Goal: Task Accomplishment & Management: Complete application form

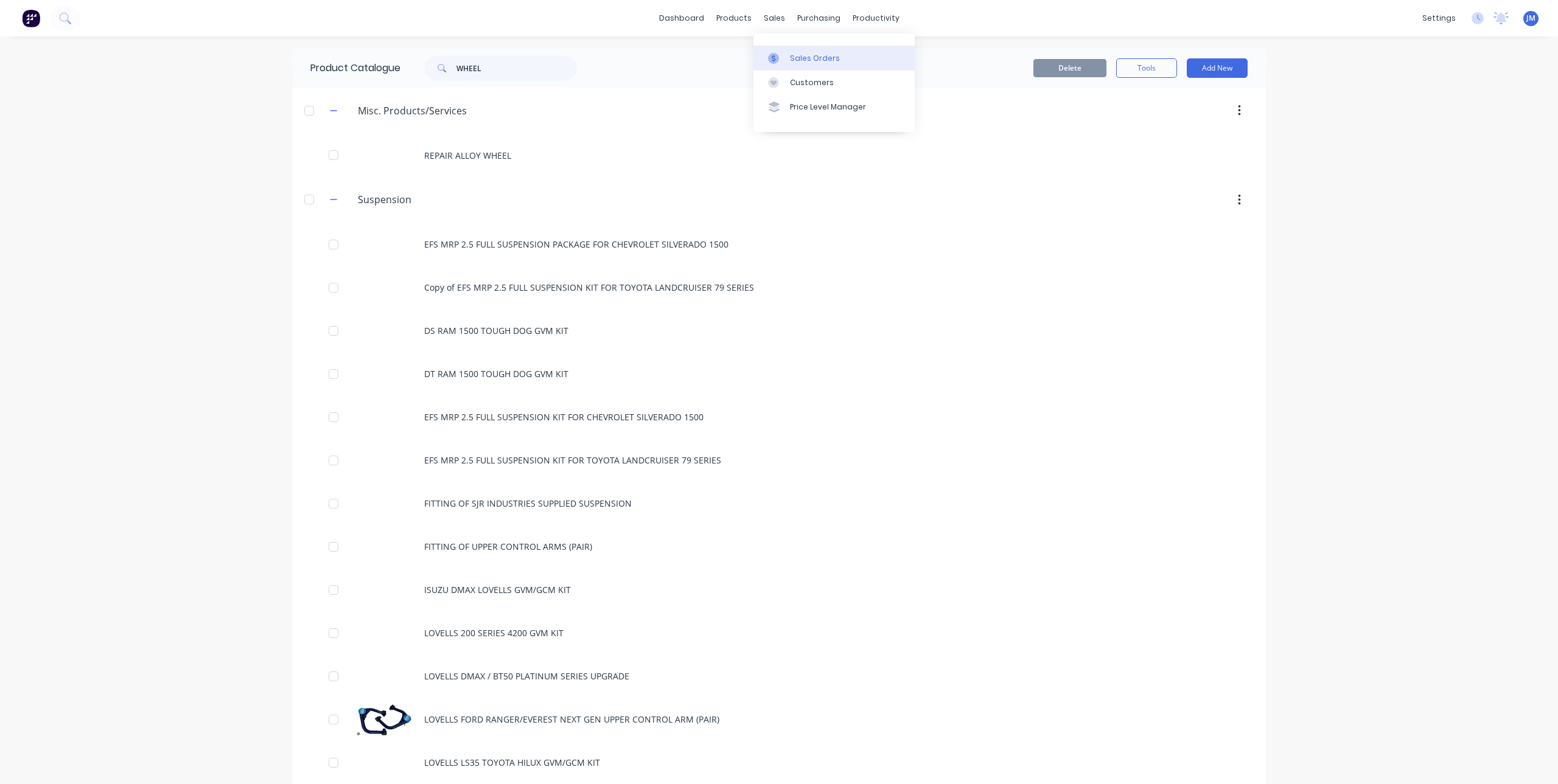
click at [771, 56] on icon at bounding box center [773, 58] width 11 height 11
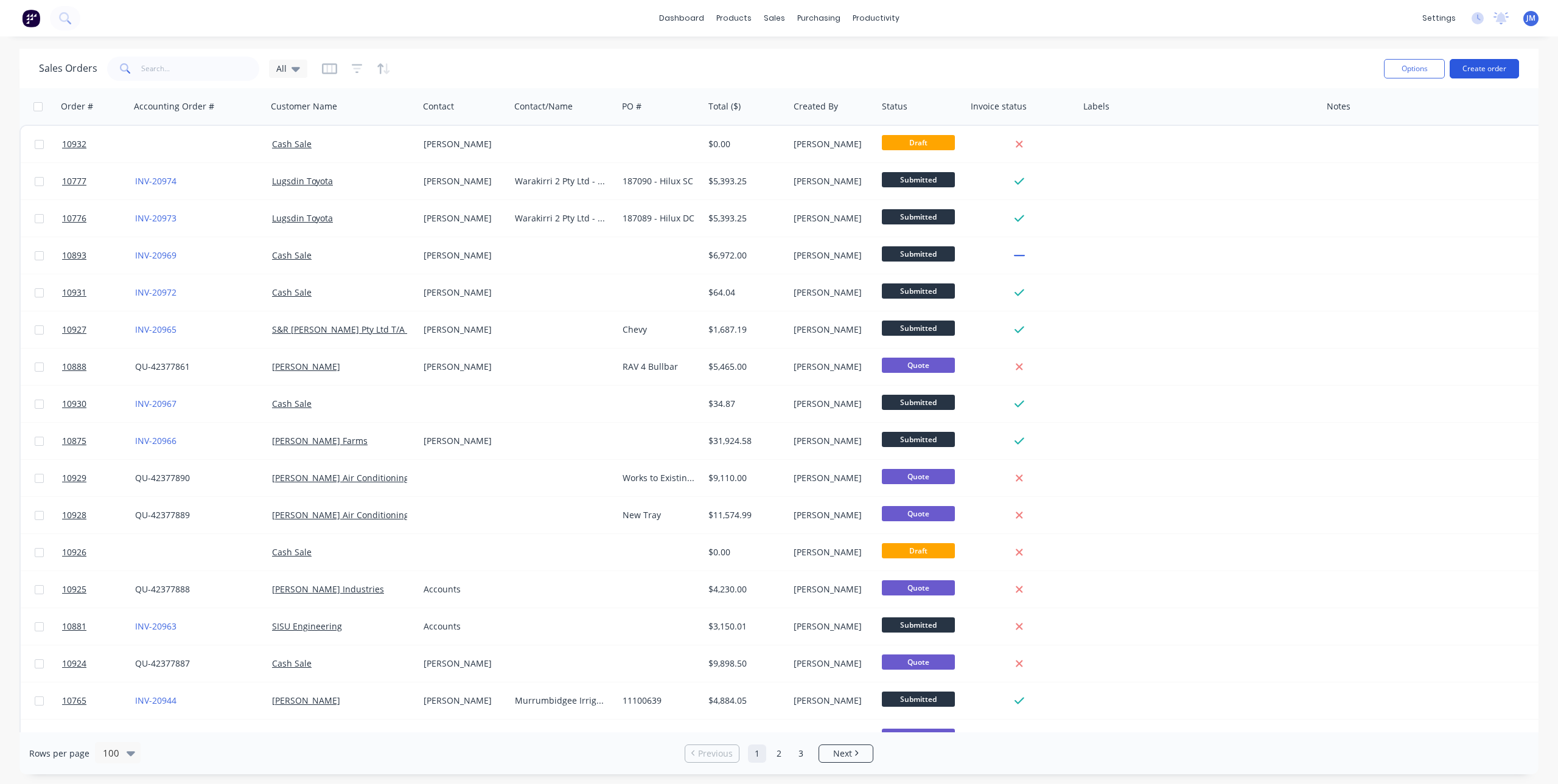
click at [1476, 66] on button "Create order" at bounding box center [1484, 69] width 70 height 20
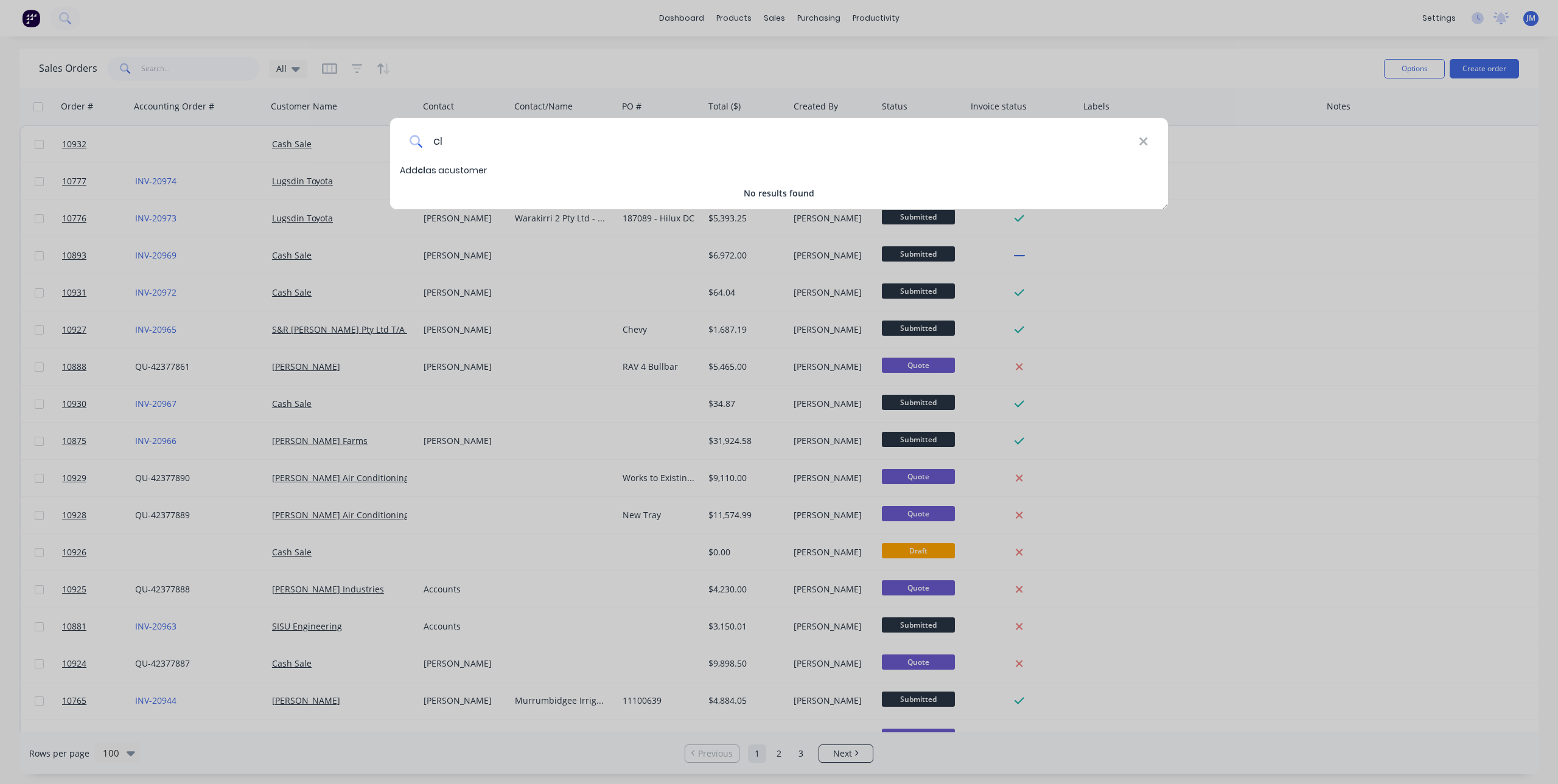
type input "c"
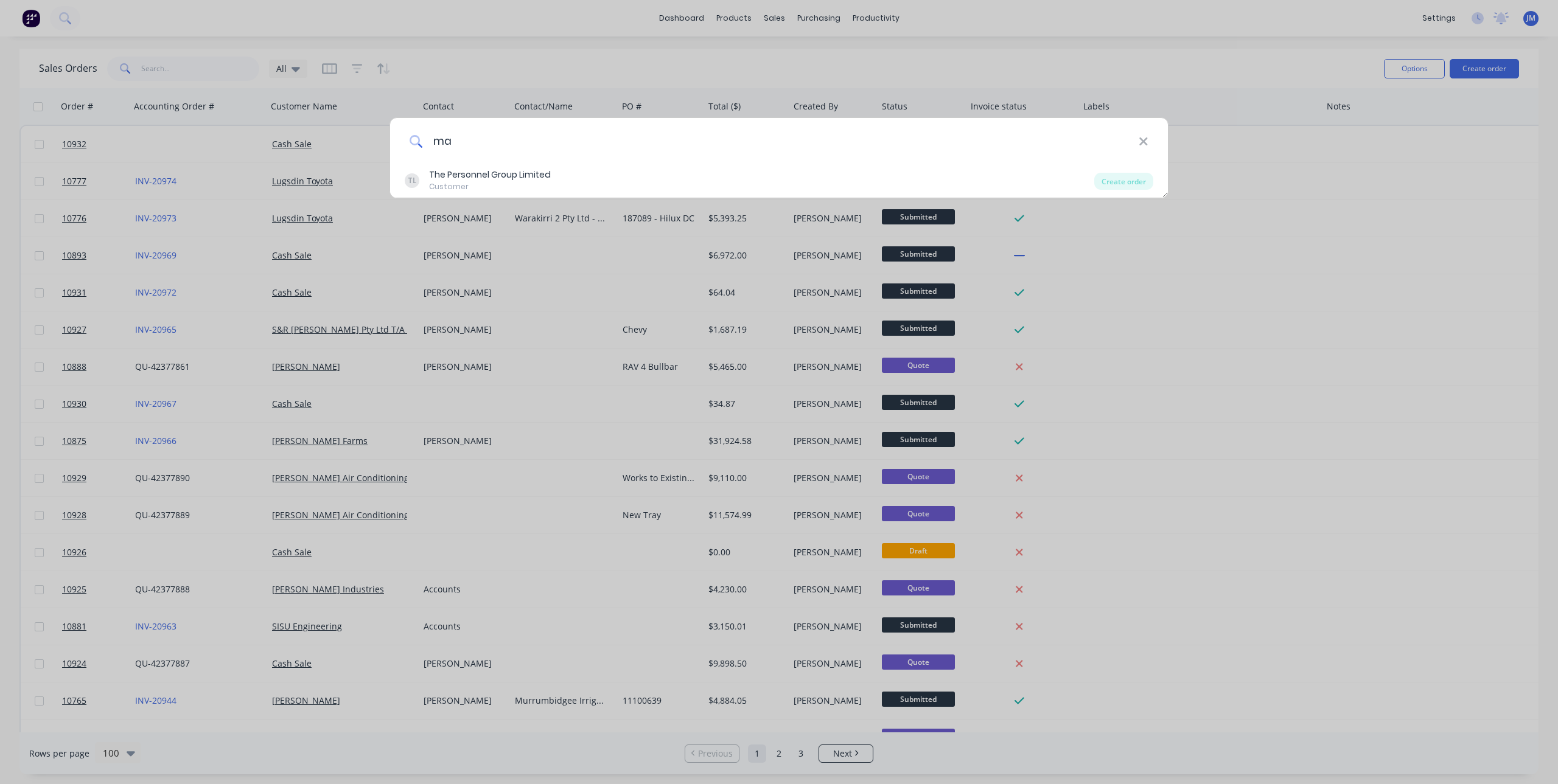
type input "m"
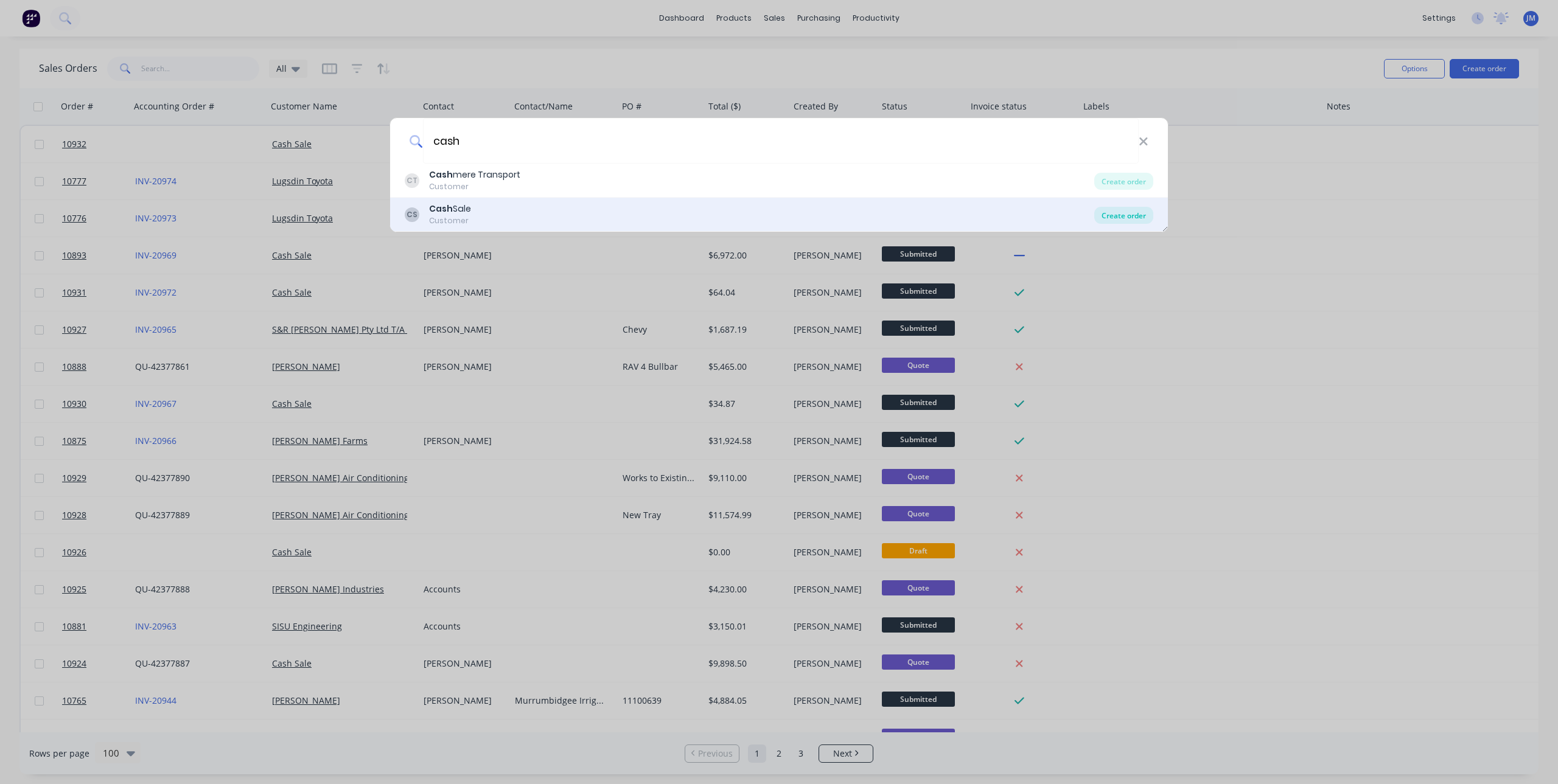
type input "cash"
click at [1126, 215] on div "Create order" at bounding box center [1123, 215] width 59 height 17
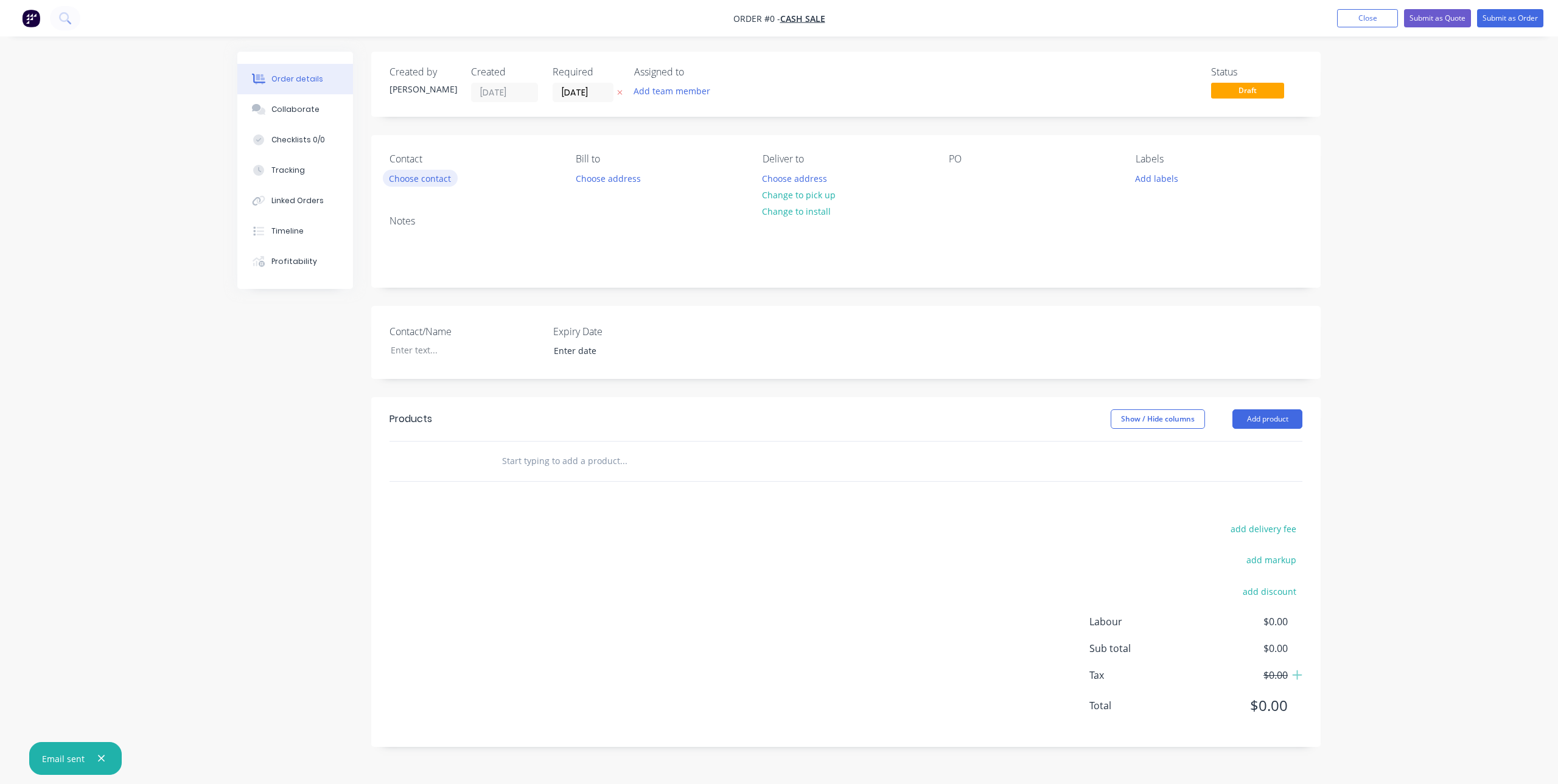
click at [426, 178] on button "Choose contact" at bounding box center [420, 177] width 75 height 16
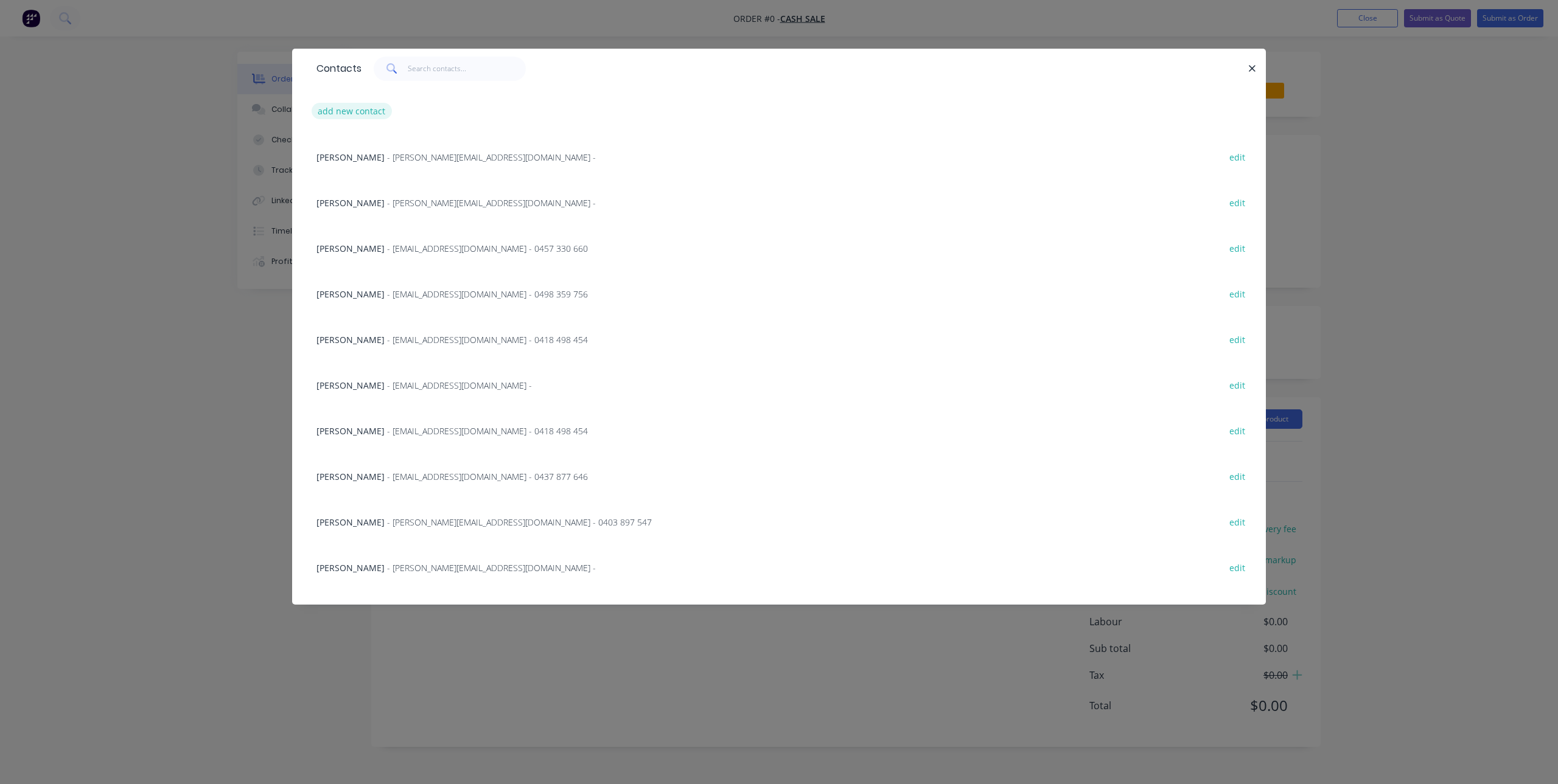
click at [367, 114] on button "add new contact" at bounding box center [352, 111] width 81 height 16
select select "AU"
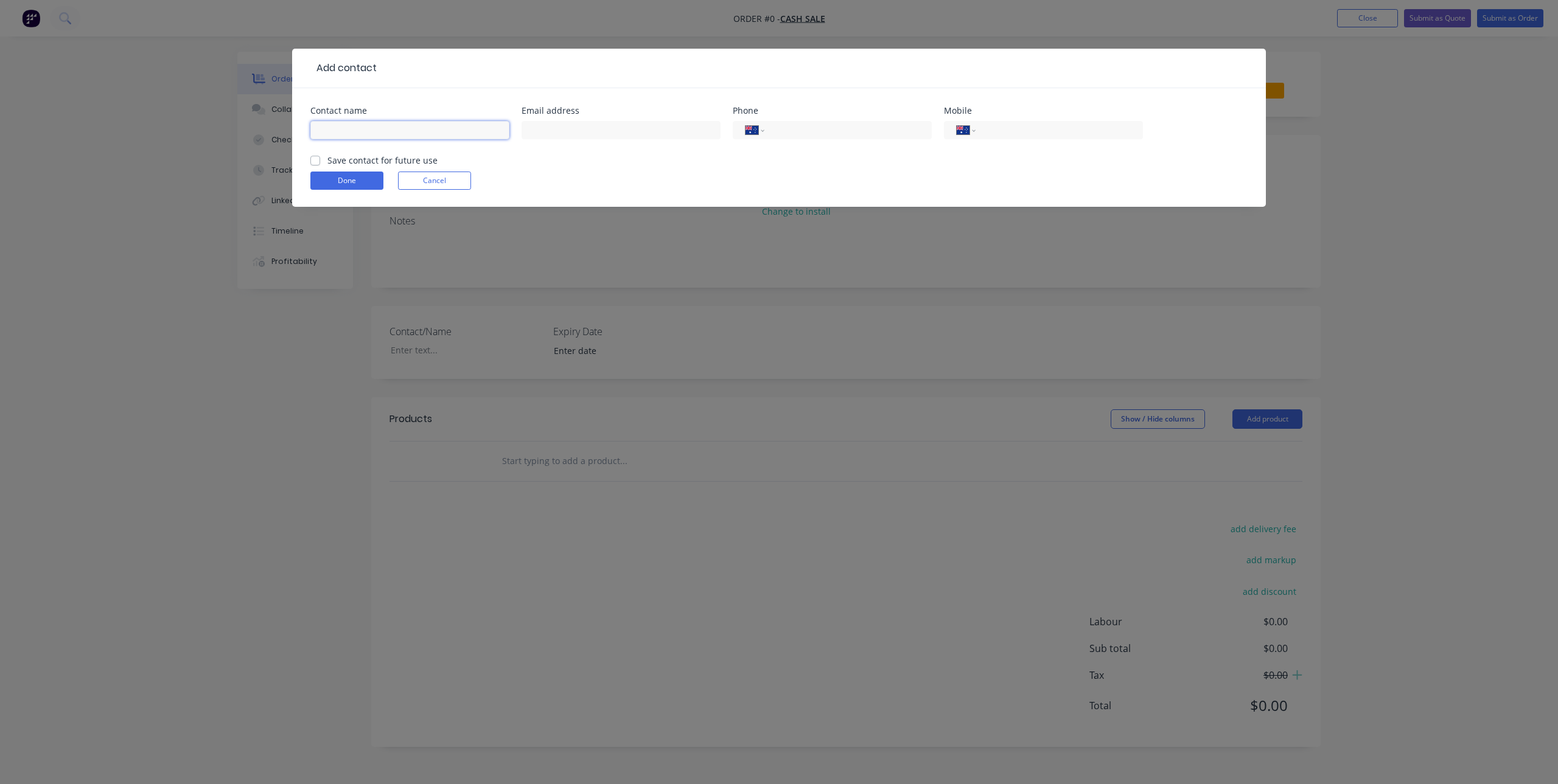
click at [393, 126] on input "text" at bounding box center [410, 130] width 199 height 18
type input "c"
type input "Claude Marangoni"
click at [1018, 130] on input "tel" at bounding box center [1057, 131] width 147 height 14
type input "0429 635 517"
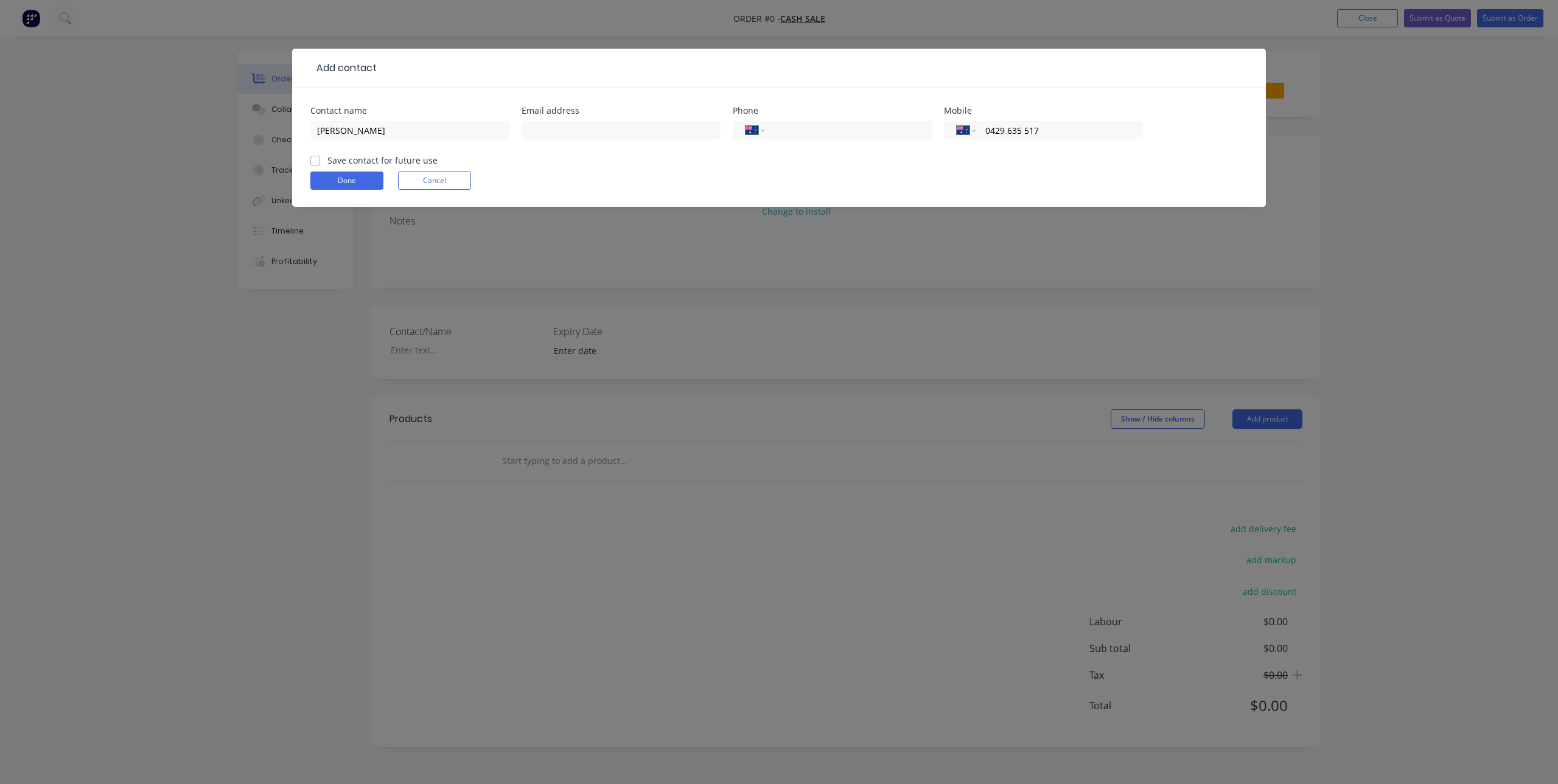
click at [327, 160] on label "Save contact for future use" at bounding box center [382, 159] width 110 height 13
click at [313, 160] on input "Save contact for future use" at bounding box center [315, 159] width 10 height 12
checkbox input "true"
click at [336, 180] on button "Done" at bounding box center [346, 180] width 73 height 18
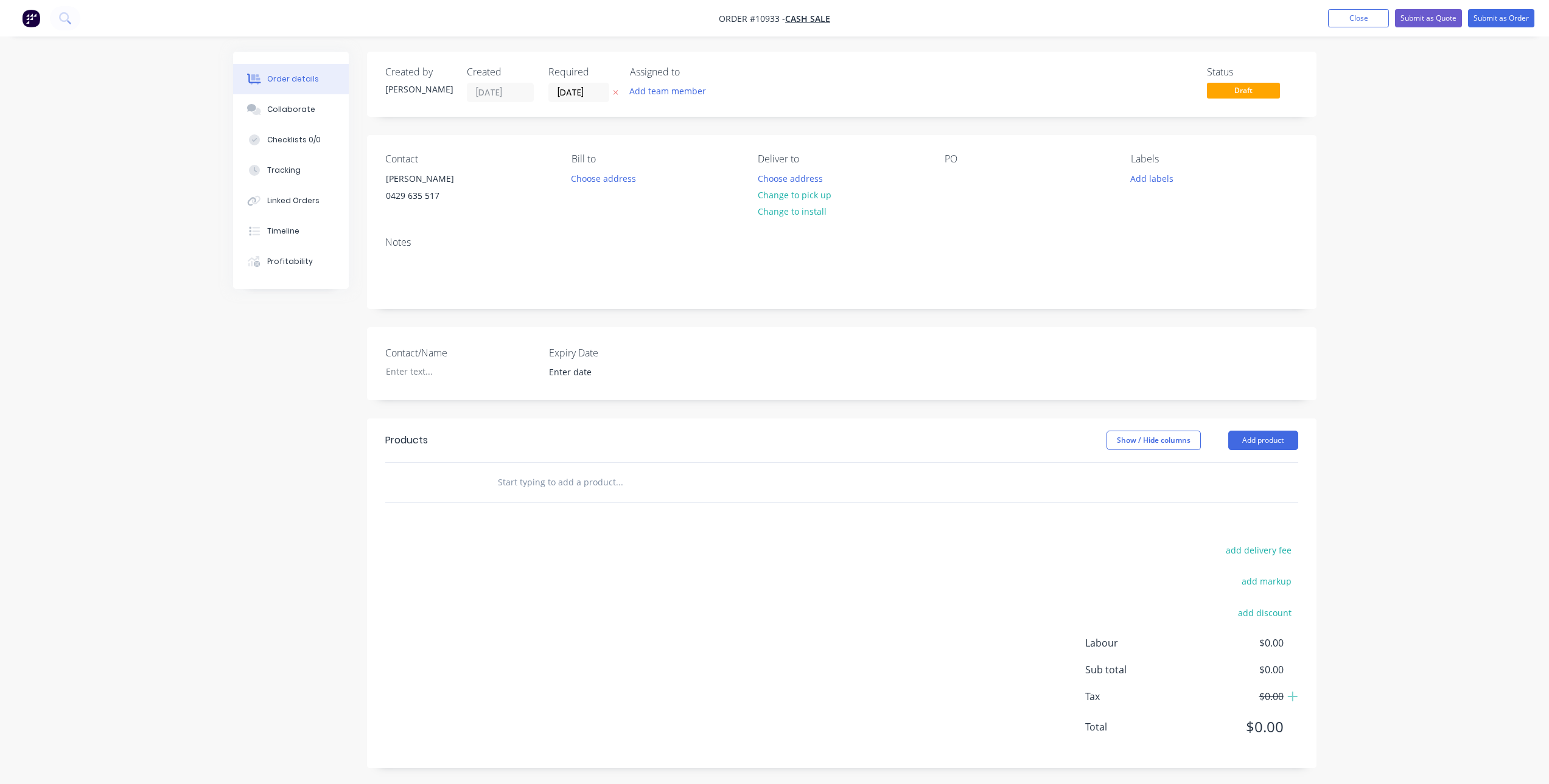
click at [535, 484] on input "text" at bounding box center [619, 482] width 243 height 24
type input "labour"
click at [593, 528] on button "Add labour to order" at bounding box center [685, 528] width 365 height 39
click at [533, 496] on div "labour" at bounding box center [786, 503] width 599 height 18
drag, startPoint x: 528, startPoint y: 502, endPoint x: 492, endPoint y: 503, distance: 36.0
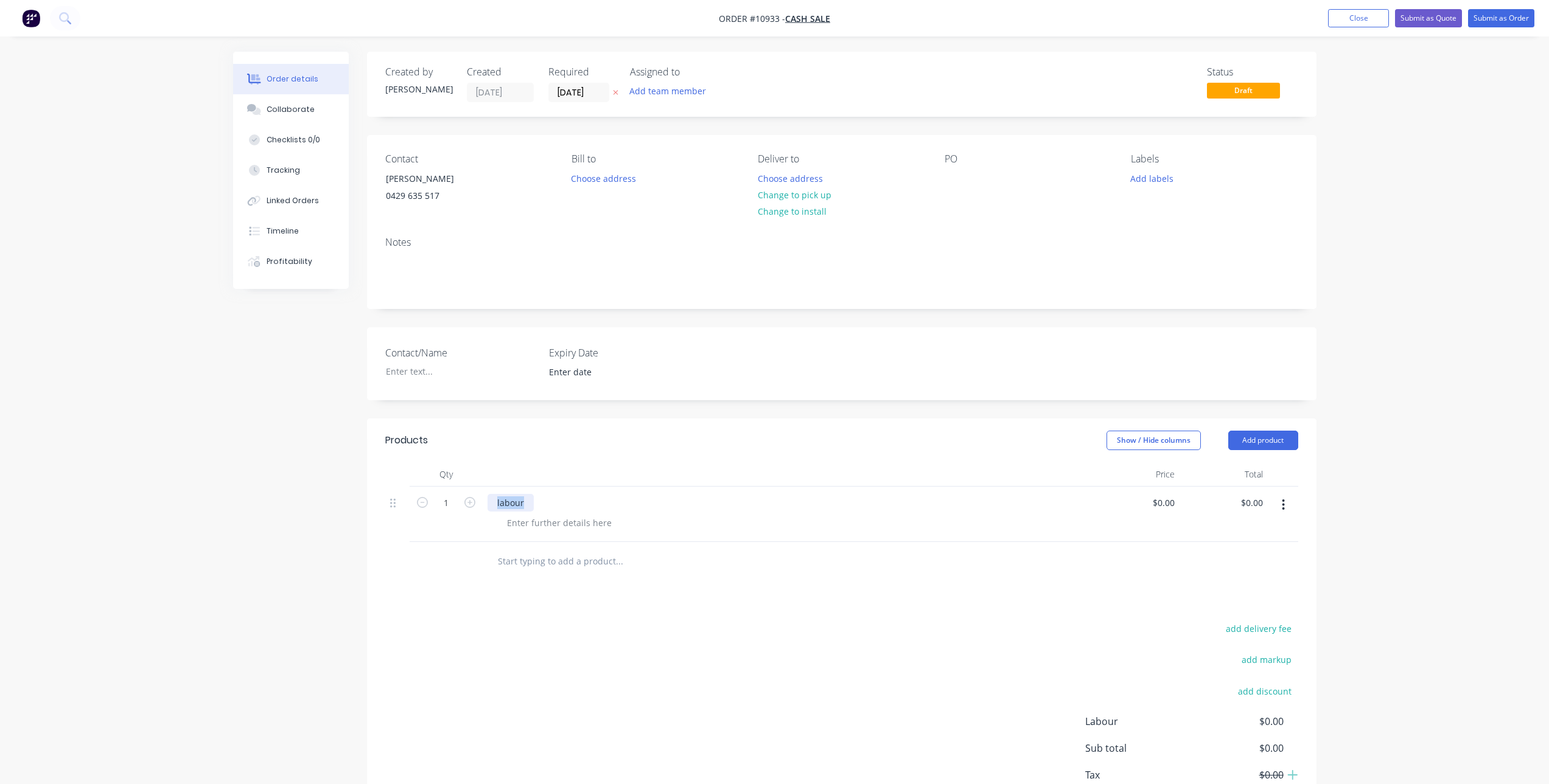
click at [492, 503] on div "labour" at bounding box center [510, 503] width 46 height 18
click at [515, 518] on div at bounding box center [559, 523] width 125 height 18
click at [448, 503] on input "1" at bounding box center [447, 503] width 32 height 18
type input "2.25"
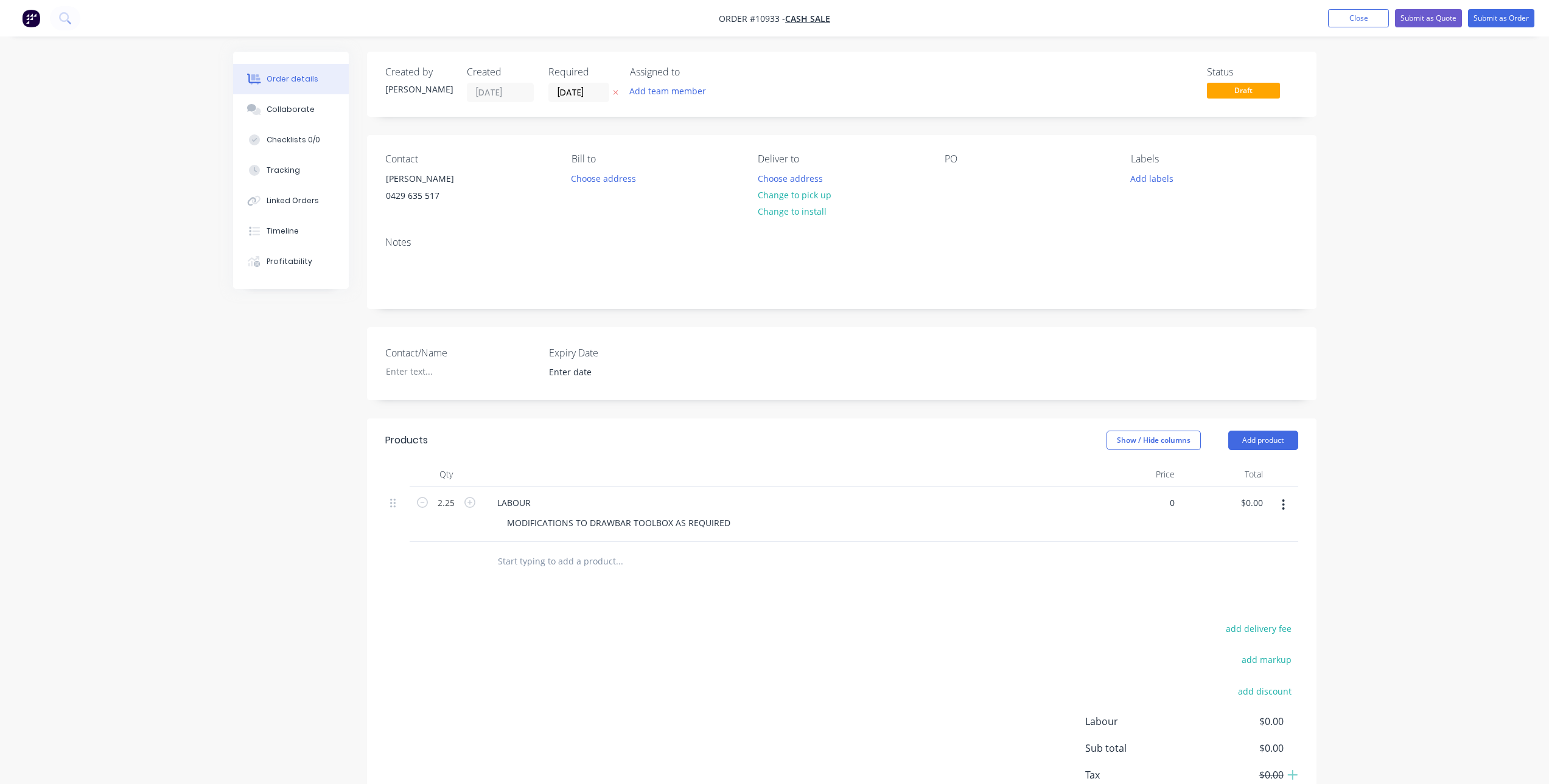
click at [1156, 499] on div "0 $0.00" at bounding box center [1135, 514] width 89 height 56
type input "2"
type input "$127.2727"
type input "$286.36"
click at [1086, 576] on div at bounding box center [841, 562] width 913 height 40
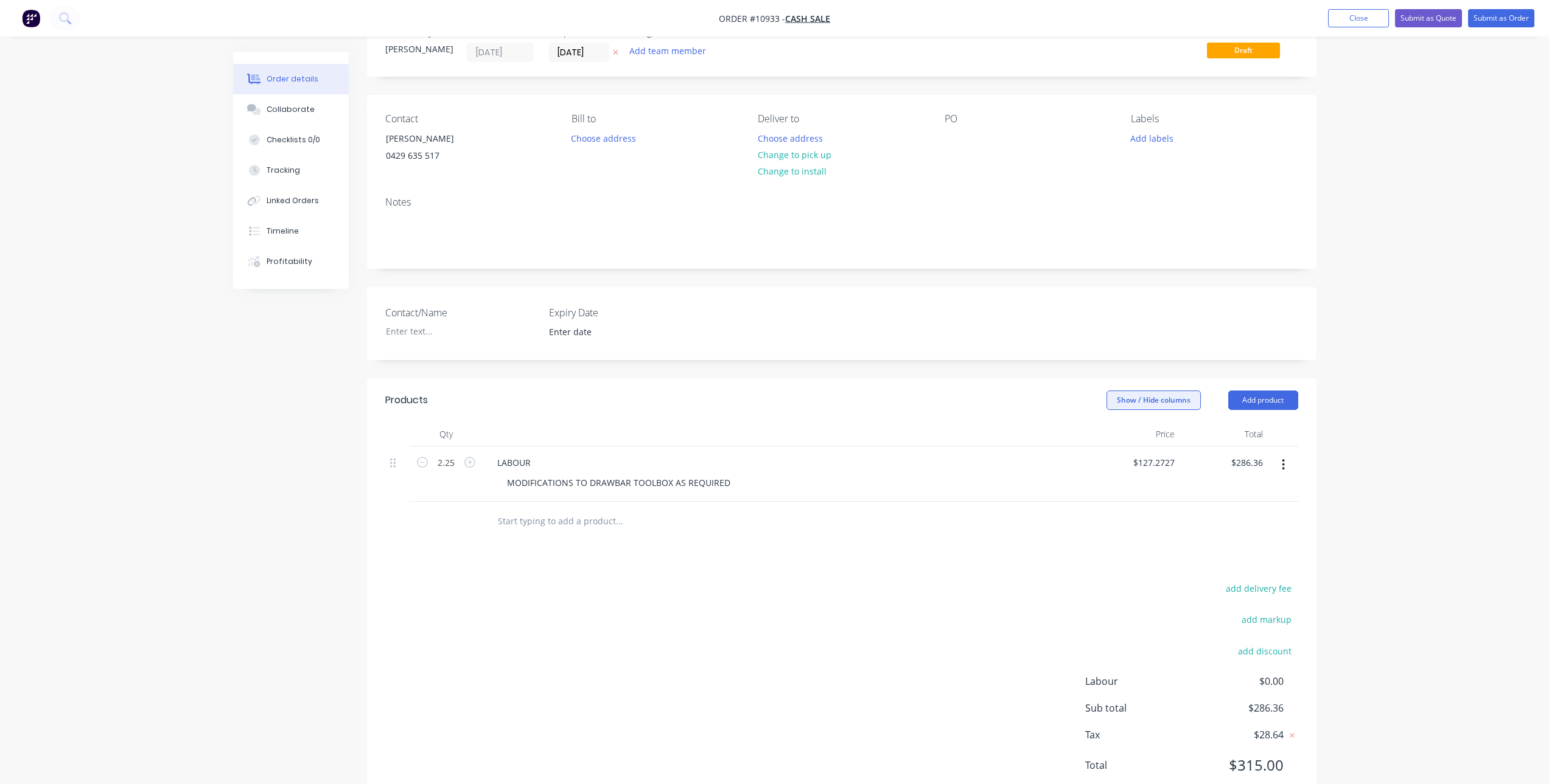
scroll to position [81, 0]
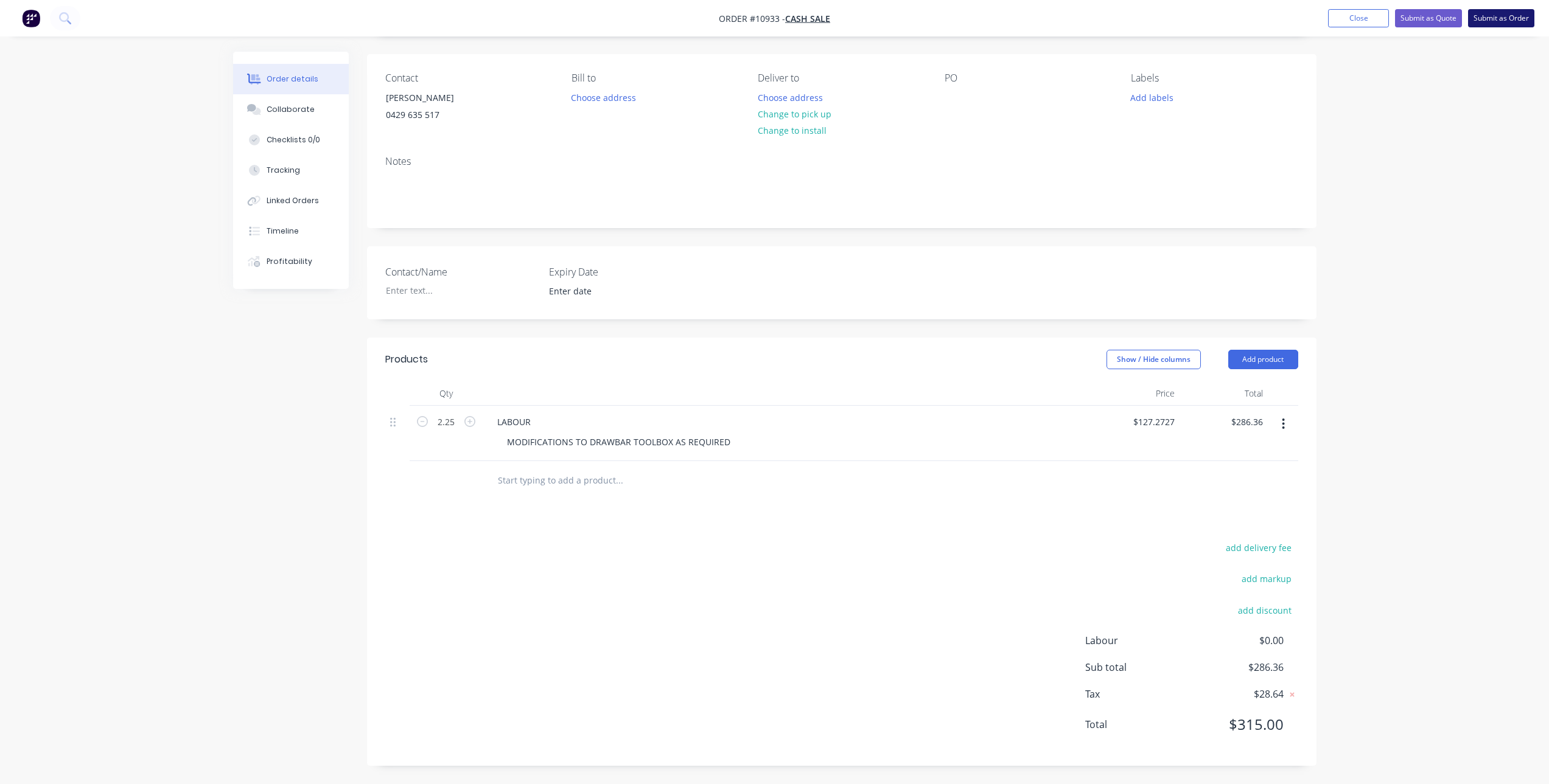
click at [1507, 17] on button "Submit as Order" at bounding box center [1500, 18] width 67 height 18
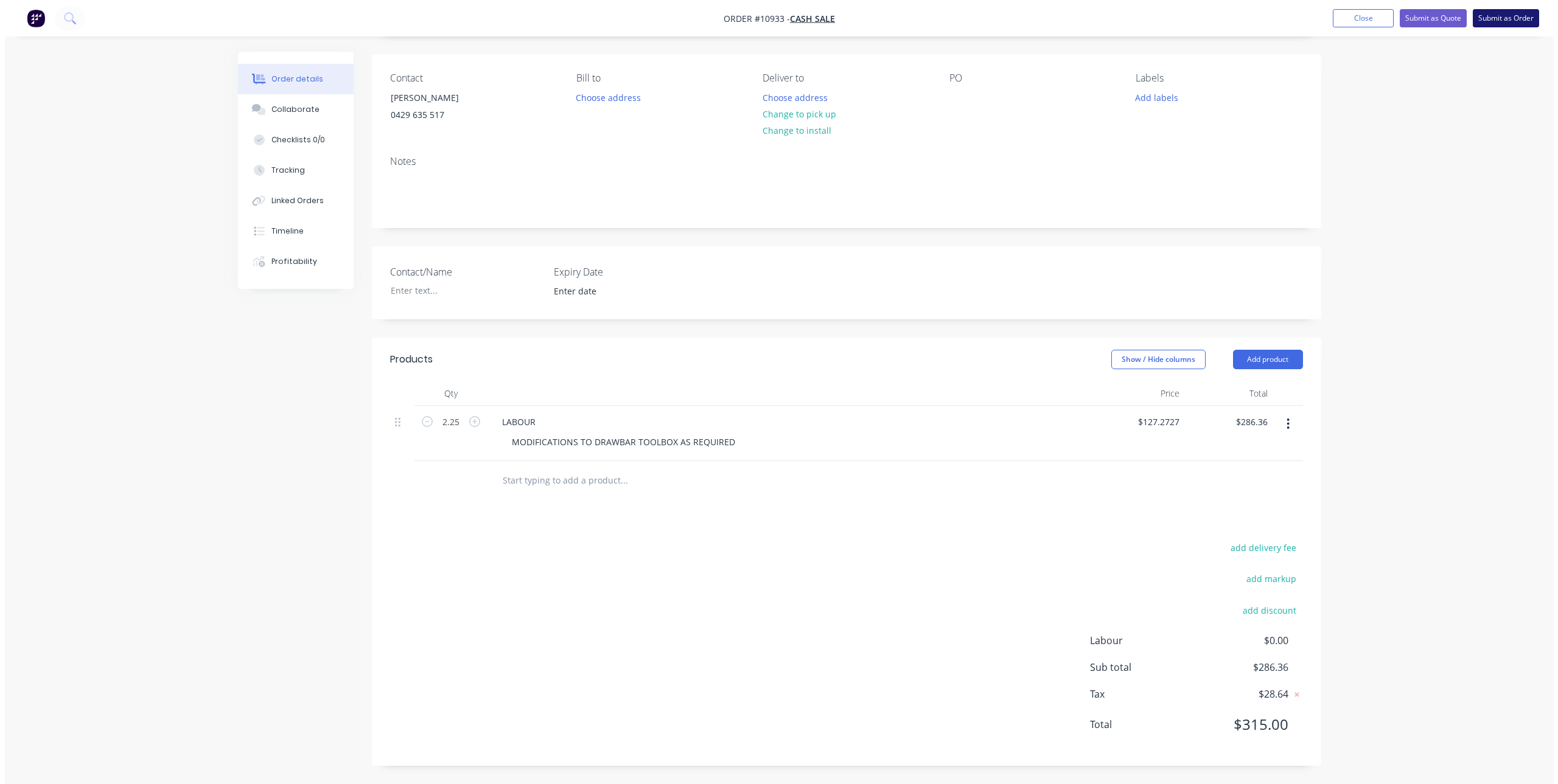
scroll to position [0, 0]
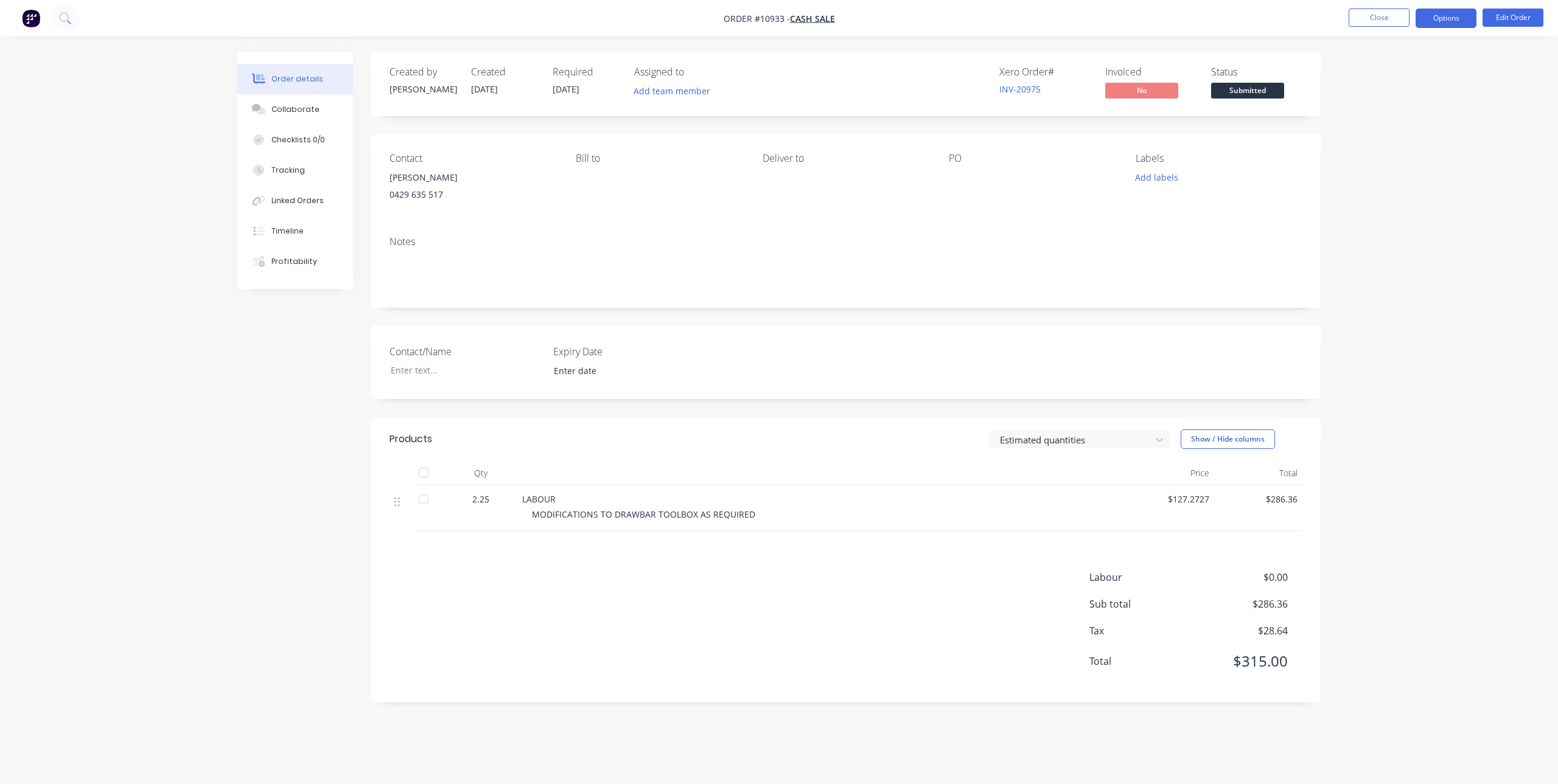
drag, startPoint x: 1422, startPoint y: 18, endPoint x: 1430, endPoint y: 20, distance: 8.2
click at [1423, 19] on button "Options" at bounding box center [1445, 19] width 61 height 20
click at [1382, 74] on div "Invoice" at bounding box center [1409, 74] width 112 height 18
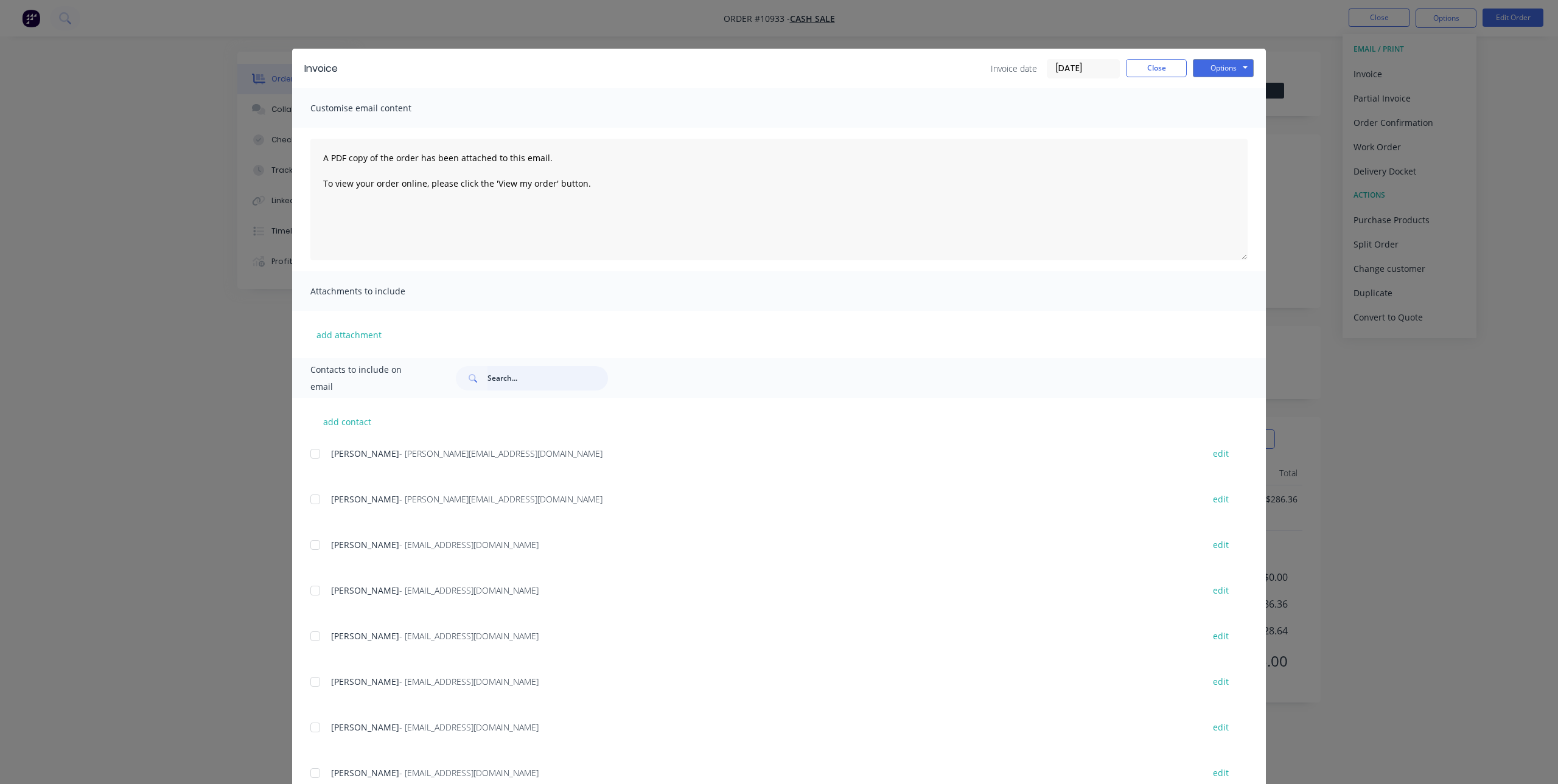
click at [530, 383] on input "text" at bounding box center [547, 379] width 121 height 24
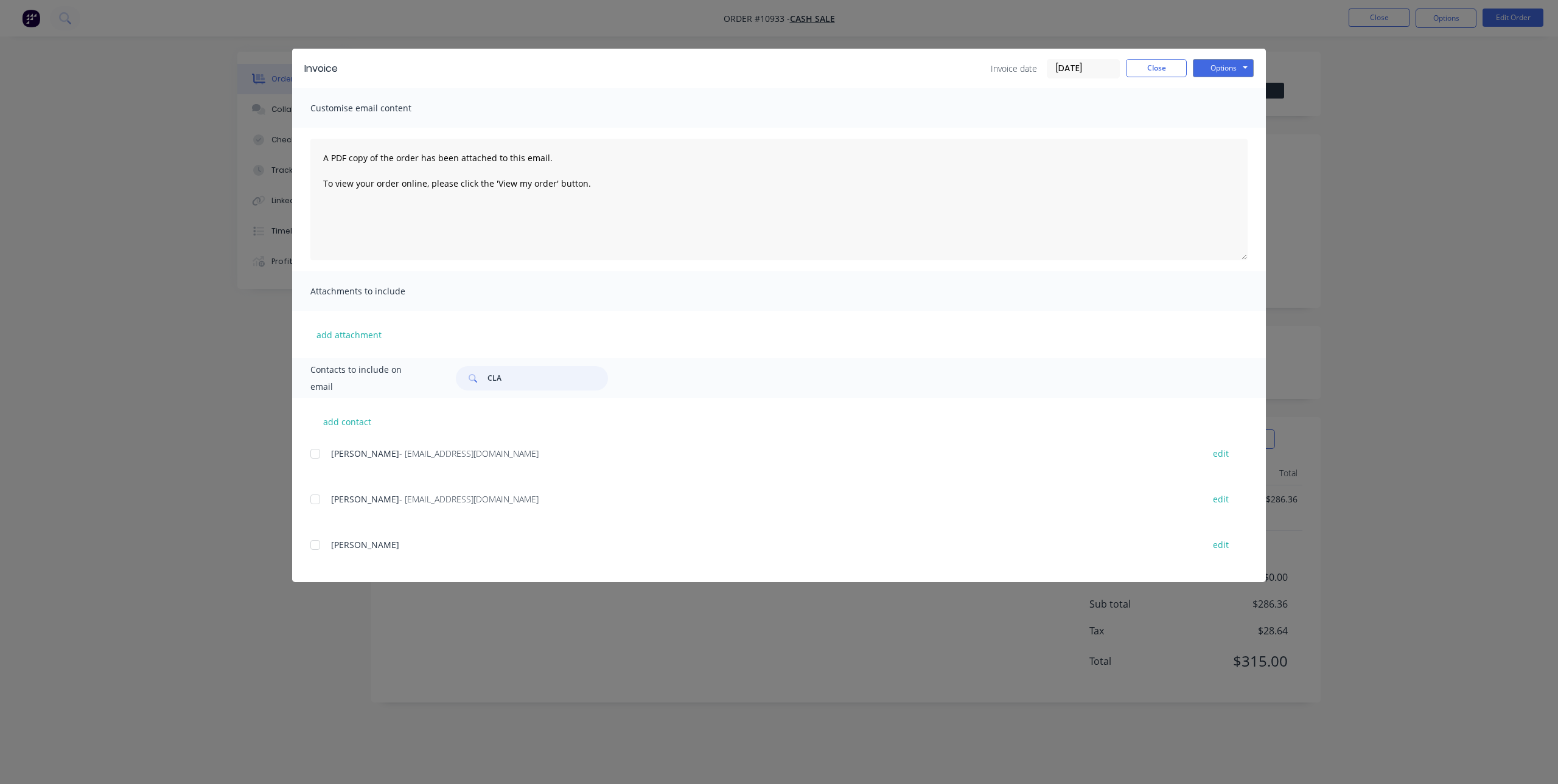
click at [315, 548] on div at bounding box center [315, 545] width 24 height 24
type input "CLA"
click at [1238, 71] on button "Options" at bounding box center [1223, 68] width 61 height 18
click at [1236, 110] on button "Print" at bounding box center [1232, 110] width 78 height 20
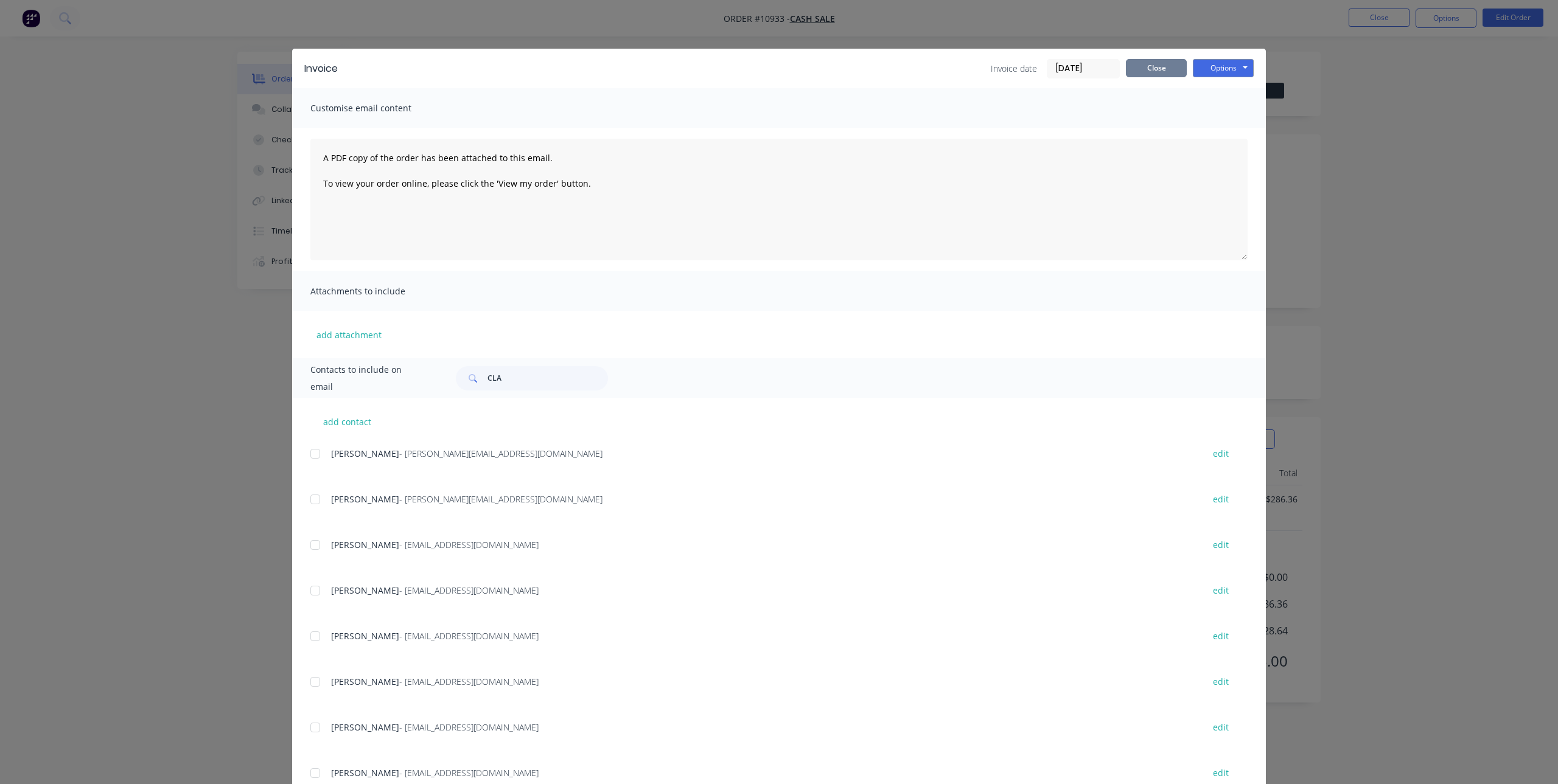
click at [1162, 62] on button "Close" at bounding box center [1155, 68] width 61 height 18
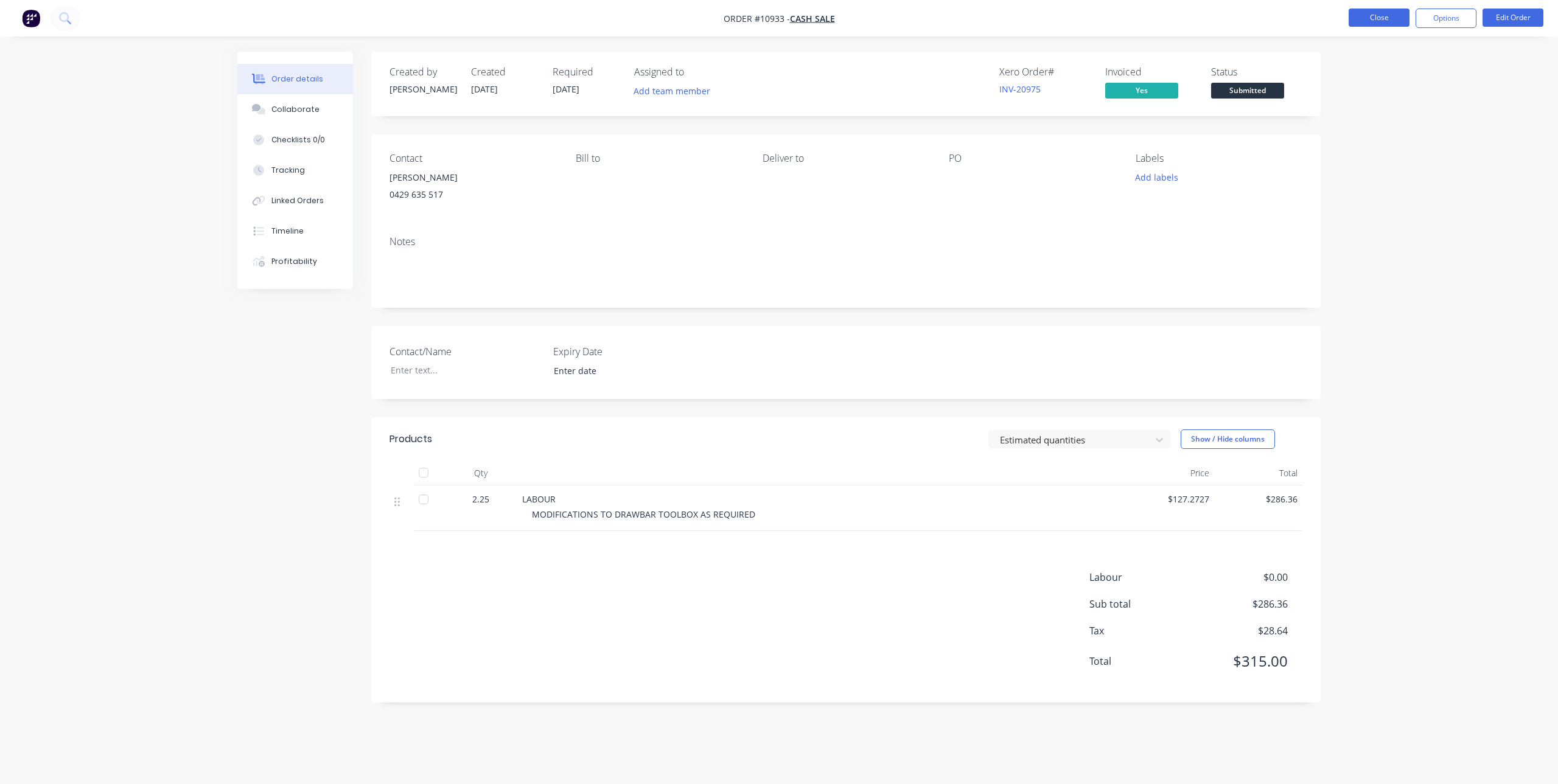
click at [1382, 16] on button "Close" at bounding box center [1379, 18] width 61 height 18
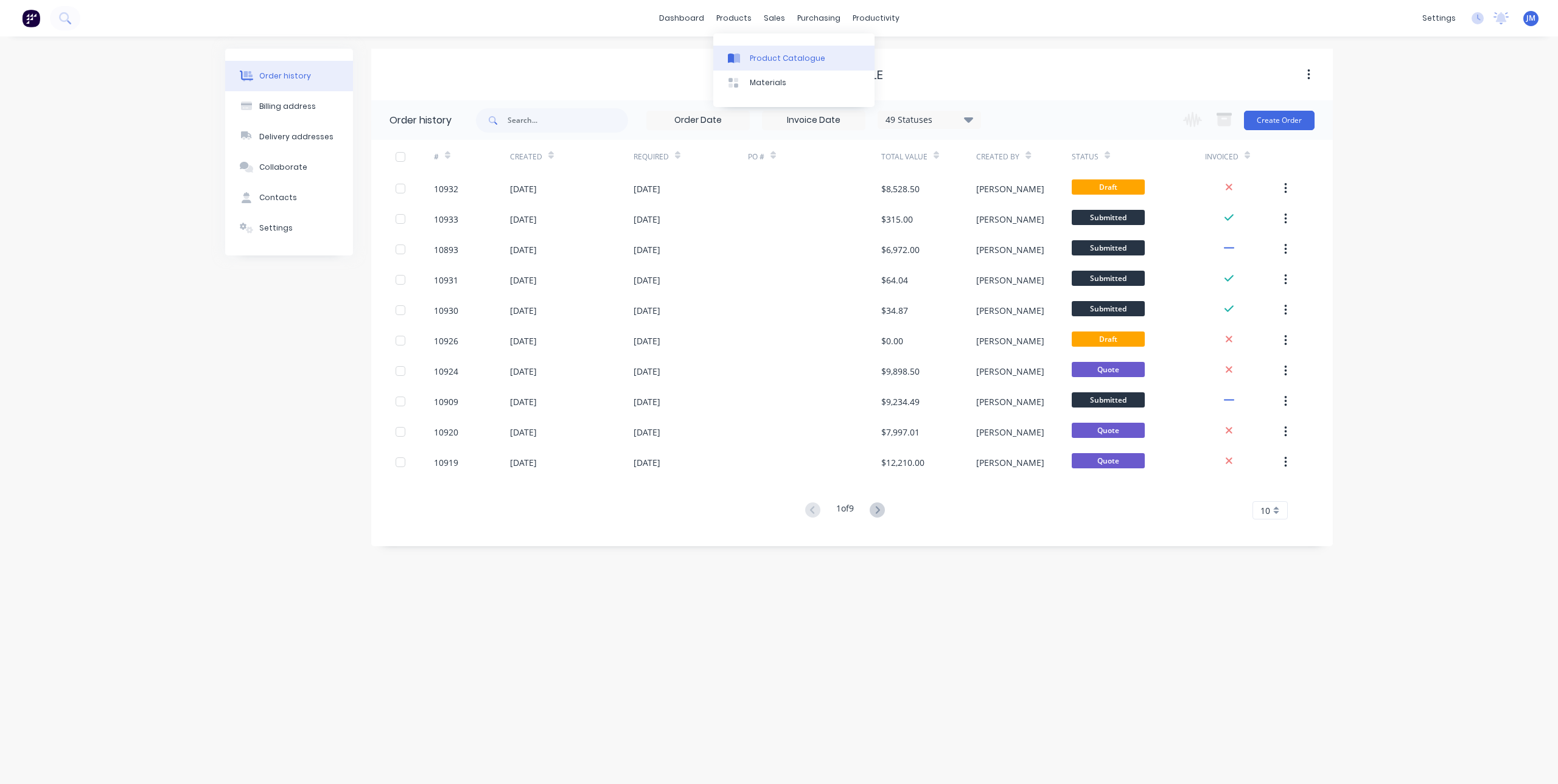
click at [744, 59] on div at bounding box center [737, 58] width 18 height 11
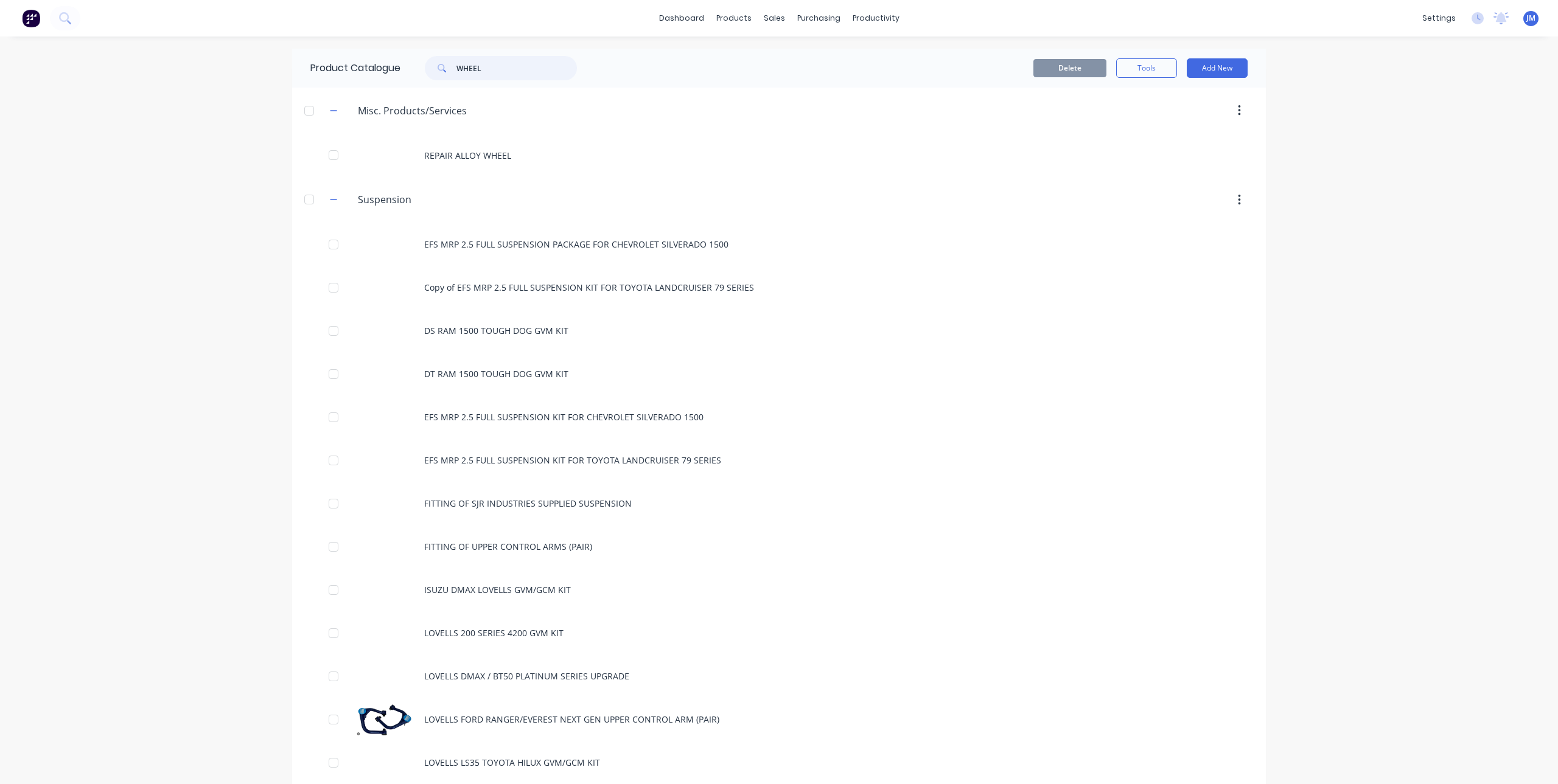
drag, startPoint x: 521, startPoint y: 65, endPoint x: 422, endPoint y: 77, distance: 99.7
click at [425, 77] on div "WHEEL" at bounding box center [500, 68] width 153 height 24
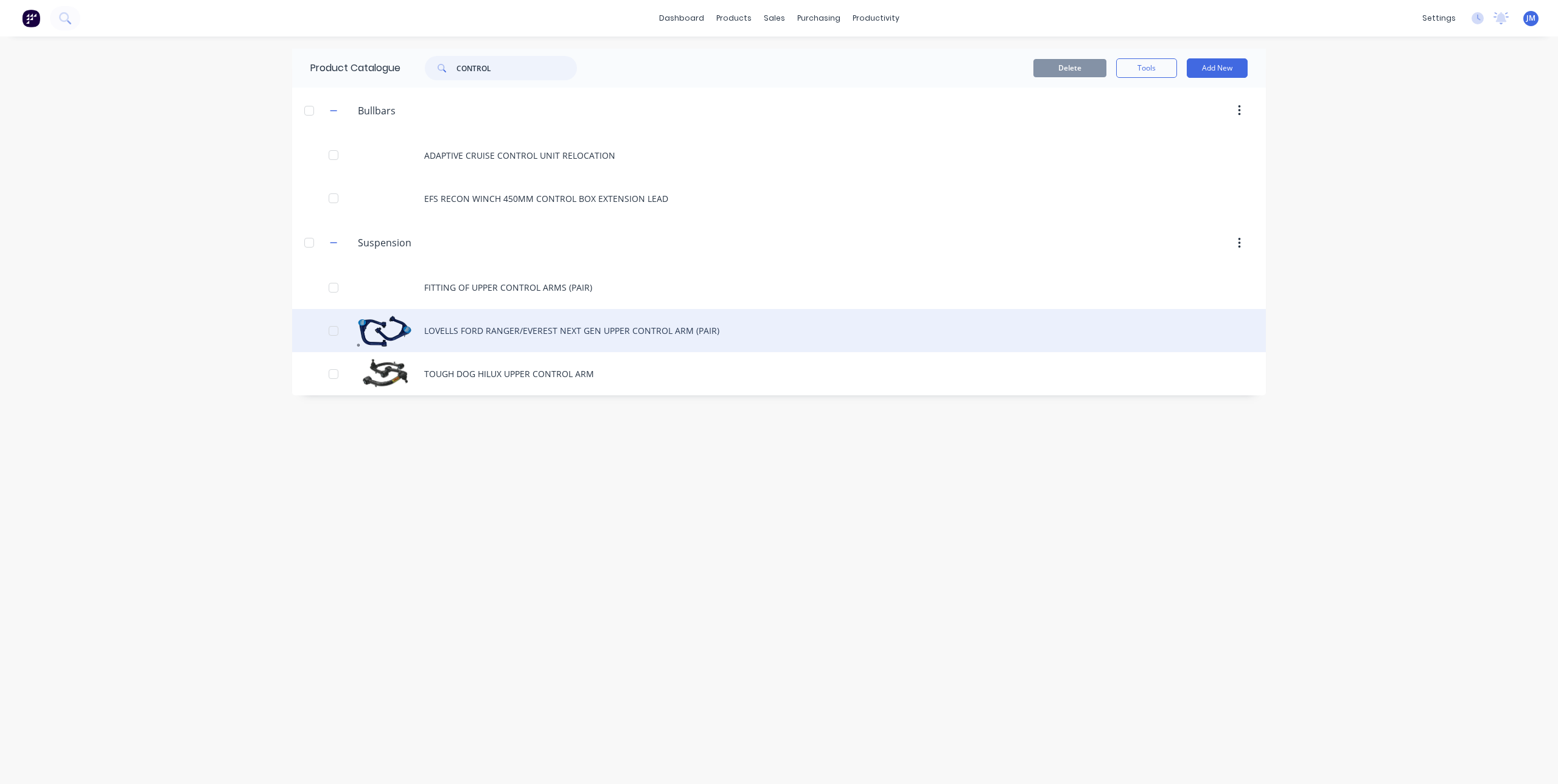
type input "CONTROL"
click at [525, 332] on div "LOVELLS FORD RANGER/EVEREST NEXT GEN UPPER CONTROL ARM (PAIR)" at bounding box center [779, 330] width 974 height 43
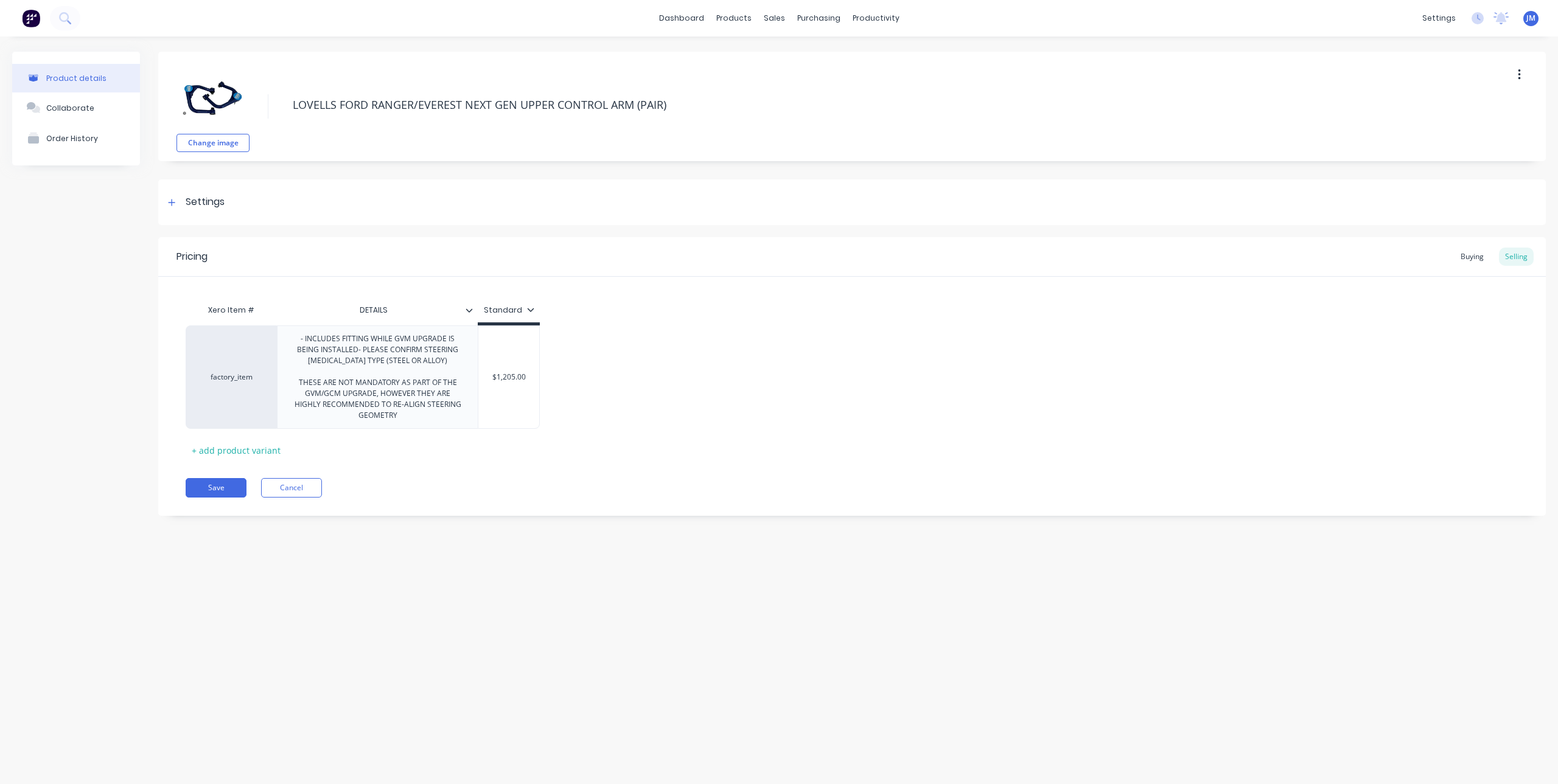
type textarea "x"
click at [243, 383] on div "factory_item" at bounding box center [231, 378] width 92 height 104
click at [174, 377] on icon at bounding box center [173, 377] width 9 height 12
click at [230, 370] on div "factory_item" at bounding box center [231, 378] width 92 height 104
click at [232, 381] on div "factory_item" at bounding box center [230, 377] width 67 height 11
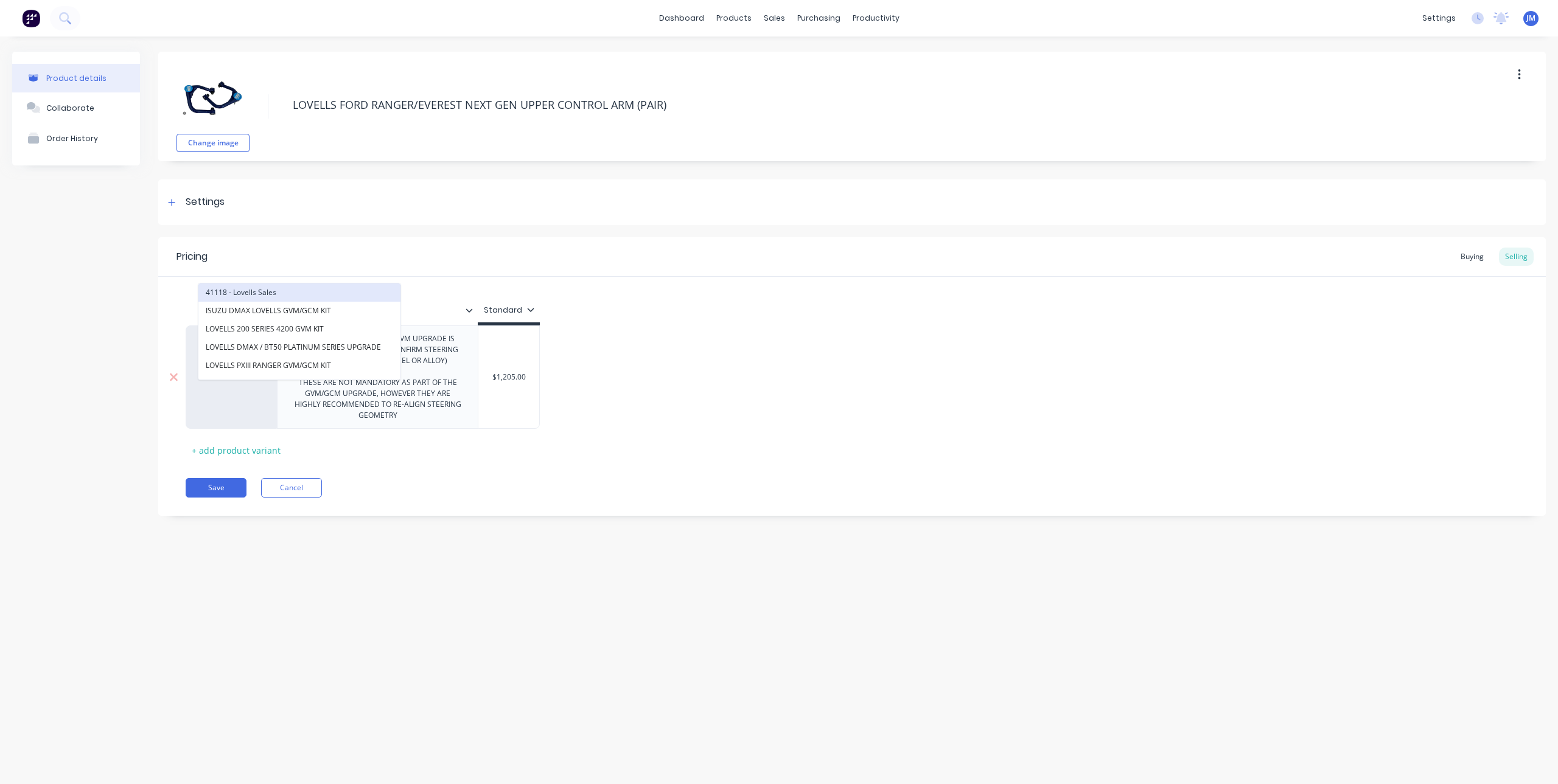
type input "LOV"
click at [252, 288] on button "41118 - Lovells Sales" at bounding box center [299, 292] width 202 height 18
click at [215, 486] on button "Save" at bounding box center [215, 488] width 61 height 20
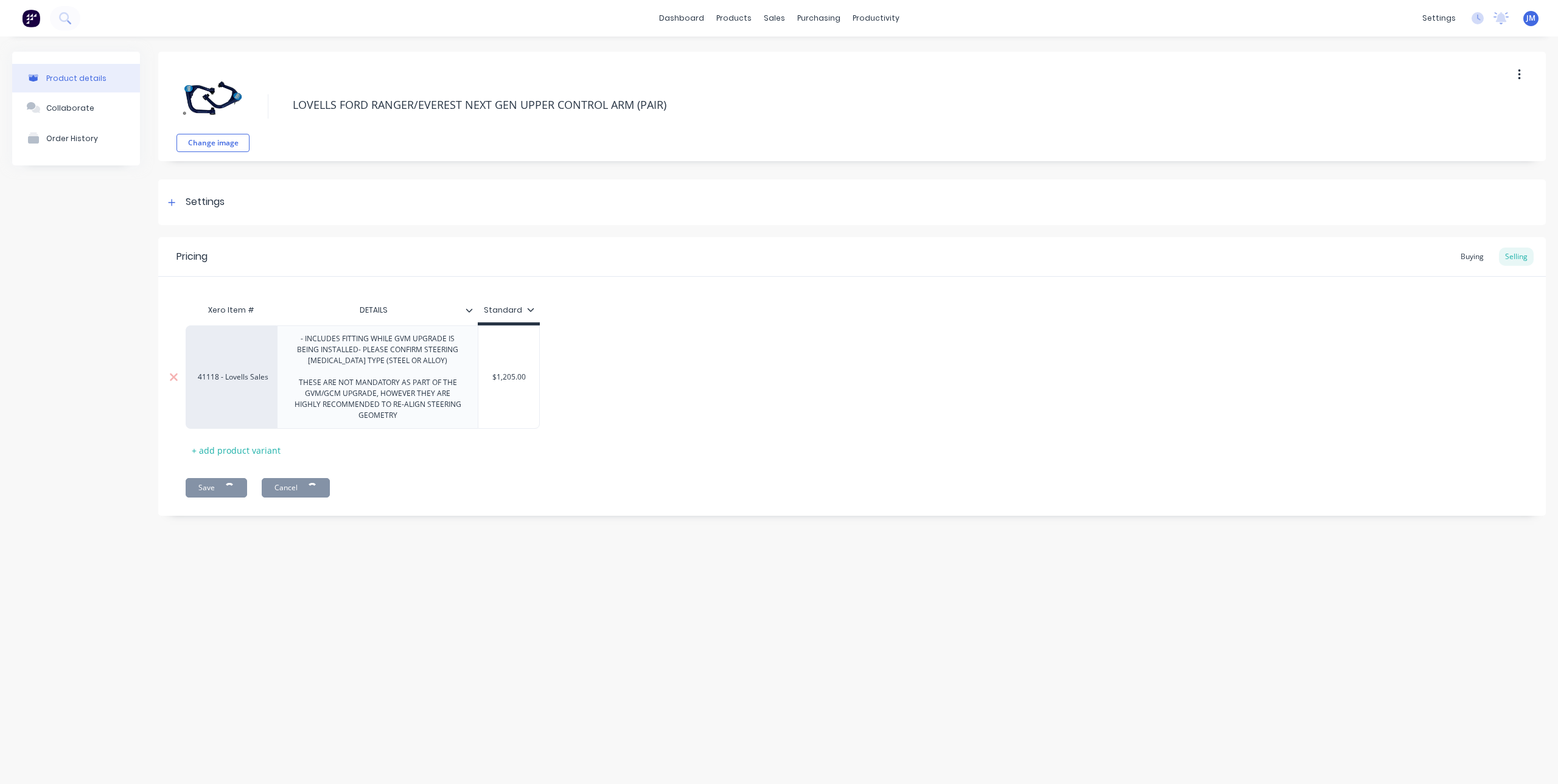
type textarea "x"
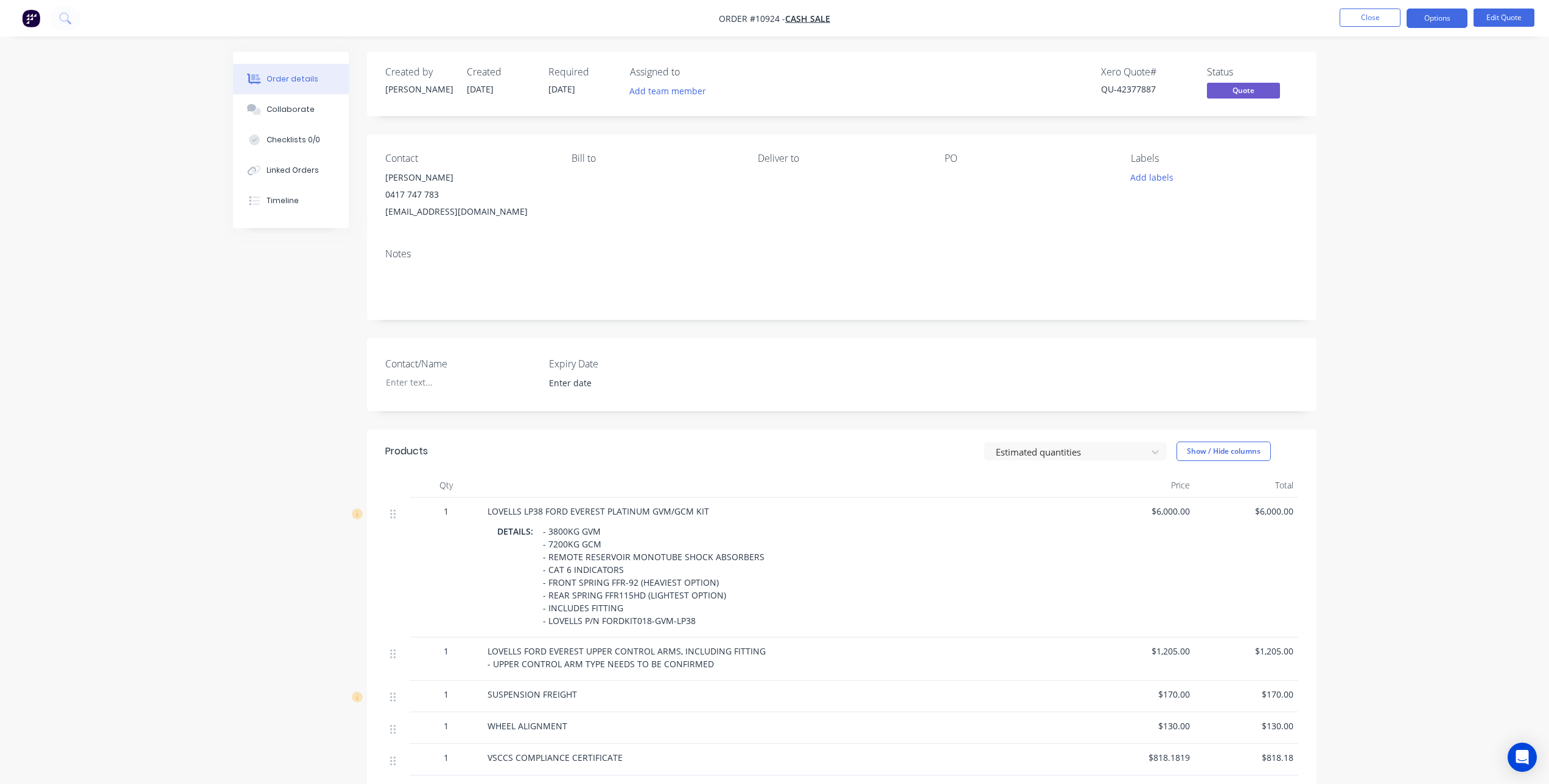
scroll to position [182, 0]
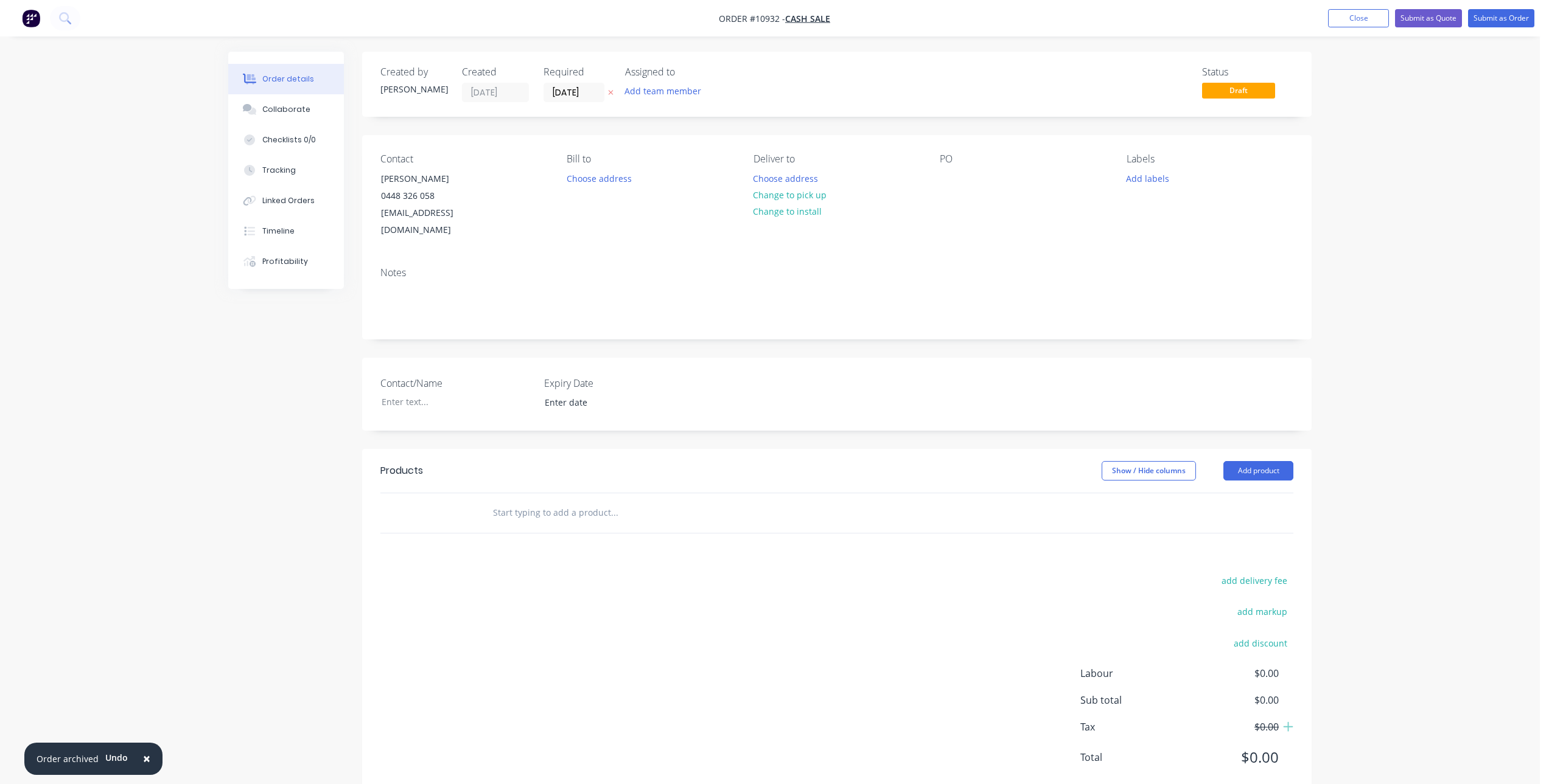
click at [549, 500] on input "text" at bounding box center [614, 512] width 243 height 24
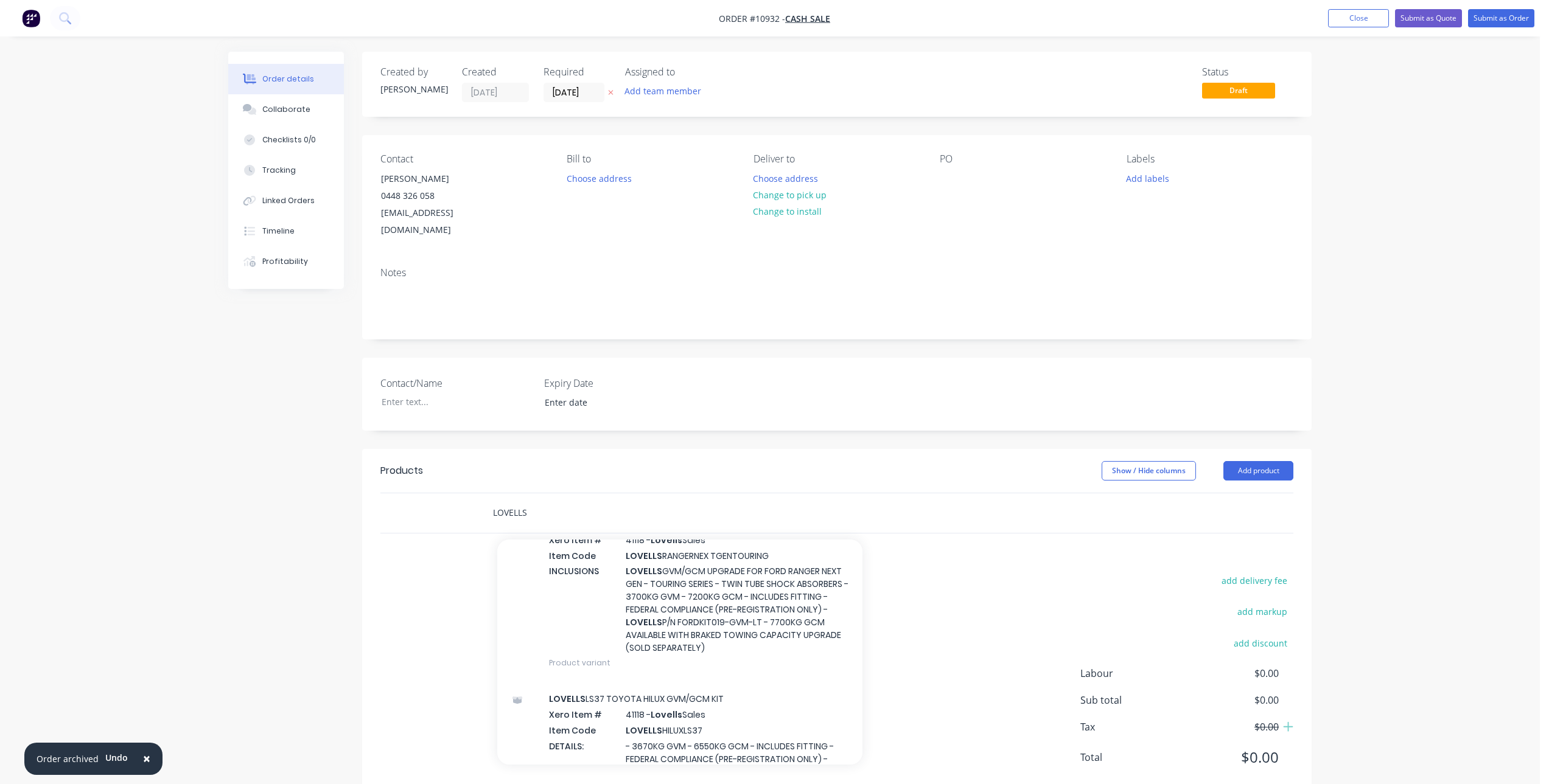
scroll to position [1763, 0]
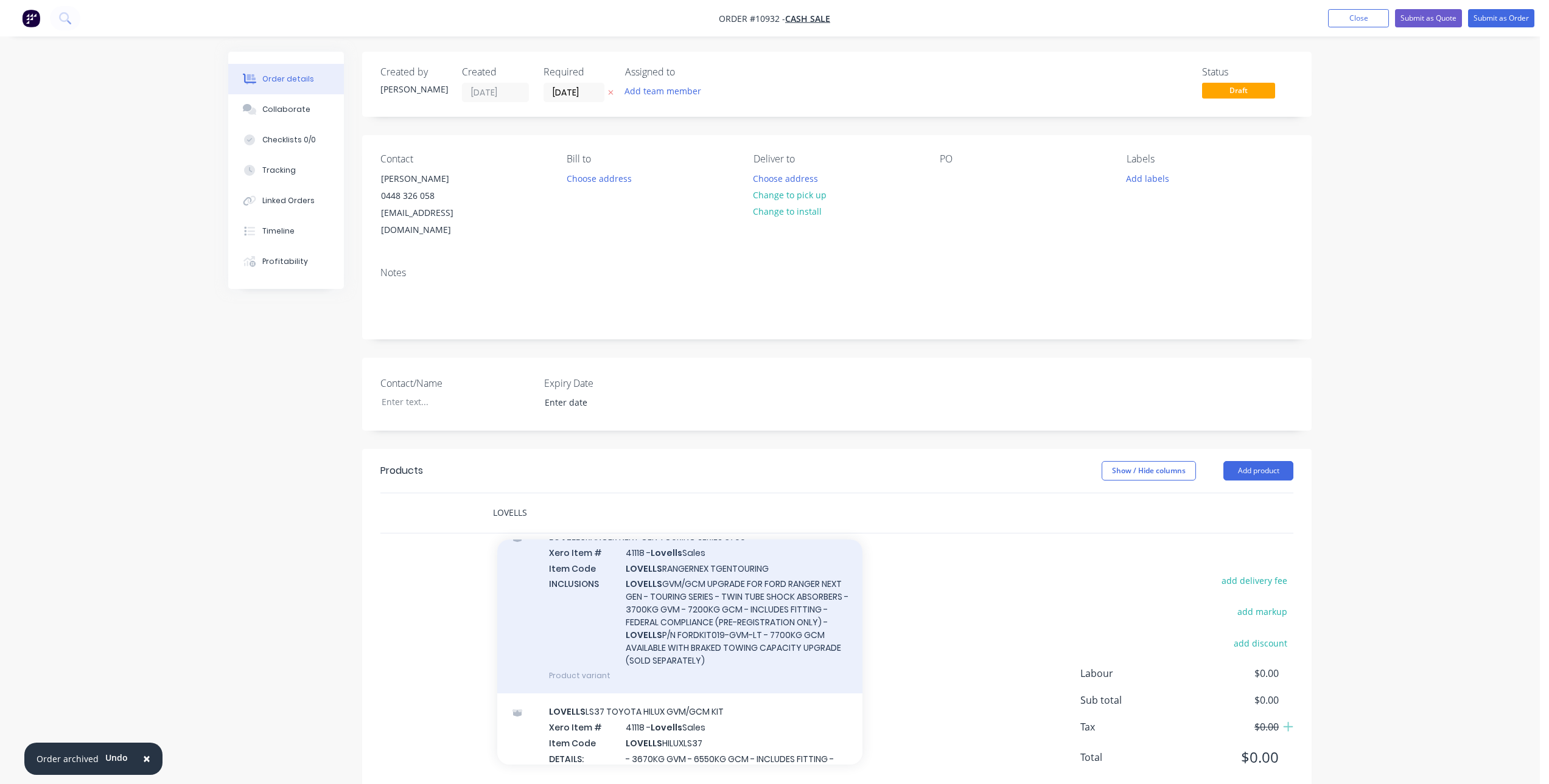
type input "LOVELLS"
click at [692, 634] on div "LOVELLS RANGER NEXT GEN TOURING SERIES 3700 Xero Item # 41118 - Lovells Sales I…" at bounding box center [680, 606] width 365 height 174
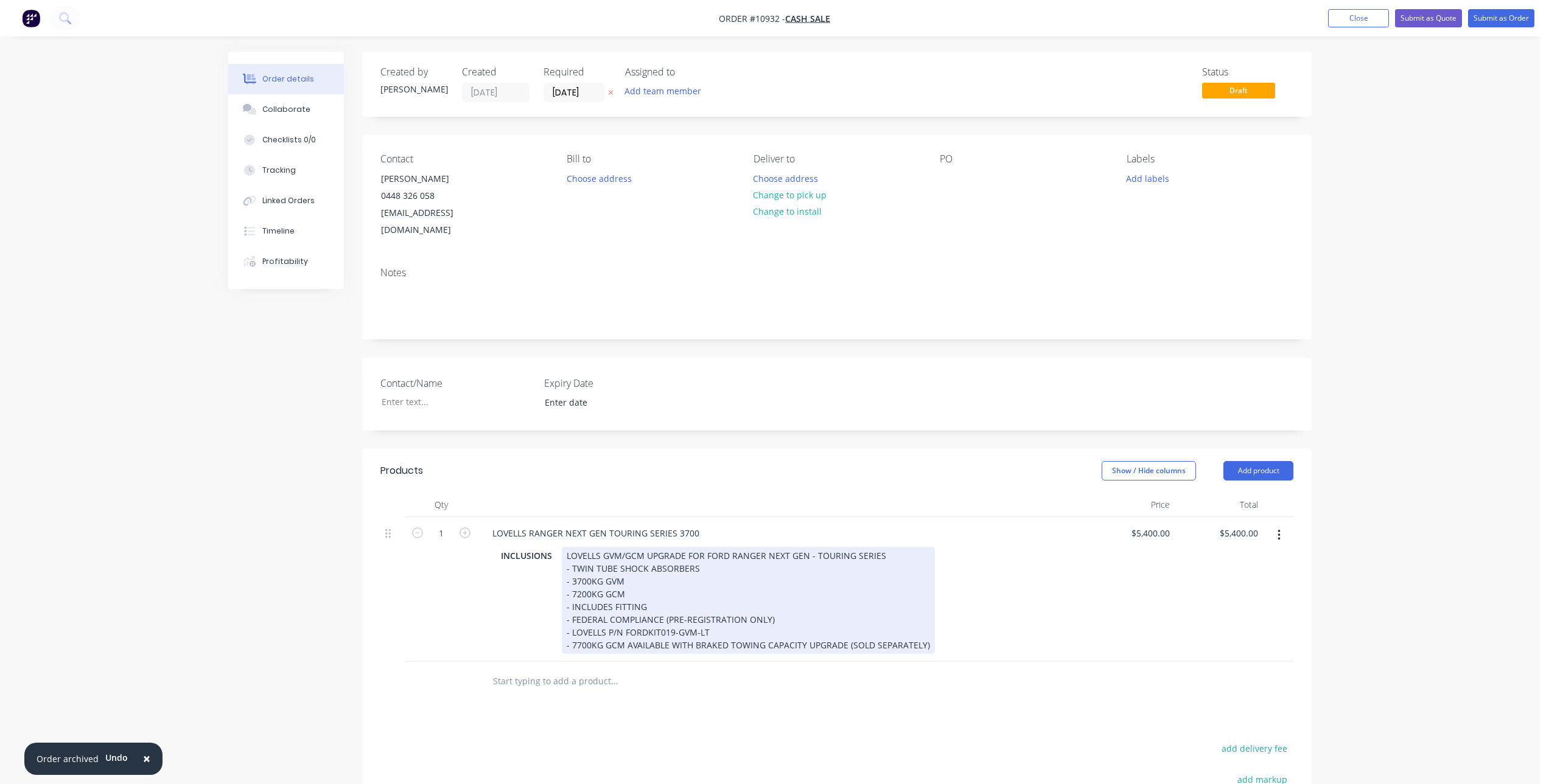
click at [831, 633] on div "LOVELLS GVM/GCM UPGRADE FOR FORD RANGER NEXT GEN - TOURING SERIES - TWIN TUBE S…" at bounding box center [748, 600] width 373 height 107
drag, startPoint x: 924, startPoint y: 629, endPoint x: 568, endPoint y: 630, distance: 356.0
click at [568, 630] on div "LOVELLS GVM/GCM UPGRADE FOR FORD RANGER NEXT GEN - TOURING SERIES - TWIN TUBE S…" at bounding box center [748, 600] width 373 height 107
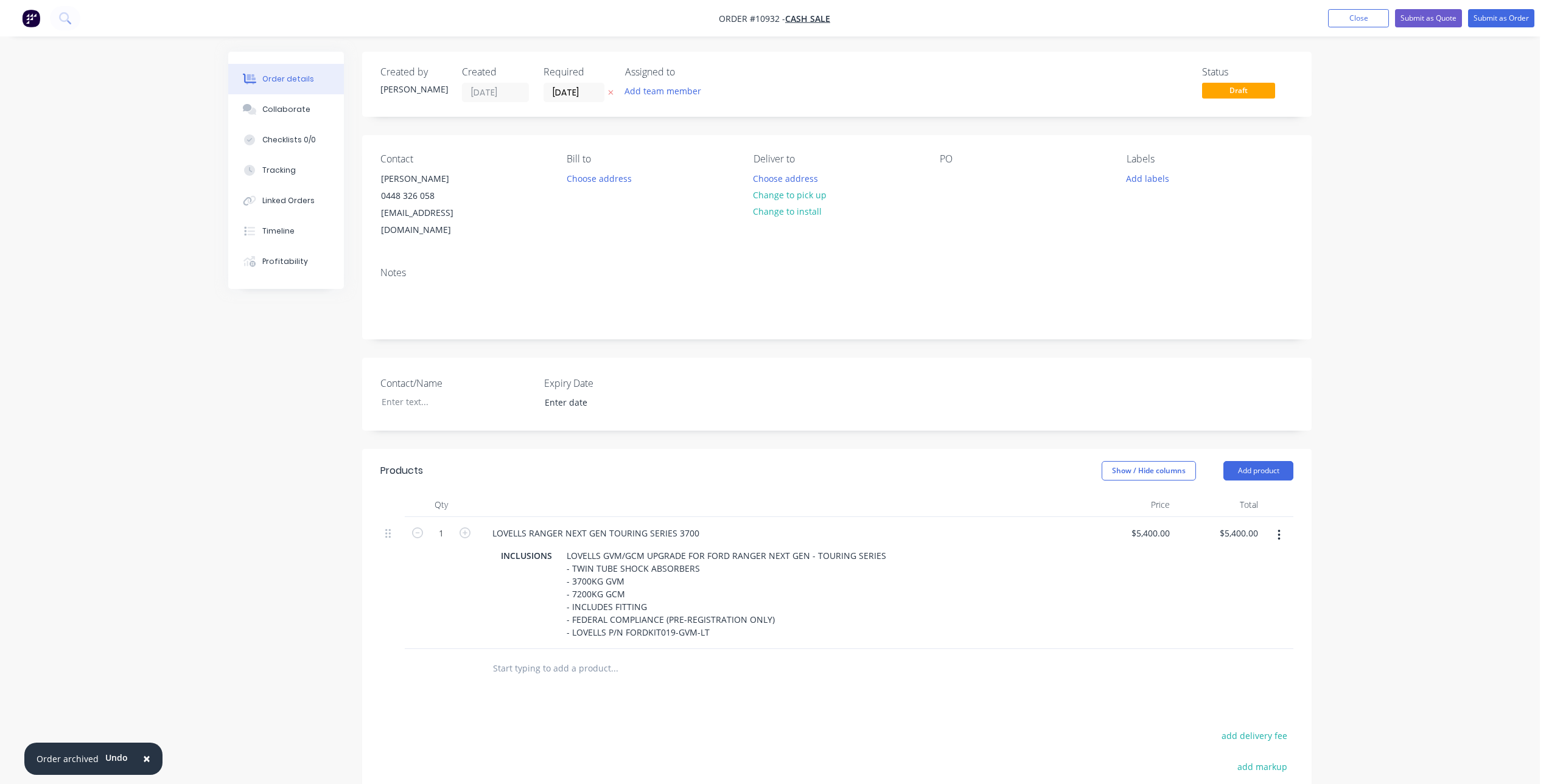
click at [591, 672] on input "text" at bounding box center [614, 668] width 243 height 24
click at [526, 664] on input "text" at bounding box center [614, 668] width 243 height 24
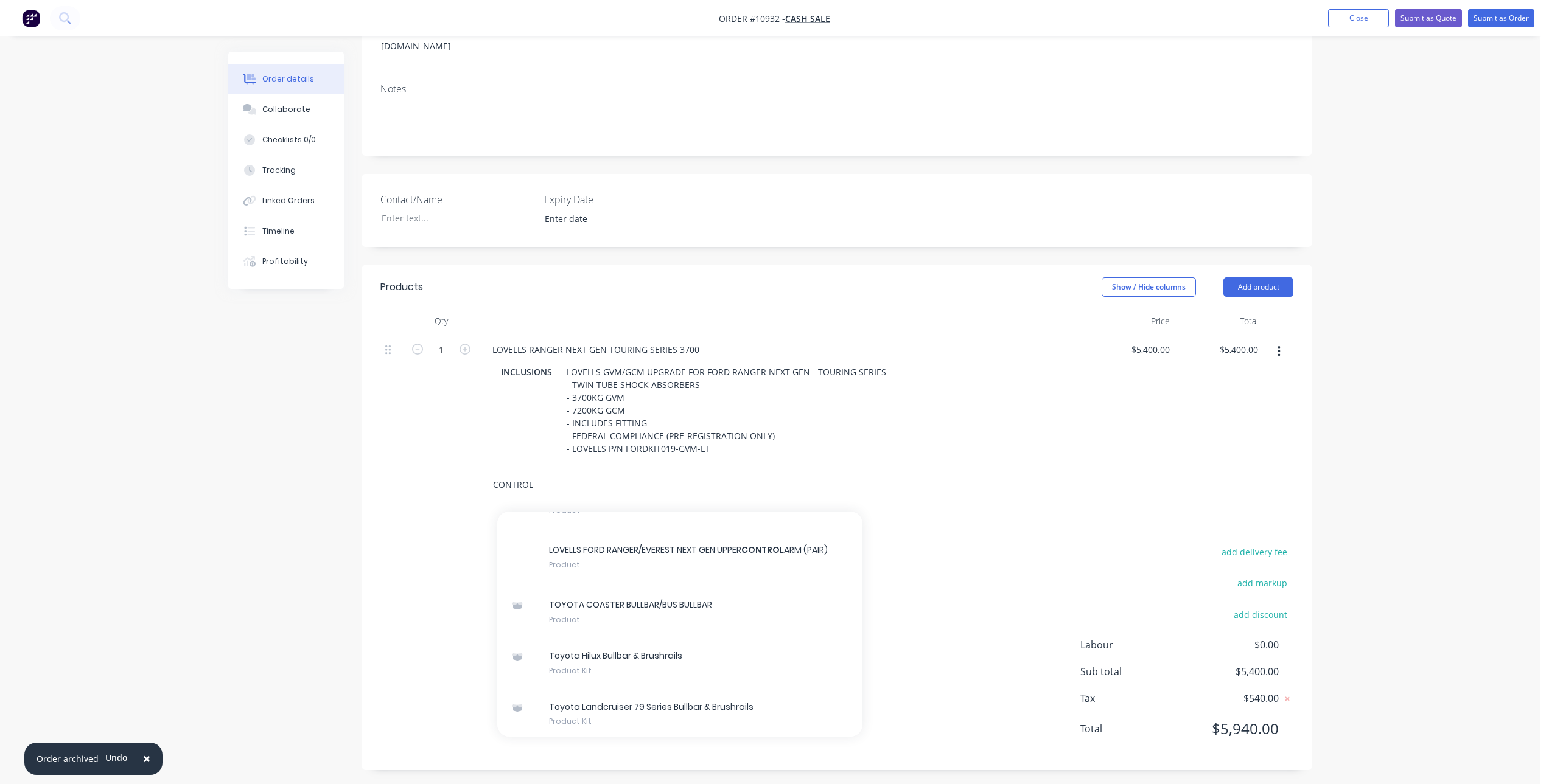
scroll to position [687, 0]
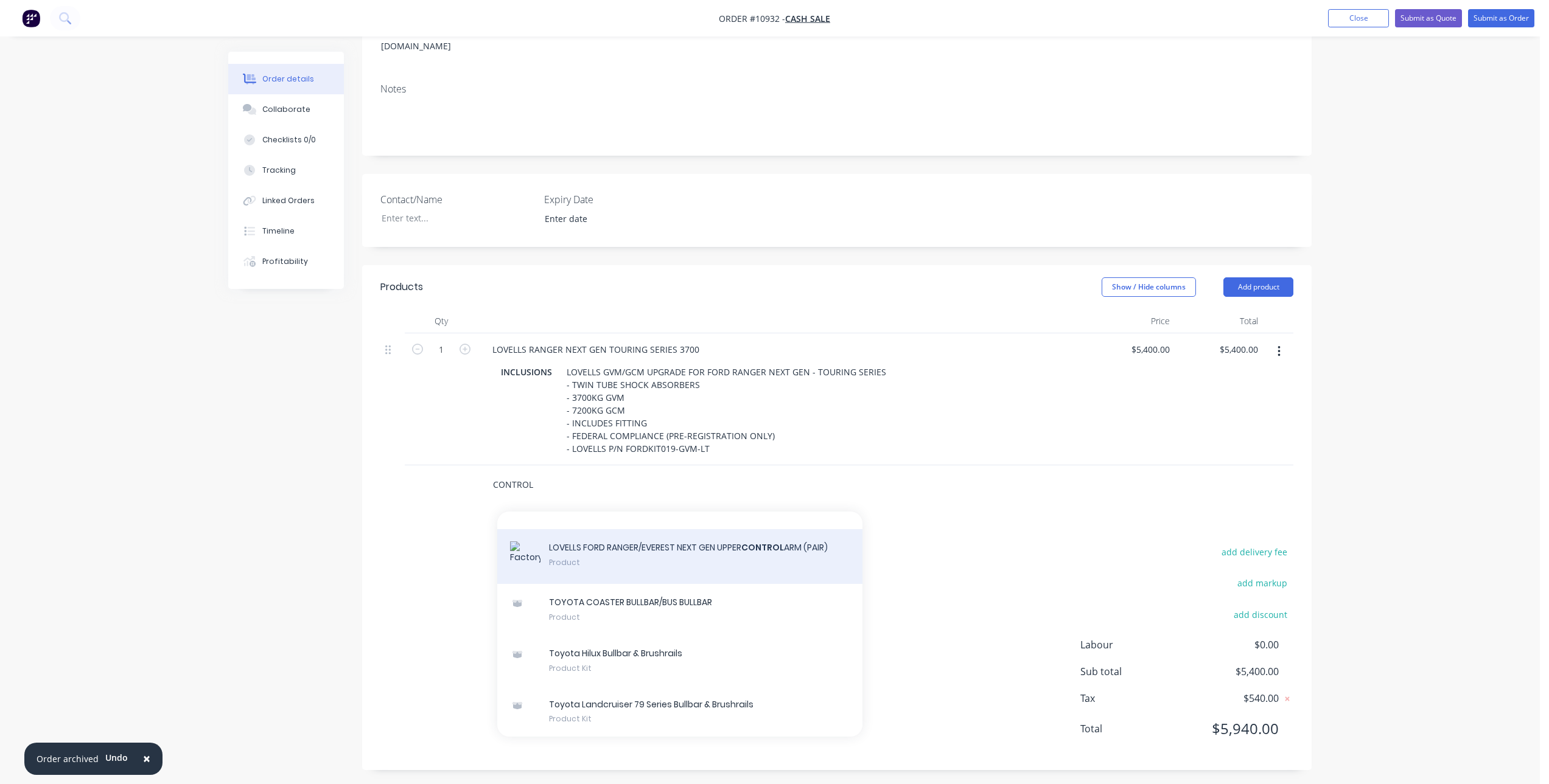
type input "CONTROL"
click at [630, 550] on div "LOVELLS FORD RANGER/EVEREST NEXT GEN UPPER CONTROL ARM (PAIR) Product" at bounding box center [680, 556] width 365 height 55
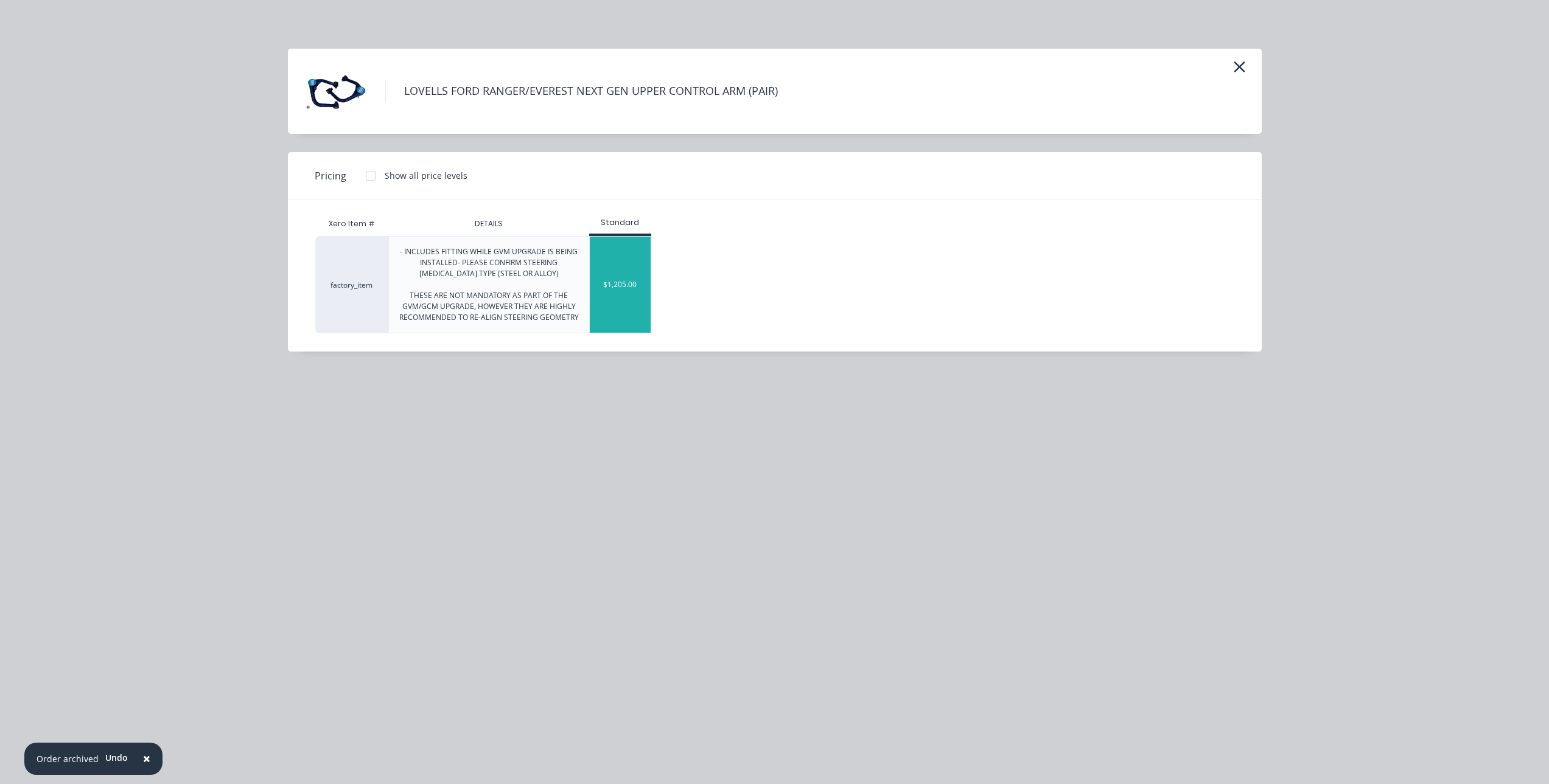
click at [617, 268] on div "$1,205.00" at bounding box center [620, 284] width 61 height 96
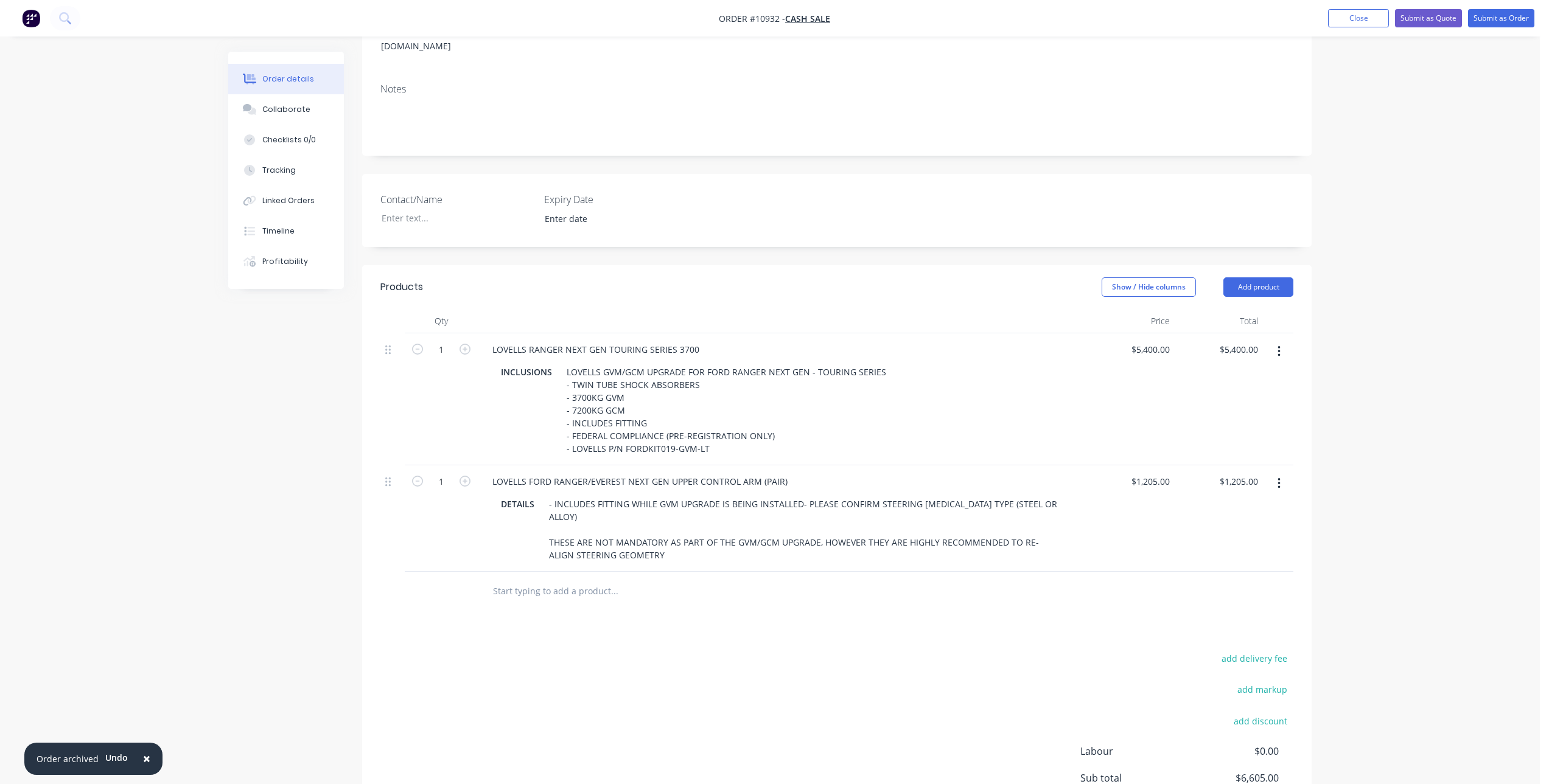
click at [538, 579] on input "text" at bounding box center [614, 591] width 243 height 24
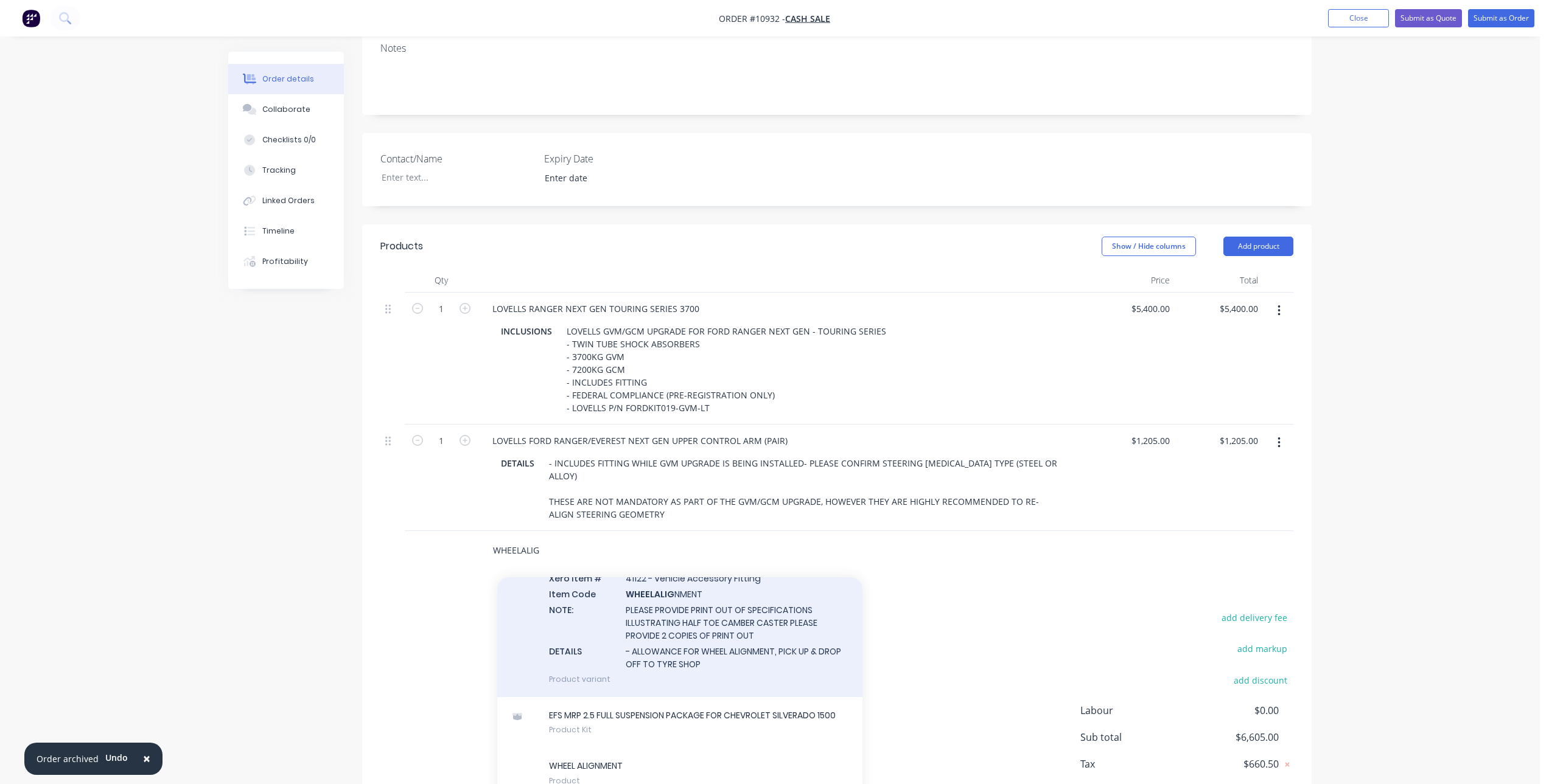
scroll to position [277, 0]
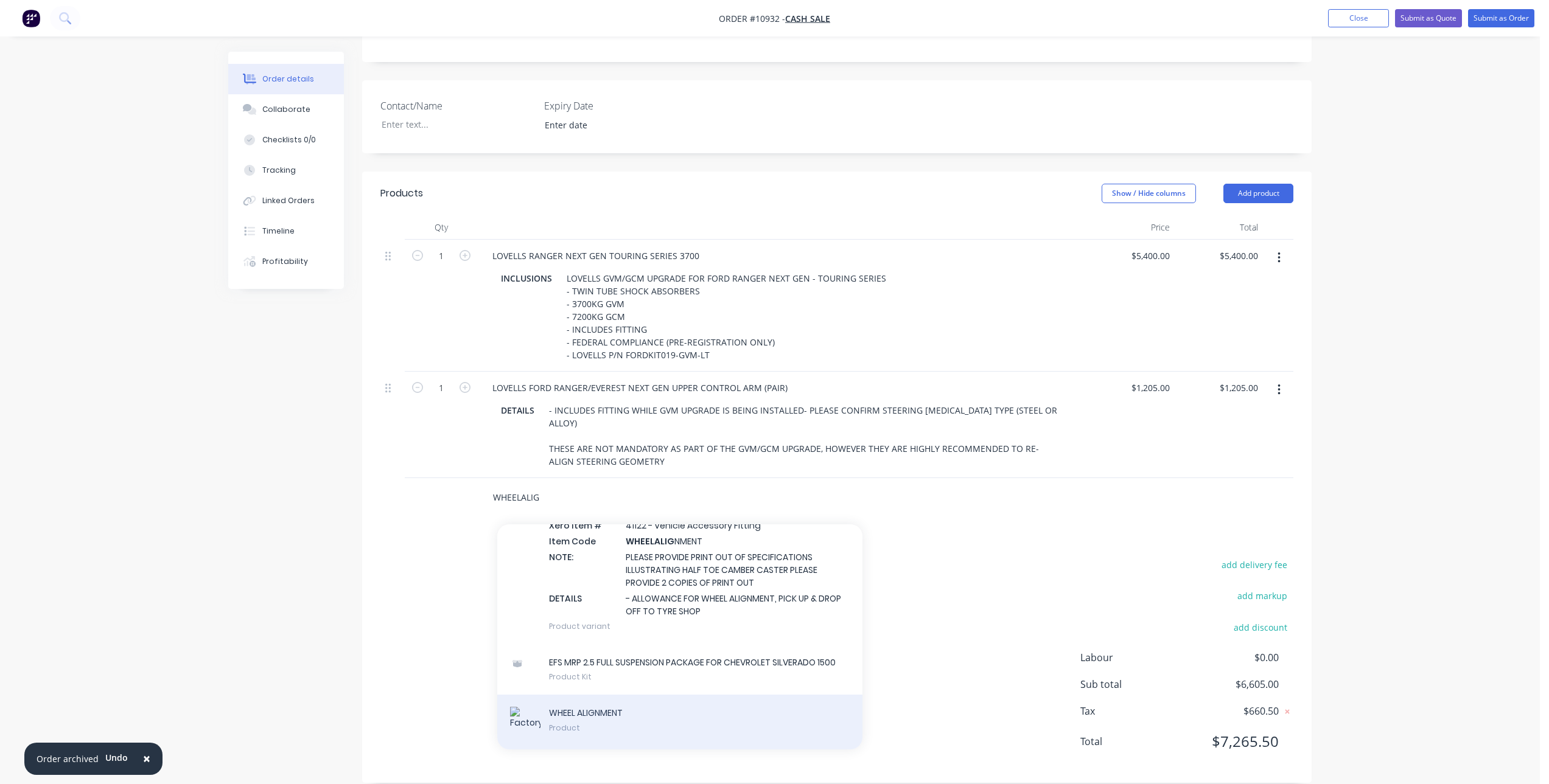
type input "WHEELALIG"
click at [611, 694] on div "WHEEL ALIGNMENT Product" at bounding box center [680, 721] width 365 height 55
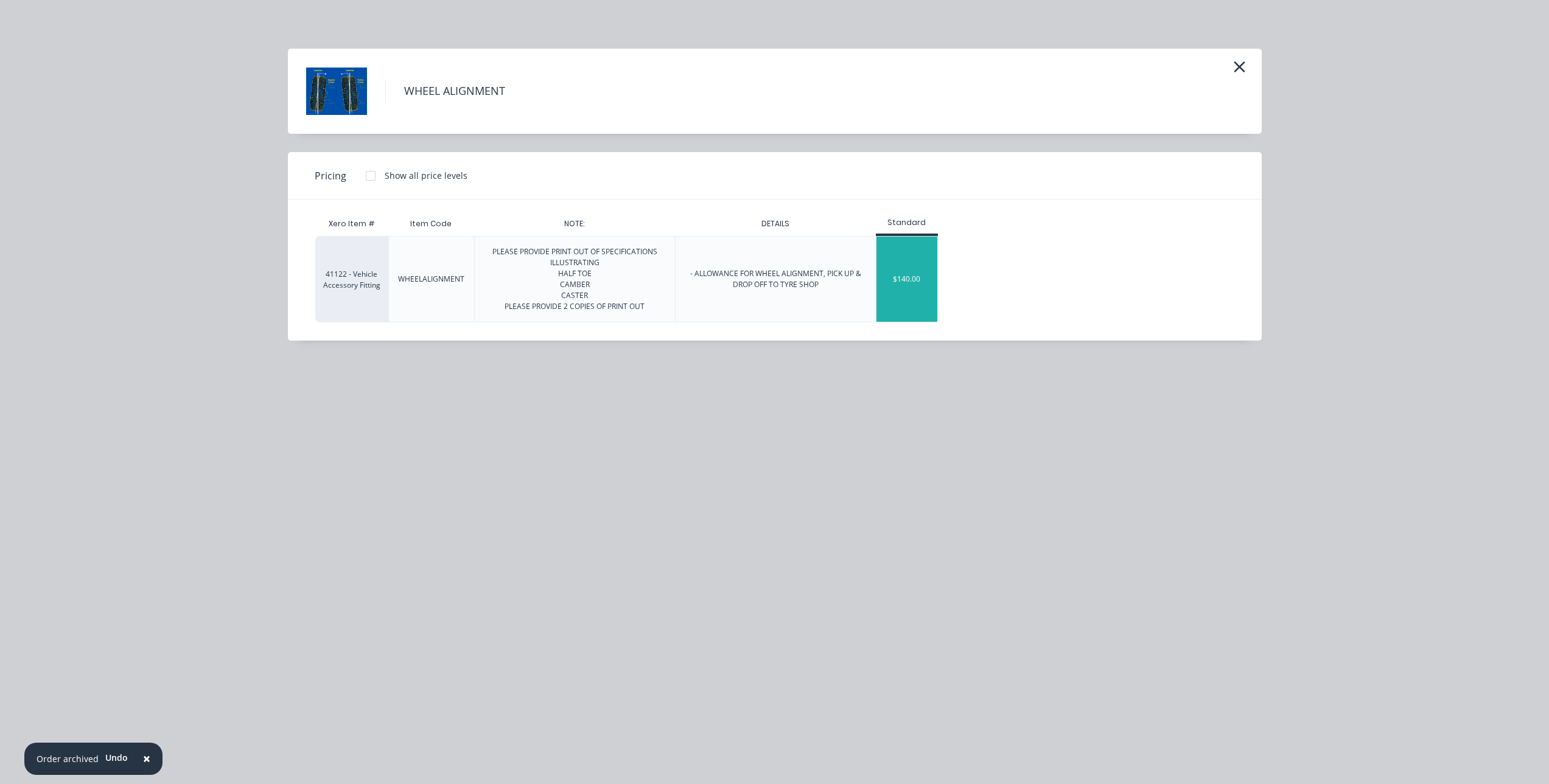
click at [892, 280] on div "$140.00" at bounding box center [906, 278] width 61 height 85
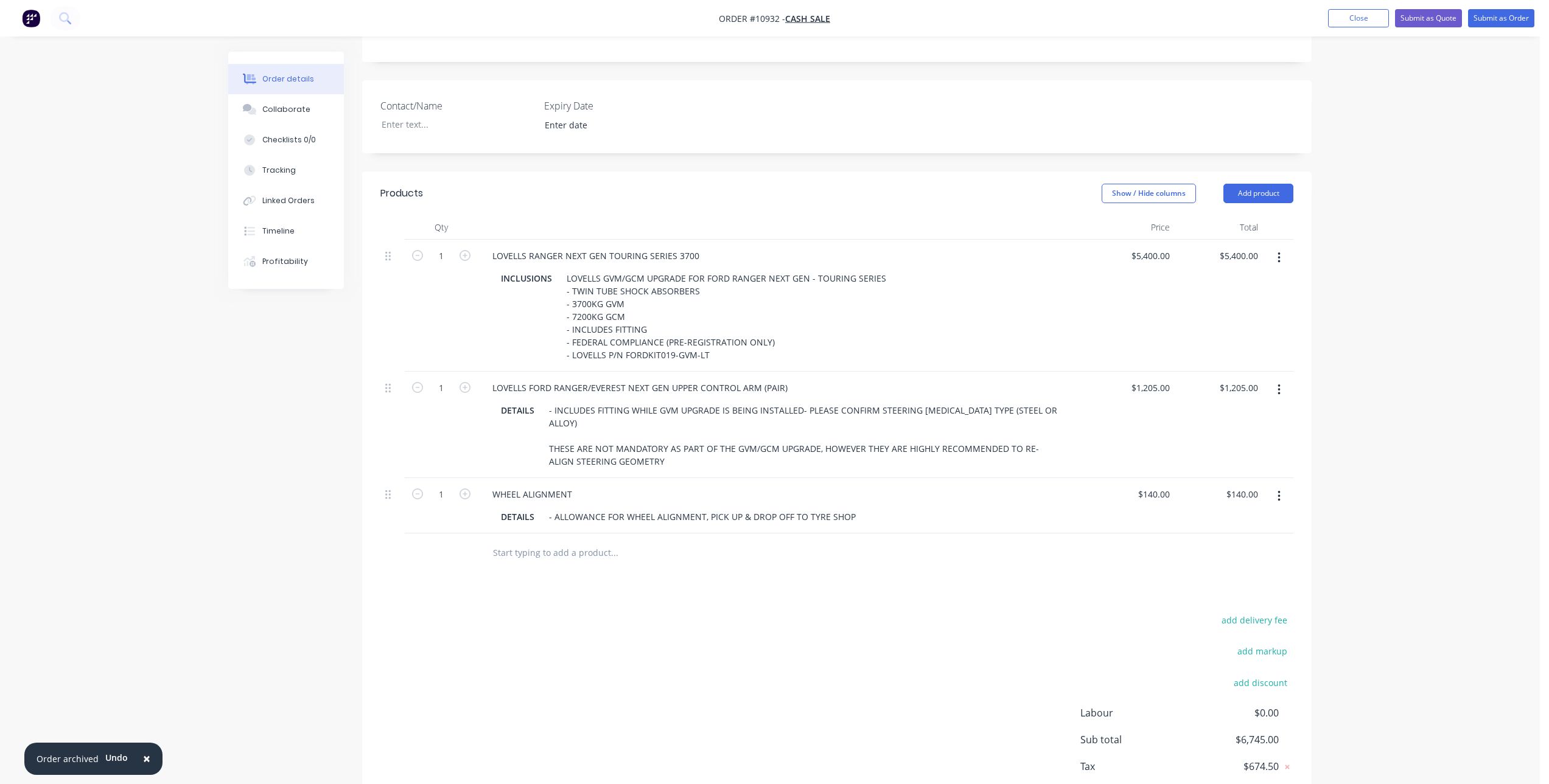
click at [618, 612] on div "add delivery fee add markup add discount Labour $0.00 Sub total $6,745.00 Tax $…" at bounding box center [837, 715] width 913 height 208
click at [583, 541] on input "text" at bounding box center [614, 553] width 243 height 24
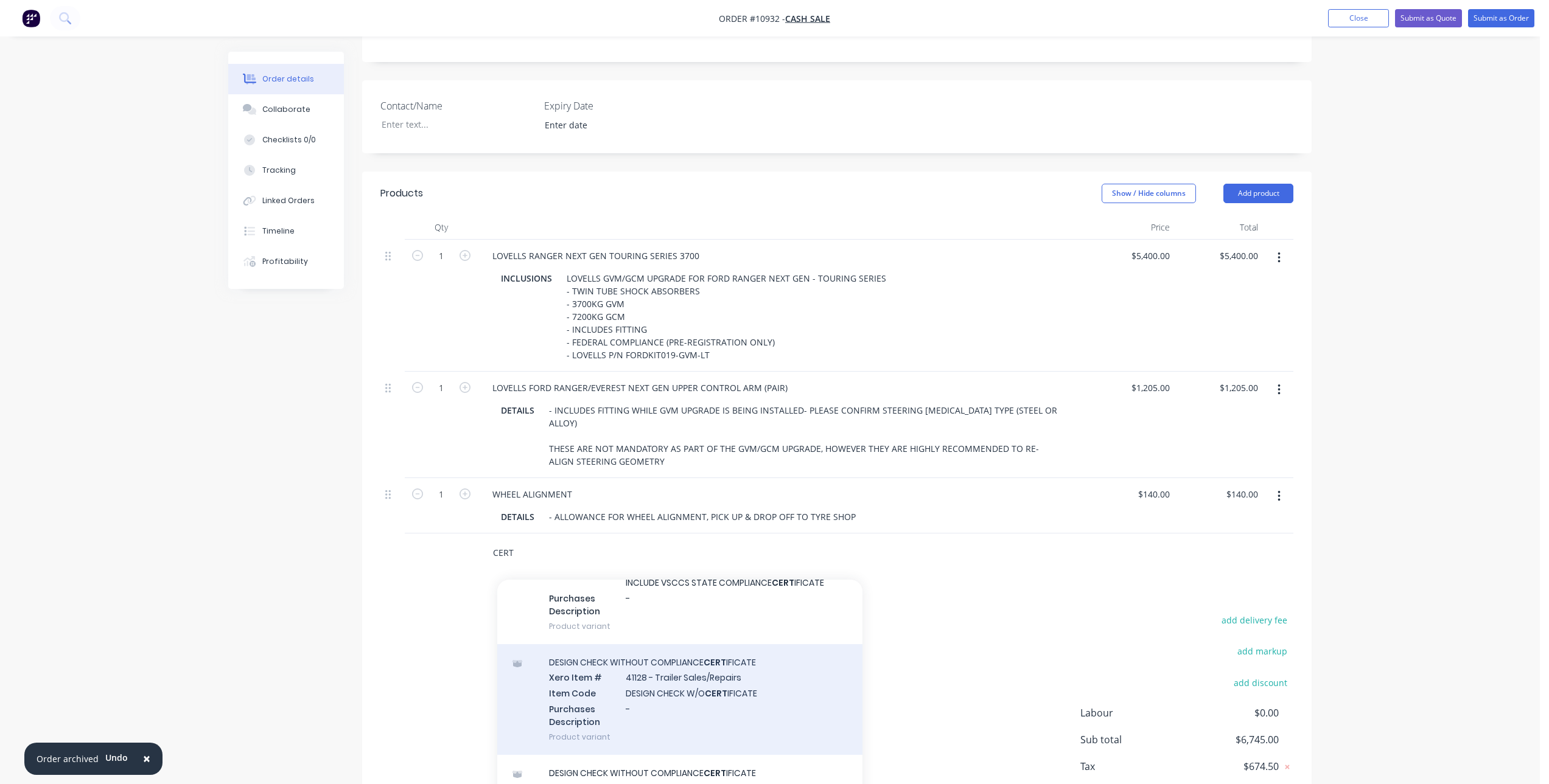
scroll to position [425, 0]
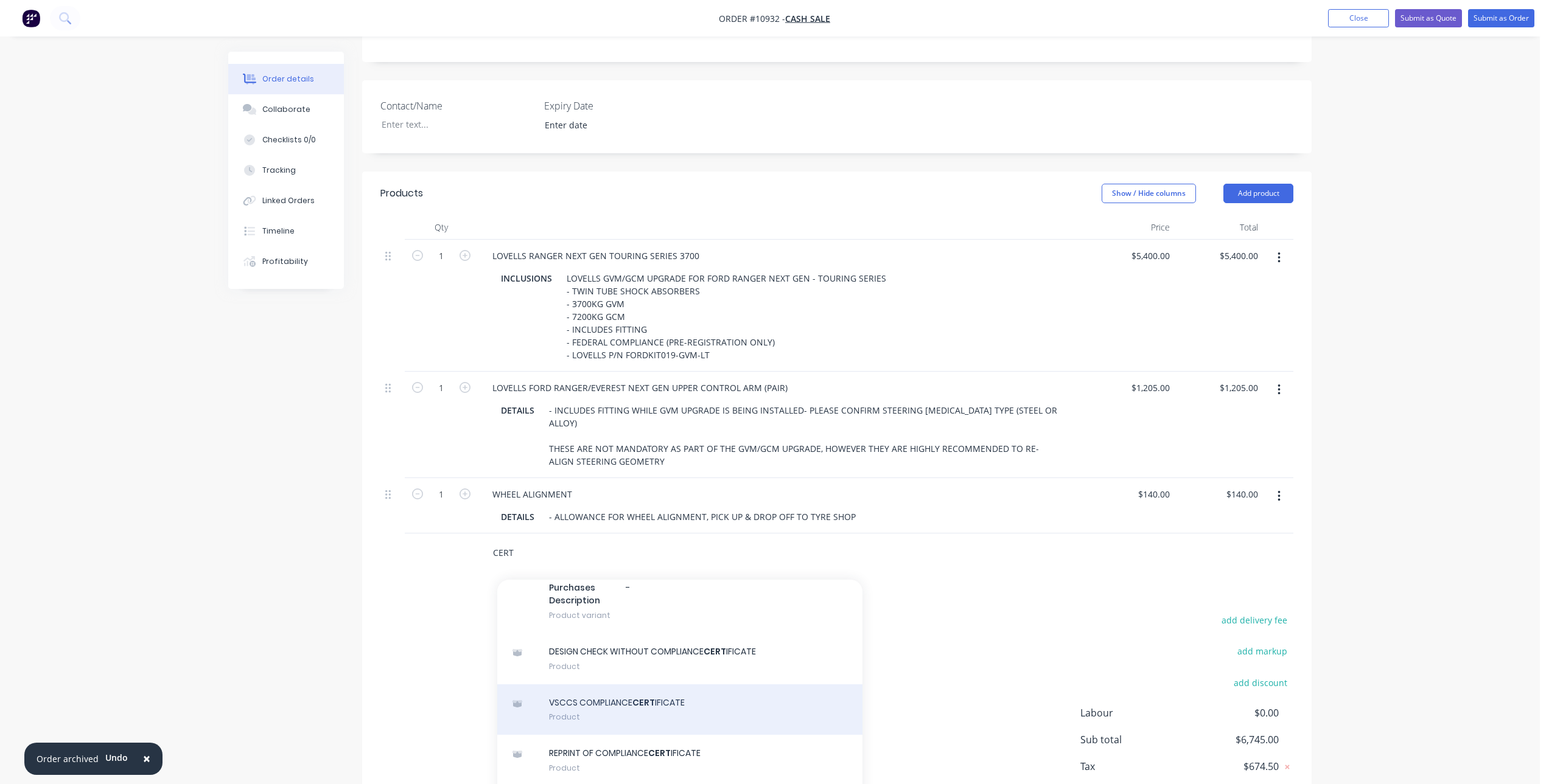
type input "CERT"
click at [640, 709] on div "VSCCS COMPLIANCE CERT IFICATE Product" at bounding box center [680, 709] width 365 height 51
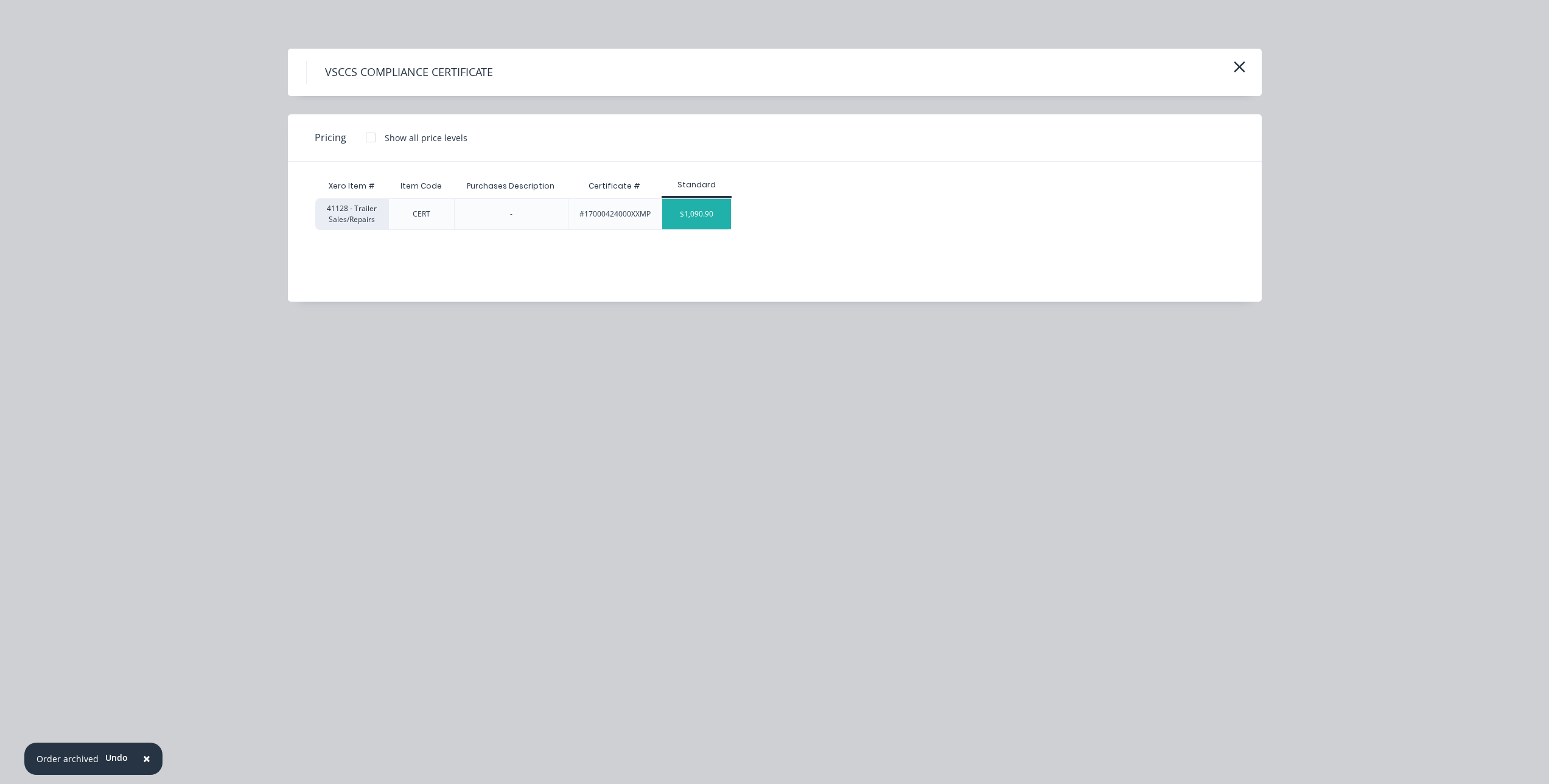
click at [696, 212] on div "$1,090.90" at bounding box center [696, 214] width 69 height 31
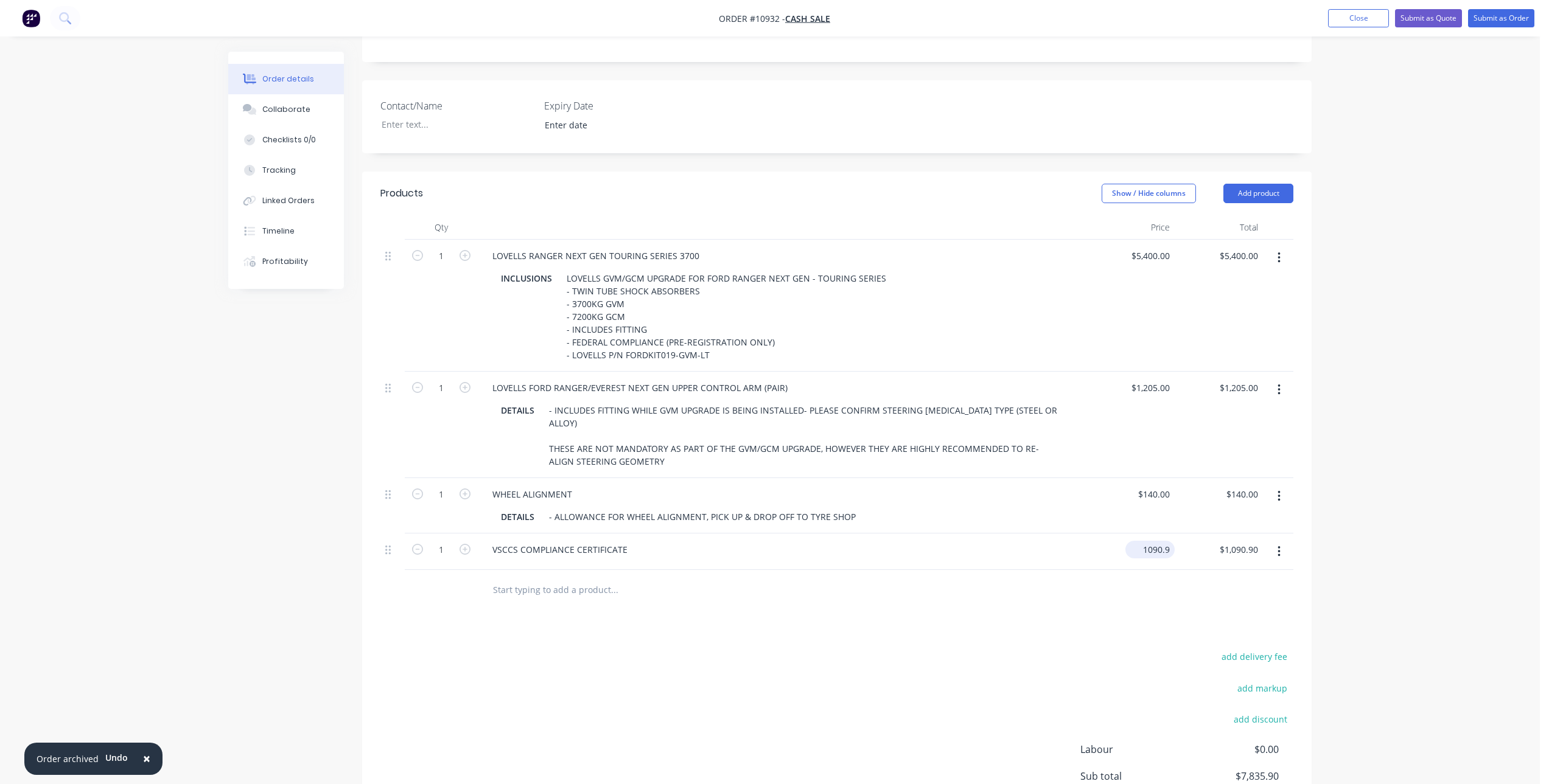
click at [1142, 541] on input "1090.9" at bounding box center [1152, 550] width 45 height 18
type input "$818.1818"
type input "$818.18"
click at [927, 625] on div "Products Show / Hide columns Add product Qty Price Total 1 LOVELLS RANGER NEXT …" at bounding box center [836, 523] width 949 height 703
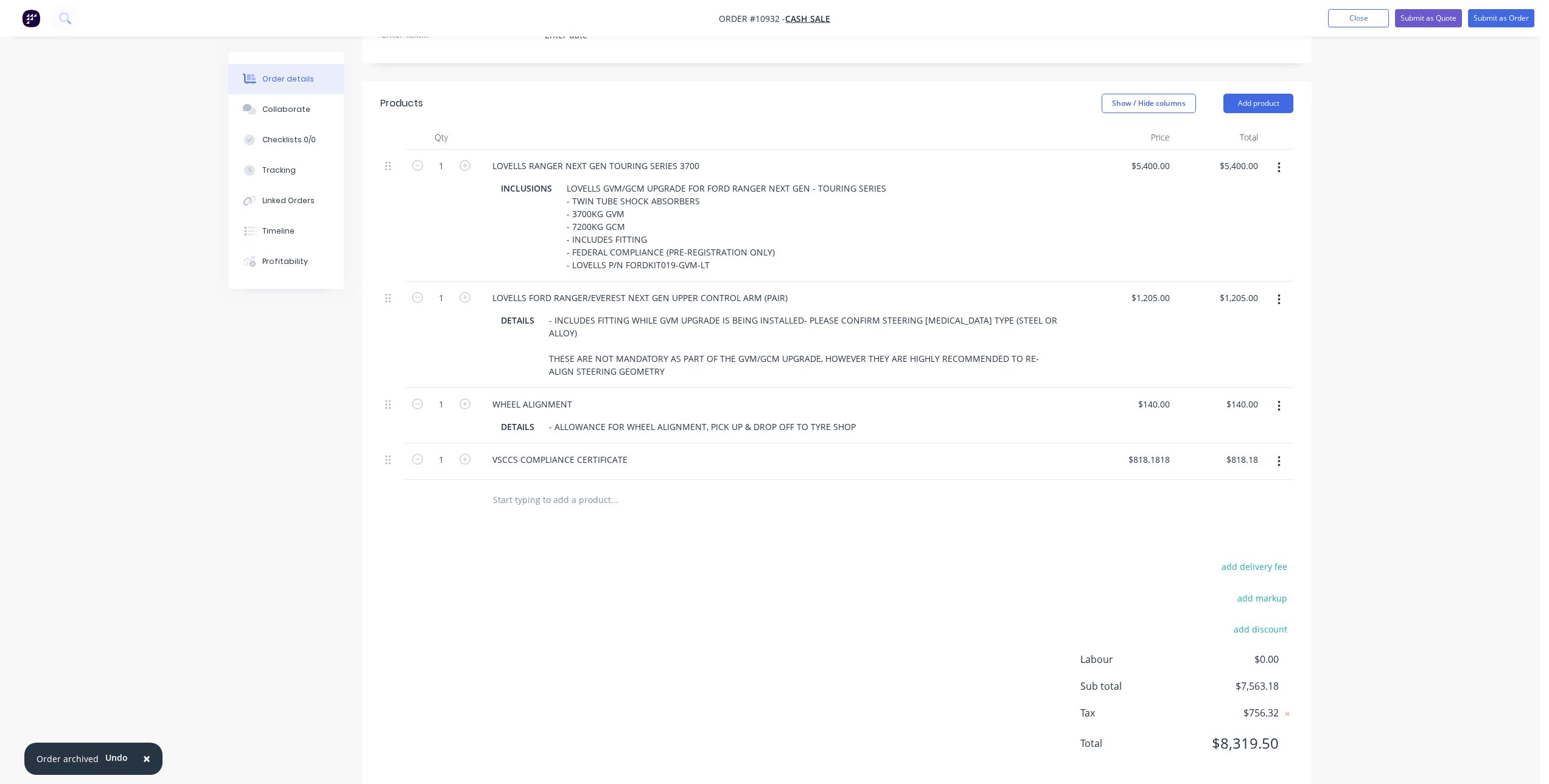
scroll to position [370, 0]
click at [534, 485] on input "text" at bounding box center [614, 497] width 243 height 24
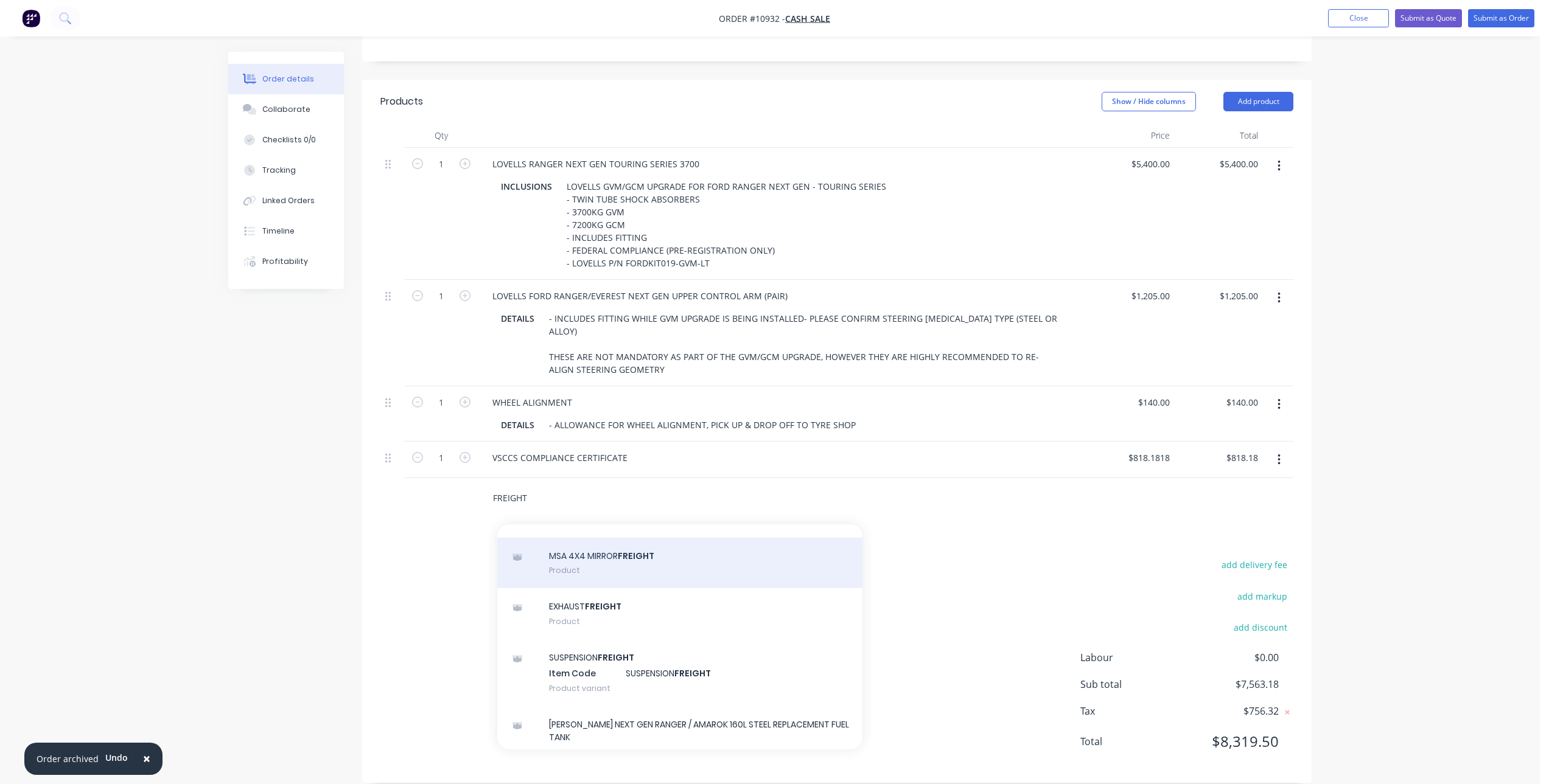
scroll to position [1885, 0]
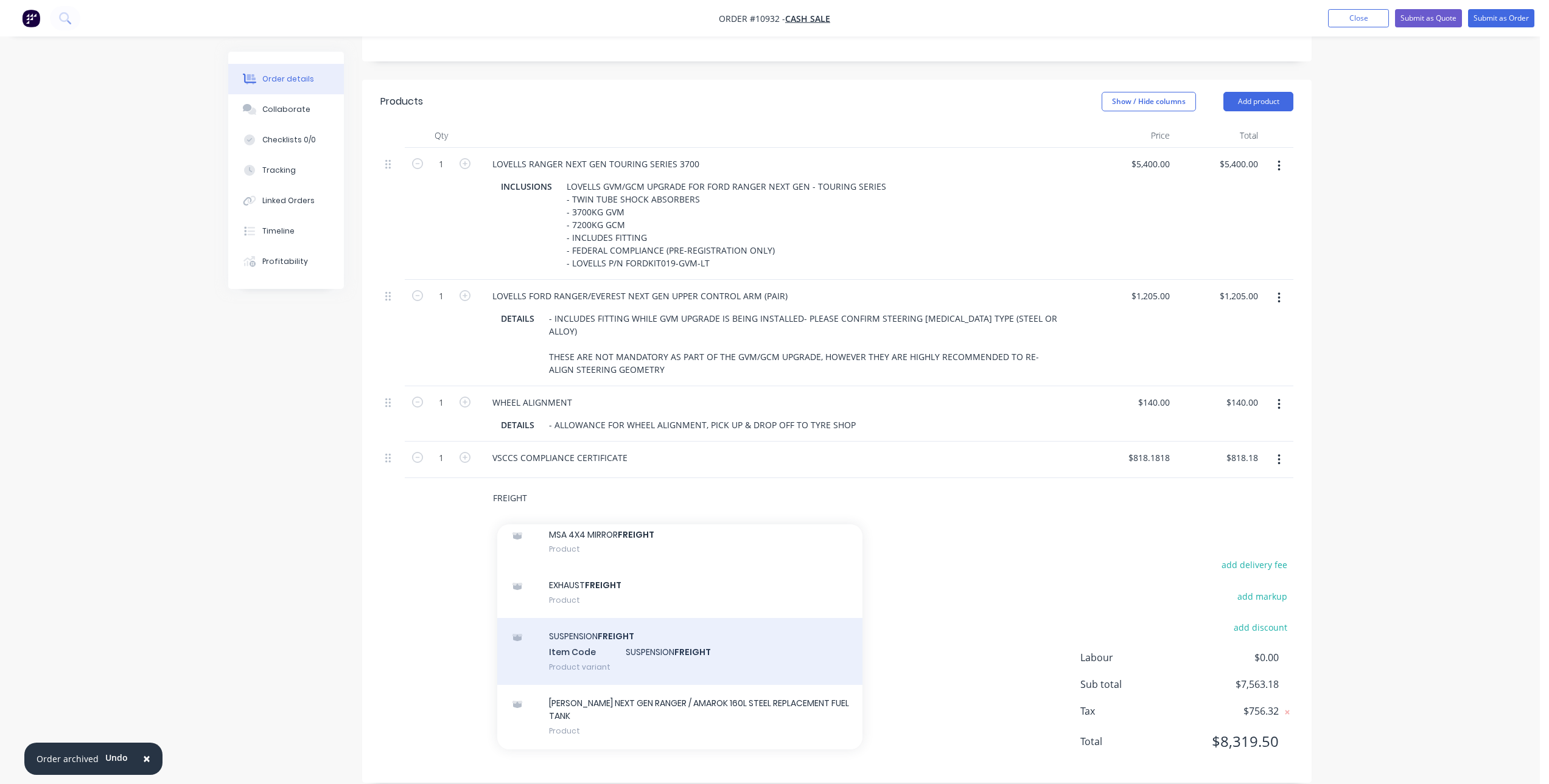
type input "FREIGHT"
click at [657, 667] on div "SUSPENSION FREIGHT Item Code SUSPENSION FREIGHT Product variant" at bounding box center [680, 651] width 365 height 67
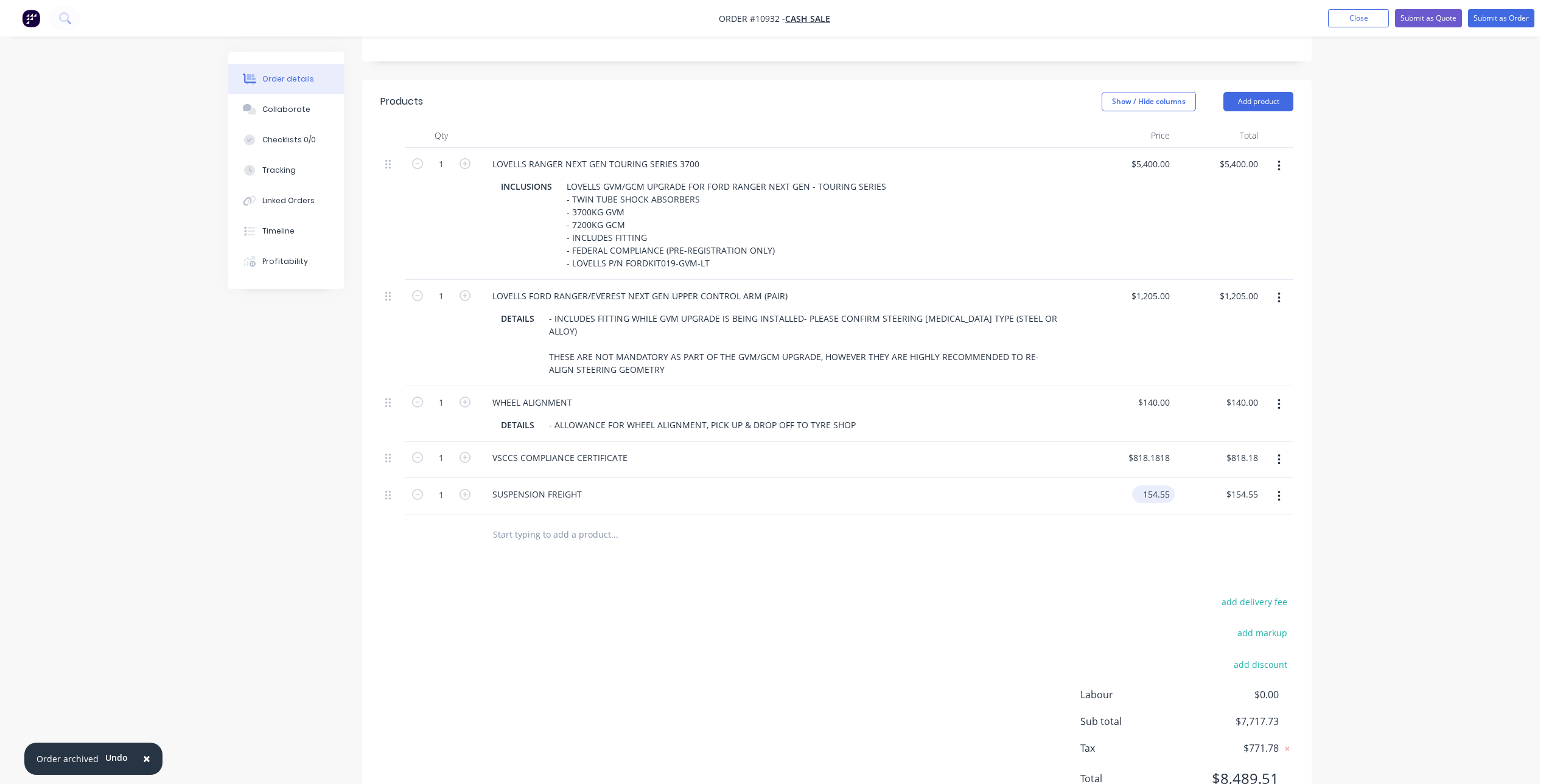
click at [1154, 485] on input "154.55" at bounding box center [1155, 494] width 38 height 18
type input "$190.00"
click at [1097, 594] on div "add delivery fee add markup add discount Labour $0.00 Sub total $7,753.18 Tax $…" at bounding box center [837, 697] width 913 height 208
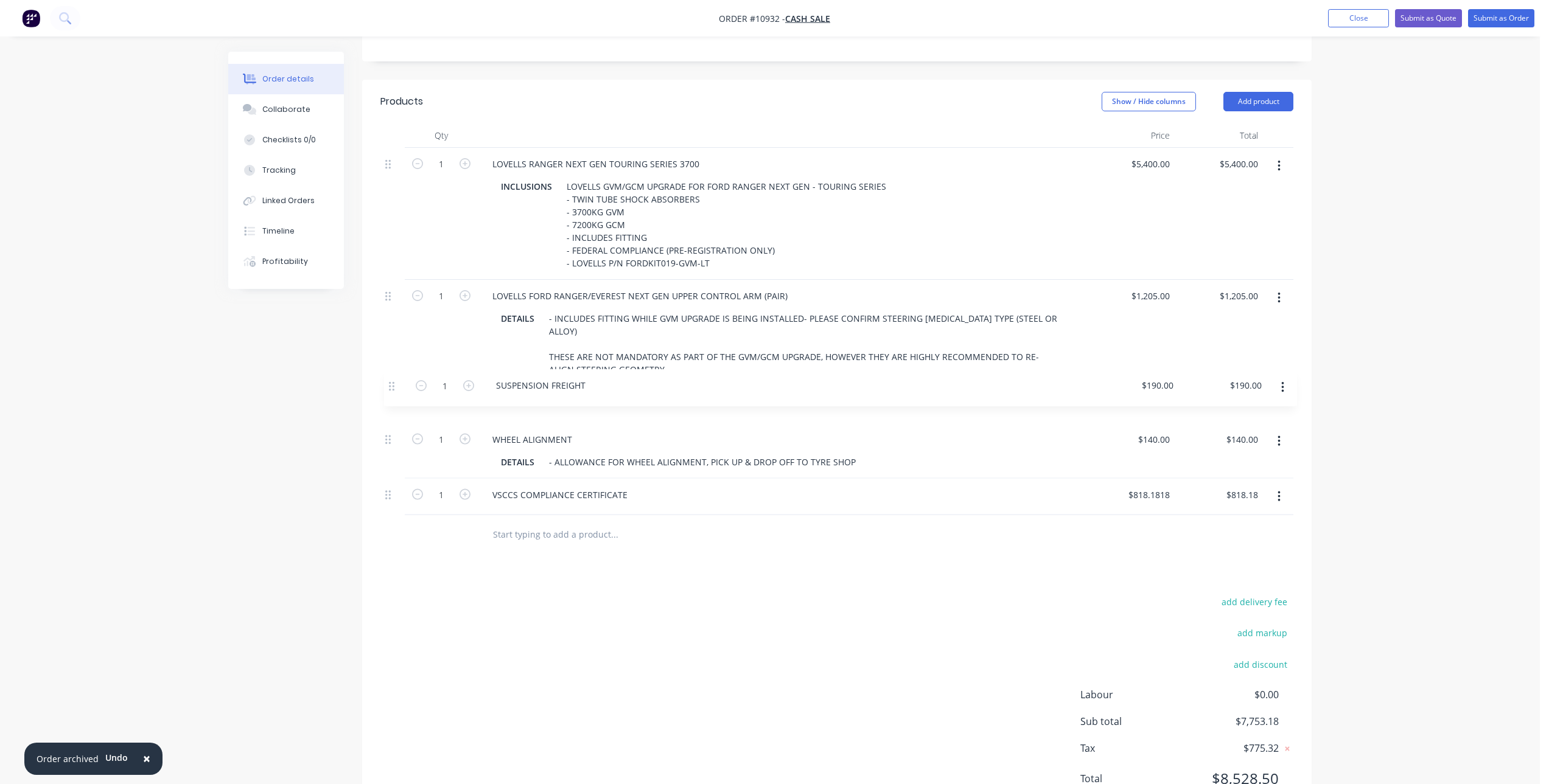
drag, startPoint x: 388, startPoint y: 479, endPoint x: 392, endPoint y: 384, distance: 95.1
click at [392, 384] on div "1 LOVELLS RANGER NEXT GEN TOURING SERIES 3700 INCLUSIONS LOVELLS GVM/GCM UPGRAD…" at bounding box center [837, 331] width 913 height 368
click at [296, 115] on button "Collaborate" at bounding box center [286, 110] width 116 height 31
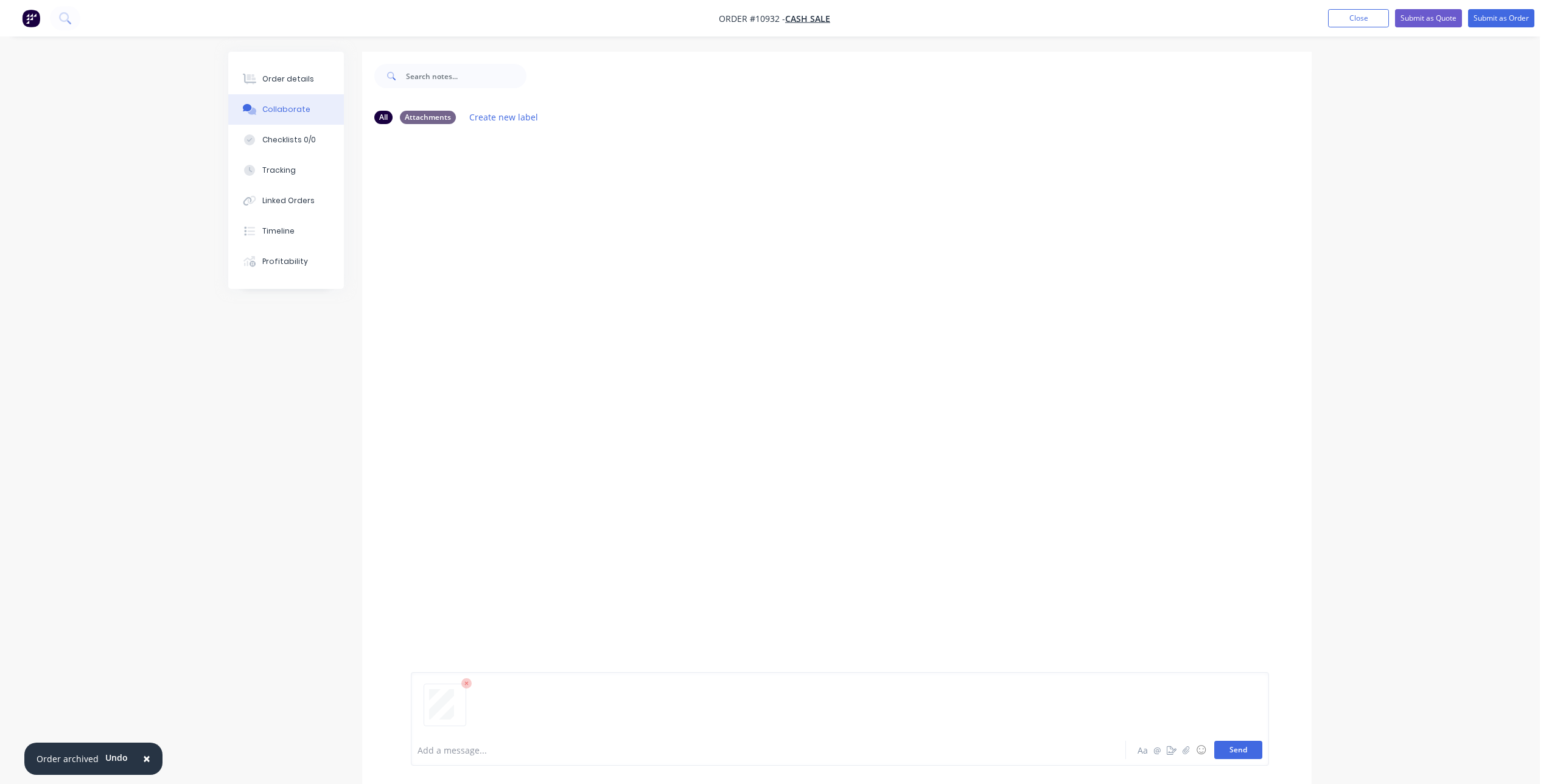
click at [1240, 750] on button "Send" at bounding box center [1238, 750] width 48 height 18
click at [296, 81] on div "Order details" at bounding box center [288, 79] width 52 height 11
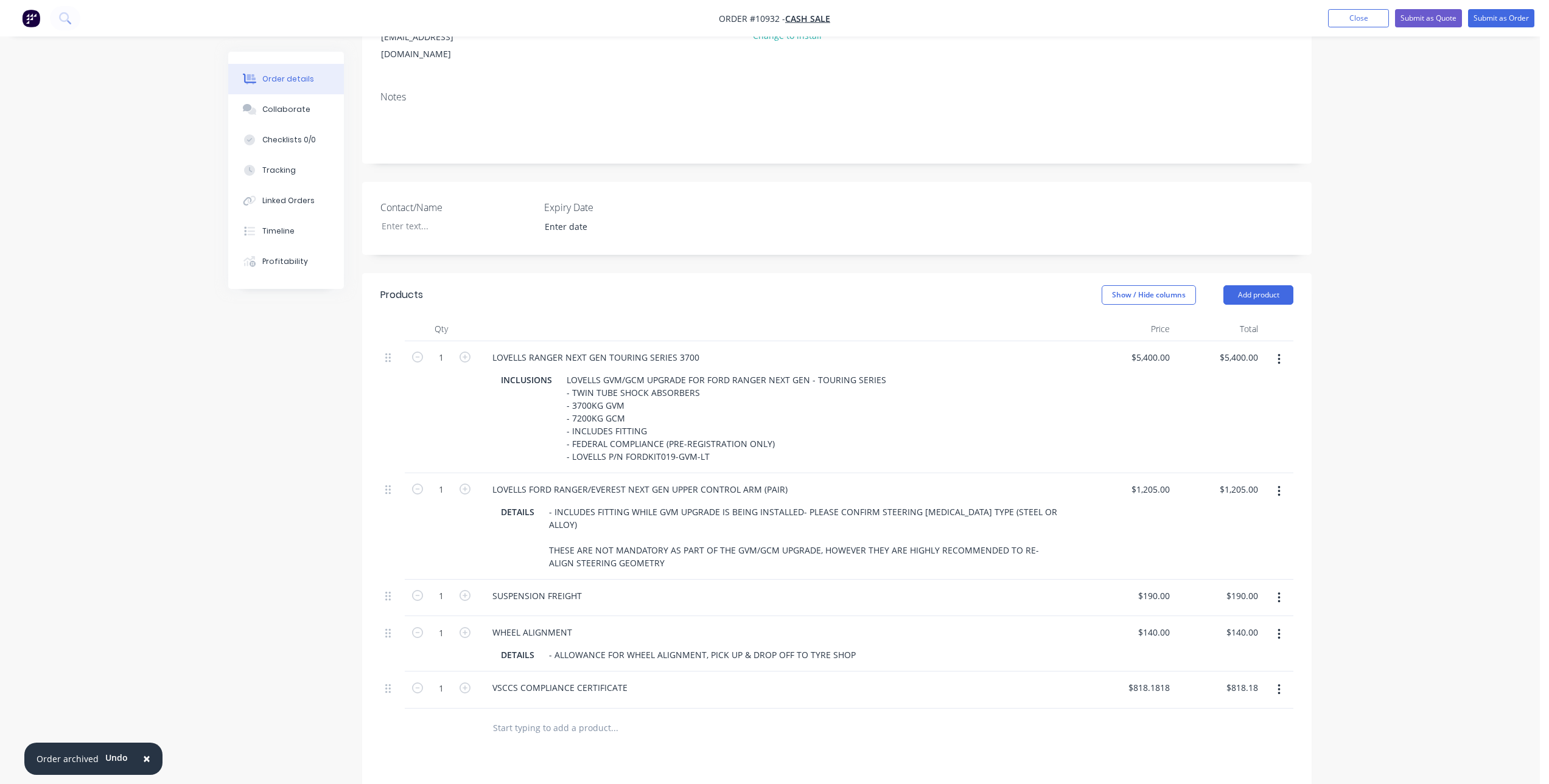
scroll to position [182, 0]
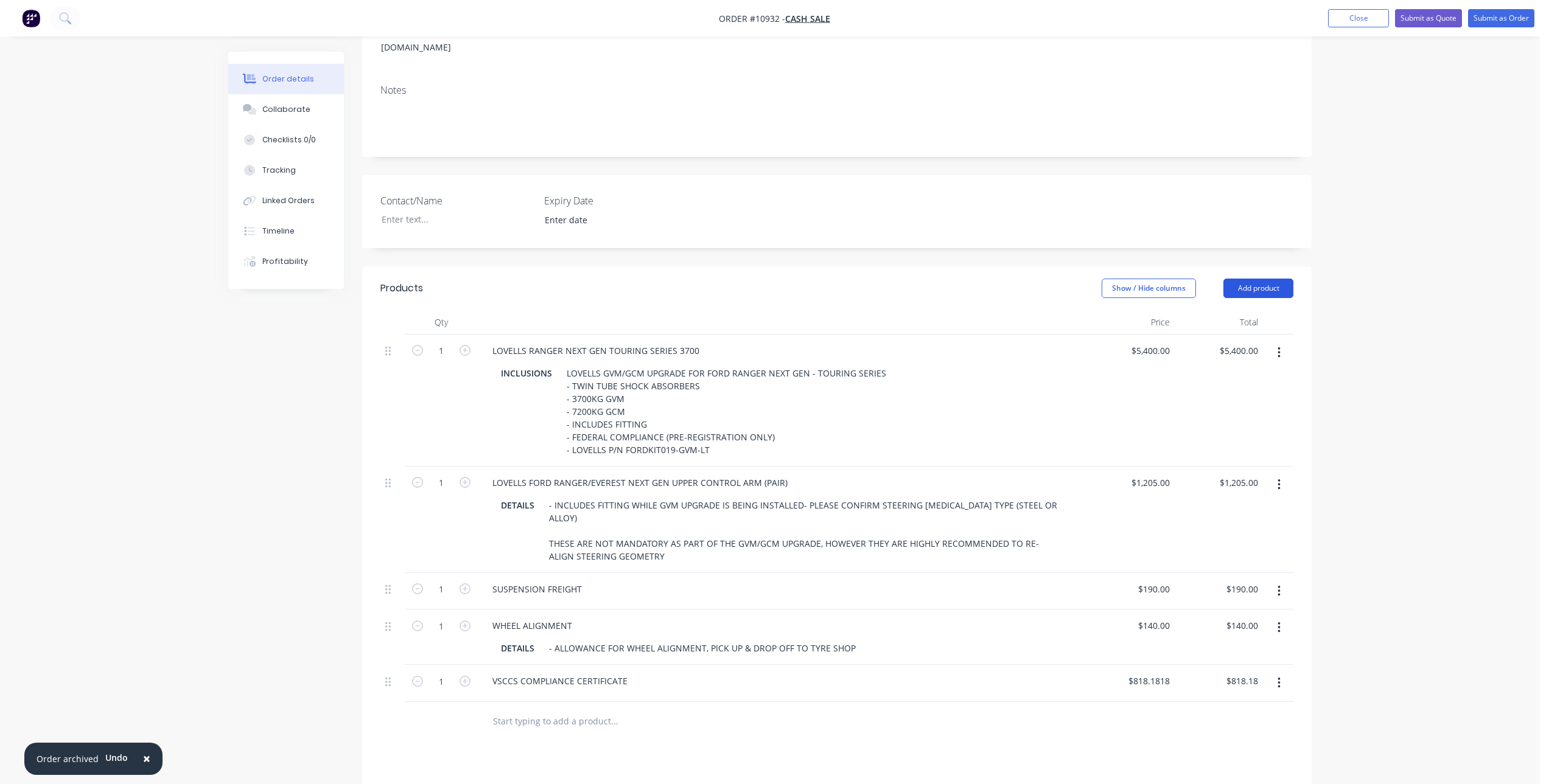
click at [1265, 279] on button "Add product" at bounding box center [1258, 289] width 70 height 20
click at [1235, 480] on div "Notes (External)" at bounding box center [1235, 489] width 94 height 18
click at [515, 709] on div at bounding box center [526, 718] width 88 height 18
click at [684, 757] on div at bounding box center [697, 758] width 439 height 40
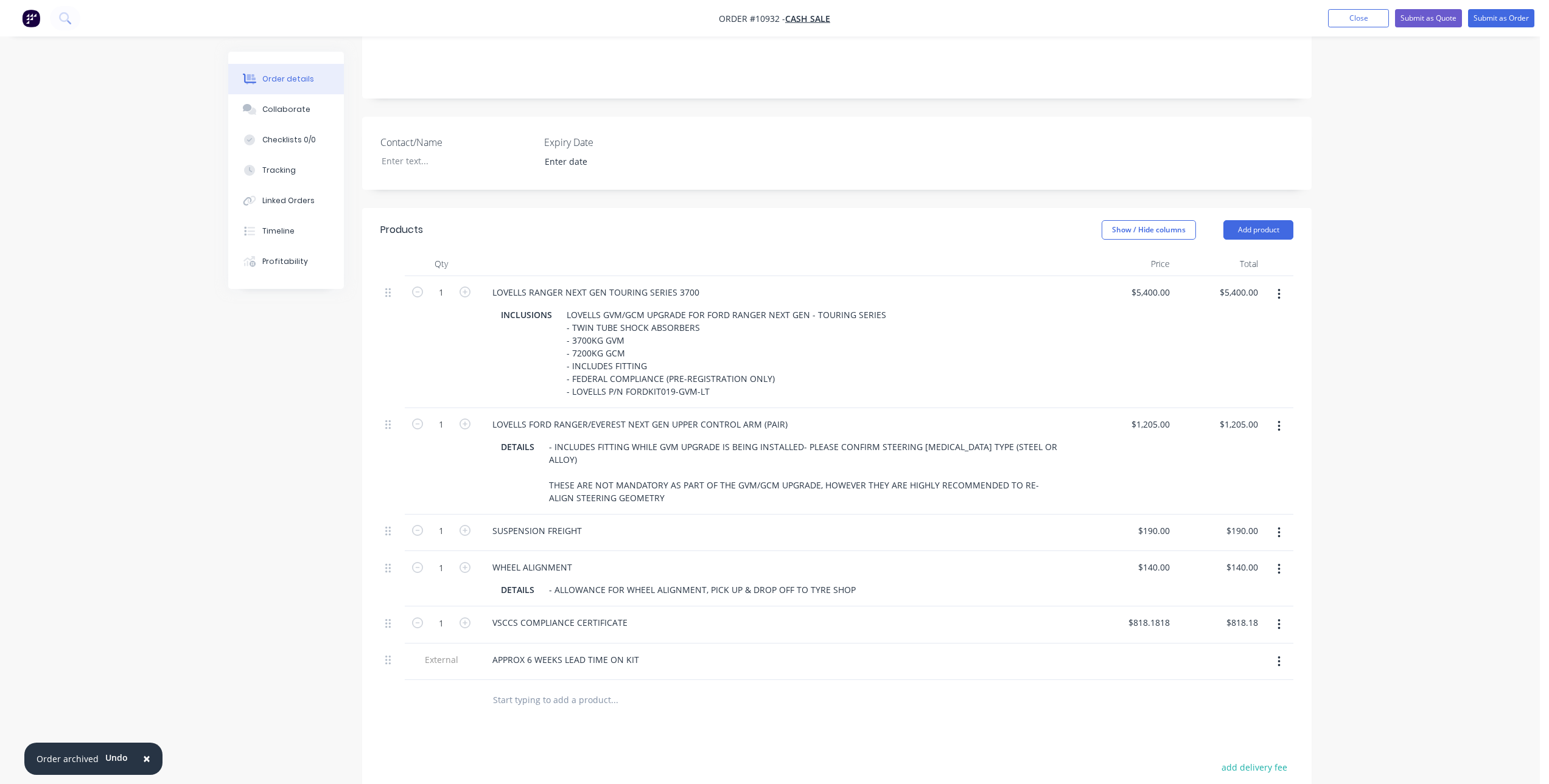
scroll to position [243, 0]
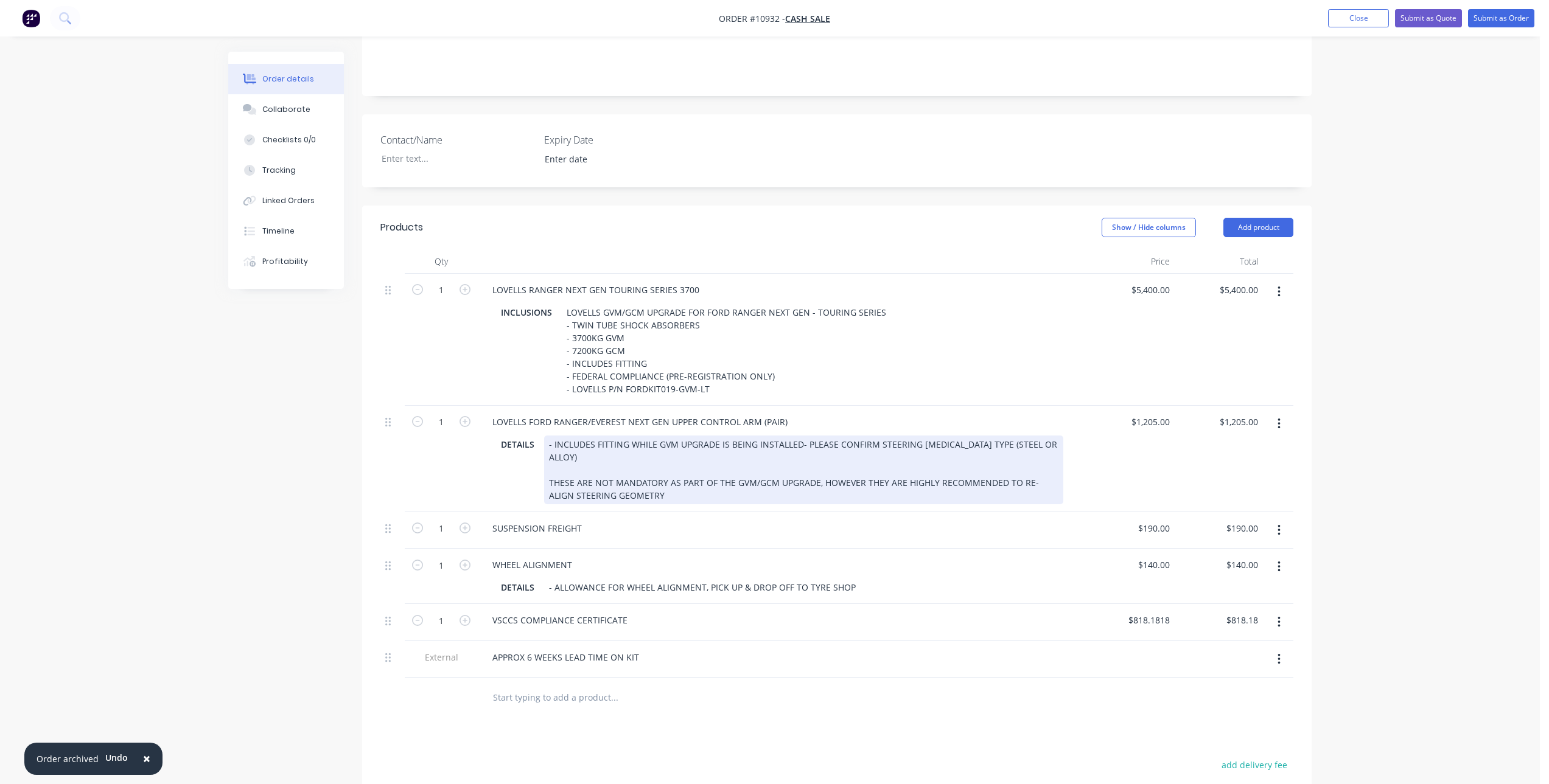
click at [798, 444] on div "- INCLUDES FITTING WHILE GVM UPGRADE IS BEING INSTALLED- PLEASE CONFIRM STEERIN…" at bounding box center [803, 469] width 519 height 69
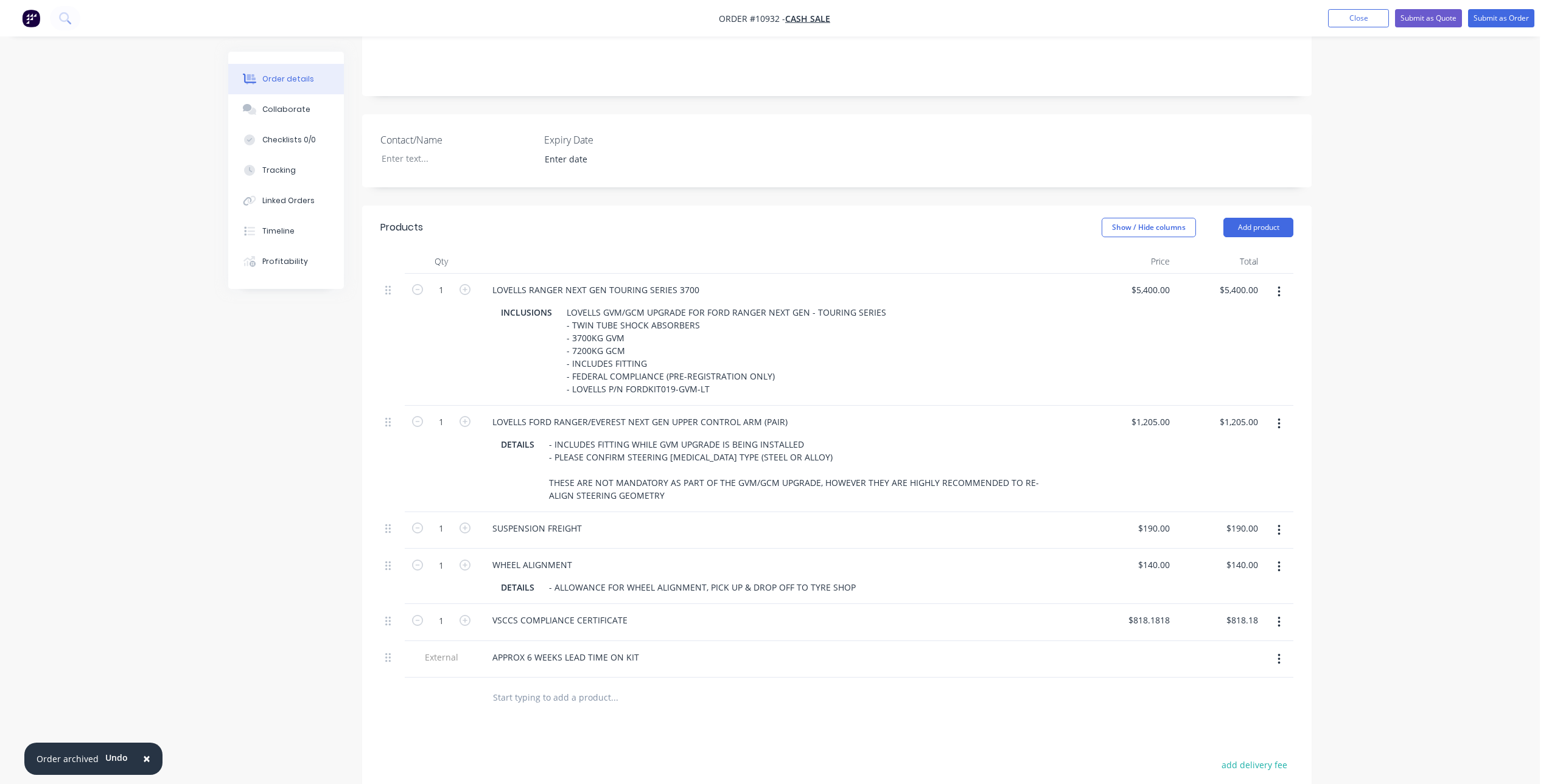
click at [910, 716] on div "Products Show / Hide columns Add product Qty Price Total 1 LOVELLS RANGER NEXT …" at bounding box center [836, 594] width 949 height 777
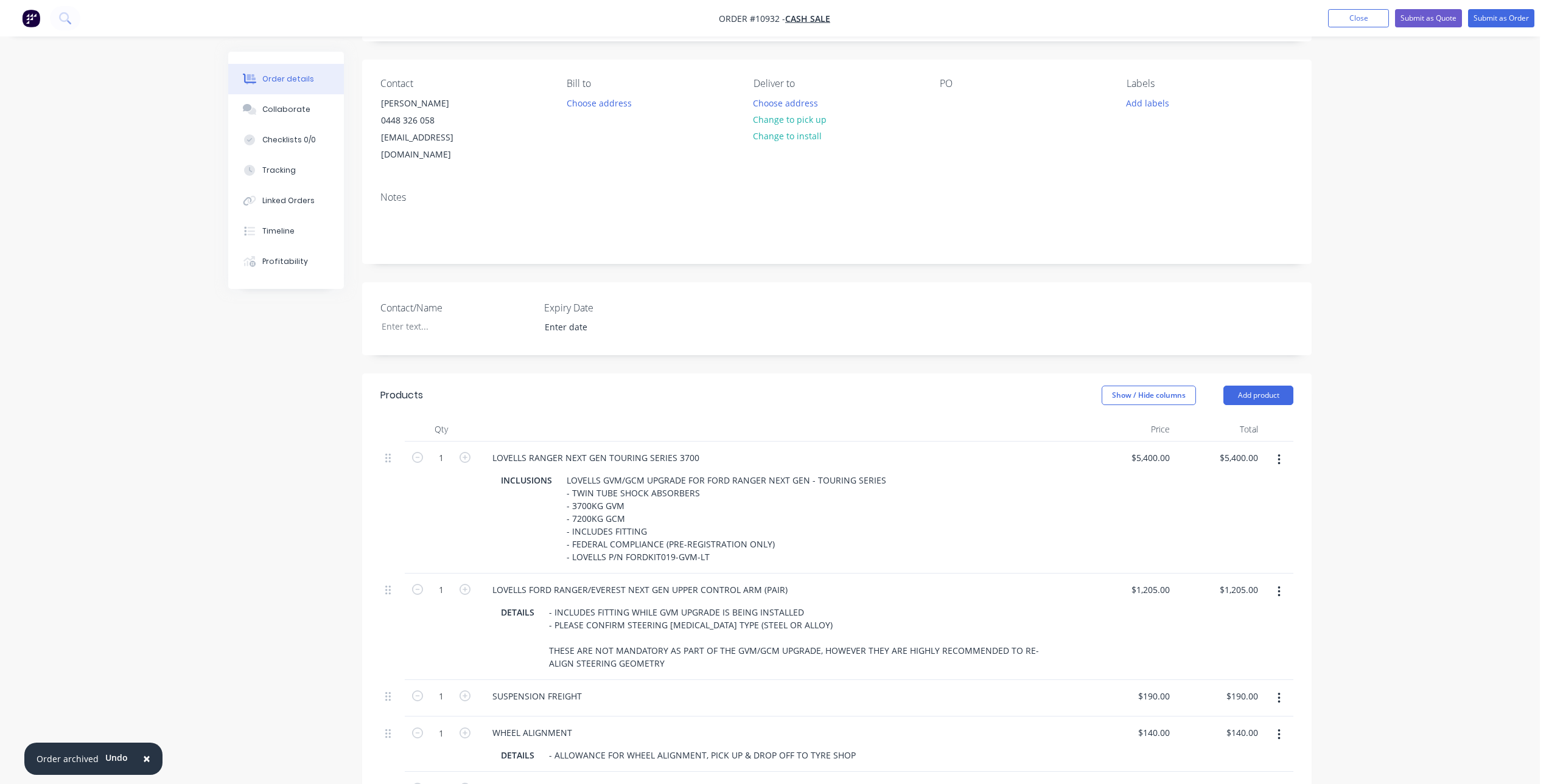
scroll to position [0, 0]
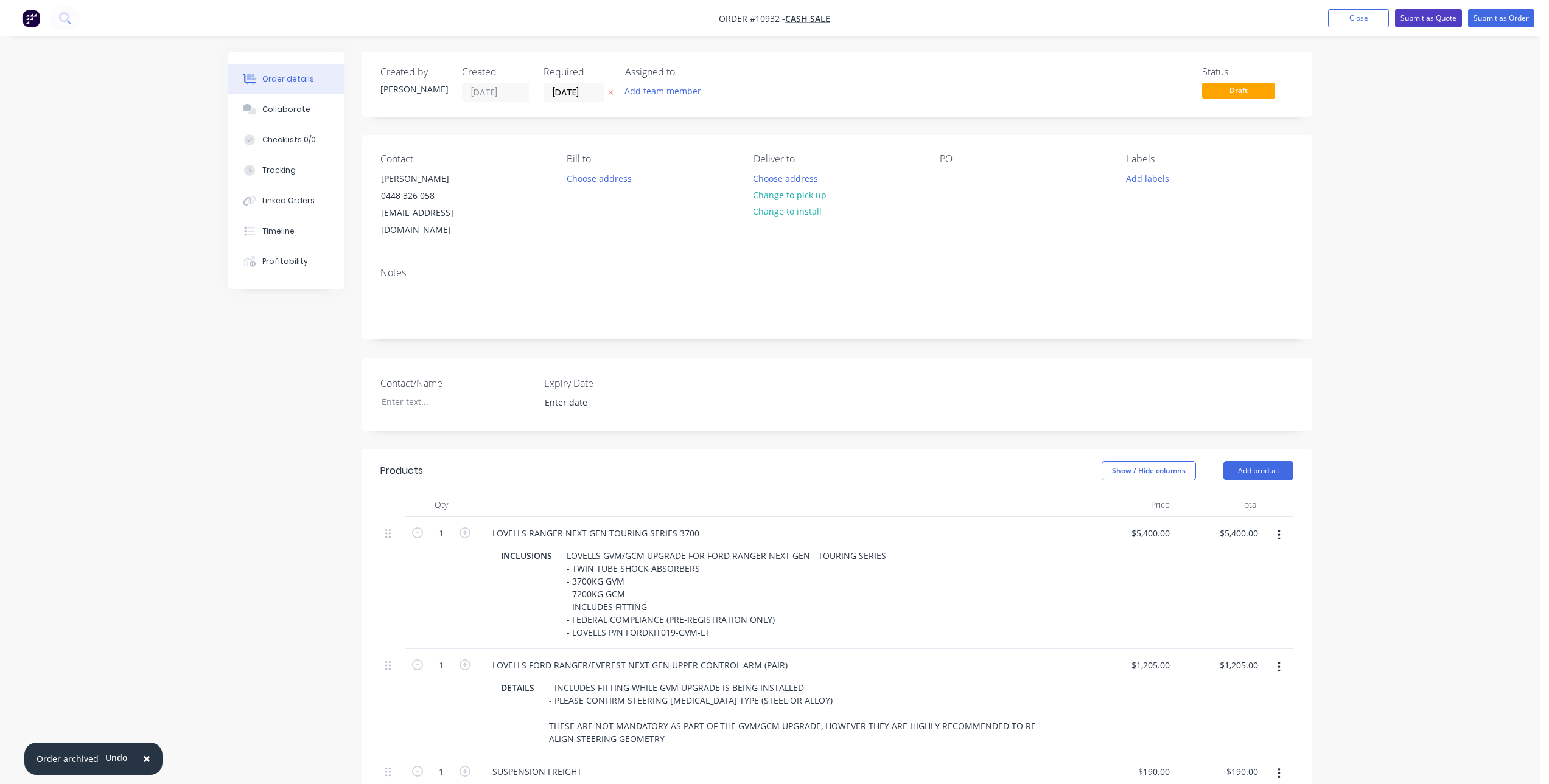
click at [1430, 11] on button "Submit as Quote" at bounding box center [1427, 18] width 67 height 18
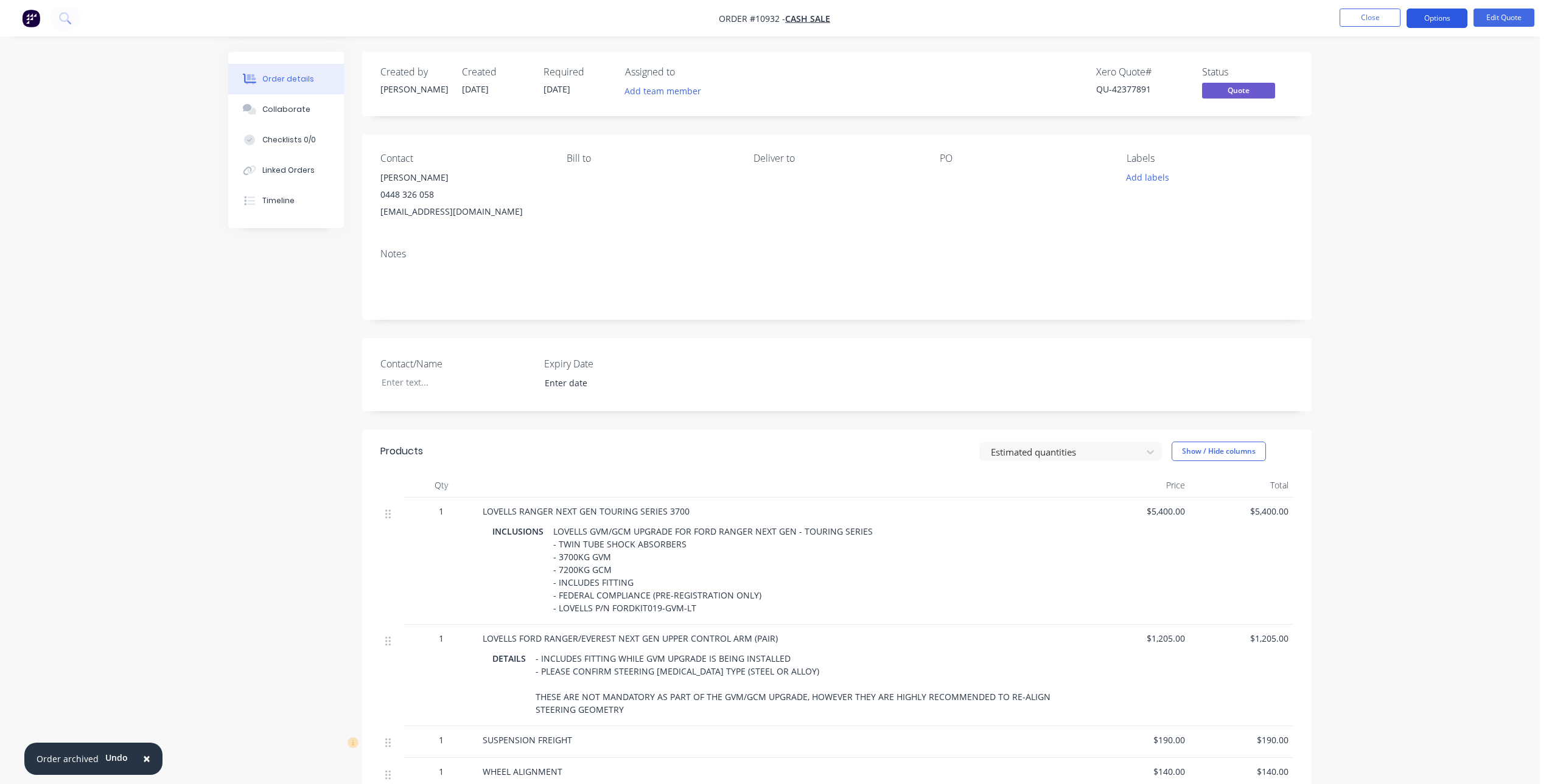
click at [1449, 15] on button "Options" at bounding box center [1436, 19] width 61 height 20
click at [1368, 77] on div "Quote" at bounding box center [1400, 74] width 112 height 18
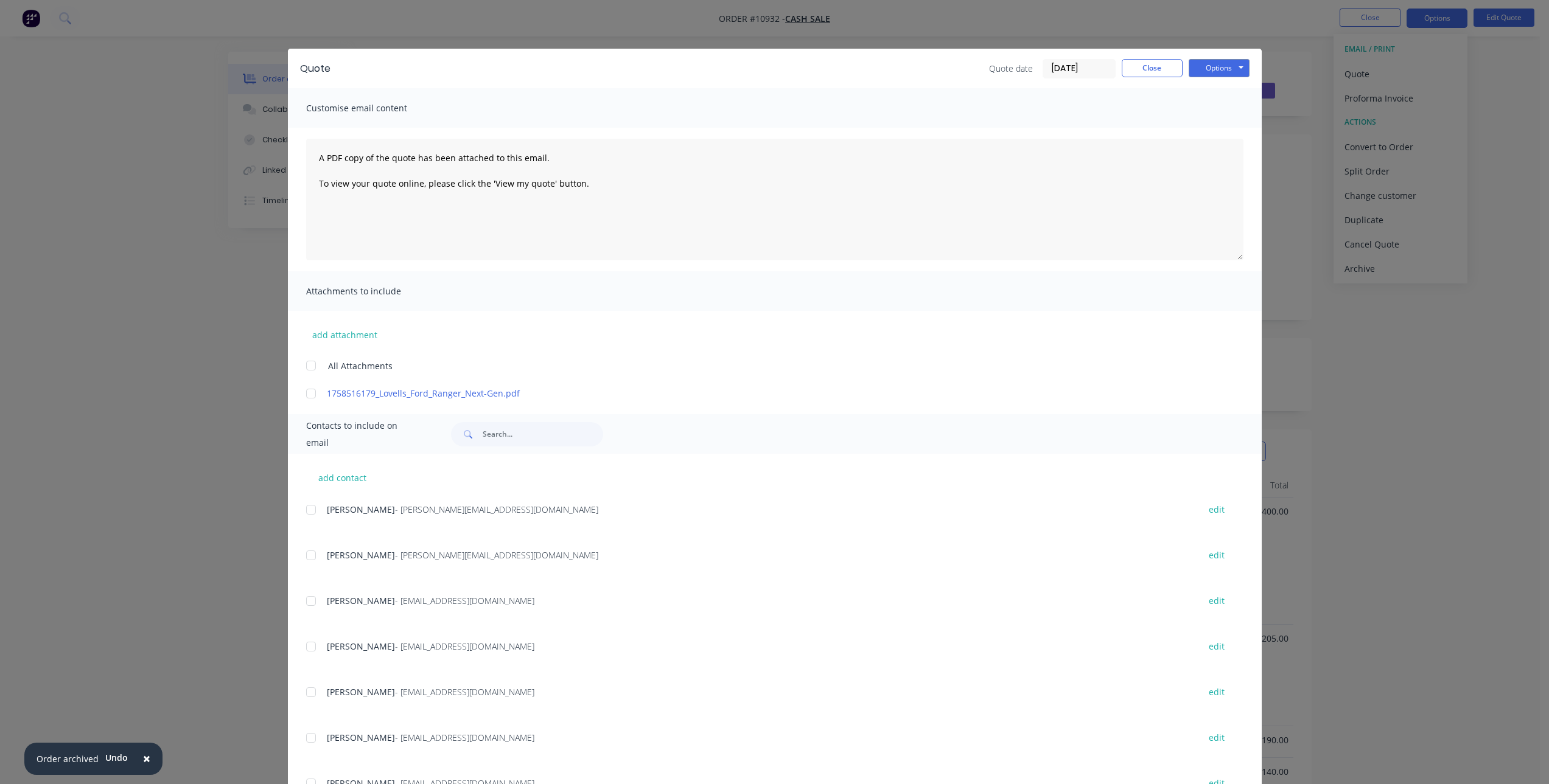
click at [304, 395] on div at bounding box center [311, 393] width 24 height 24
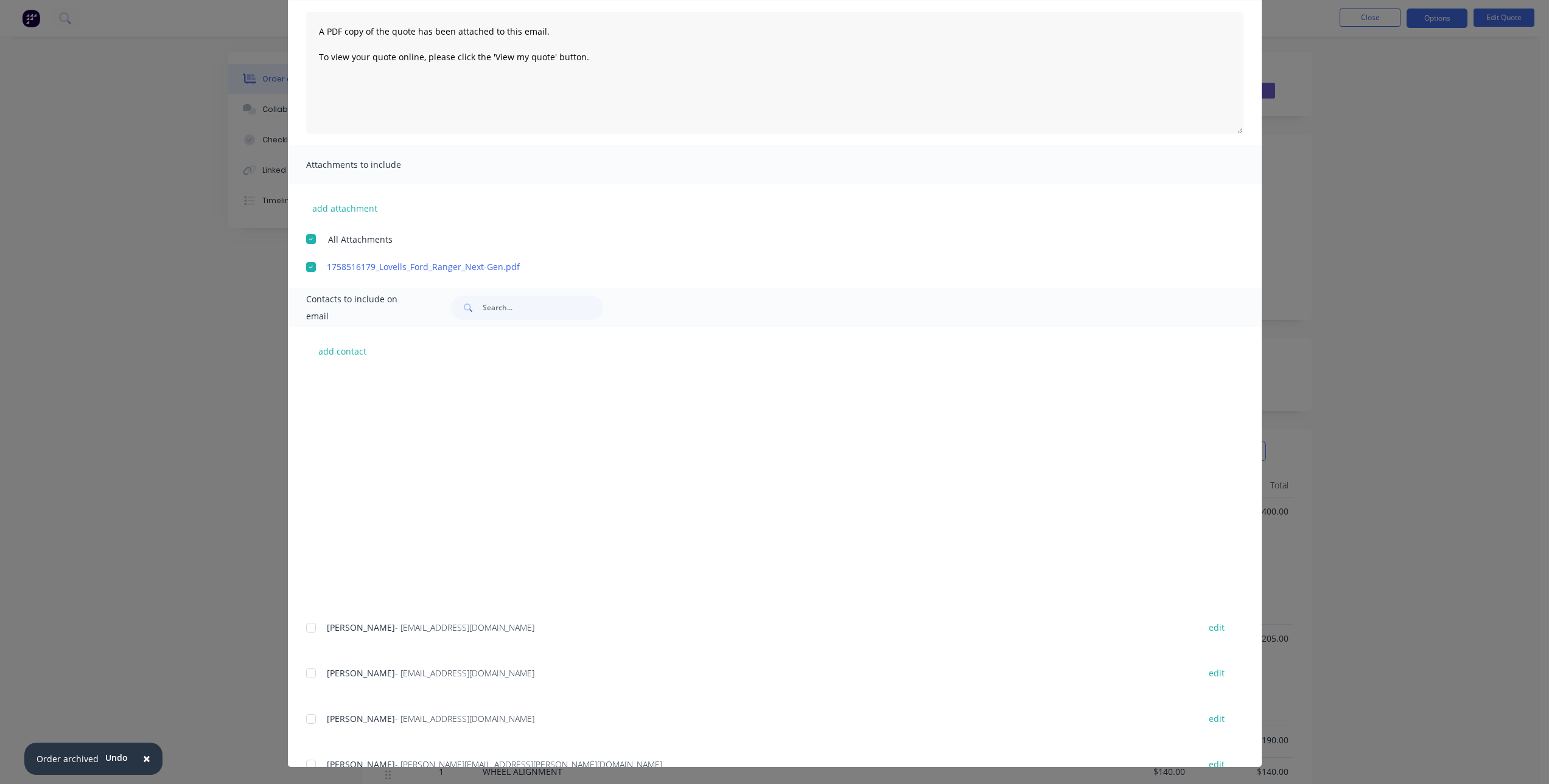
scroll to position [3074, 0]
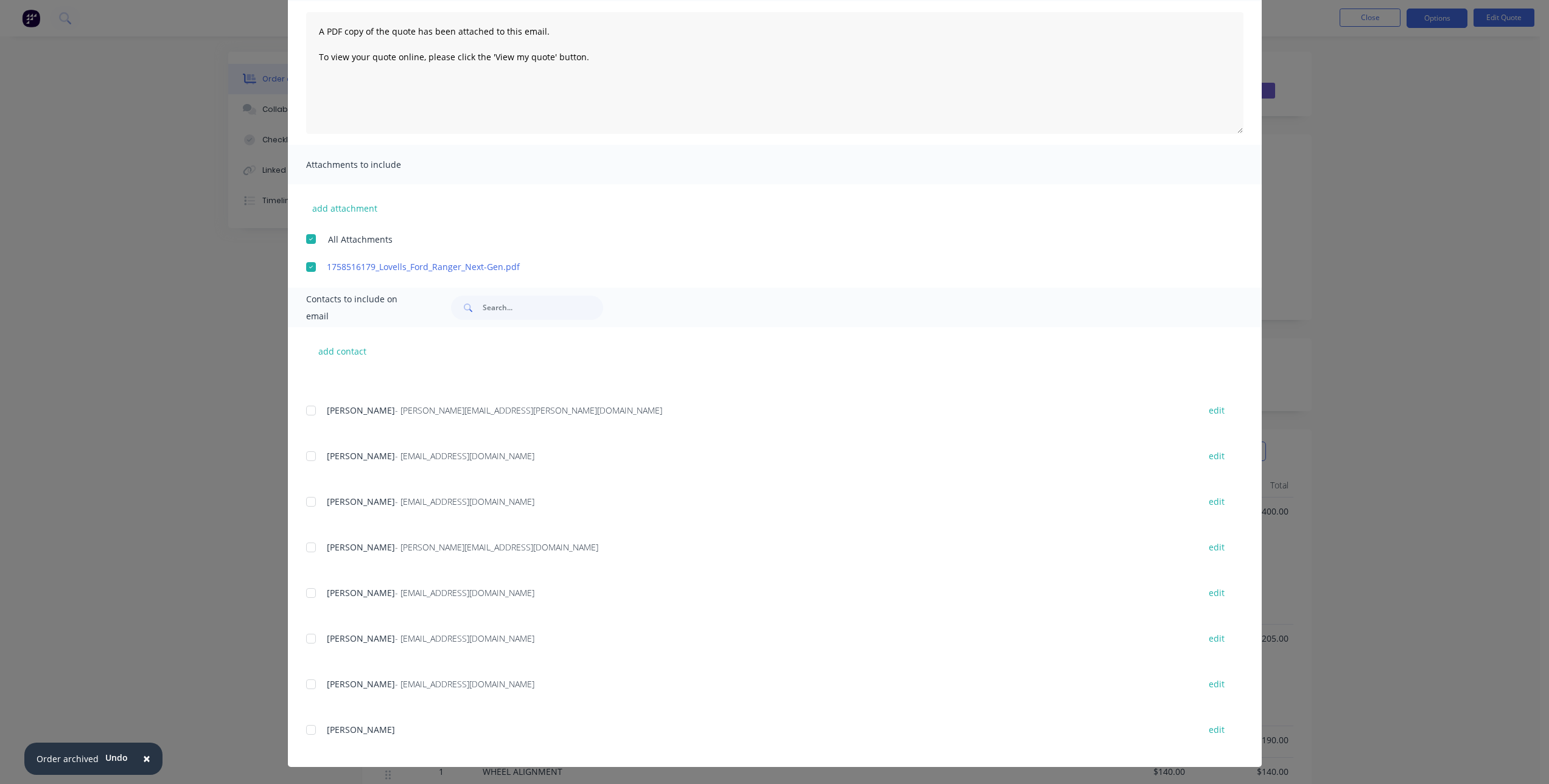
click at [301, 683] on div "add contact Nick Cash - tenmilecreekfencing@gmail.com edit Liam Gall - gallliam…" at bounding box center [774, 546] width 974 height 439
click at [304, 685] on div at bounding box center [311, 684] width 24 height 24
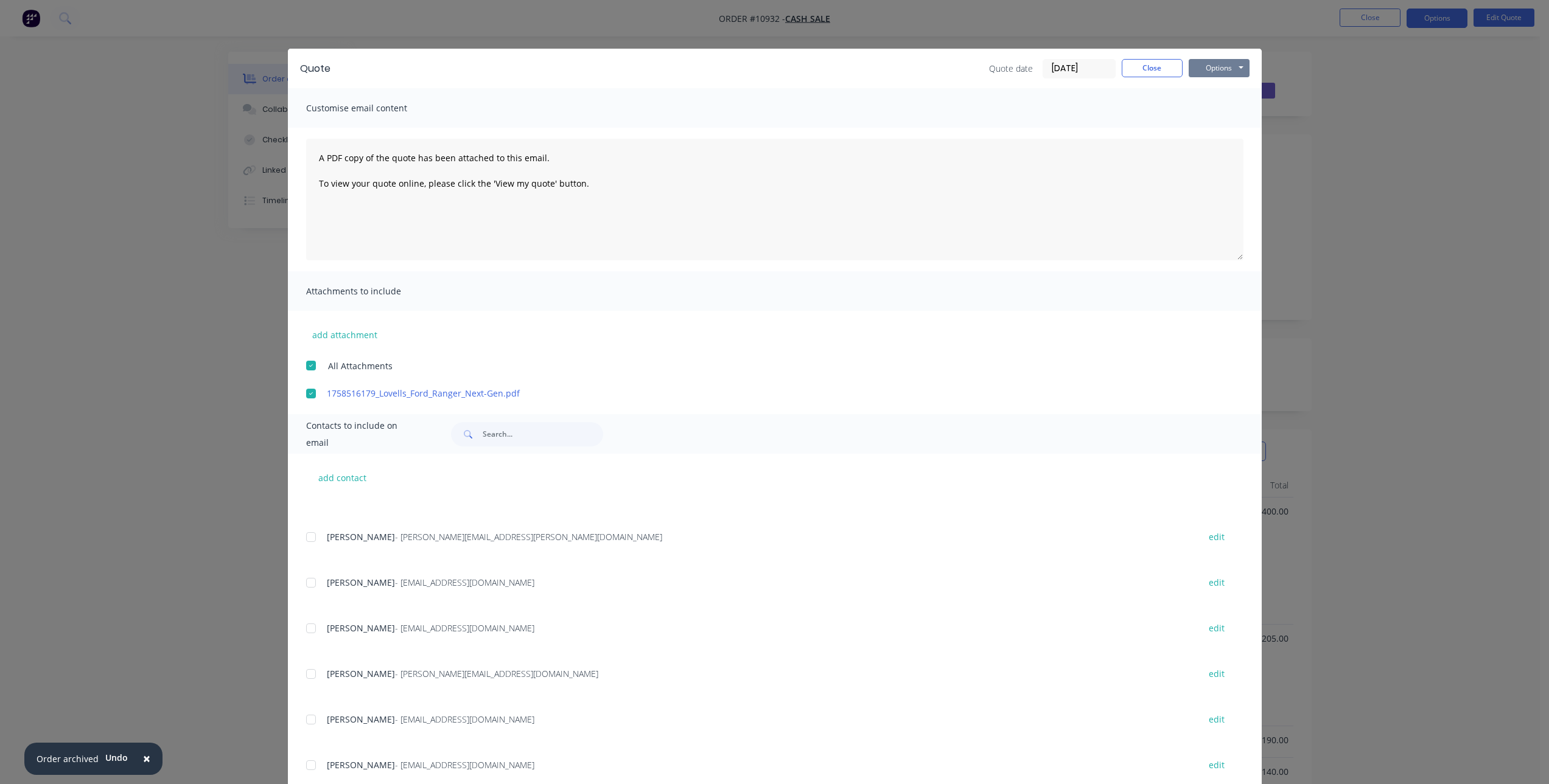
click at [1220, 59] on button "Options" at bounding box center [1218, 68] width 61 height 18
click at [1220, 130] on button "Email" at bounding box center [1227, 130] width 78 height 20
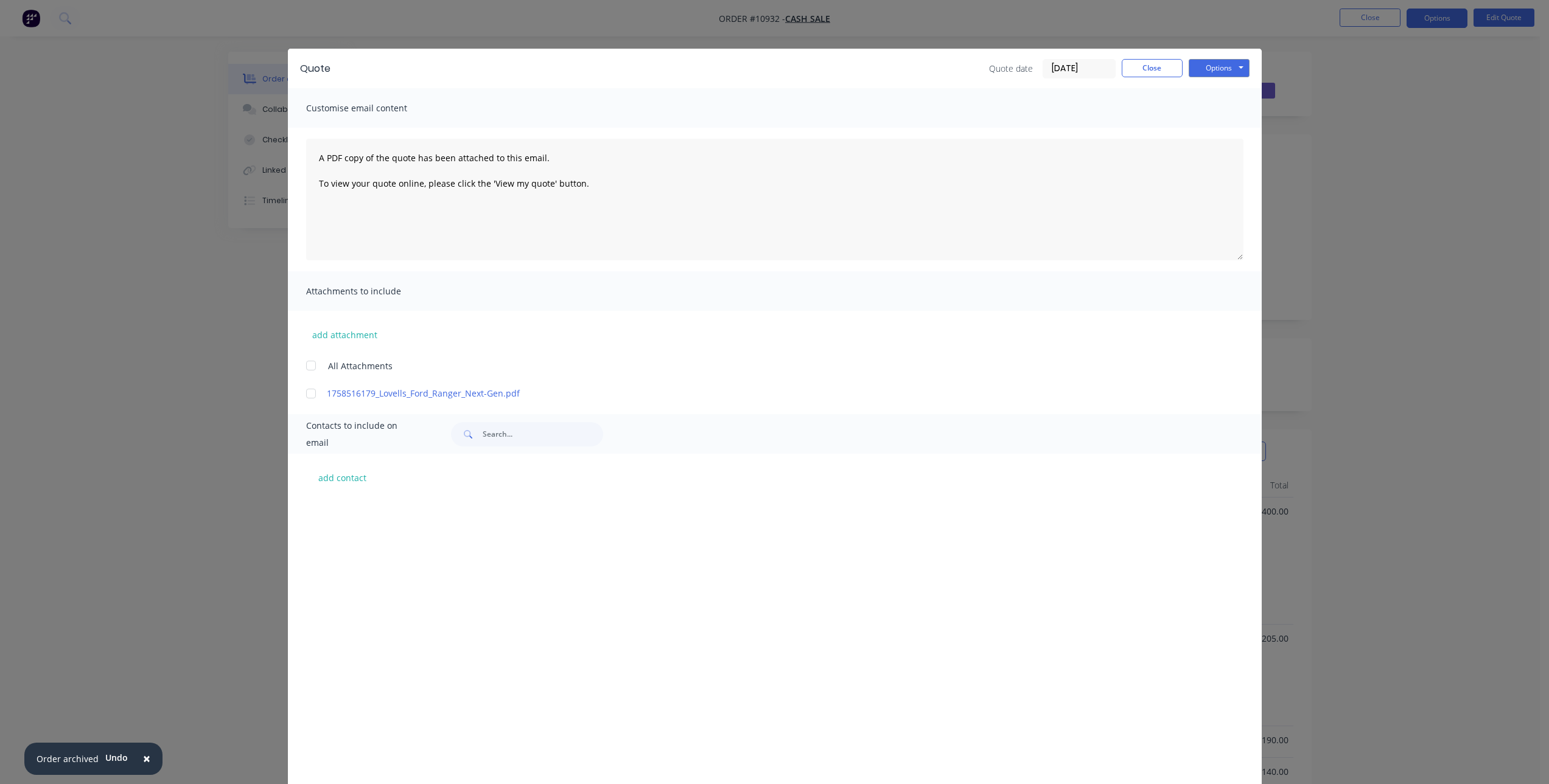
scroll to position [3074, 0]
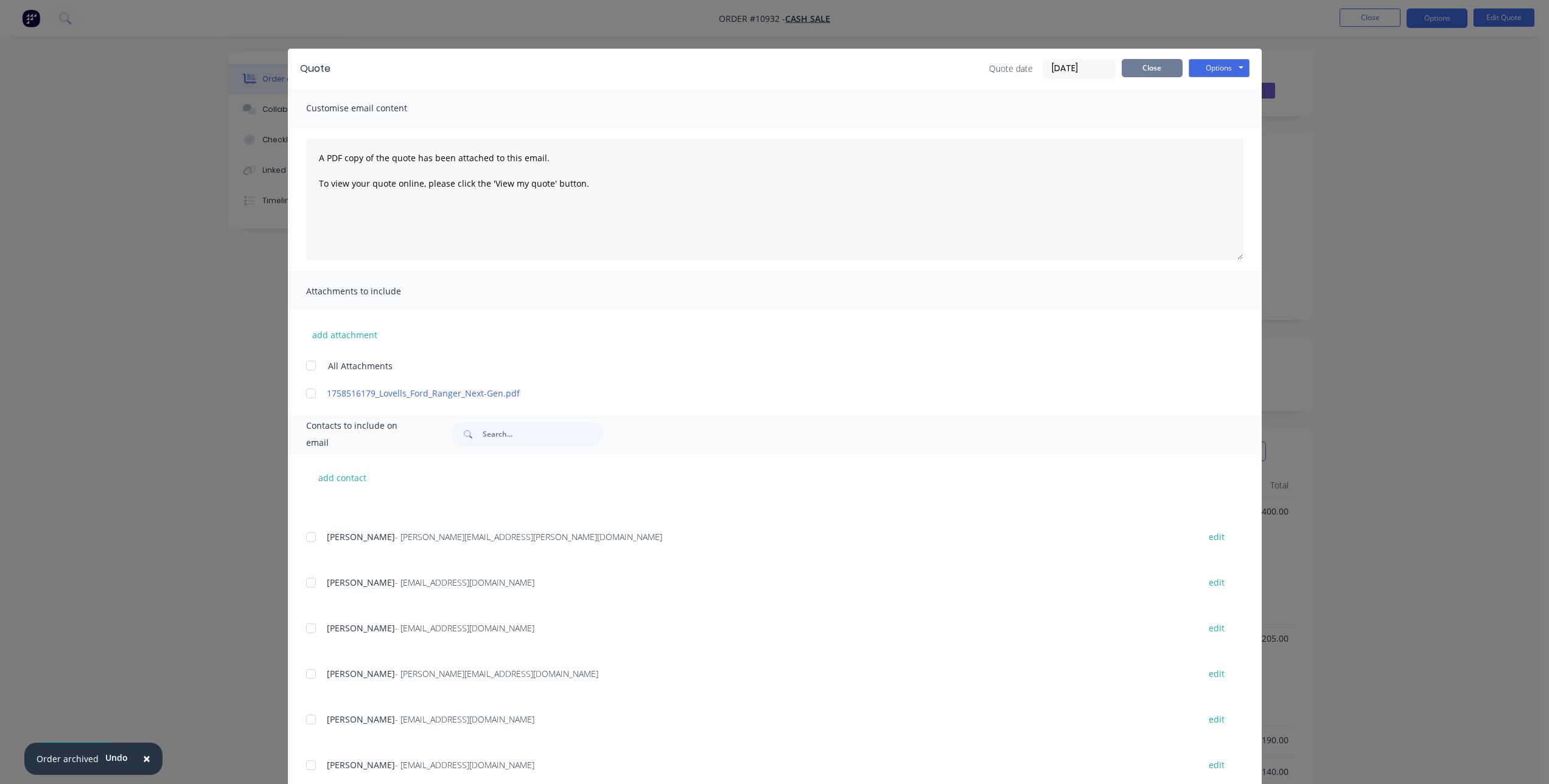
click at [1141, 62] on button "Close" at bounding box center [1151, 68] width 61 height 18
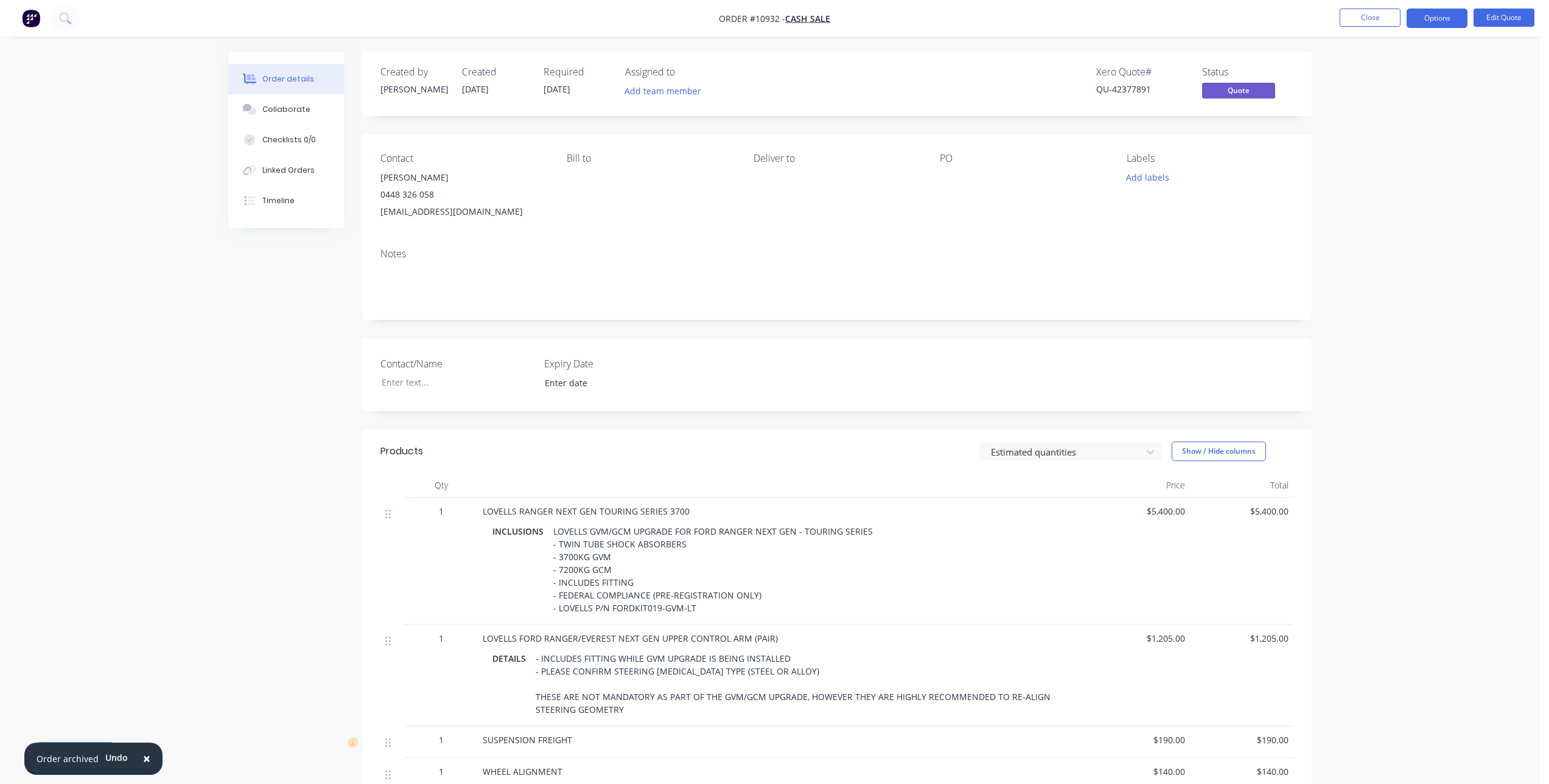
click at [148, 759] on span "×" at bounding box center [146, 758] width 7 height 17
click at [257, 419] on div "Created by Joe Created 25/09/25 Required 25/09/25 Assigned to Add team member X…" at bounding box center [770, 556] width 1084 height 1009
click at [98, 758] on icon "button" at bounding box center [102, 758] width 8 height 11
click at [1367, 17] on button "Close" at bounding box center [1370, 18] width 61 height 18
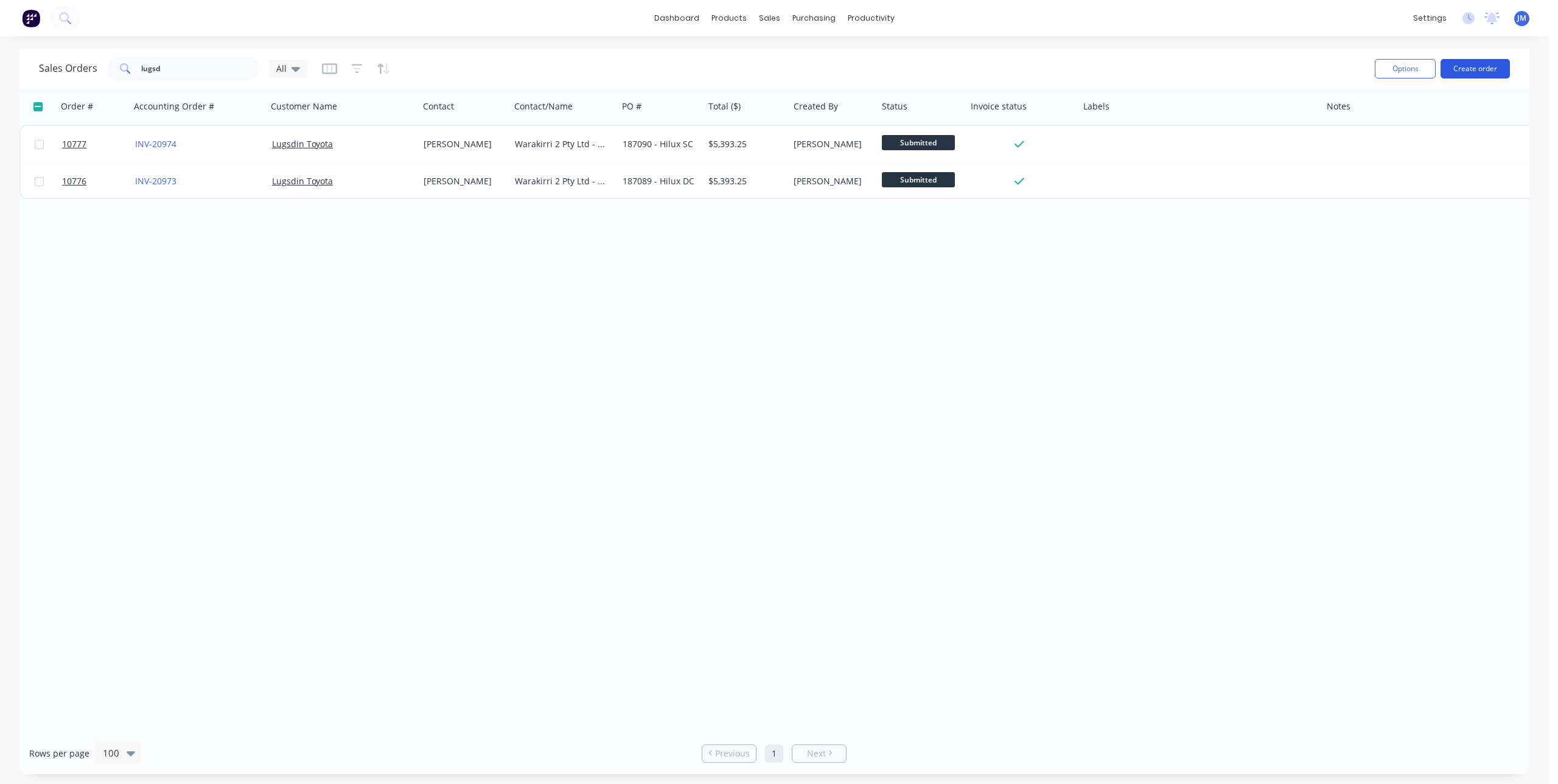
click at [1478, 76] on button "Create order" at bounding box center [1475, 69] width 70 height 20
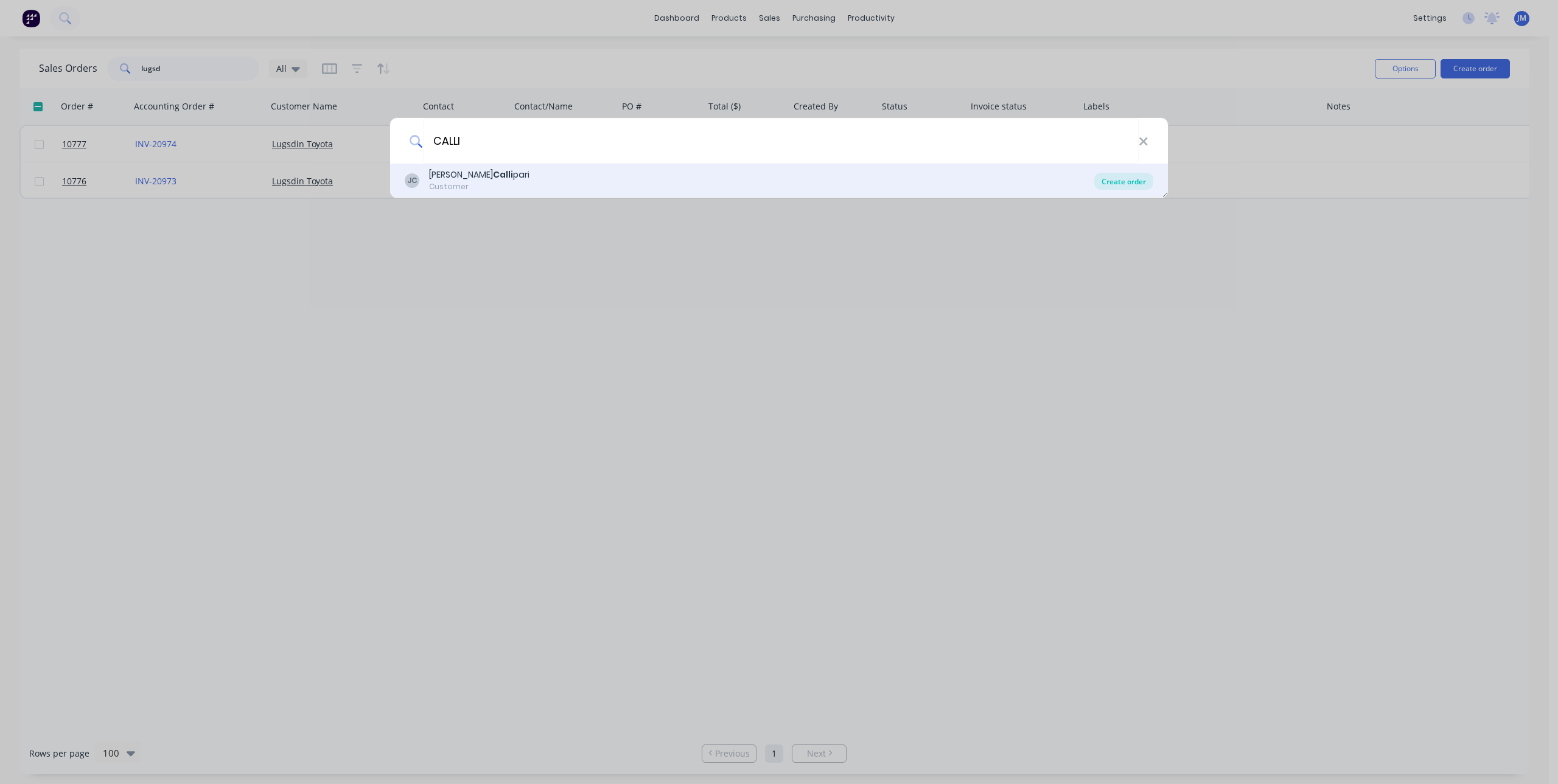
type input "CALLI"
click at [1111, 180] on div "Create order" at bounding box center [1123, 180] width 59 height 17
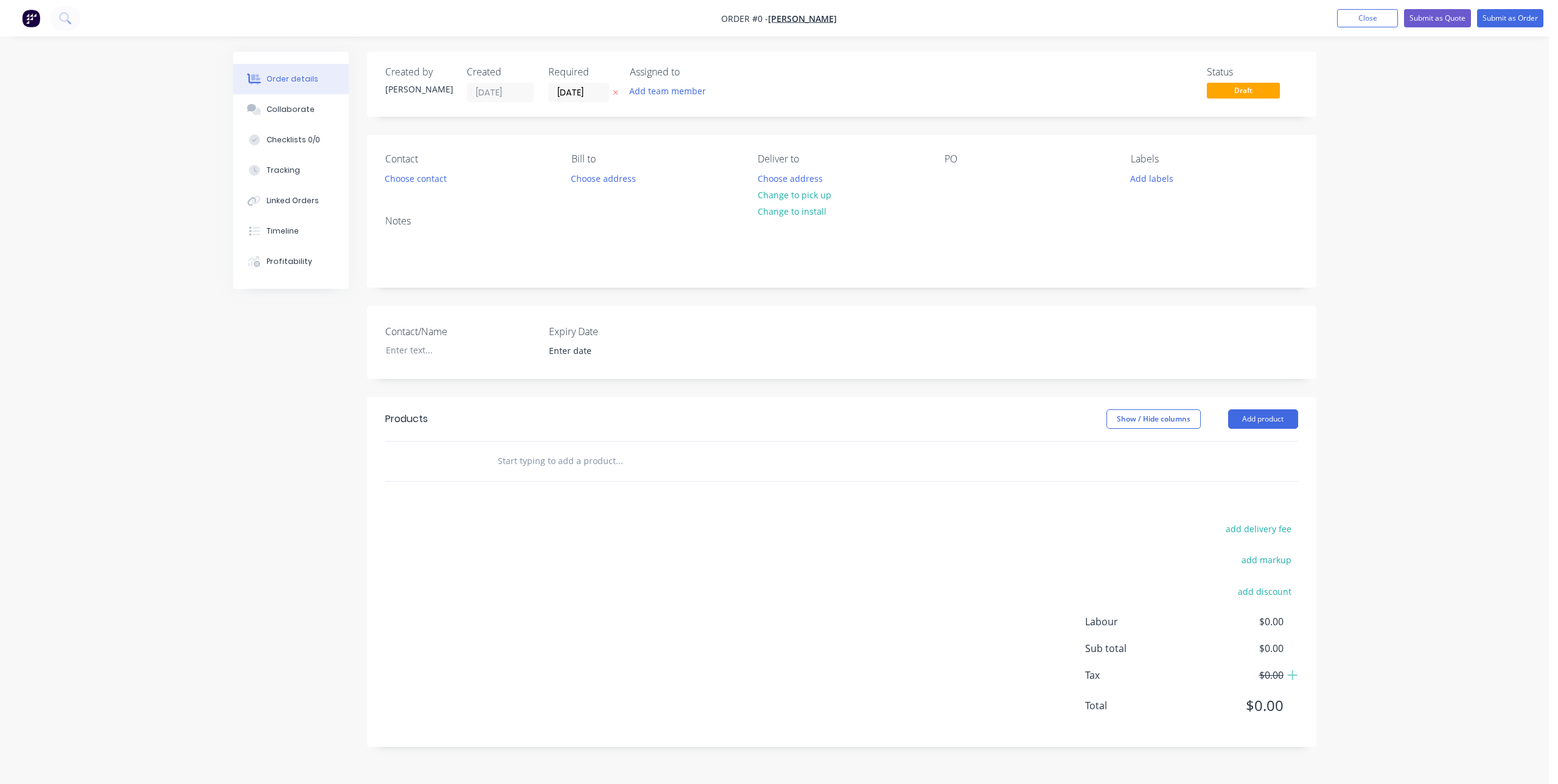
click at [531, 466] on input "text" at bounding box center [619, 461] width 243 height 24
click at [551, 461] on input "text" at bounding box center [619, 461] width 243 height 24
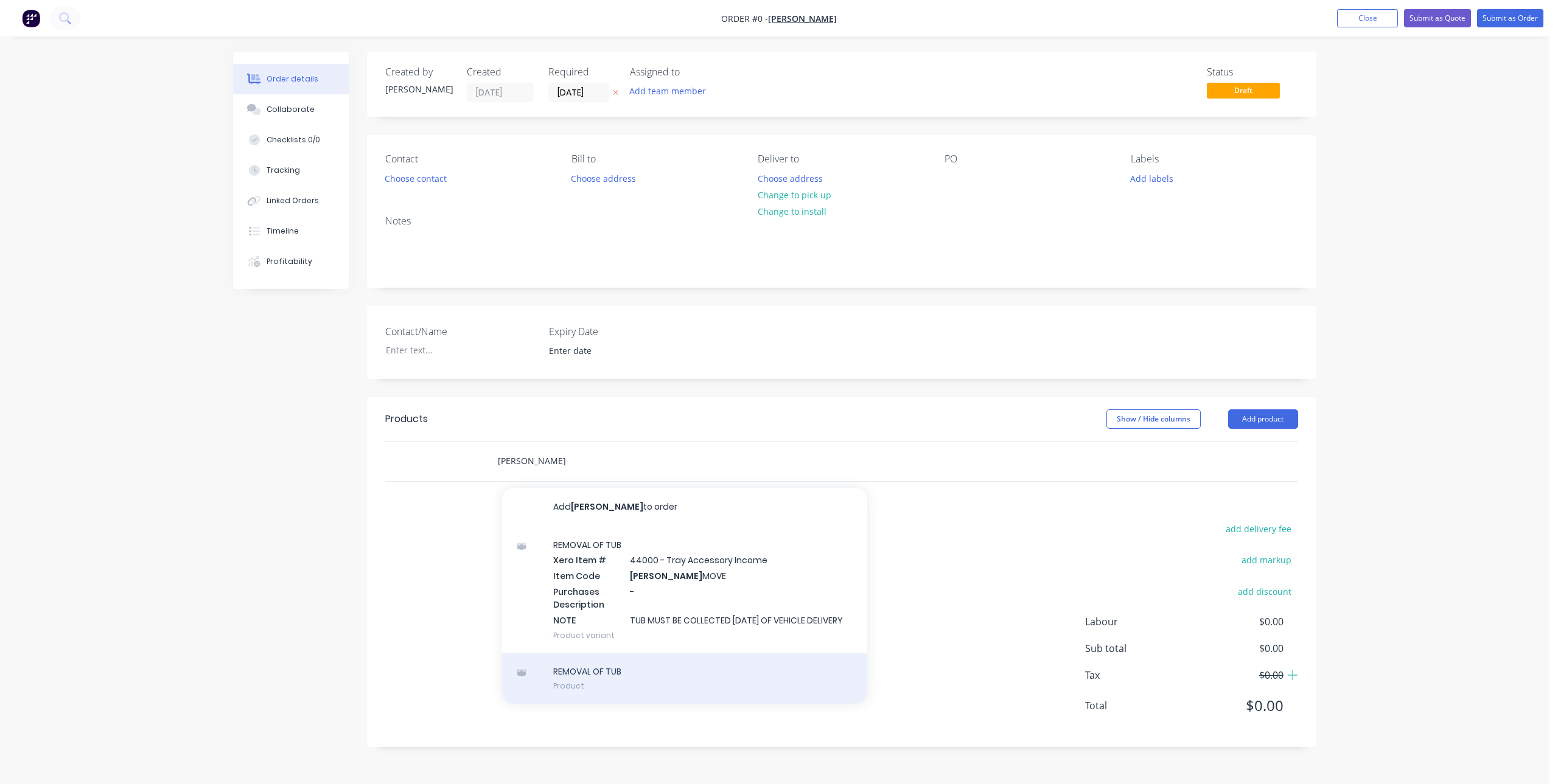
type input "TUBRE"
click at [643, 698] on div "REMOVAL OF TUB Product" at bounding box center [685, 678] width 365 height 51
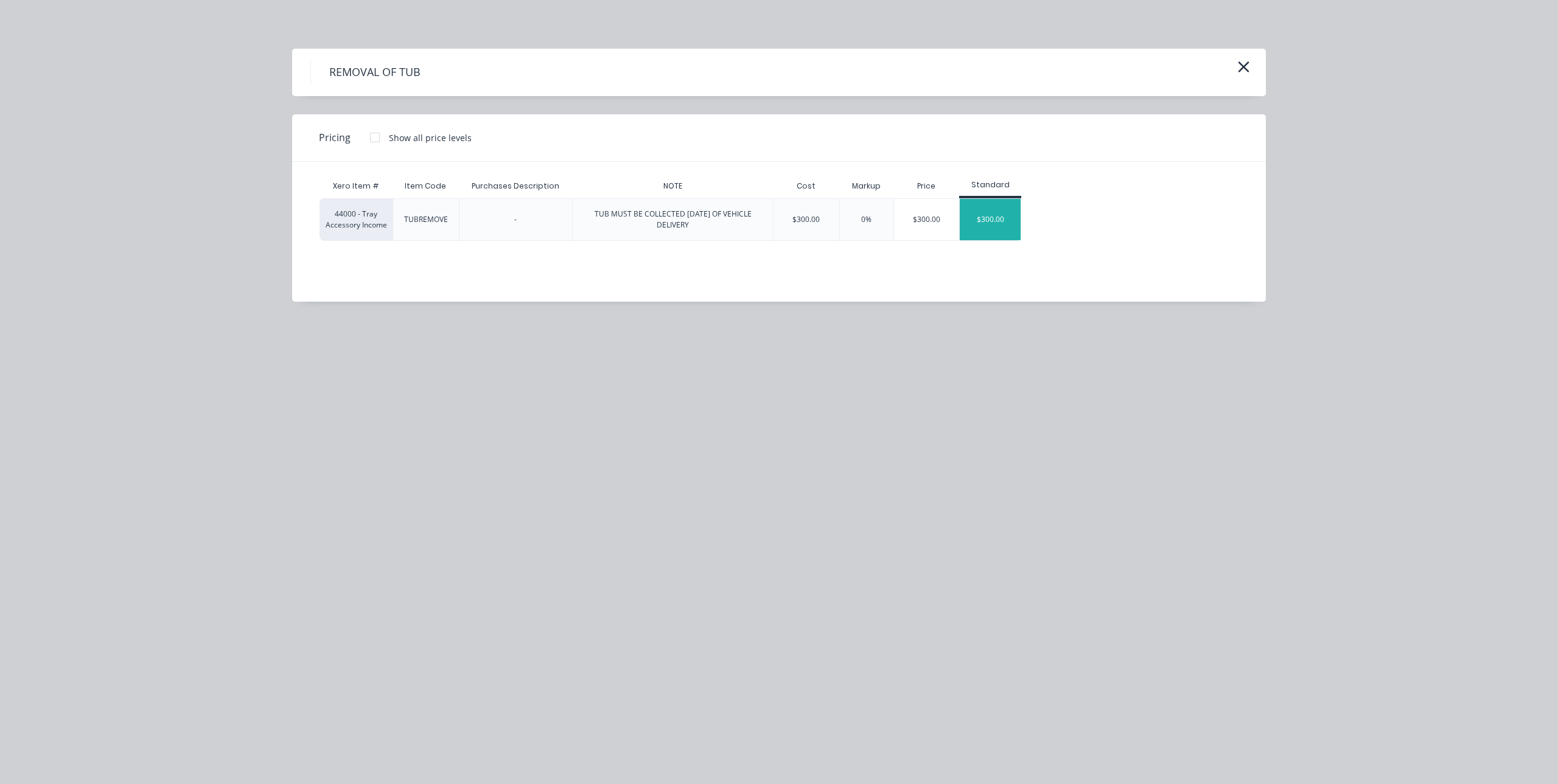
click at [1009, 224] on div "$300.00" at bounding box center [990, 220] width 61 height 42
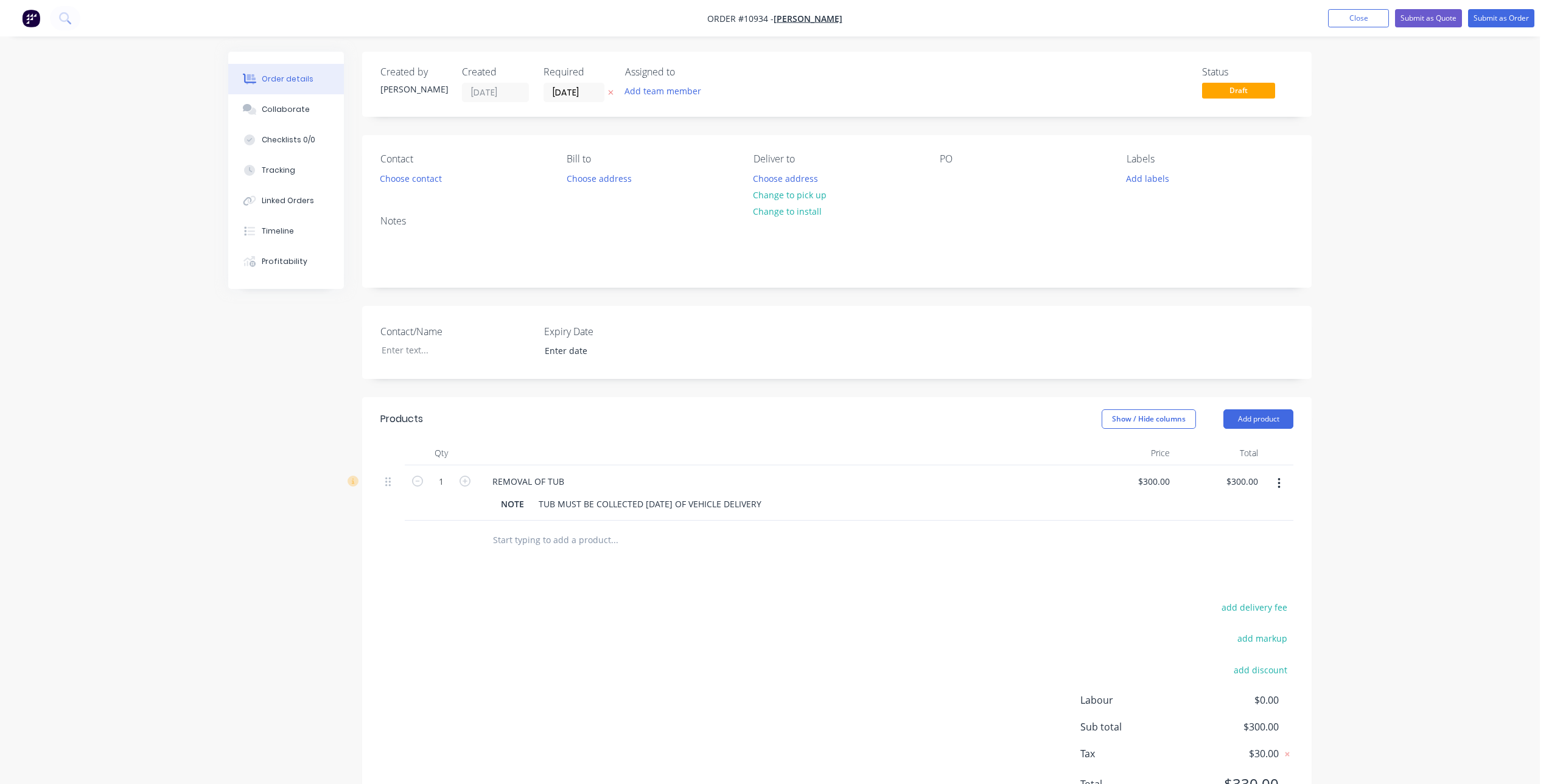
click at [576, 546] on input "text" at bounding box center [614, 540] width 243 height 24
click at [514, 541] on input "TRAYBODY" at bounding box center [614, 540] width 243 height 24
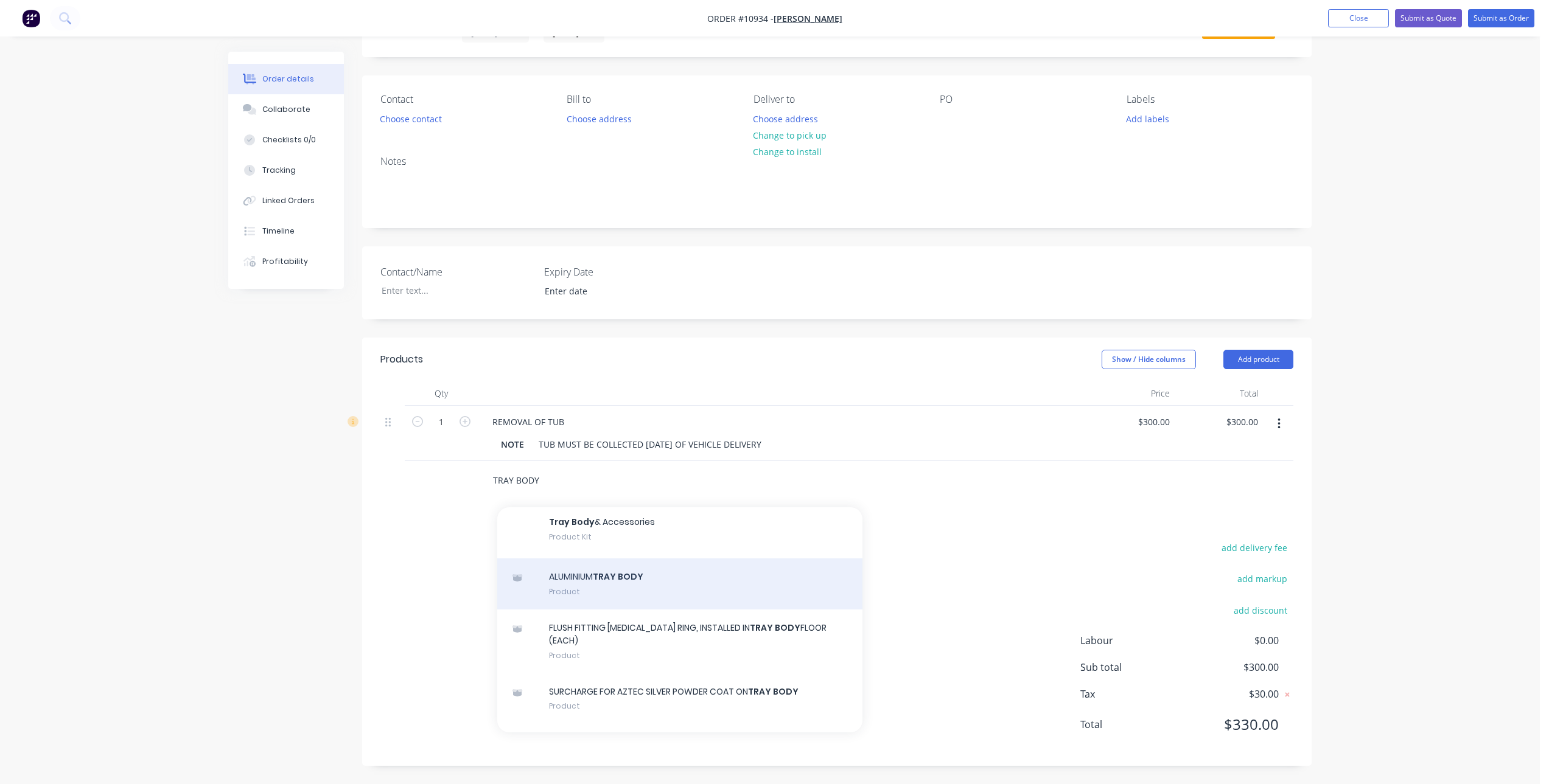
scroll to position [2129, 0]
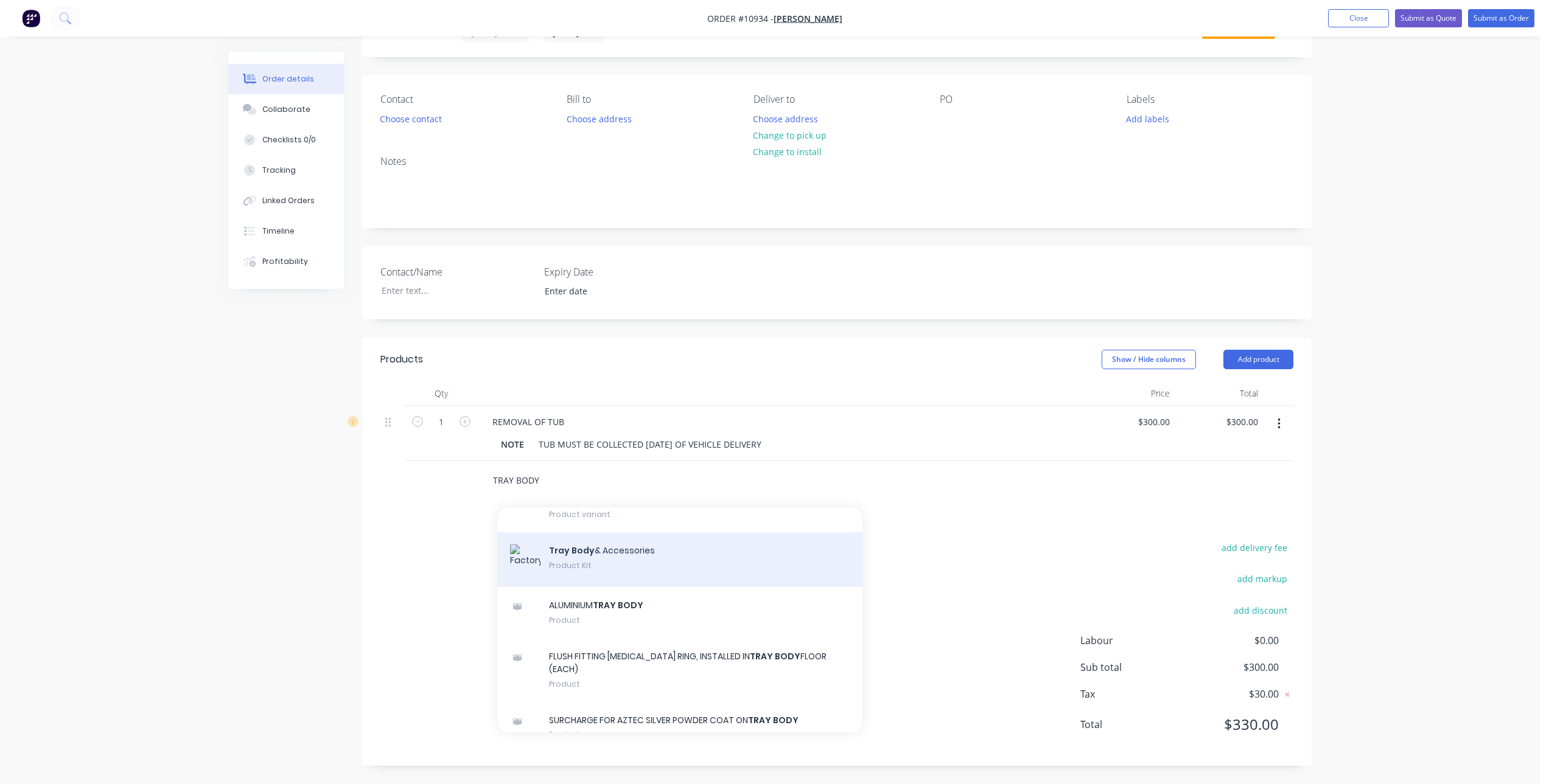
type input "TRAY BODY"
click at [624, 587] on div "Tray Body & Accessories Product Kit" at bounding box center [680, 559] width 365 height 55
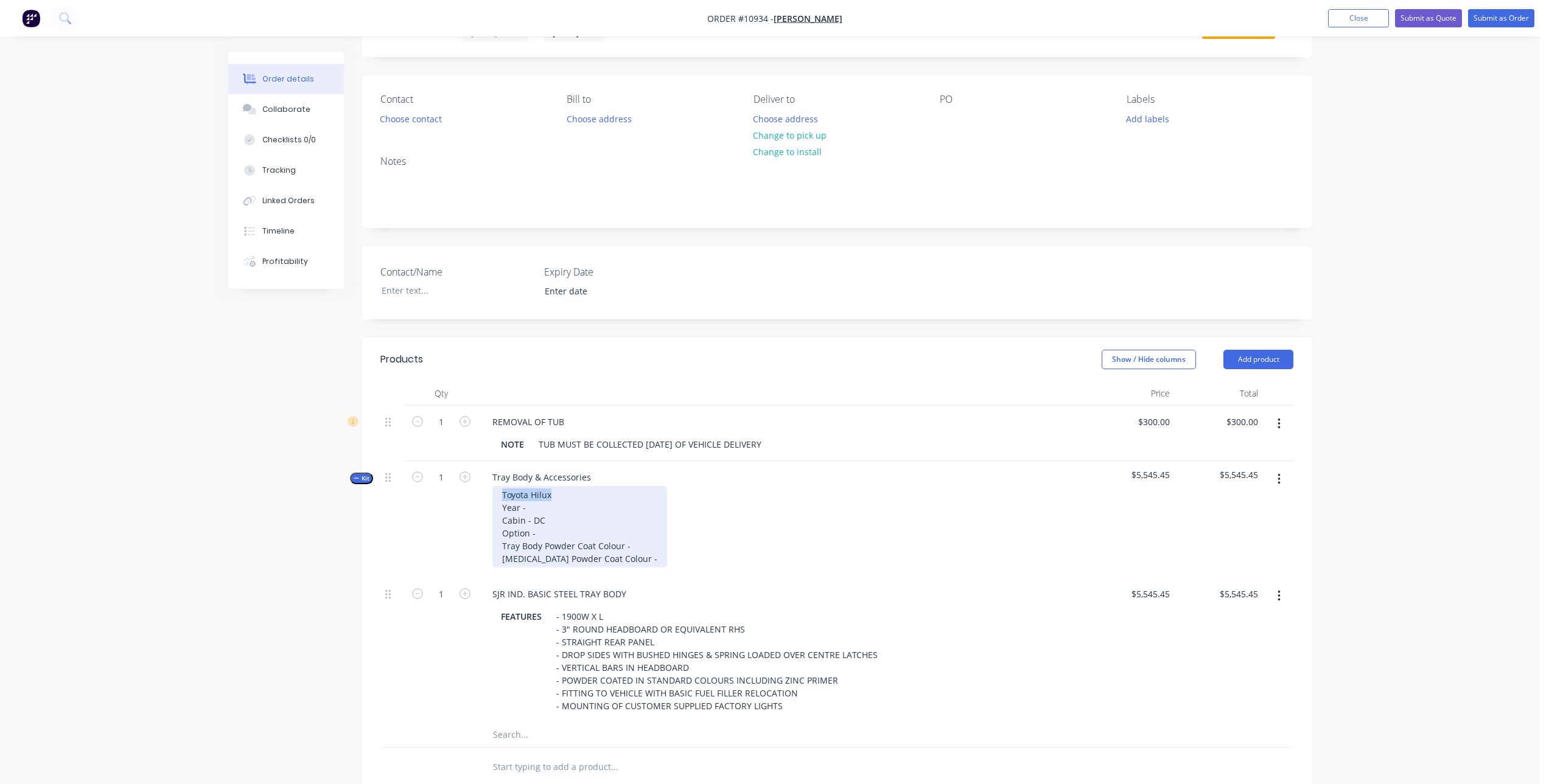
drag, startPoint x: 559, startPoint y: 494, endPoint x: 482, endPoint y: 496, distance: 77.0
click at [482, 496] on div "Toyota Hilux Year - Cabin - DC Option - Tray Body Powder Coat Colour - Sideboar…" at bounding box center [781, 527] width 599 height 82
click at [568, 505] on div "Ford Ranger Year - Cabin - DC Option - Tray Body Powder Coat Colour - Sideboard…" at bounding box center [579, 527] width 174 height 82
click at [559, 533] on div "Ford Ranger Year - 2025 Cabin - DC Option - Tray Body Powder Coat Colour - Side…" at bounding box center [579, 527] width 174 height 82
click at [634, 546] on div "Ford Ranger Year - 2025 Cabin - DC Option - Wildtrak Tray Body Powder Coat Colo…" at bounding box center [579, 527] width 174 height 82
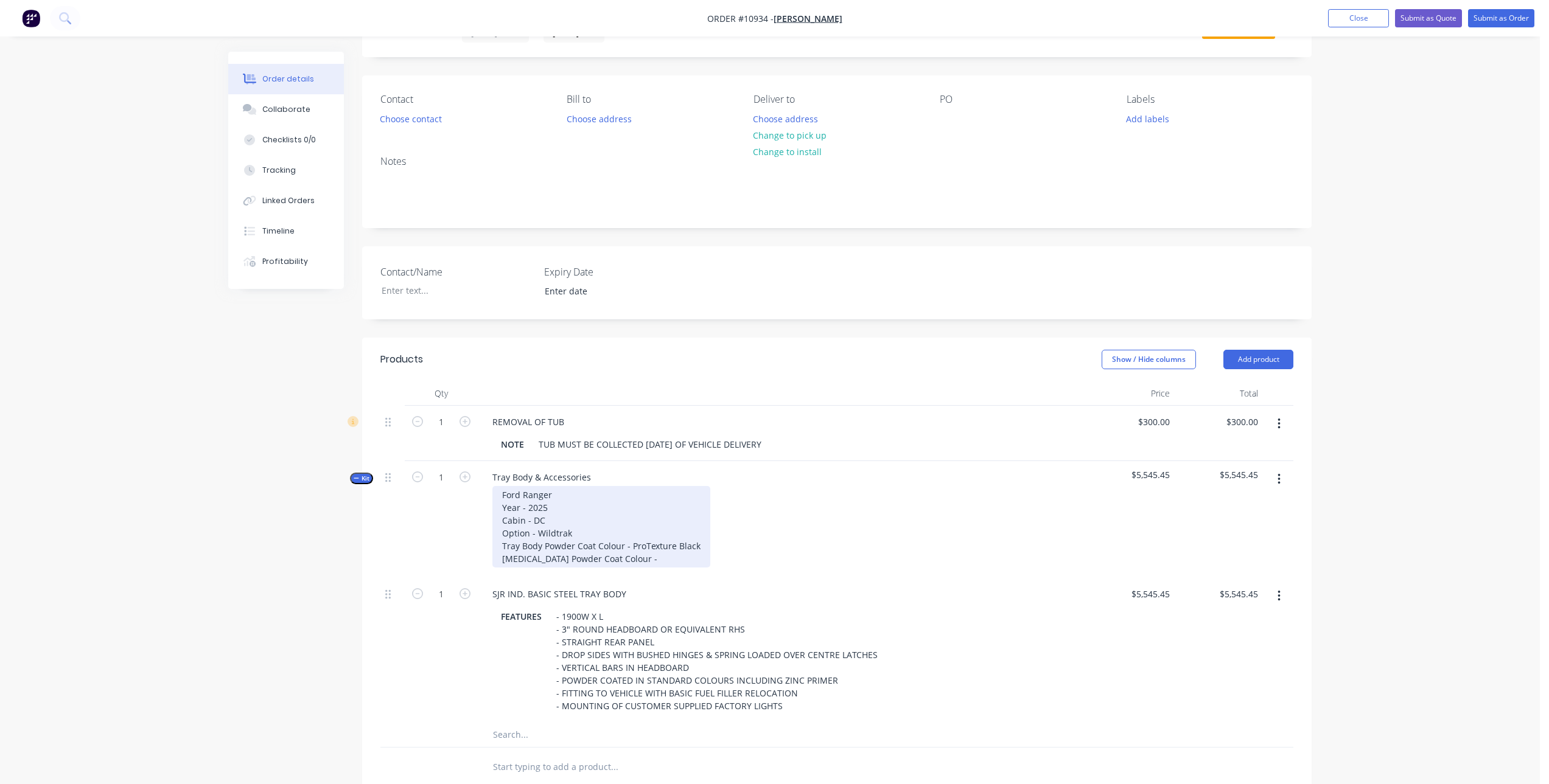
click at [654, 561] on div "Ford Ranger Year - 2025 Cabin - DC Option - Wildtrak Tray Body Powder Coat Colo…" at bounding box center [601, 527] width 218 height 82
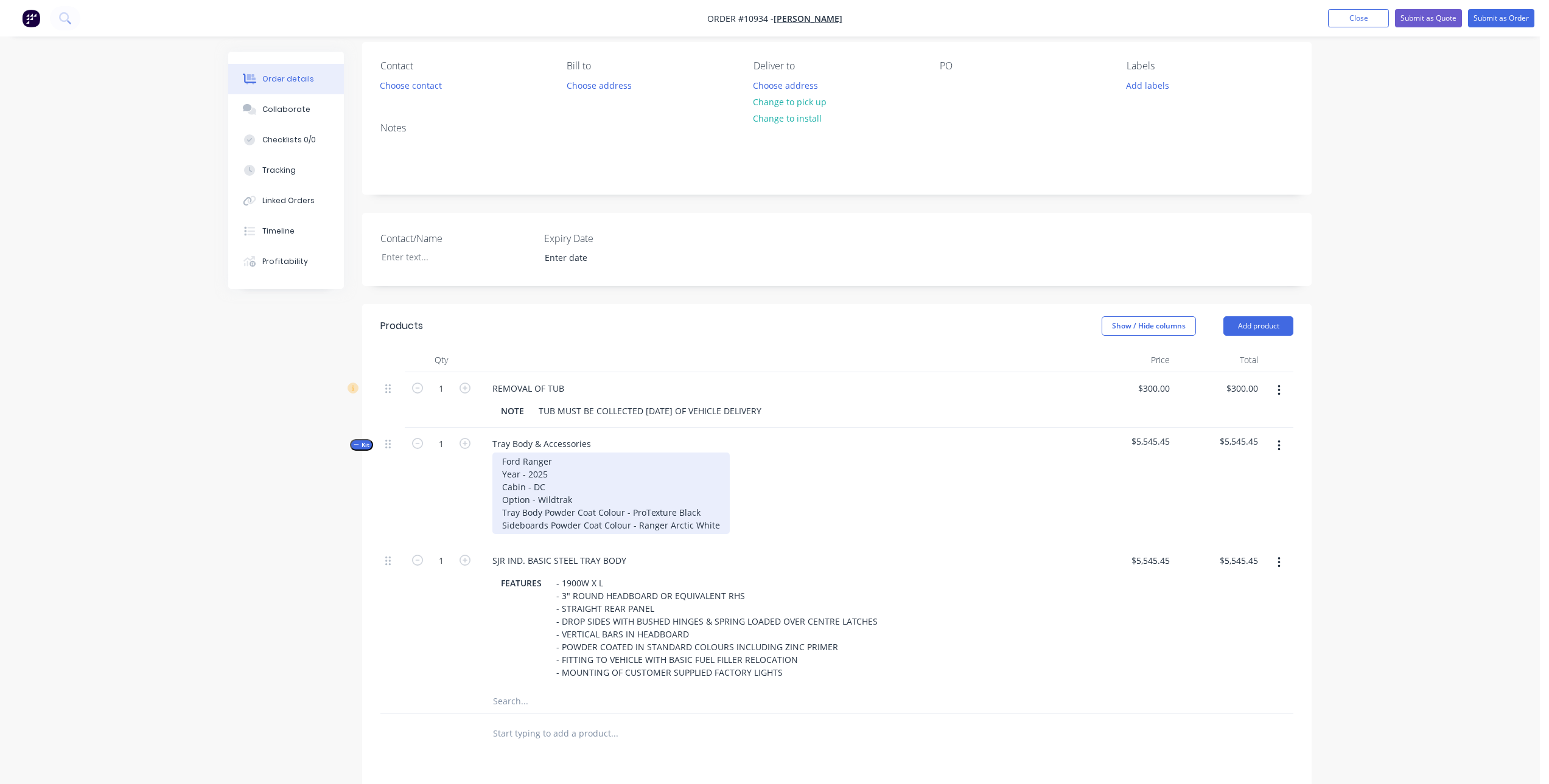
scroll to position [121, 0]
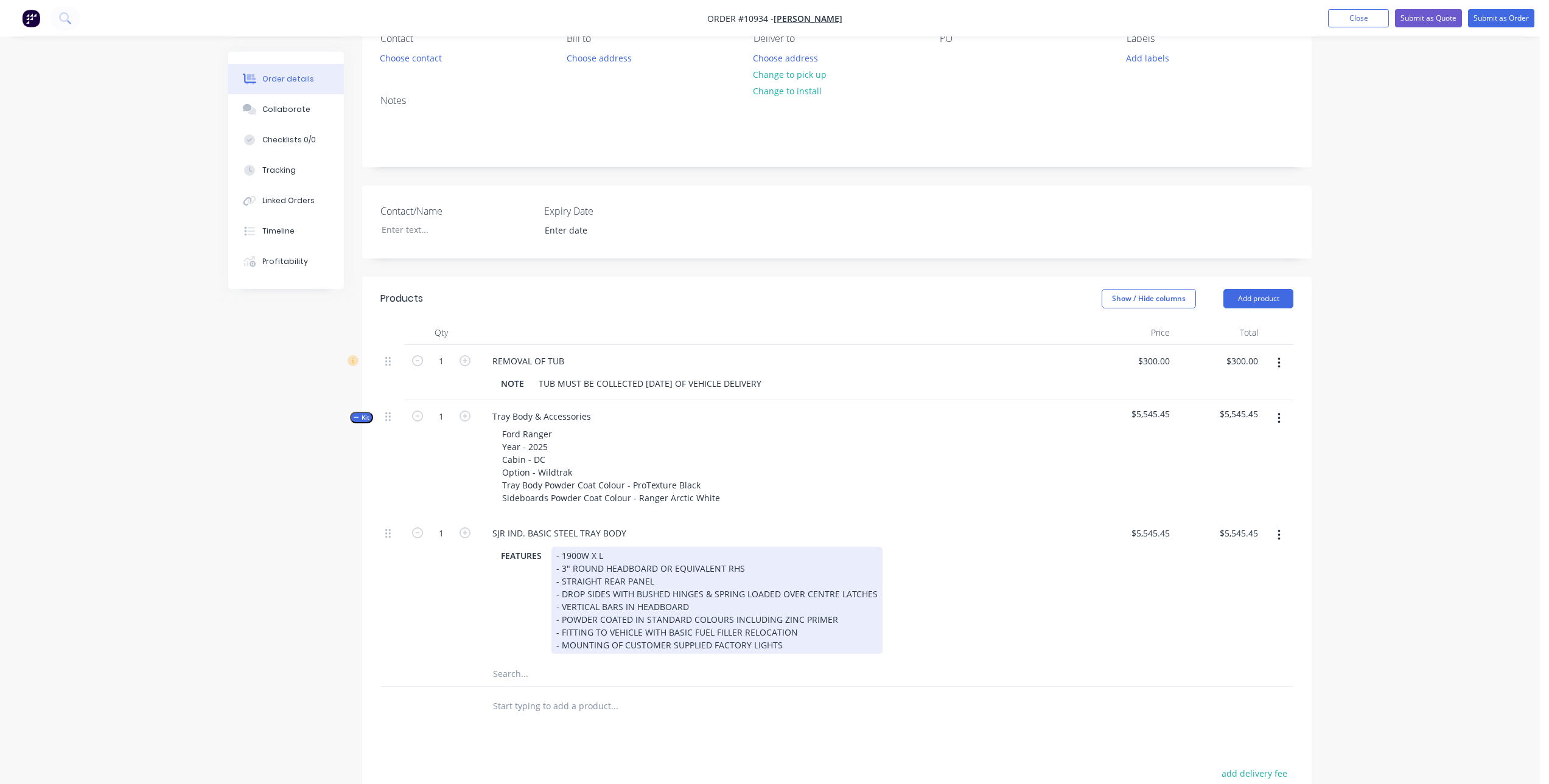
click at [597, 554] on div "- 1900W X L - 3" ROUND HEADBOARD OR EQUIVALENT RHS - STRAIGHT REAR PANEL - DROP…" at bounding box center [717, 600] width 331 height 107
click at [653, 552] on div "- 1900W X 1800L - 3" ROUND HEADBOARD OR EQUIVALENT RHS - STRAIGHT REAR PANEL - …" at bounding box center [717, 600] width 331 height 107
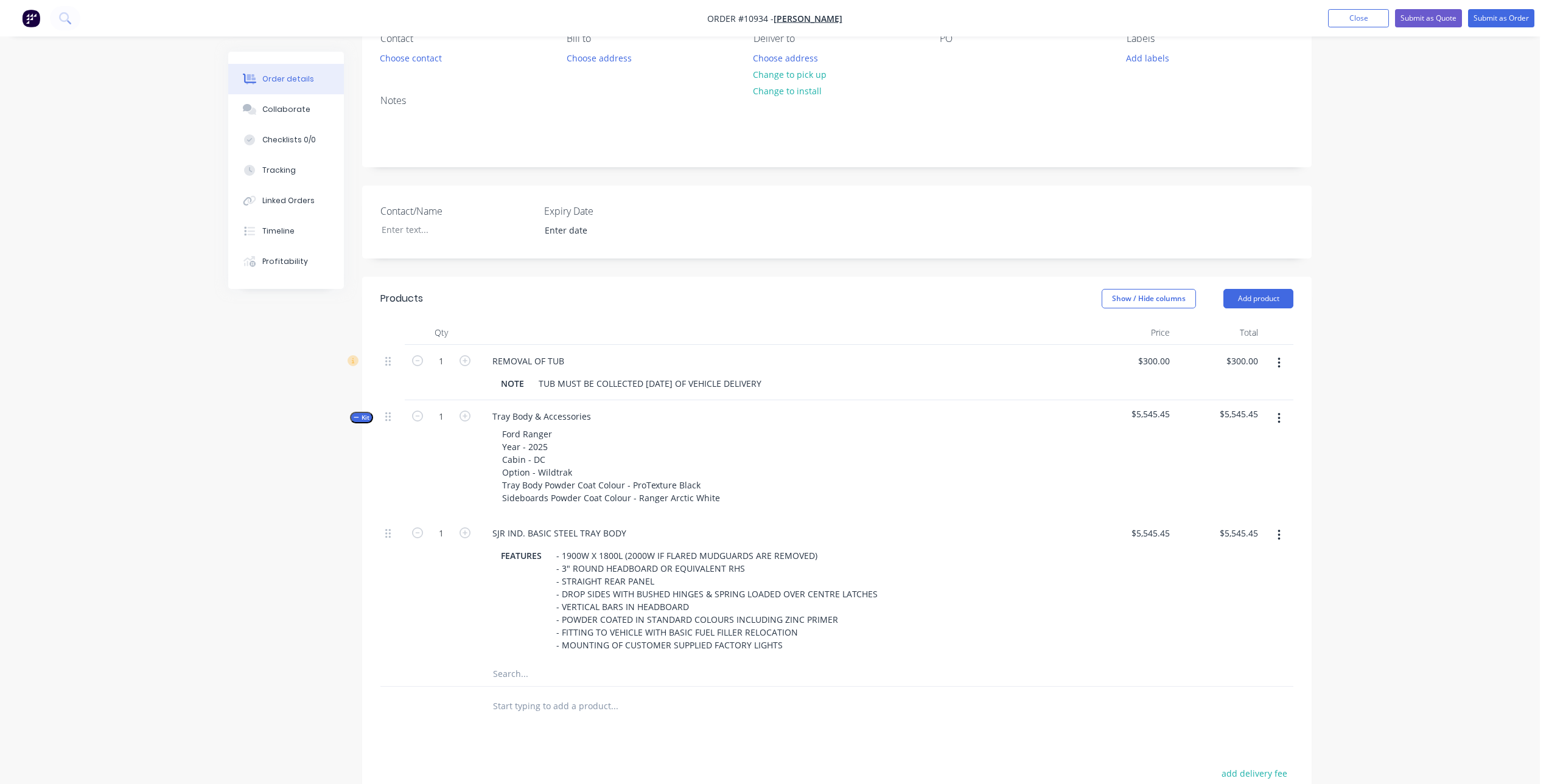
click at [909, 515] on div "Tray Body & Accessories Ford Ranger Year - 2025 Cabin - DC Option - Wildtrak Tr…" at bounding box center [781, 458] width 608 height 117
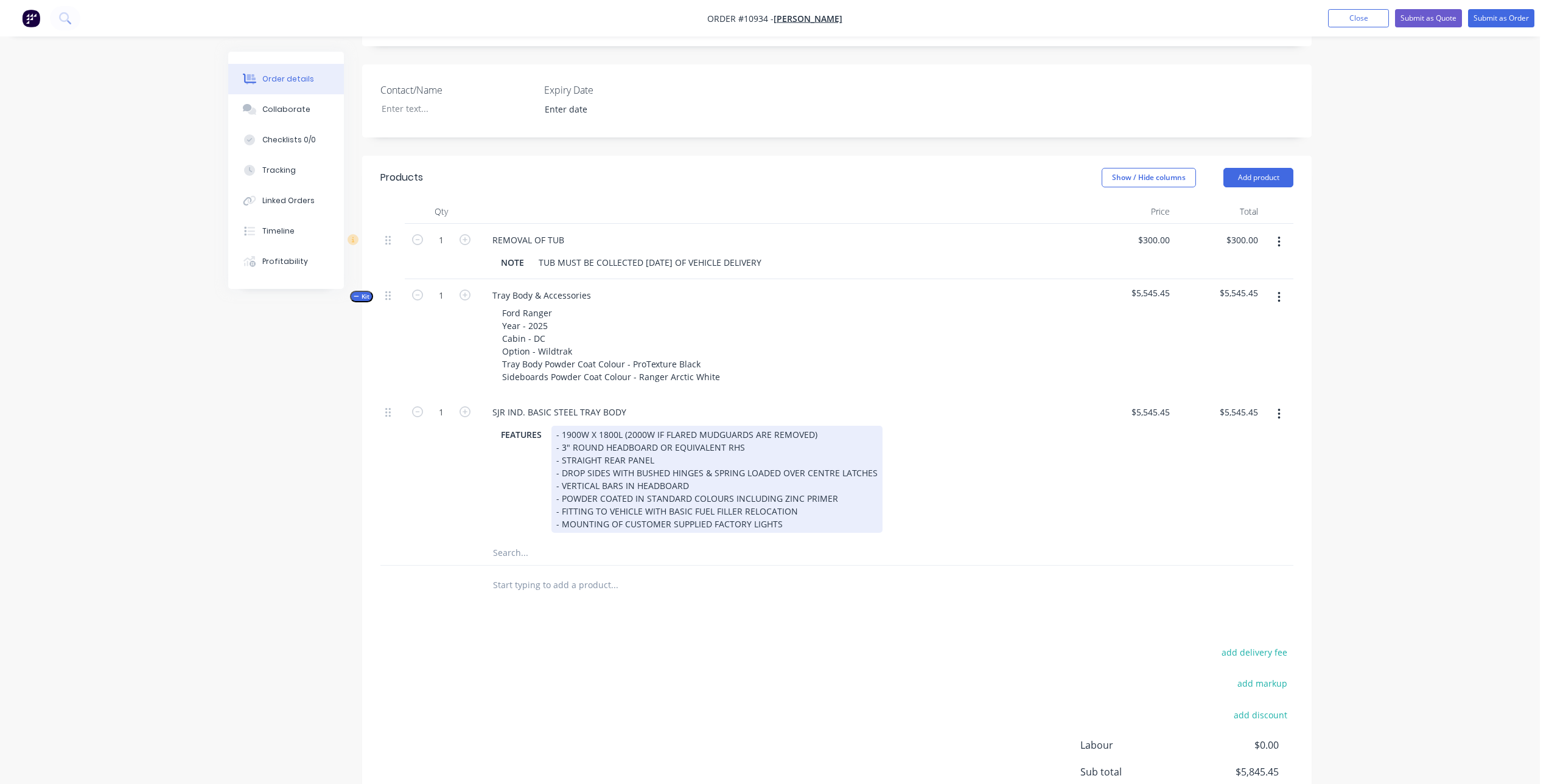
scroll to position [242, 0]
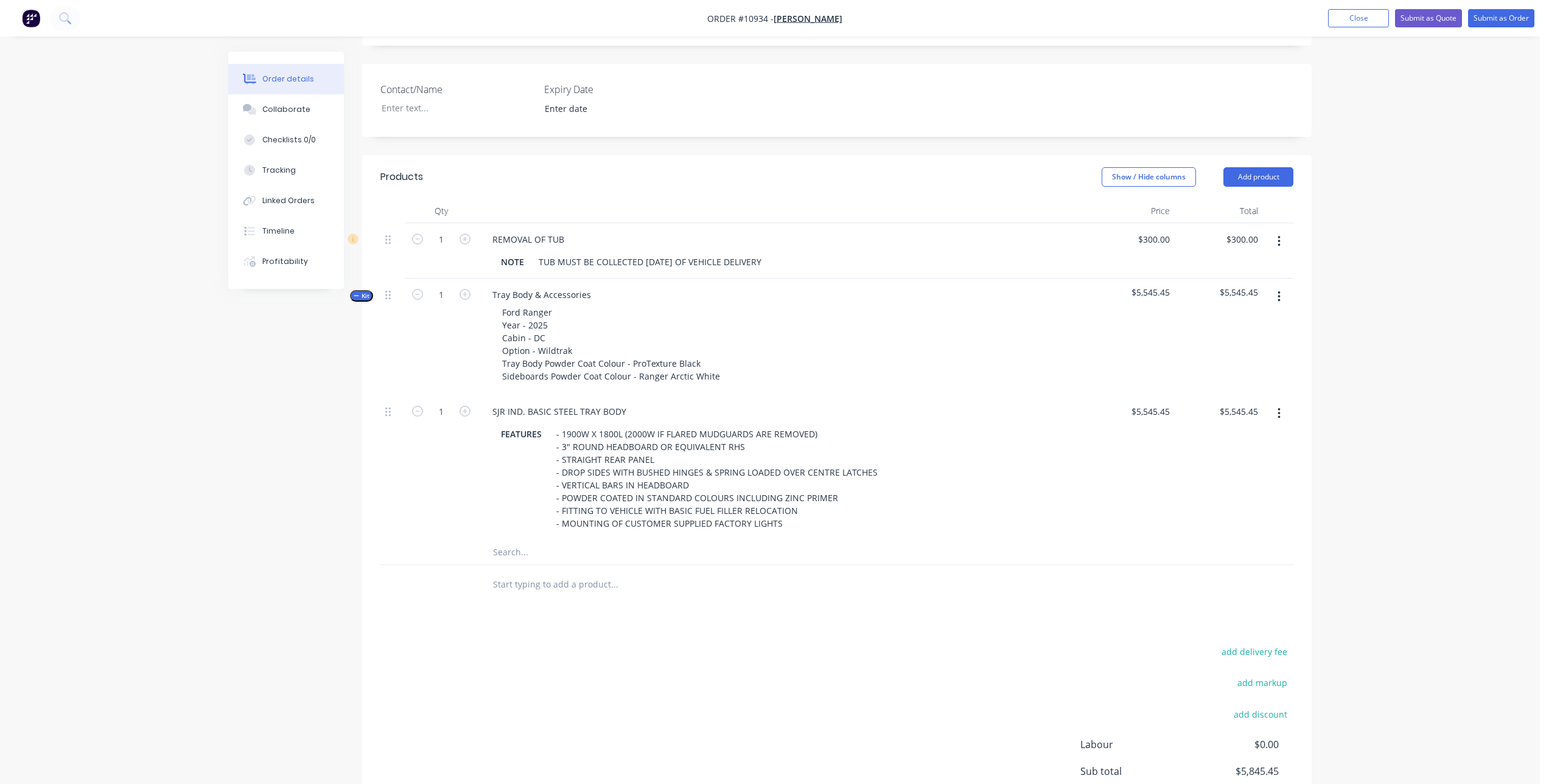
click at [548, 558] on input "text" at bounding box center [614, 552] width 243 height 24
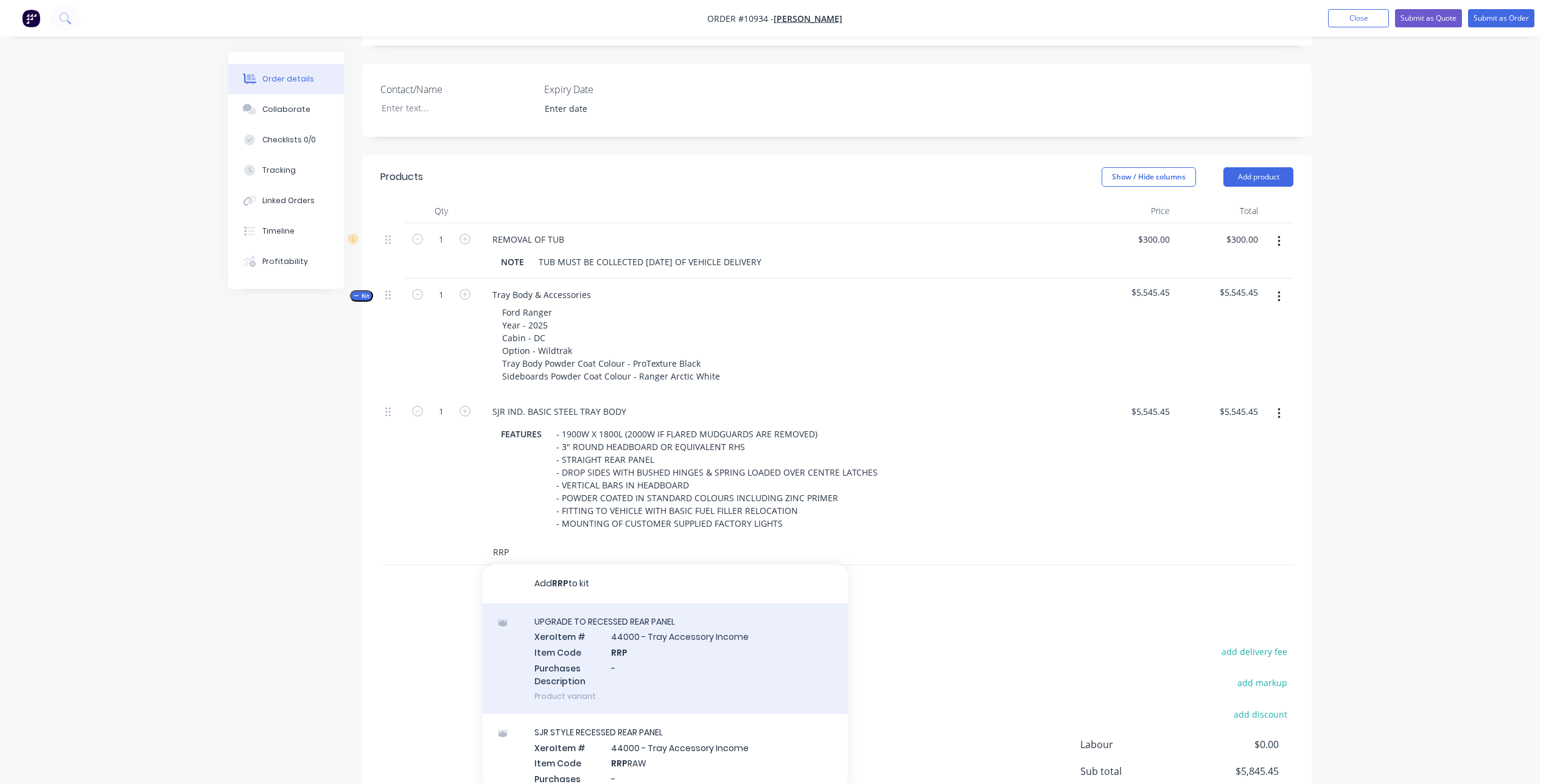
type input "RRP"
click at [706, 649] on div "UPGRADE TO RECESSED REAR PANEL Xero Item # 44000 - Tray Accessory Income Item C…" at bounding box center [665, 658] width 365 height 111
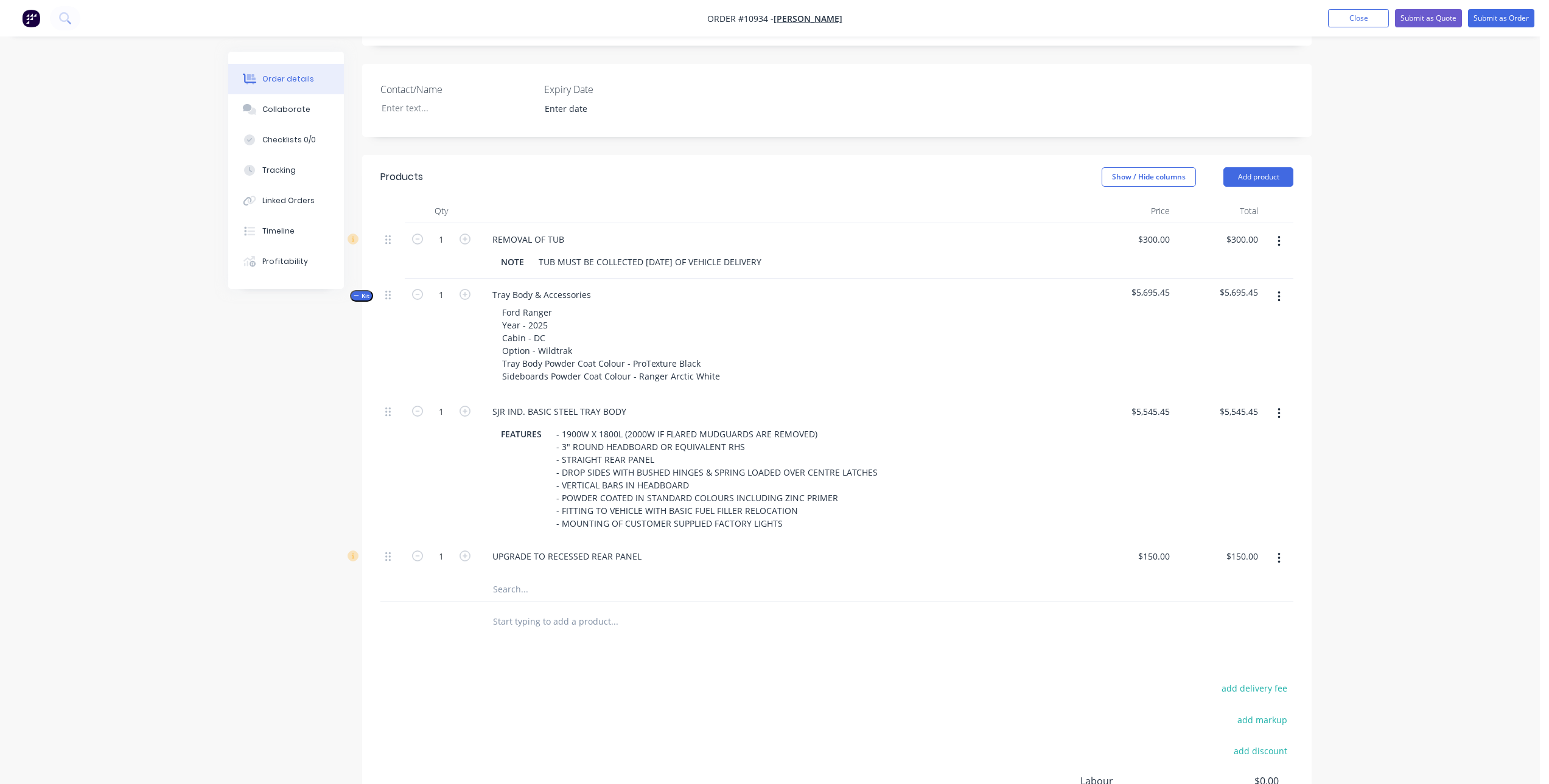
click at [503, 585] on input "text" at bounding box center [614, 589] width 243 height 24
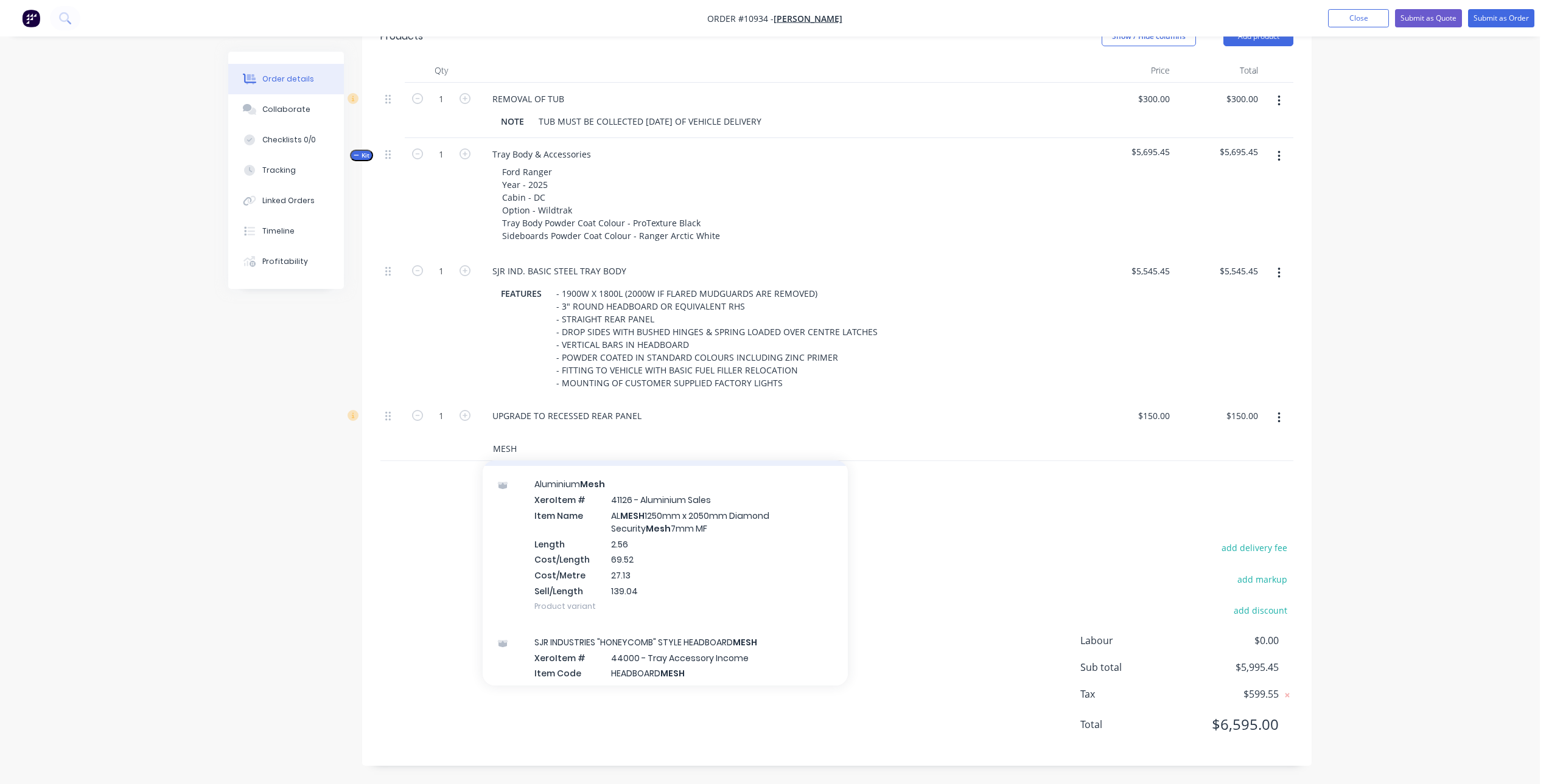
scroll to position [232, 0]
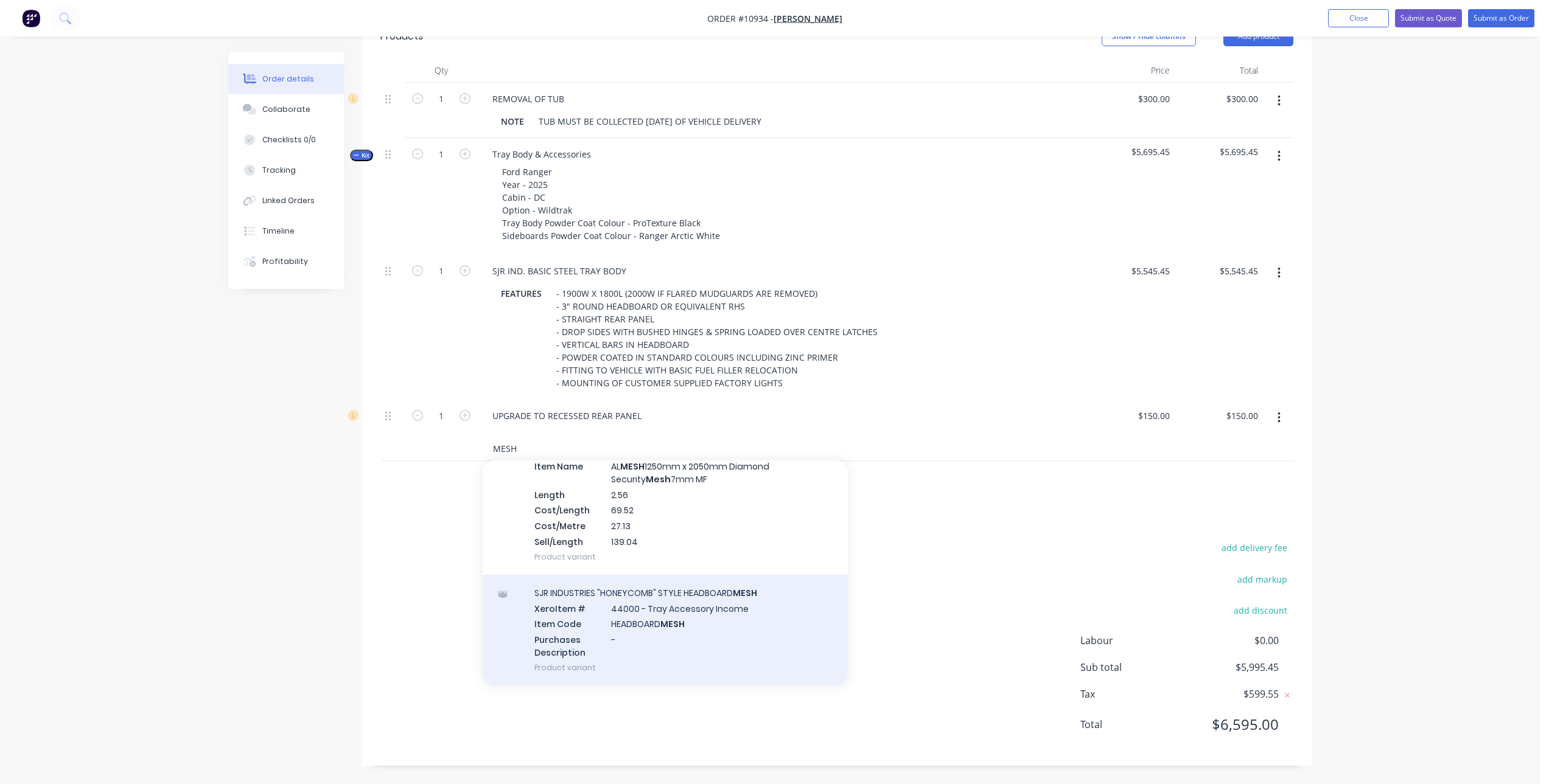
type input "MESH"
click at [691, 596] on div "SJR INDUSTRIES "HONEYCOMB" STYLE HEADBOARD MESH Xero Item # 44000 - Tray Access…" at bounding box center [665, 630] width 365 height 111
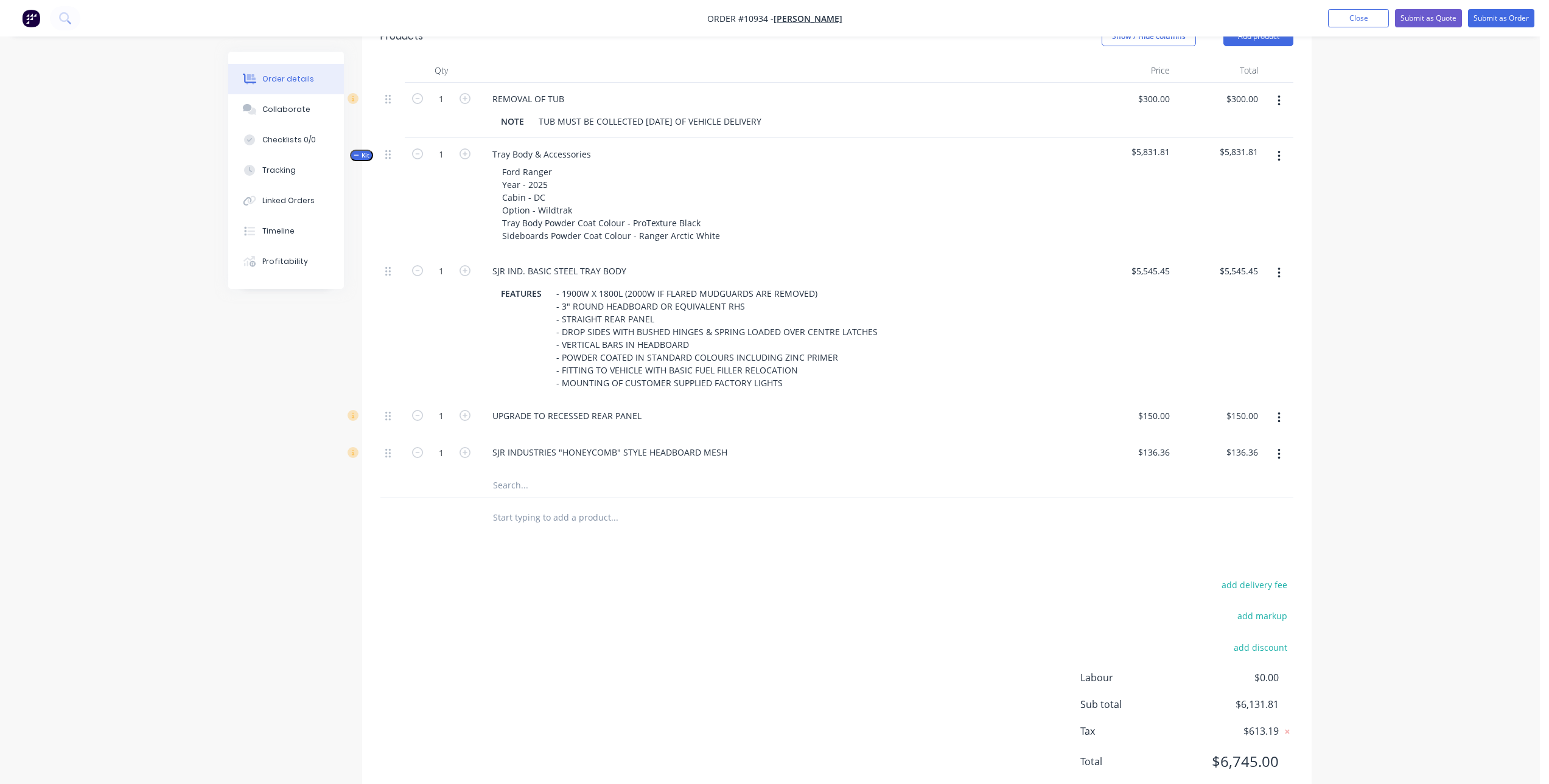
click at [739, 453] on div "SJR INDUSTRIES "HONEYCOMB" STYLE HEADBOARD MESH" at bounding box center [781, 452] width 599 height 18
click at [725, 449] on div "SJR INDUSTRIES "HONEYCOMB" STYLE HEADBOARD MESH" at bounding box center [609, 452] width 254 height 18
click at [563, 480] on input "text" at bounding box center [614, 485] width 243 height 24
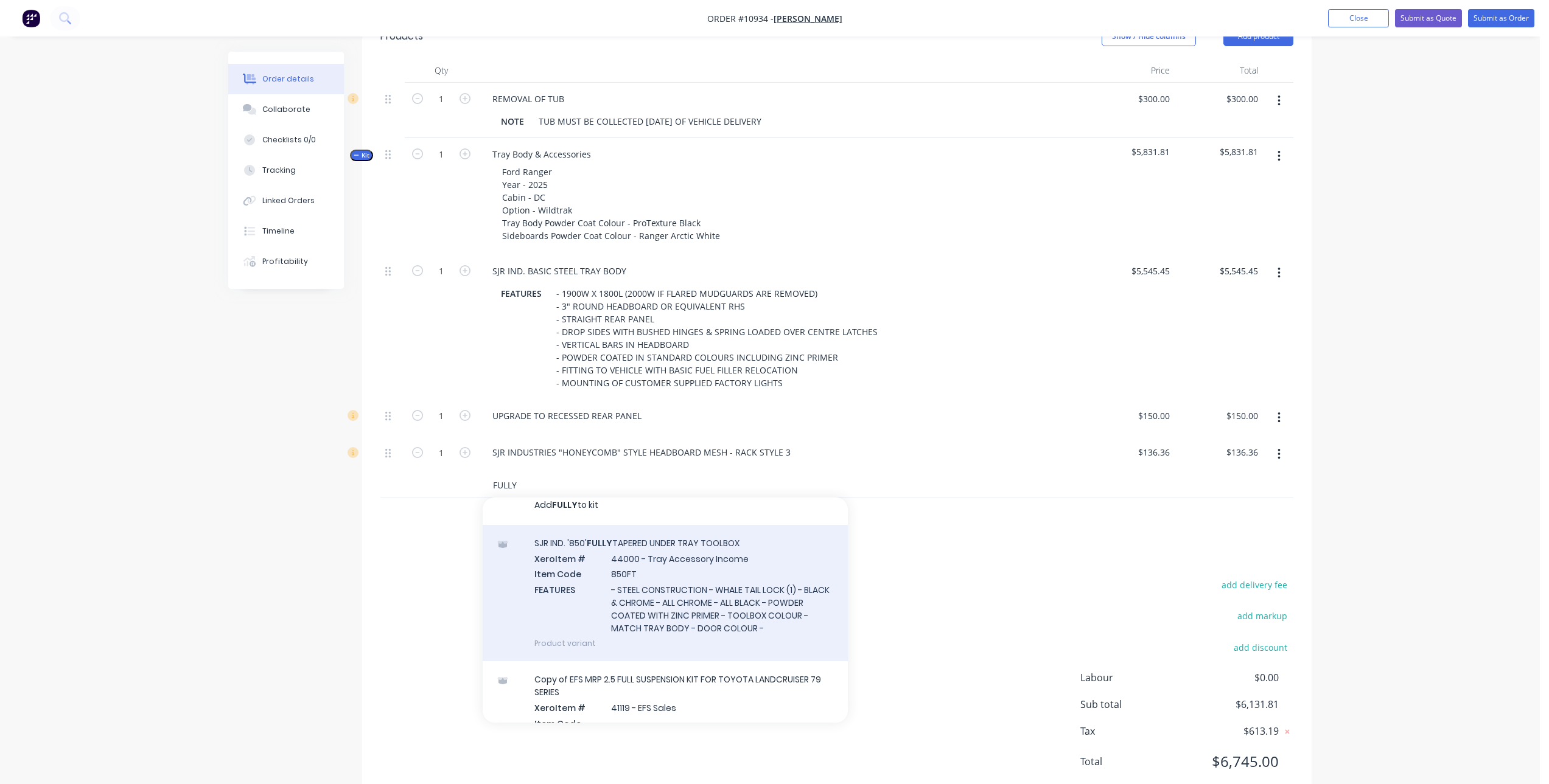
scroll to position [0, 0]
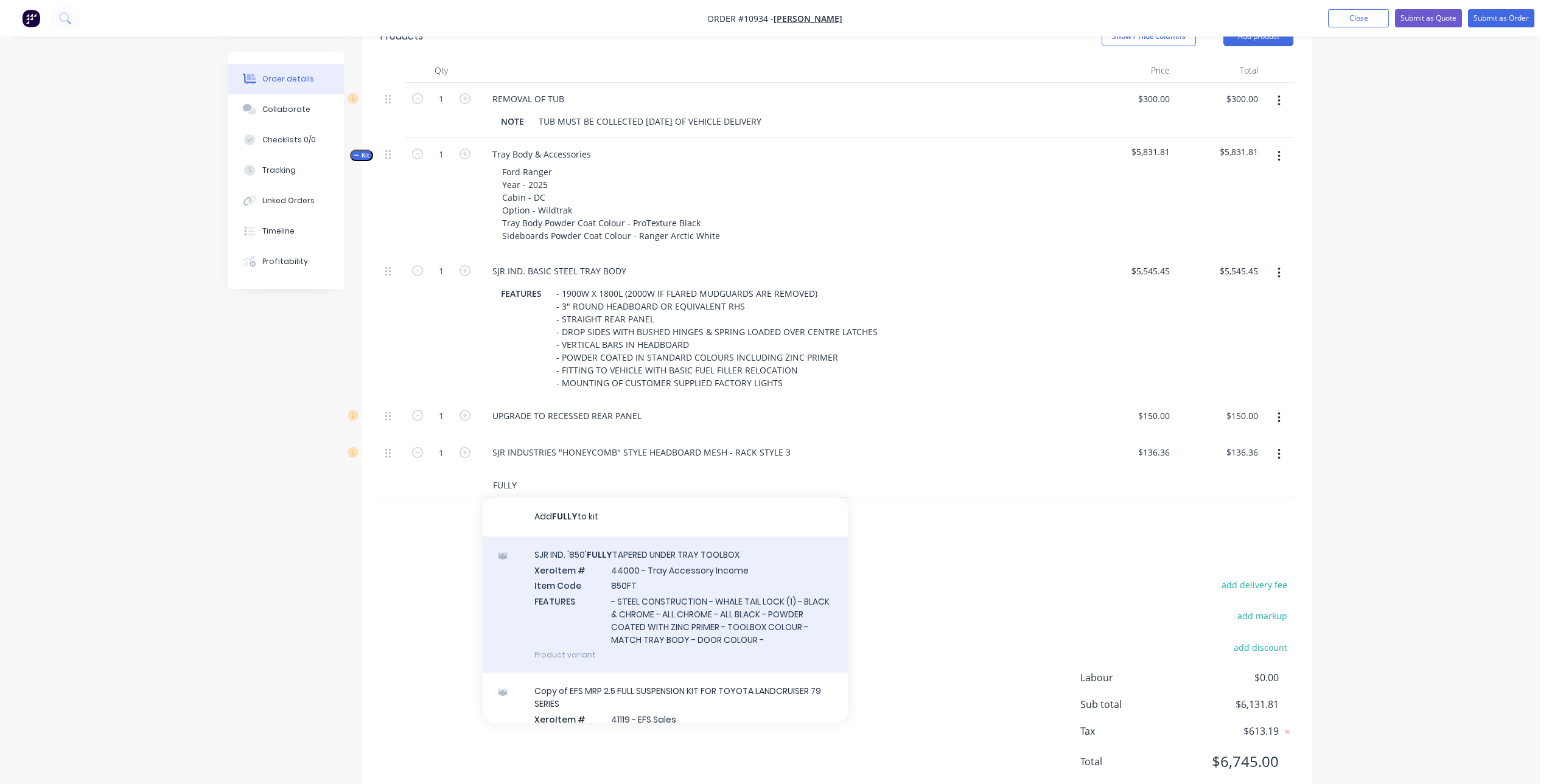
type input "FULLY"
click at [673, 573] on div "SJR IND. '850' FULLY TAPERED UNDER TRAY TOOLBOX Xero Item # 44000 - Tray Access…" at bounding box center [665, 604] width 365 height 136
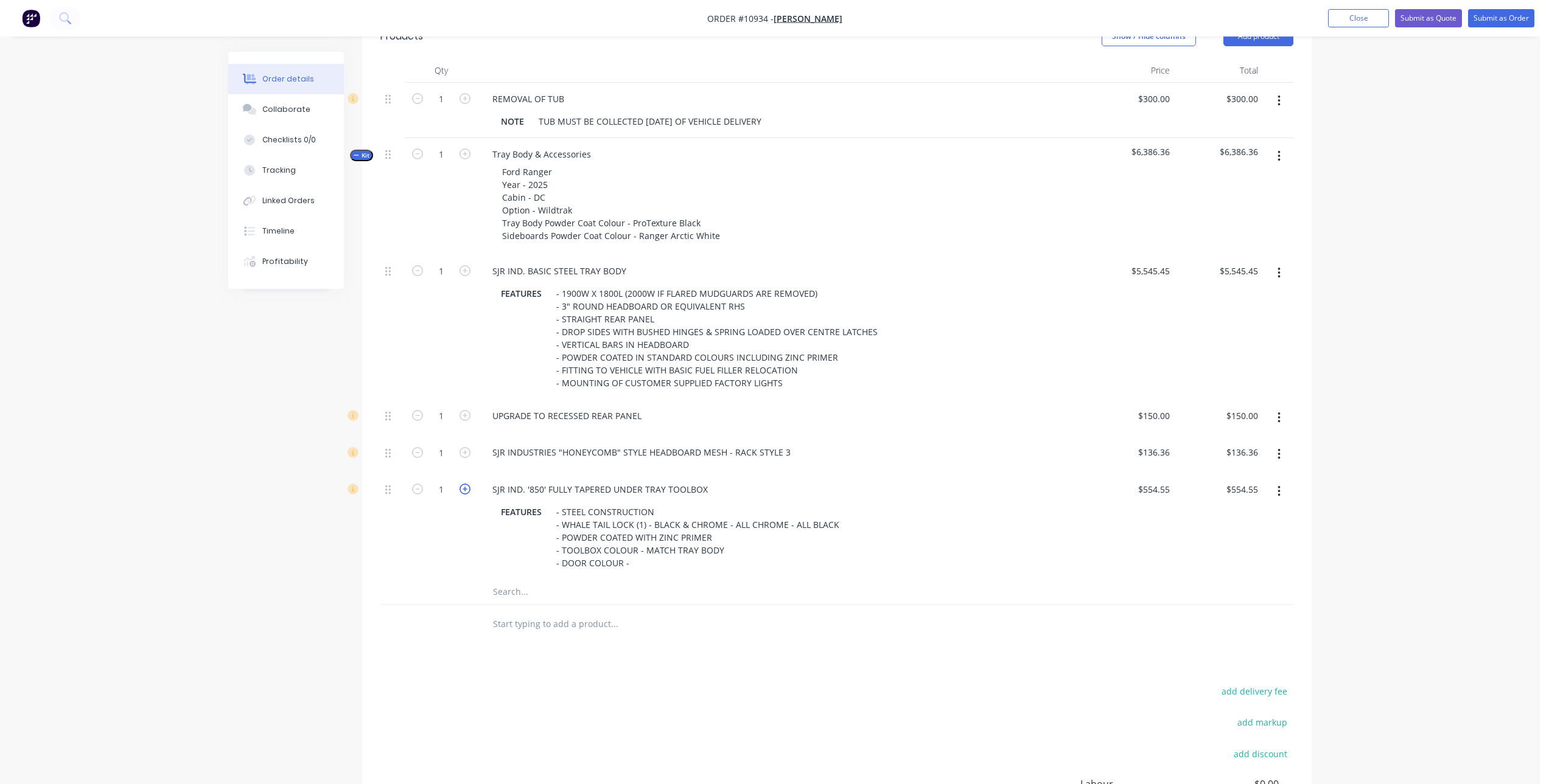
click at [465, 491] on icon "button" at bounding box center [465, 488] width 11 height 11
type input "2"
type input "$1,109.10"
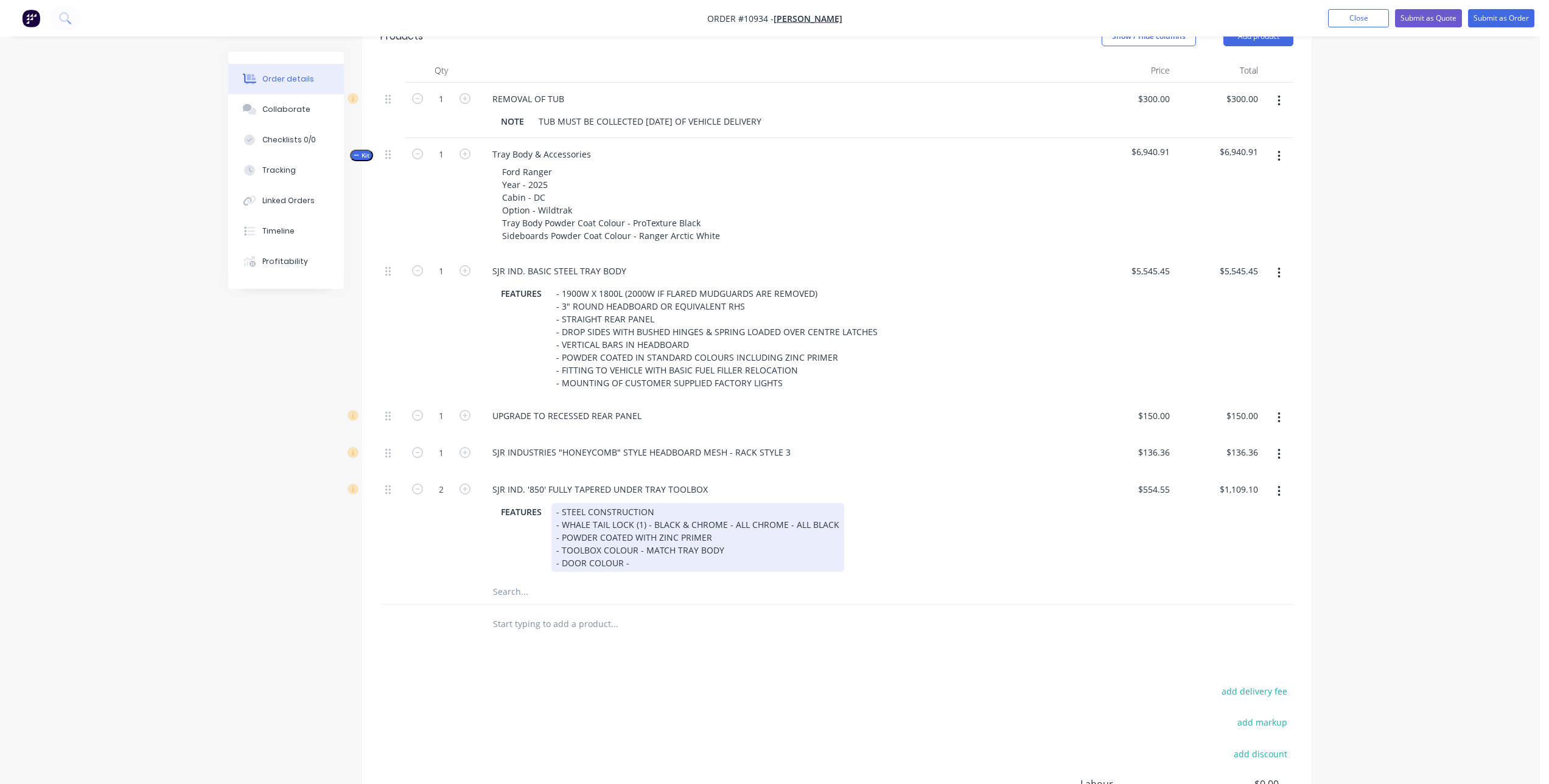
click at [649, 522] on div "- STEEL CONSTRUCTION - WHALE TAIL LOCK (1) - BLACK & CHROME - ALL CHROME - ALL …" at bounding box center [698, 537] width 293 height 69
drag, startPoint x: 788, startPoint y: 528, endPoint x: 646, endPoint y: 521, distance: 142.2
click at [646, 521] on div "- STEEL CONSTRUCTION - WHALE TAIL LOCK (1) - BLACK & CHROME - ALL CHROME - ALL …" at bounding box center [698, 537] width 293 height 69
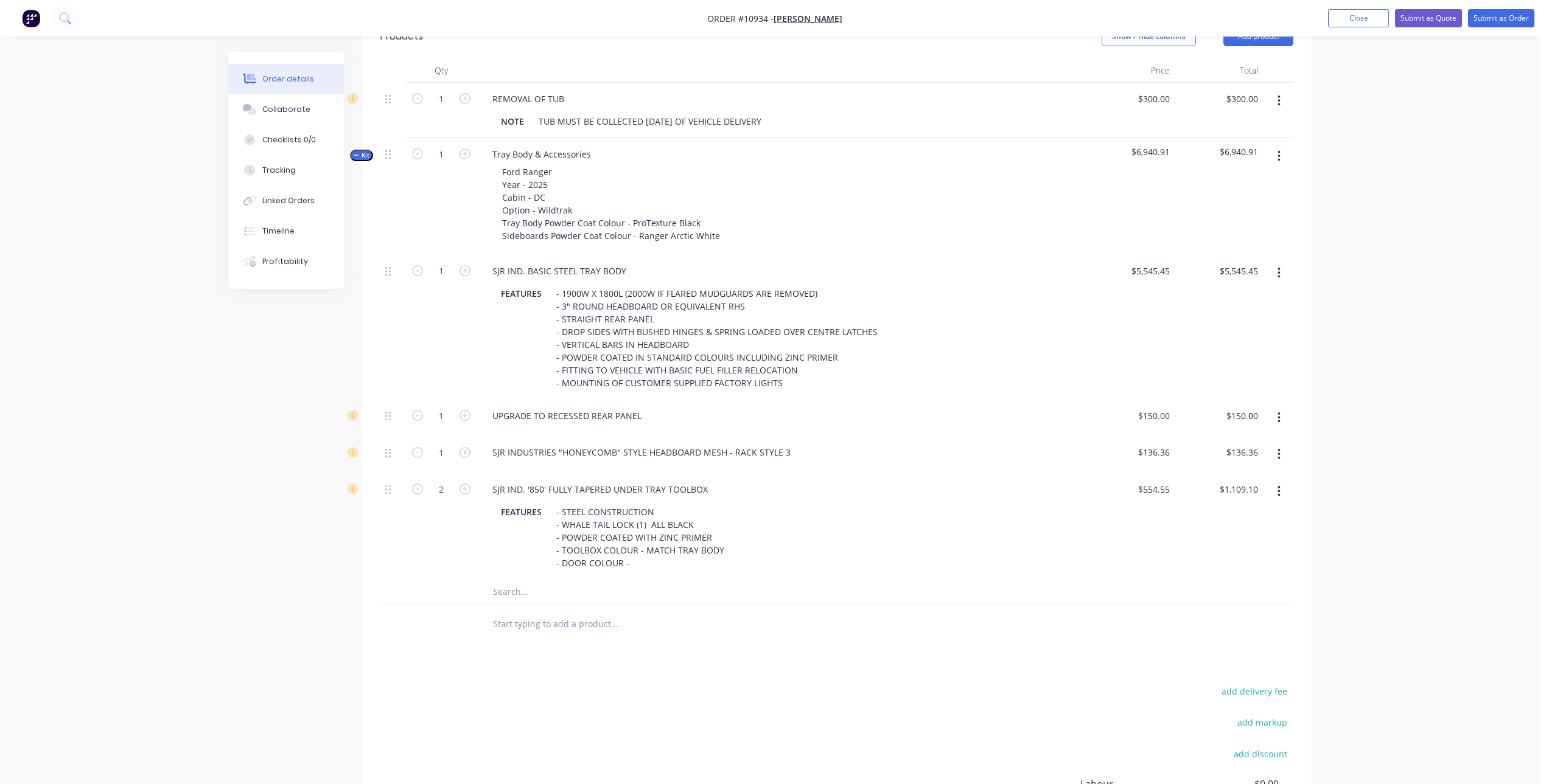
click at [710, 632] on input "text" at bounding box center [614, 624] width 243 height 24
click at [649, 528] on div "- STEEL CONSTRUCTION - WHALE TAIL LOCK (1) ALL BLACK - POWDER COATED WITH ZINC …" at bounding box center [640, 537] width 177 height 69
click at [685, 675] on div "Products Show / Hide columns Add product Qty Price Total 1 REMOVAL OF TUB NOTE …" at bounding box center [836, 462] width 949 height 895
click at [648, 561] on div "- STEEL CONSTRUCTION - WHALE TAIL LOCK (1) - ALL BLACK - POWDER COATED WITH ZIN…" at bounding box center [640, 537] width 177 height 69
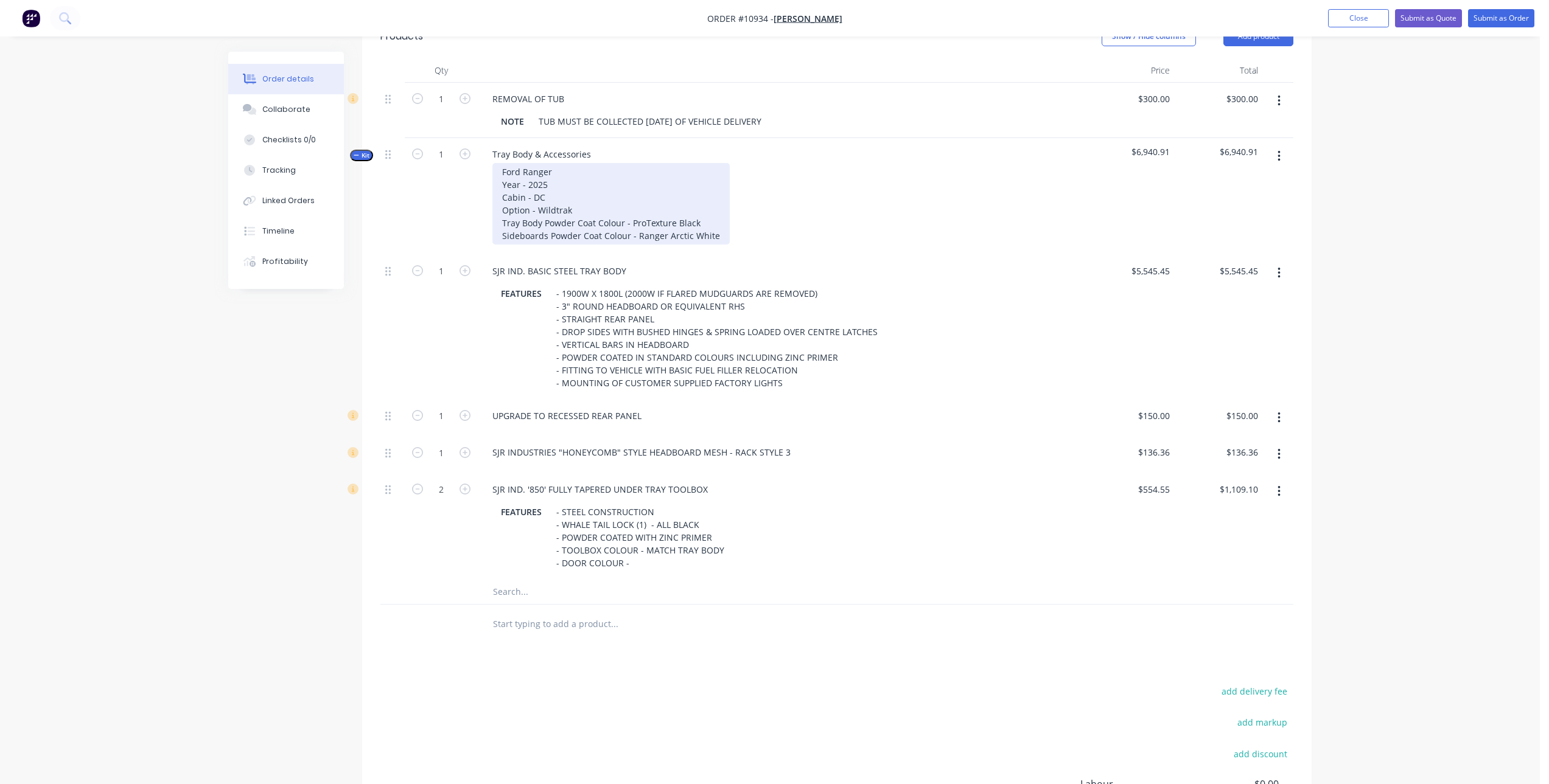
click at [699, 238] on div "Ford Ranger Year - 2025 Cabin - DC Option - Wildtrak Tray Body Powder Coat Colo…" at bounding box center [611, 204] width 237 height 82
drag, startPoint x: 718, startPoint y: 235, endPoint x: 633, endPoint y: 234, distance: 85.0
click at [633, 234] on div "Ford Ranger Year - 2025 Cabin - DC Option - Wildtrak Tray Body Powder Coat Colo…" at bounding box center [611, 204] width 237 height 82
copy div "Ranger Arctic White"
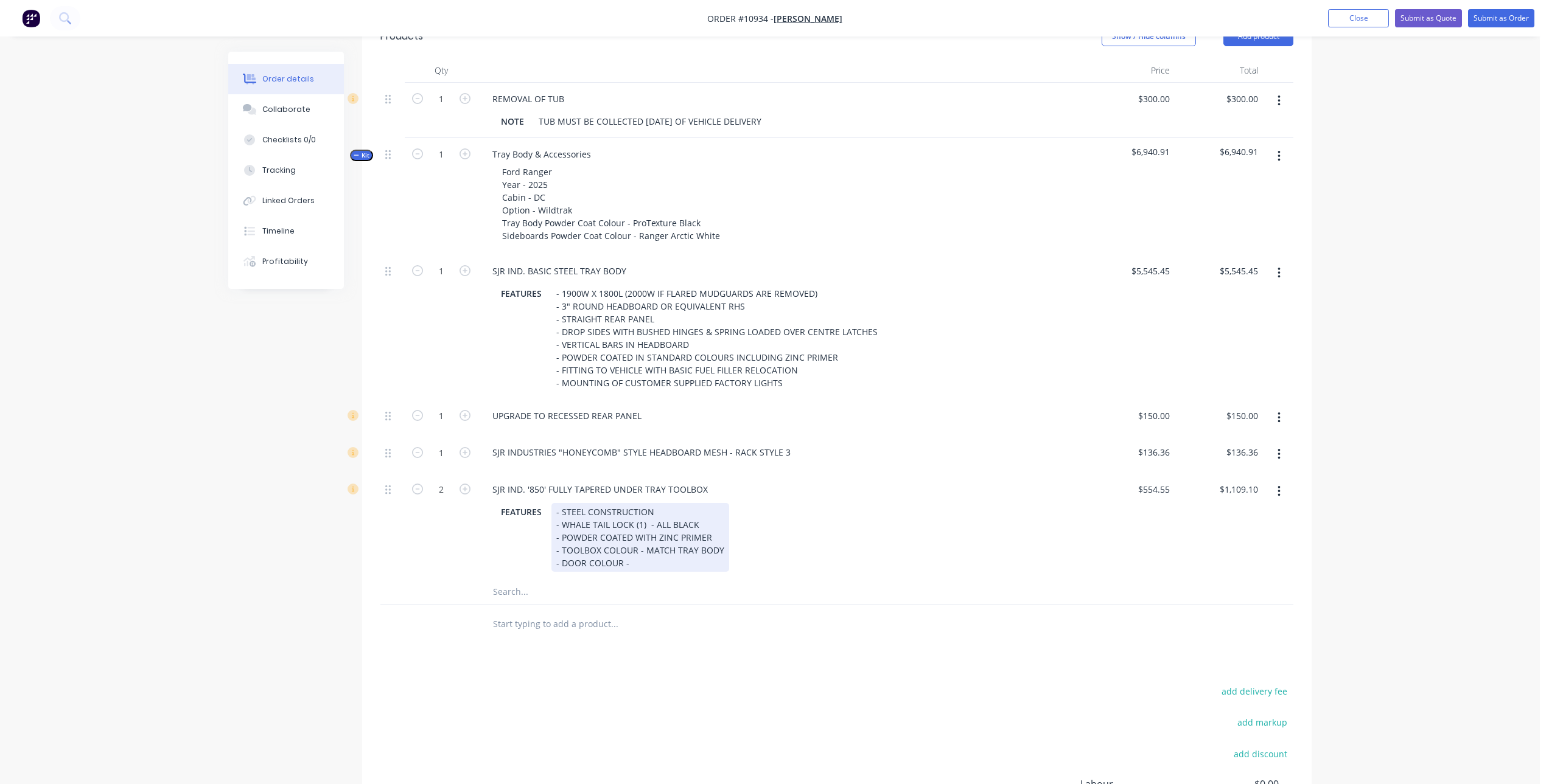
click at [632, 557] on div "- STEEL CONSTRUCTION - WHALE TAIL LOCK (1) - ALL BLACK - POWDER COATED WITH ZIN…" at bounding box center [640, 537] width 177 height 69
click at [626, 563] on div "- STEEL CONSTRUCTION - WHALE TAIL LOCK (1) - ALL BLACK - POWDER COATED WITH ZIN…" at bounding box center [640, 537] width 177 height 69
click at [524, 591] on input "text" at bounding box center [614, 592] width 243 height 24
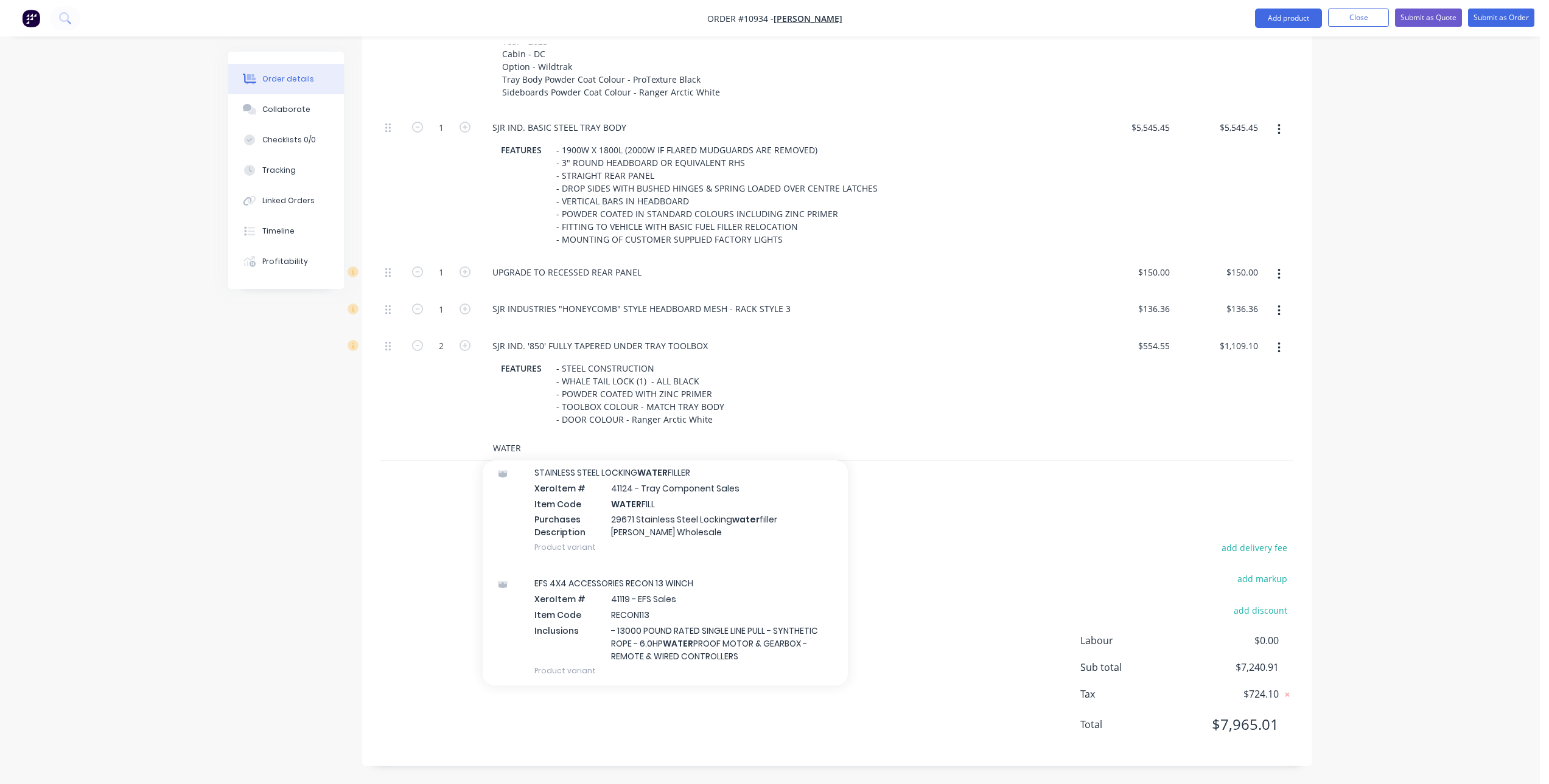
scroll to position [808, 0]
type input "W"
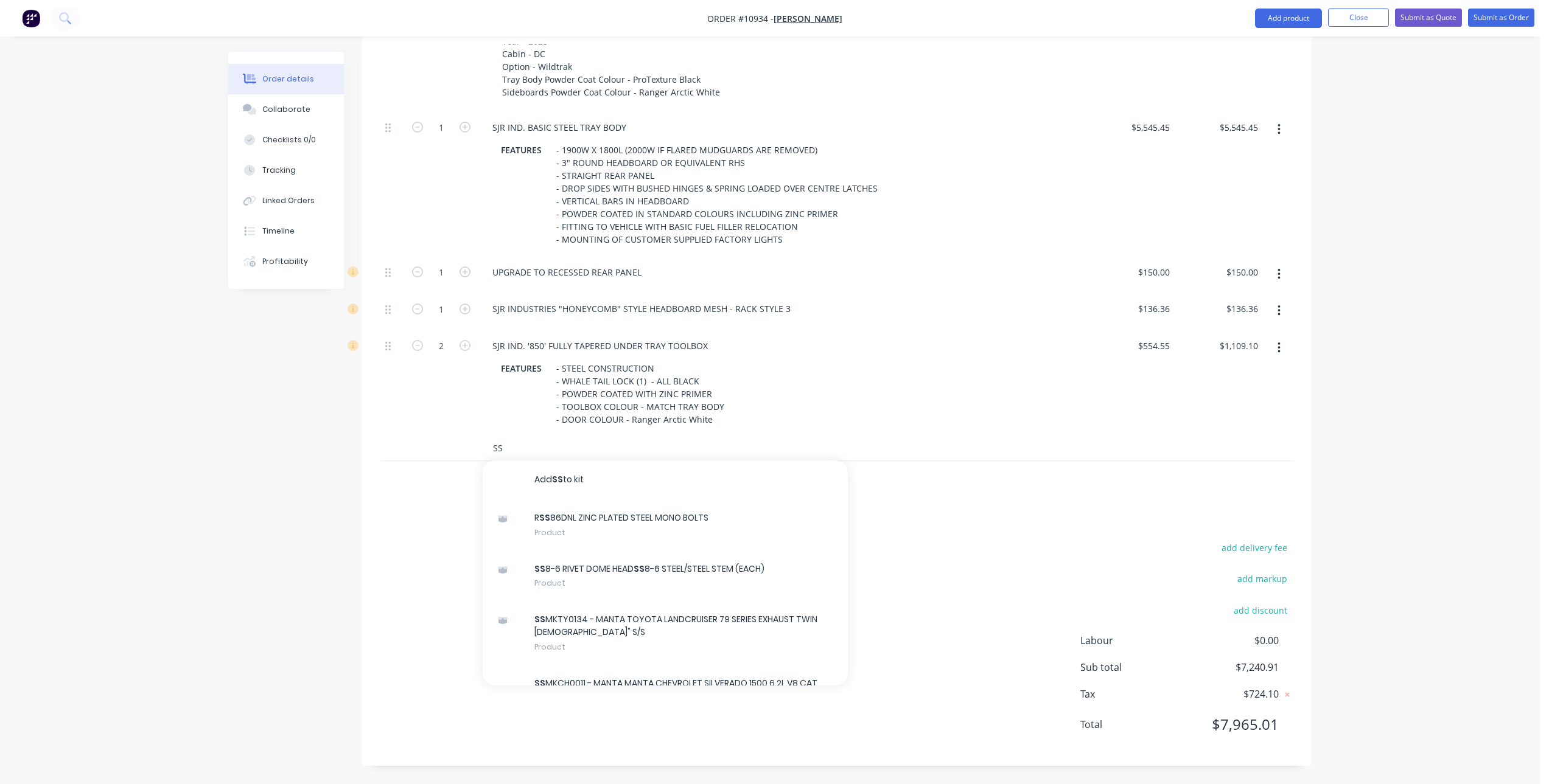
type input "S"
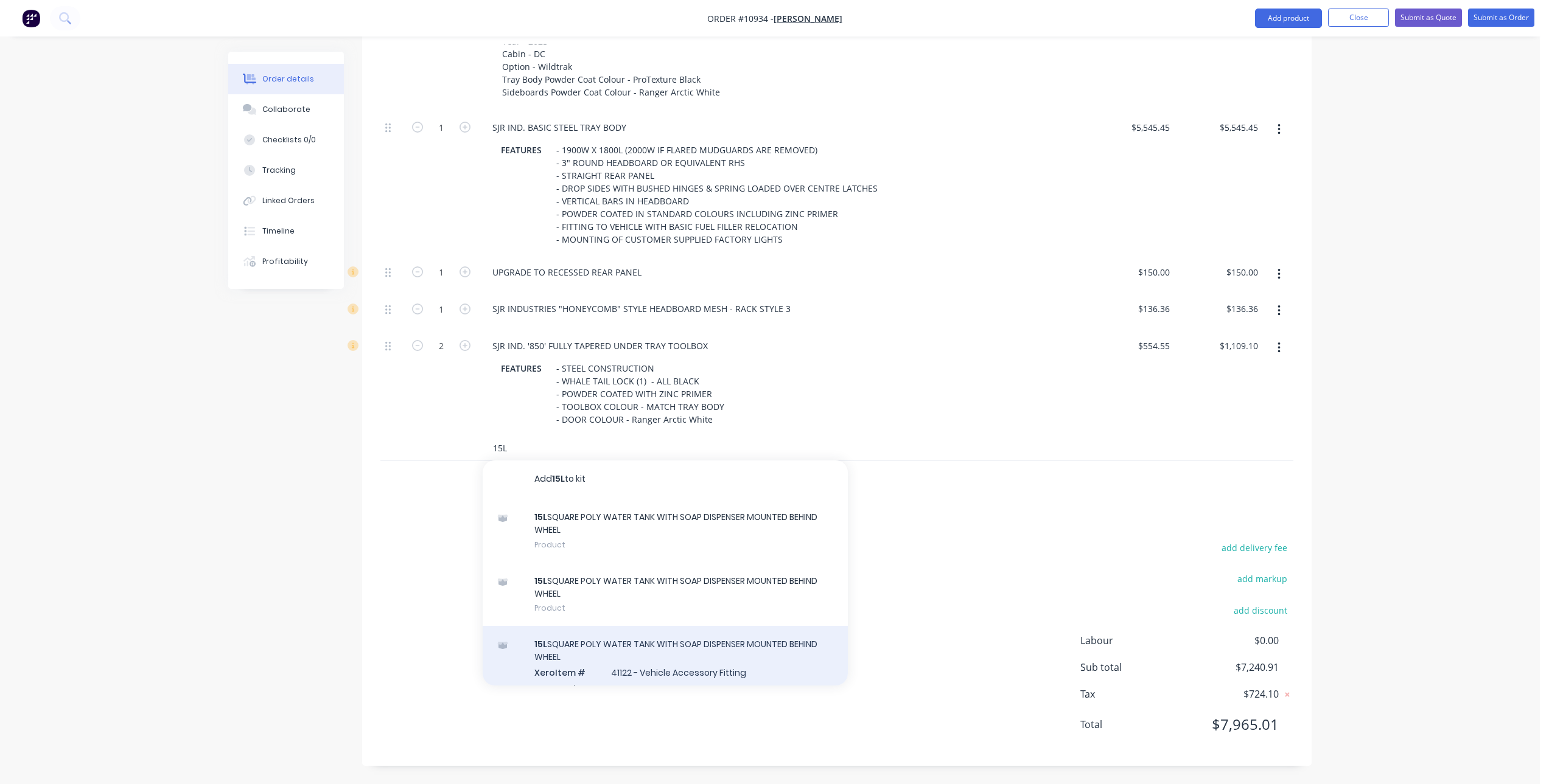
scroll to position [0, 0]
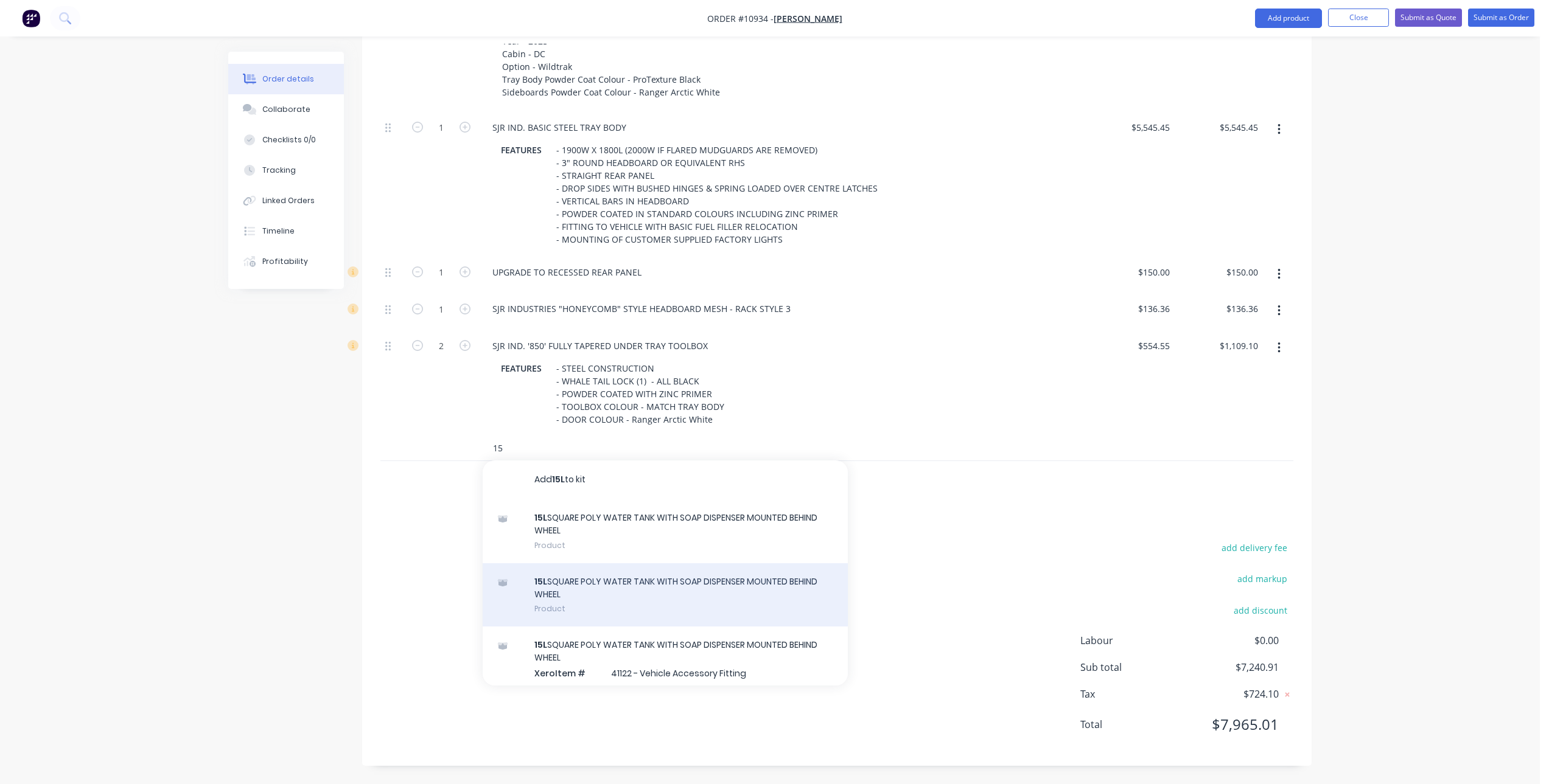
type input "1"
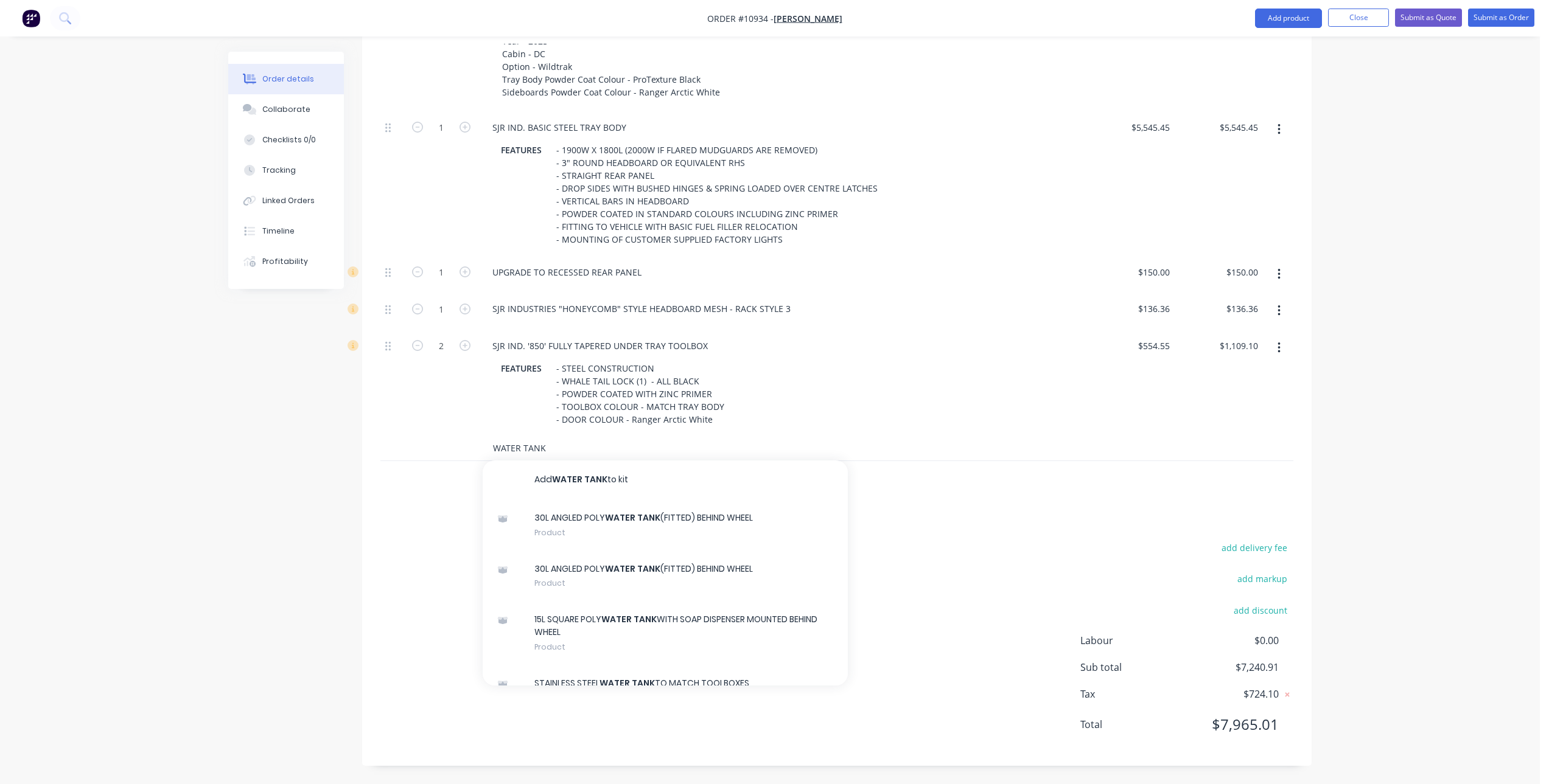
type input "WATER TANK"
click at [963, 525] on div "Products Show / Hide columns Add product Qty Price Total 1 REMOVAL OF TUB NOTE …" at bounding box center [836, 319] width 949 height 895
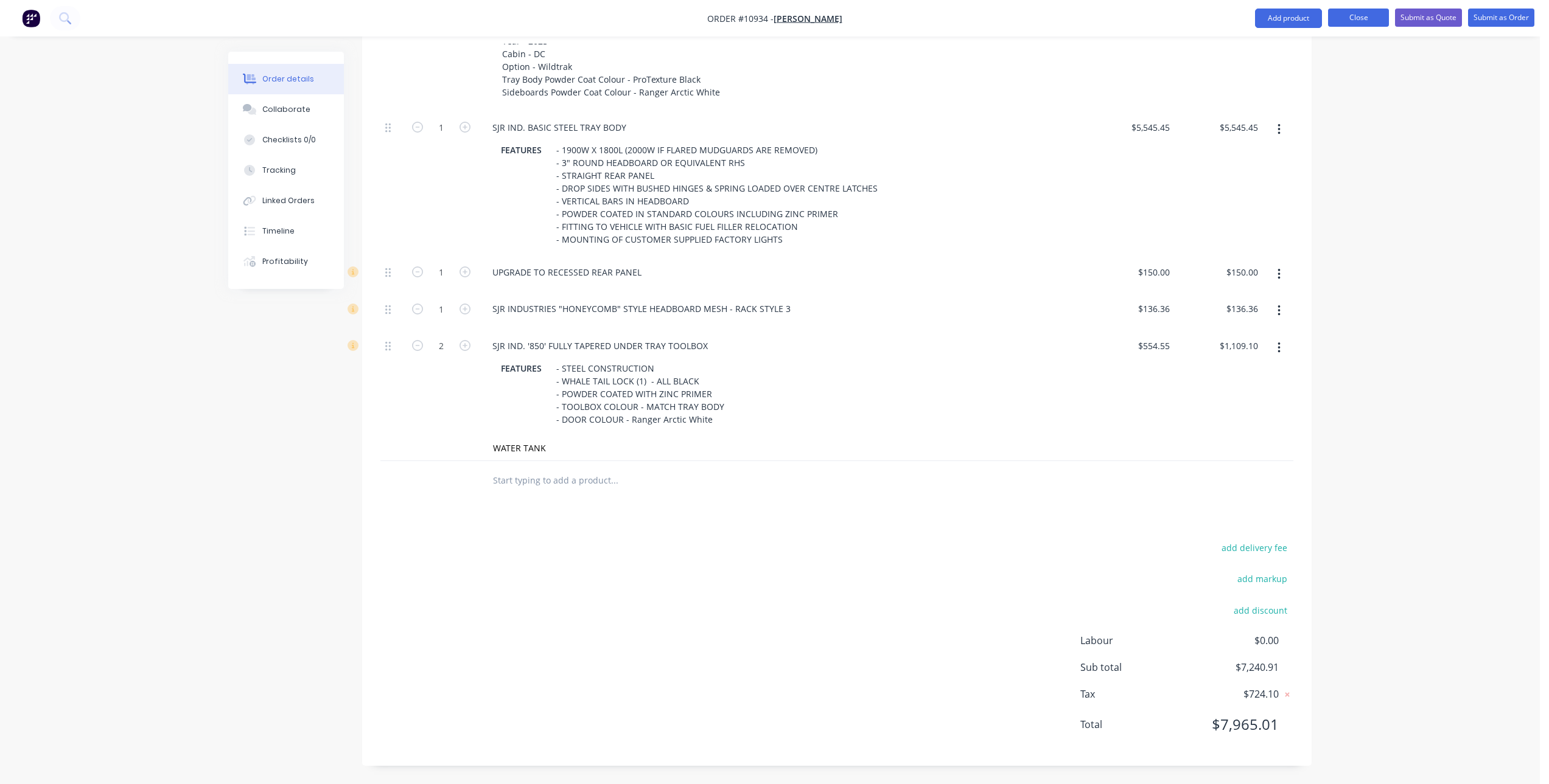
click at [1349, 18] on button "Close" at bounding box center [1358, 18] width 61 height 18
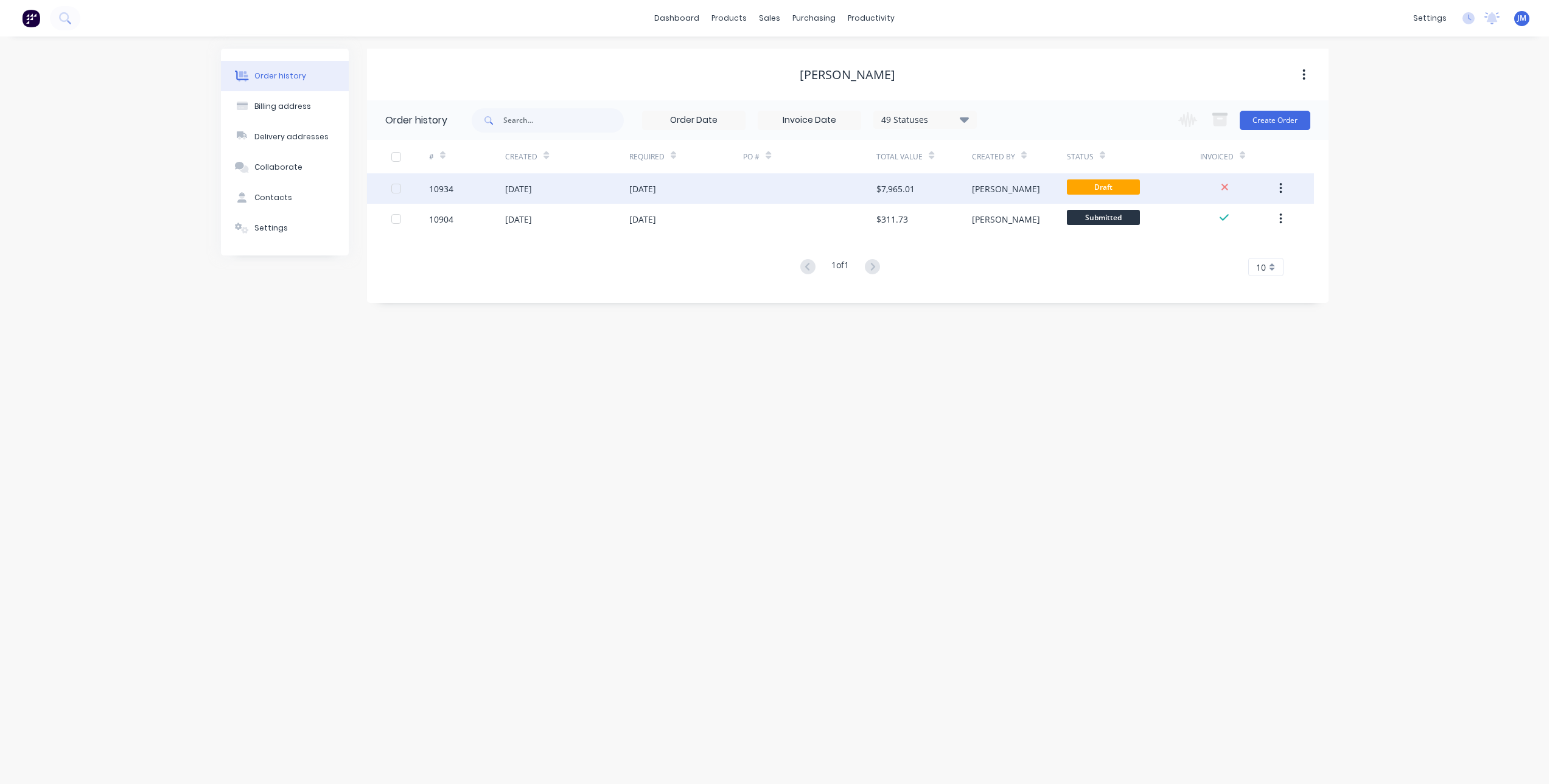
click at [556, 178] on div "[DATE]" at bounding box center [567, 188] width 124 height 31
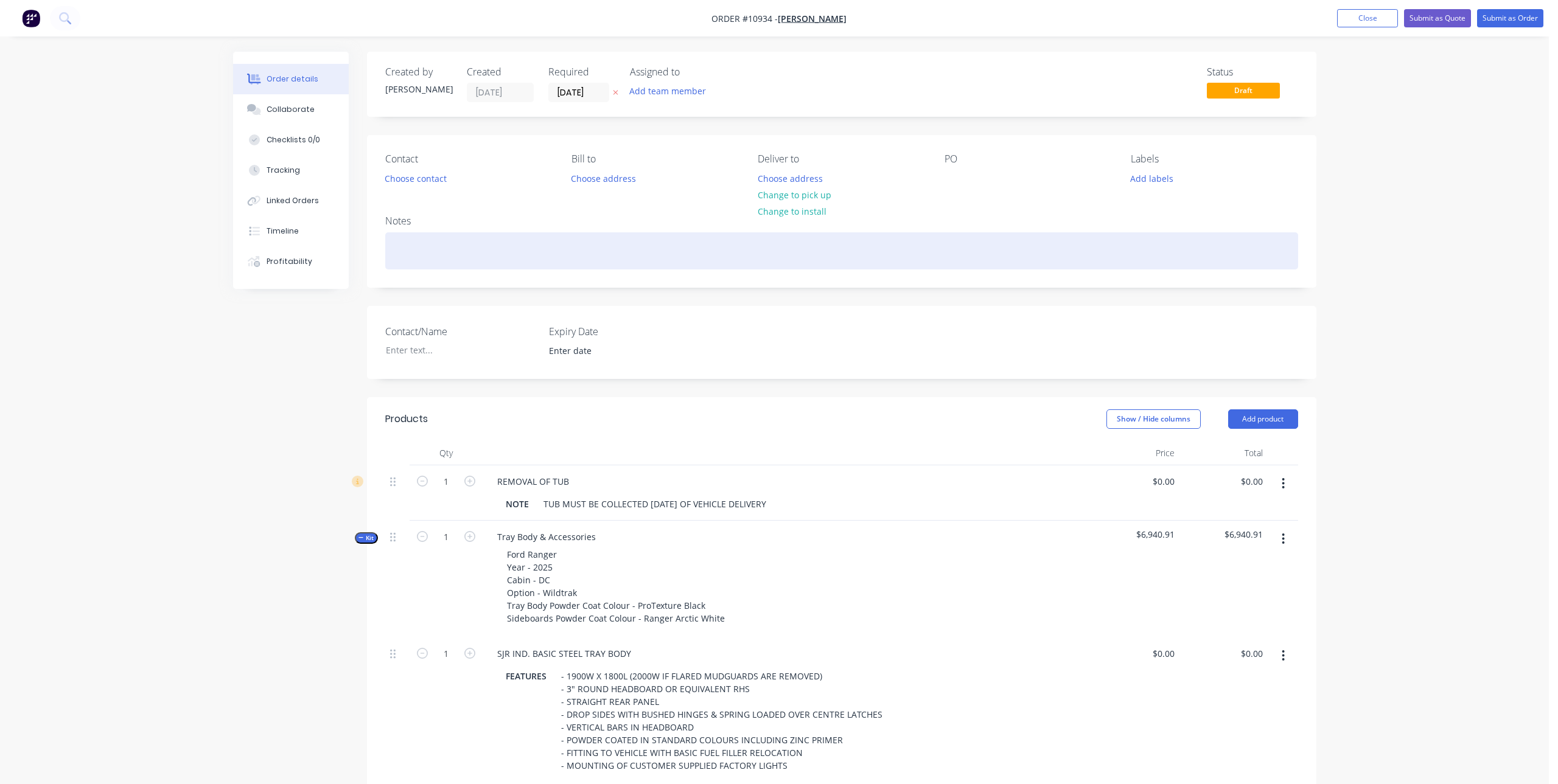
type input "$300.00"
type input "$5,545.45"
type input "$150.00"
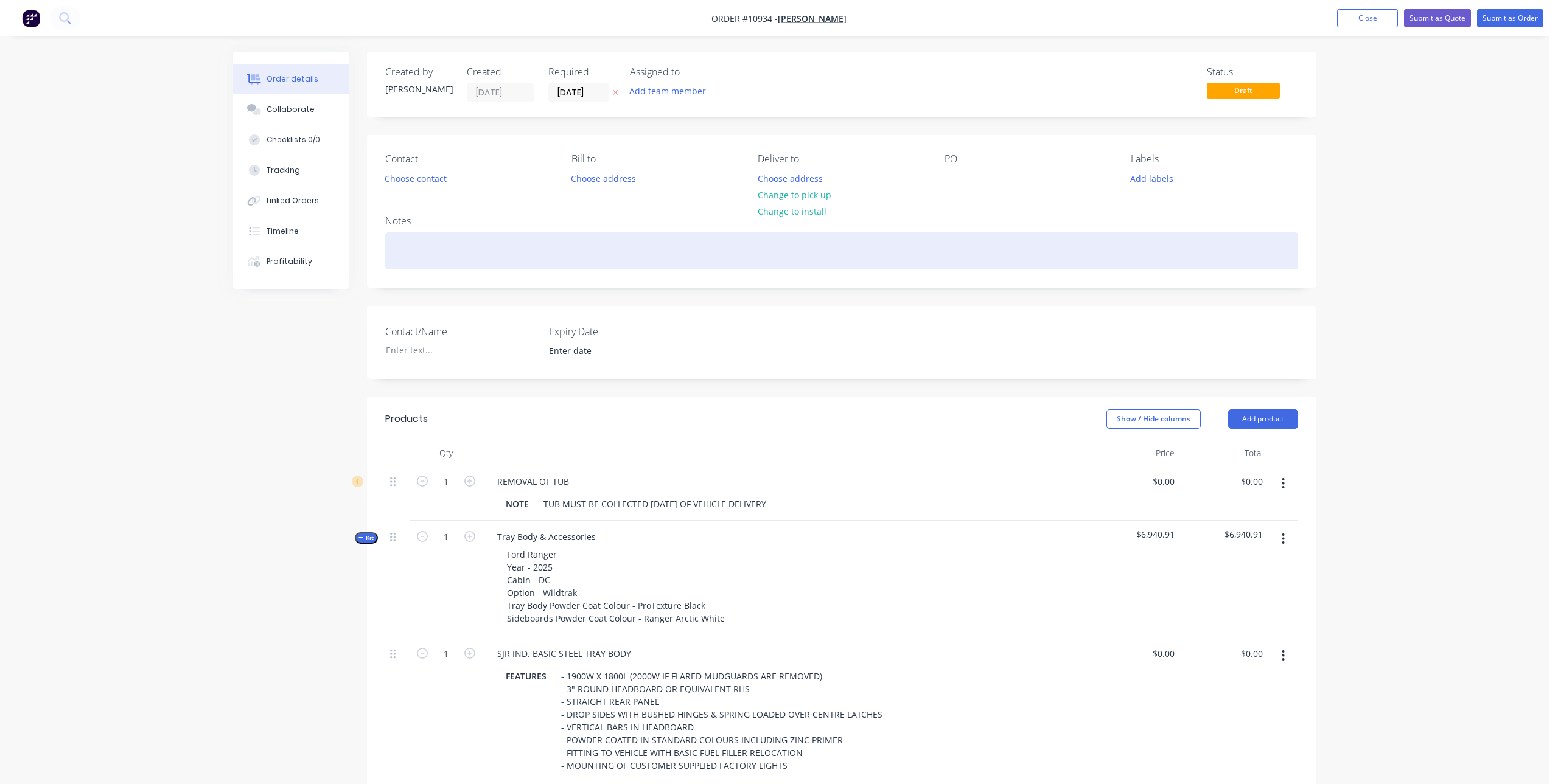
type input "$150.00"
type input "$136.36"
type input "$554.55"
type input "$1,109.10"
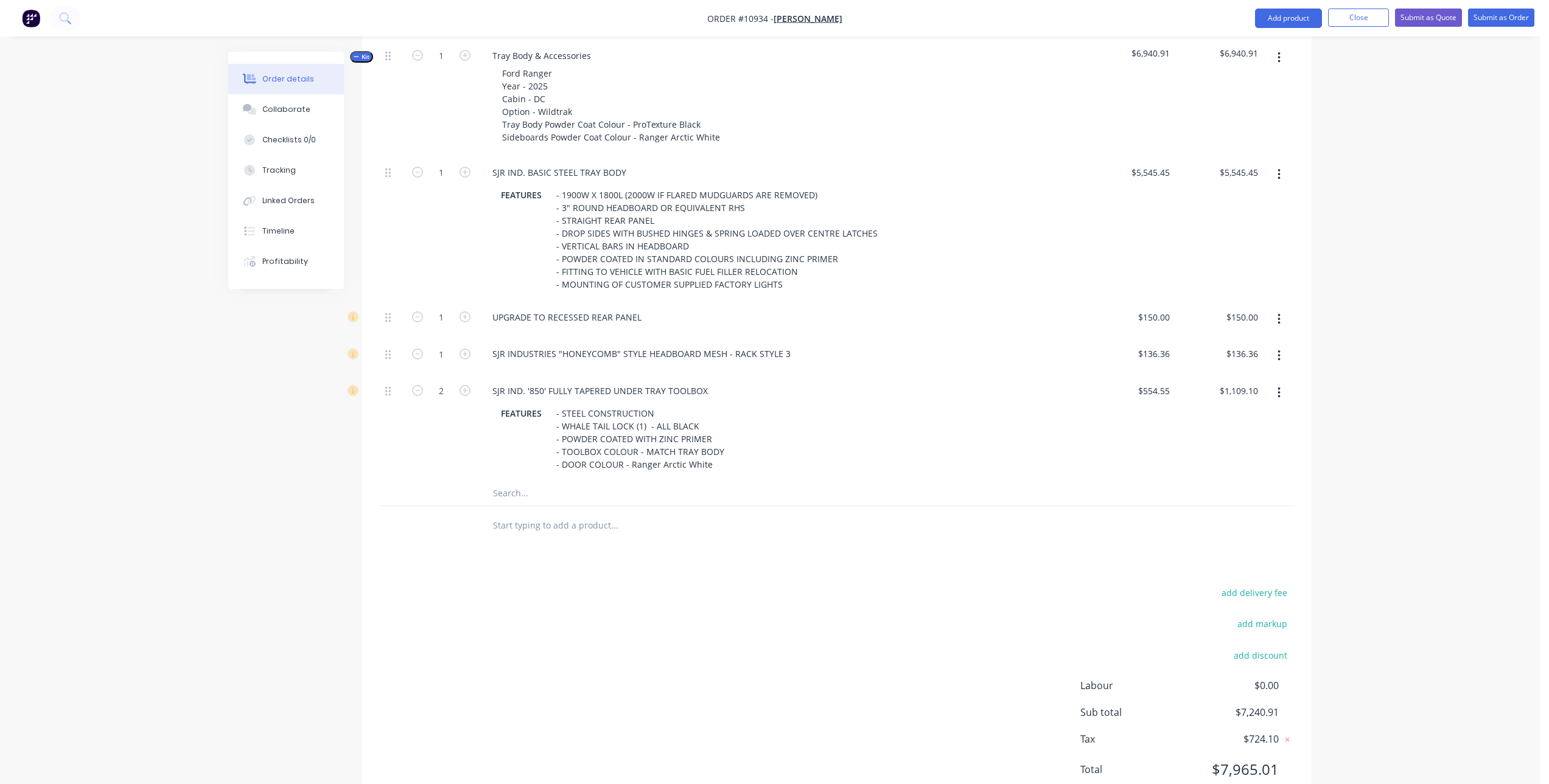
scroll to position [486, 0]
click at [510, 487] on input "text" at bounding box center [614, 487] width 243 height 24
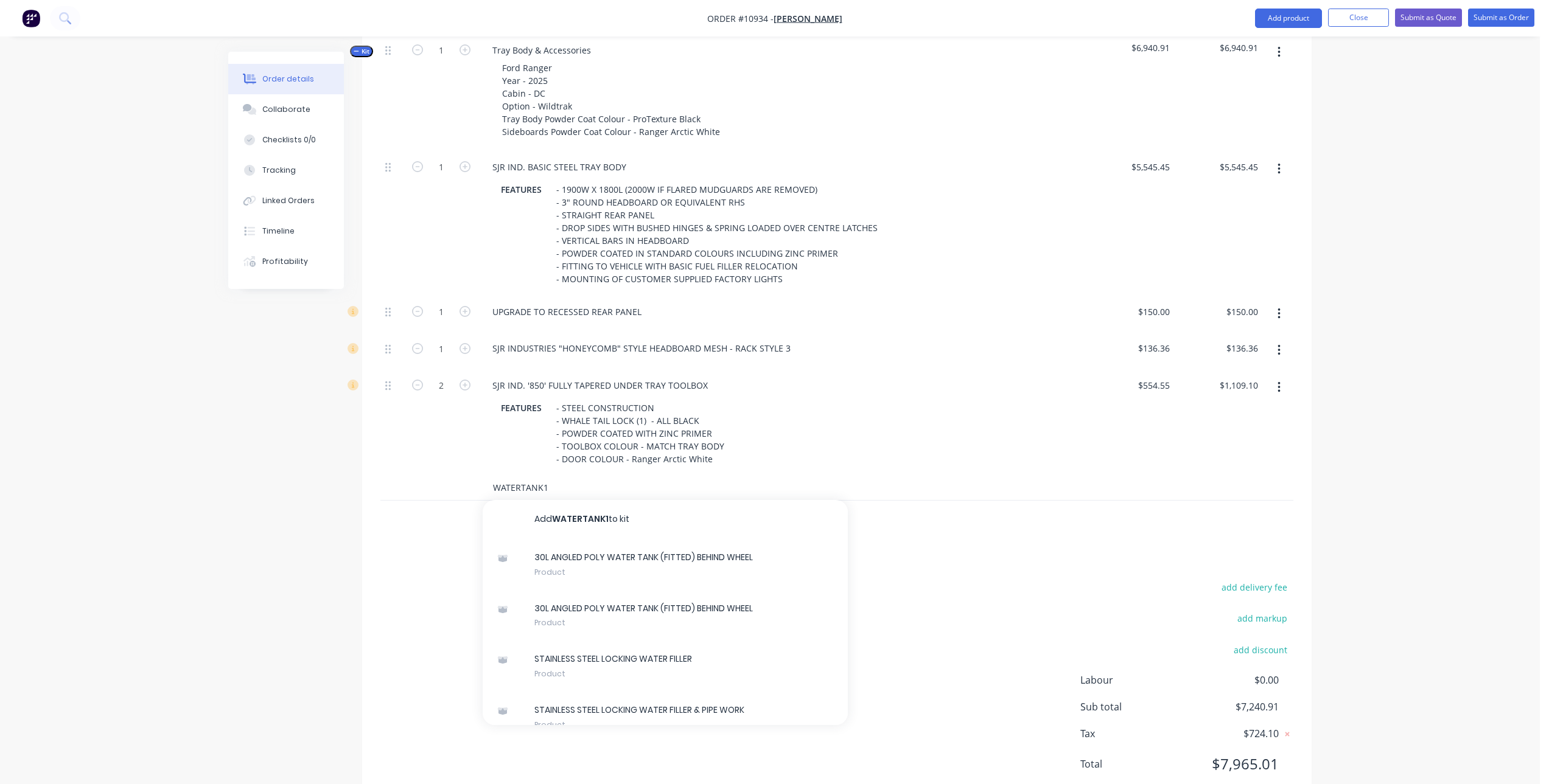
type input "WATERTANK15"
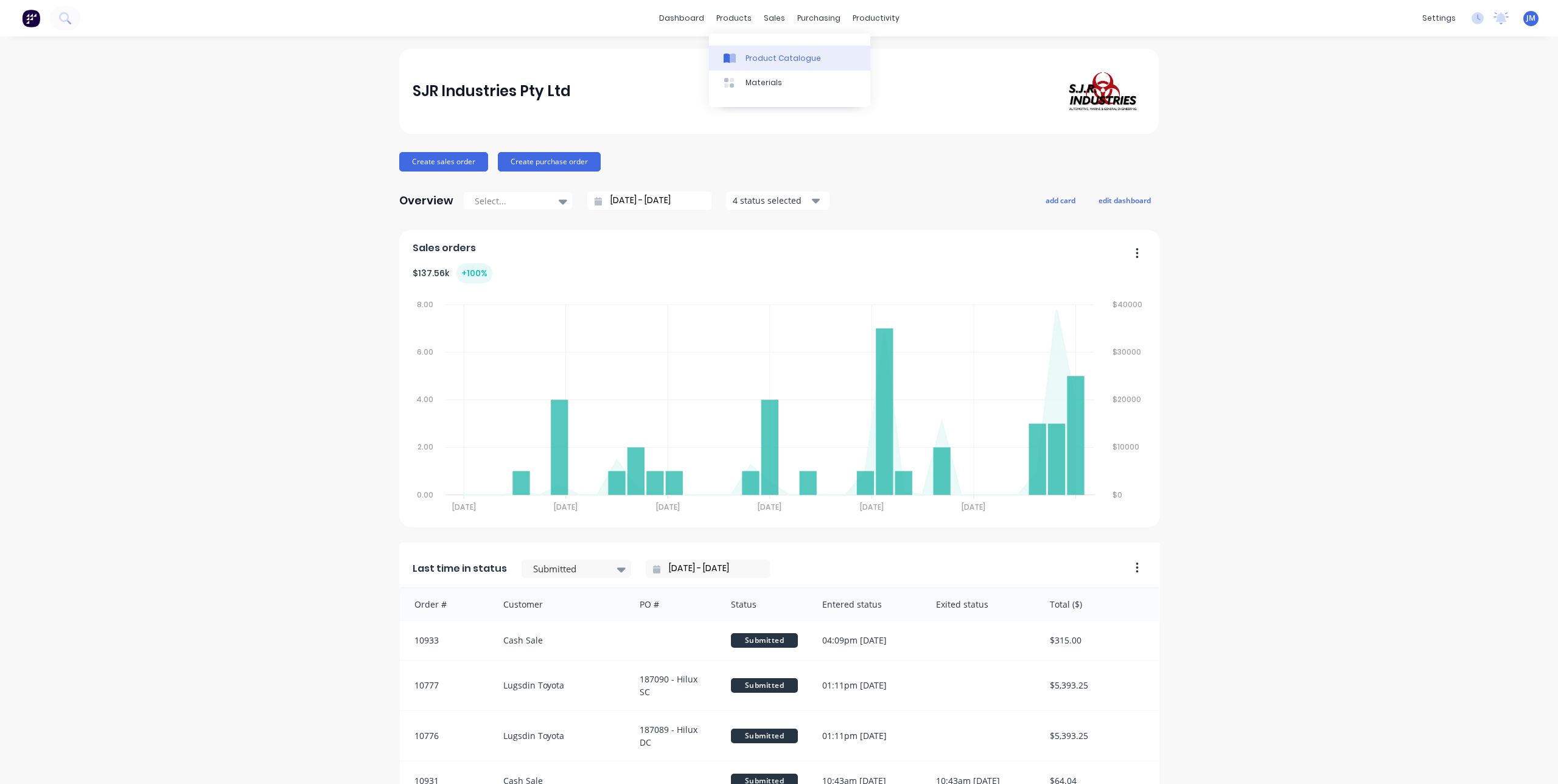
click at [739, 59] on div at bounding box center [733, 58] width 18 height 11
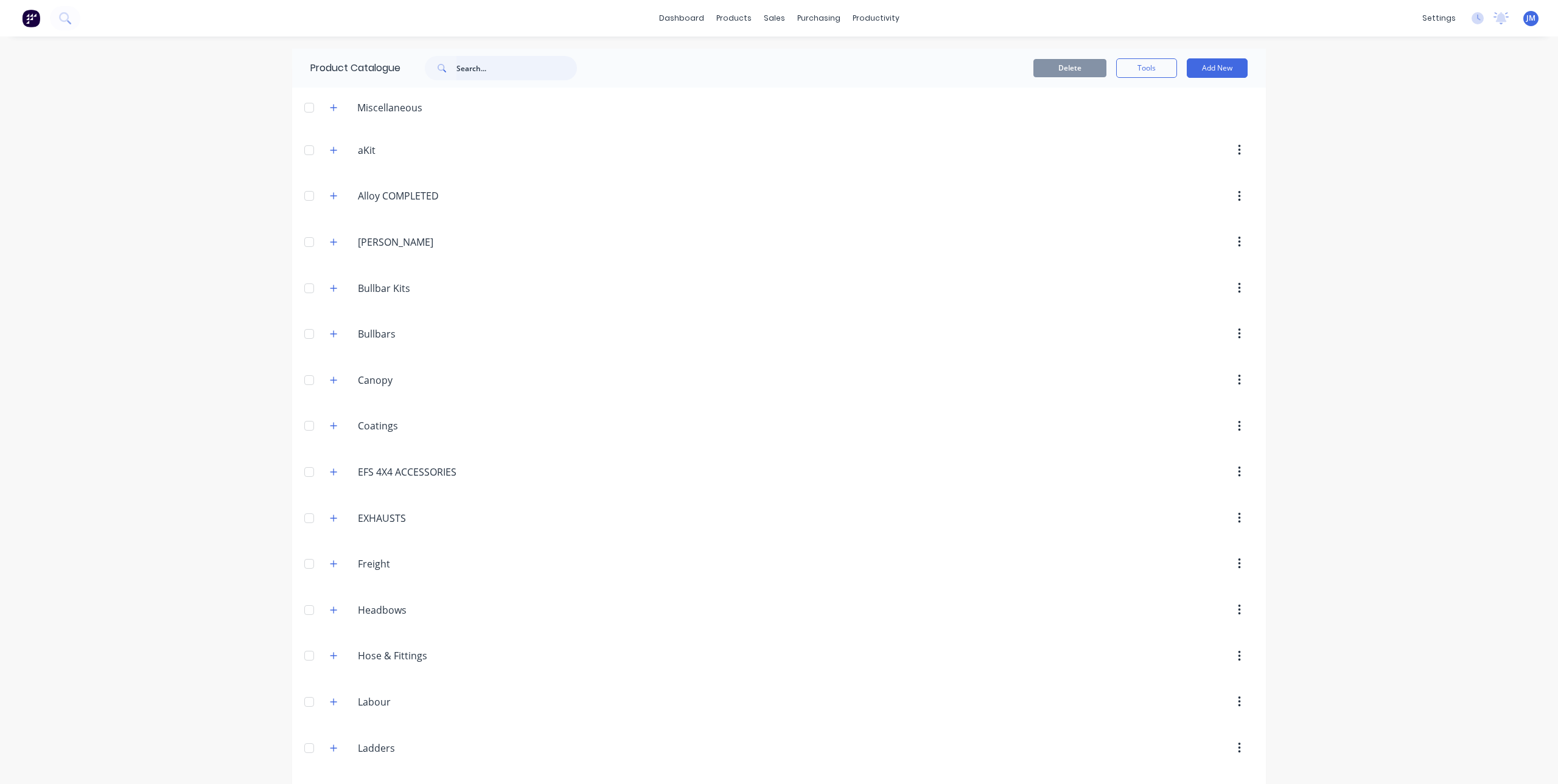
click at [498, 68] on input "text" at bounding box center [516, 68] width 121 height 24
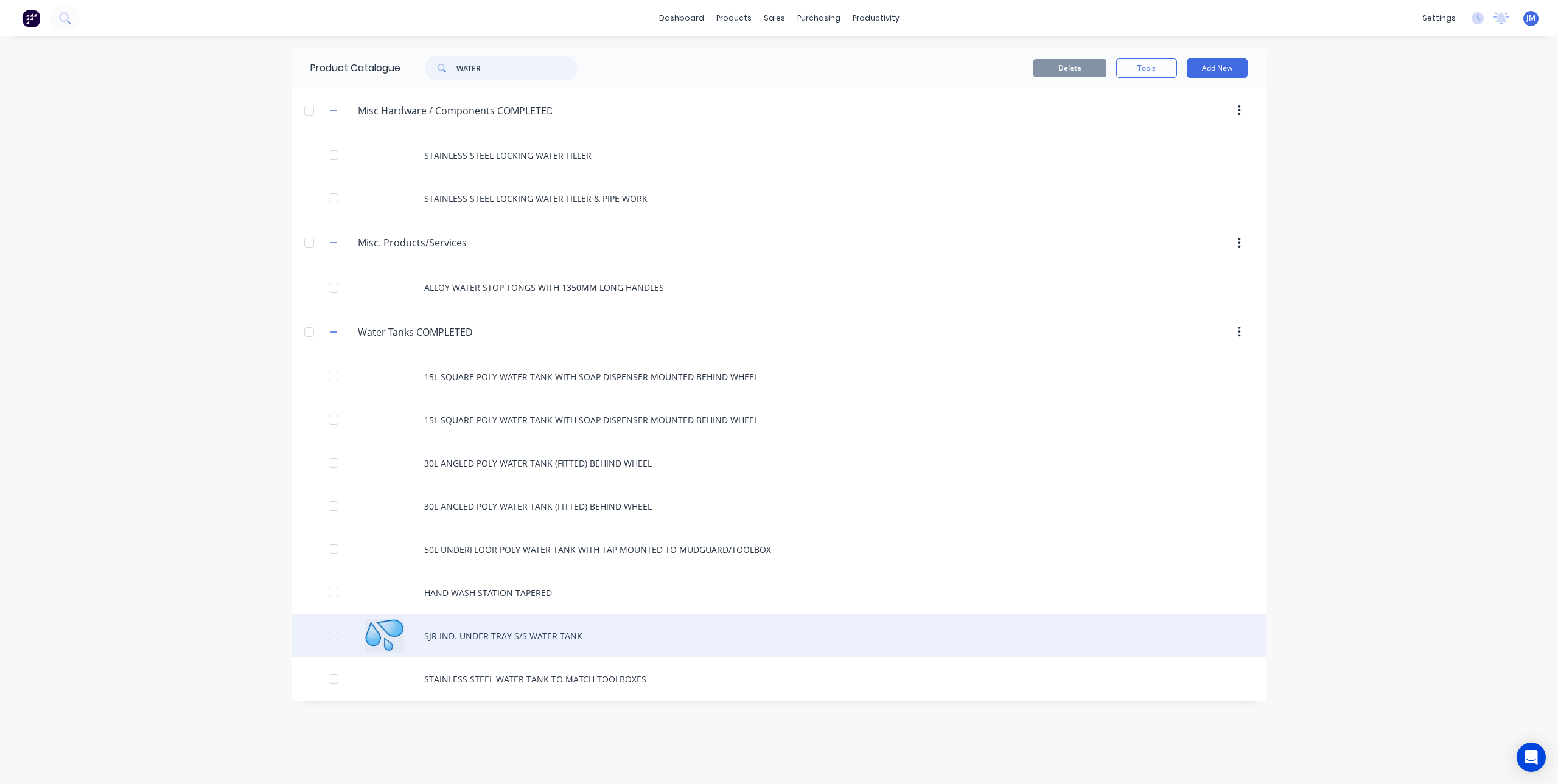
type input "WATER"
click at [532, 635] on div "SJR IND. UNDER TRAY S/S WATER TANK" at bounding box center [779, 636] width 974 height 43
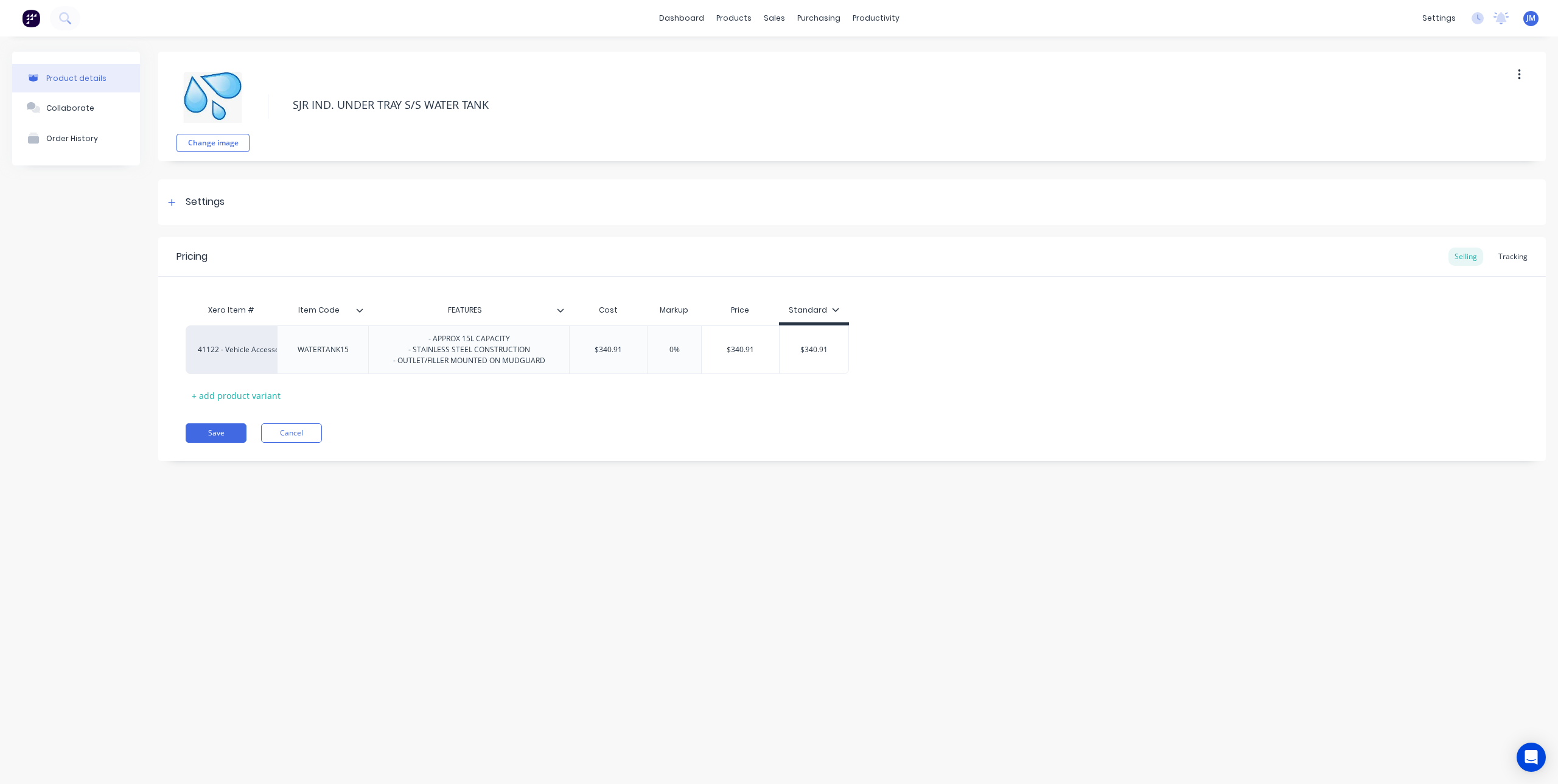
type textarea "x"
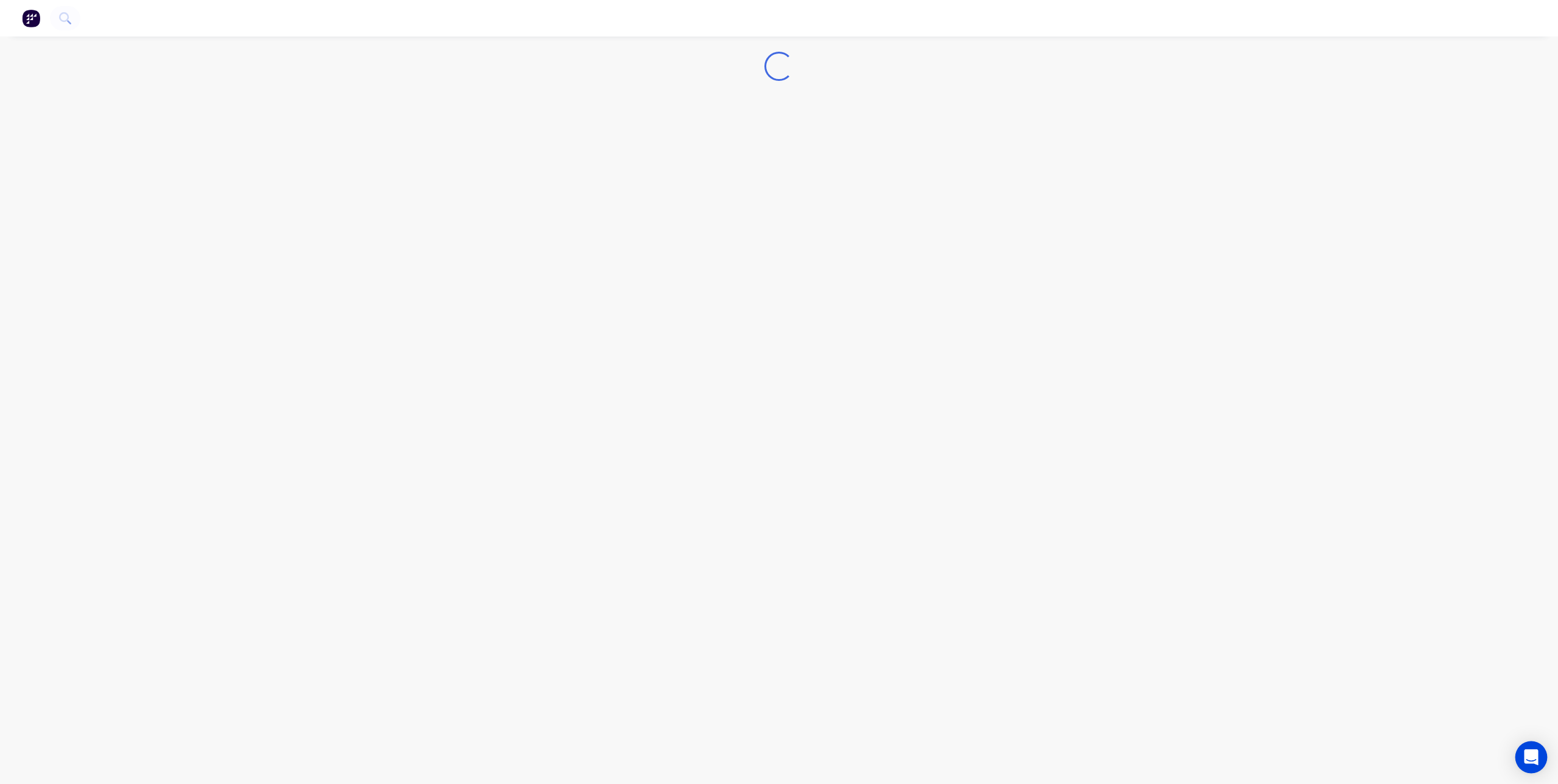
click at [1541, 766] on div "Open Intercom Messenger" at bounding box center [1531, 757] width 32 height 32
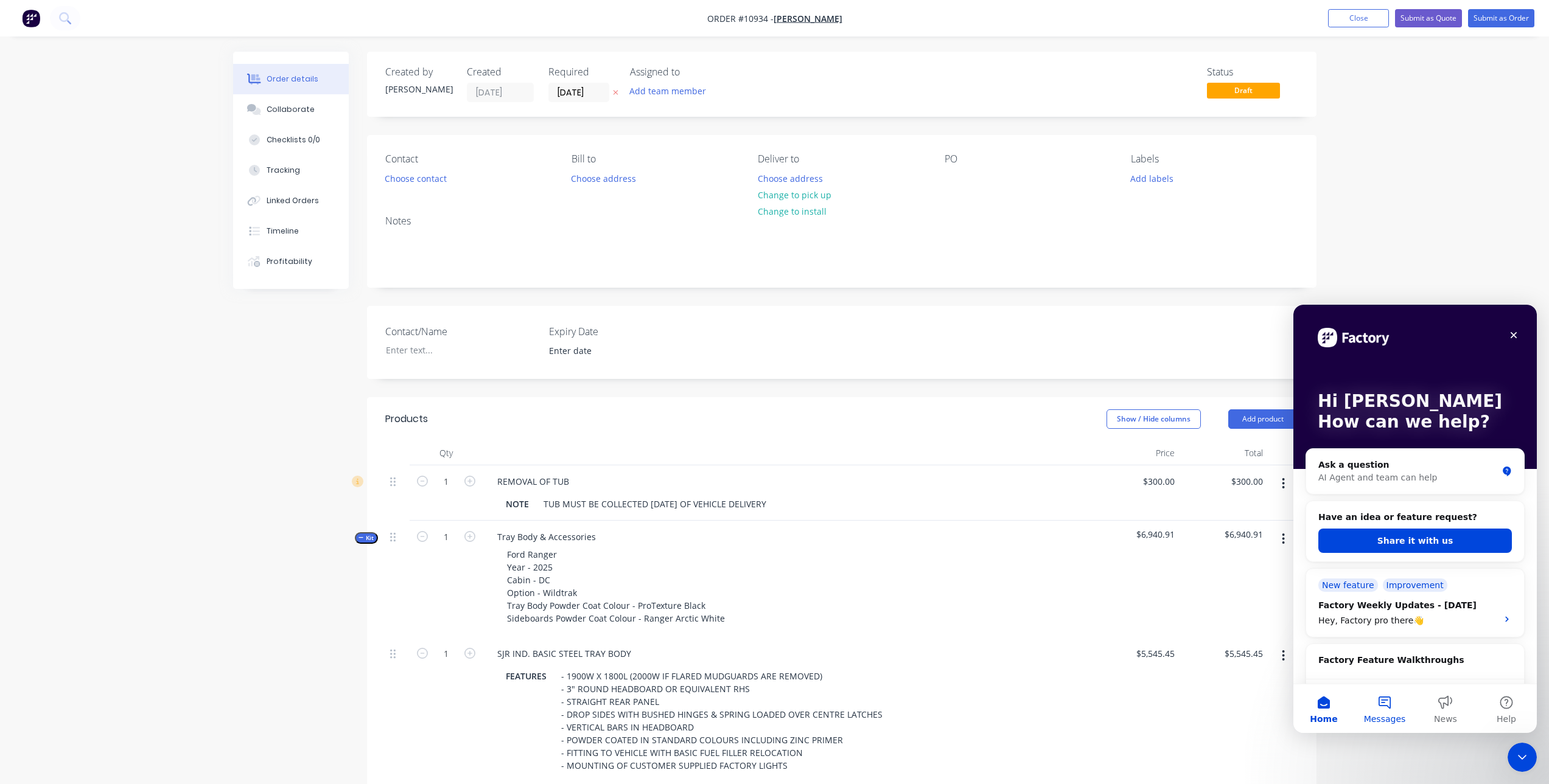
click at [1377, 703] on button "Messages" at bounding box center [1384, 708] width 61 height 49
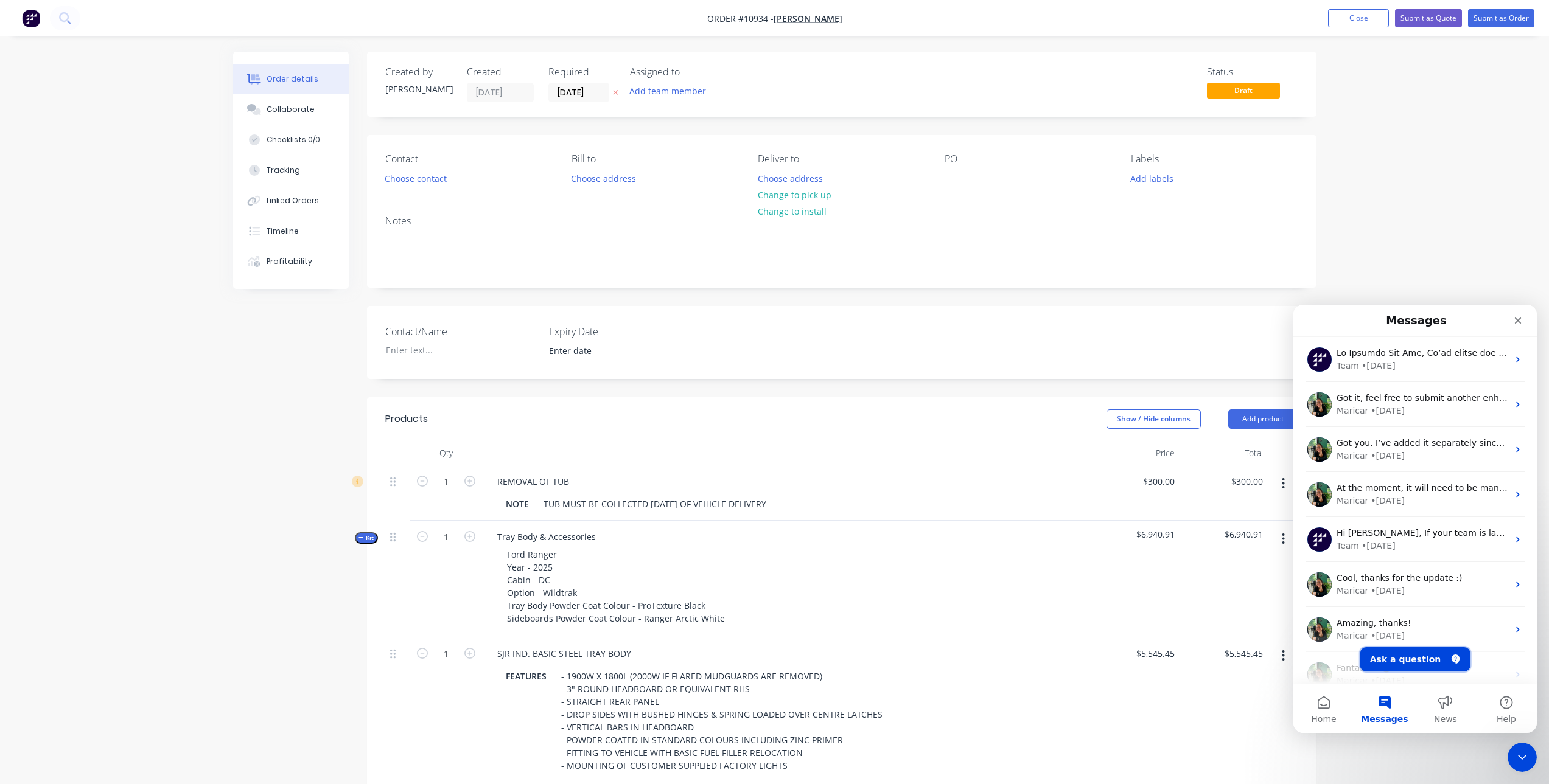
click at [1438, 656] on button "Ask a question" at bounding box center [1414, 659] width 110 height 24
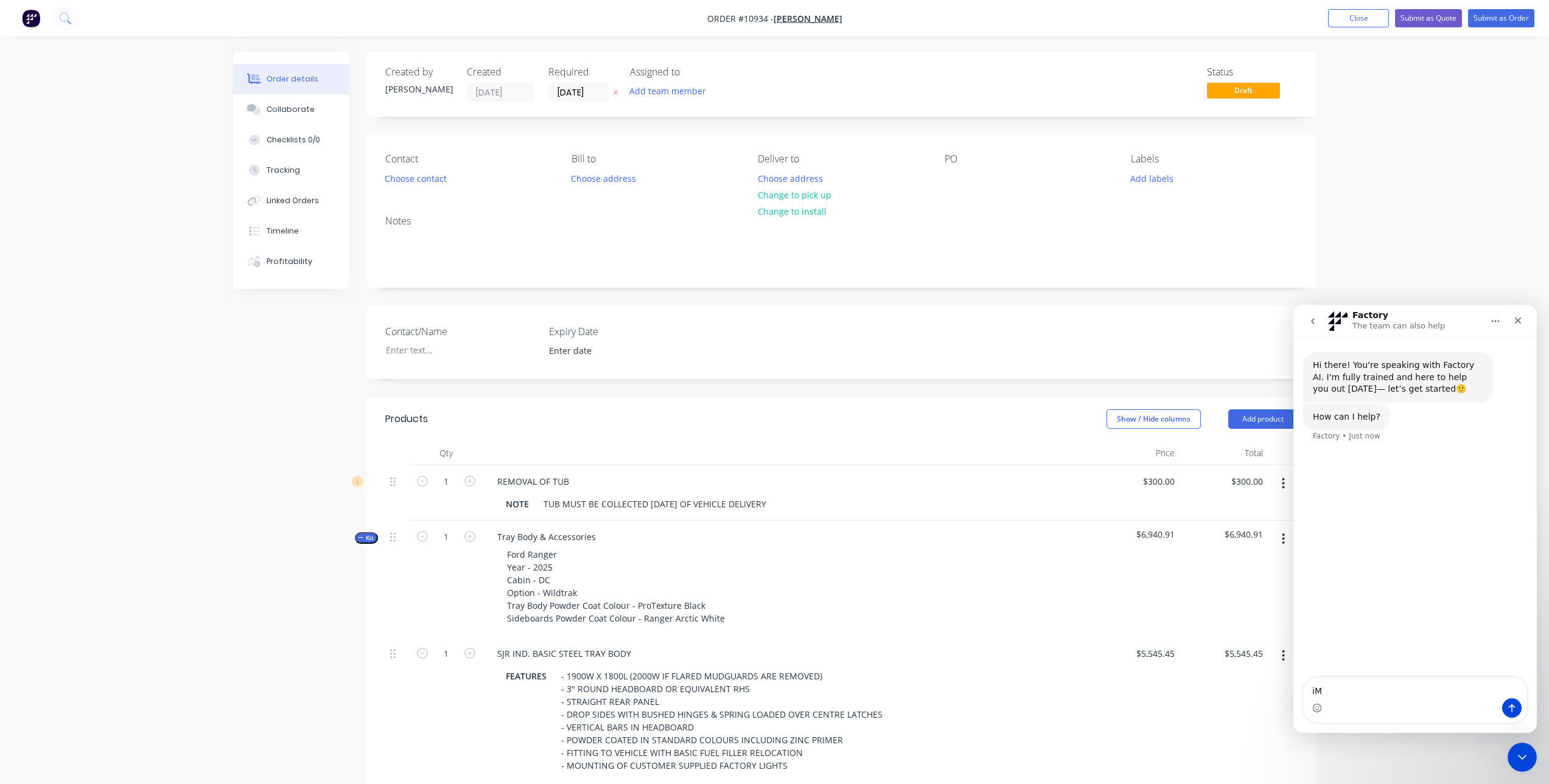
type textarea "i"
type textarea "Just letting you guys know, I've been having a lot od trouble finding products …"
type textarea "I can t"
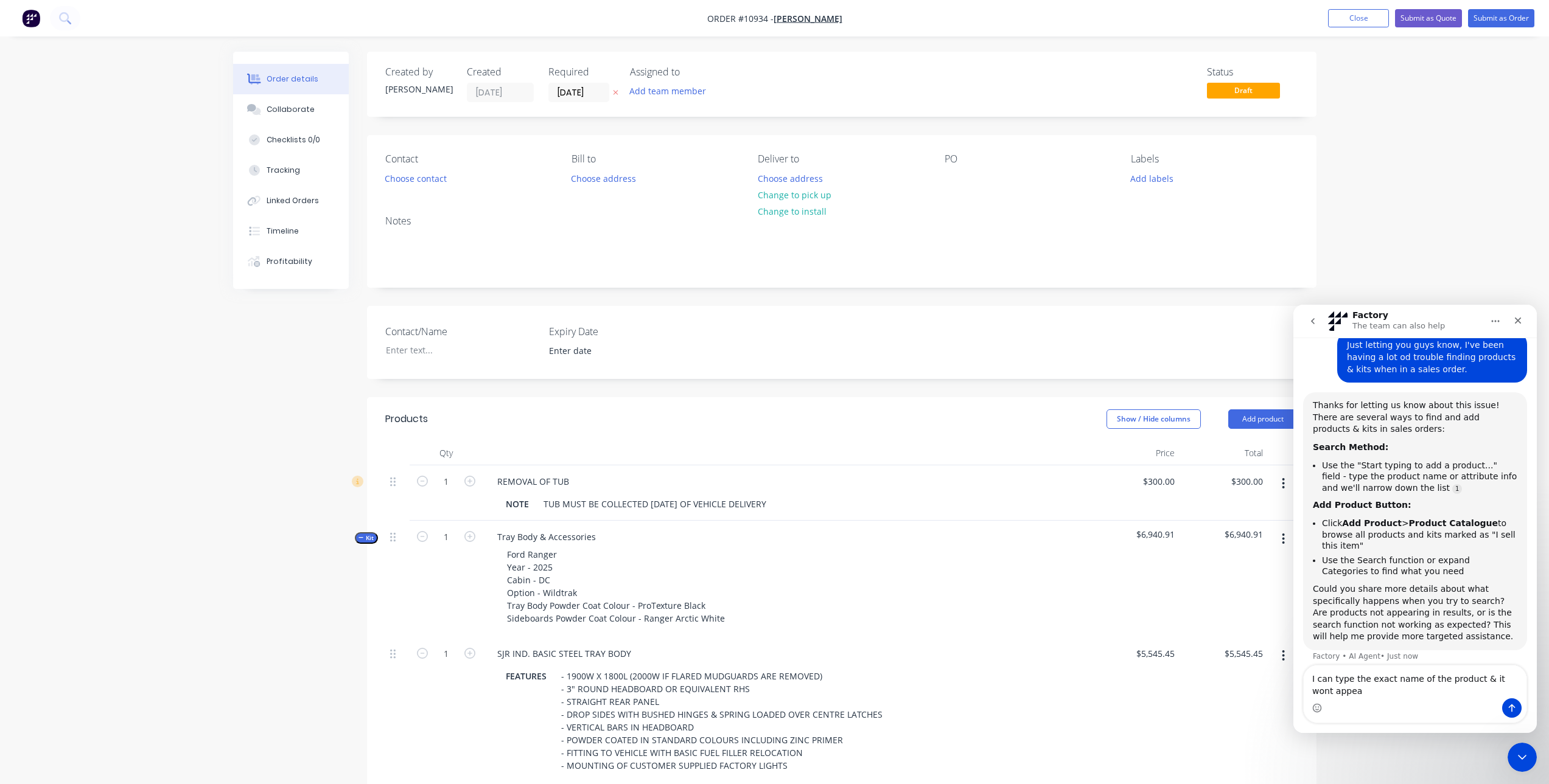
scroll to position [118, 0]
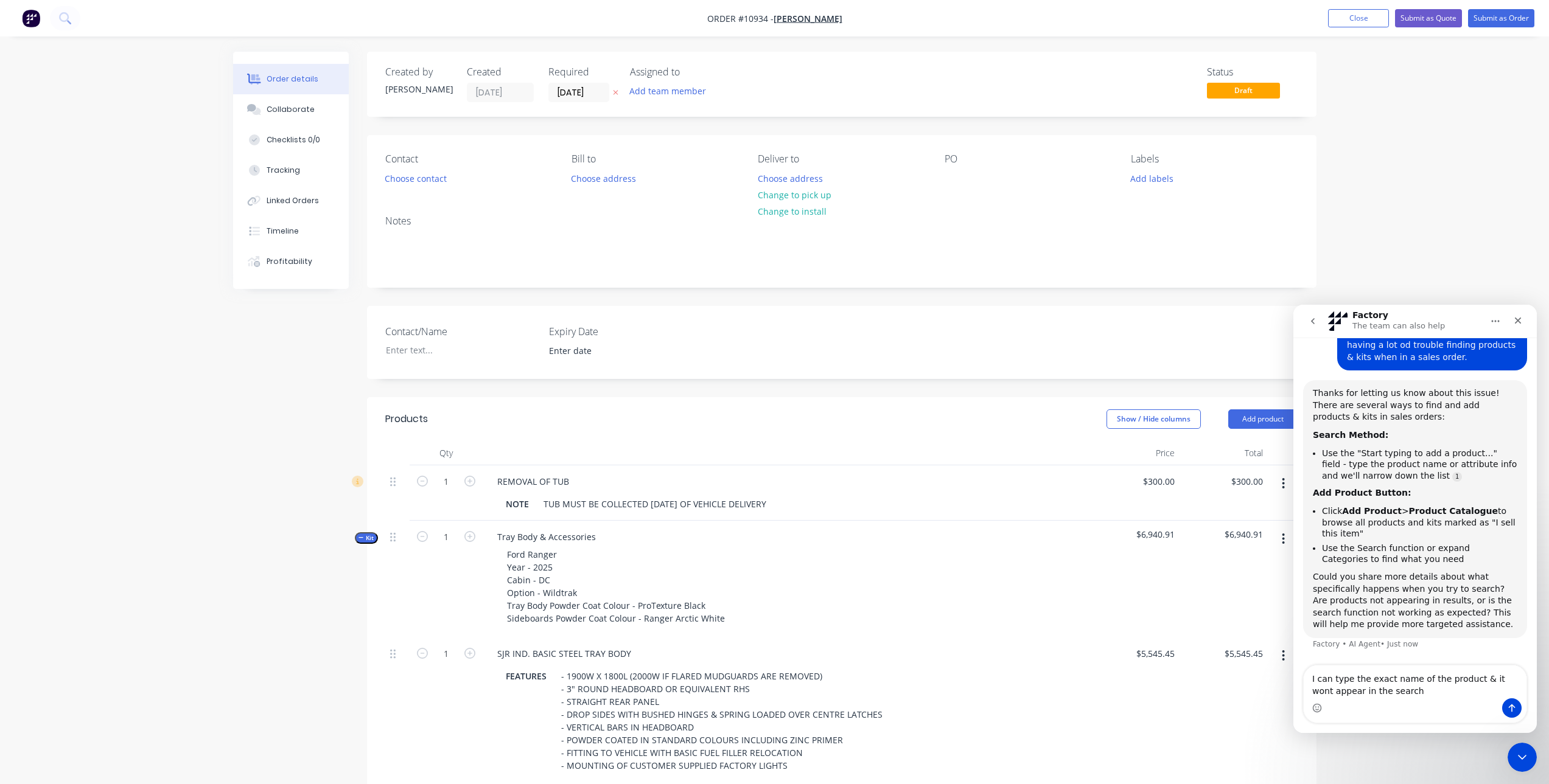
type textarea "I can type the exact name of the product & it wont appear in the search."
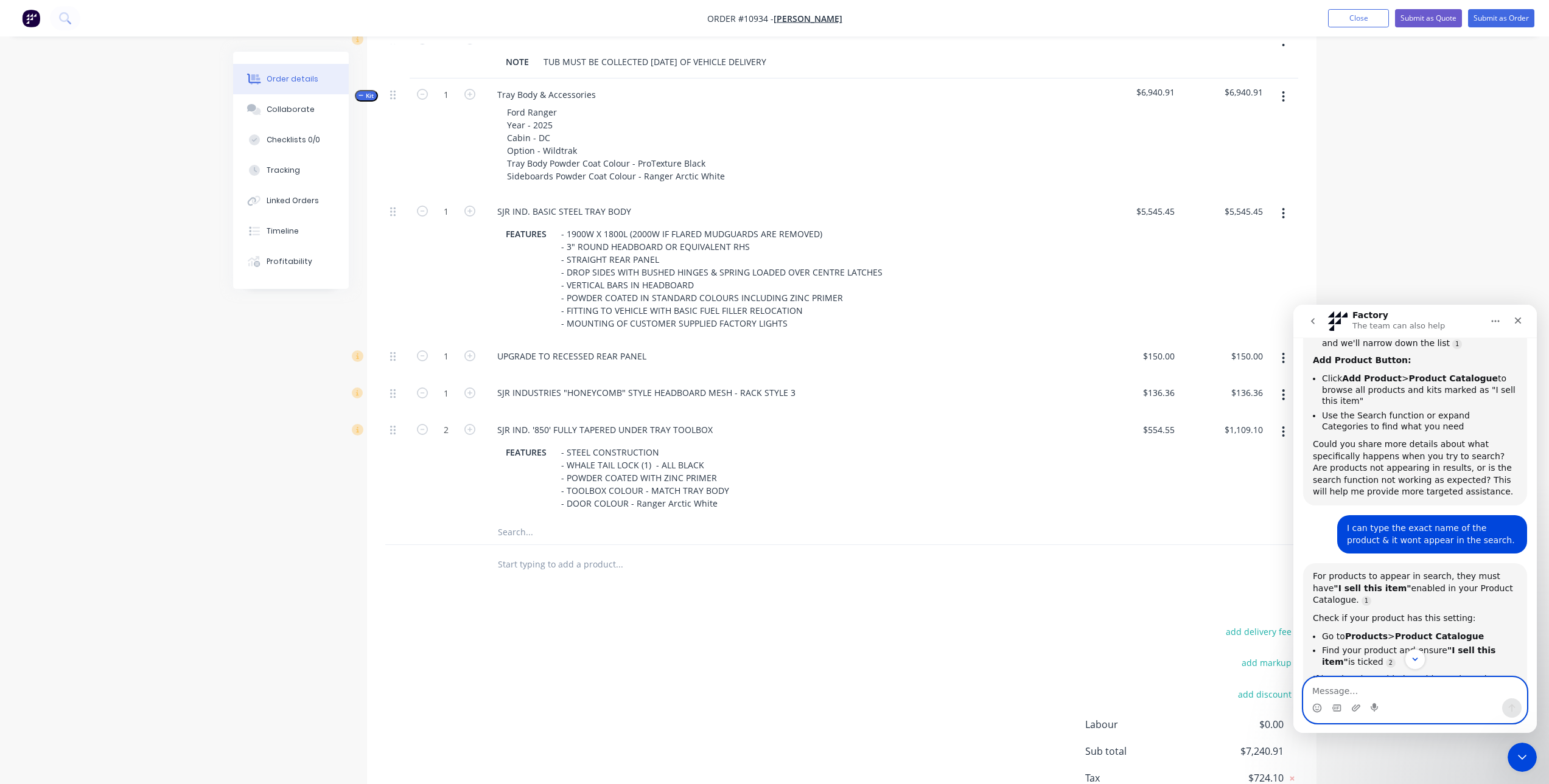
scroll to position [486, 0]
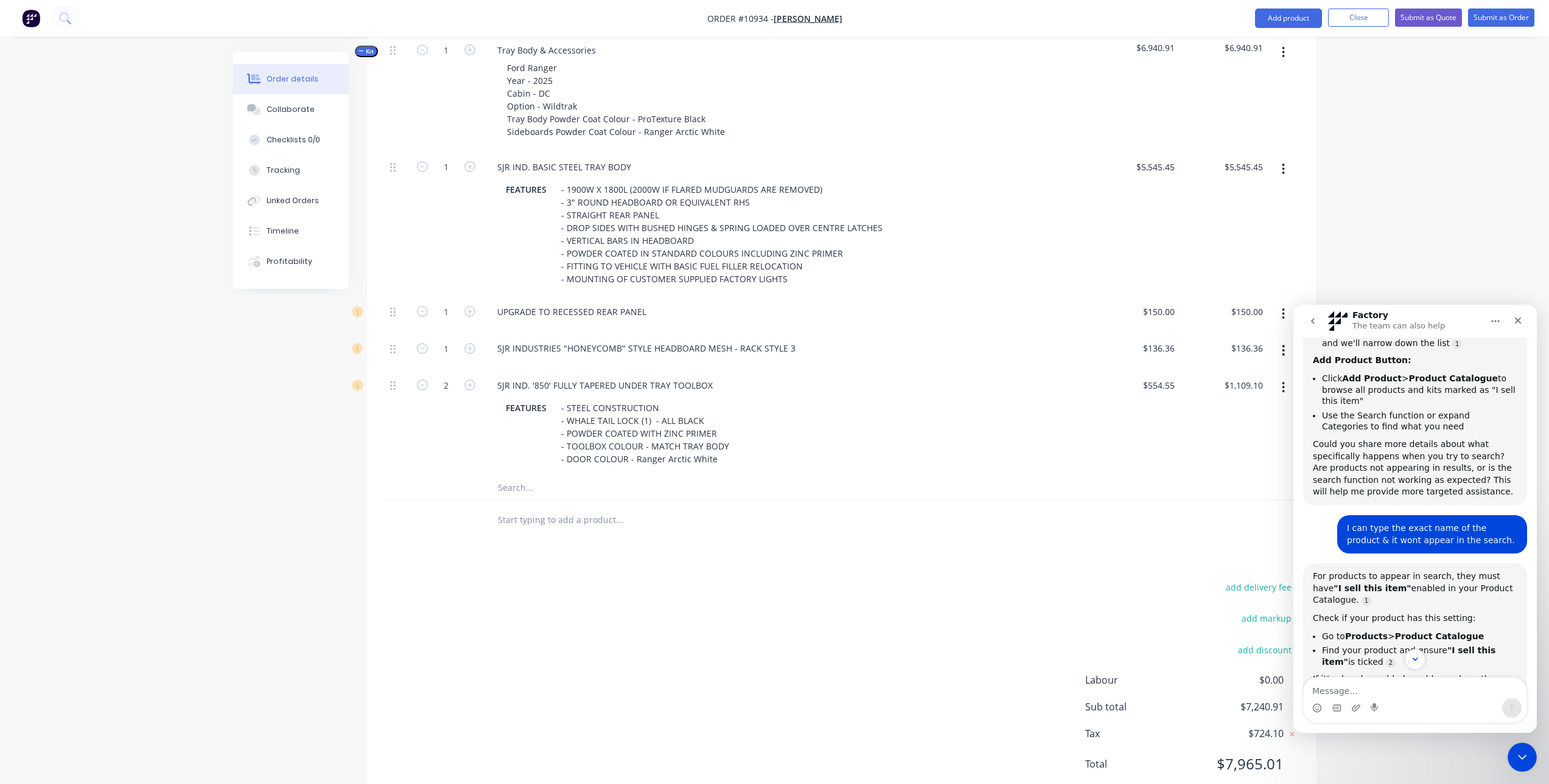
click at [530, 483] on input "text" at bounding box center [619, 487] width 243 height 24
type input "s"
type input "s/s"
drag, startPoint x: 544, startPoint y: 487, endPoint x: 477, endPoint y: 497, distance: 67.7
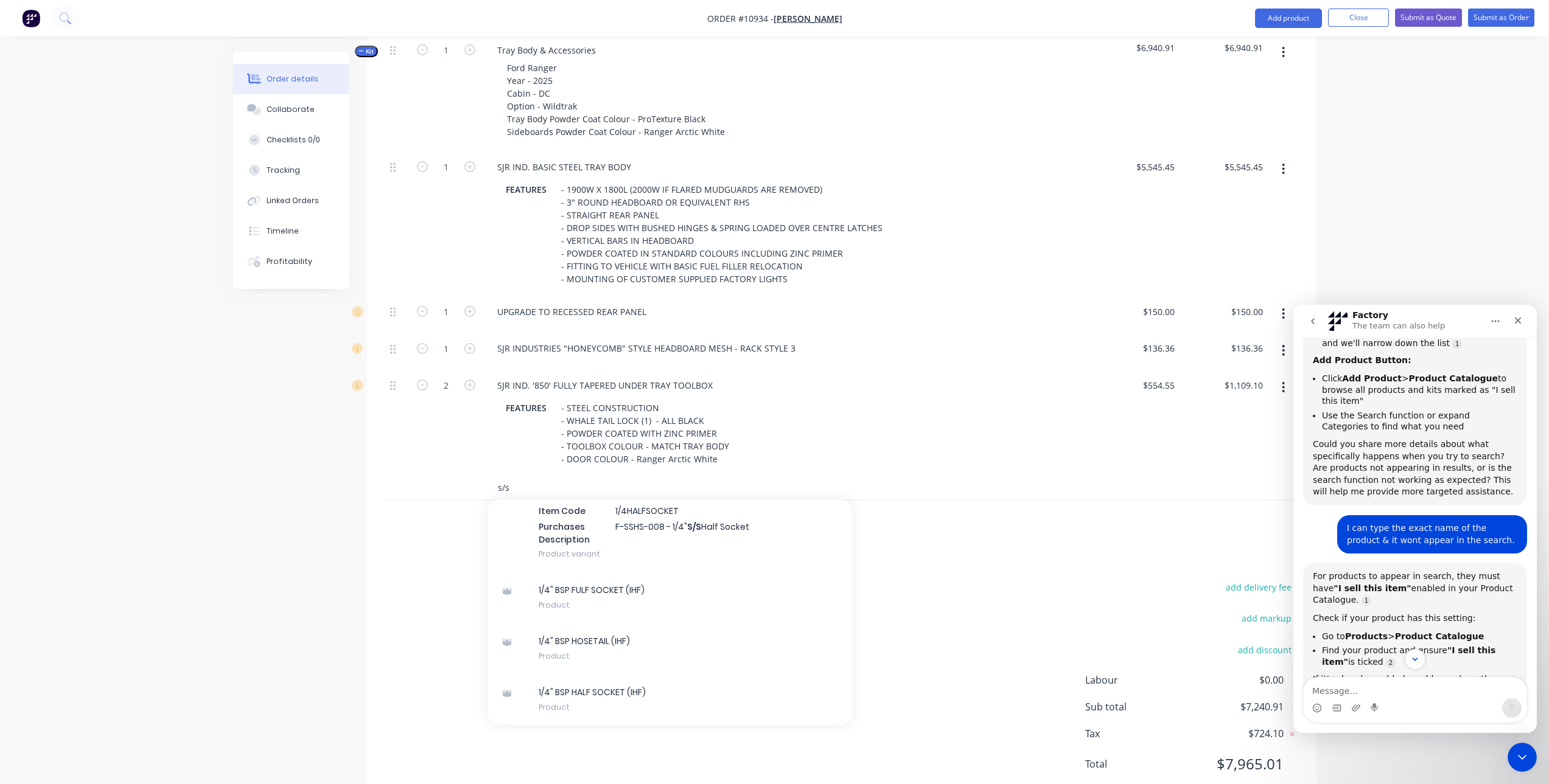
click at [477, 497] on div "s/s Add s/s to kit SSMKTY0134 - MANTA TOYOTA LANDCRUISER 79 SERIES EXHAUST TWIN…" at bounding box center [841, 487] width 913 height 25
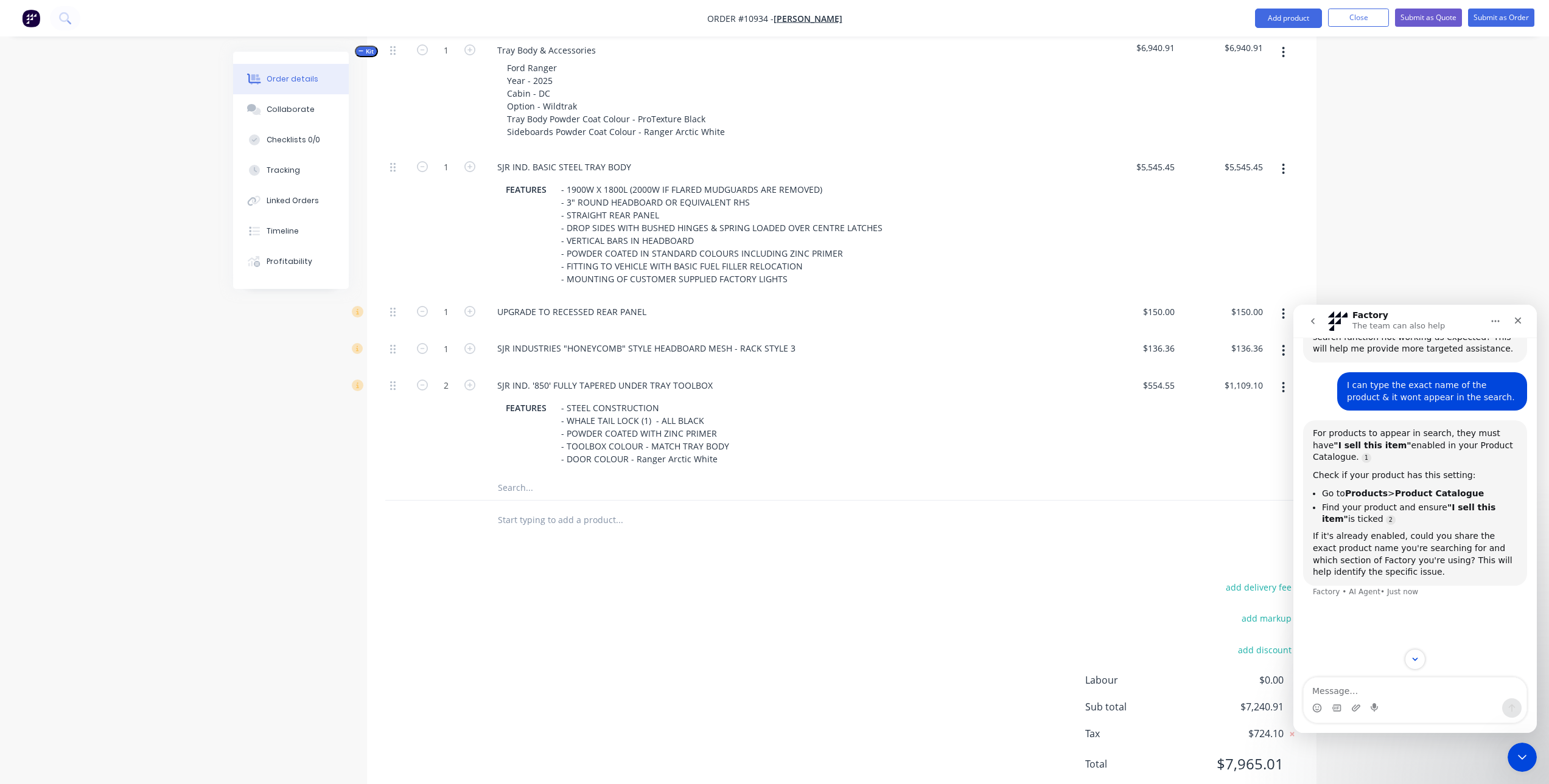
scroll to position [433, 0]
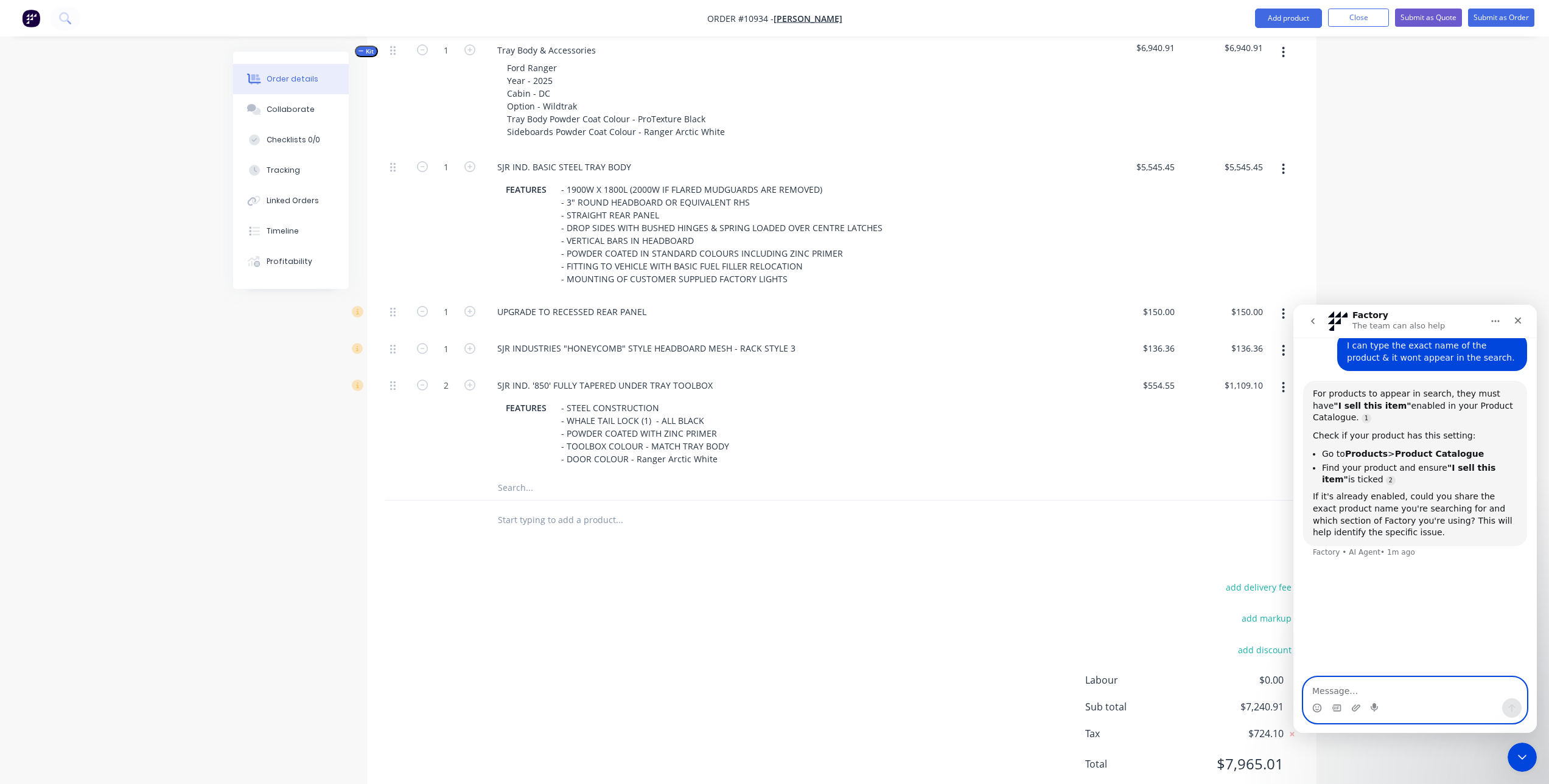
click at [1338, 689] on textarea "Message…" at bounding box center [1414, 687] width 222 height 21
type textarea "w"
type textarea "WATERTANK15"
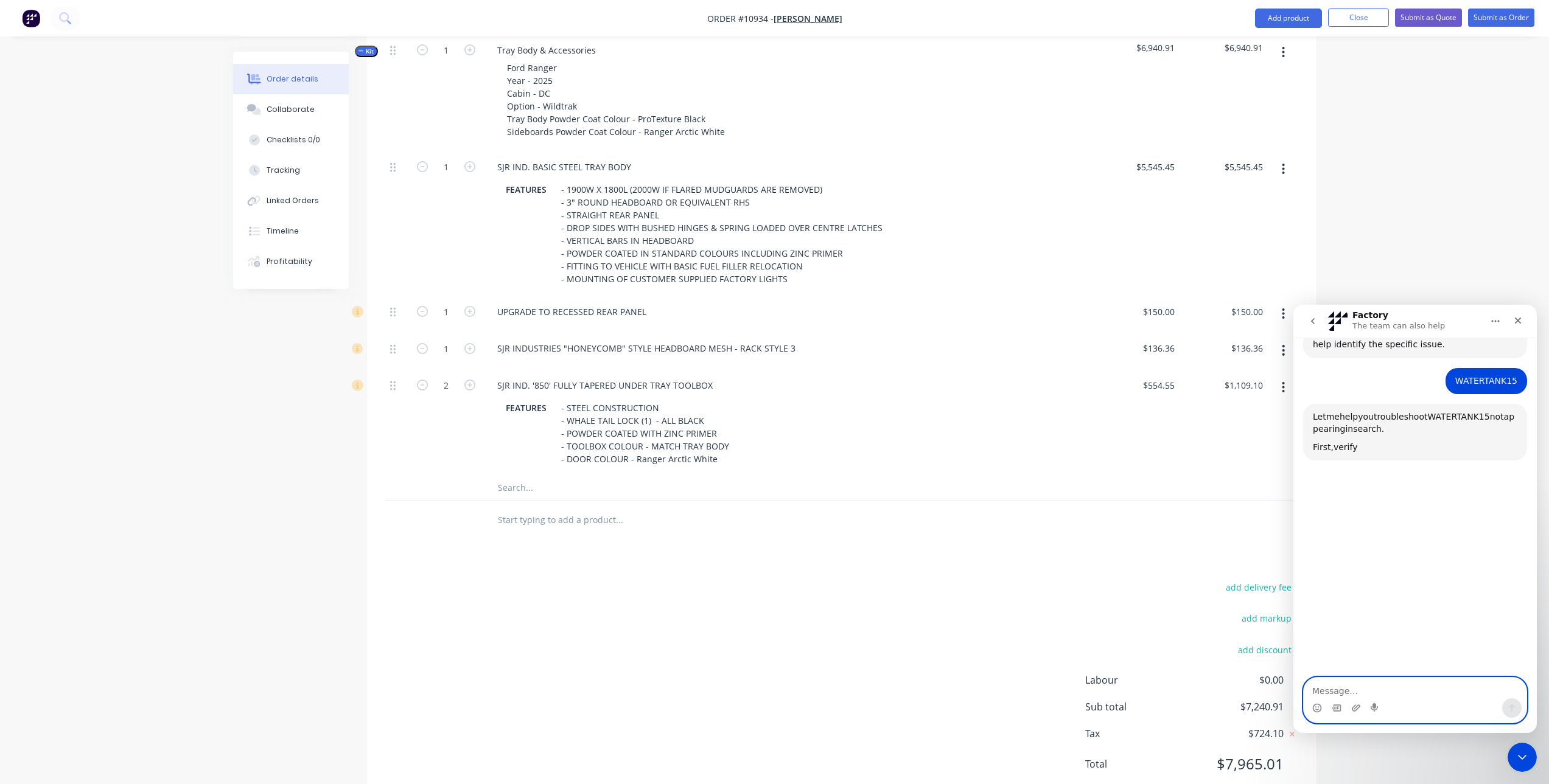
scroll to position [652, 0]
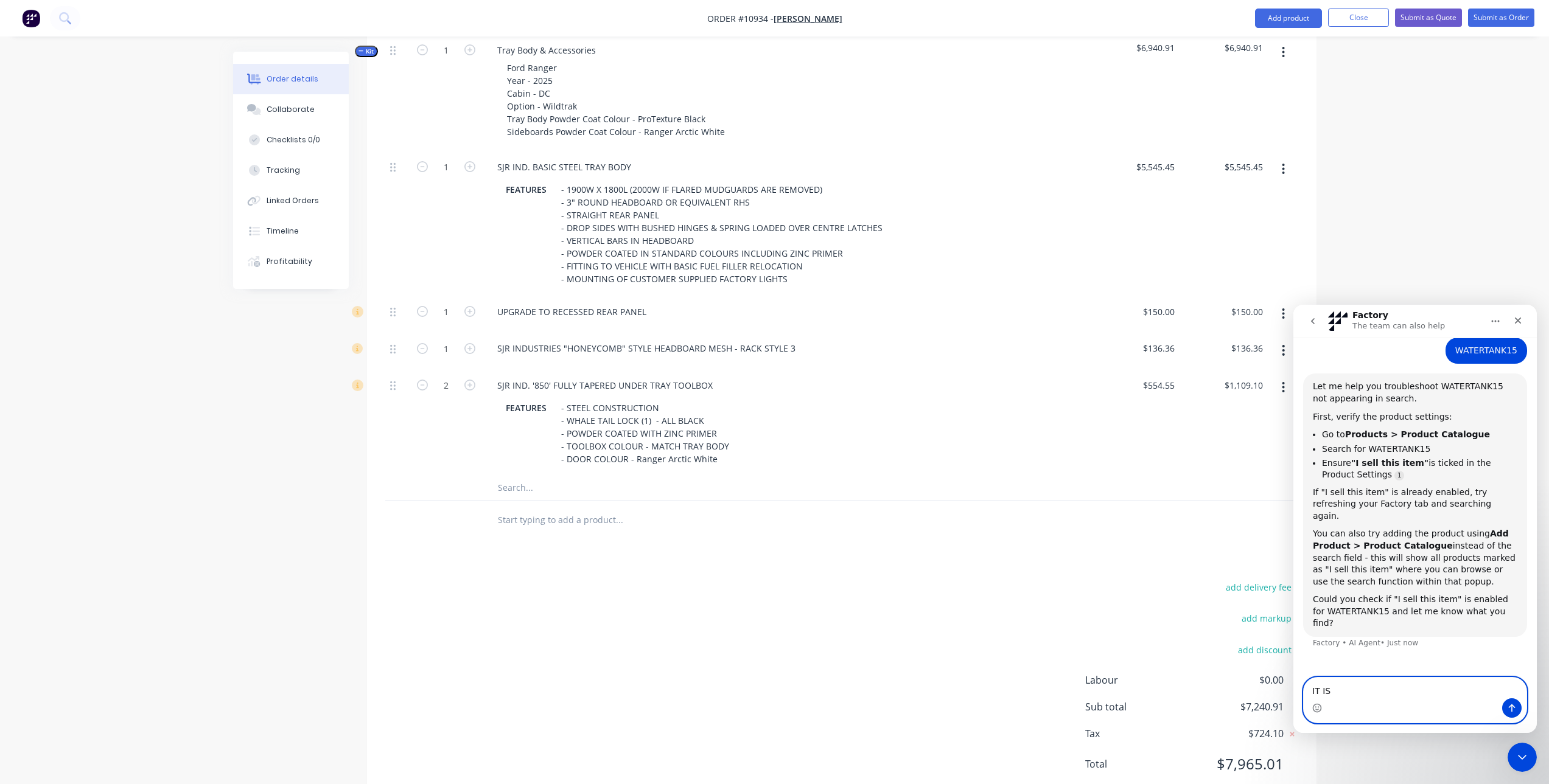
type textarea "IT IS"
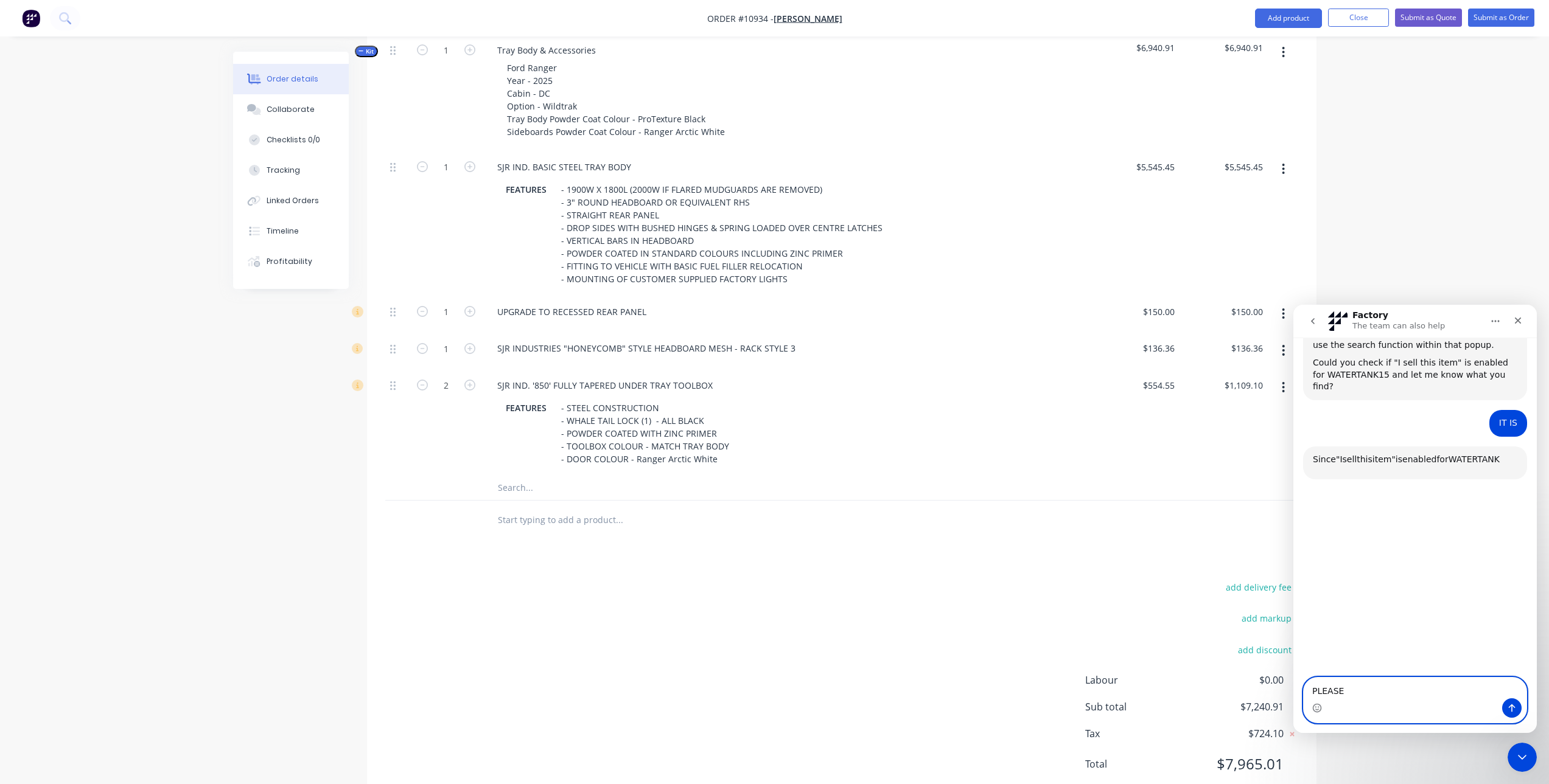
scroll to position [936, 0]
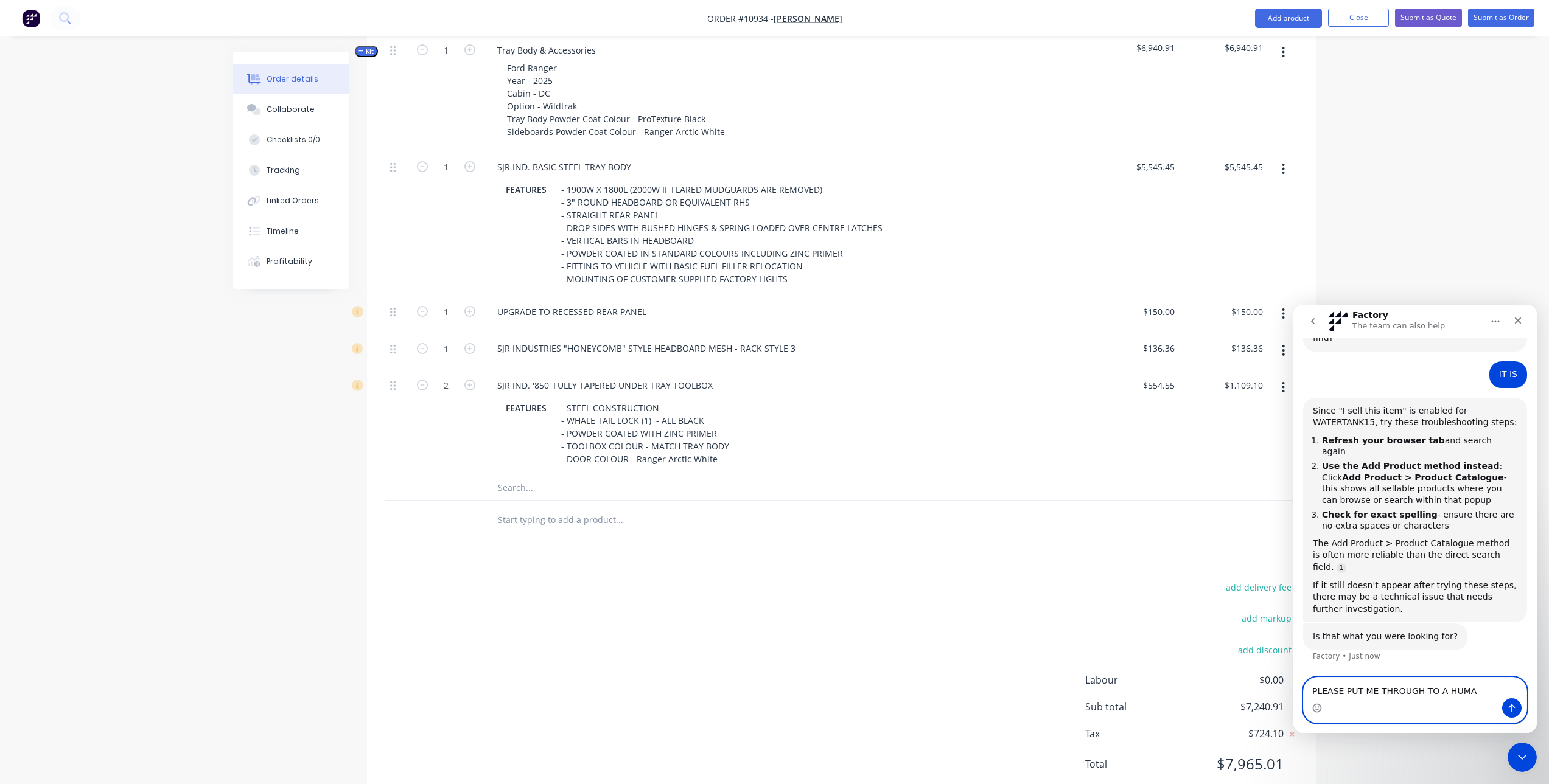
type textarea "PLEASE PUT ME THROUGH TO A HUMAN"
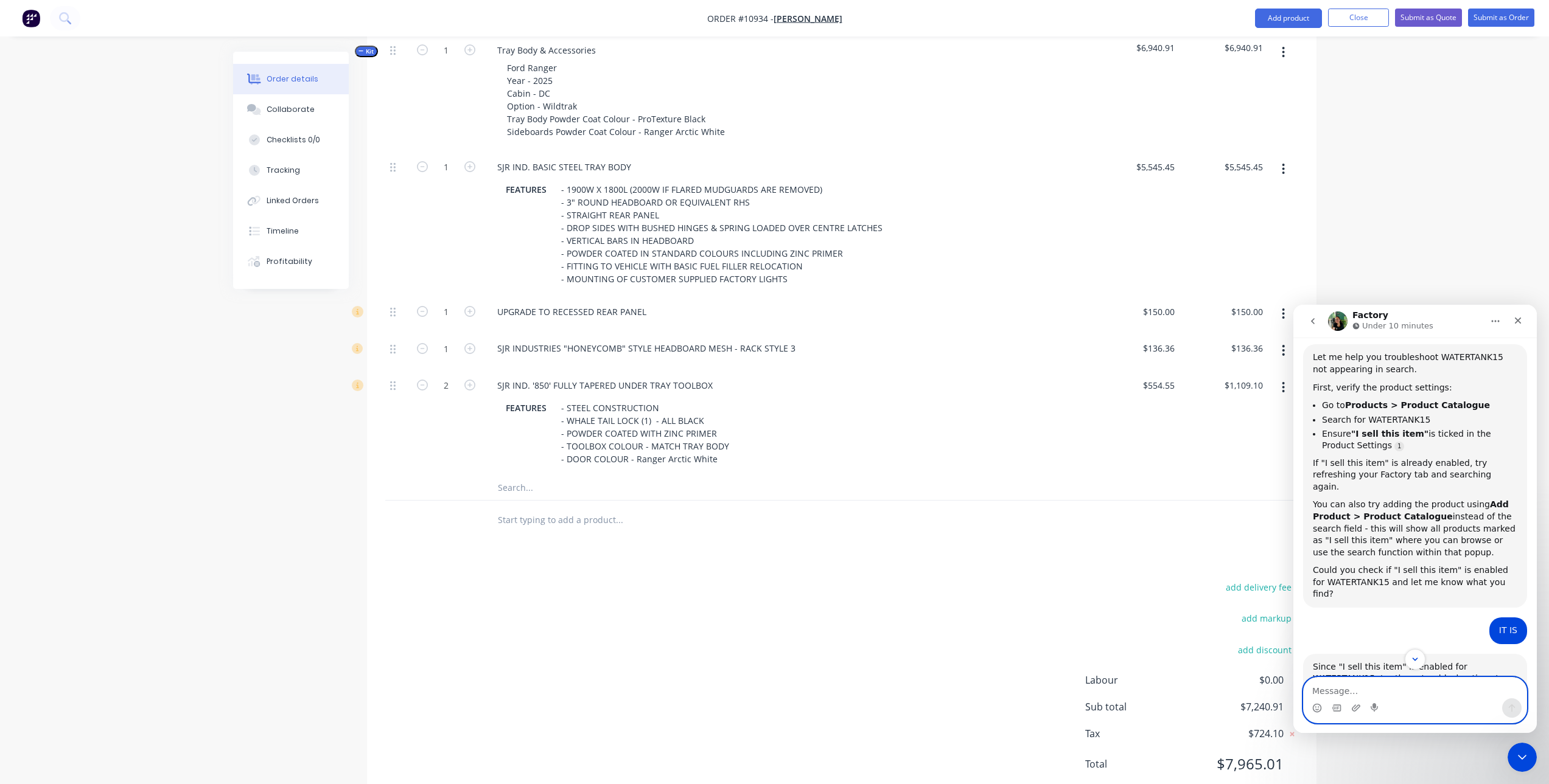
scroll to position [791, 0]
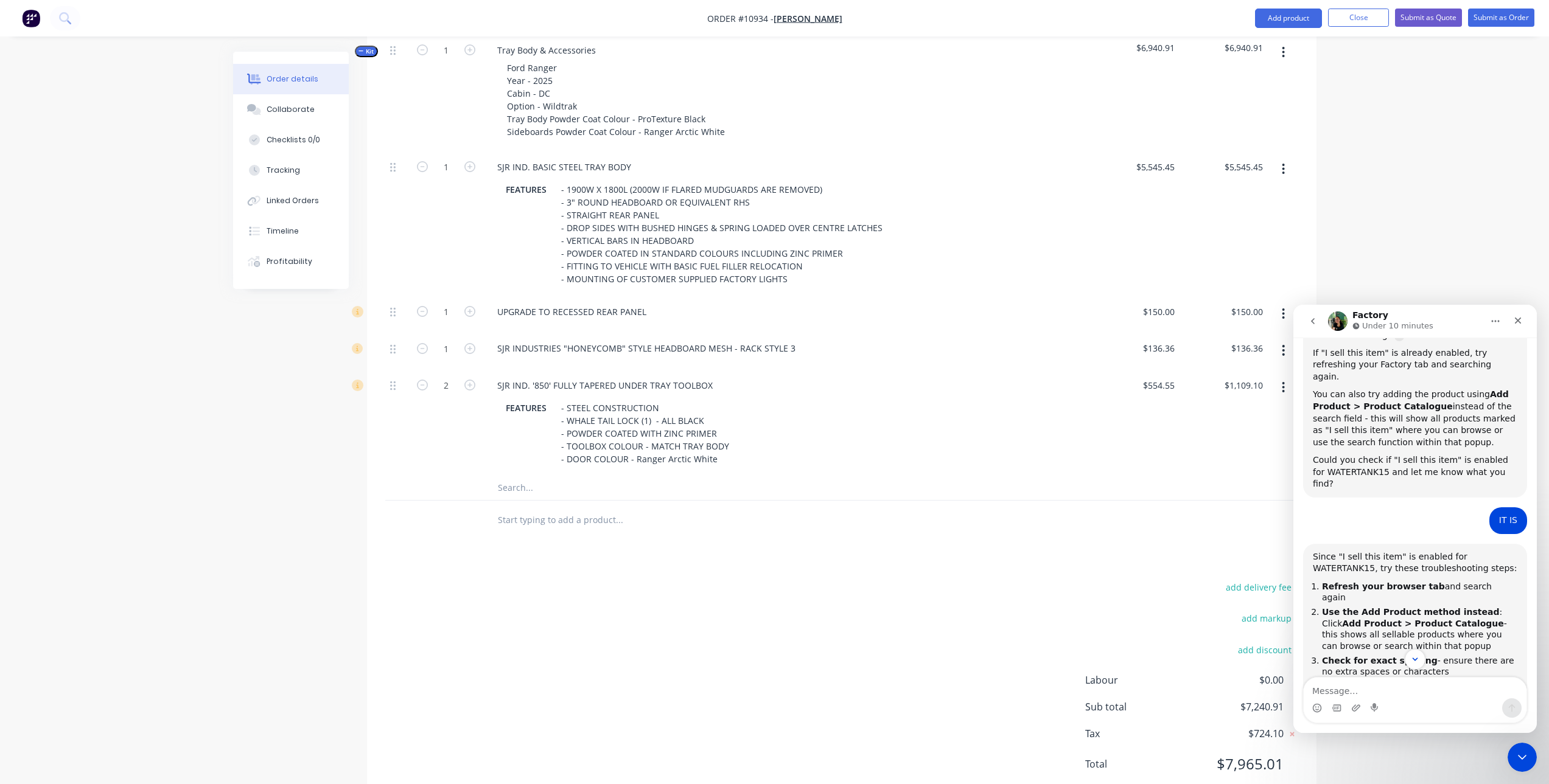
click at [525, 487] on input "text" at bounding box center [619, 487] width 243 height 24
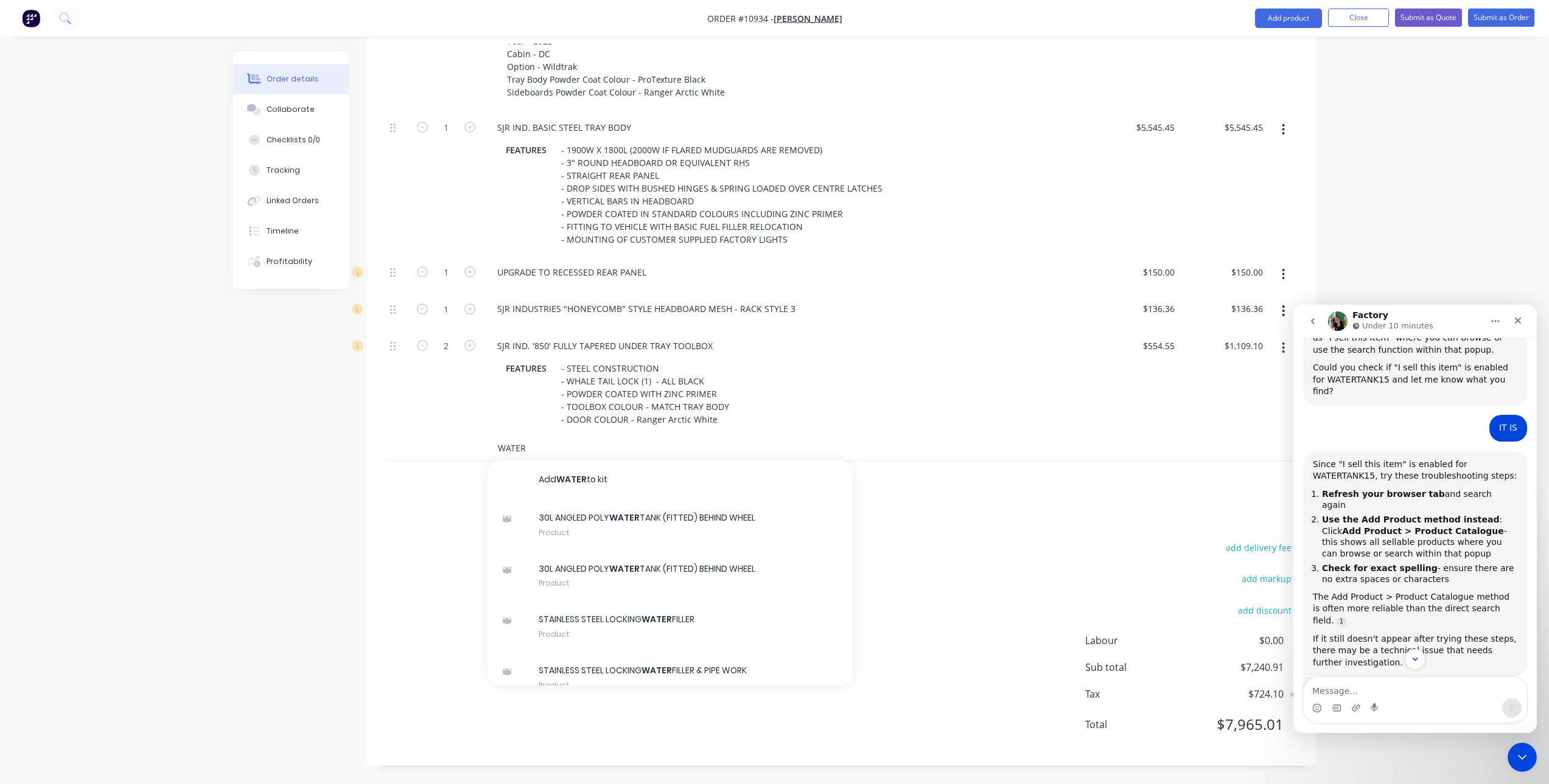
scroll to position [981, 0]
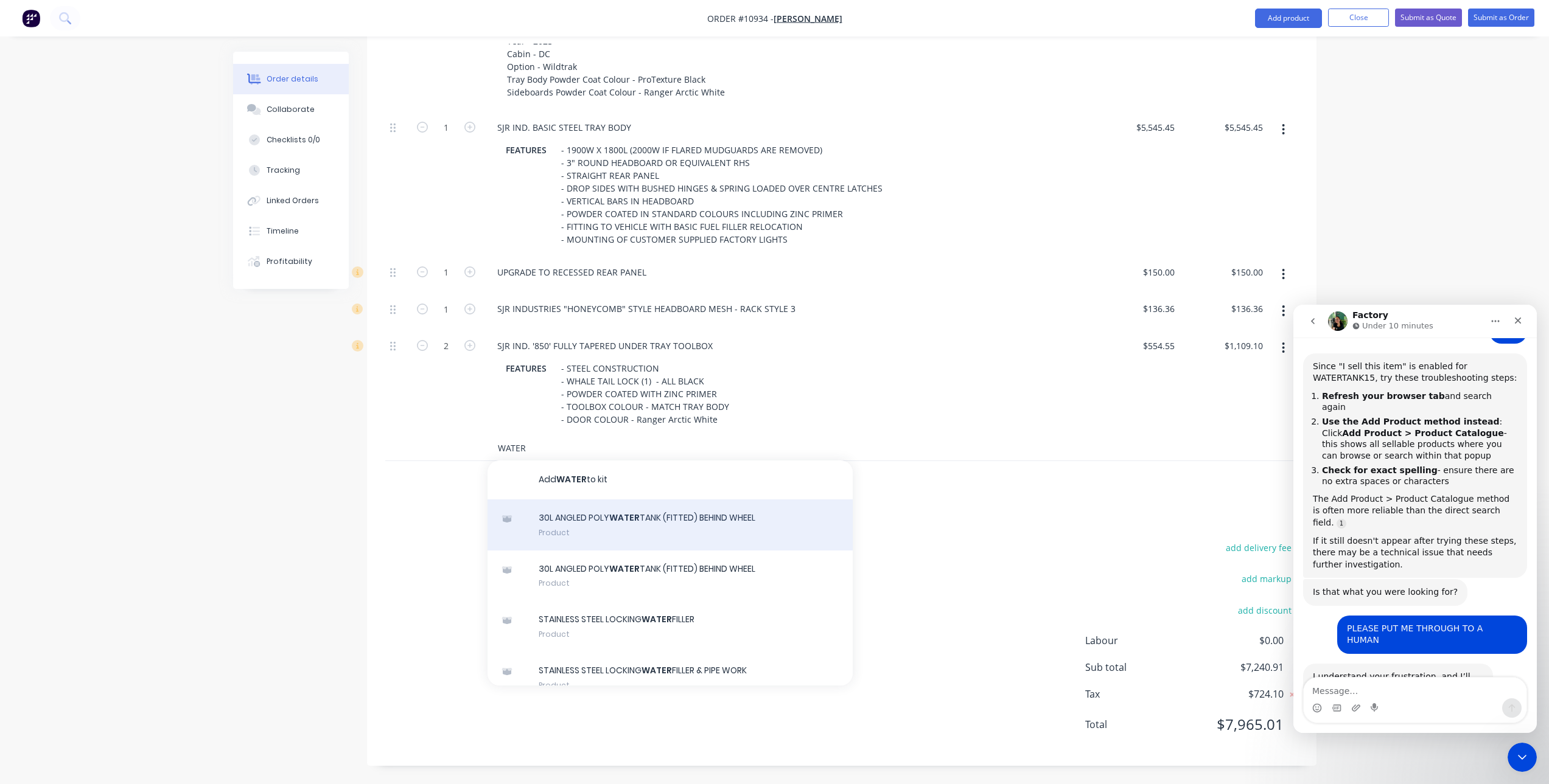
type input "WATER"
click at [729, 525] on div "30L ANGLED POLY WATER TANK (FITTED) BEHIND WHEEL Product" at bounding box center [670, 524] width 365 height 51
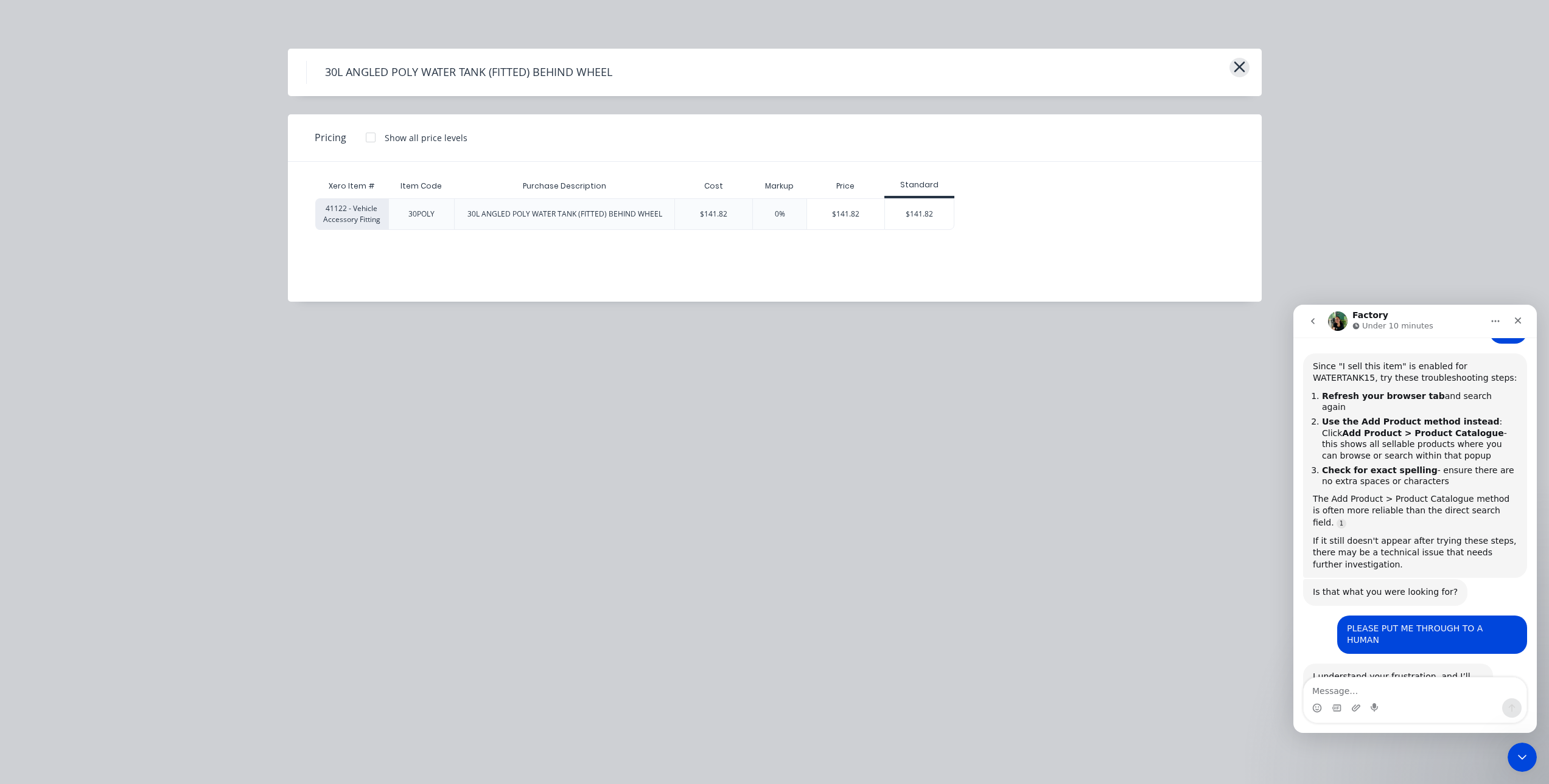
click at [1241, 65] on icon "button" at bounding box center [1238, 67] width 11 height 11
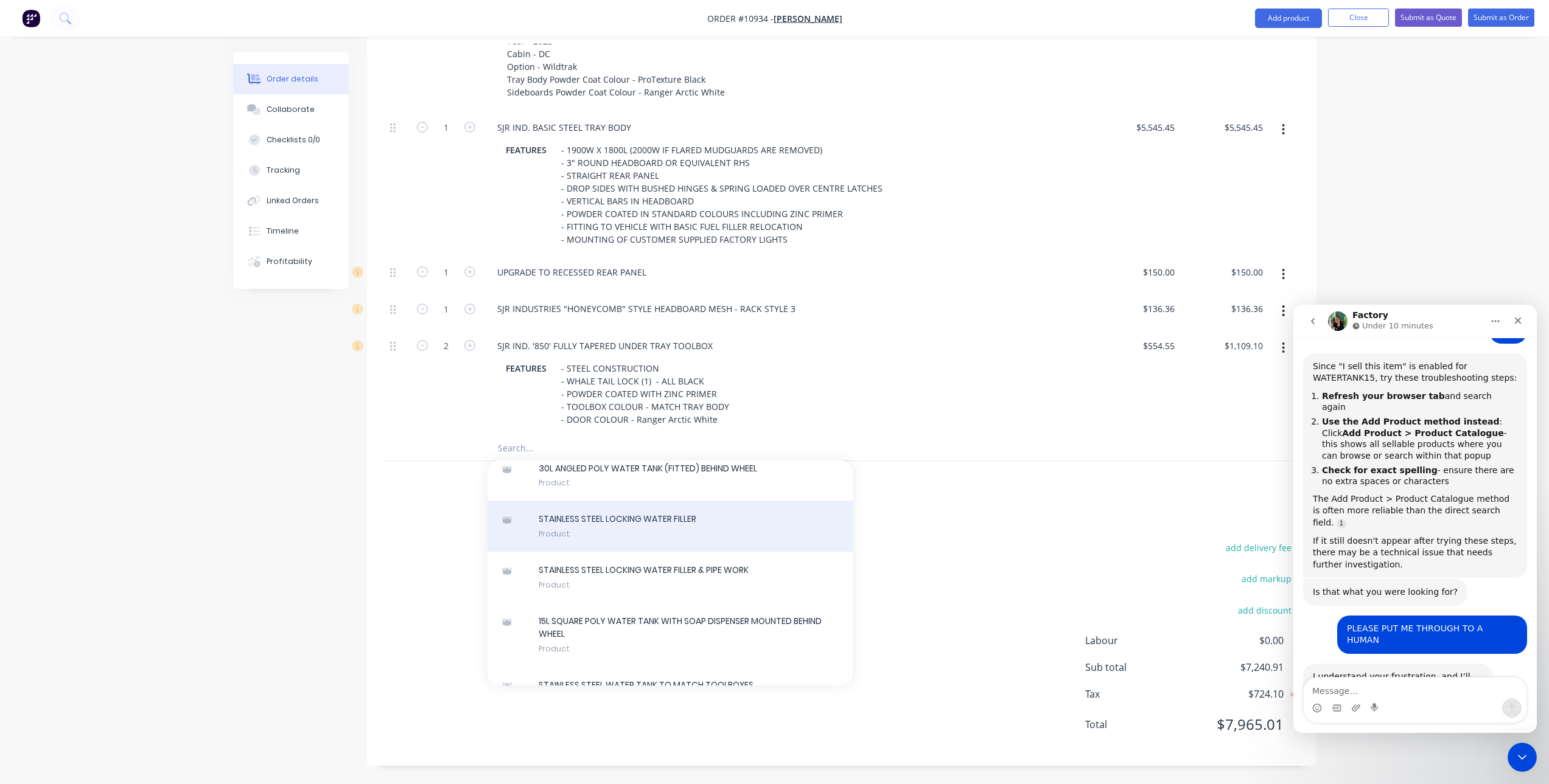
scroll to position [122, 0]
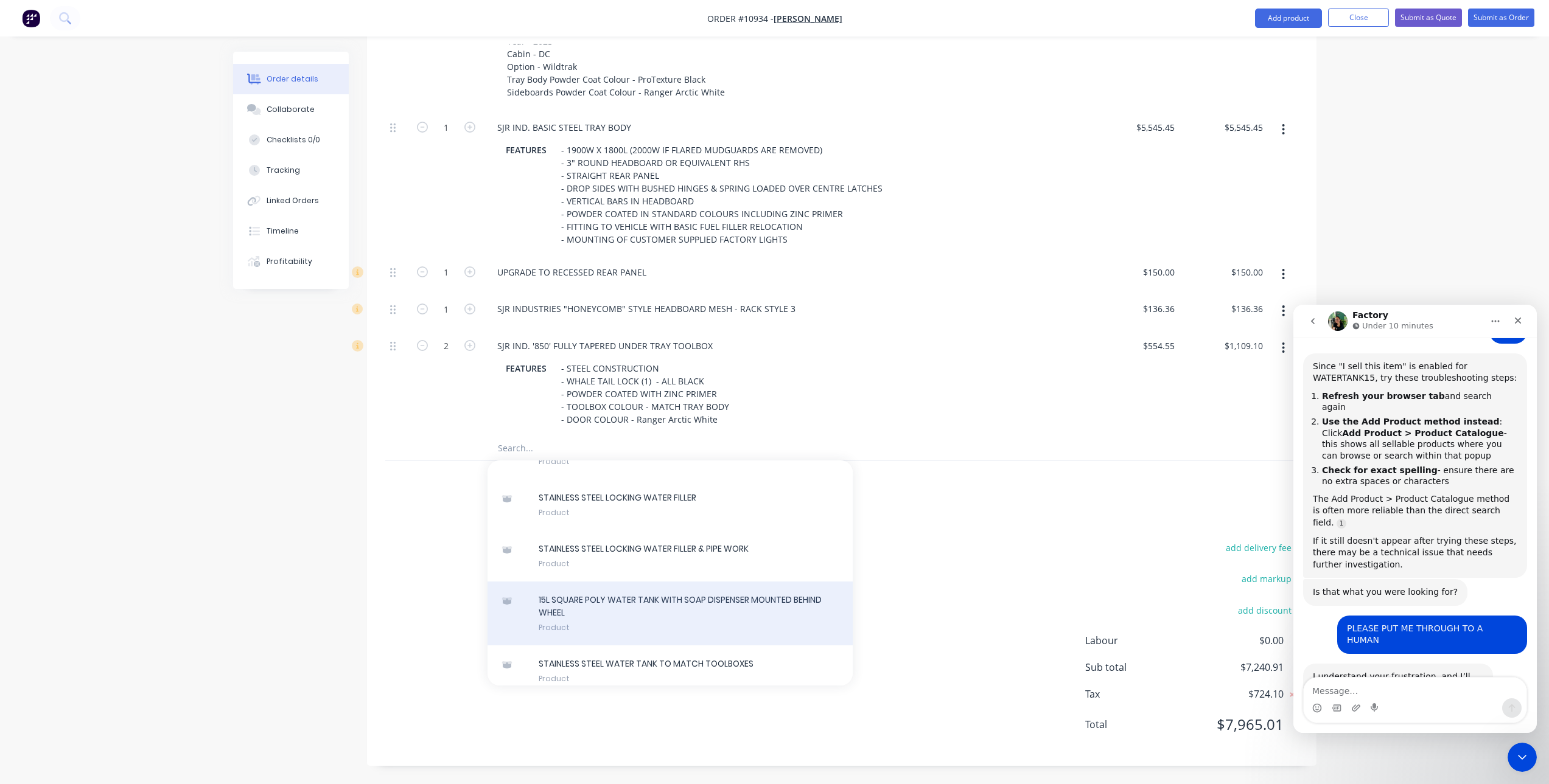
click at [753, 608] on div "1 5 L S Q U A R E P O L Y W A T E R T A N K W I T H S O A P D I S P E N S E R M…" at bounding box center [670, 614] width 365 height 64
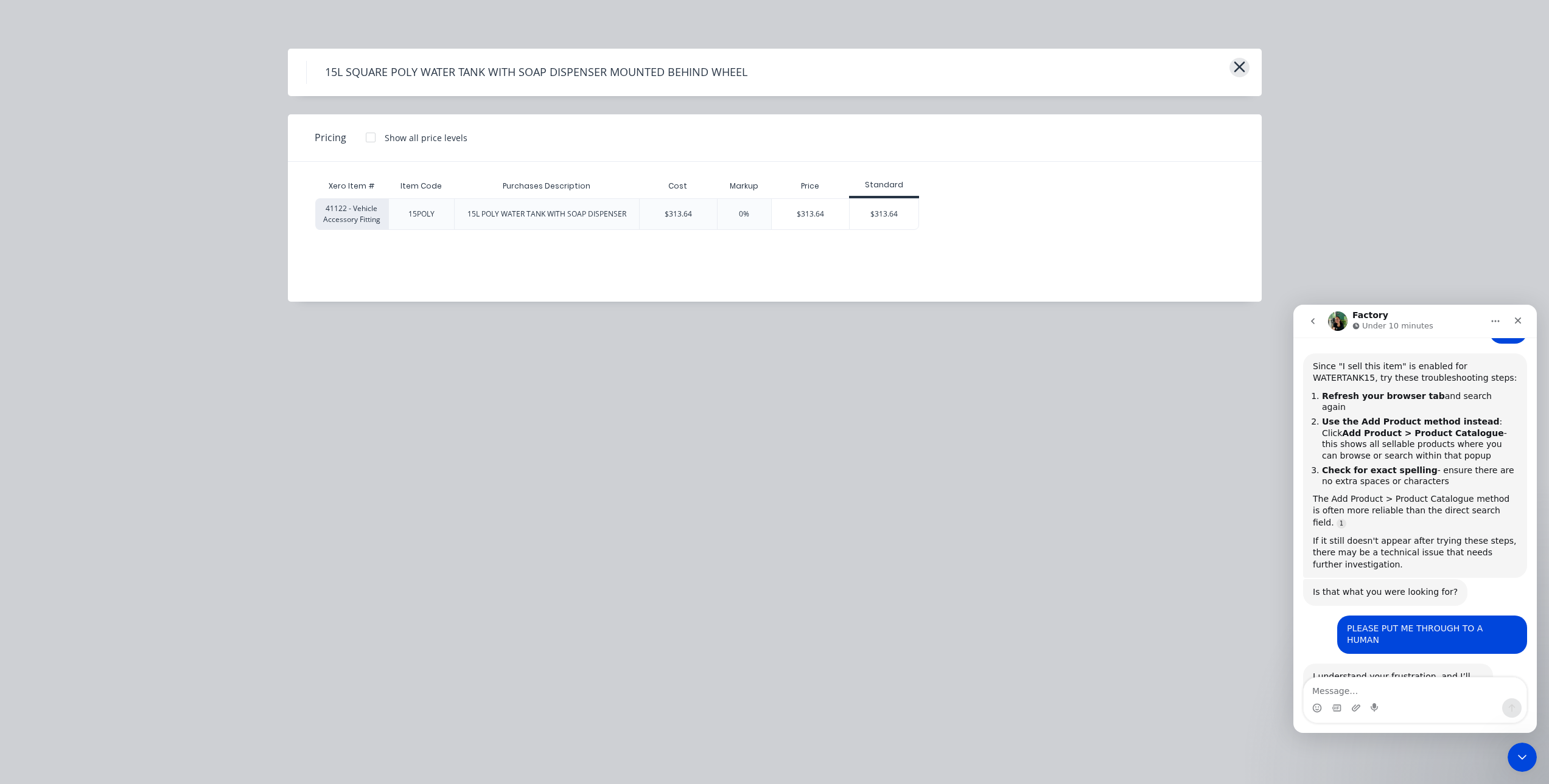
click at [1240, 66] on icon "button" at bounding box center [1238, 67] width 11 height 11
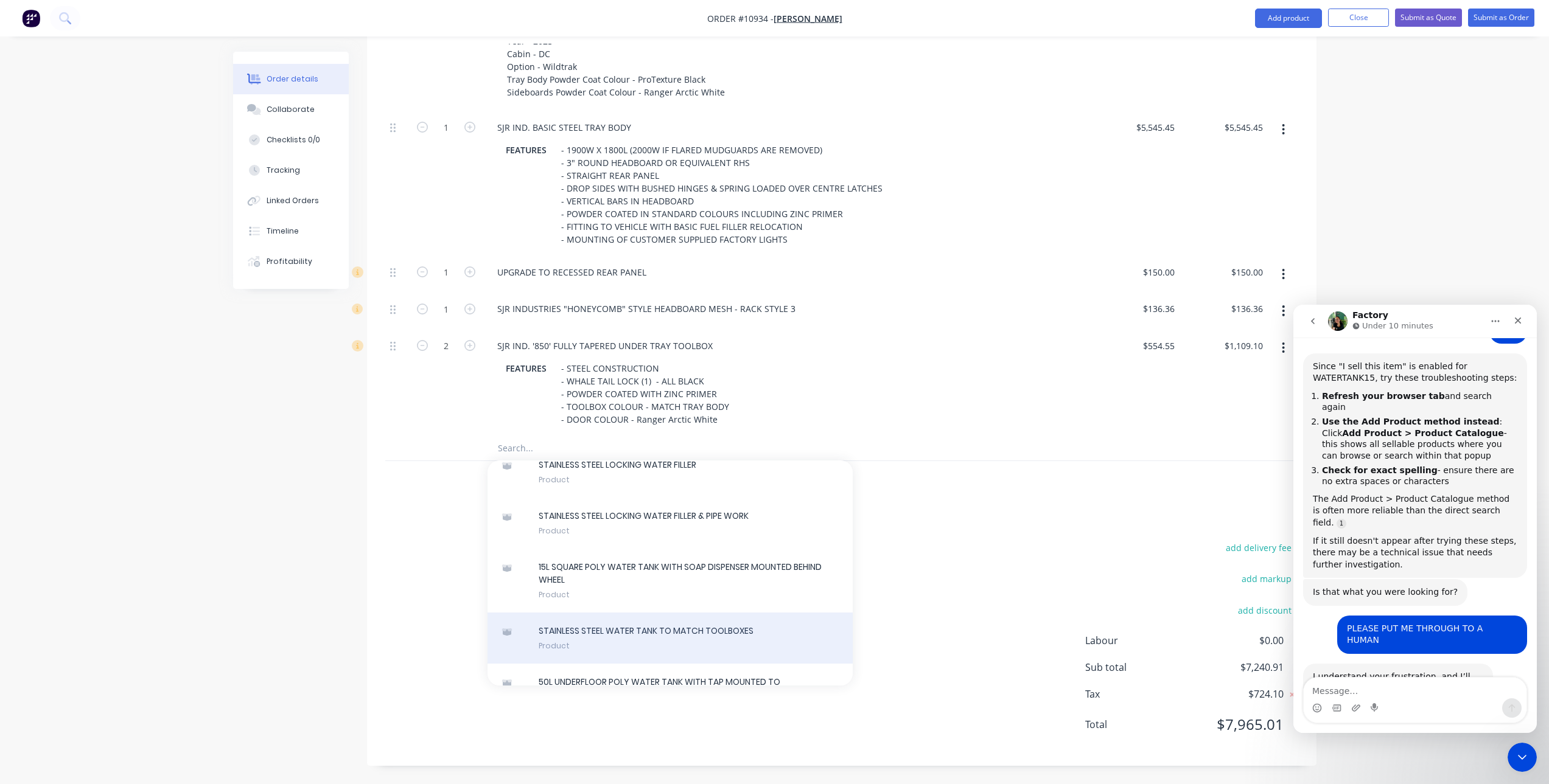
scroll to position [182, 0]
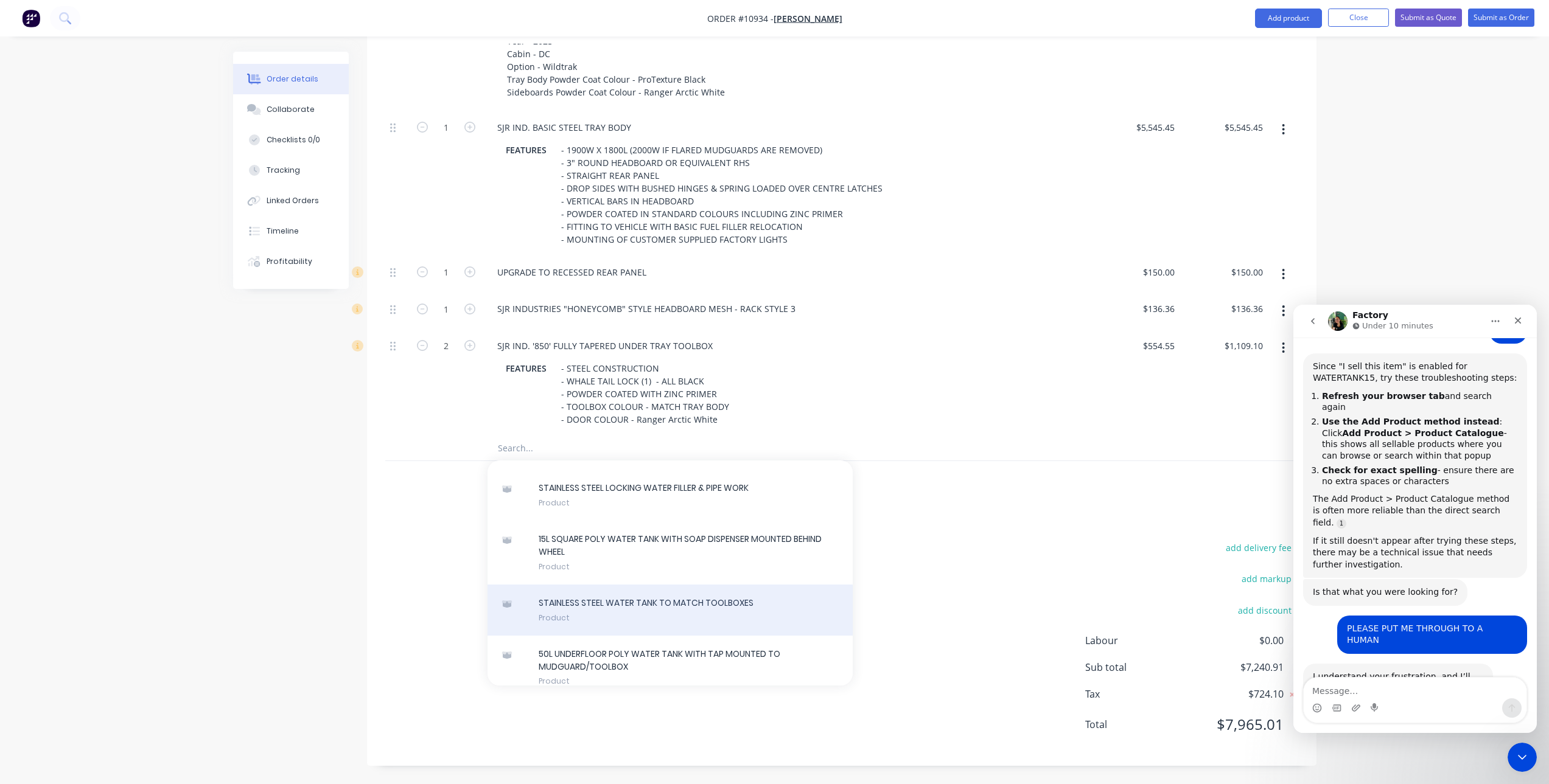
click at [699, 607] on div "S T A I N L E S S S T E E L W A T E R T A N K T O M A T C H T O O L B O X E S P…" at bounding box center [670, 610] width 365 height 51
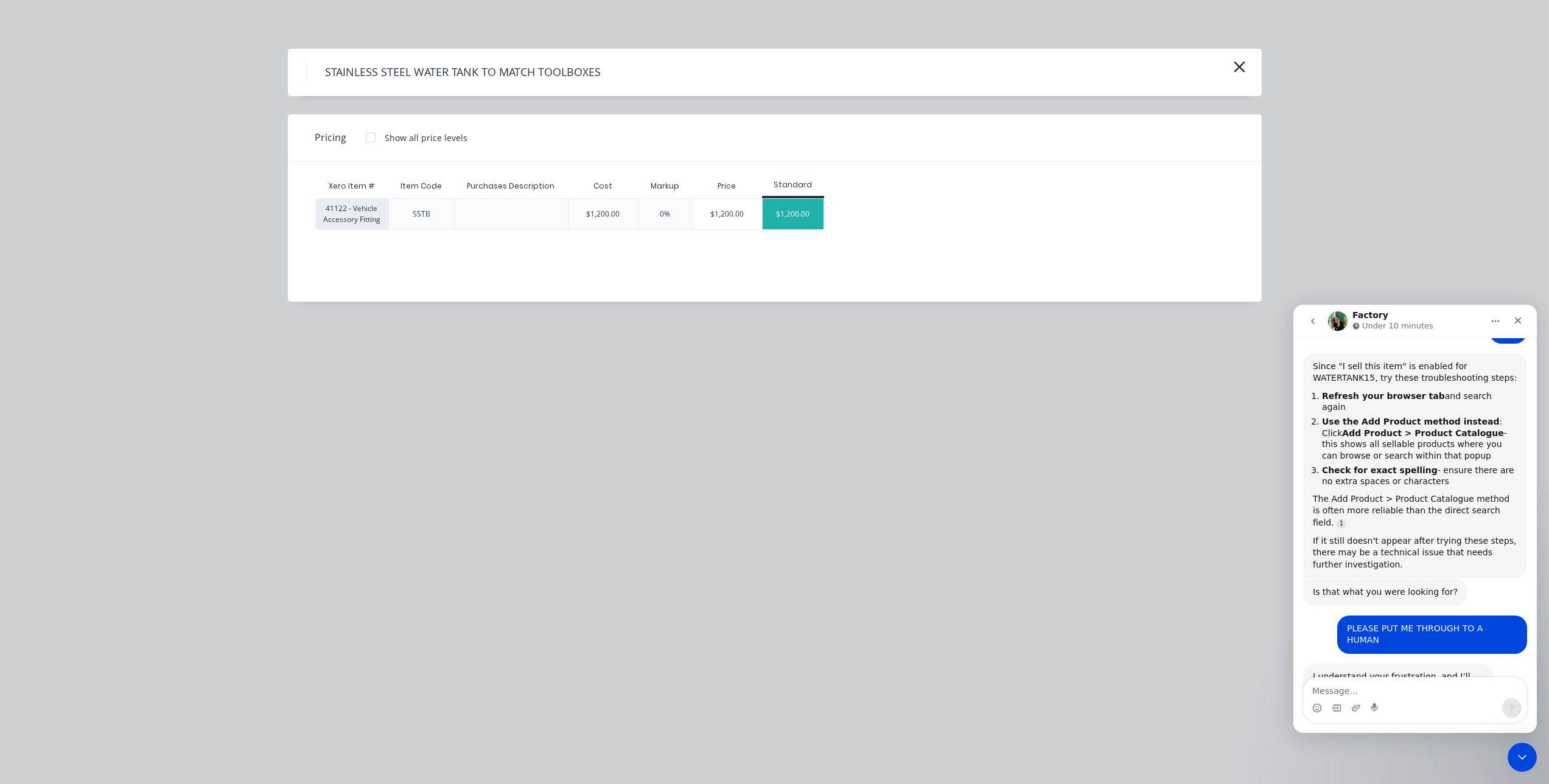
click at [806, 208] on div "$1,200.00" at bounding box center [792, 214] width 61 height 31
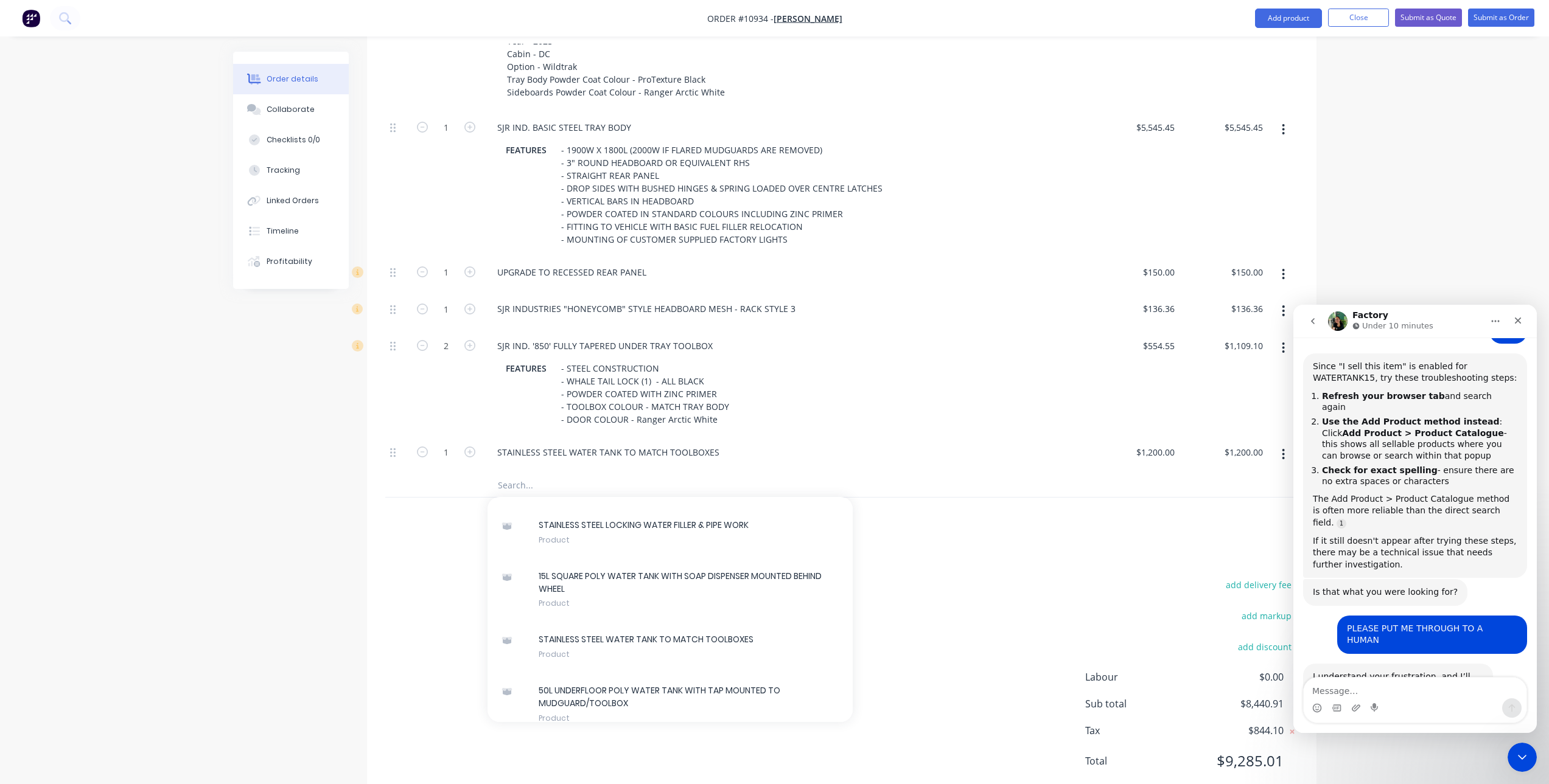
click at [652, 441] on div "STAINLESS STEEL WATER TANK TO MATCH TOOLBOXES" at bounding box center [786, 454] width 608 height 37
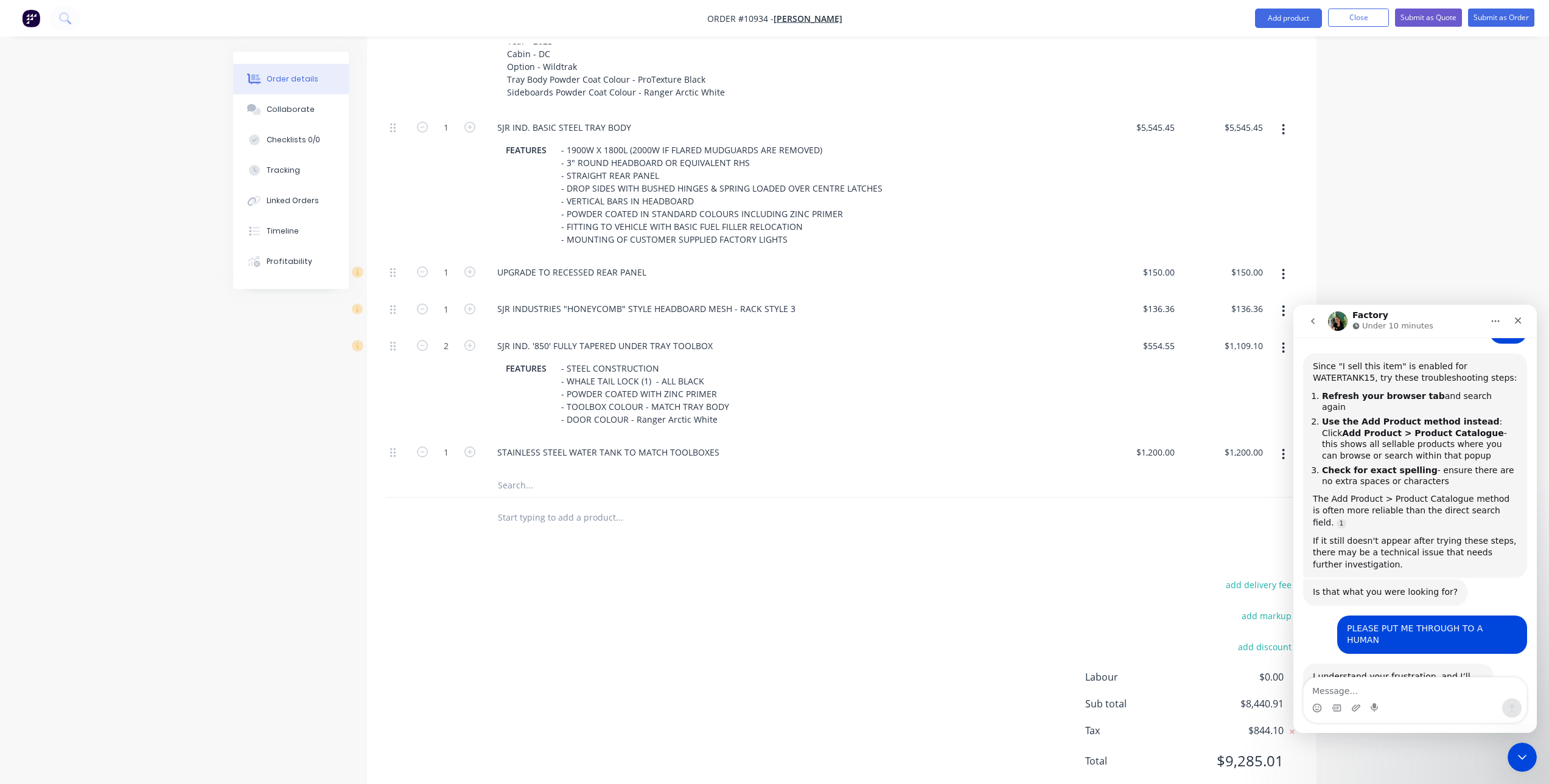
click at [1286, 456] on button "button" at bounding box center [1283, 454] width 29 height 22
click at [1209, 538] on div "Delete" at bounding box center [1240, 535] width 94 height 18
click at [1515, 318] on icon "Close" at bounding box center [1517, 321] width 7 height 7
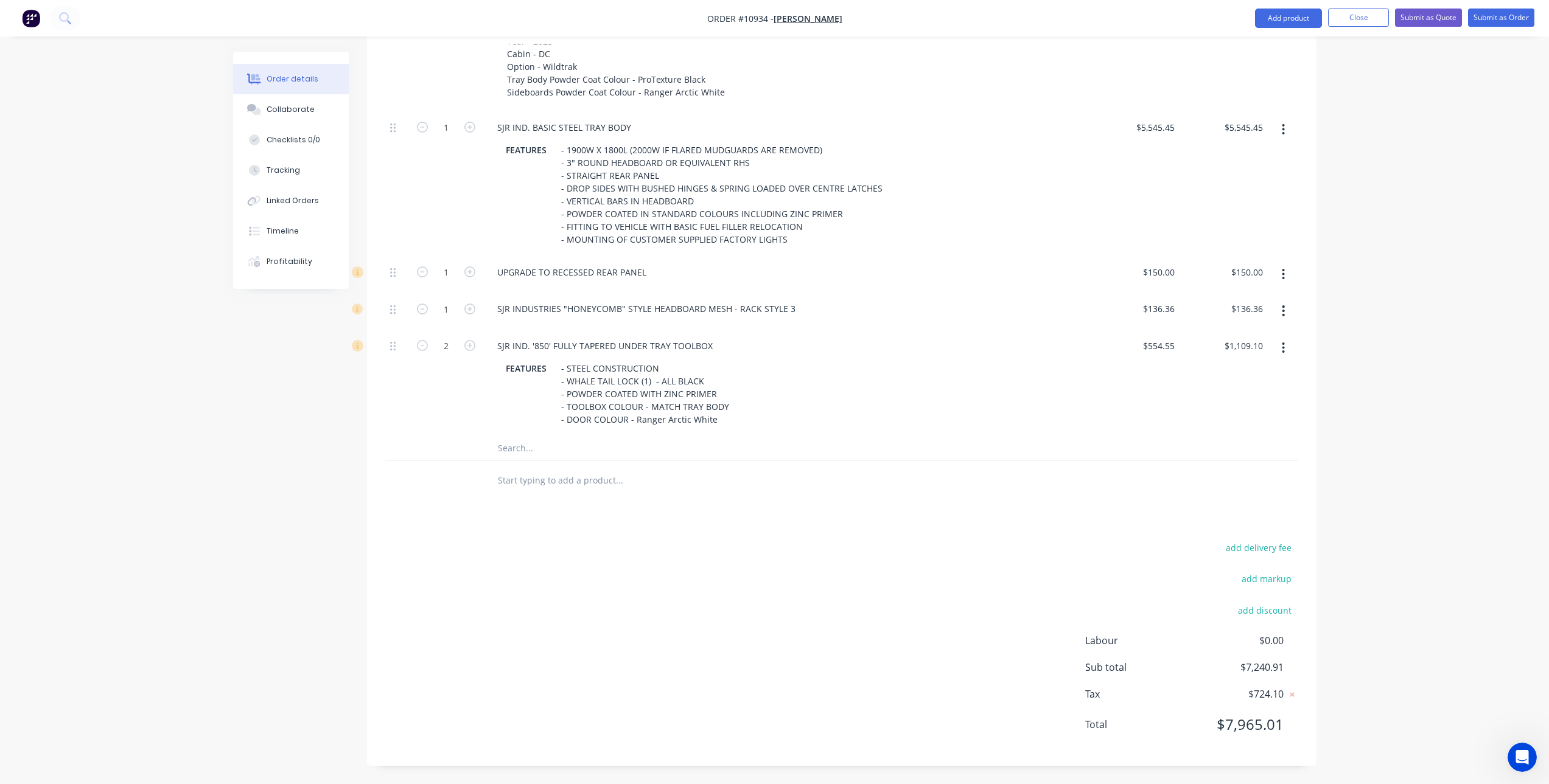
scroll to position [981, 0]
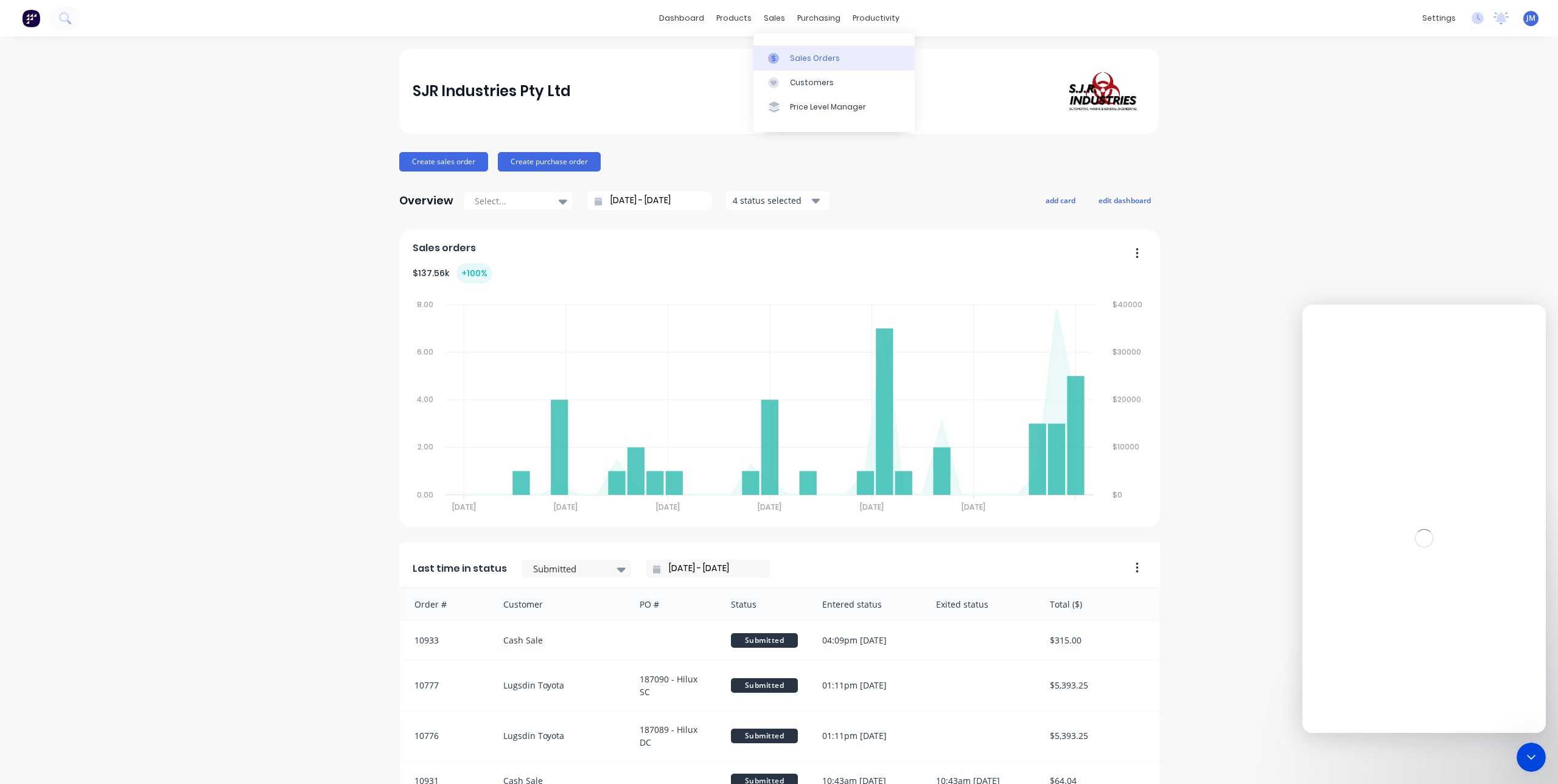
click at [775, 62] on icon at bounding box center [773, 58] width 11 height 11
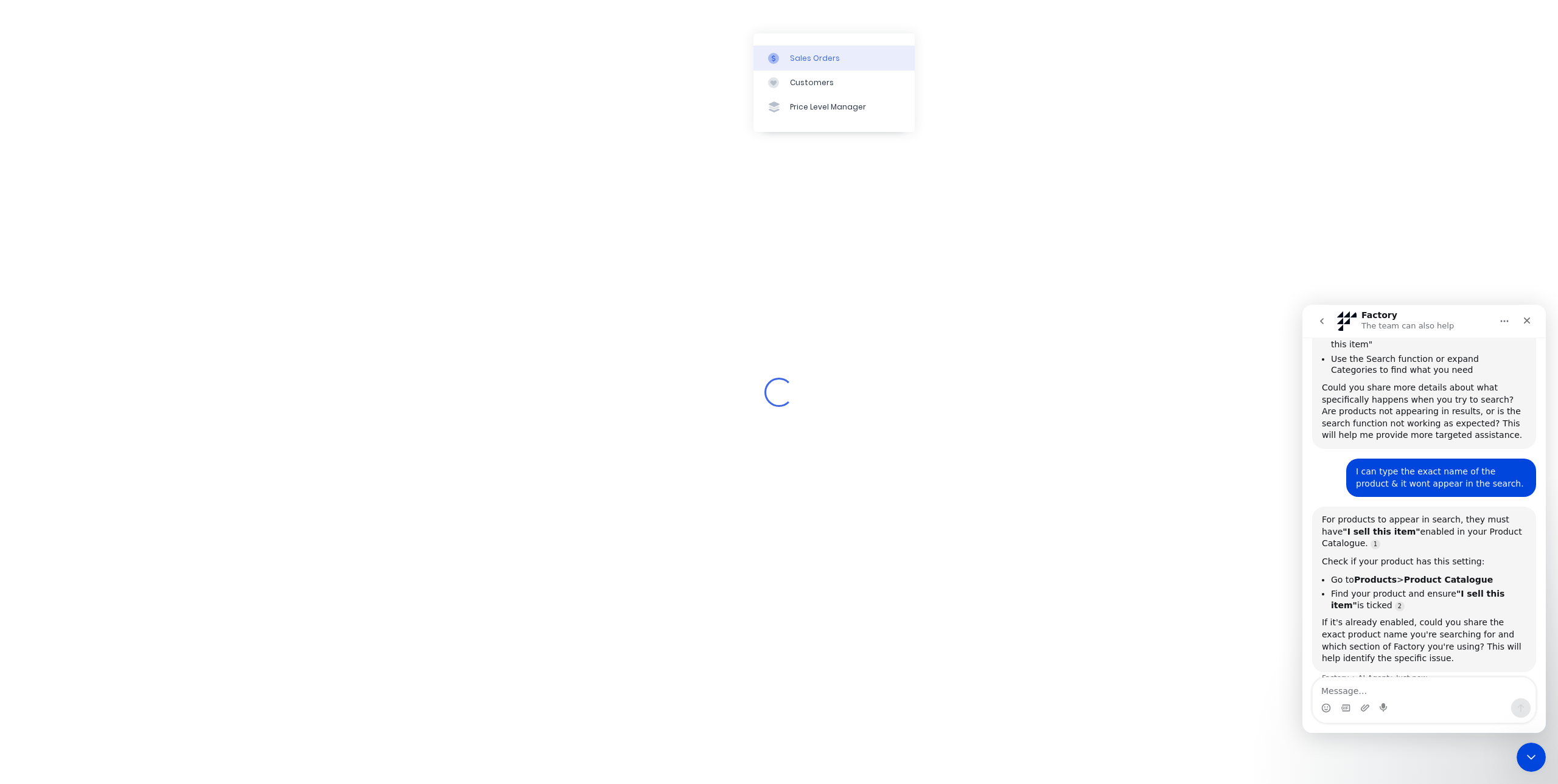
scroll to position [324, 0]
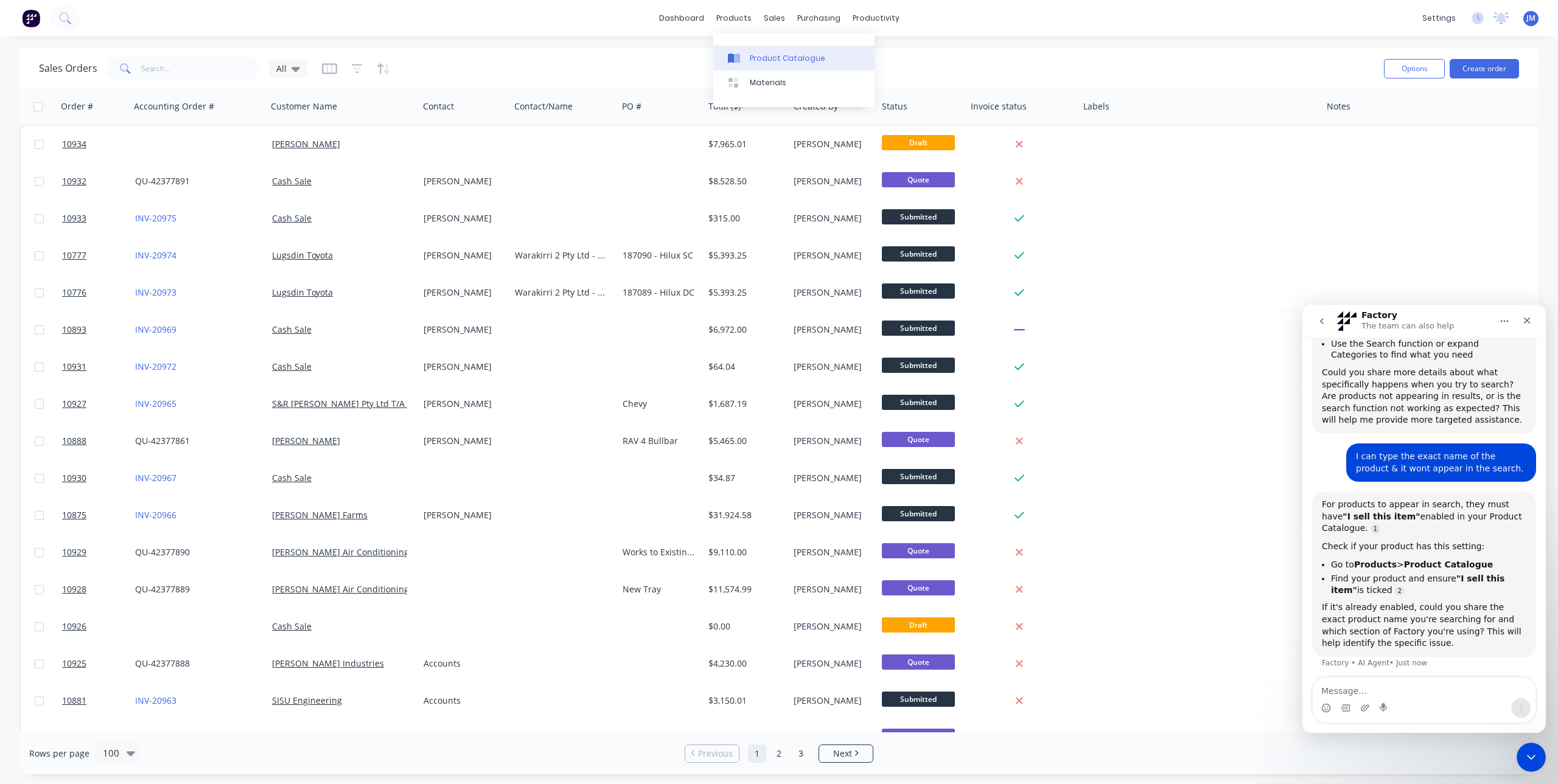
click at [737, 55] on icon at bounding box center [737, 59] width 6 height 10
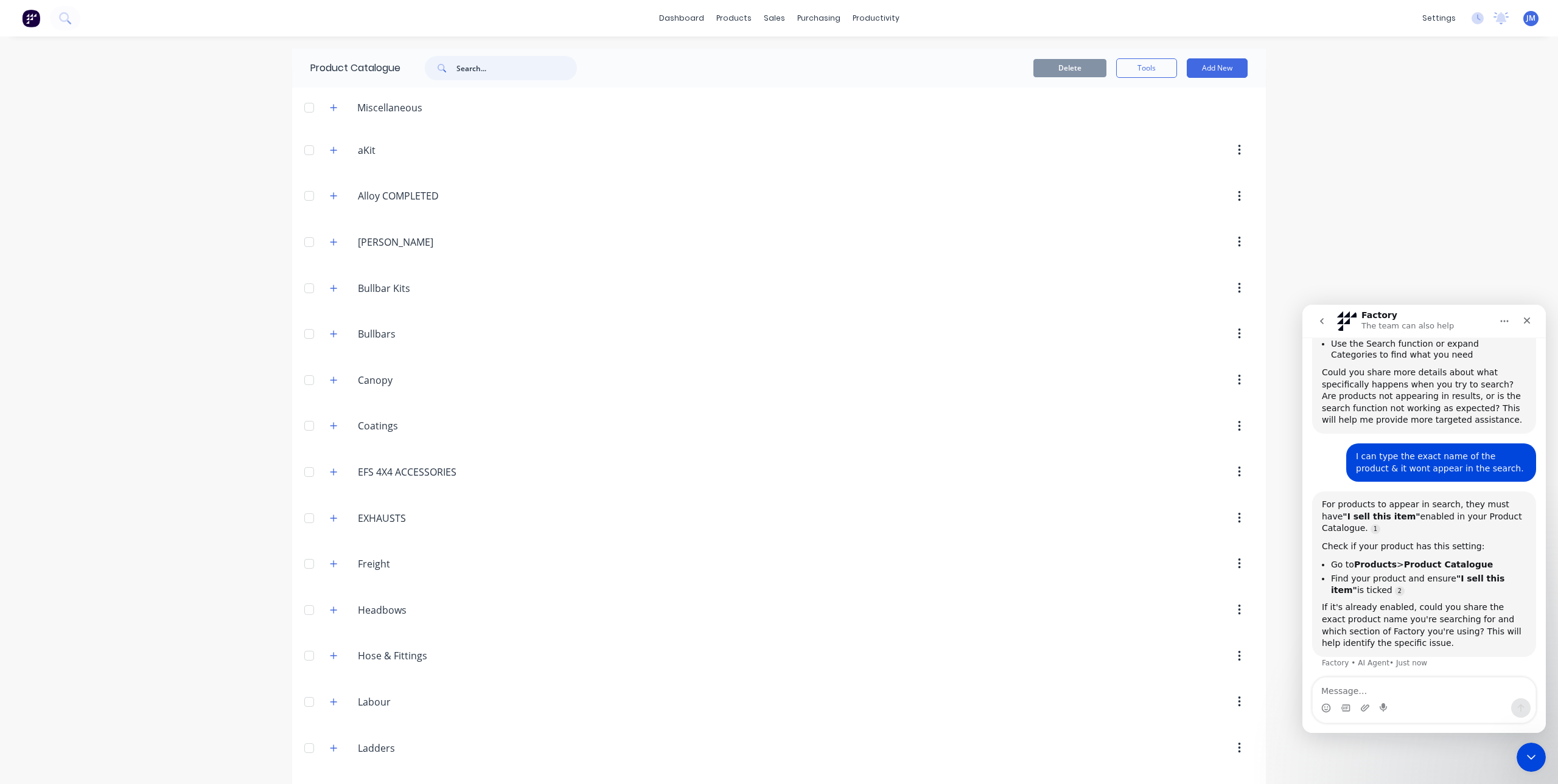
click at [489, 66] on input "text" at bounding box center [516, 68] width 121 height 24
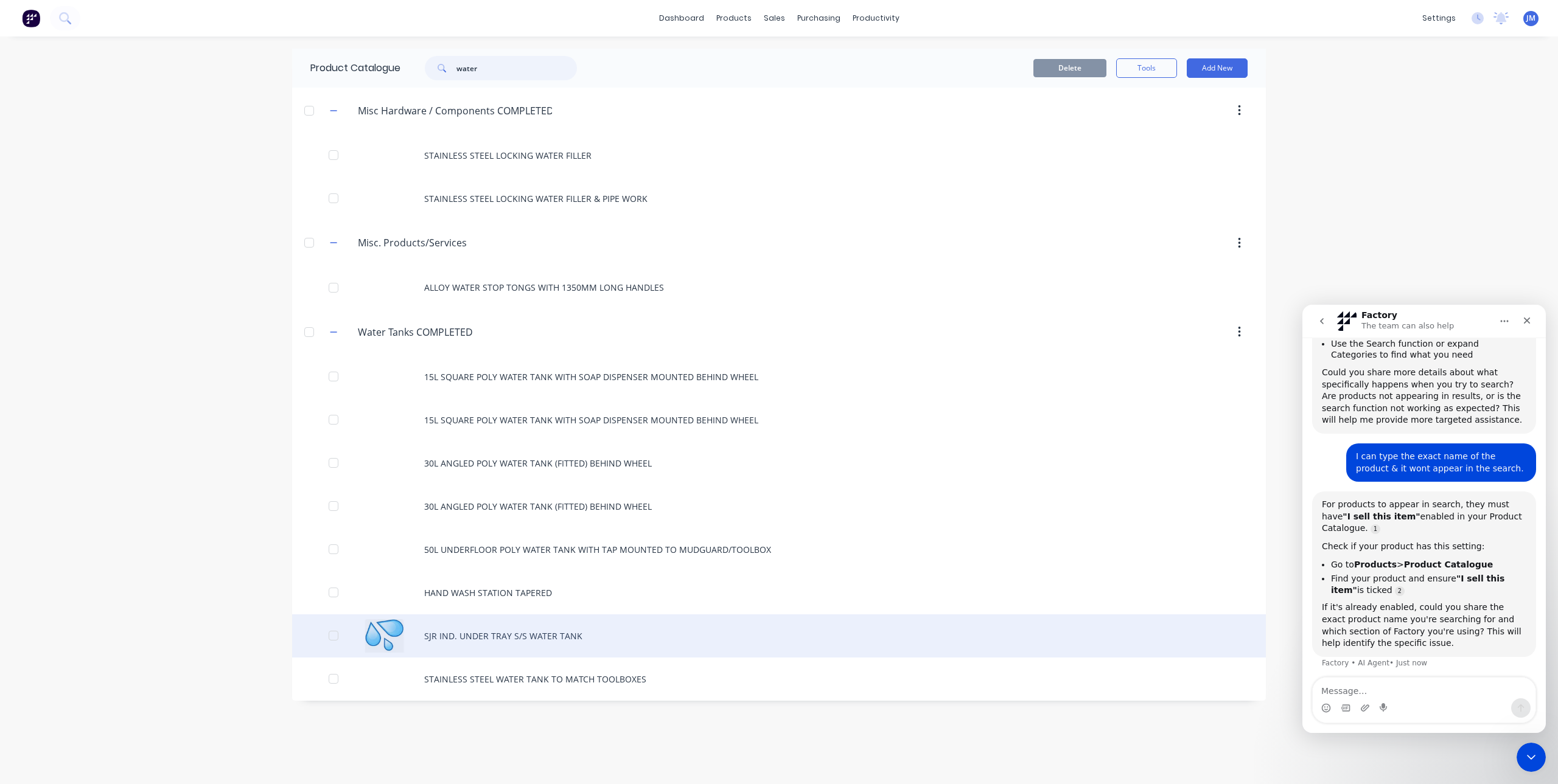
type input "water"
click at [492, 630] on div "SJR IND. UNDER TRAY S/S WATER TANK" at bounding box center [779, 636] width 974 height 43
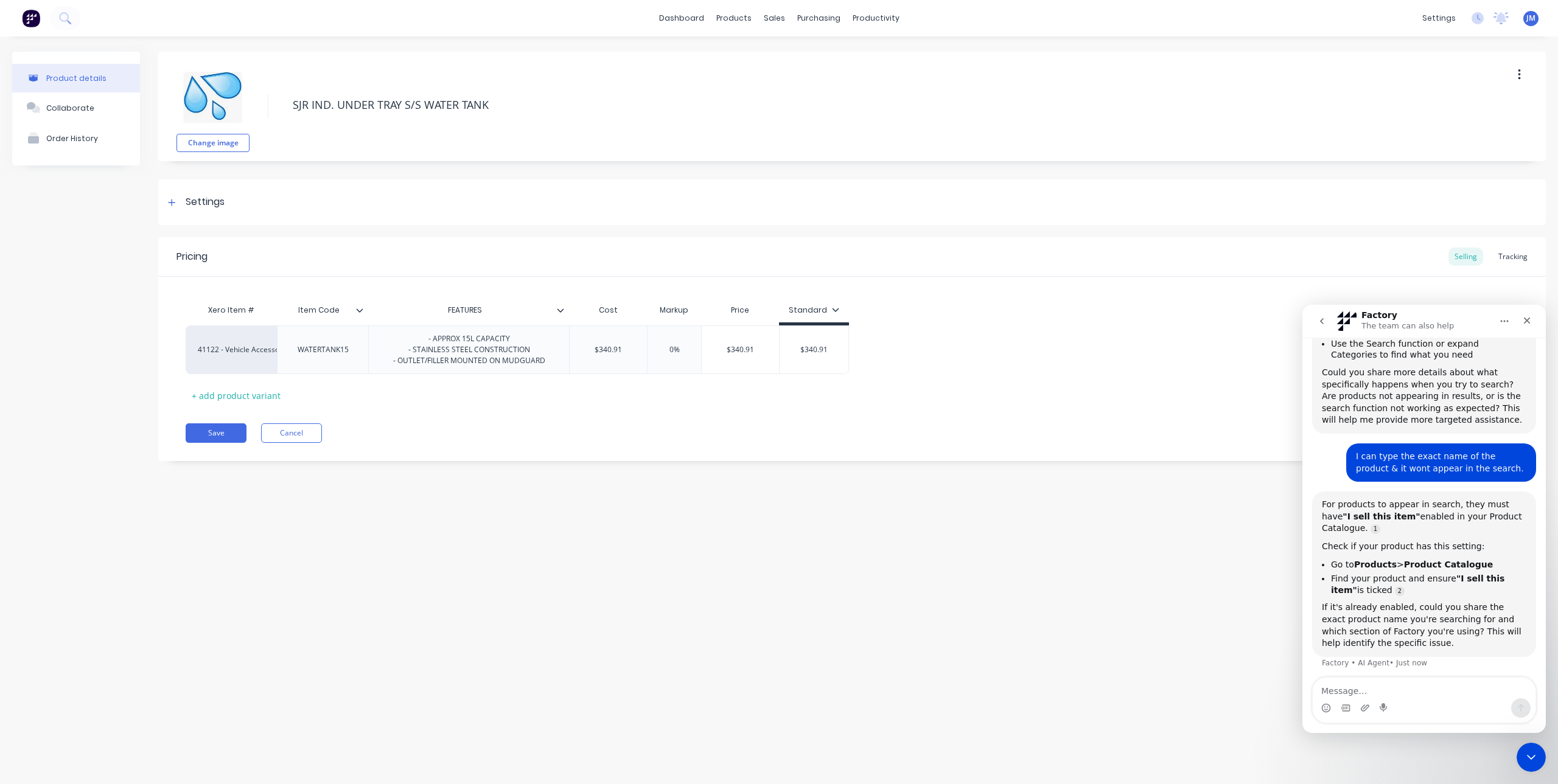
type textarea "x"
click at [170, 202] on icon at bounding box center [171, 202] width 7 height 7
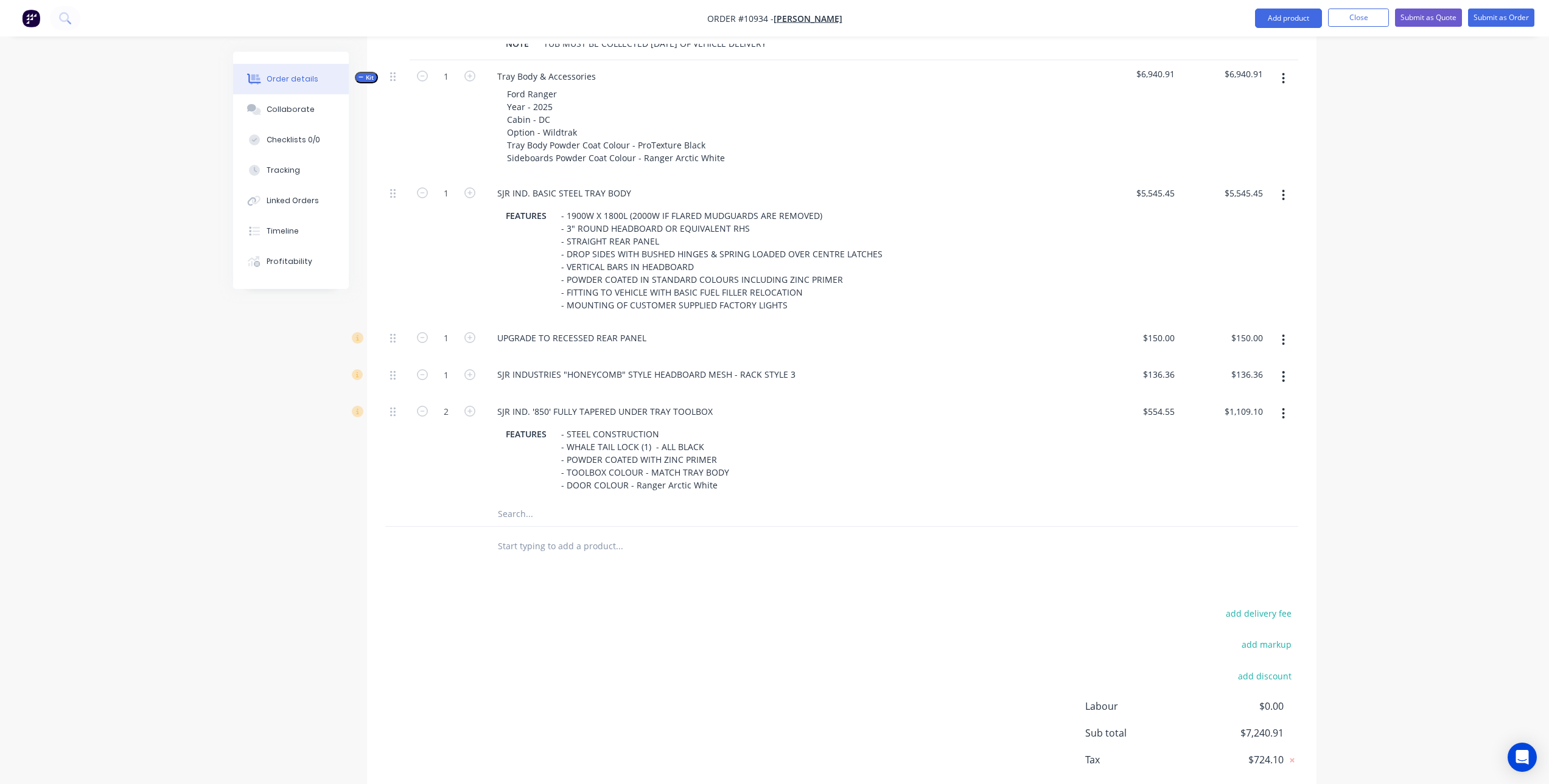
scroll to position [526, 0]
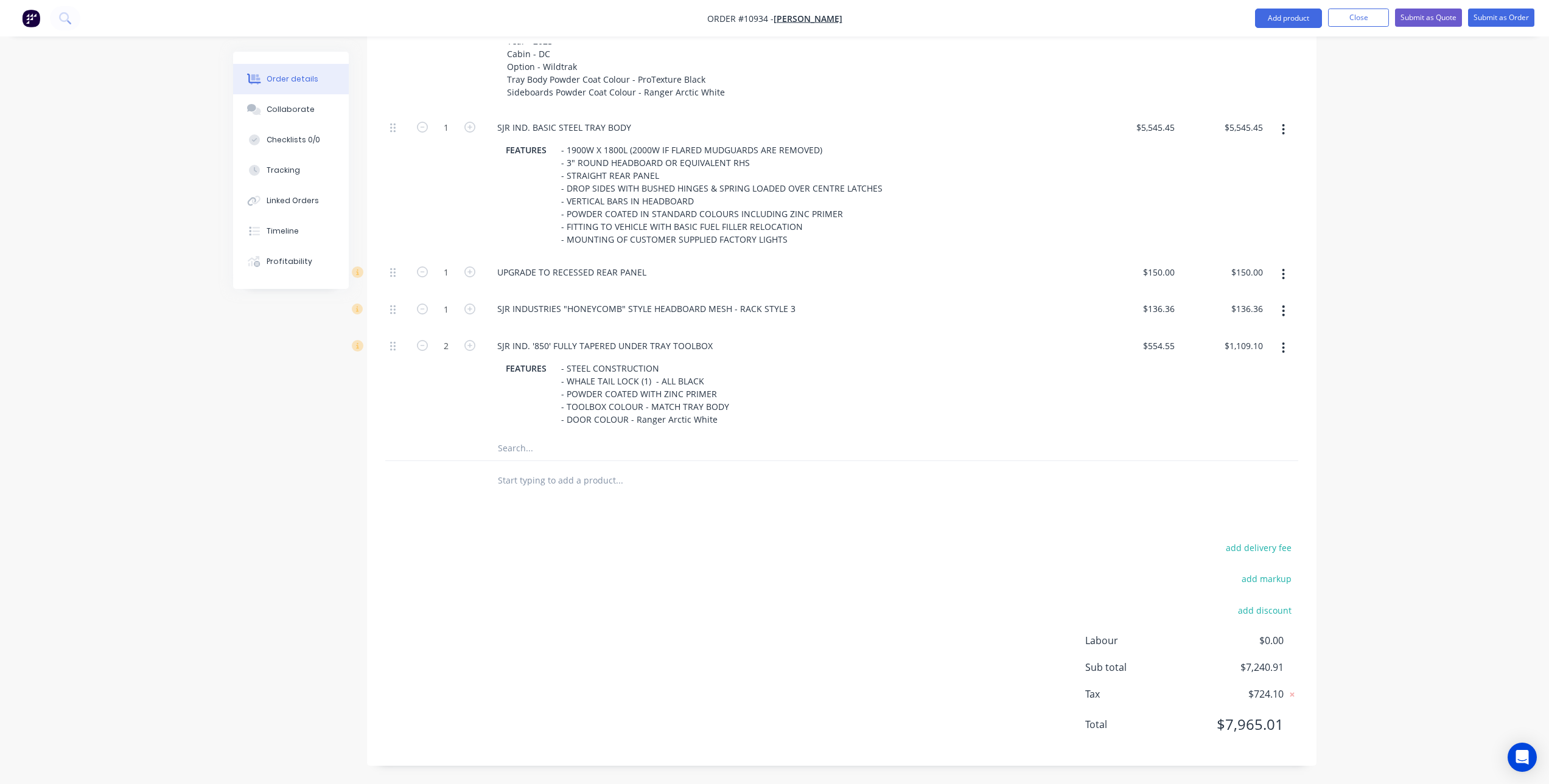
click at [577, 458] on input "text" at bounding box center [619, 448] width 243 height 24
drag, startPoint x: 489, startPoint y: 616, endPoint x: 488, endPoint y: 603, distance: 13.0
click at [489, 616] on div "add delivery fee add markup add discount Labour $0.00 Sub total $7,240.91 Tax $…" at bounding box center [841, 643] width 913 height 208
click at [518, 487] on input "text" at bounding box center [619, 480] width 243 height 24
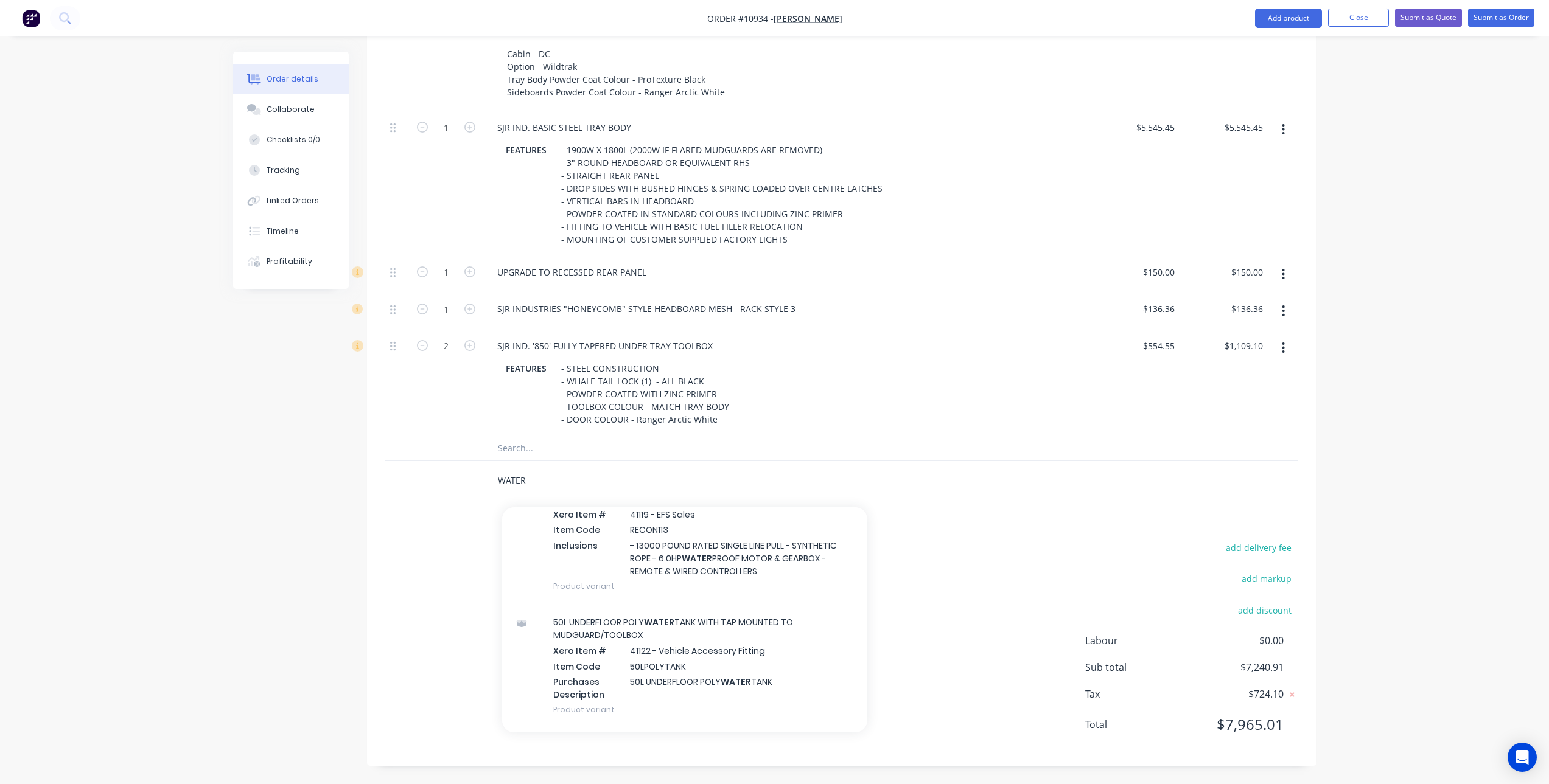
scroll to position [0, 0]
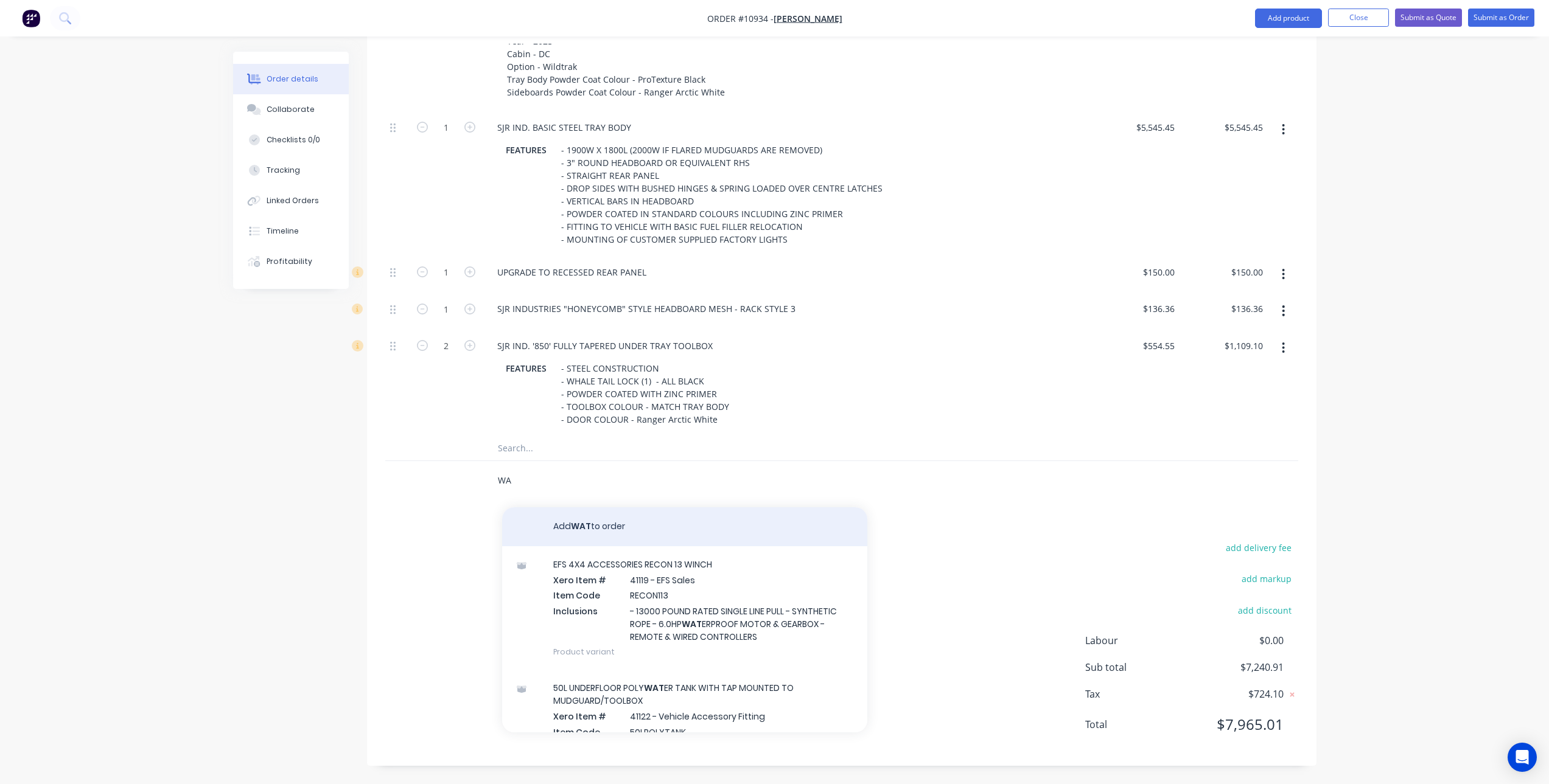
type input "W"
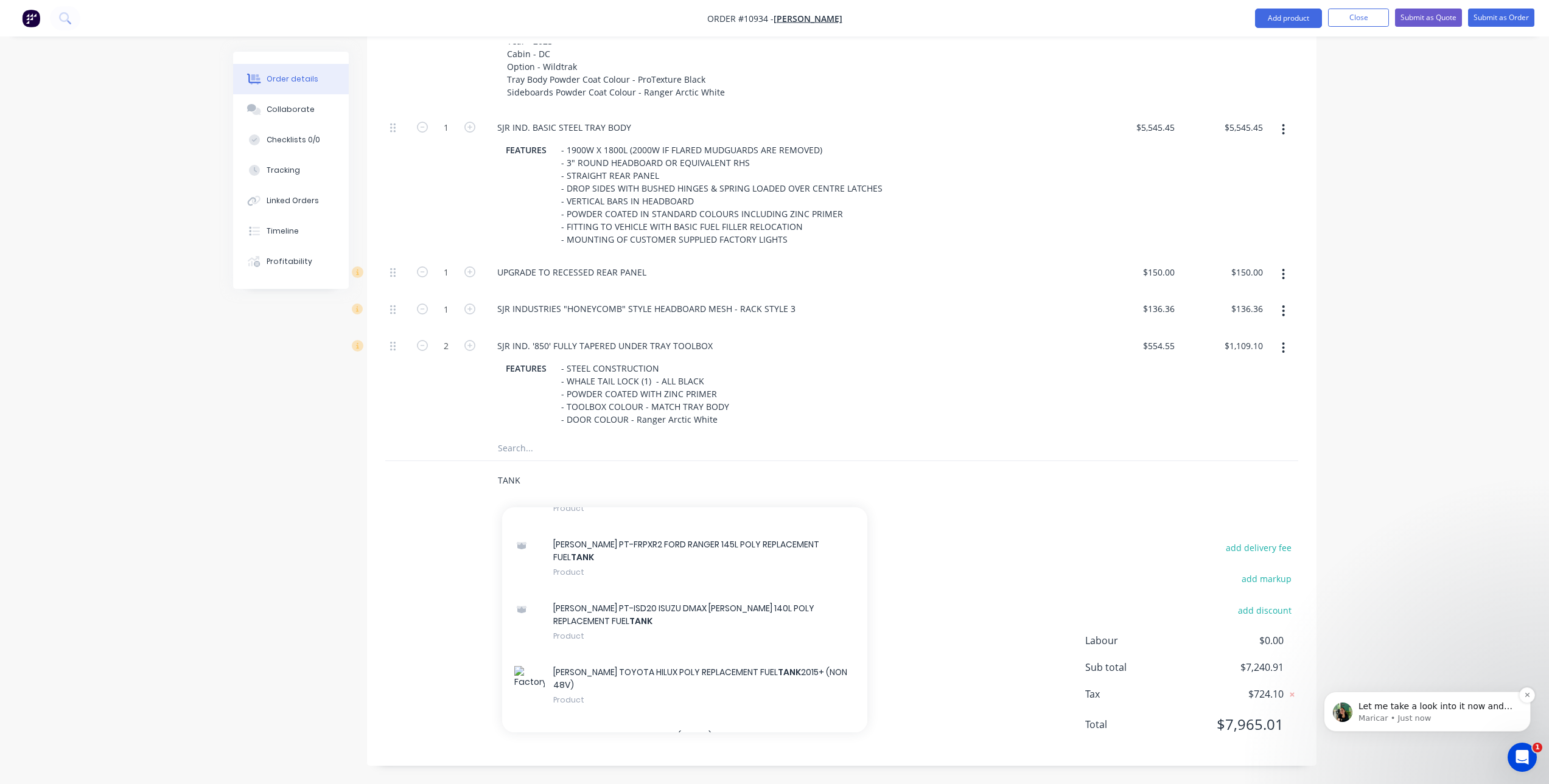
type input "TANK"
click at [1428, 708] on span "Let me take a look into it now and see what’s going on." at bounding box center [1435, 712] width 154 height 22
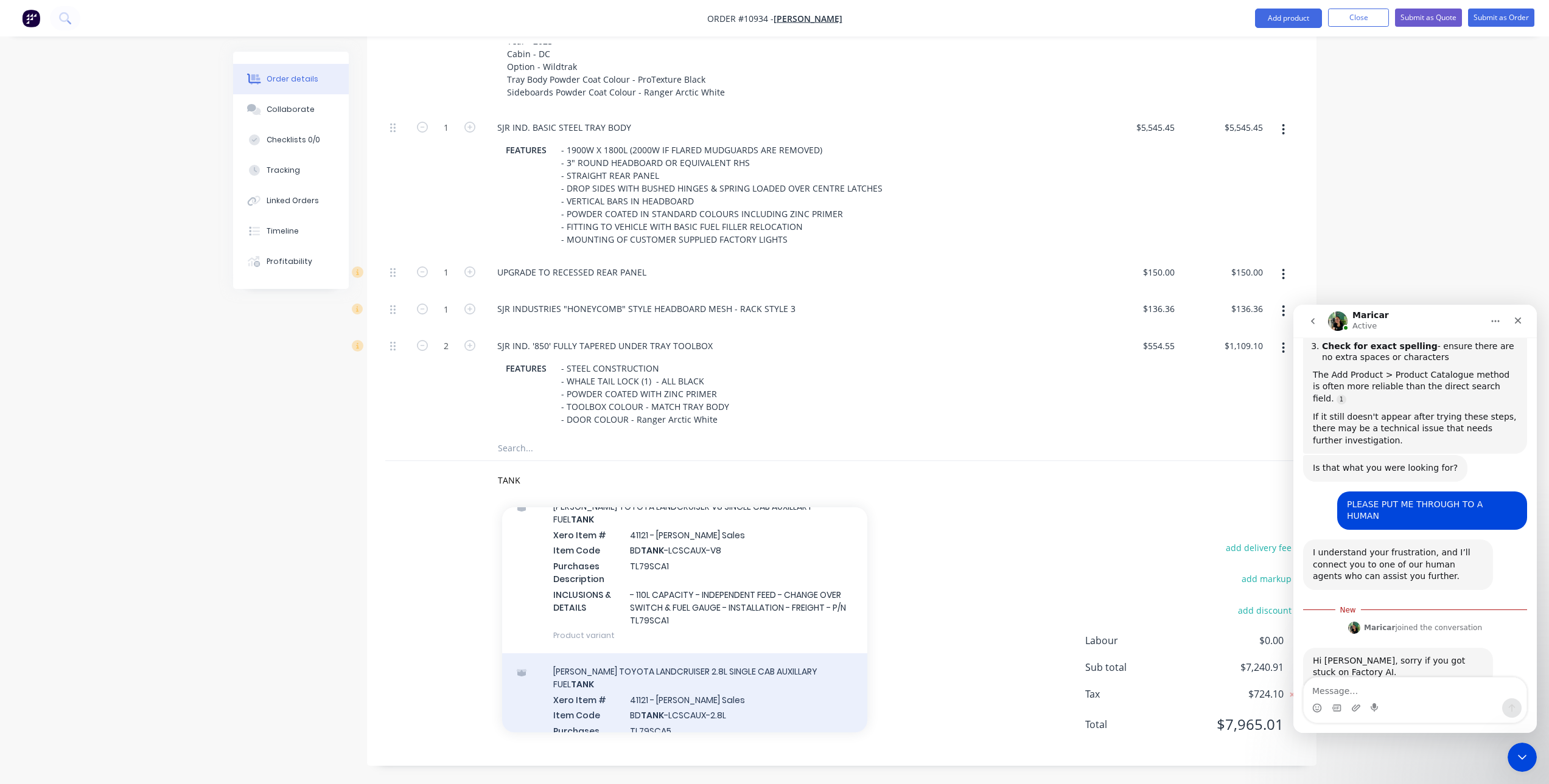
scroll to position [53, 0]
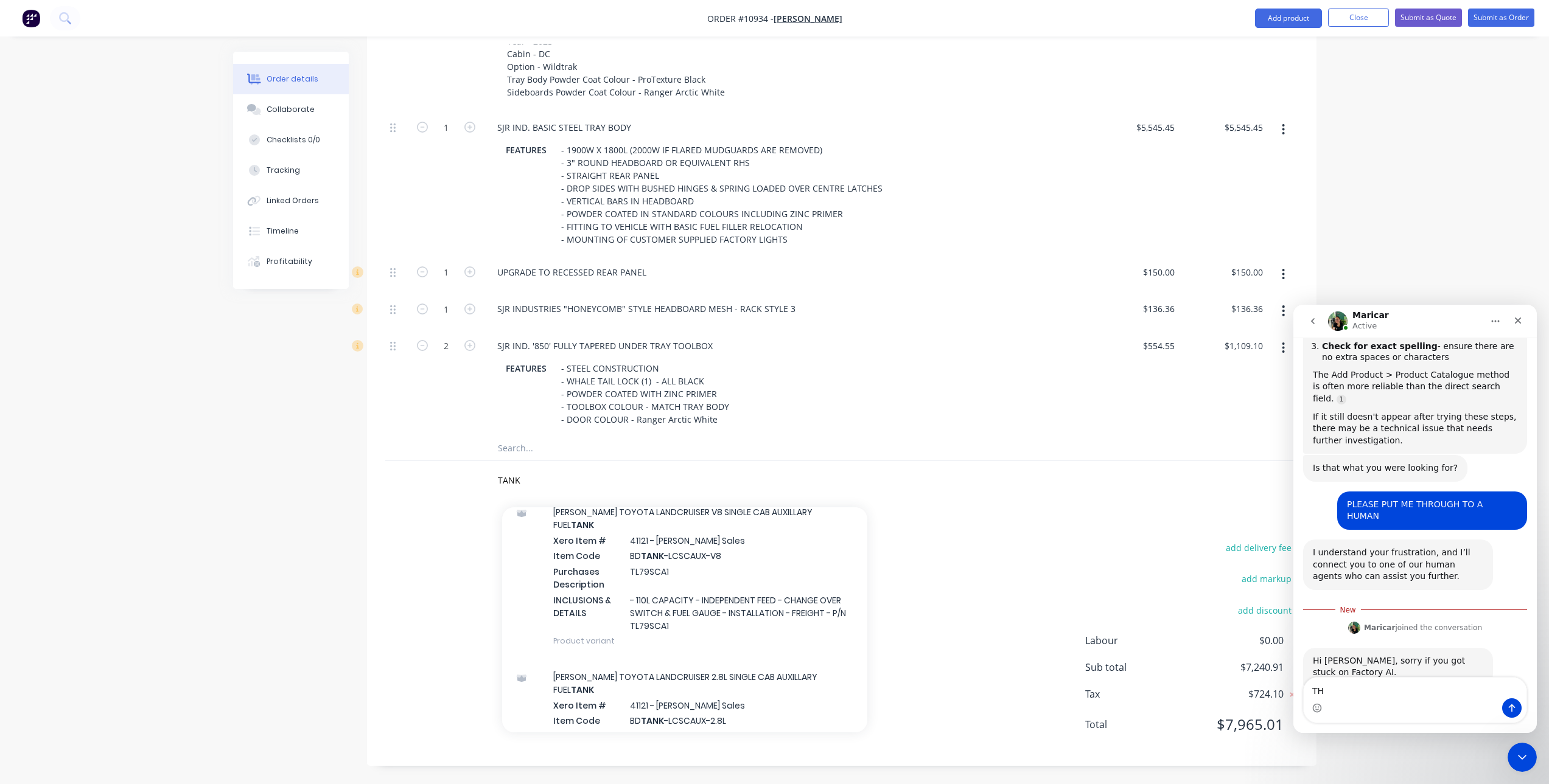
type textarea "T"
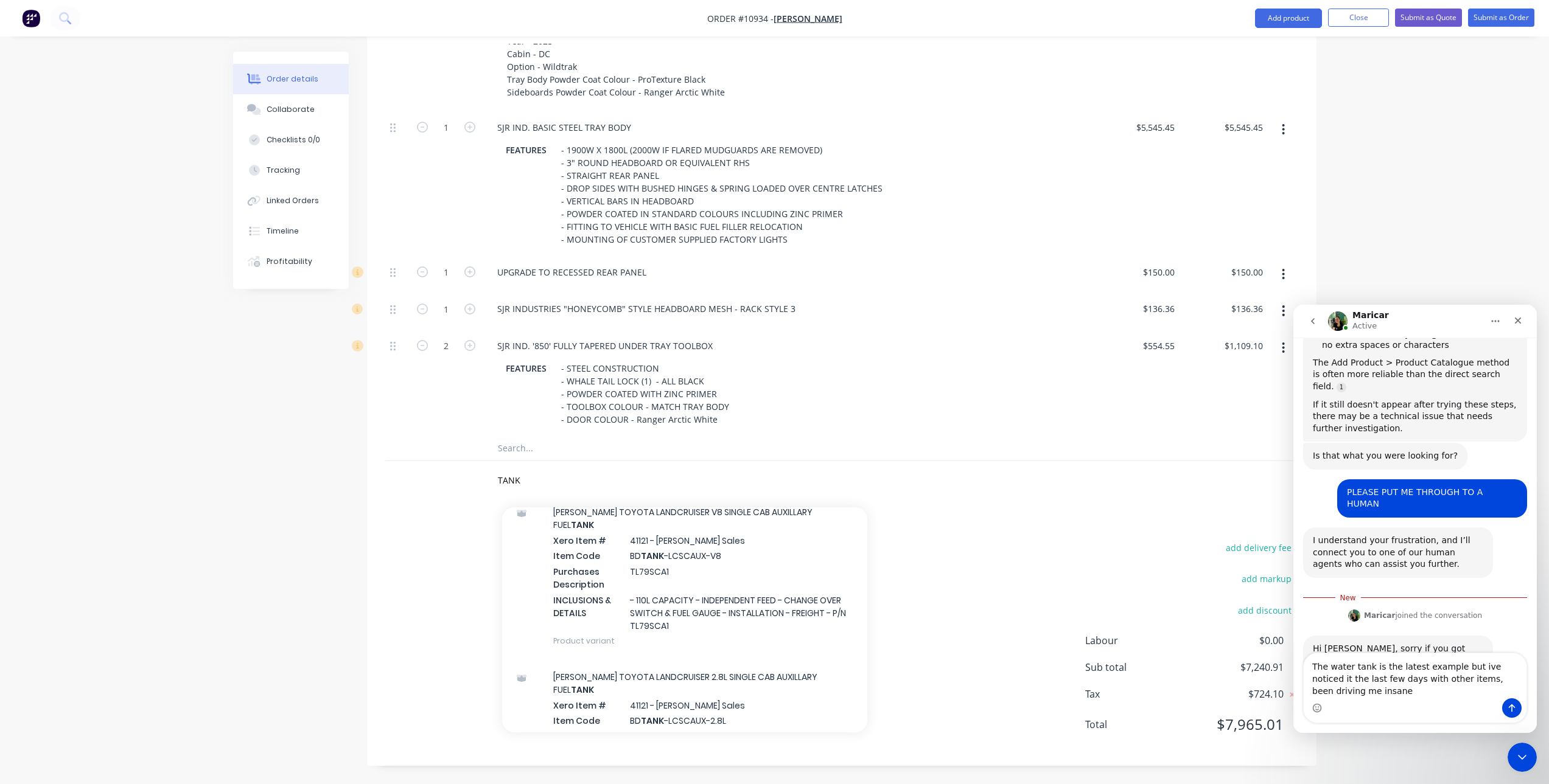
scroll to position [1130, 0]
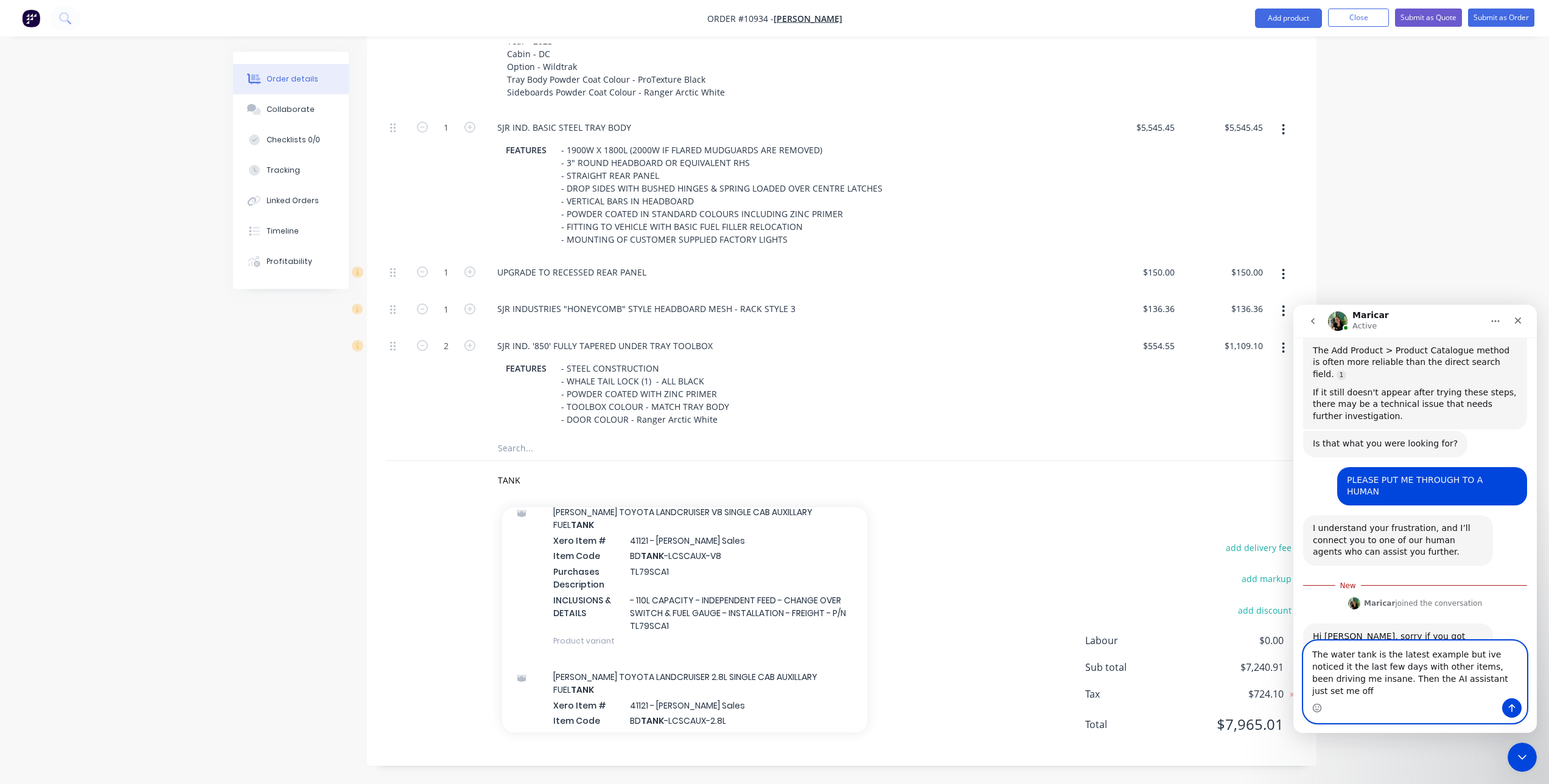
click at [1481, 689] on textarea "The water tank is the latest example but ive noticed it the last few days with …" at bounding box center [1414, 668] width 222 height 57
paste textarea "🤣"
type textarea "The water tank is the latest example but ive noticed it the last few days with …"
click at [1516, 706] on icon "Send a message…" at bounding box center [1512, 708] width 10 height 10
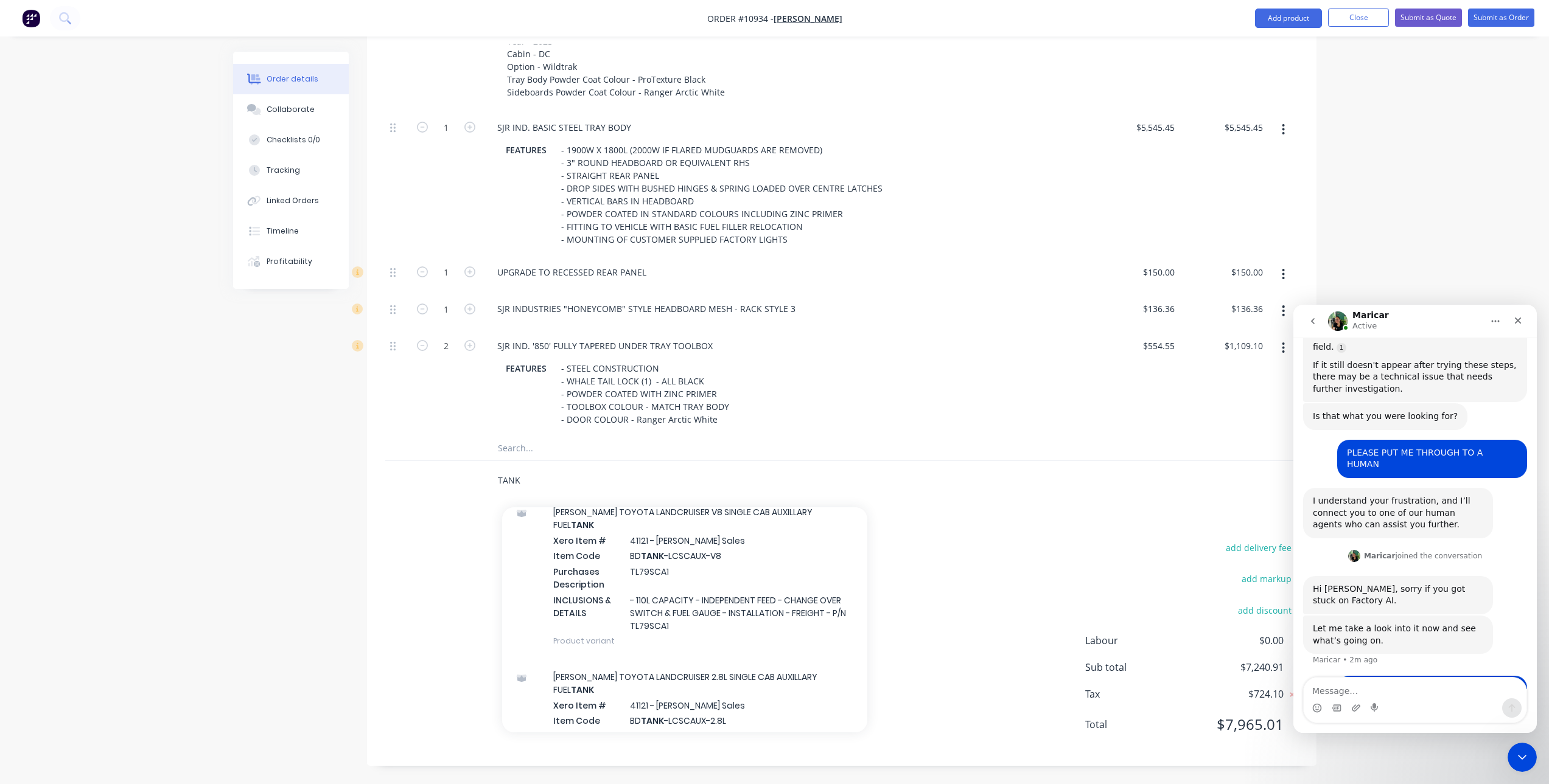
click at [539, 482] on input "TANK" at bounding box center [619, 480] width 243 height 24
click at [1420, 161] on div "Order details Collaborate Checklists 0/0 Tracking Linked Orders Timeline Profit…" at bounding box center [774, 129] width 1549 height 1310
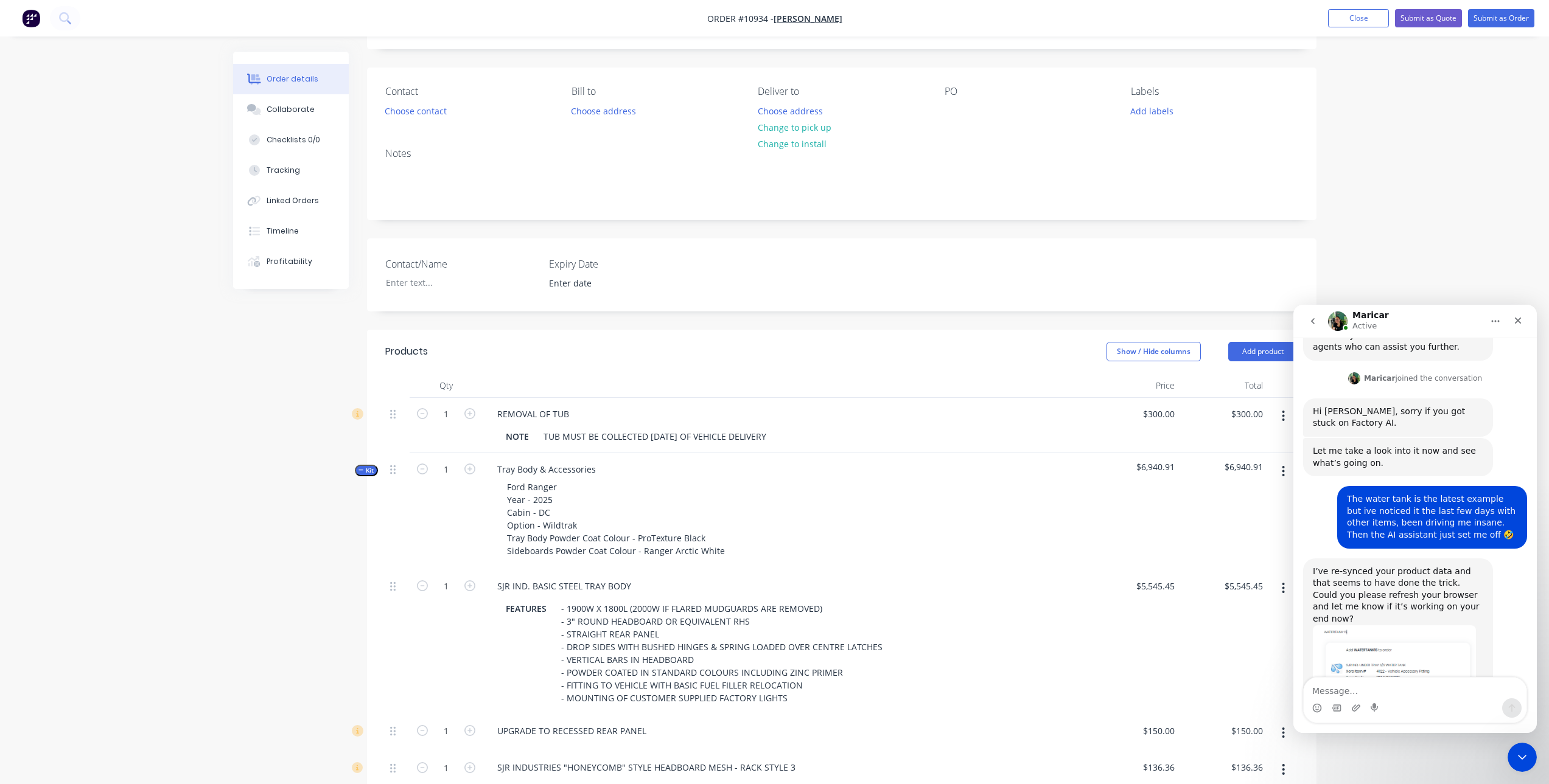
scroll to position [0, 0]
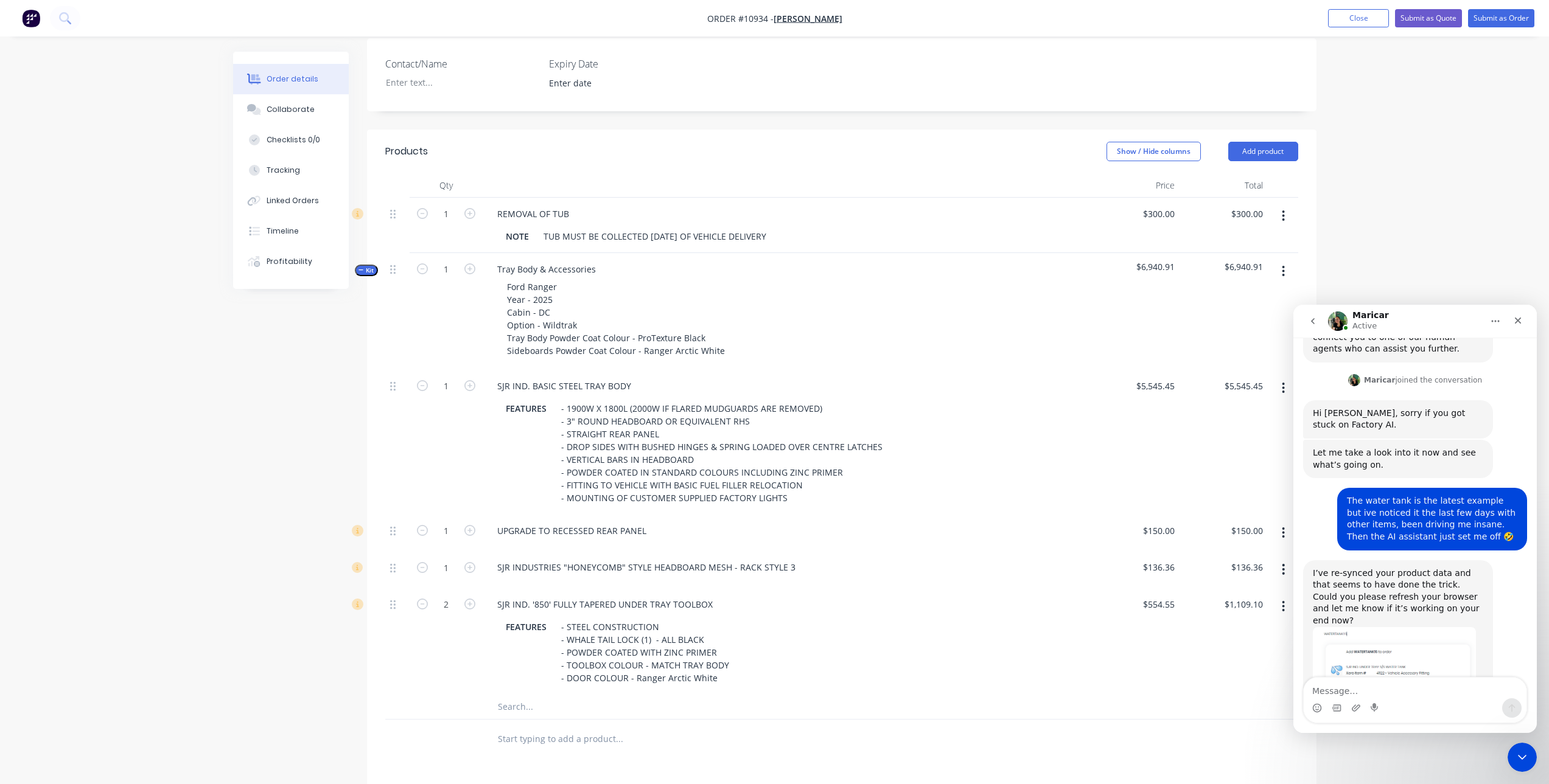
scroll to position [425, 0]
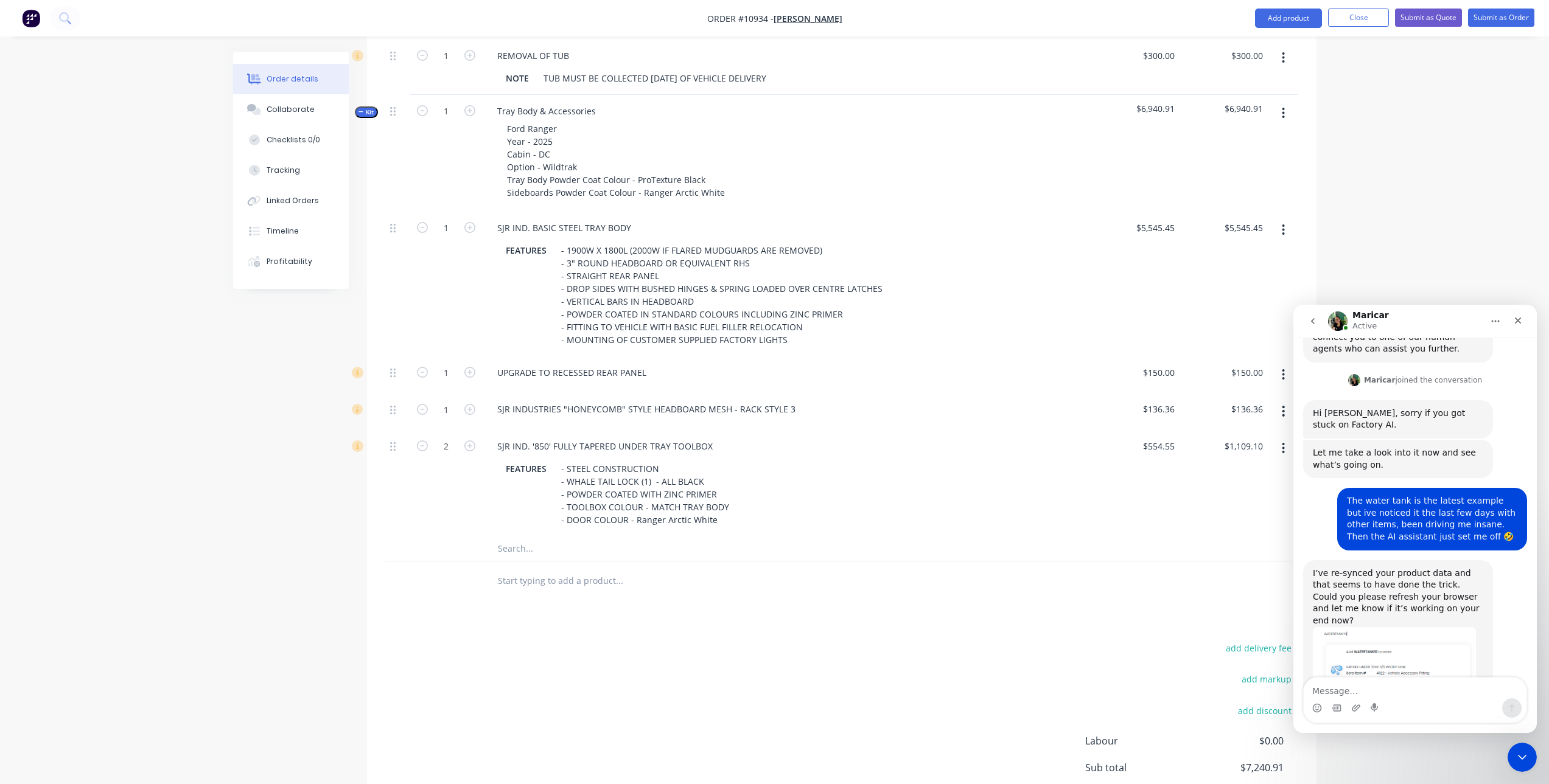
click at [516, 550] on input "text" at bounding box center [619, 548] width 243 height 24
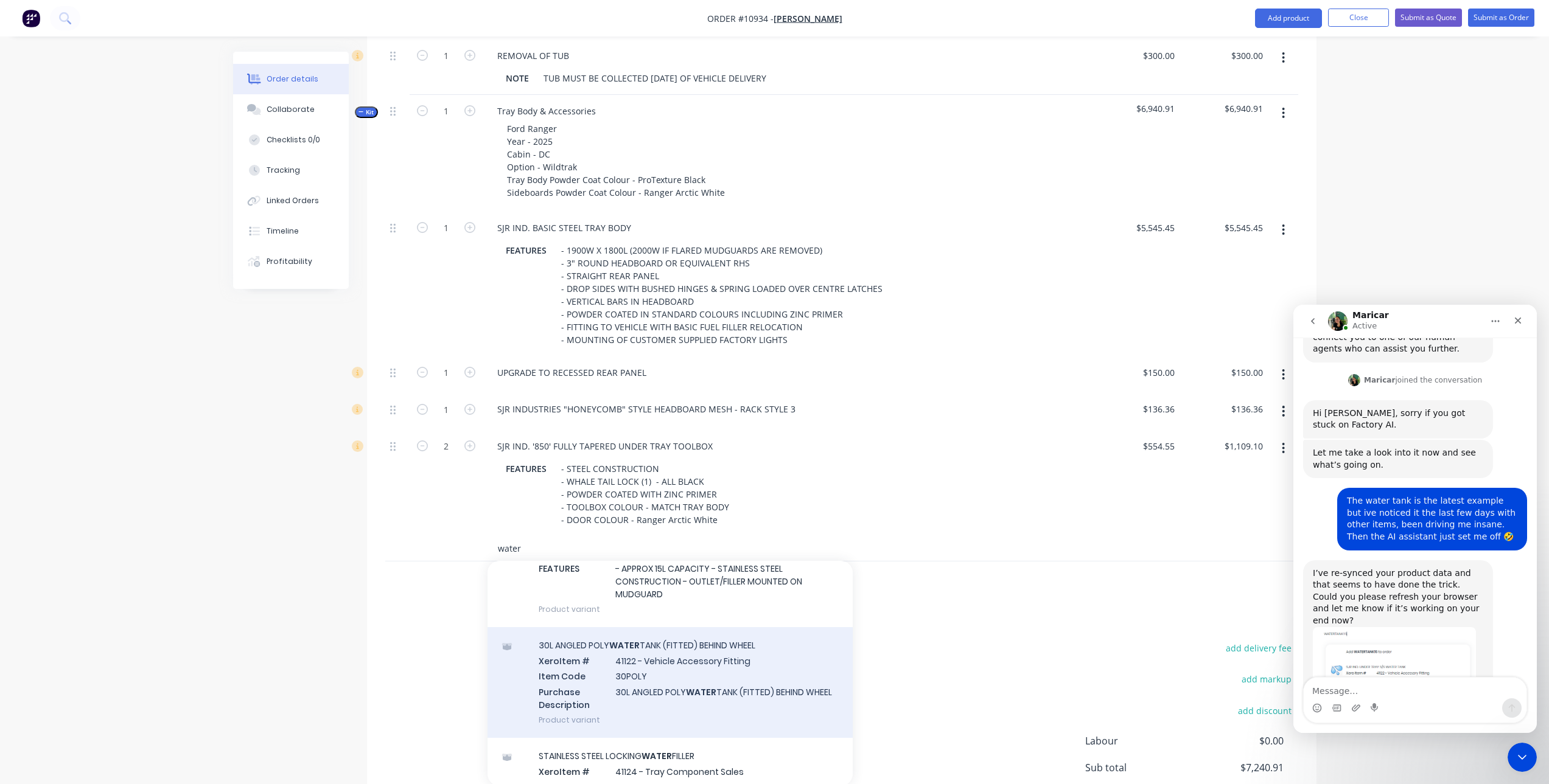
scroll to position [973, 0]
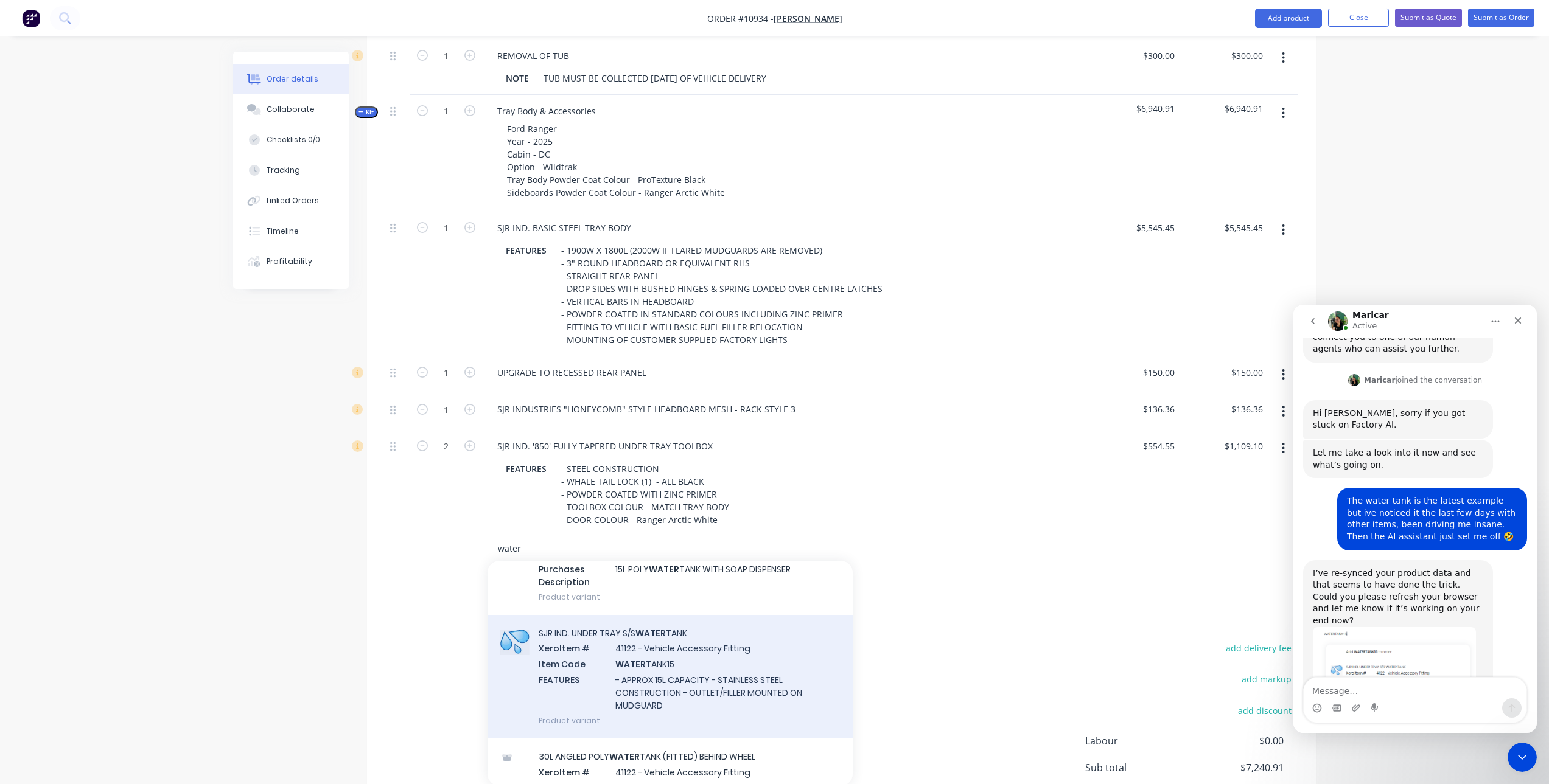
type input "water"
click at [665, 653] on div "SJR IND. UNDER TRAY S/S WATER TANK Xero Item # 41122 - Vehicle Accessory Fittin…" at bounding box center [670, 676] width 365 height 124
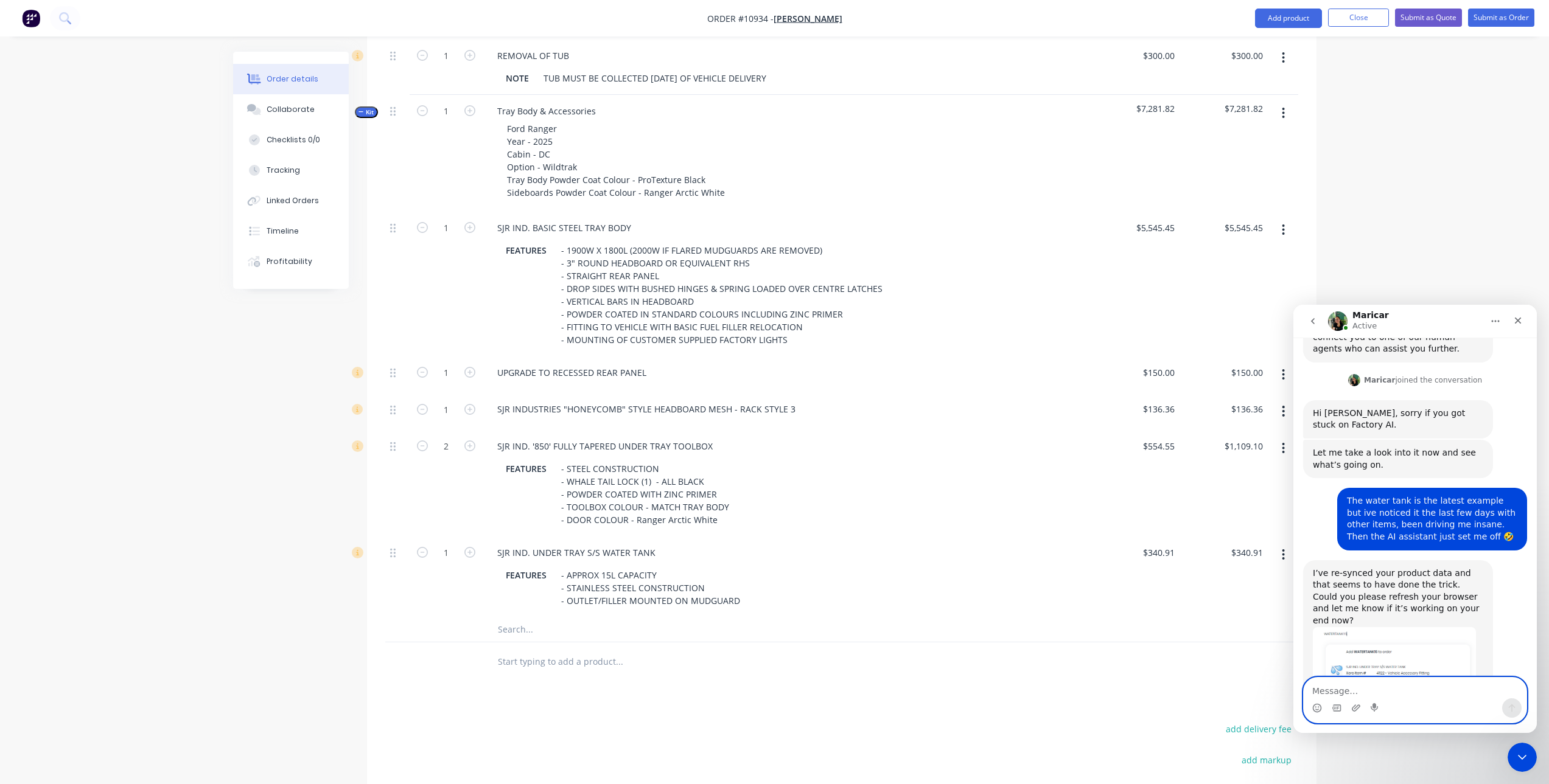
click at [1352, 690] on textarea "Message…" at bounding box center [1414, 687] width 222 height 21
type textarea "yes it worked thank you"
click at [1514, 708] on icon "Send a message…" at bounding box center [1512, 708] width 10 height 10
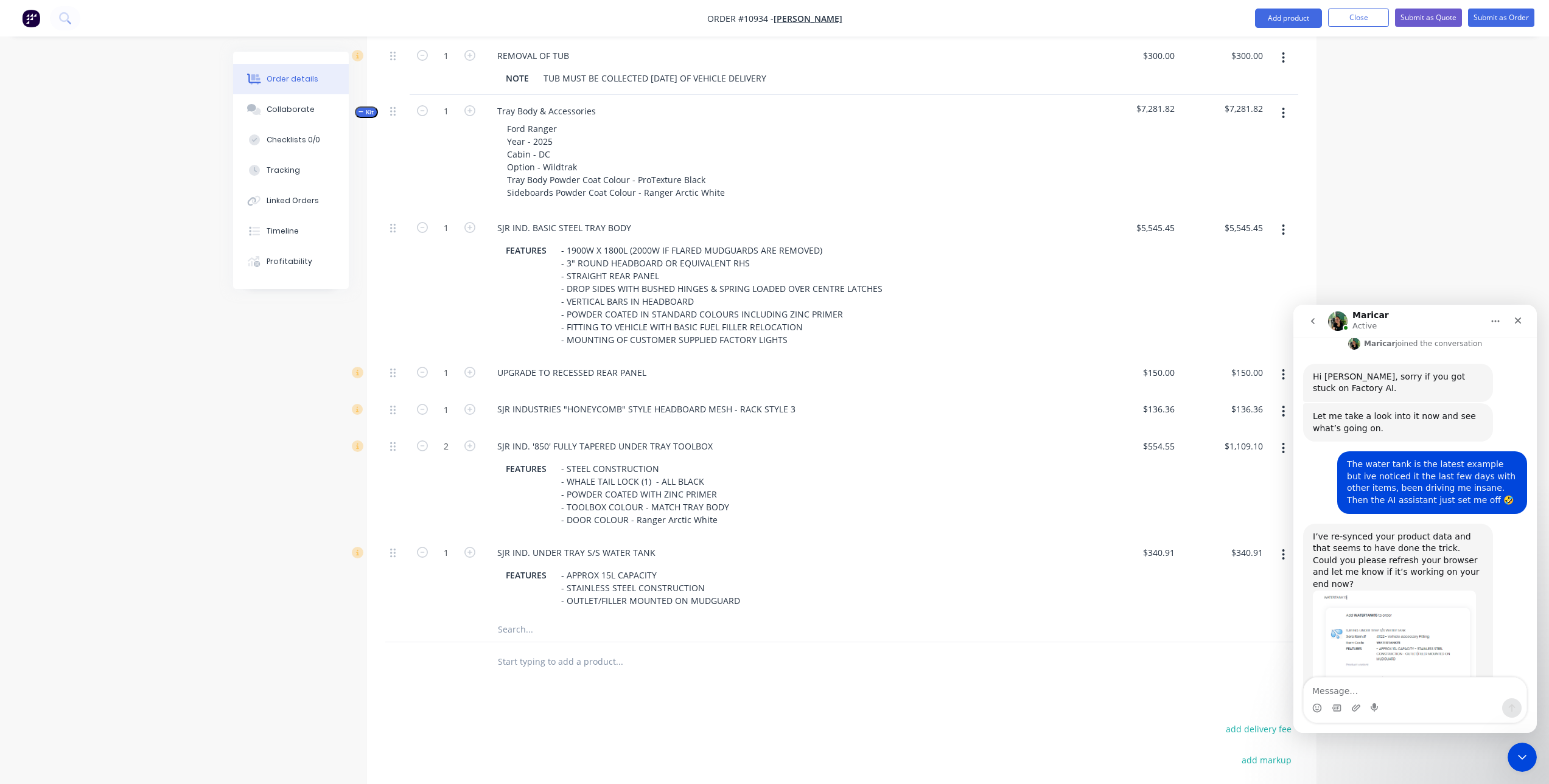
click at [535, 634] on input "text" at bounding box center [619, 630] width 243 height 24
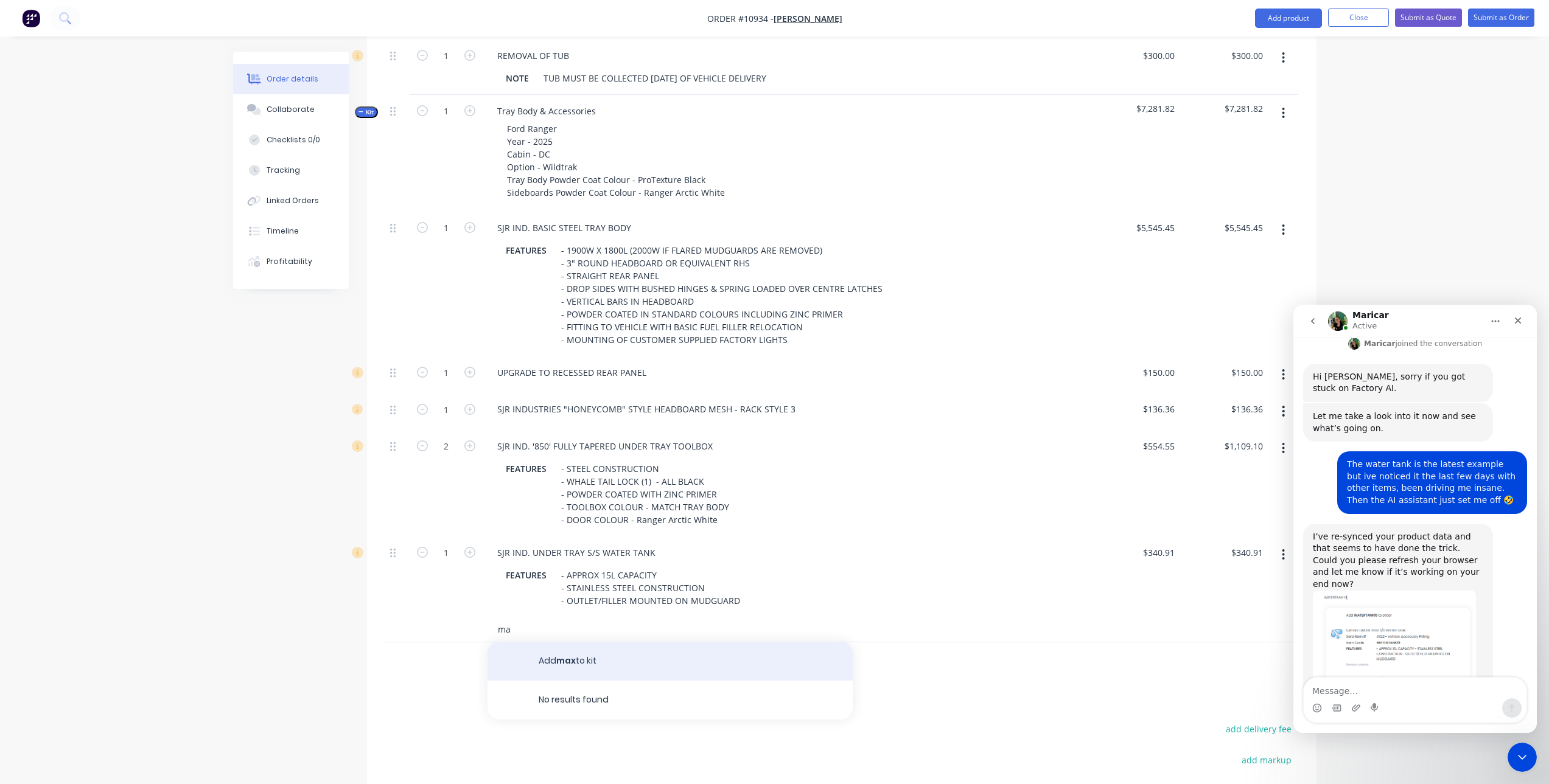
type input "m"
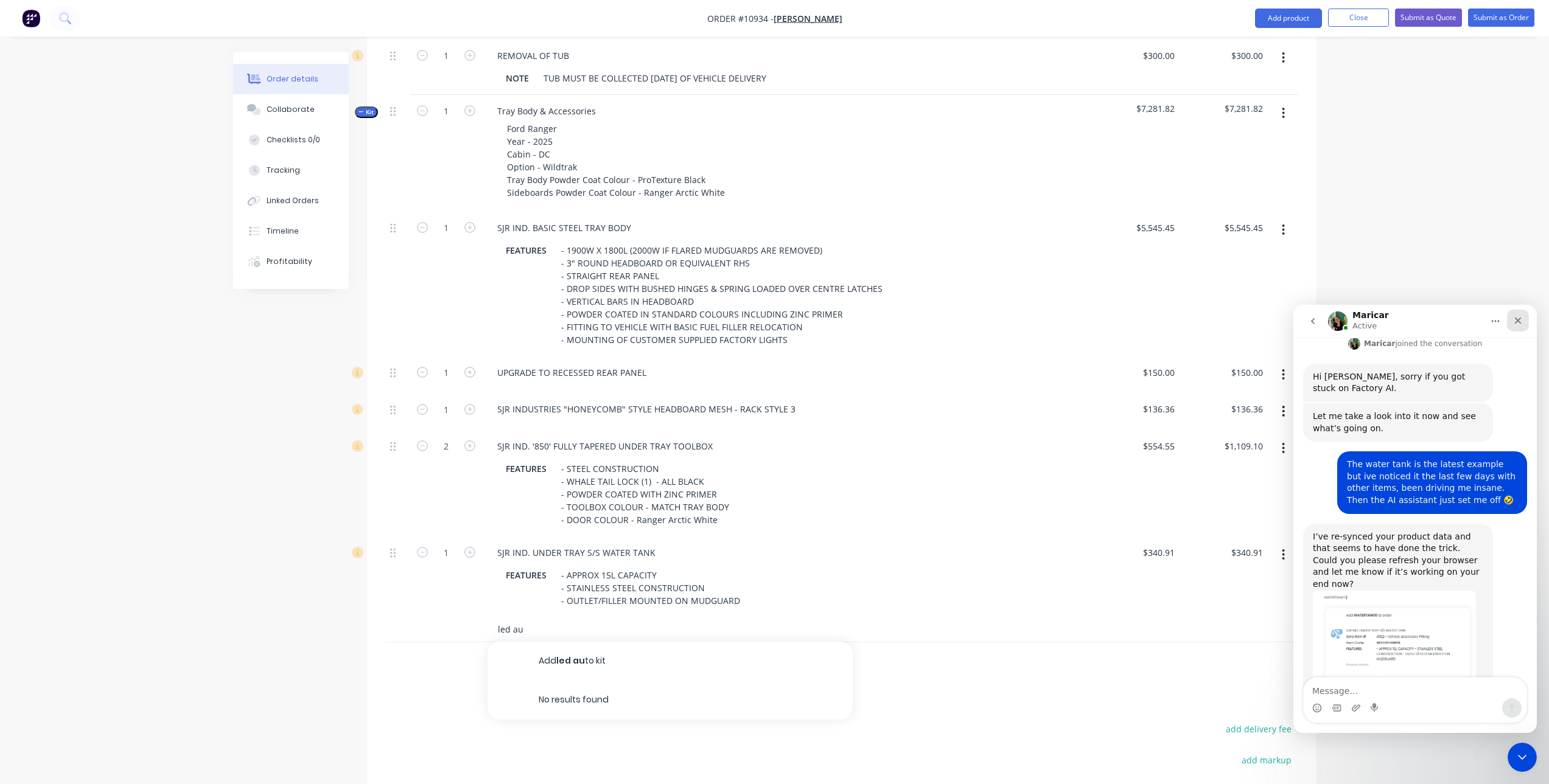
type input "led au"
click at [1522, 321] on icon "Close" at bounding box center [1518, 321] width 10 height 10
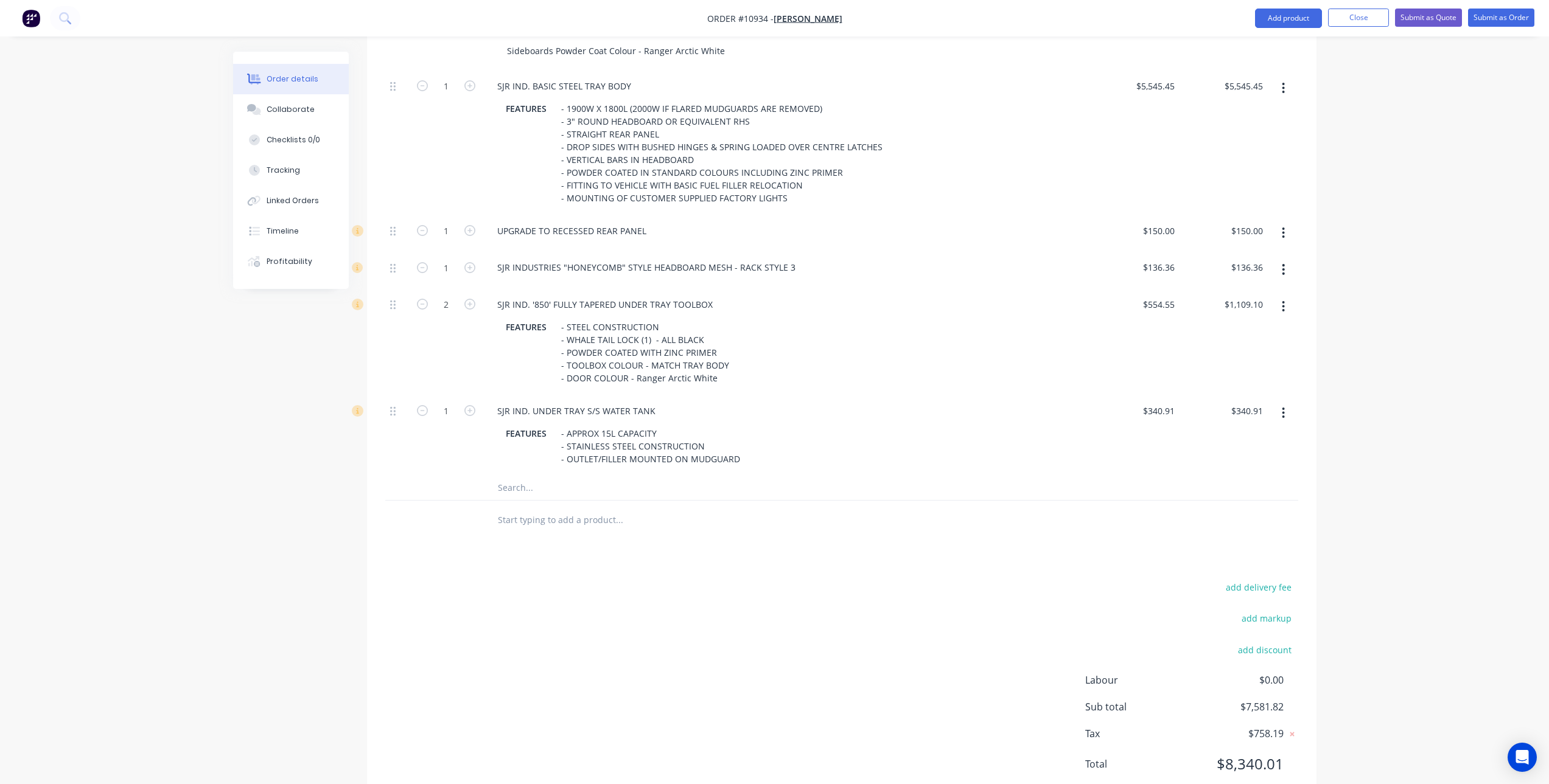
scroll to position [546, 0]
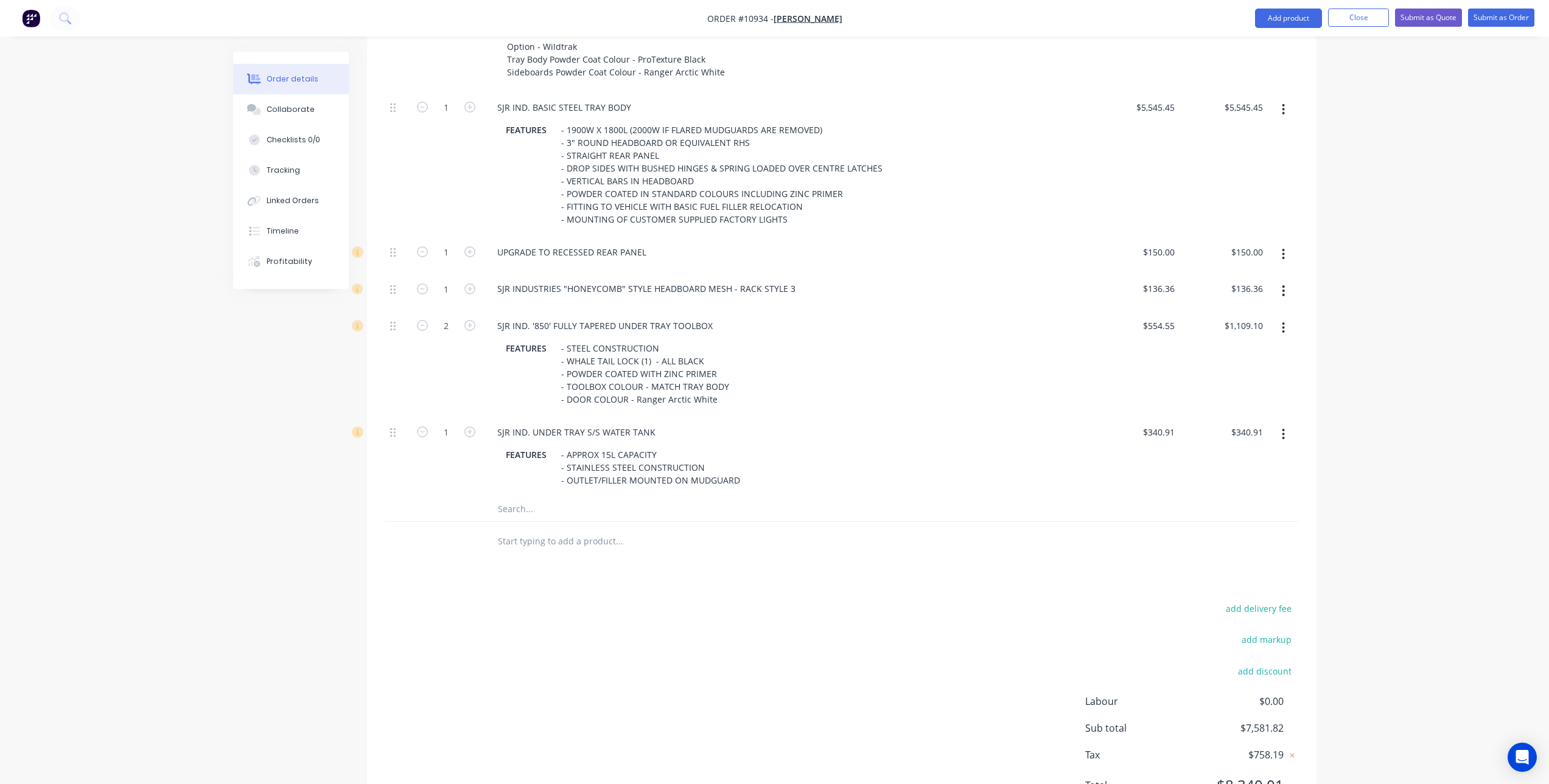
click at [566, 514] on input "text" at bounding box center [619, 509] width 243 height 24
type input "maxi"
click at [513, 640] on div "add delivery fee add markup add discount Labour $0.00 Sub total $7,581.82 Tax $…" at bounding box center [841, 704] width 913 height 208
click at [565, 532] on input "text" at bounding box center [619, 541] width 243 height 24
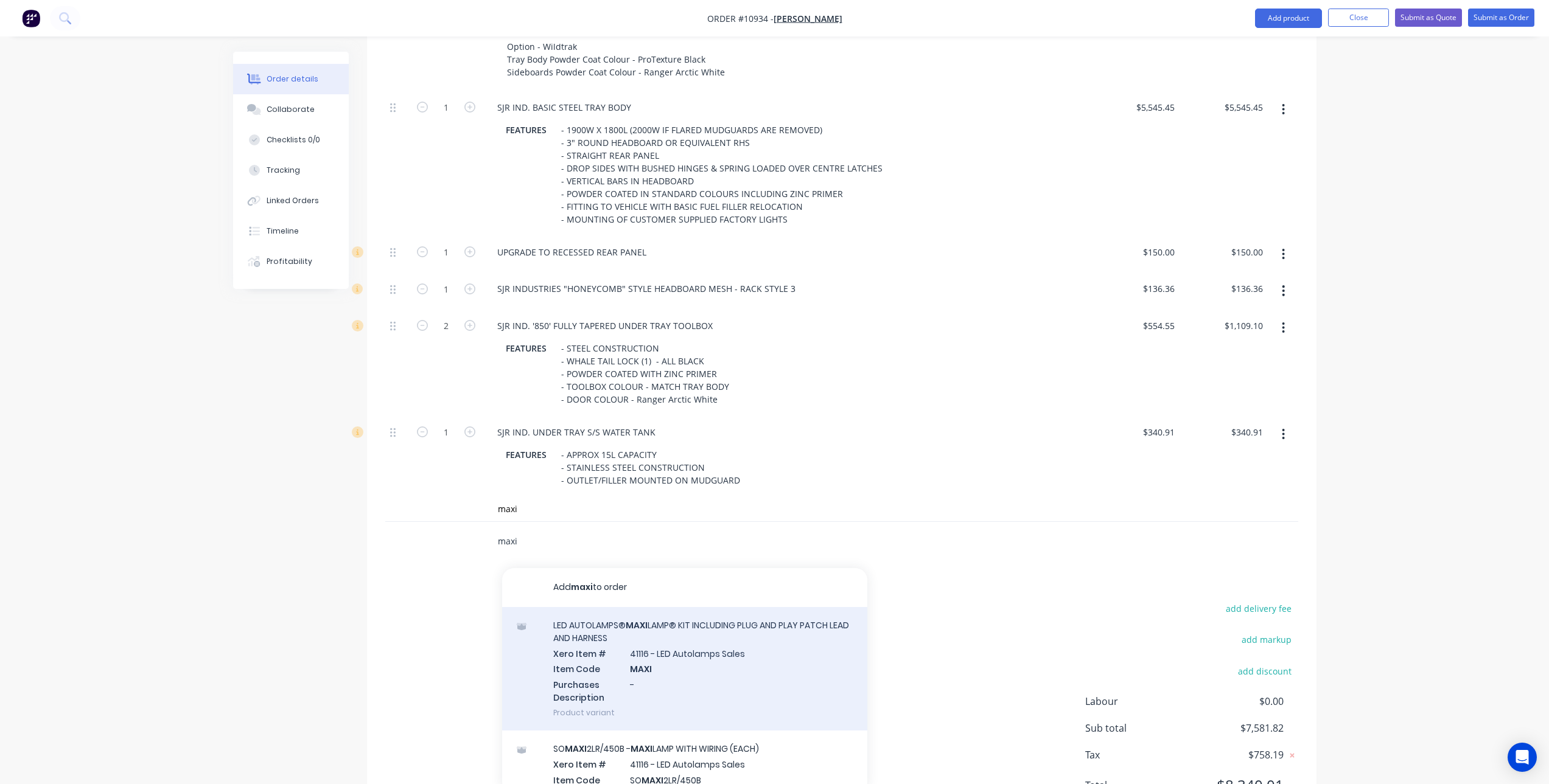
type input "maxi"
click at [649, 640] on div "LED AUTOLAMPS® MAXI LAMP® KIT INCLUDING PLUG AND PLAY PATCH LEAD AND HARNESS Xe…" at bounding box center [685, 668] width 365 height 124
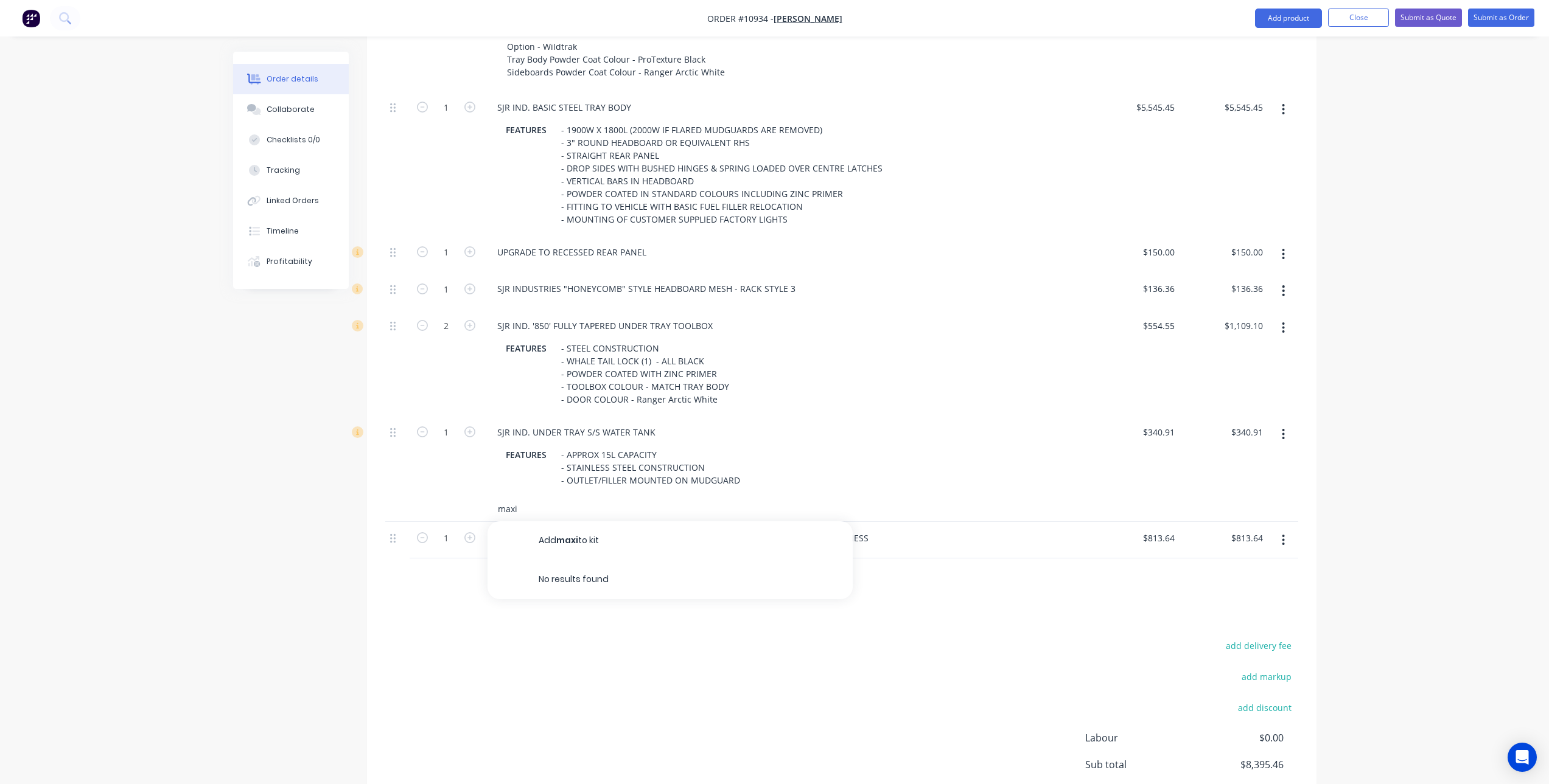
click at [544, 511] on input "maxi" at bounding box center [619, 509] width 243 height 24
type input "m"
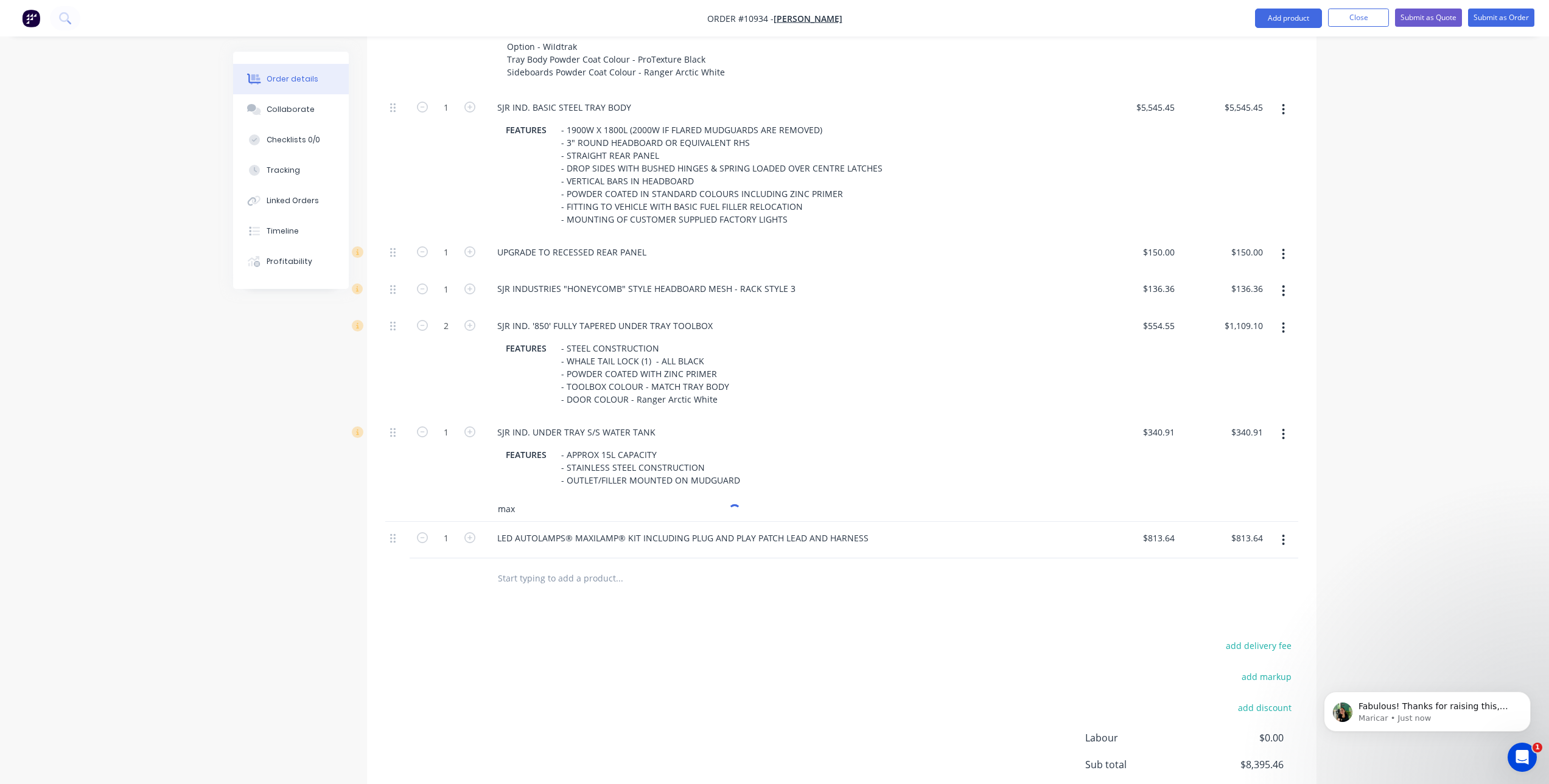
scroll to position [0, 0]
type input "m"
type input "maxilamp"
click at [1421, 705] on span "Fabulous! Thanks for raising this, [PERSON_NAME]." at bounding box center [1433, 712] width 150 height 22
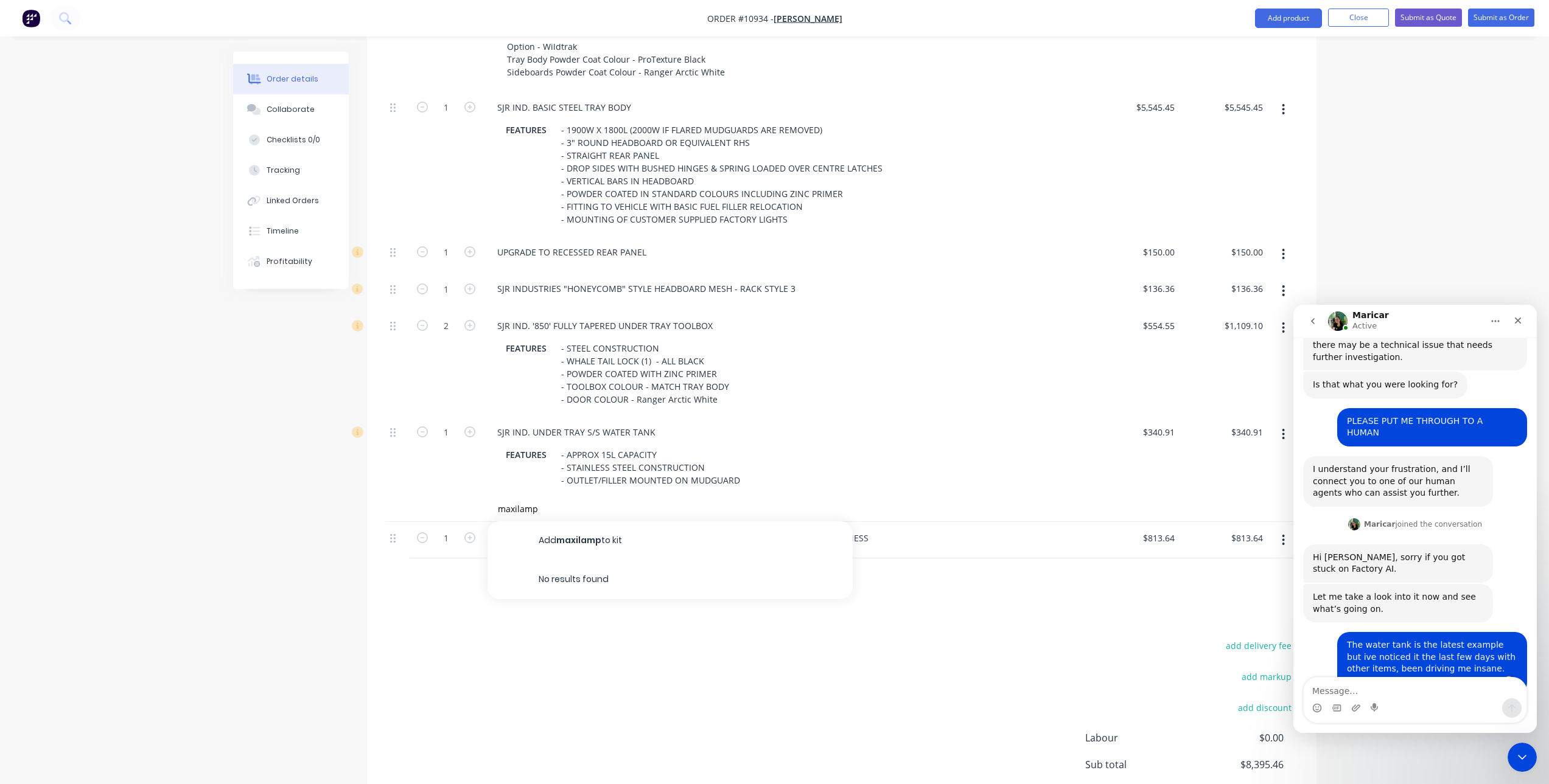
scroll to position [1428, 0]
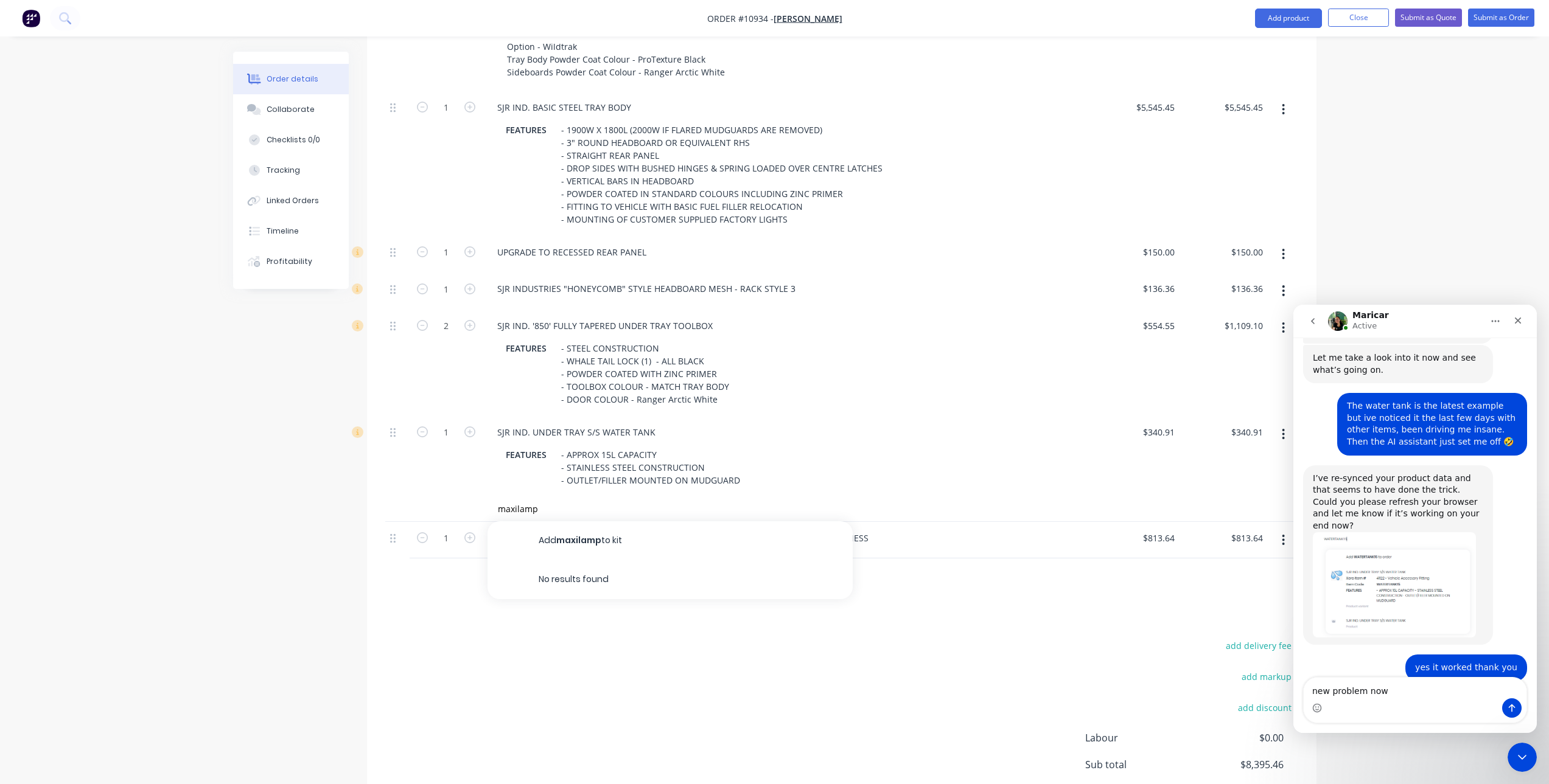
type textarea "new problem now"
click at [1516, 712] on button "Send a message…" at bounding box center [1512, 708] width 20 height 20
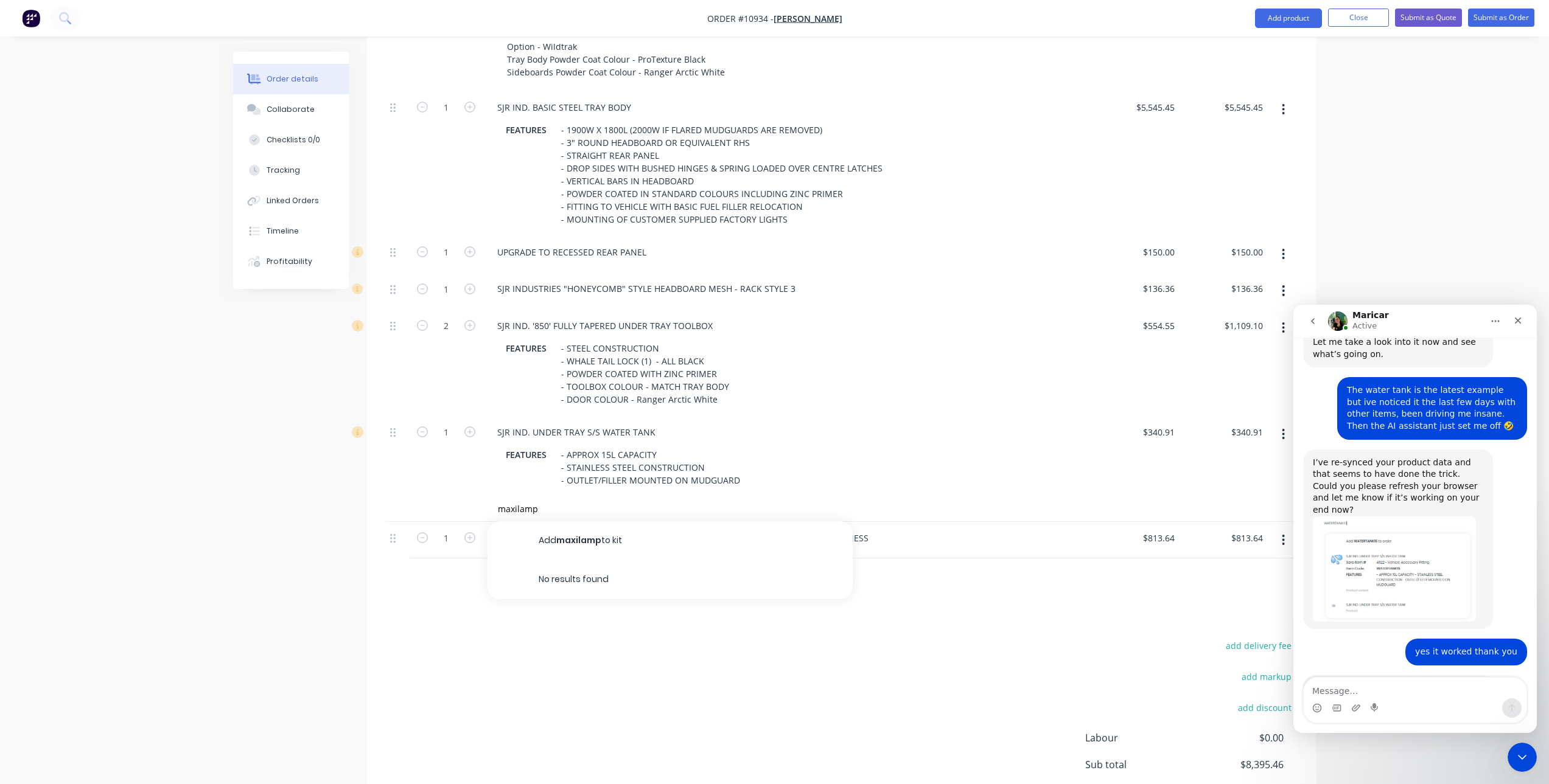
click at [717, 648] on div "add delivery fee add markup add discount Labour $0.00 Sub total $8,395.46 Tax $…" at bounding box center [841, 740] width 913 height 208
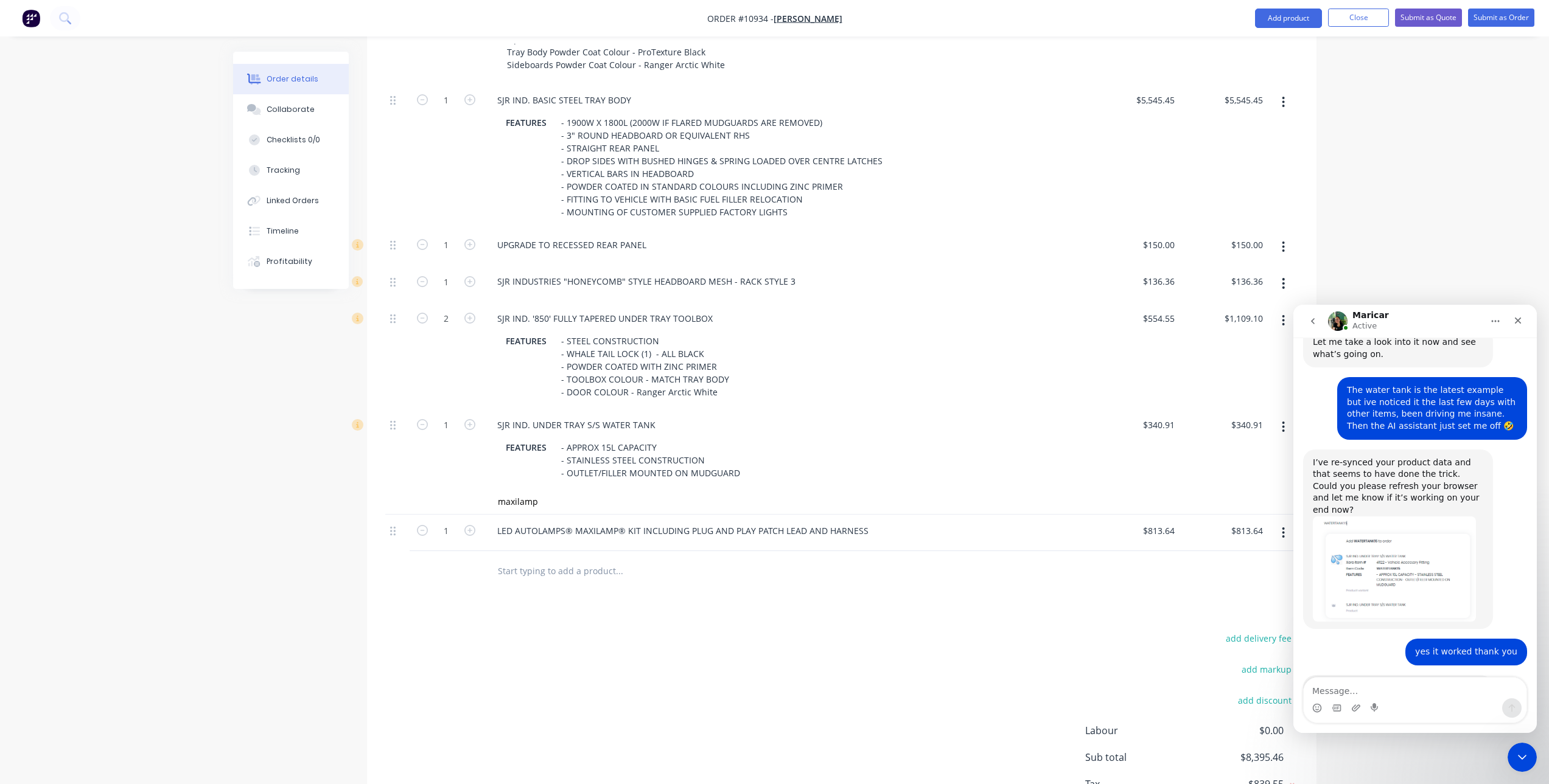
scroll to position [644, 0]
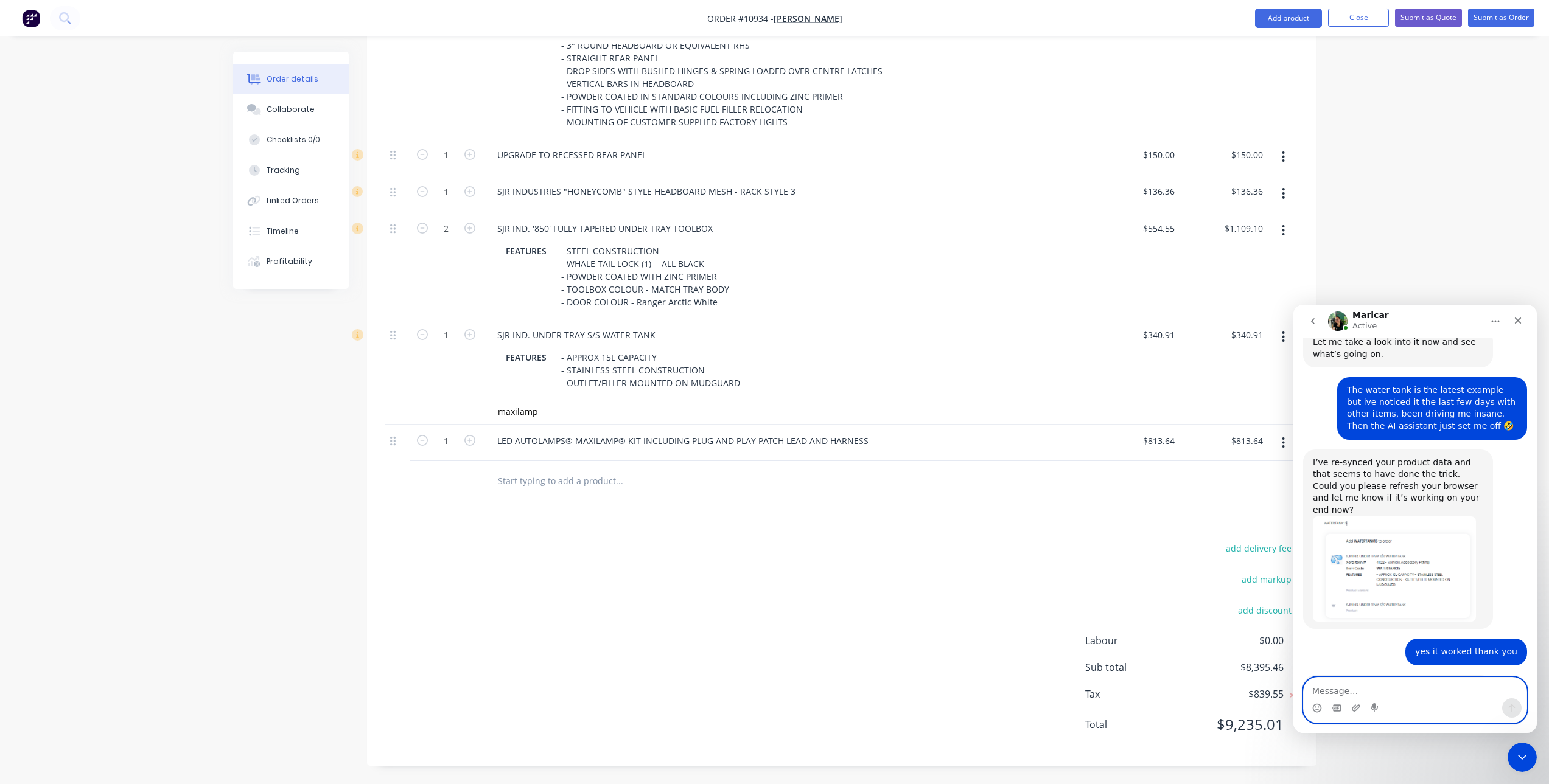
click at [1316, 685] on textarea "Message…" at bounding box center [1414, 687] width 222 height 21
type textarea "order 10934"
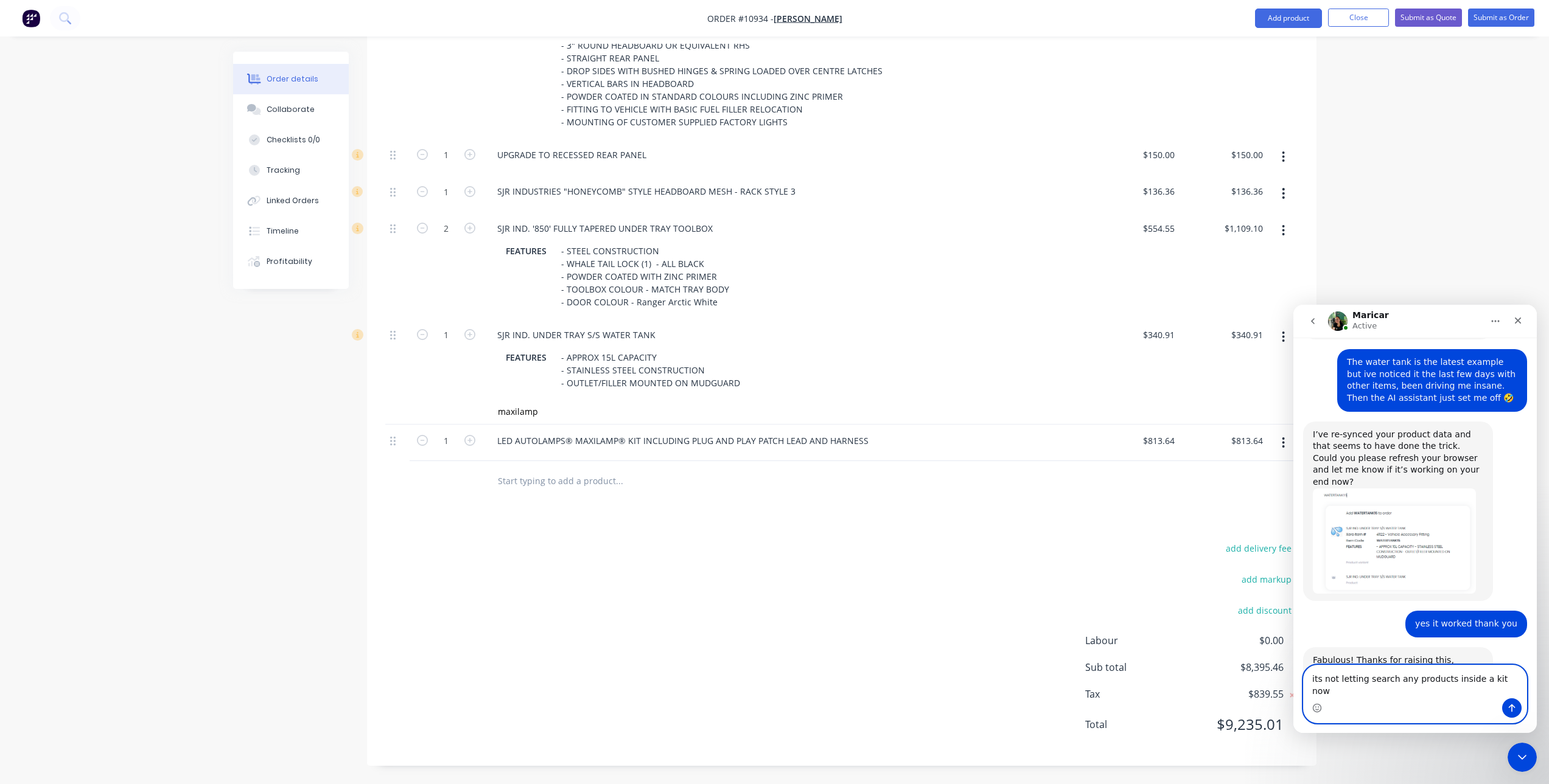
type textarea "its not letting search any products inside a kit now"
click at [1508, 706] on icon "Send a message…" at bounding box center [1512, 708] width 10 height 10
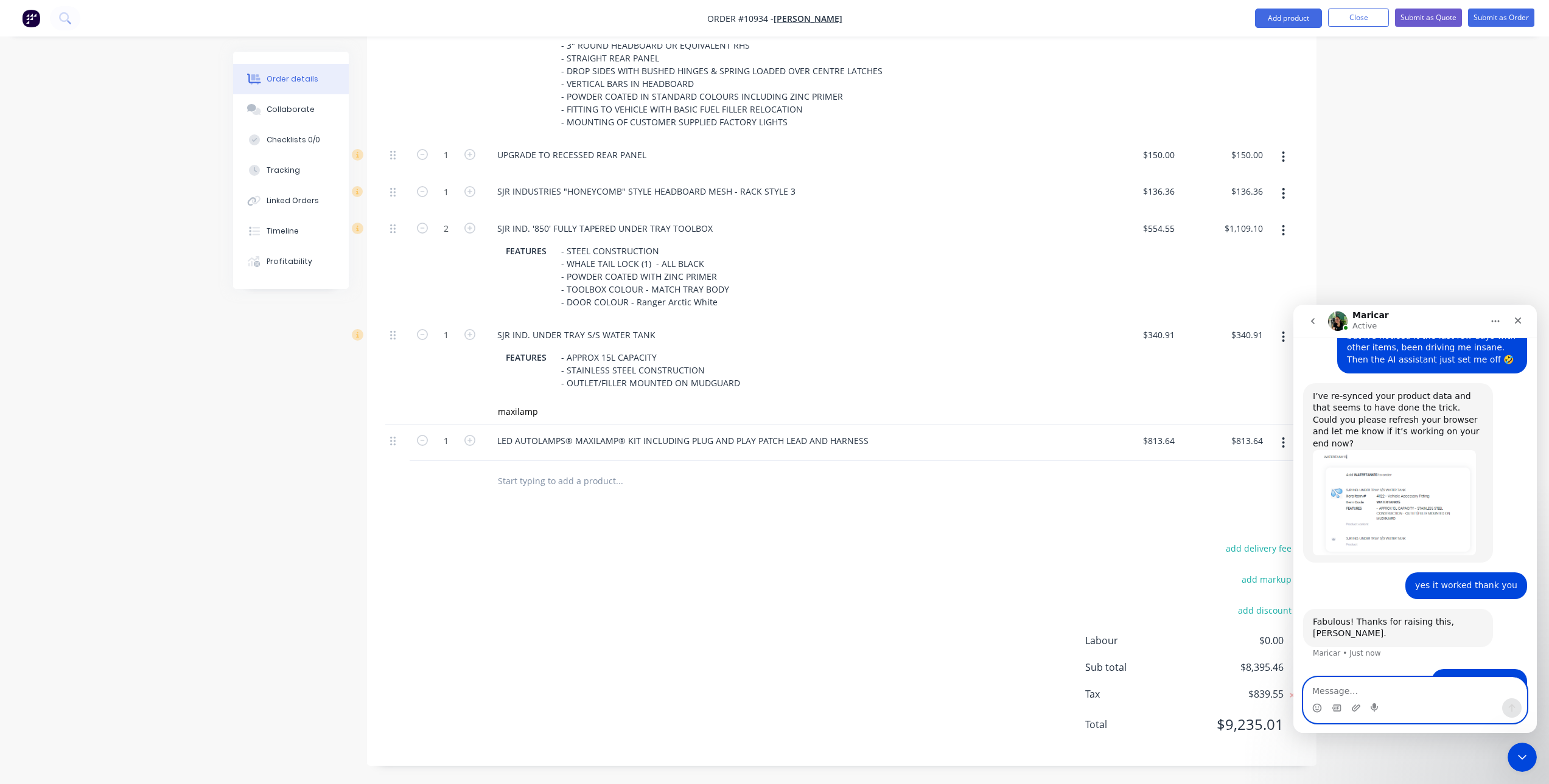
scroll to position [1510, 0]
click at [1352, 15] on button "Close" at bounding box center [1358, 18] width 61 height 18
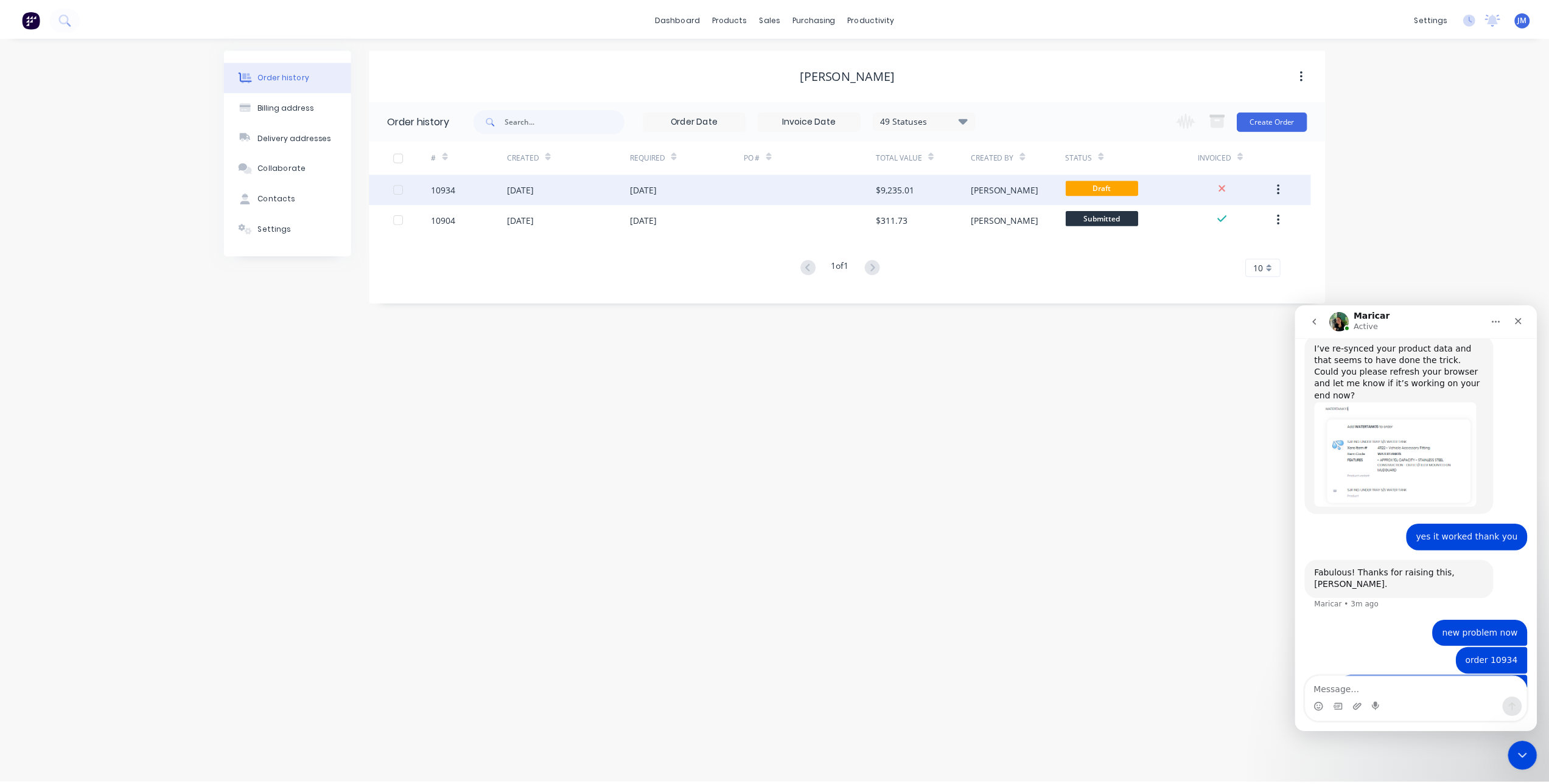
scroll to position [1510, 0]
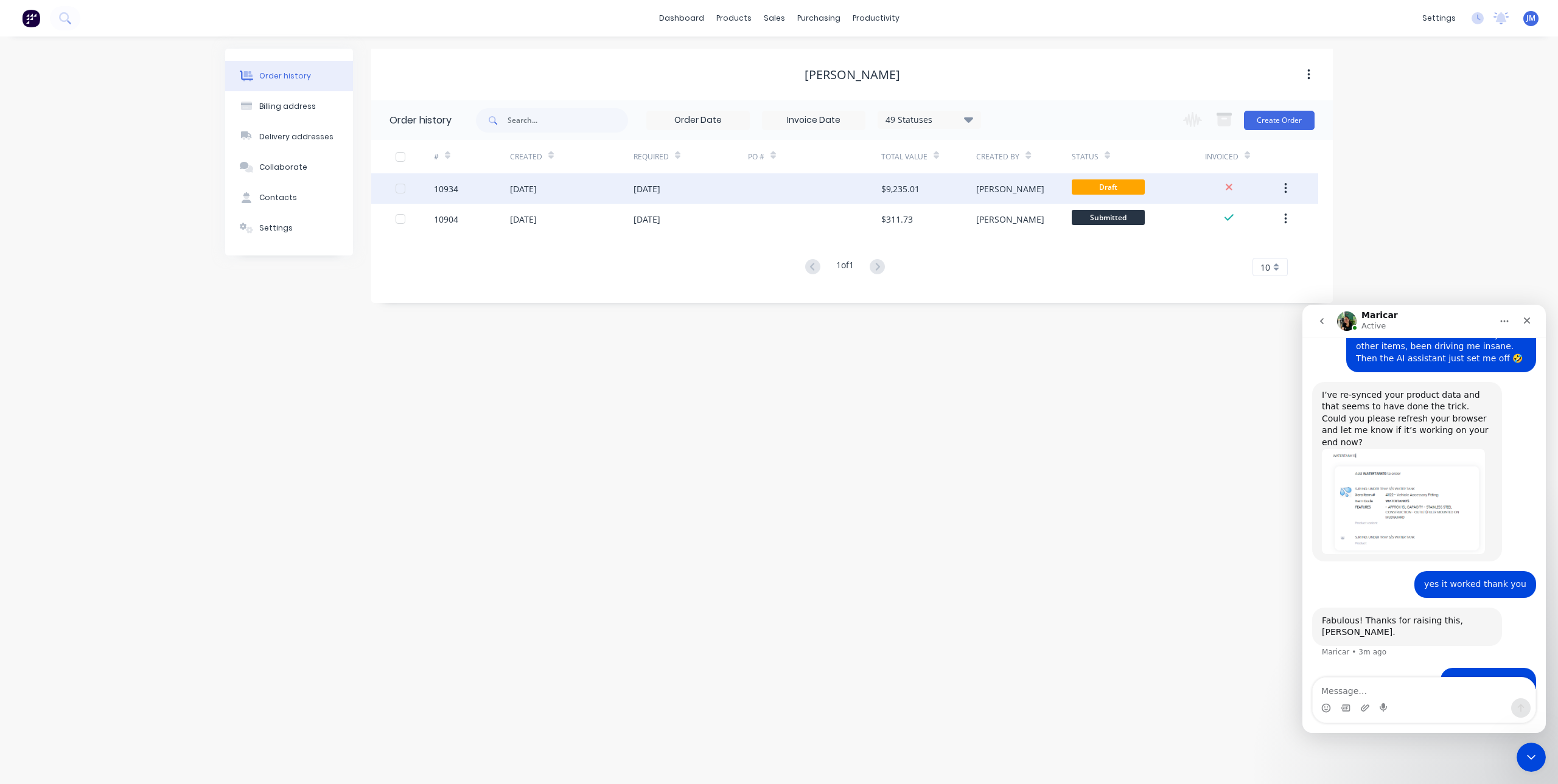
click at [536, 193] on div "[DATE]" at bounding box center [523, 188] width 27 height 13
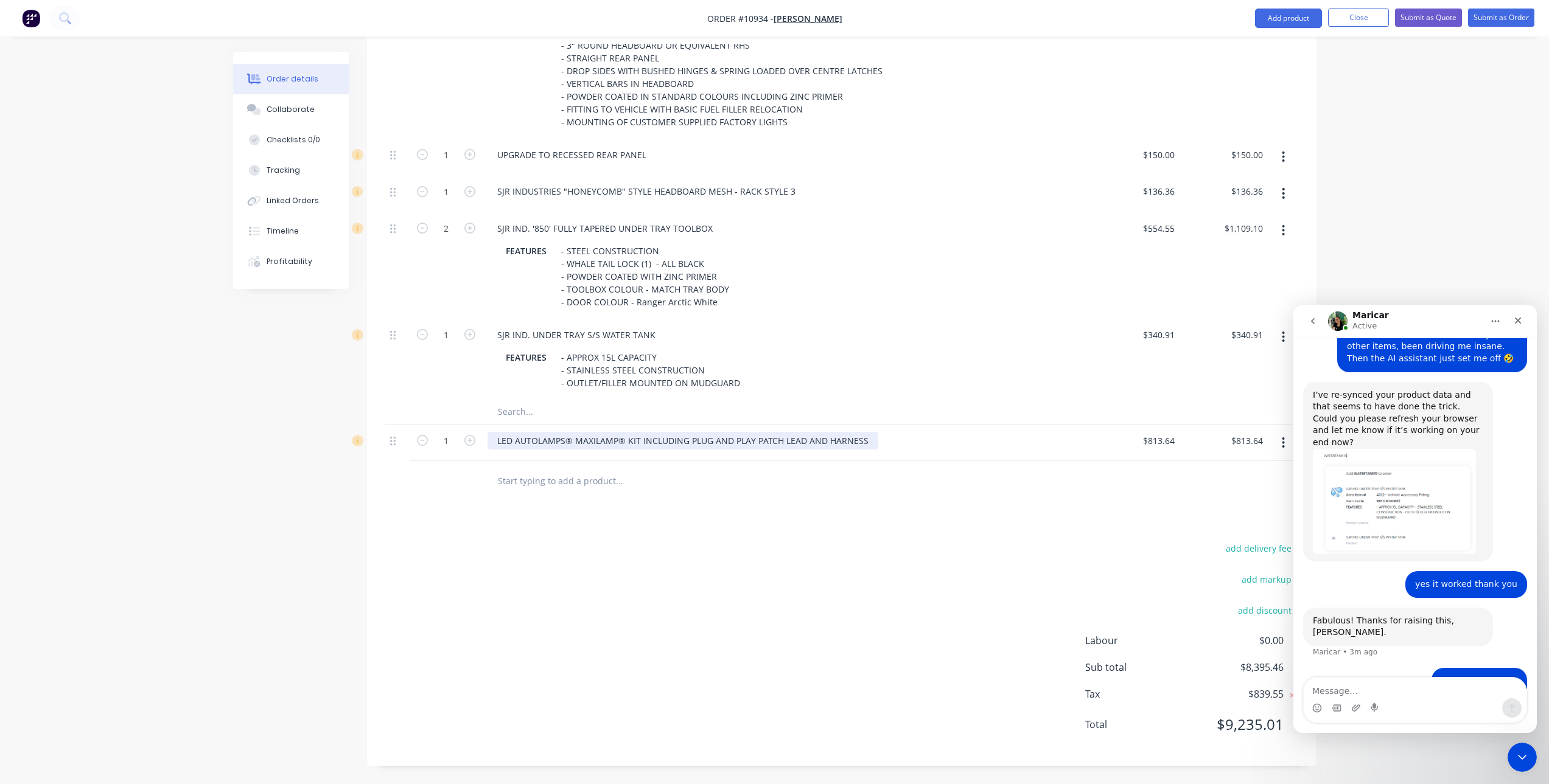
scroll to position [1557, 0]
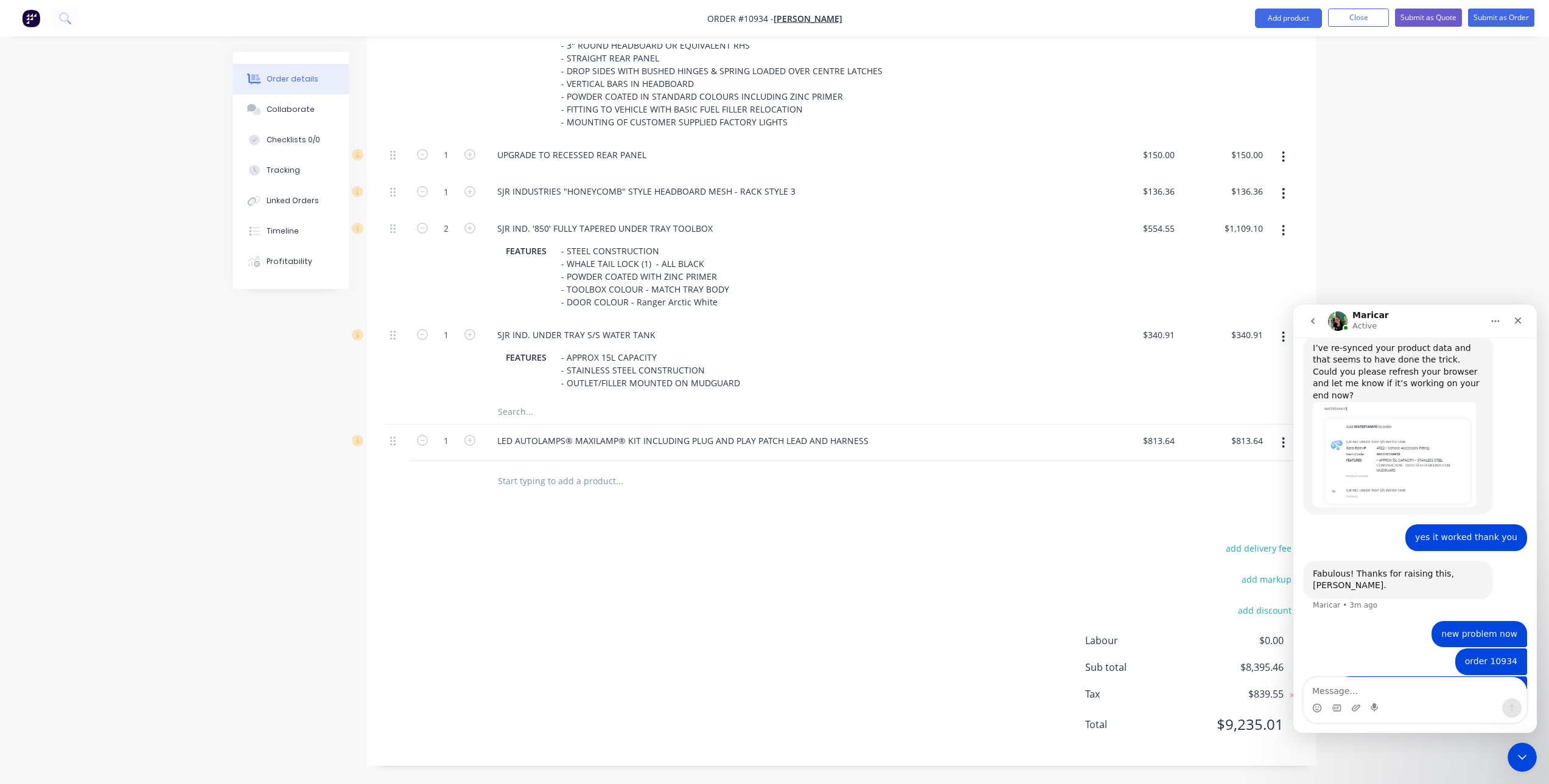
click at [556, 408] on input "text" at bounding box center [619, 411] width 243 height 24
type input "m"
type input "t"
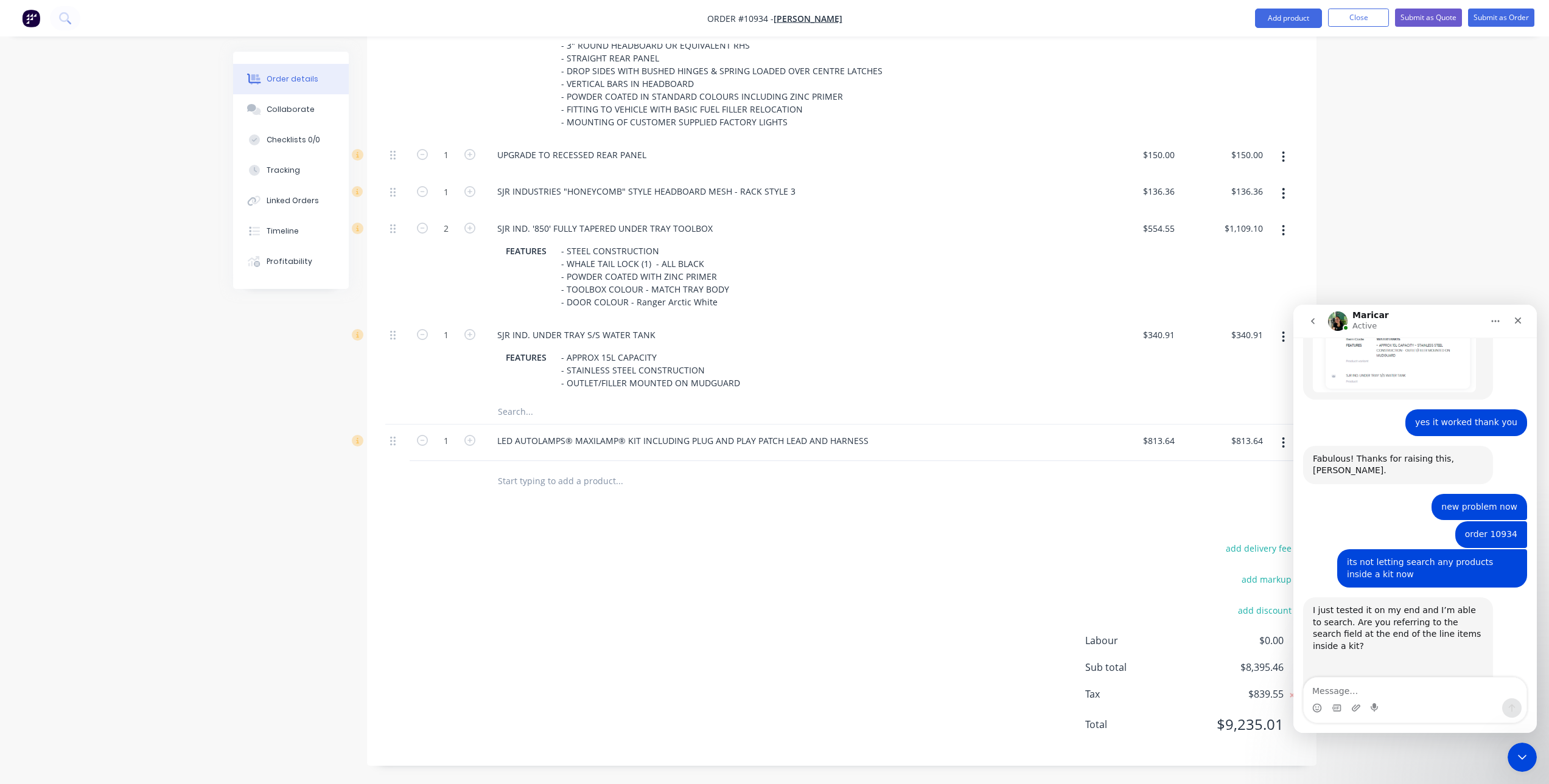
scroll to position [1673, 0]
type input "yes"
click at [1370, 679] on textarea "Message…" at bounding box center [1414, 687] width 222 height 21
click at [1350, 682] on textarea "Message…" at bounding box center [1414, 687] width 222 height 21
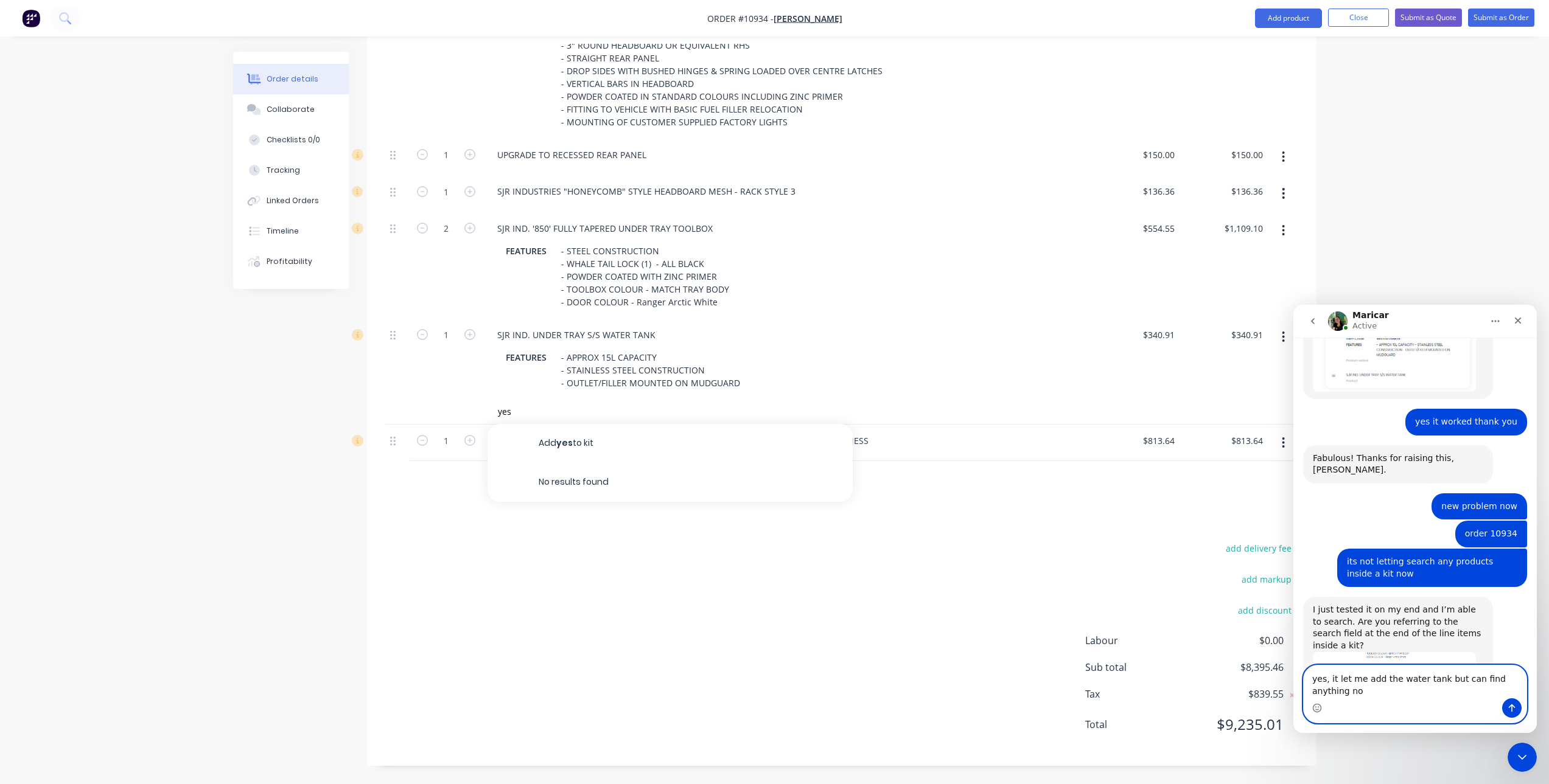
scroll to position [1686, 0]
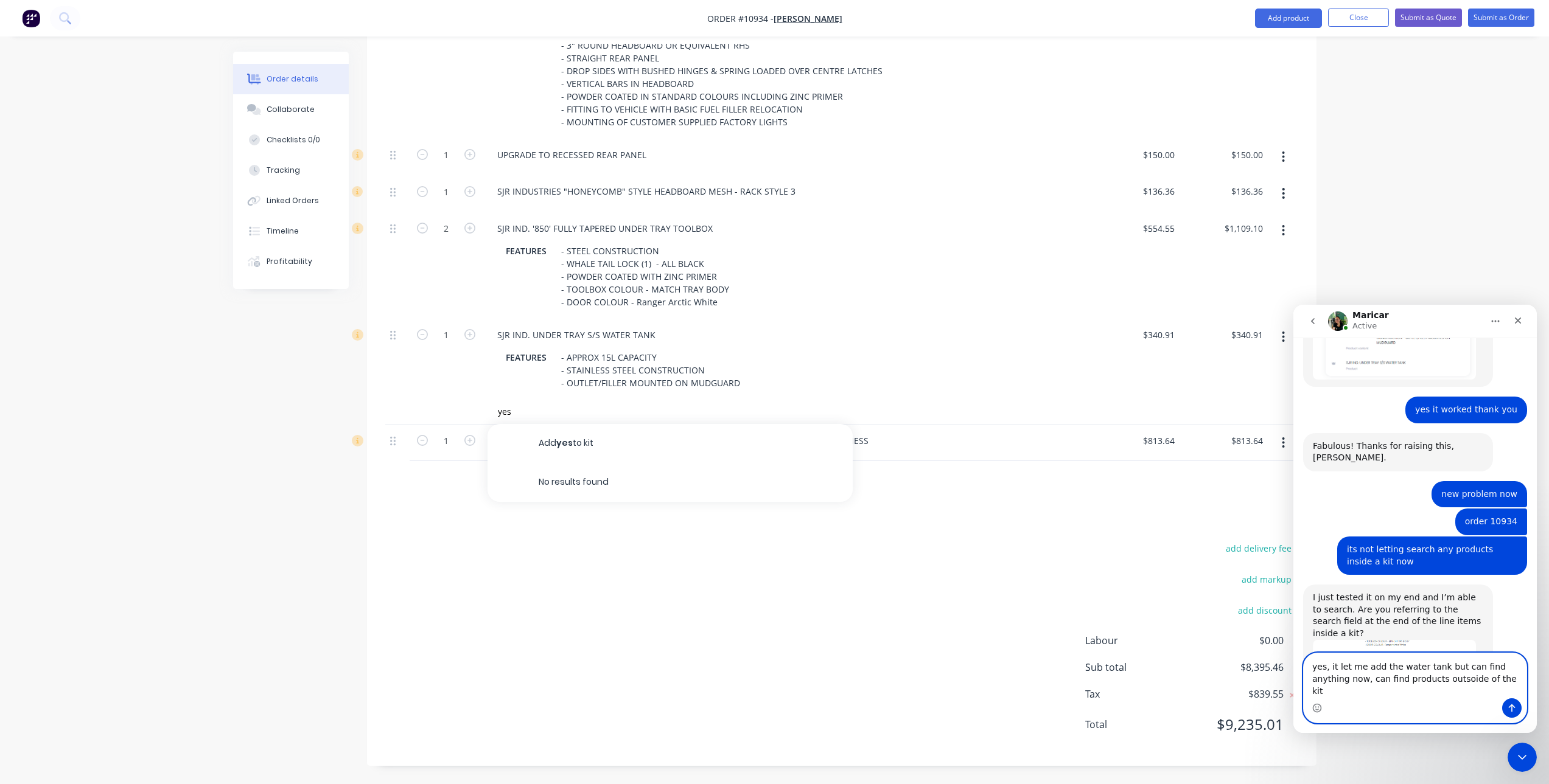
click at [1422, 697] on textarea "yes, it let me add the water tank but can find anything now, can find products …" at bounding box center [1414, 675] width 222 height 45
type textarea "yes, it let me add the water tank but can find anything now, can find products …"
click at [1510, 707] on icon "Send a message…" at bounding box center [1512, 708] width 10 height 10
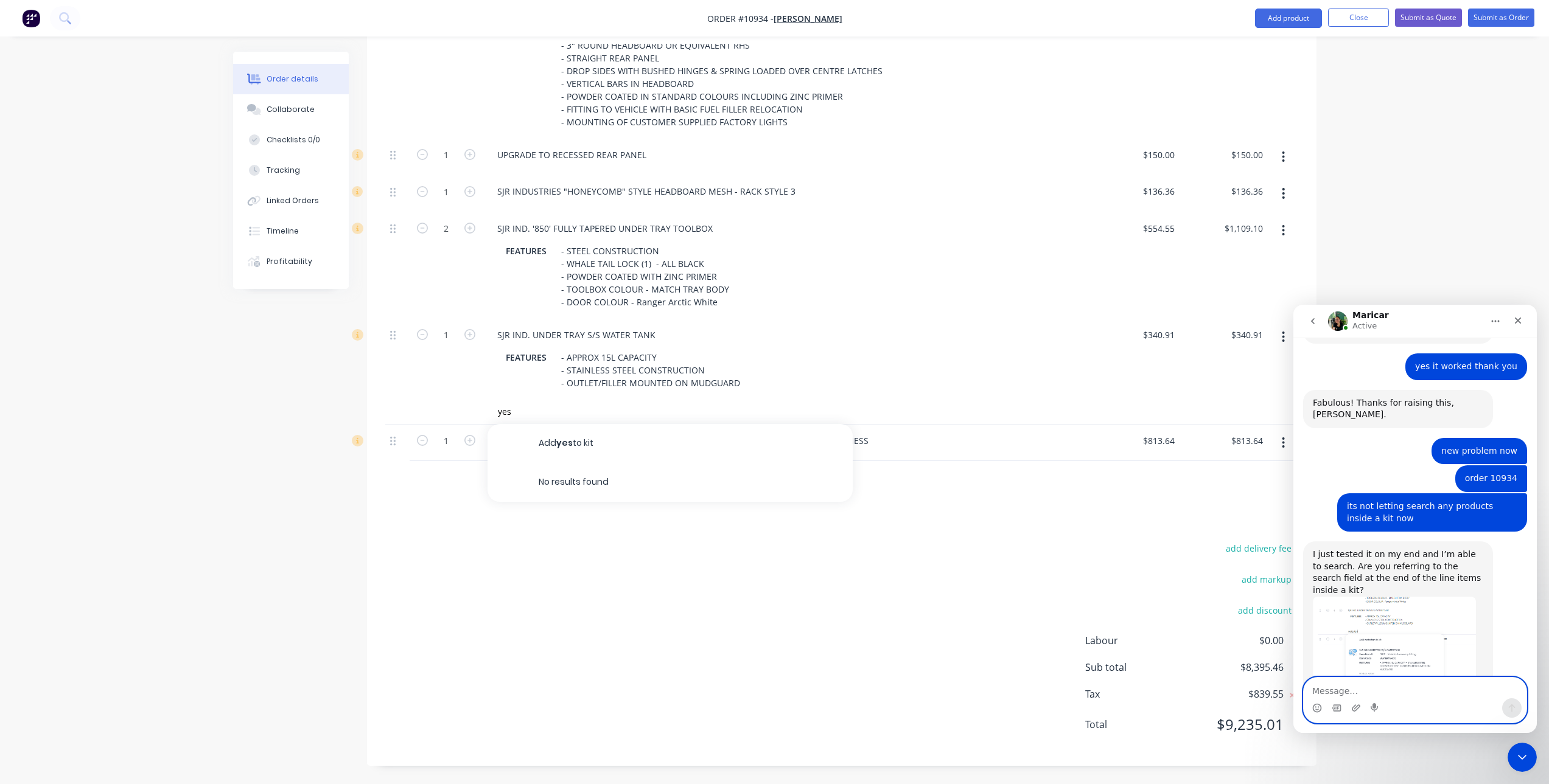
scroll to position [1732, 0]
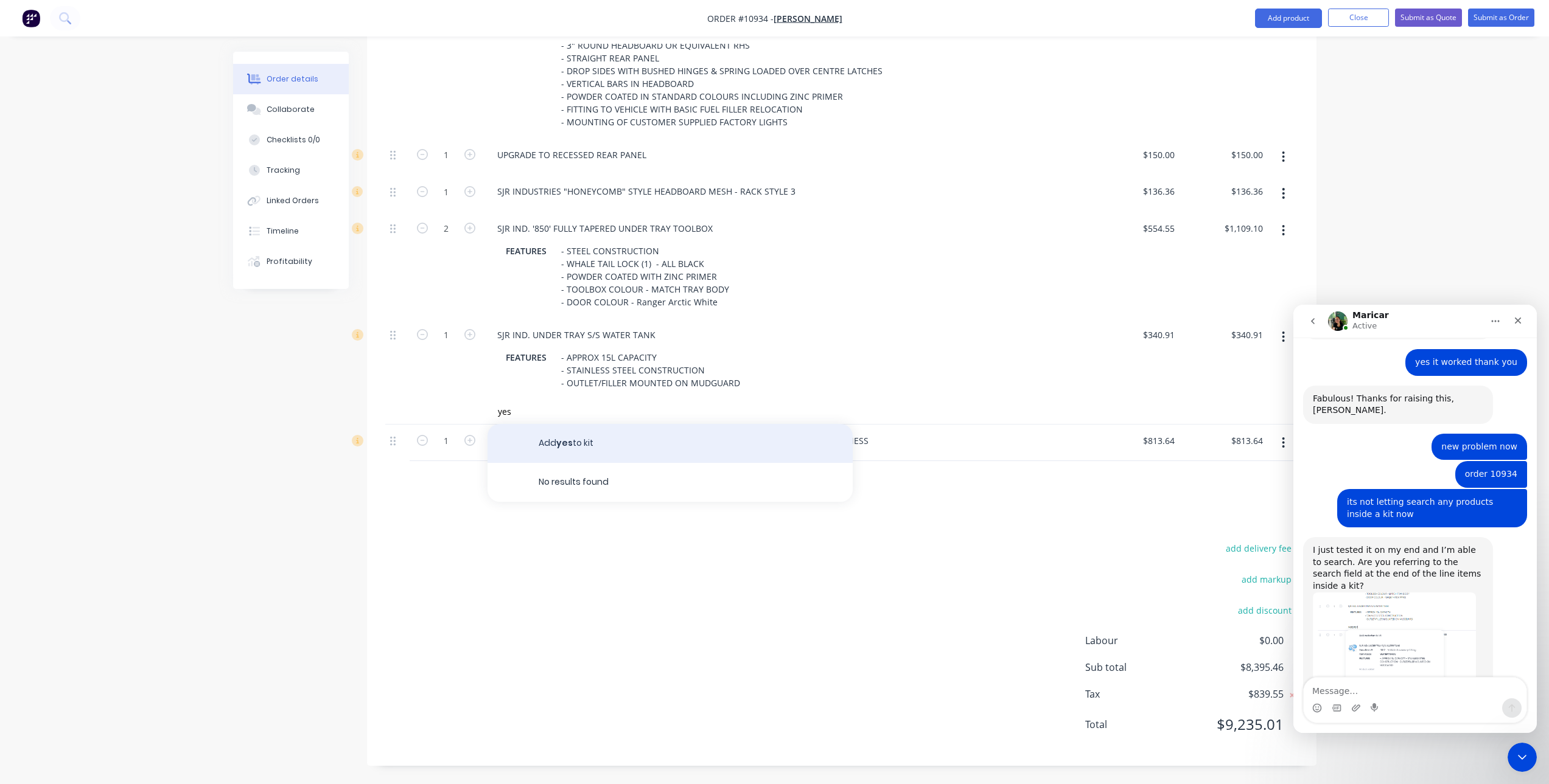
click at [612, 442] on button "Add yes to kit" at bounding box center [670, 442] width 365 height 39
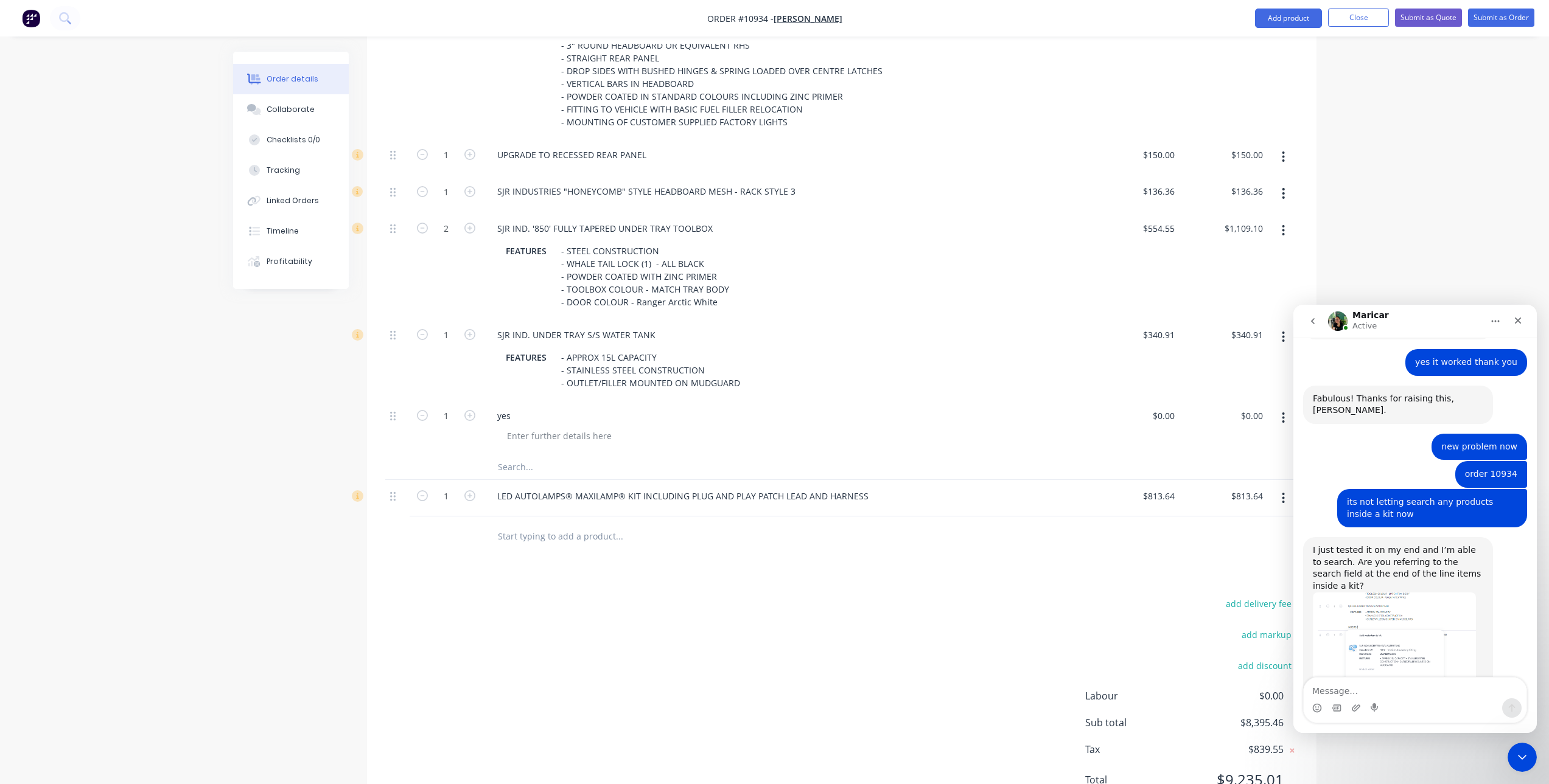
click at [1286, 418] on button "button" at bounding box center [1283, 417] width 29 height 22
click at [1245, 520] on div "Delete" at bounding box center [1240, 523] width 94 height 18
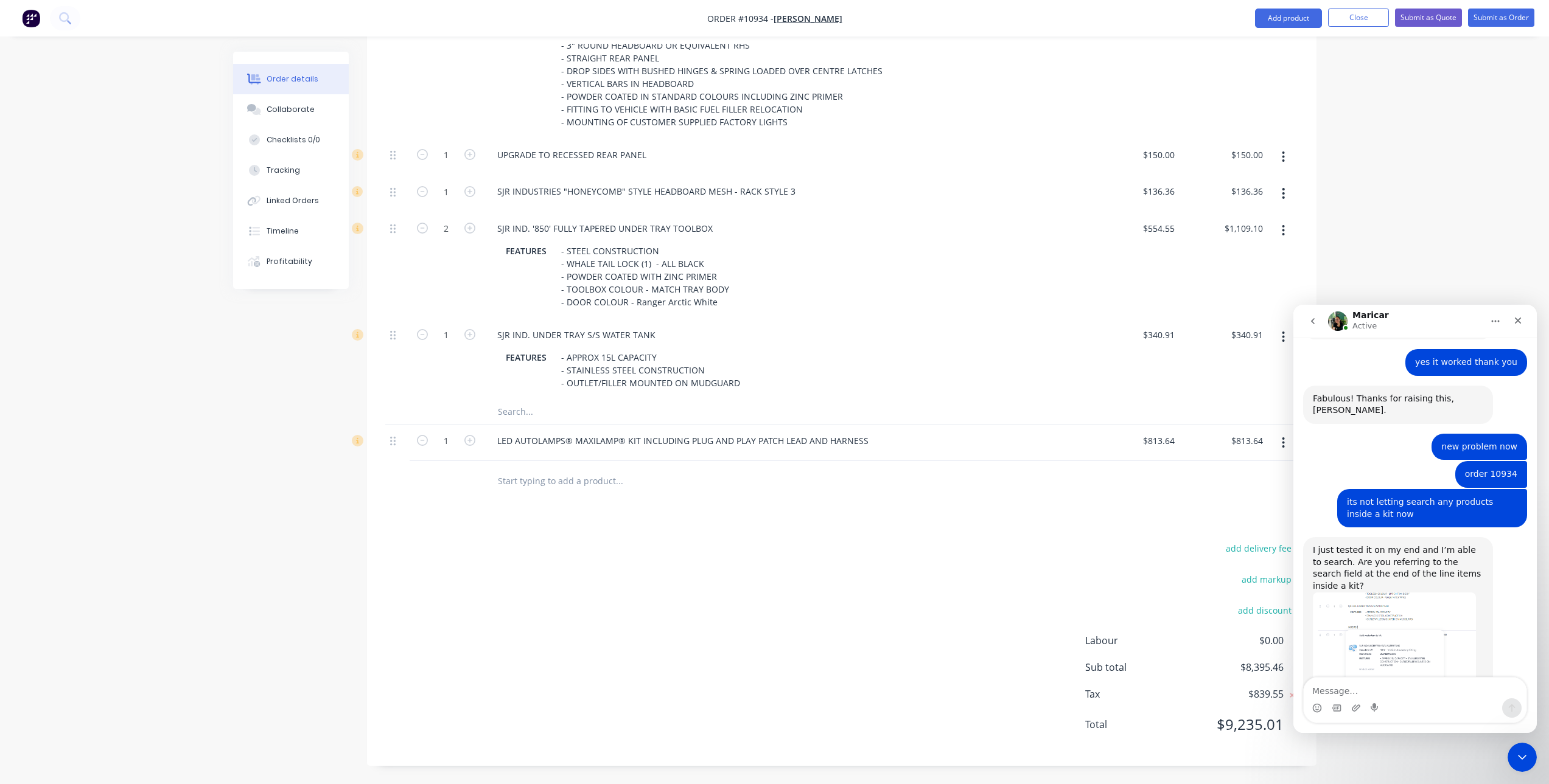
click at [543, 419] on input "text" at bounding box center [619, 411] width 243 height 24
type input "maxi"
click at [1346, 697] on textarea "Message…" at bounding box center [1414, 687] width 222 height 21
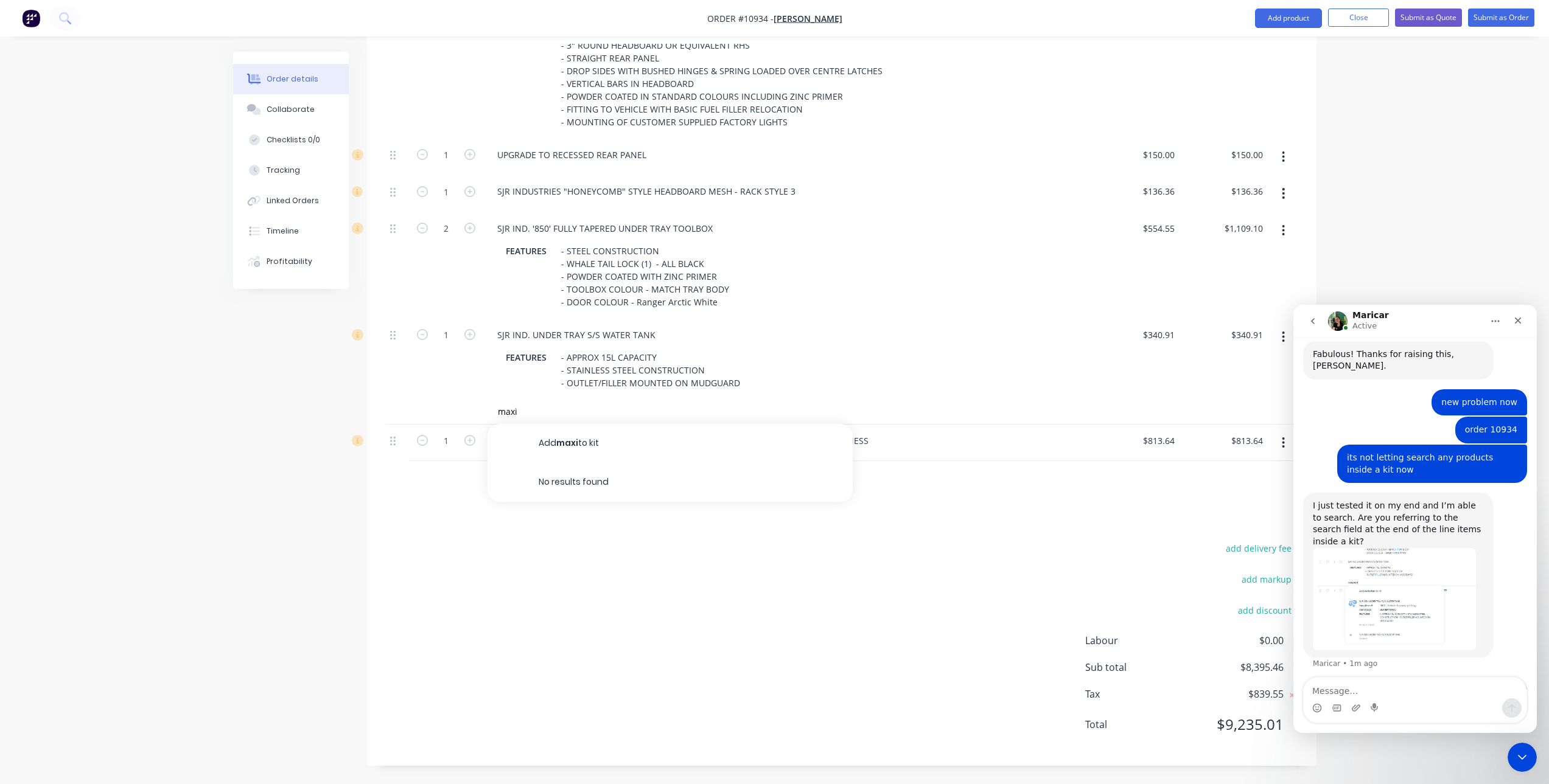
scroll to position [1815, 0]
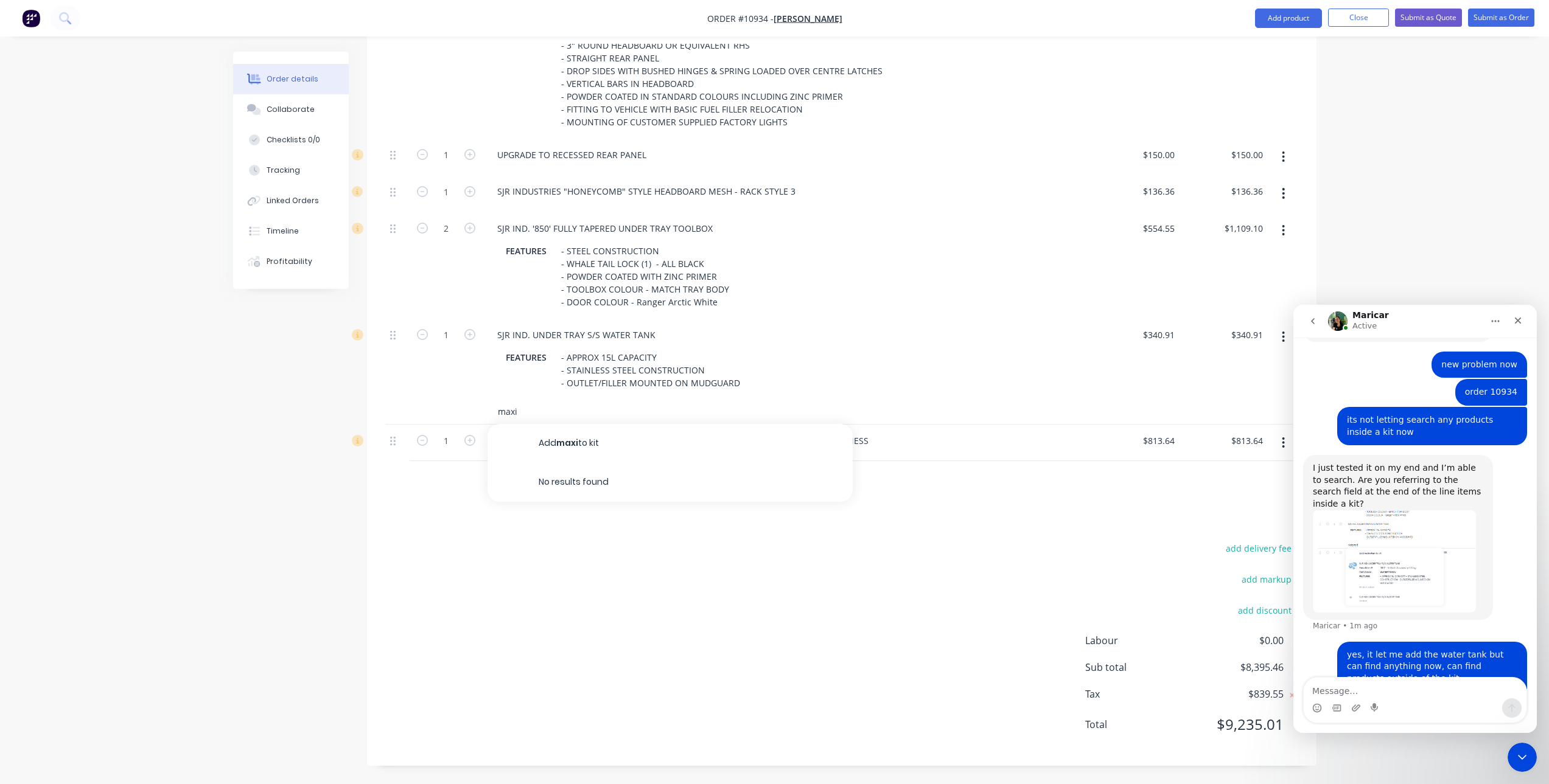
drag, startPoint x: 553, startPoint y: 408, endPoint x: 421, endPoint y: 414, distance: 132.1
click at [421, 414] on div "maxi Add maxi to kit No results found" at bounding box center [841, 411] width 913 height 25
click at [648, 560] on div "add delivery fee add markup add discount Labour $0.00 Sub total $8,395.46 Tax $…" at bounding box center [841, 643] width 913 height 208
click at [1282, 445] on icon "button" at bounding box center [1283, 442] width 3 height 13
click at [1247, 547] on div "Delete" at bounding box center [1240, 548] width 94 height 18
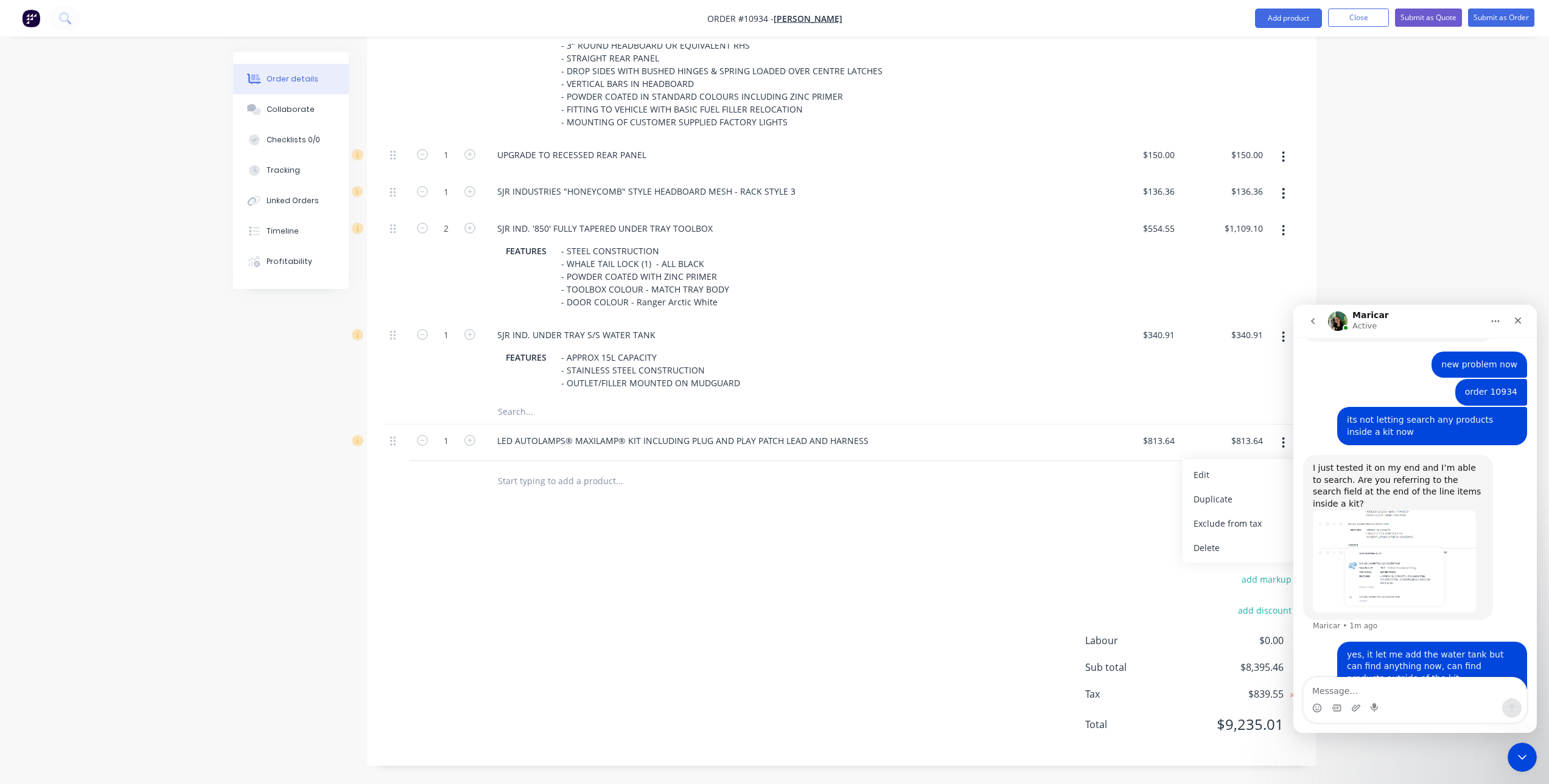
scroll to position [607, 0]
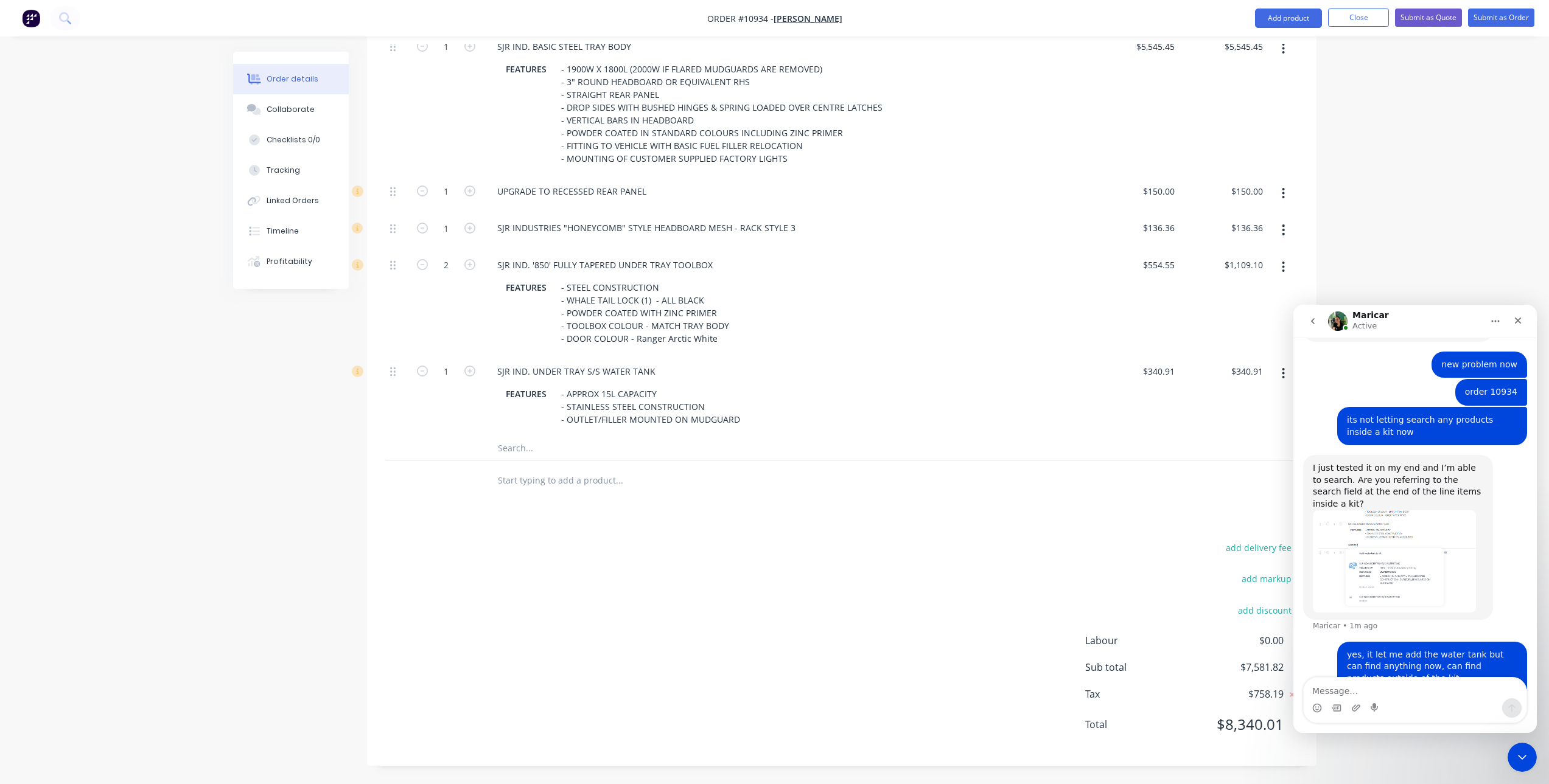
click at [591, 478] on input "text" at bounding box center [619, 480] width 243 height 24
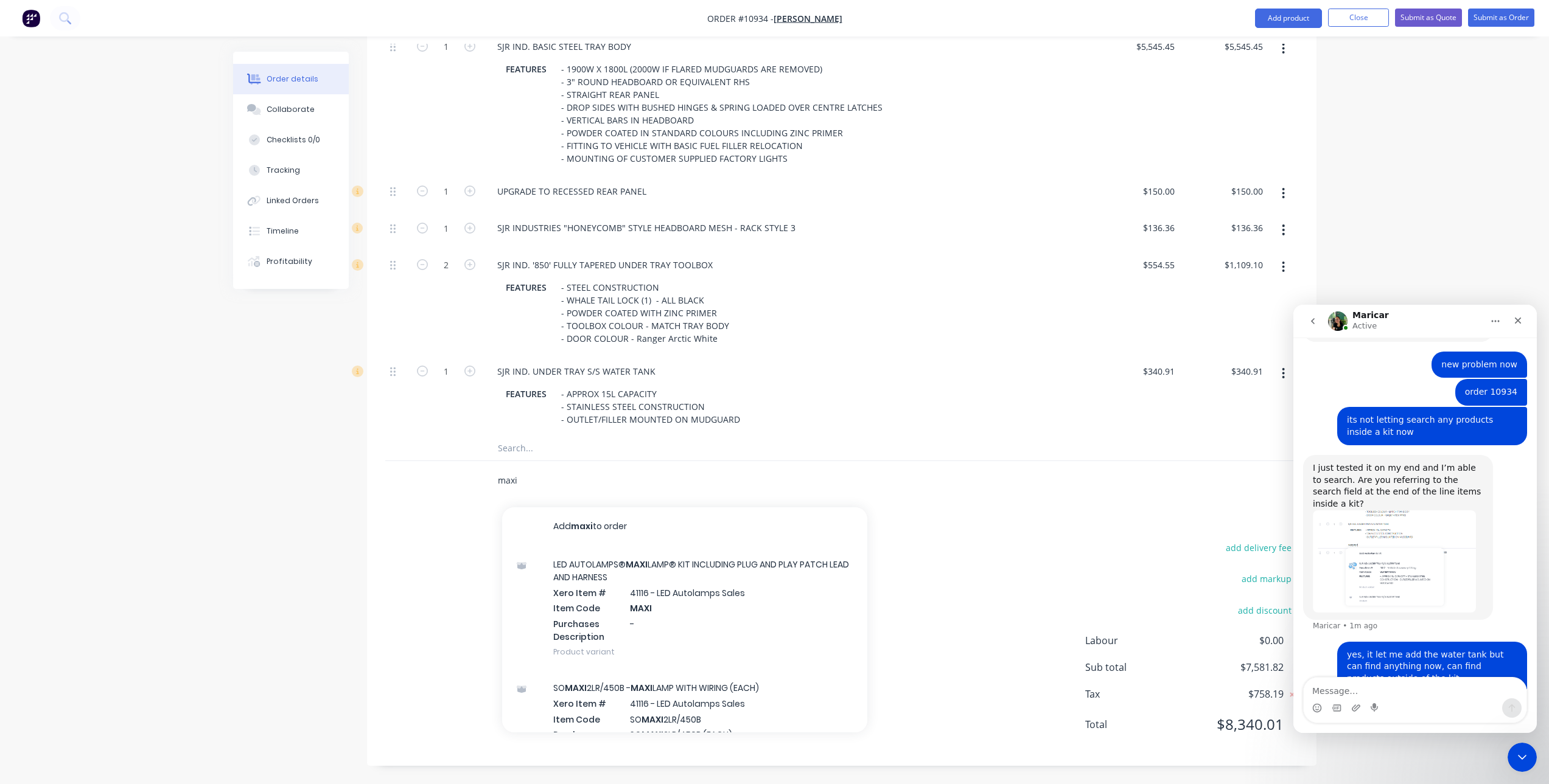
type input "maxi"
click at [1384, 690] on textarea "Message…" at bounding box center [1414, 687] width 222 height 21
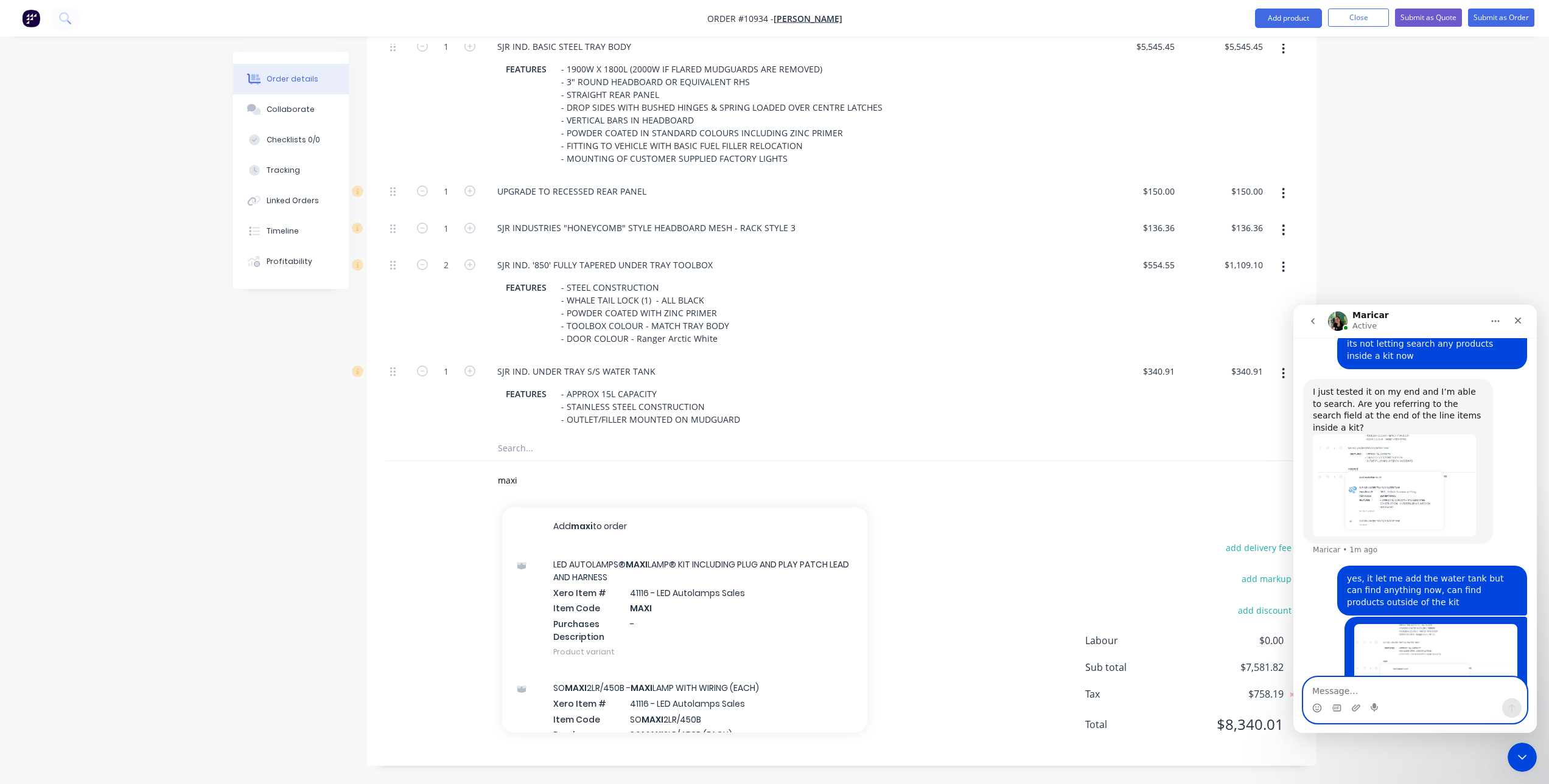
scroll to position [1943, 0]
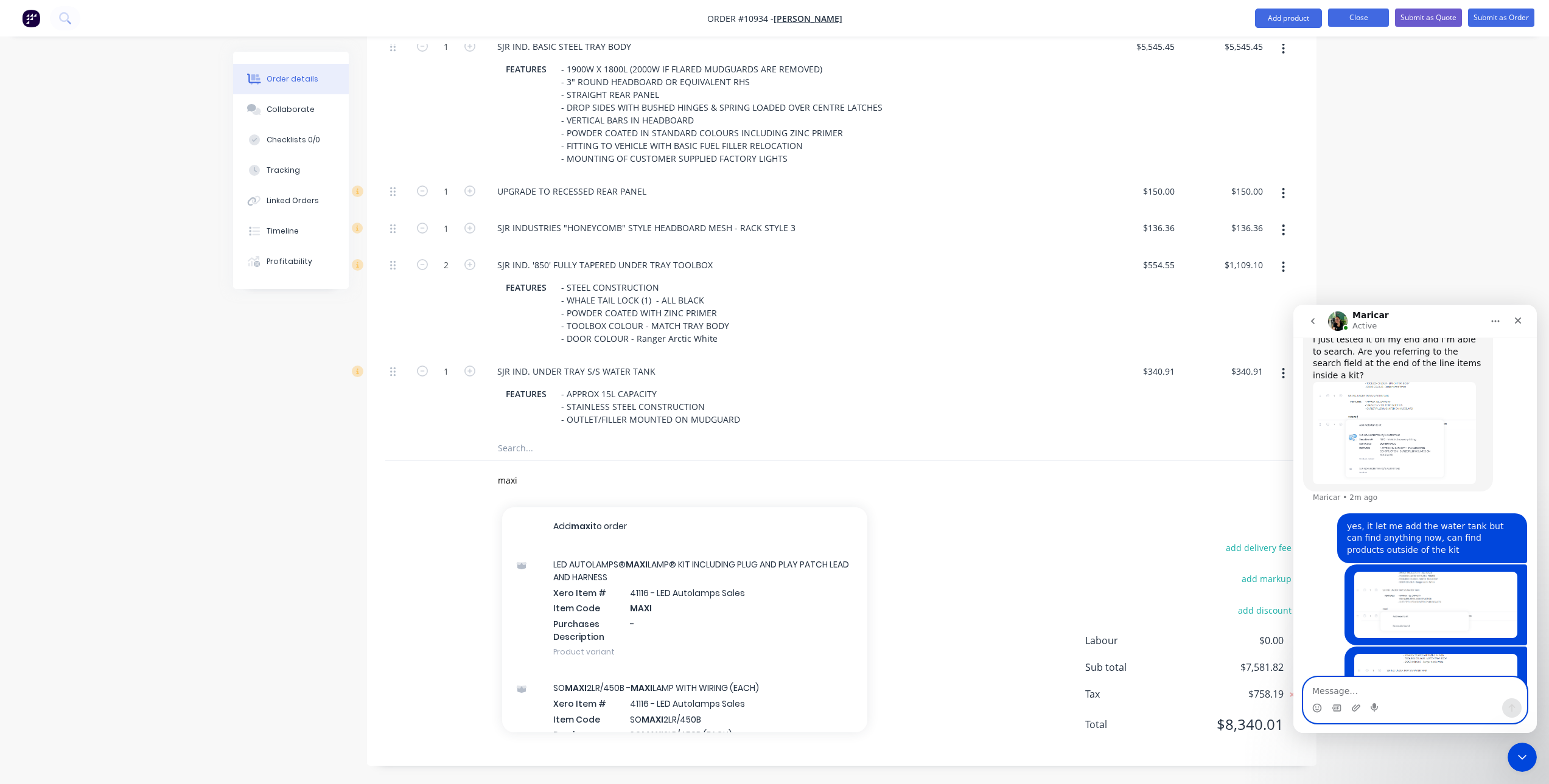
click at [1351, 18] on button "Close" at bounding box center [1358, 18] width 61 height 18
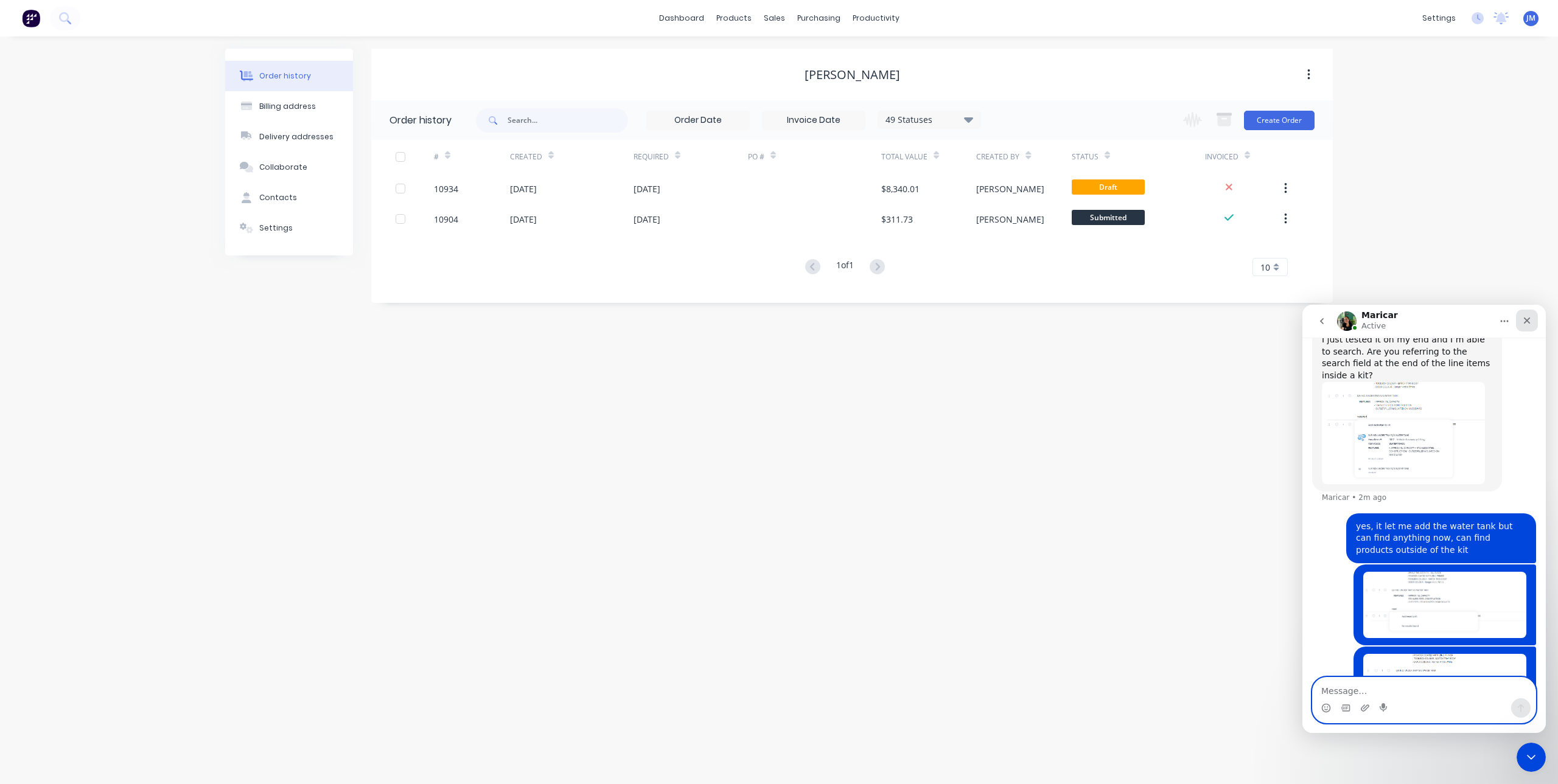
click at [1532, 324] on div "Close" at bounding box center [1527, 321] width 22 height 22
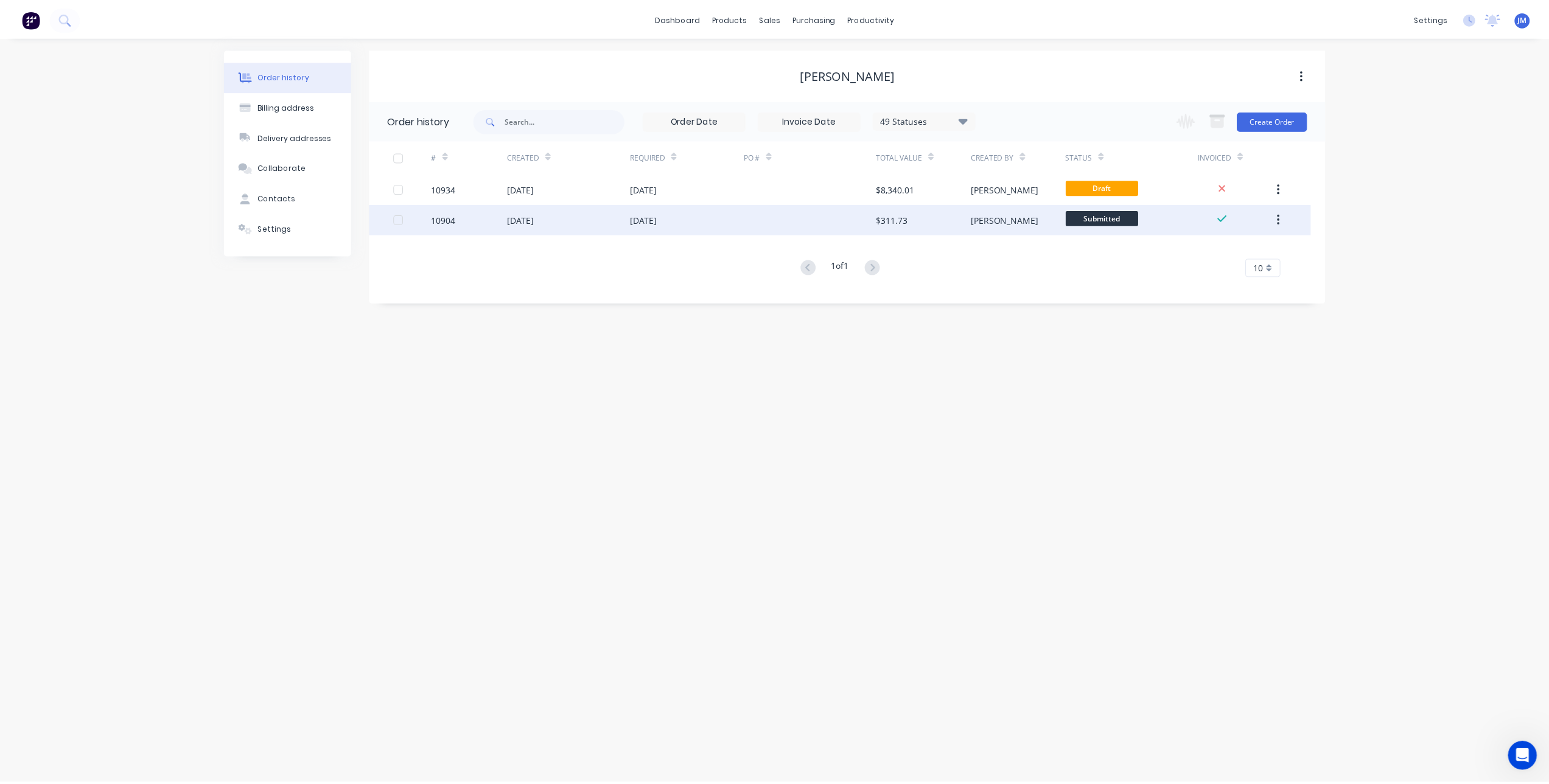
scroll to position [1943, 0]
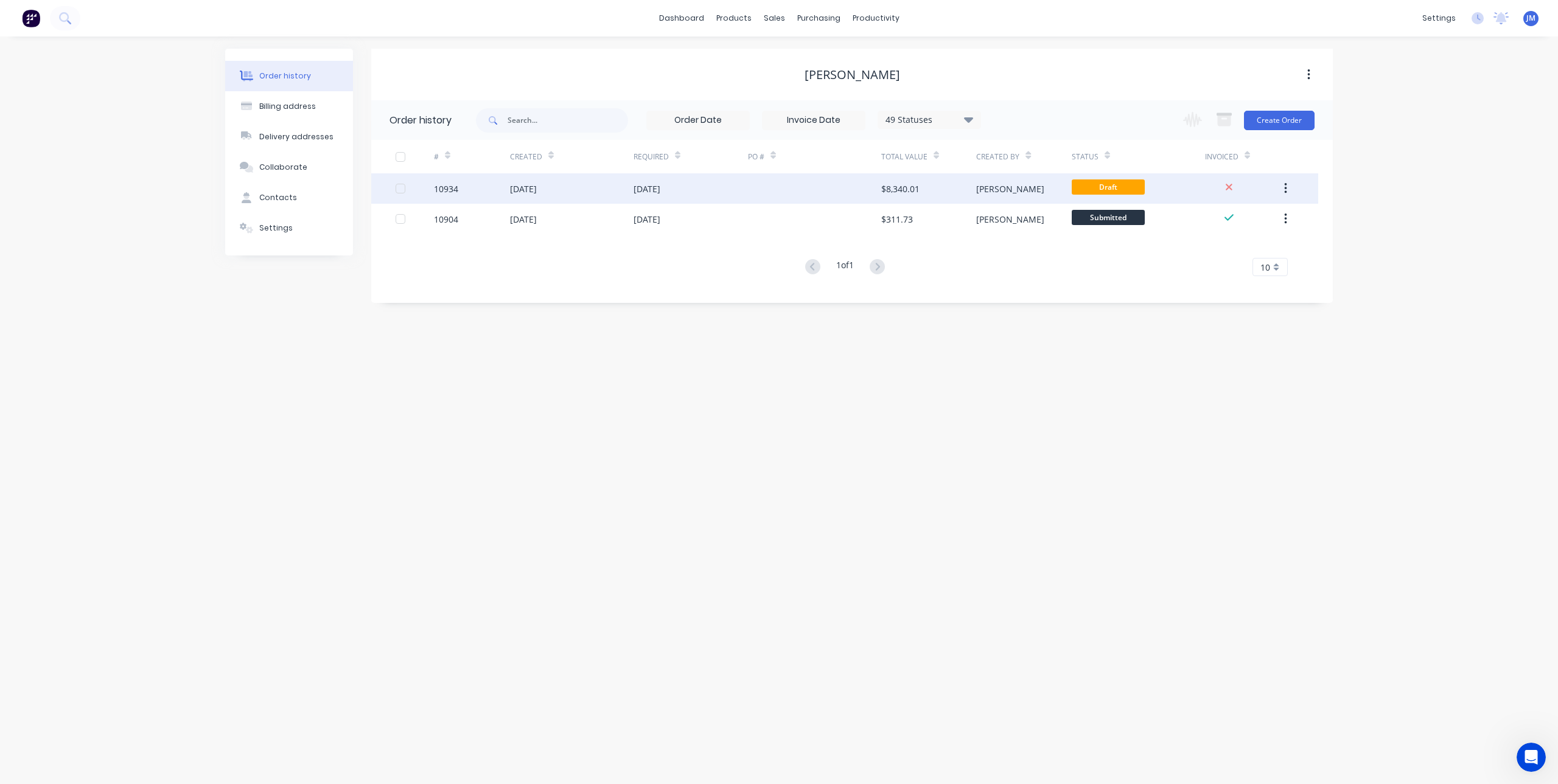
click at [591, 186] on div "[DATE]" at bounding box center [572, 188] width 124 height 31
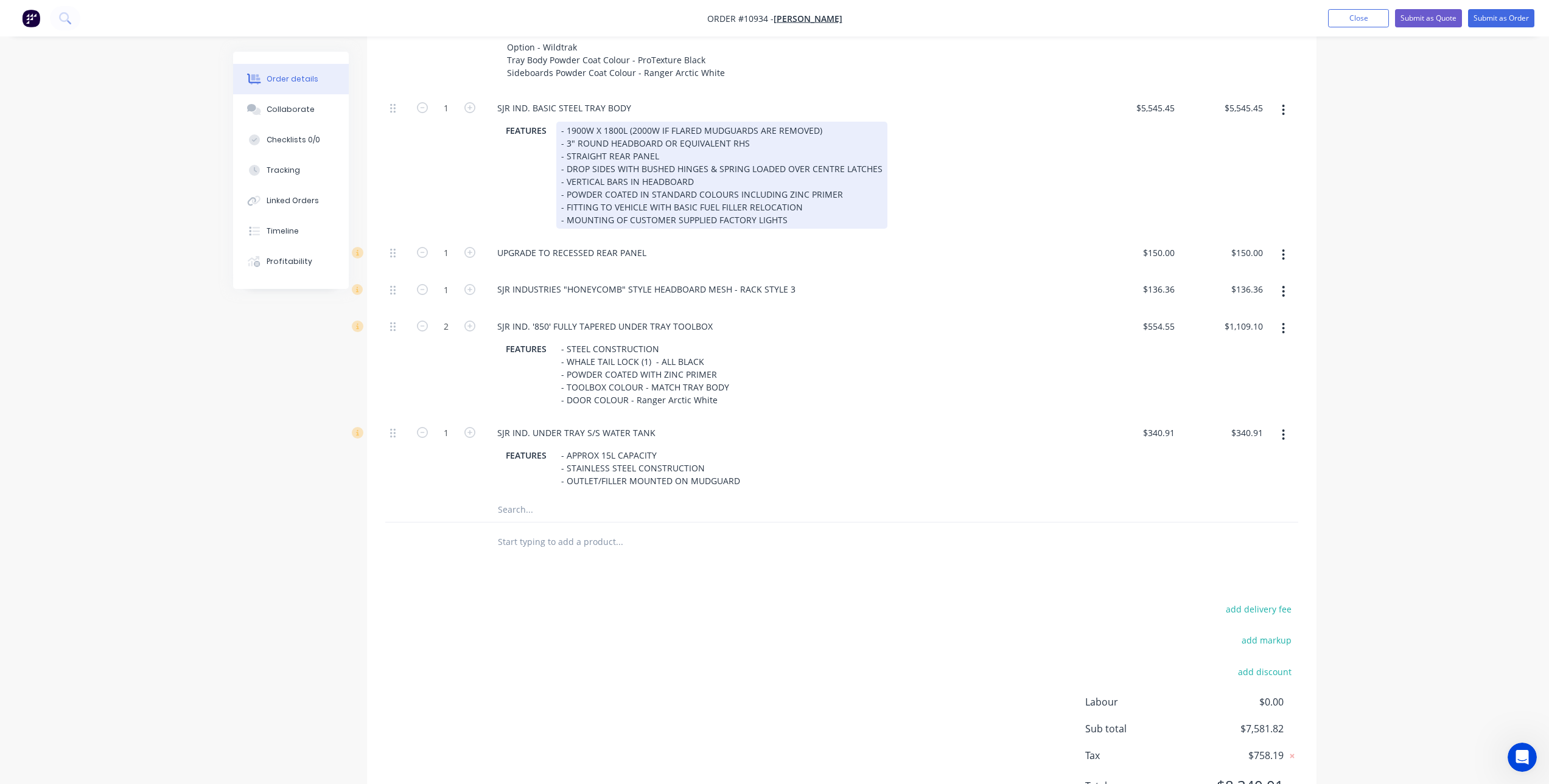
scroll to position [607, 0]
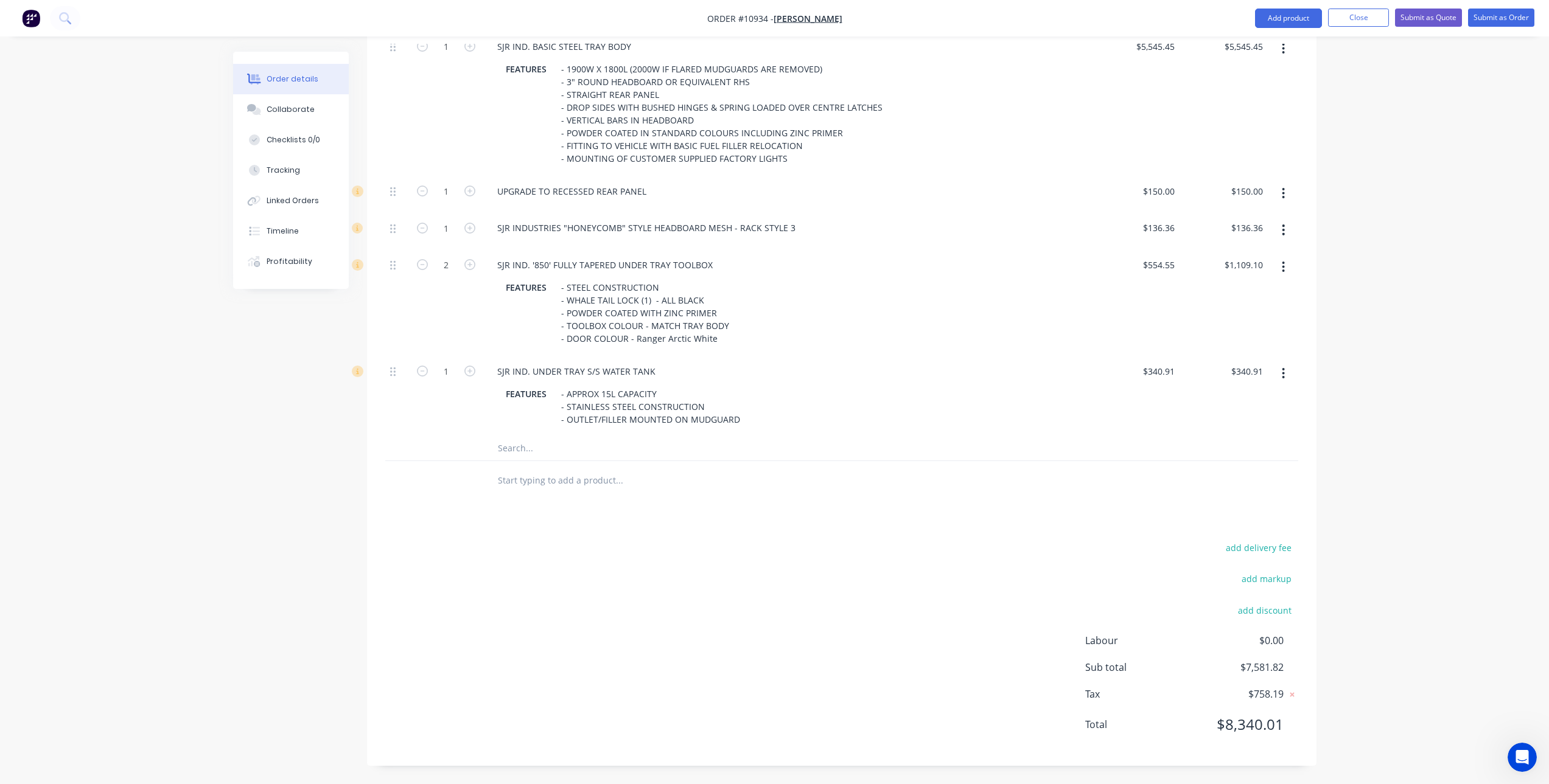
click at [520, 450] on input "text" at bounding box center [619, 448] width 243 height 24
type input "m"
type input "l"
click at [621, 530] on div "Products Show / Hide columns Add product Qty Price Total 1 REMOVAL OF TUB NOTE …" at bounding box center [841, 277] width 949 height 975
click at [515, 449] on input "text" at bounding box center [619, 448] width 243 height 24
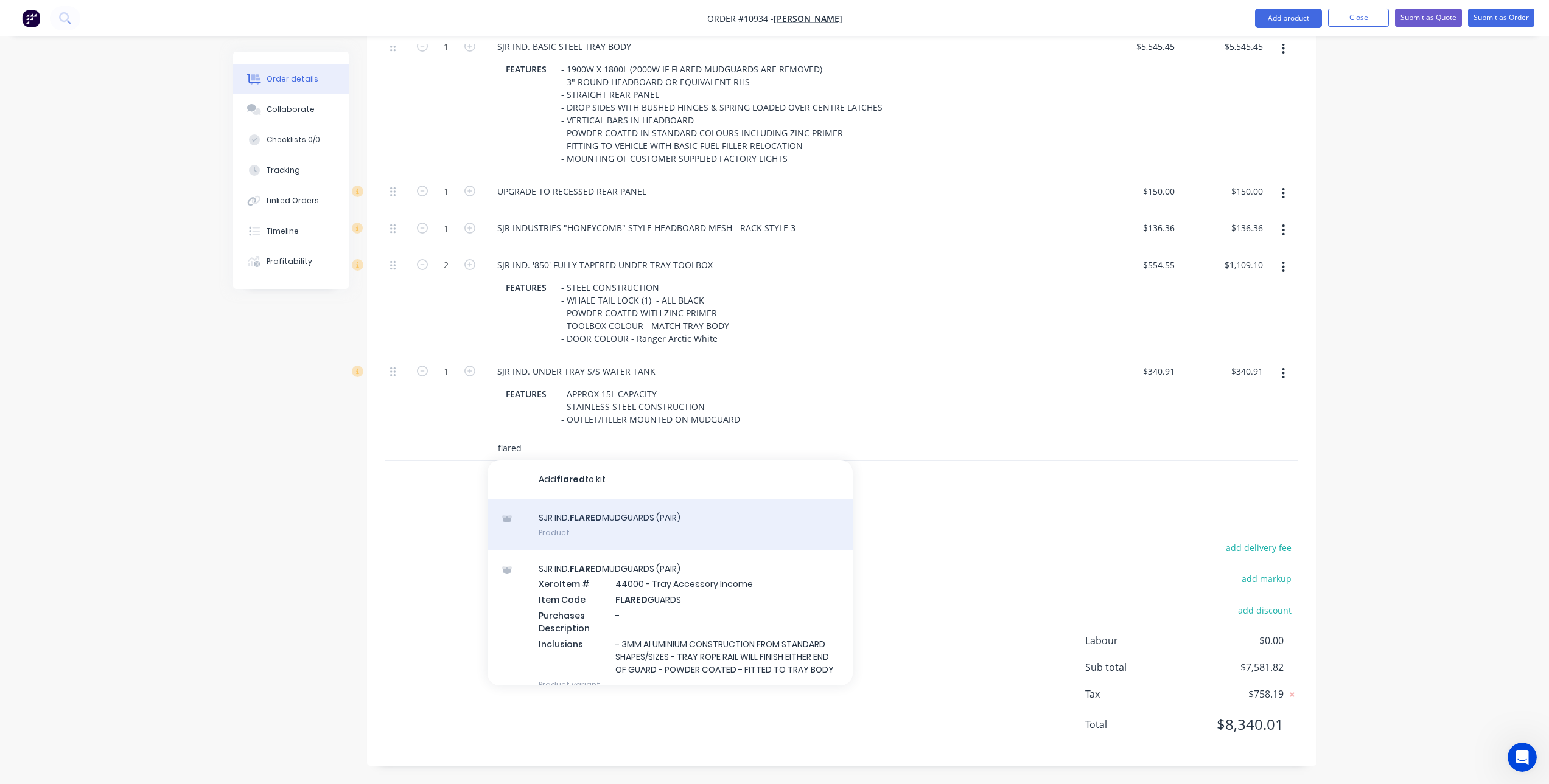
type input "flared"
click at [696, 523] on div "SJR IND. FLARED MUDGUARDS (PAIR) Product" at bounding box center [670, 524] width 365 height 51
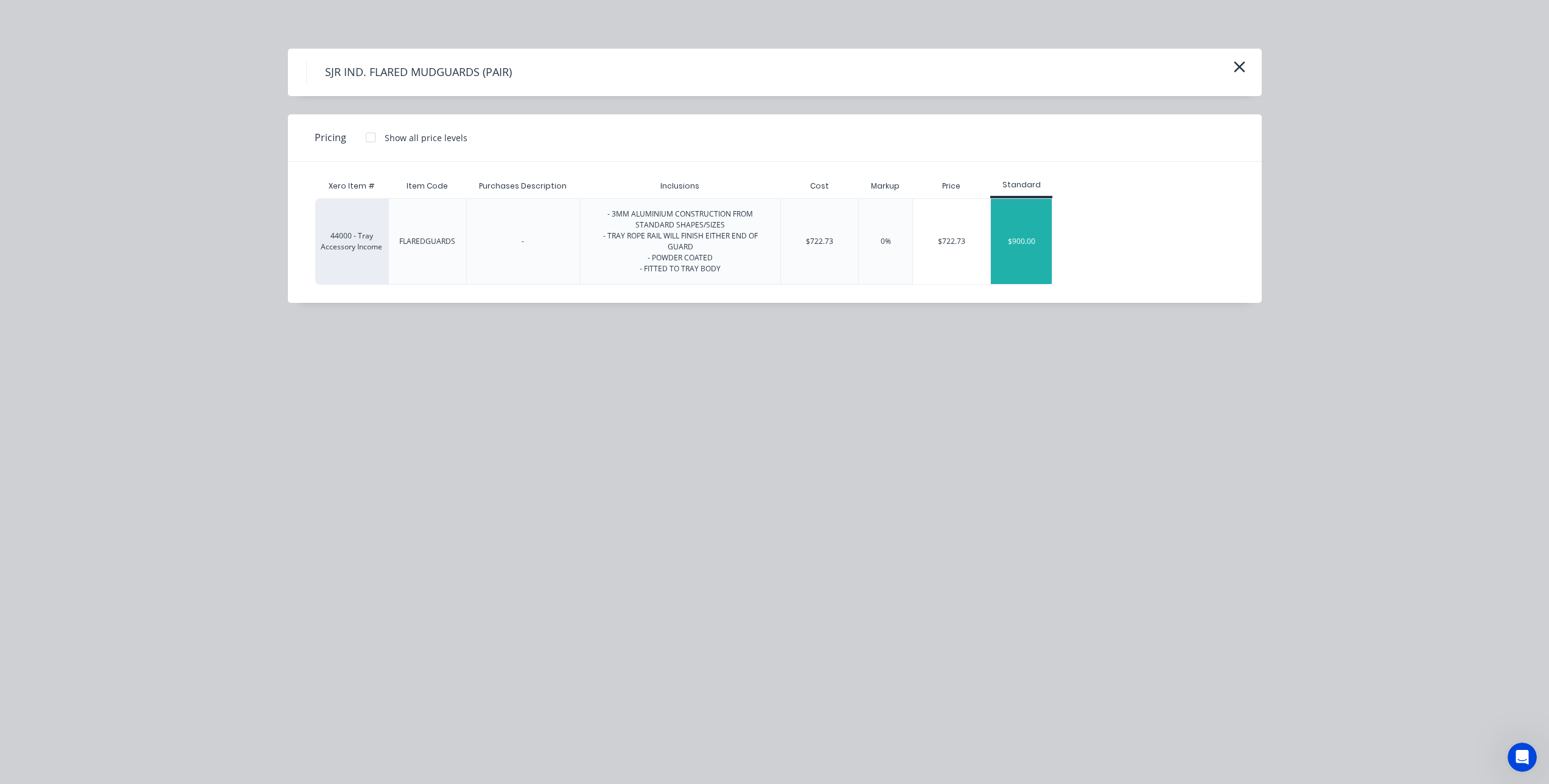
click at [1016, 238] on div "$900.00" at bounding box center [1021, 241] width 61 height 85
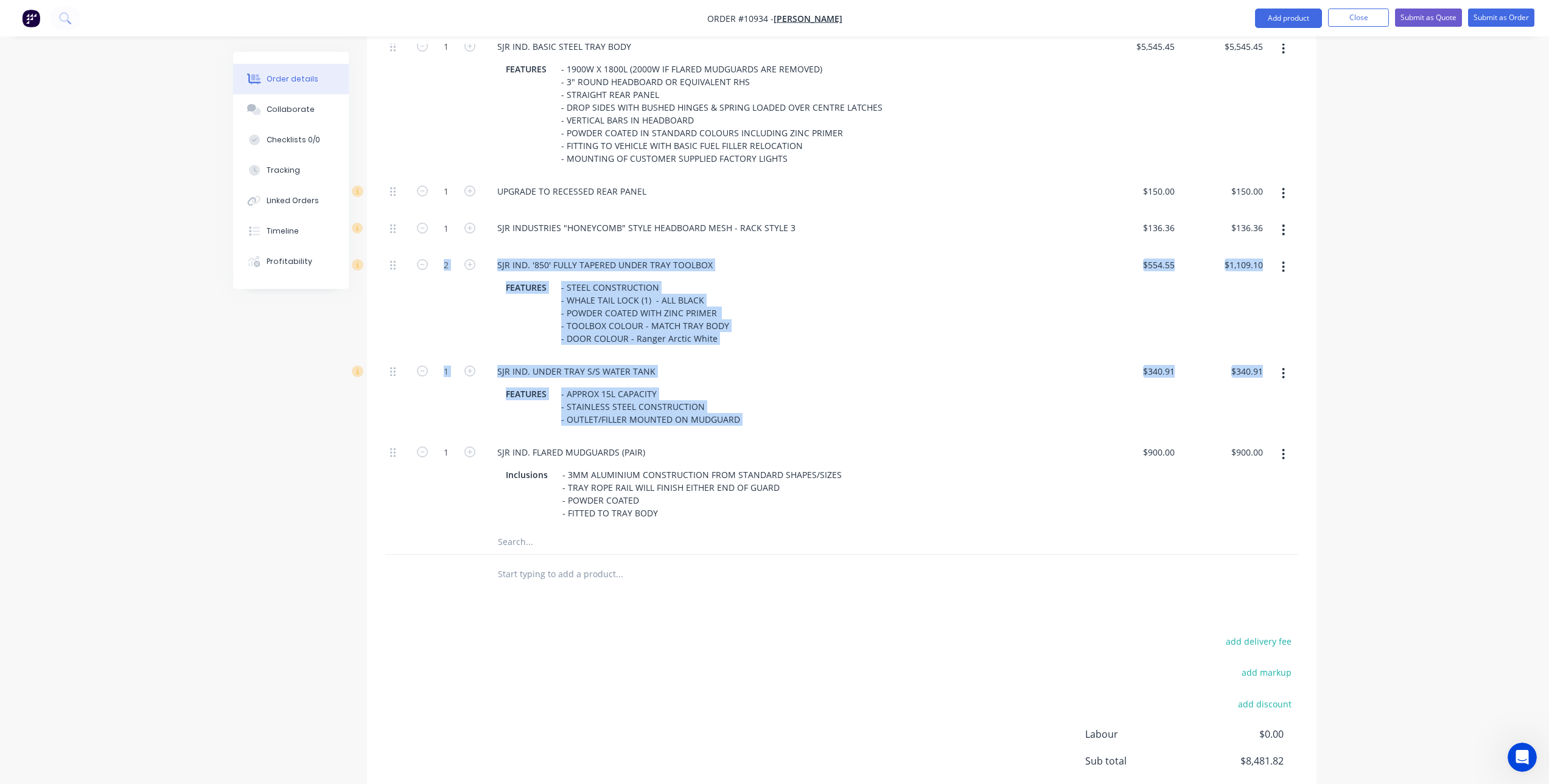
drag, startPoint x: 389, startPoint y: 453, endPoint x: 386, endPoint y: 346, distance: 107.0
click at [386, 346] on div "1 SJR IND. BASIC STEEL TRAY BODY FEATURES - 1900W X 1800L (2000W IF FLARED MUDG…" at bounding box center [841, 280] width 913 height 499
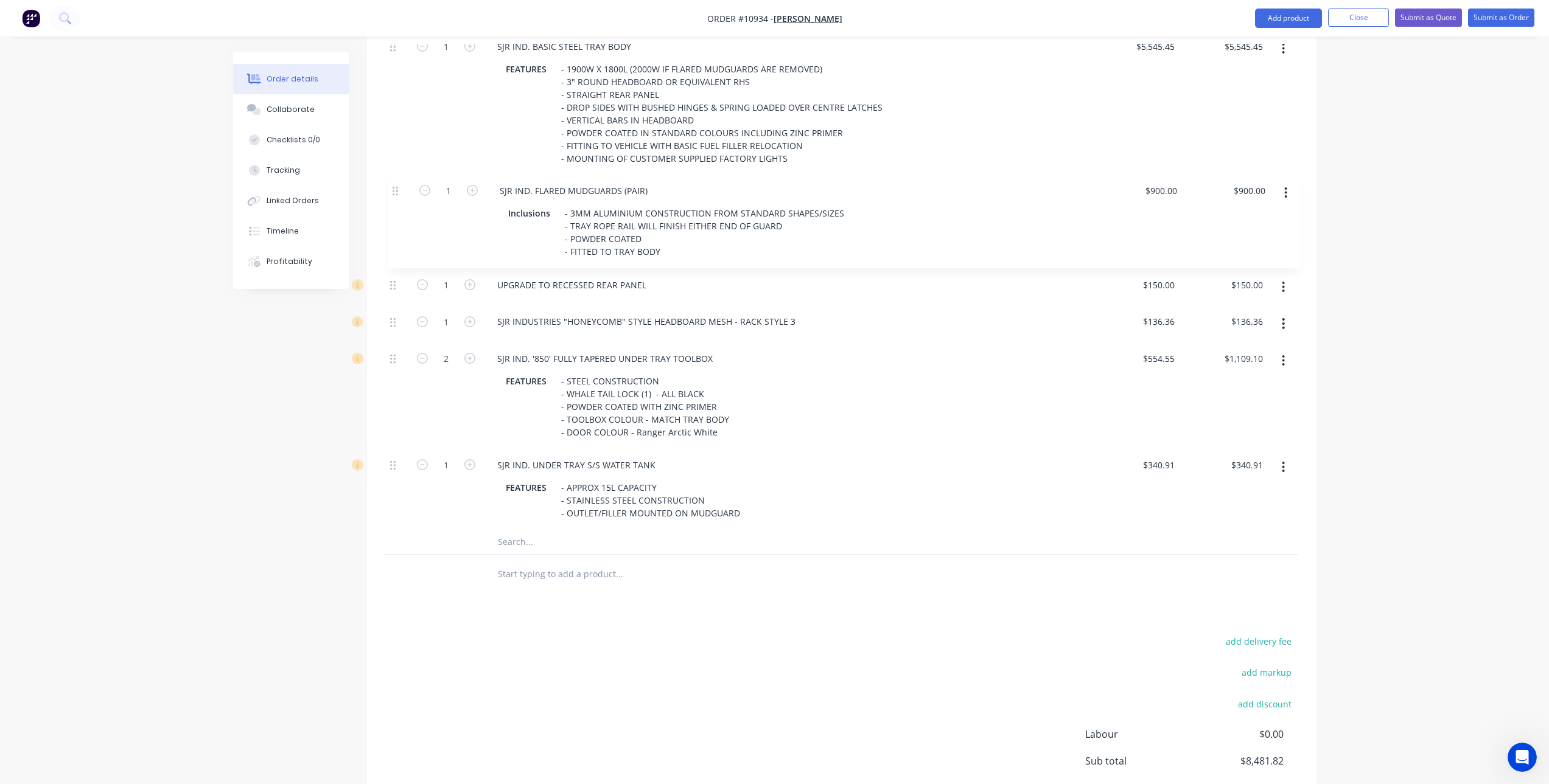
drag, startPoint x: 390, startPoint y: 452, endPoint x: 392, endPoint y: 184, distance: 268.0
click at [392, 184] on div "1 SJR IND. BASIC STEEL TRAY BODY FEATURES - 1900W X 1800L (2000W IF FLARED MUDG…" at bounding box center [841, 280] width 913 height 499
click at [526, 546] on input "text" at bounding box center [619, 542] width 243 height 24
type input "m"
click at [509, 544] on input "flamaxi" at bounding box center [619, 542] width 243 height 24
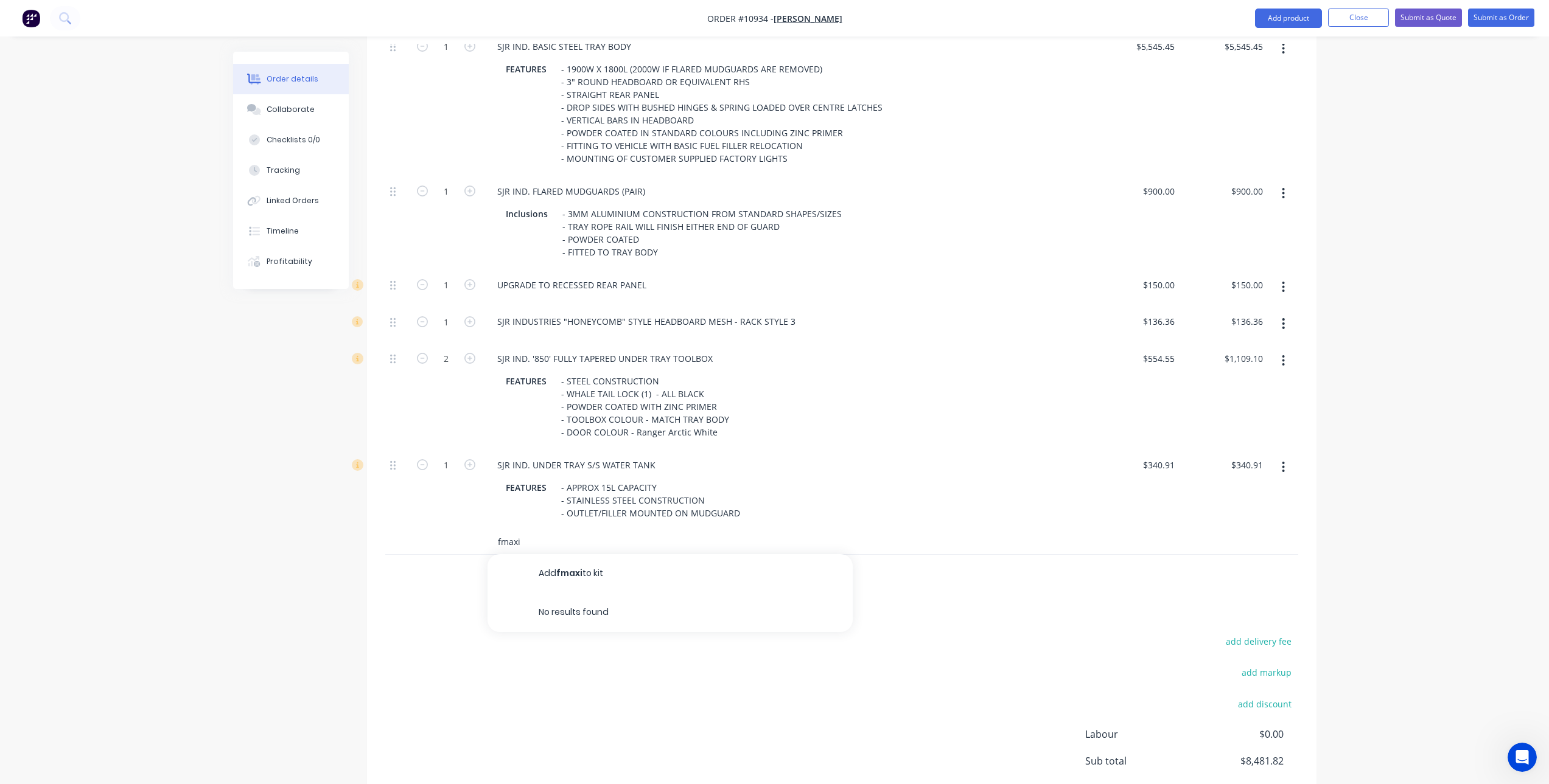
type input "maxi"
drag, startPoint x: 533, startPoint y: 544, endPoint x: 481, endPoint y: 536, distance: 52.6
click at [482, 536] on div "maxi Add maxi to kit No results found" at bounding box center [702, 542] width 439 height 24
type input "t"
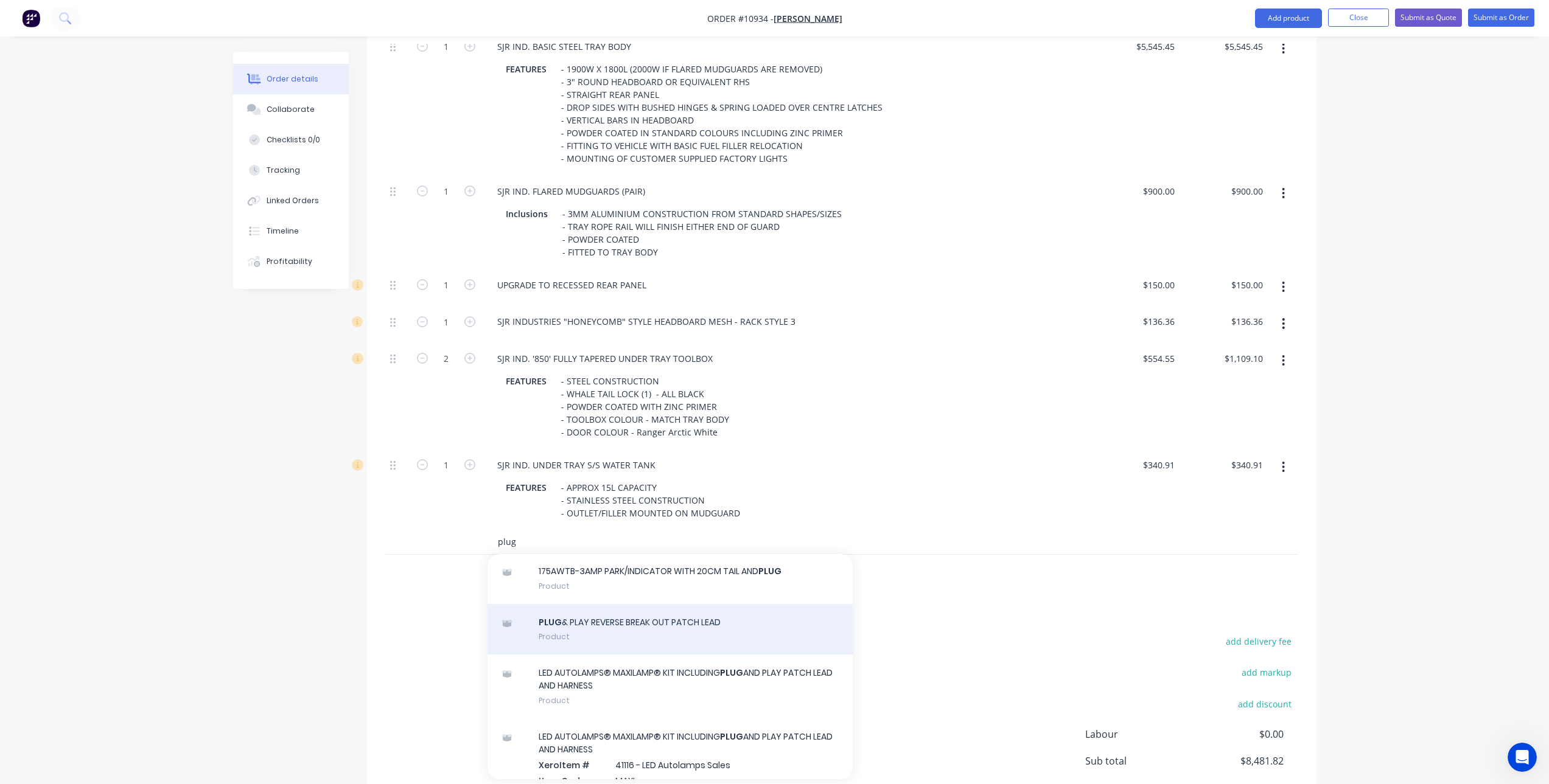
scroll to position [61, 0]
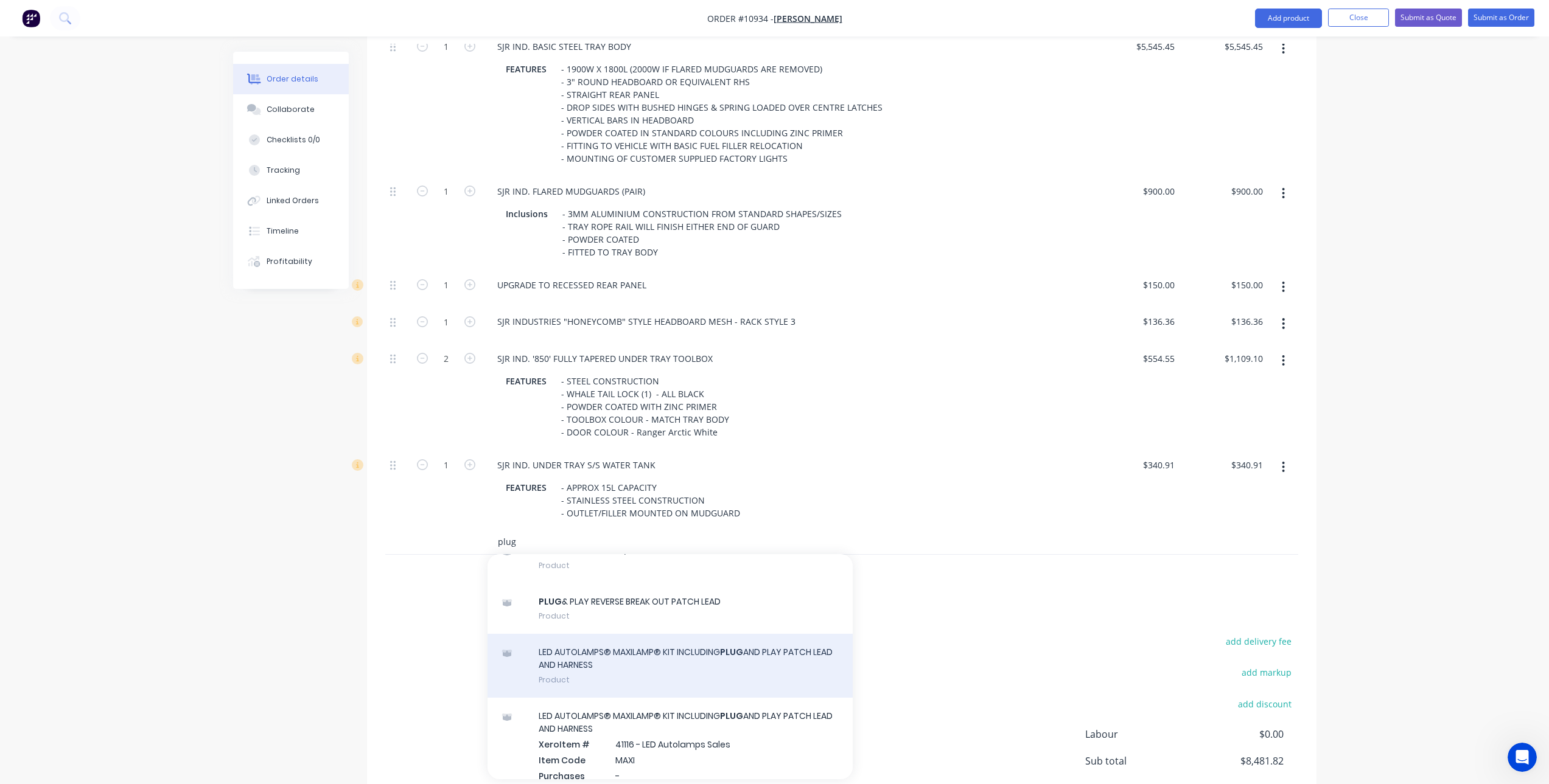
type input "plug"
click at [670, 651] on div "LED AUTOLAMPS® MAXILAMP® KIT INCLUDING PLUG AND PLAY PATCH LEAD AND HARNESS Pro…" at bounding box center [670, 665] width 365 height 64
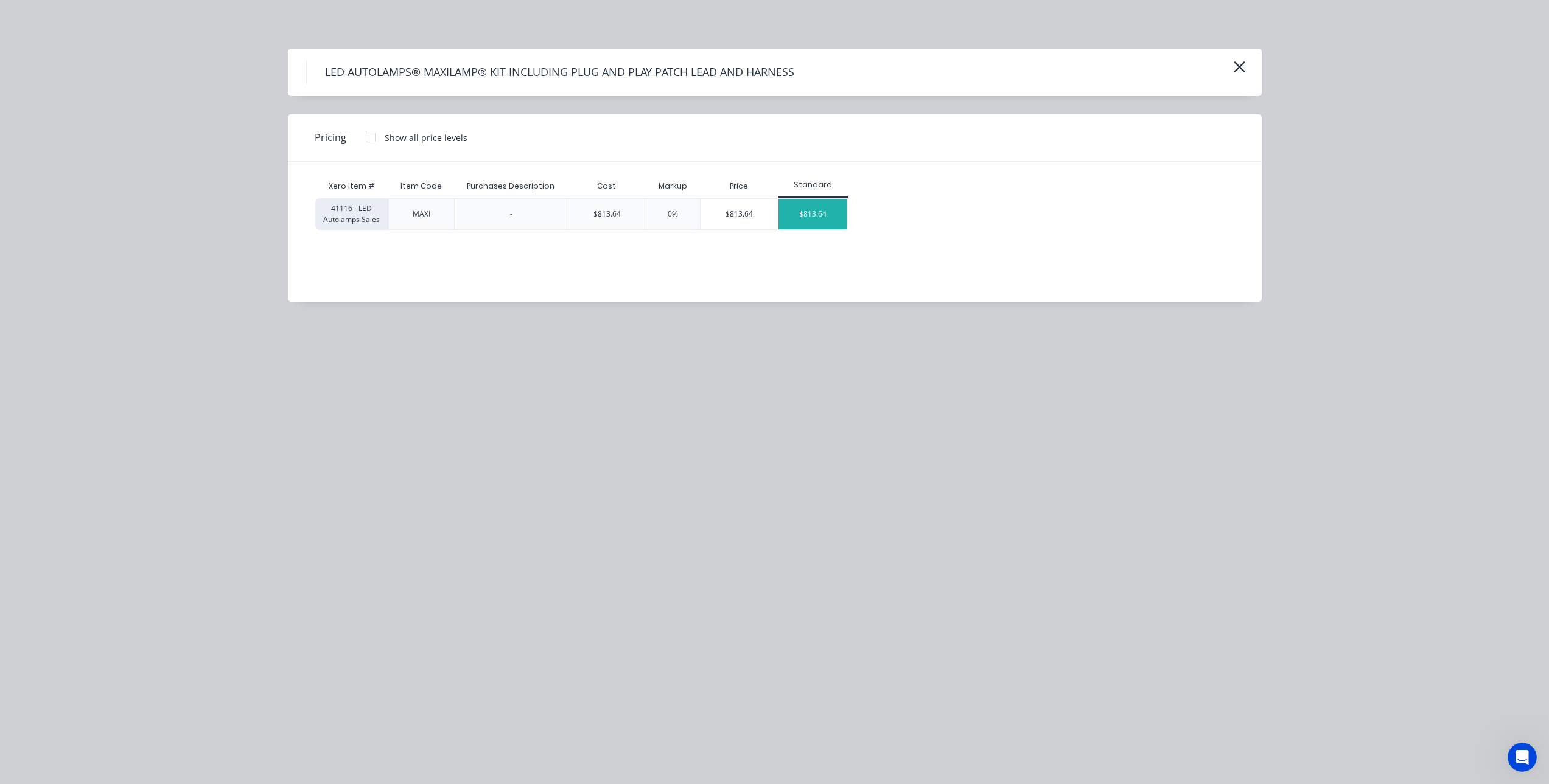
click at [811, 219] on div "$813.64" at bounding box center [812, 214] width 69 height 31
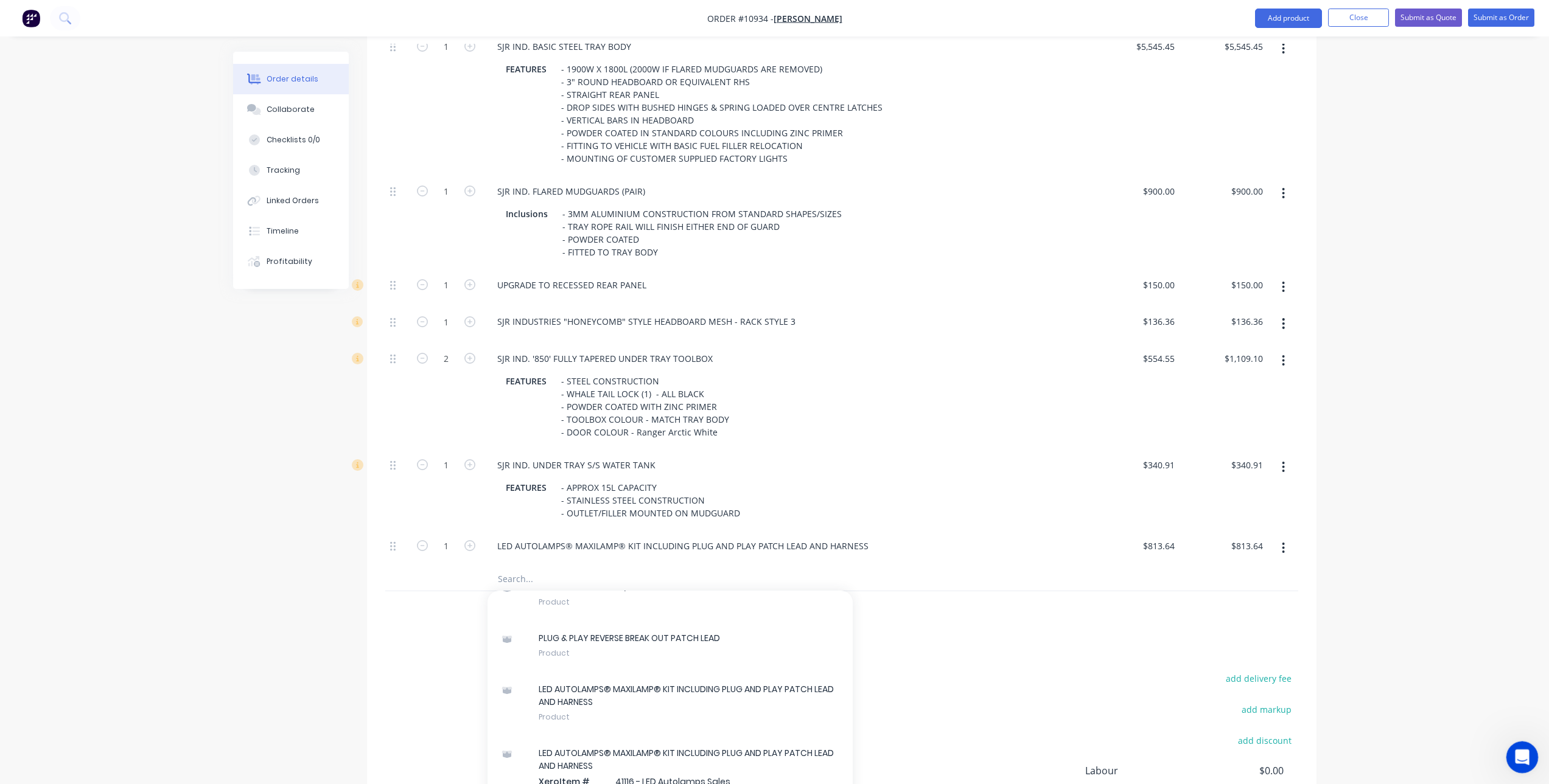
click at [1520, 753] on icon "Open Intercom Messenger" at bounding box center [1520, 755] width 20 height 20
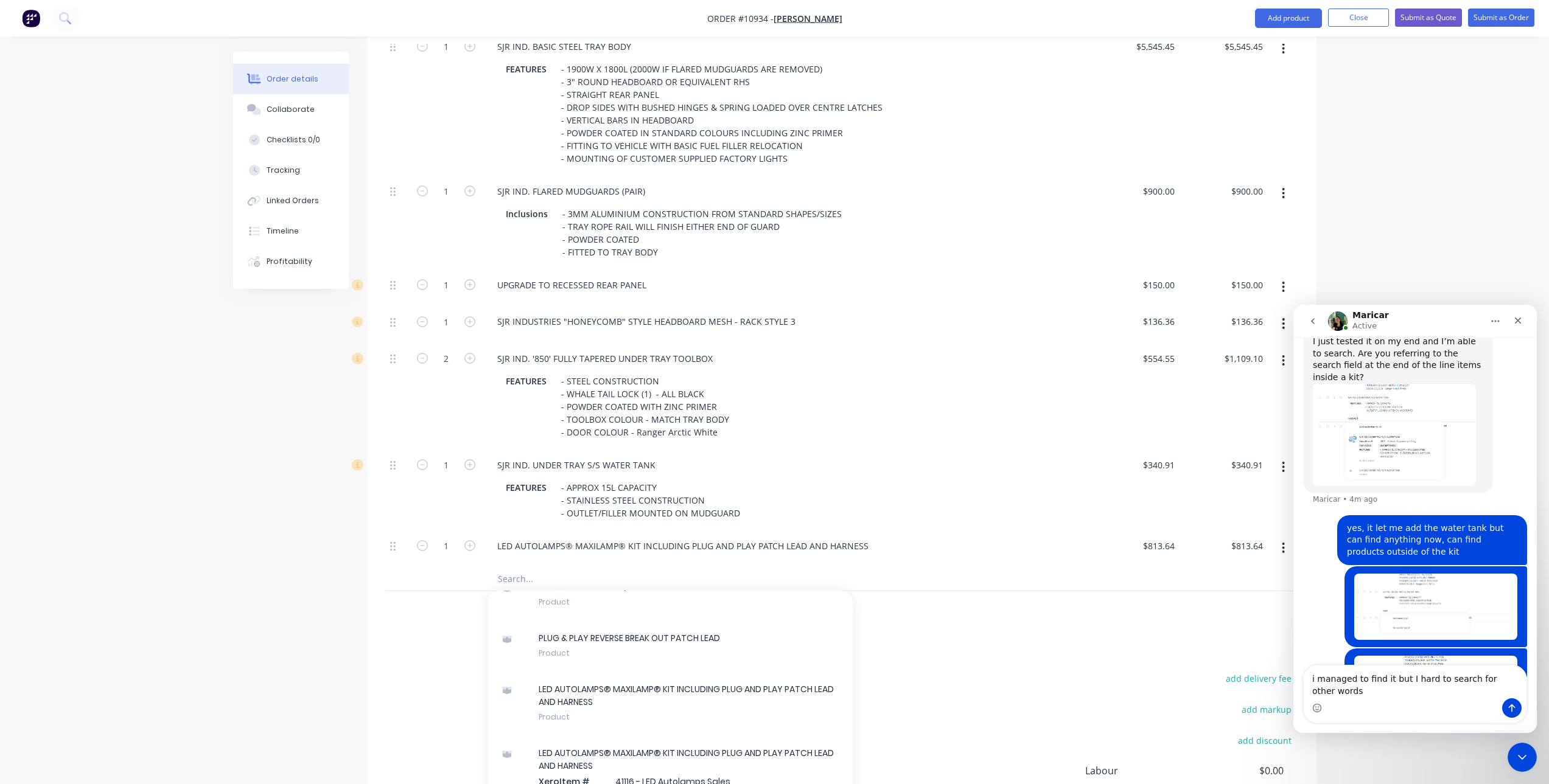
scroll to position [1956, 0]
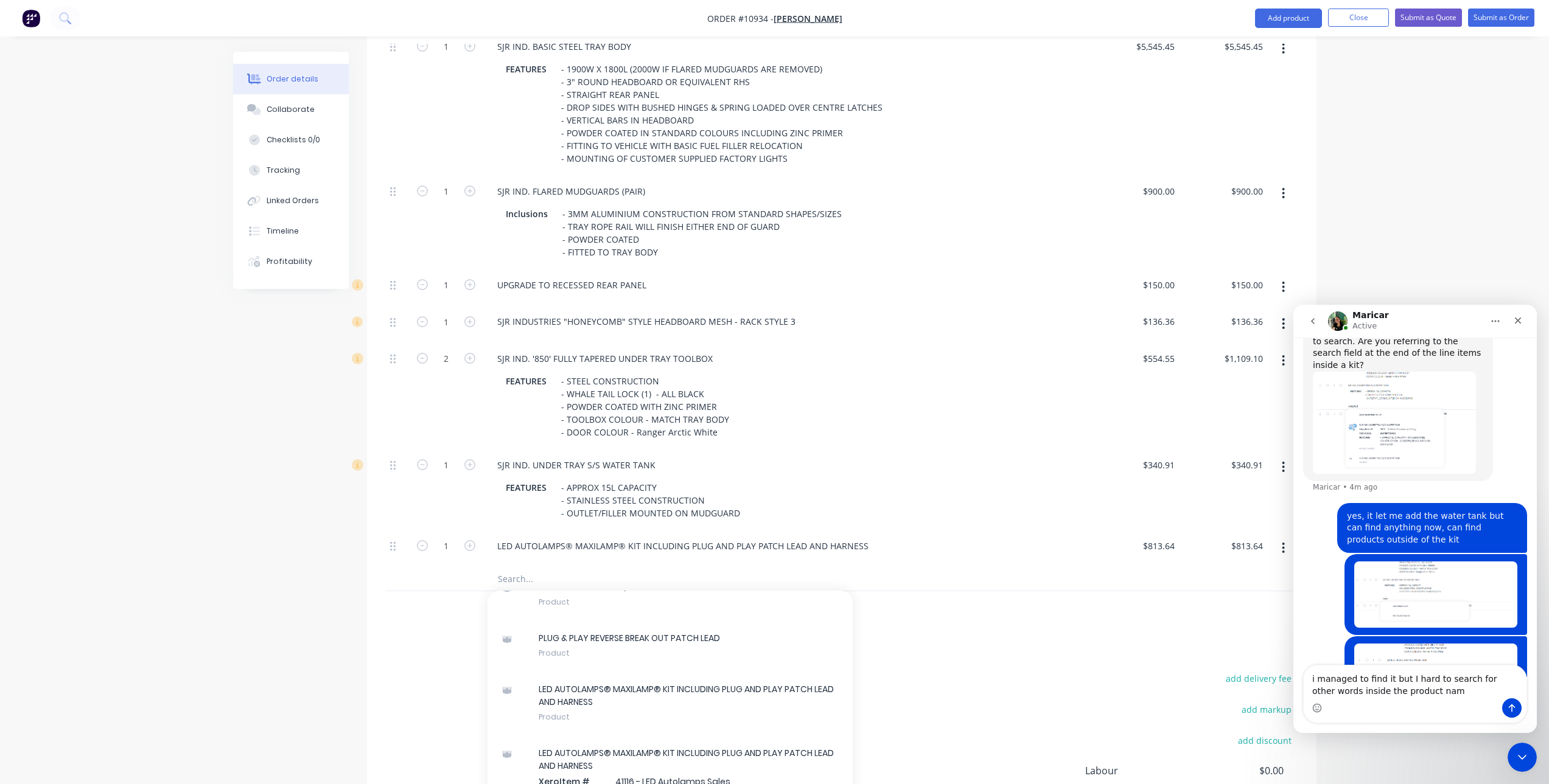
type textarea "i managed to find it but I hard to search for other words inside the product na…"
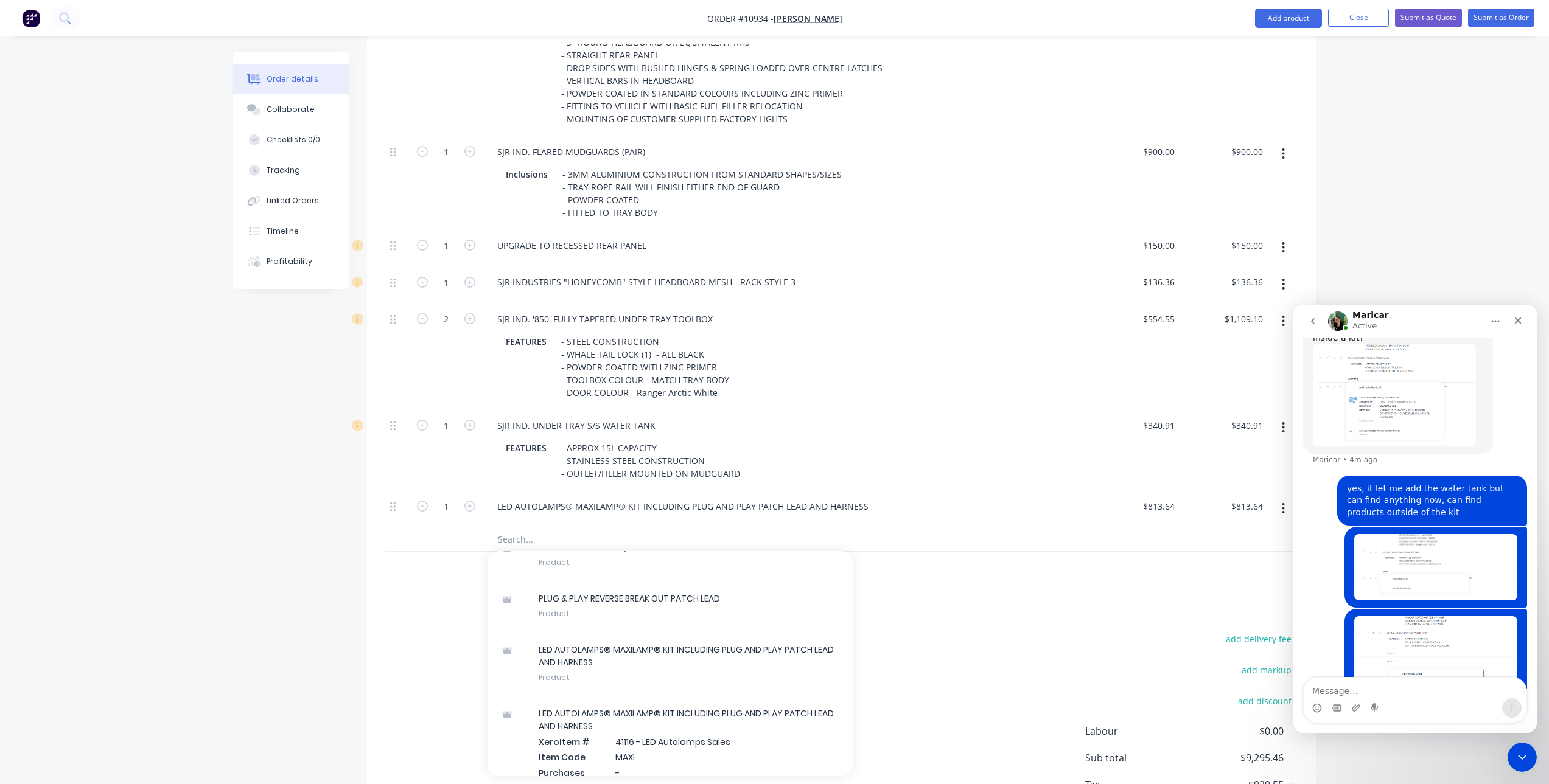
scroll to position [667, 0]
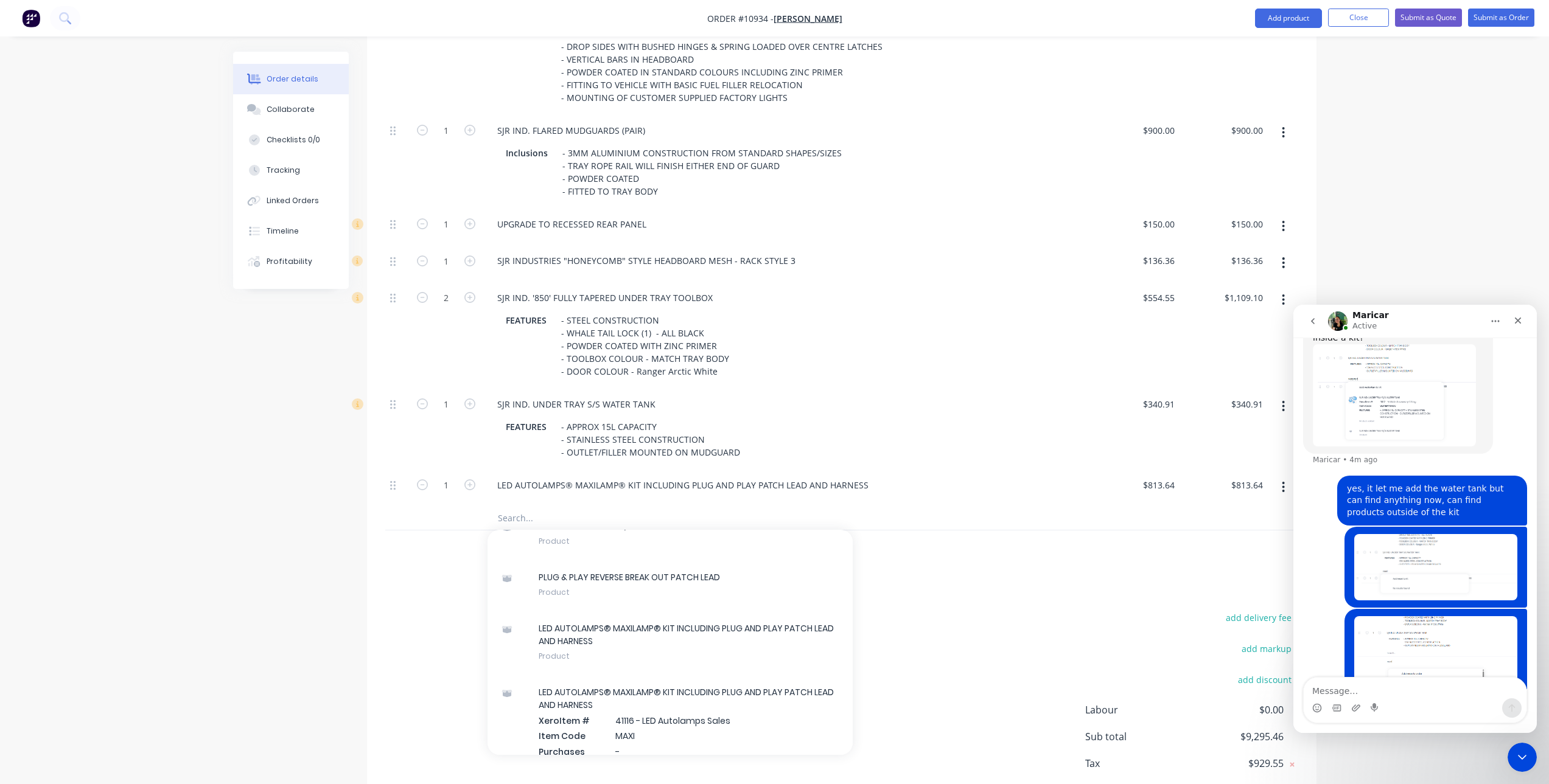
click at [516, 523] on input "text" at bounding box center [619, 517] width 243 height 24
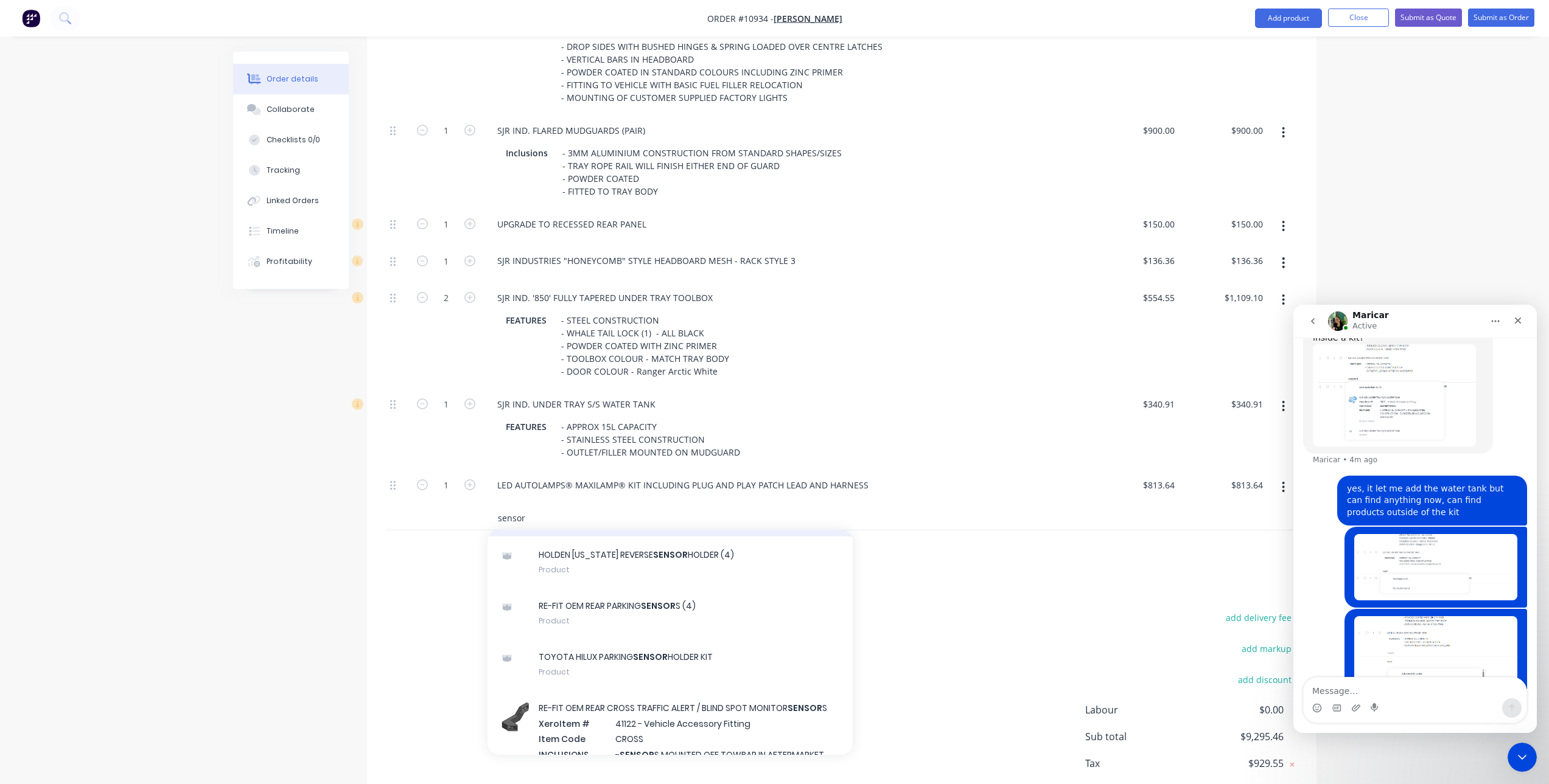
scroll to position [304, 0]
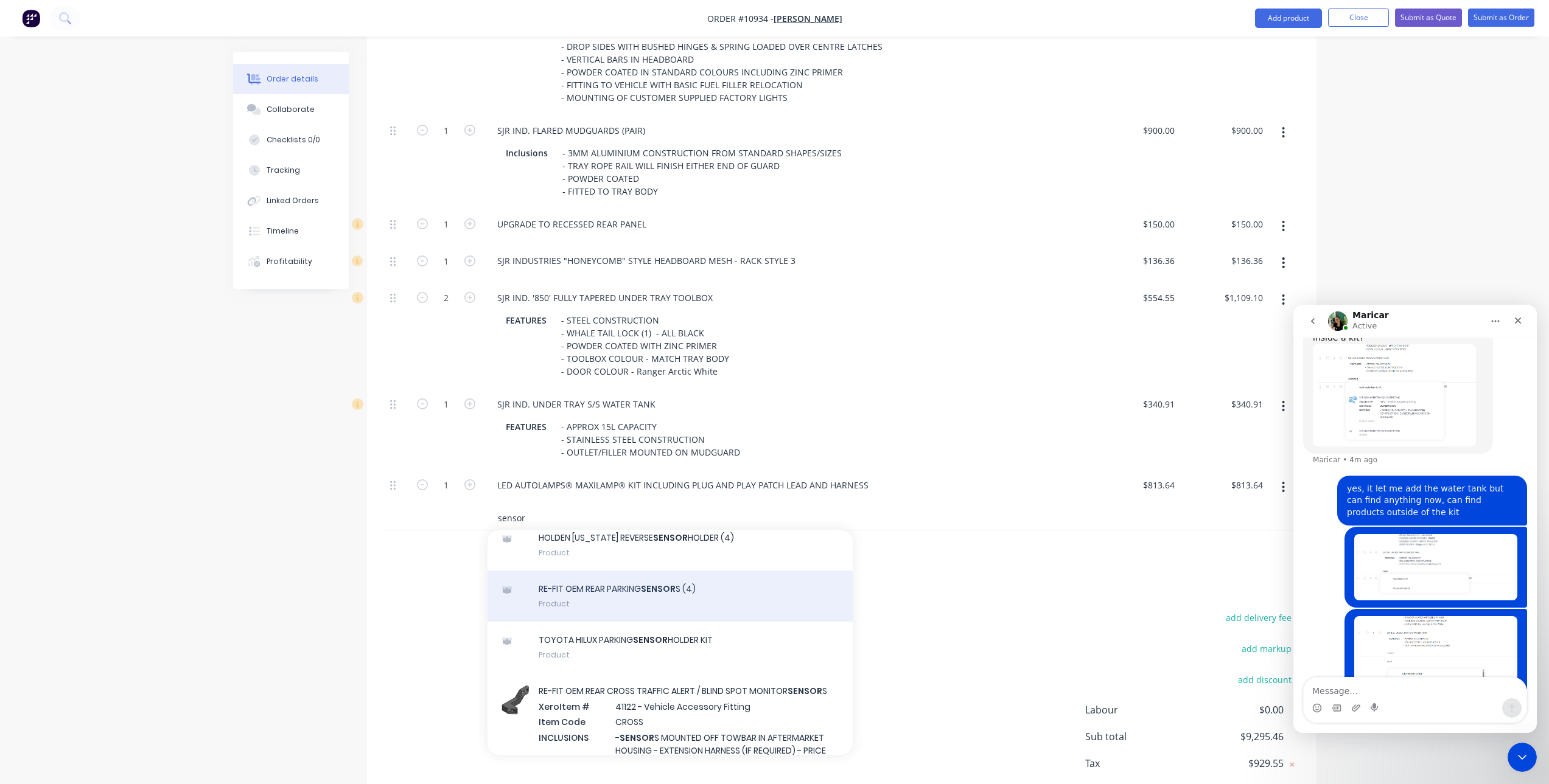
type input "sensor"
click at [667, 592] on div "RE-FIT OEM REAR PARKING SENSOR S (4) Product" at bounding box center [670, 596] width 365 height 51
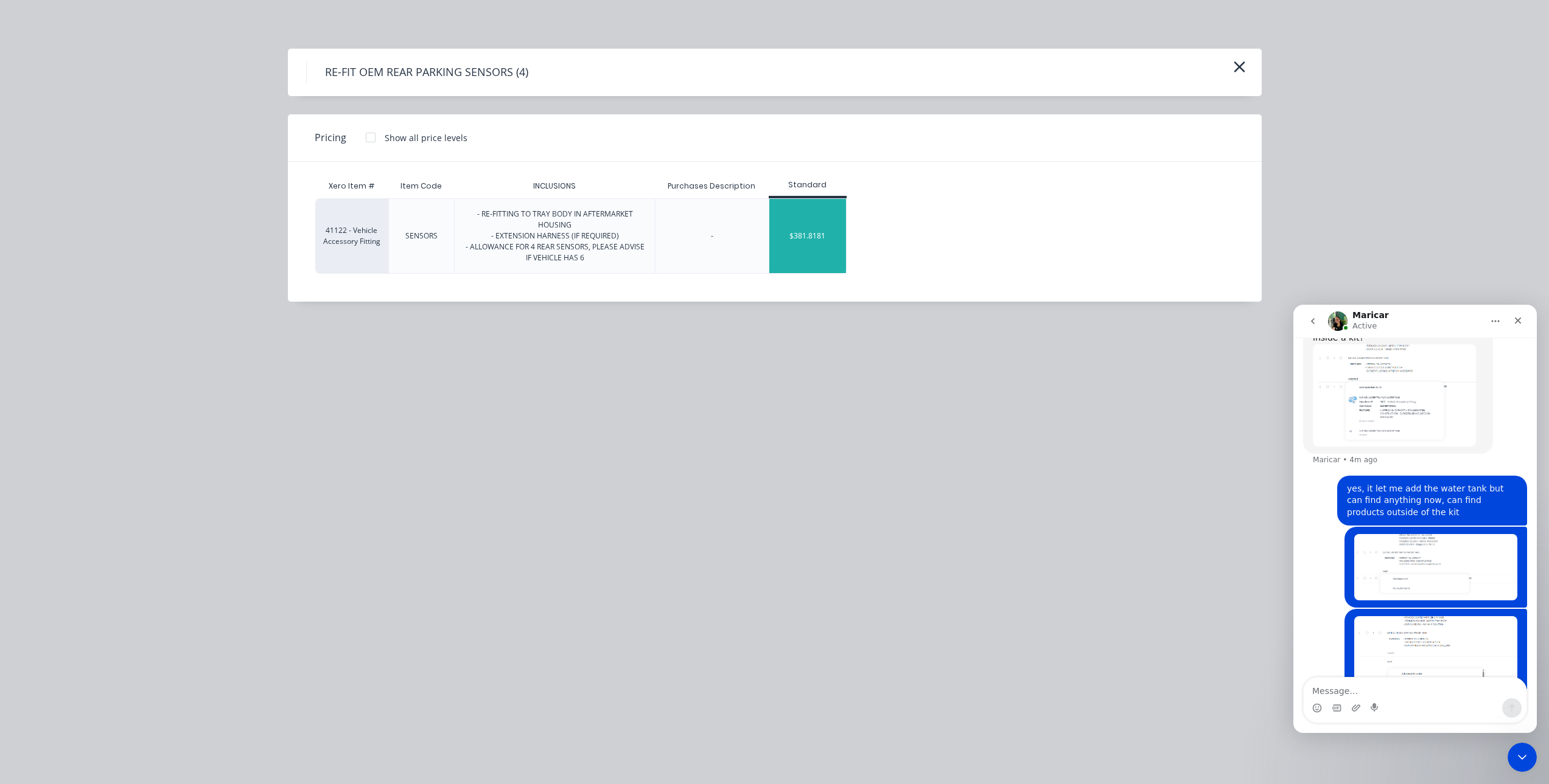
click at [814, 216] on div "$381.8181" at bounding box center [807, 236] width 77 height 74
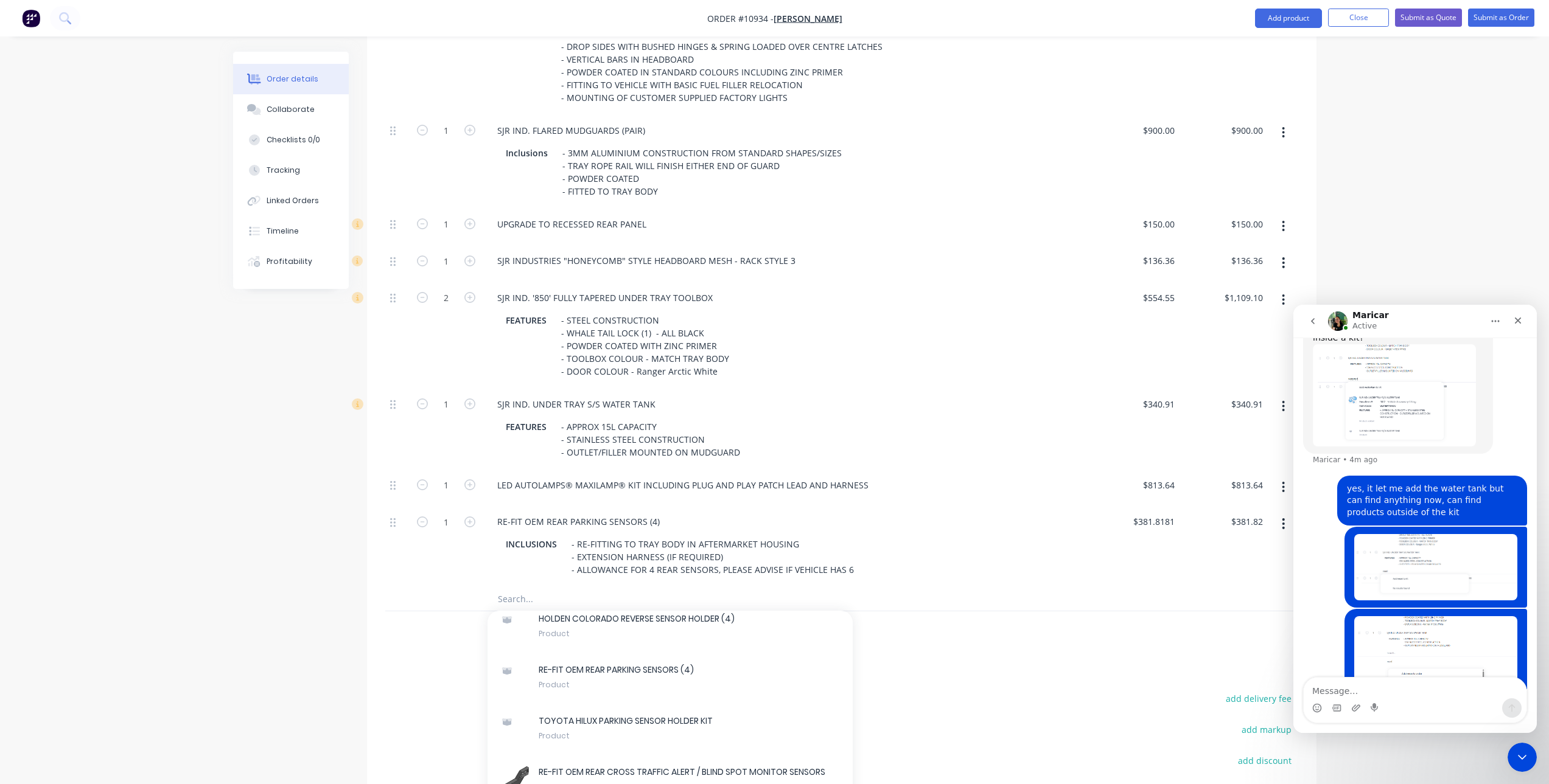
click at [536, 596] on input "text" at bounding box center [619, 598] width 243 height 24
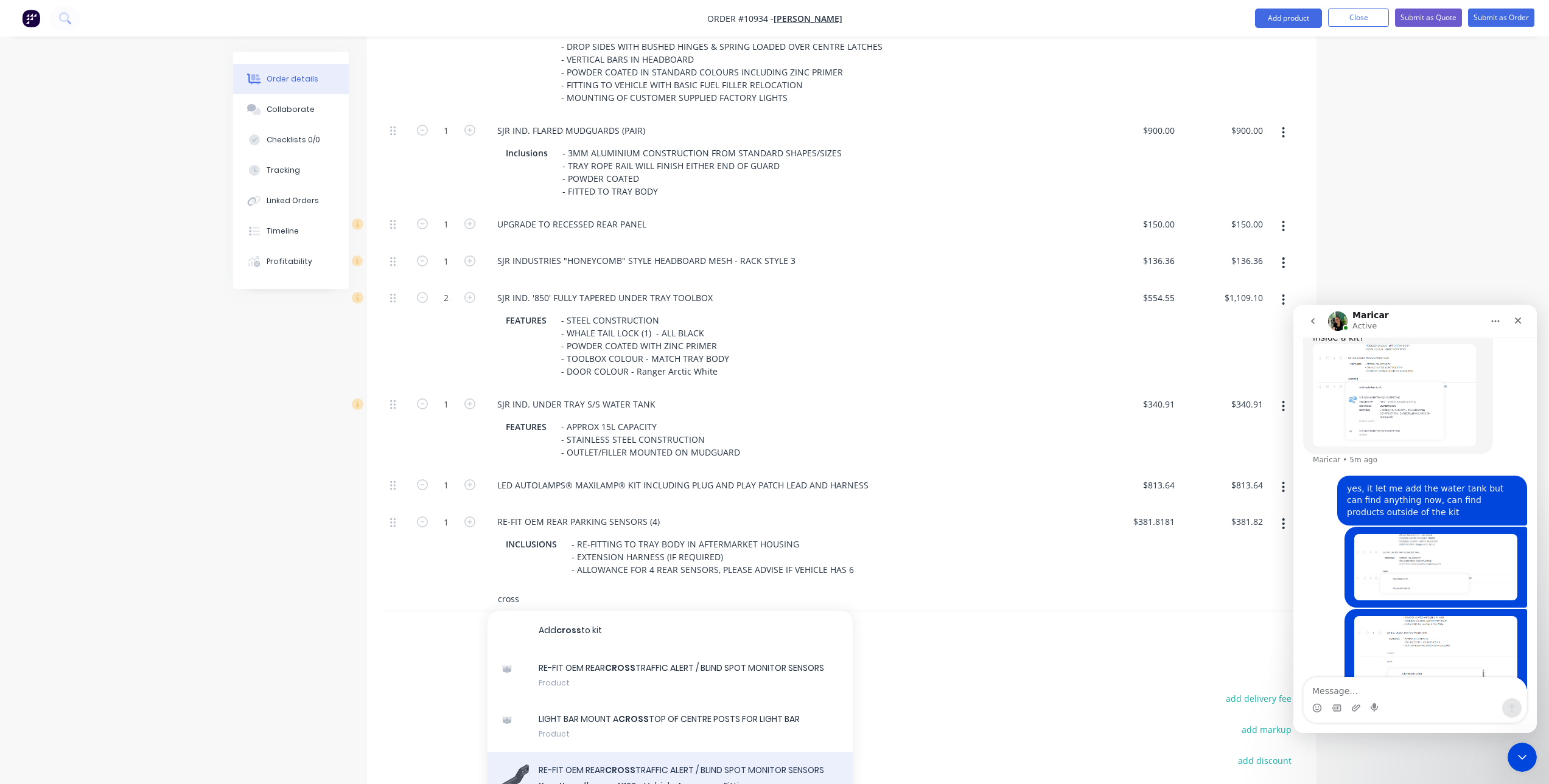
type input "cross"
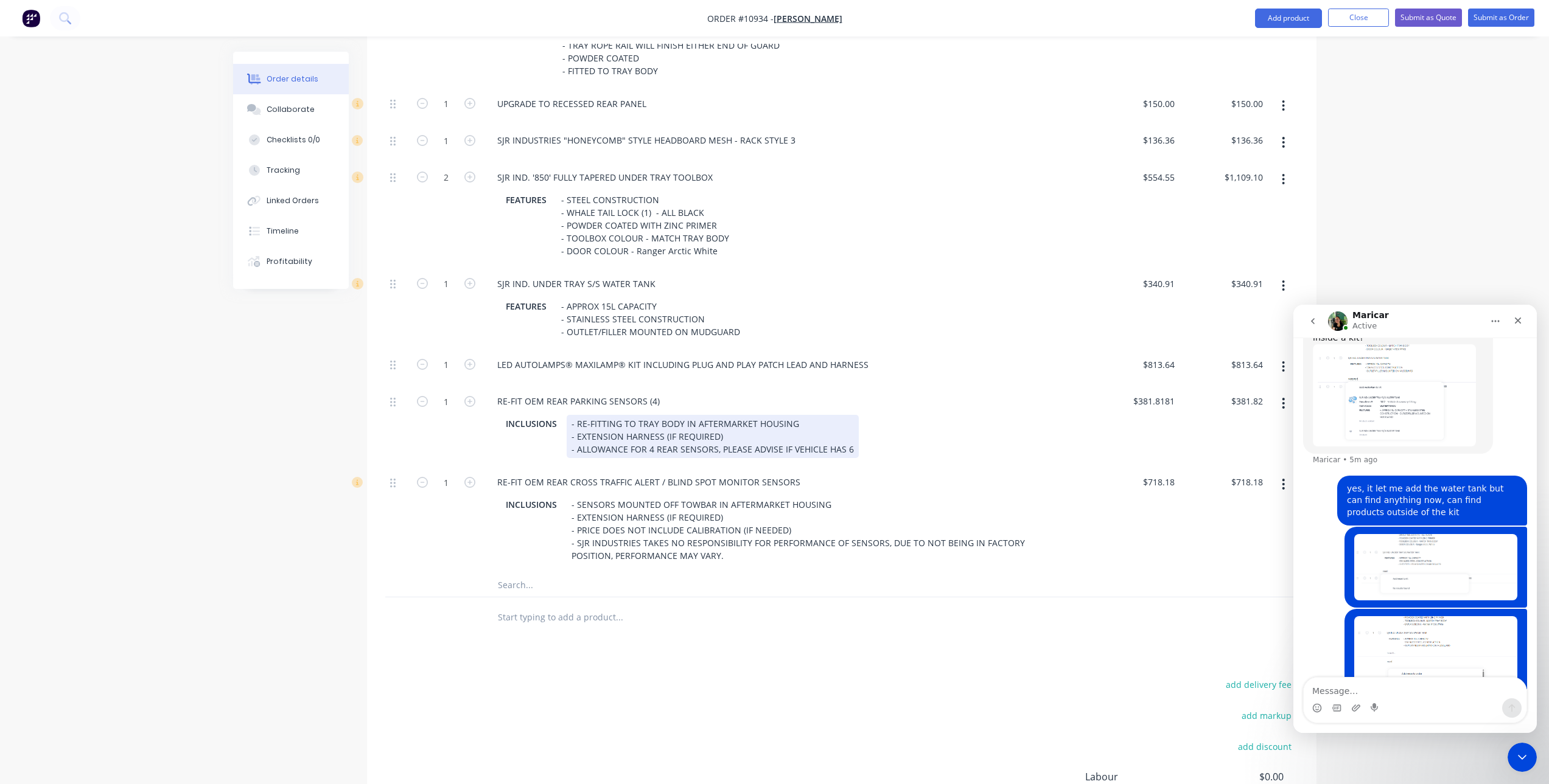
scroll to position [789, 0]
click at [528, 588] on input "text" at bounding box center [619, 583] width 243 height 24
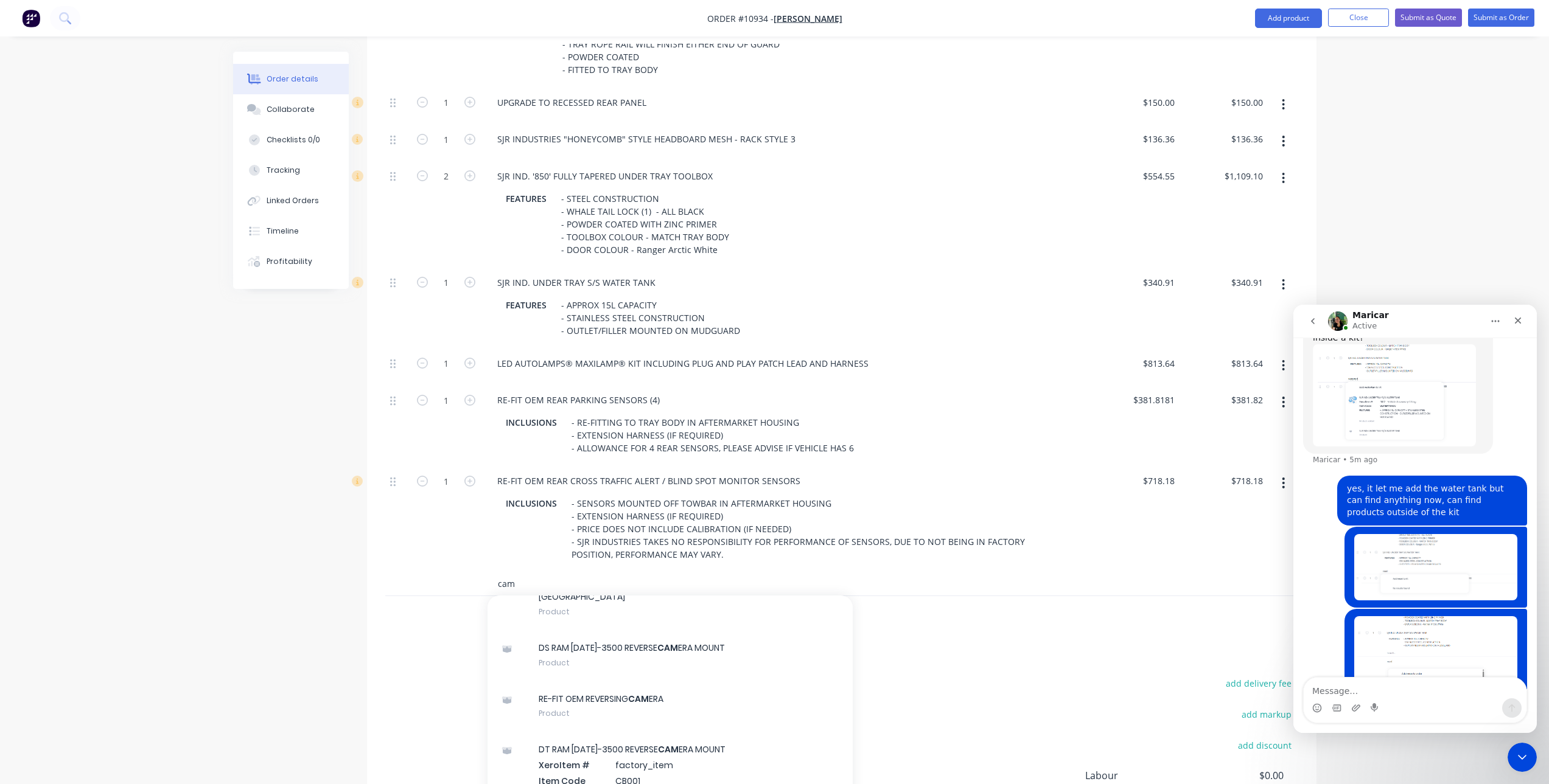
scroll to position [486, 0]
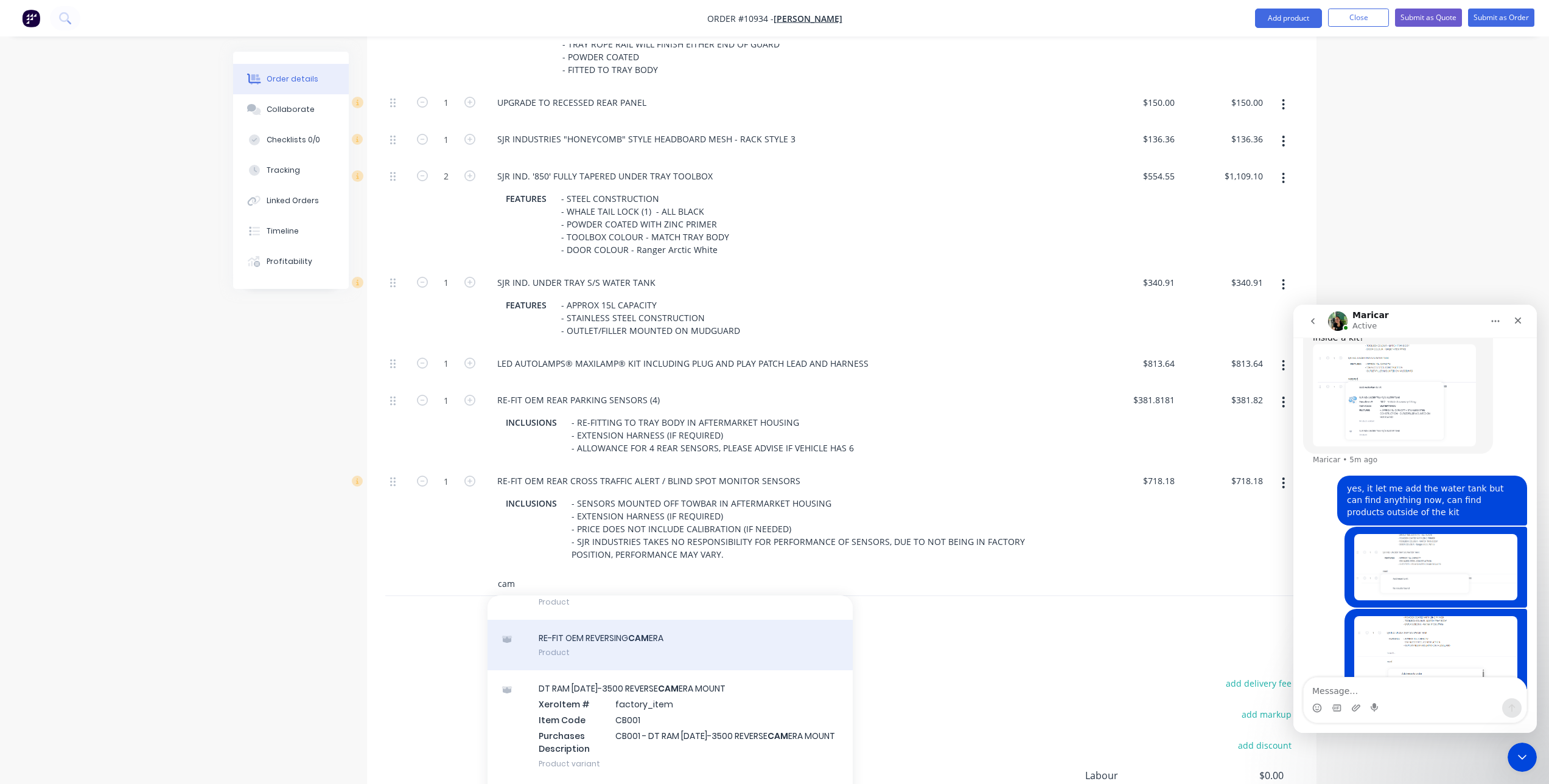
type input "cam"
click at [632, 648] on div "RE-FIT OEM REVERSING CAM ERA Product" at bounding box center [670, 645] width 365 height 51
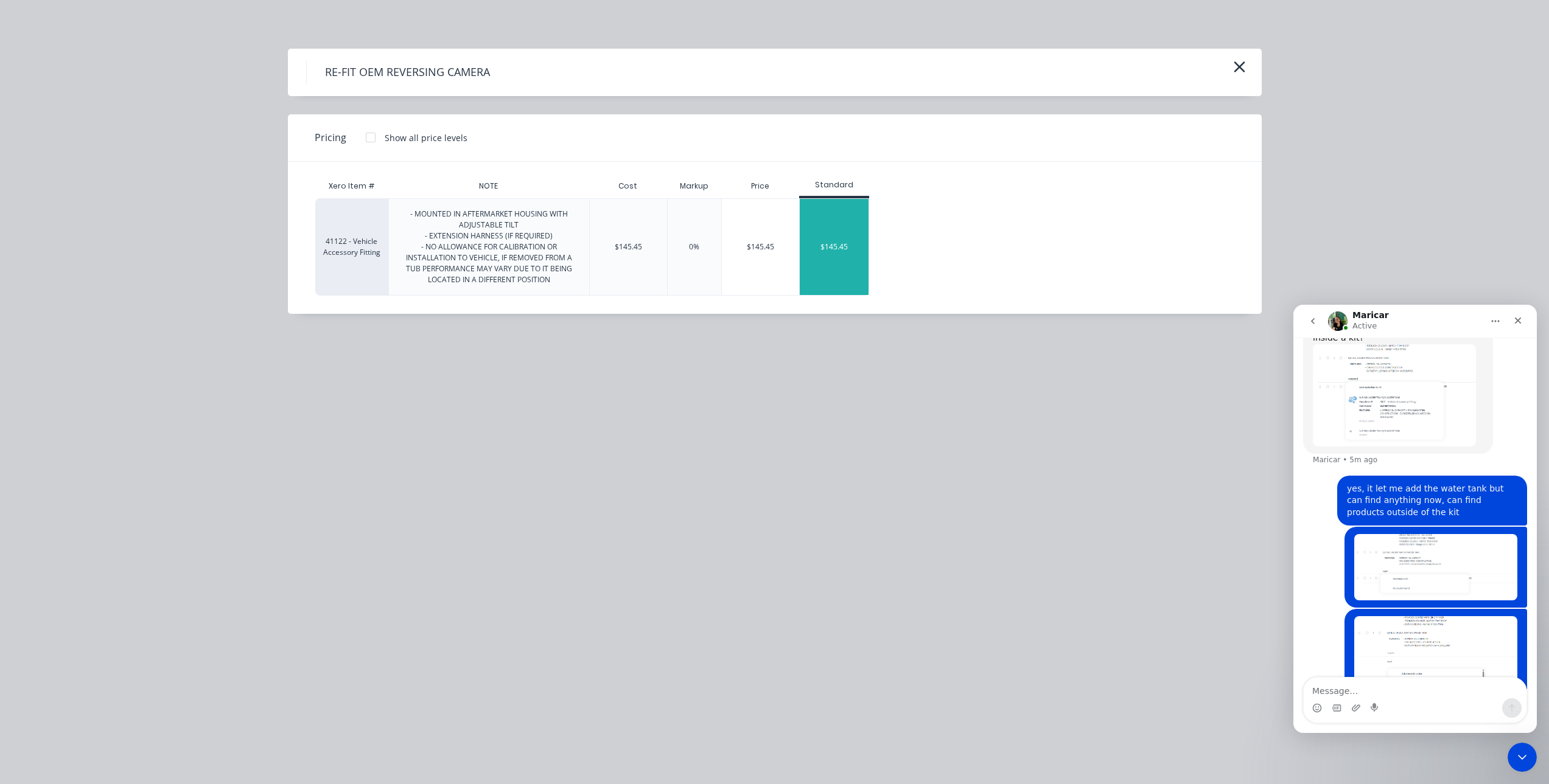
click at [845, 218] on div "$145.45" at bounding box center [833, 247] width 69 height 96
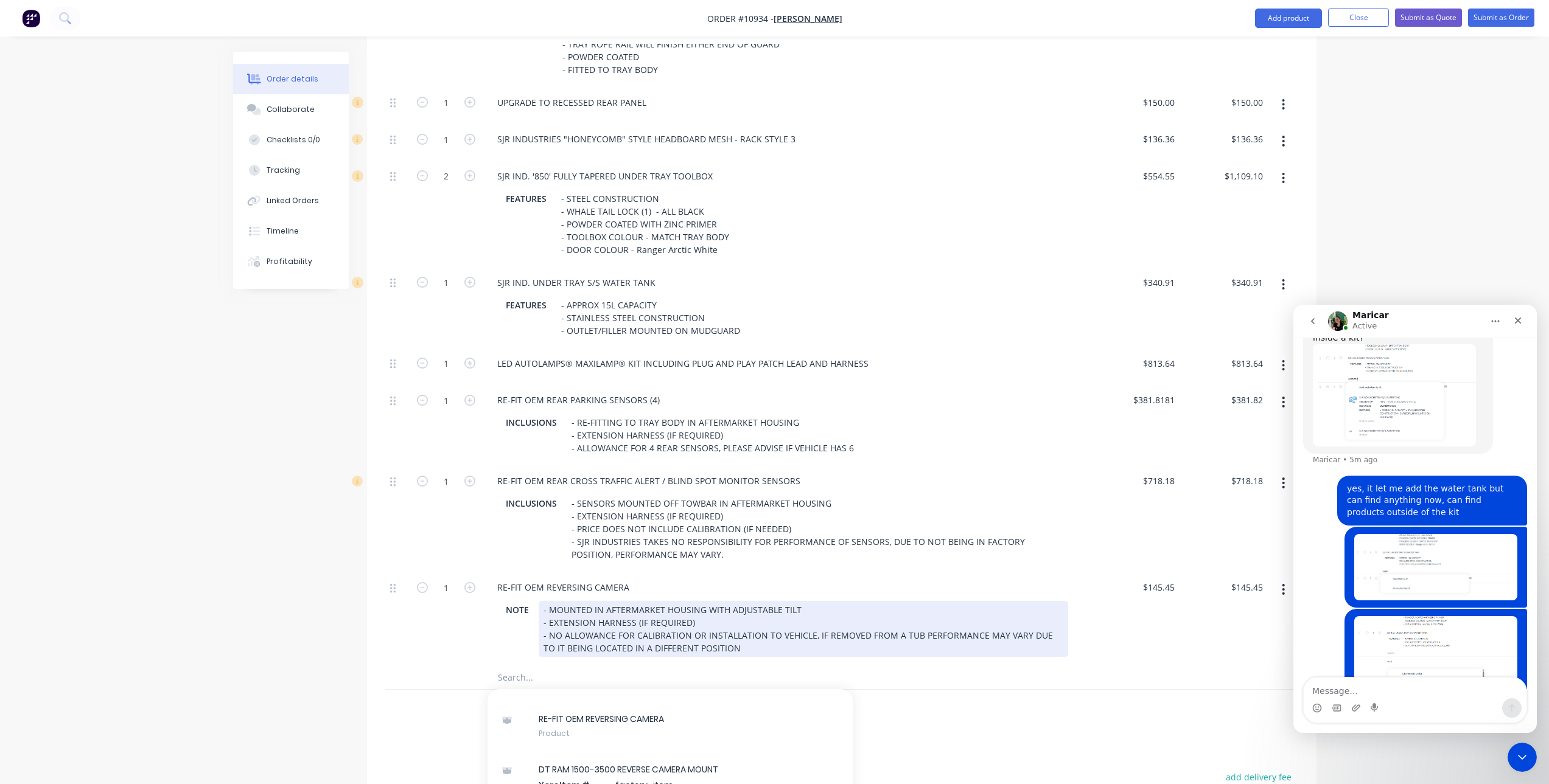
click at [722, 652] on div "- MOUNTED IN AFTERMARKET HOUSING WITH ADJUSTABLE TILT - EXTENSION HARNESS (IF R…" at bounding box center [802, 629] width 529 height 56
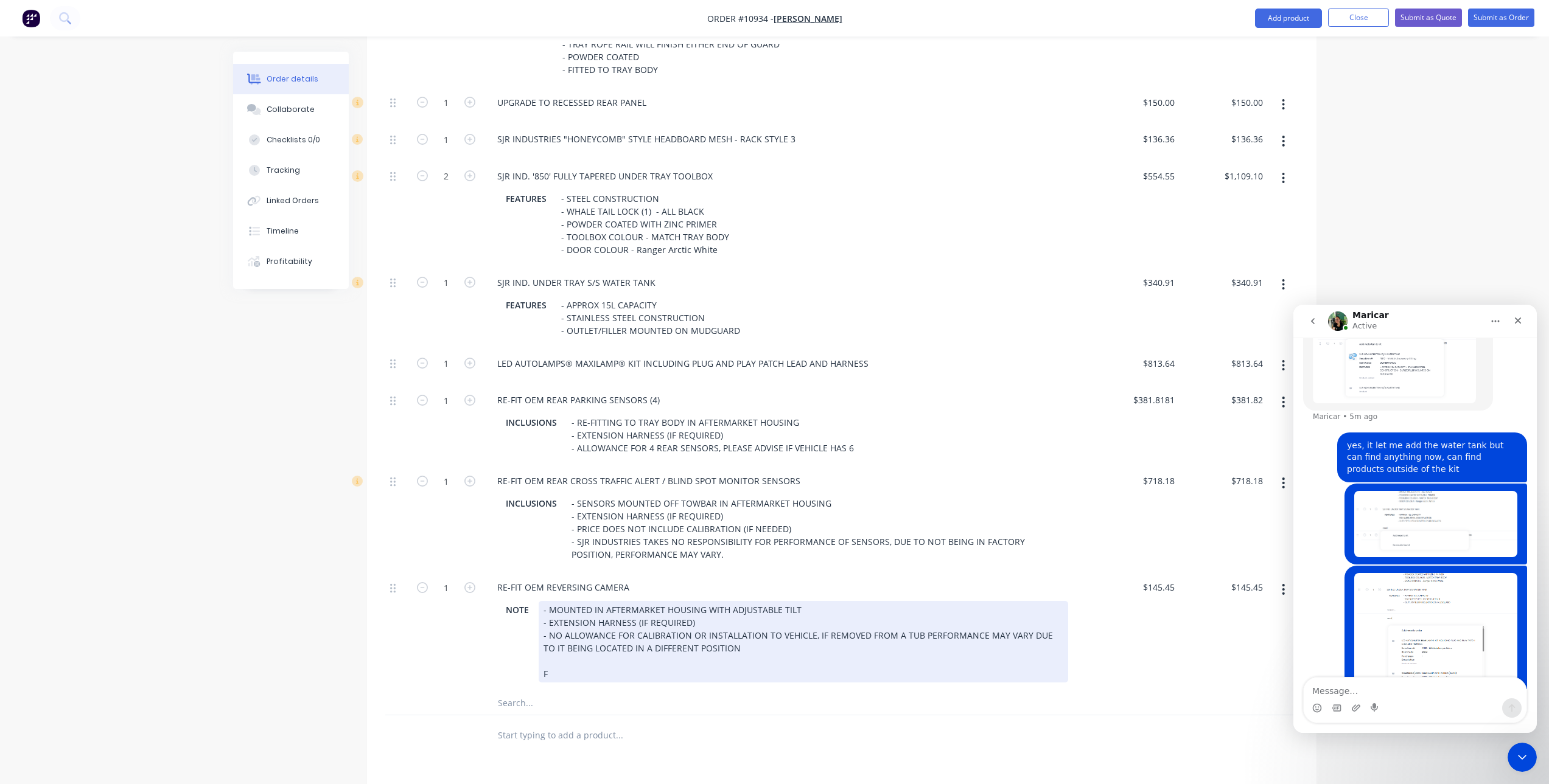
scroll to position [2029, 0]
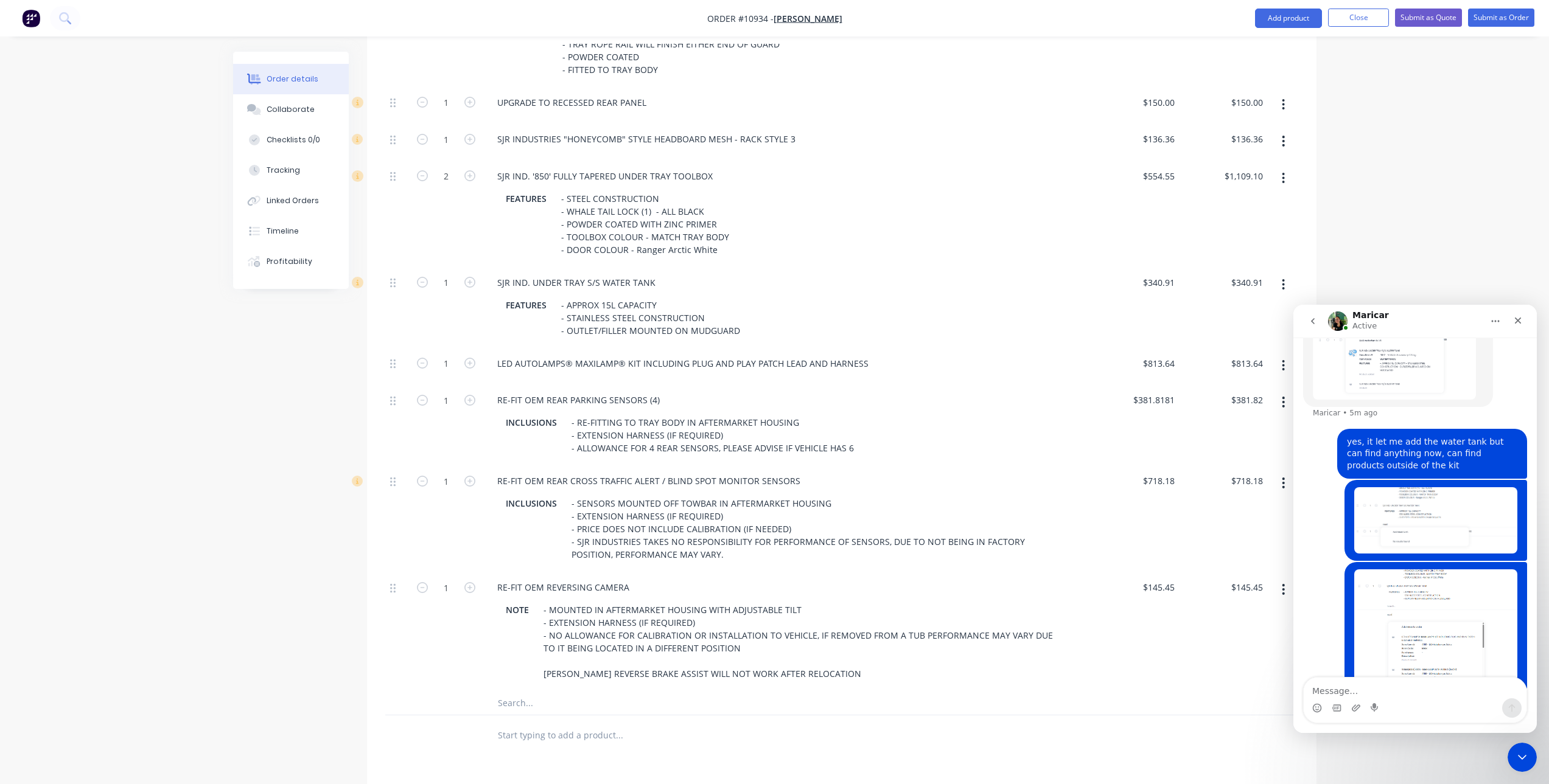
click at [741, 699] on div at bounding box center [670, 702] width 365 height 24
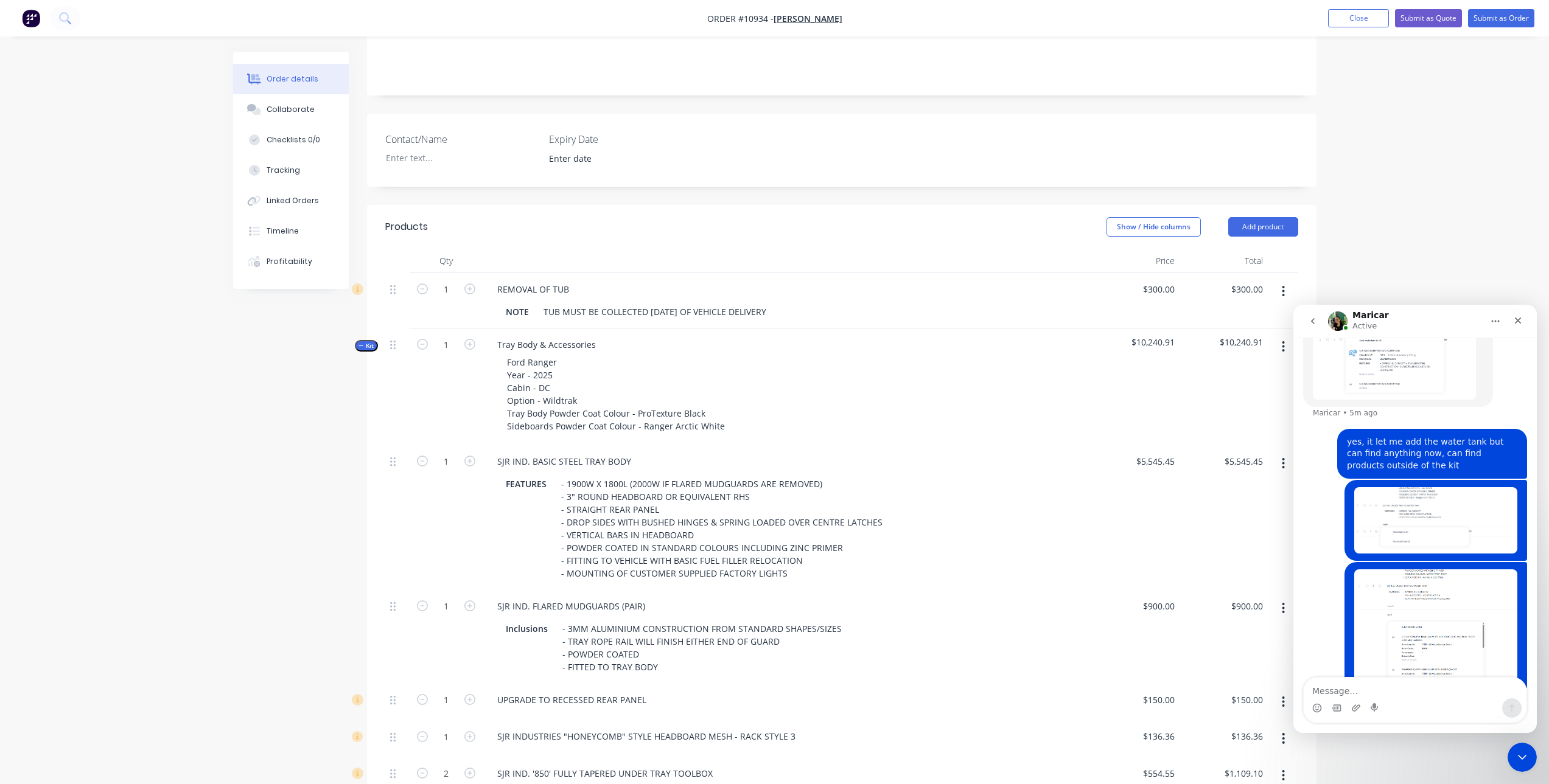
scroll to position [0, 0]
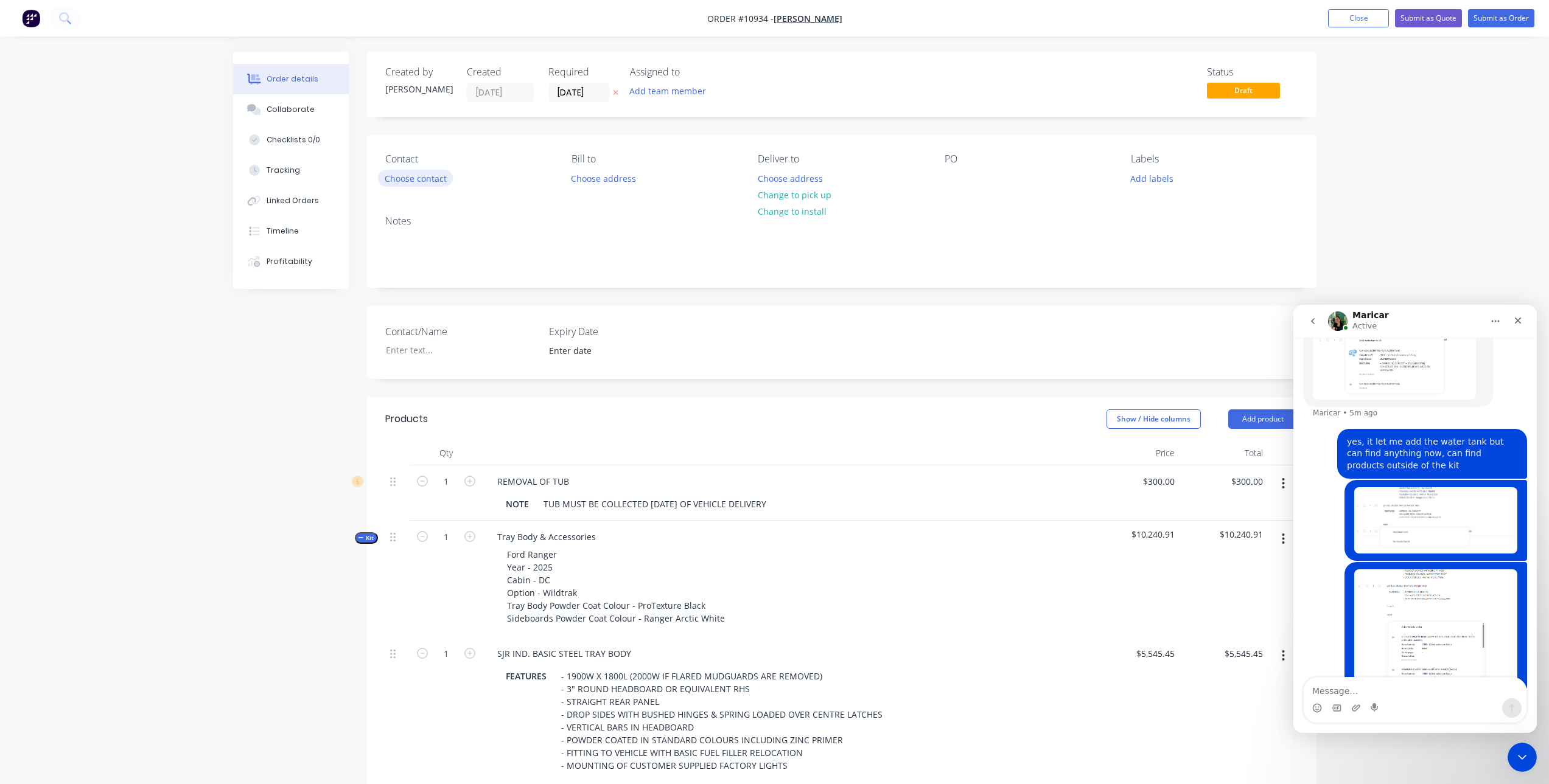
click at [403, 175] on button "Choose contact" at bounding box center [415, 177] width 75 height 16
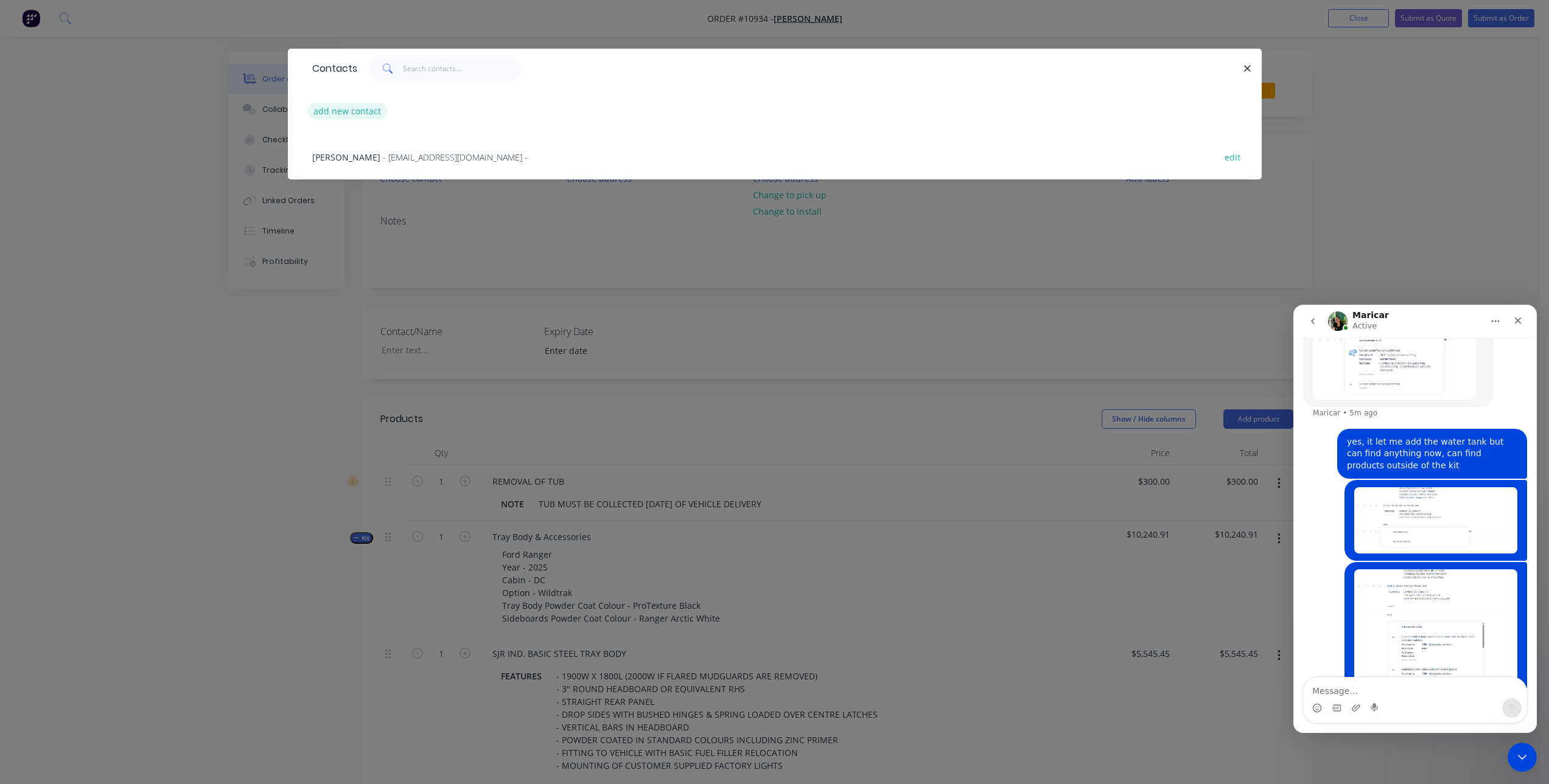
click at [348, 107] on button "add new contact" at bounding box center [347, 111] width 81 height 16
select select "AU"
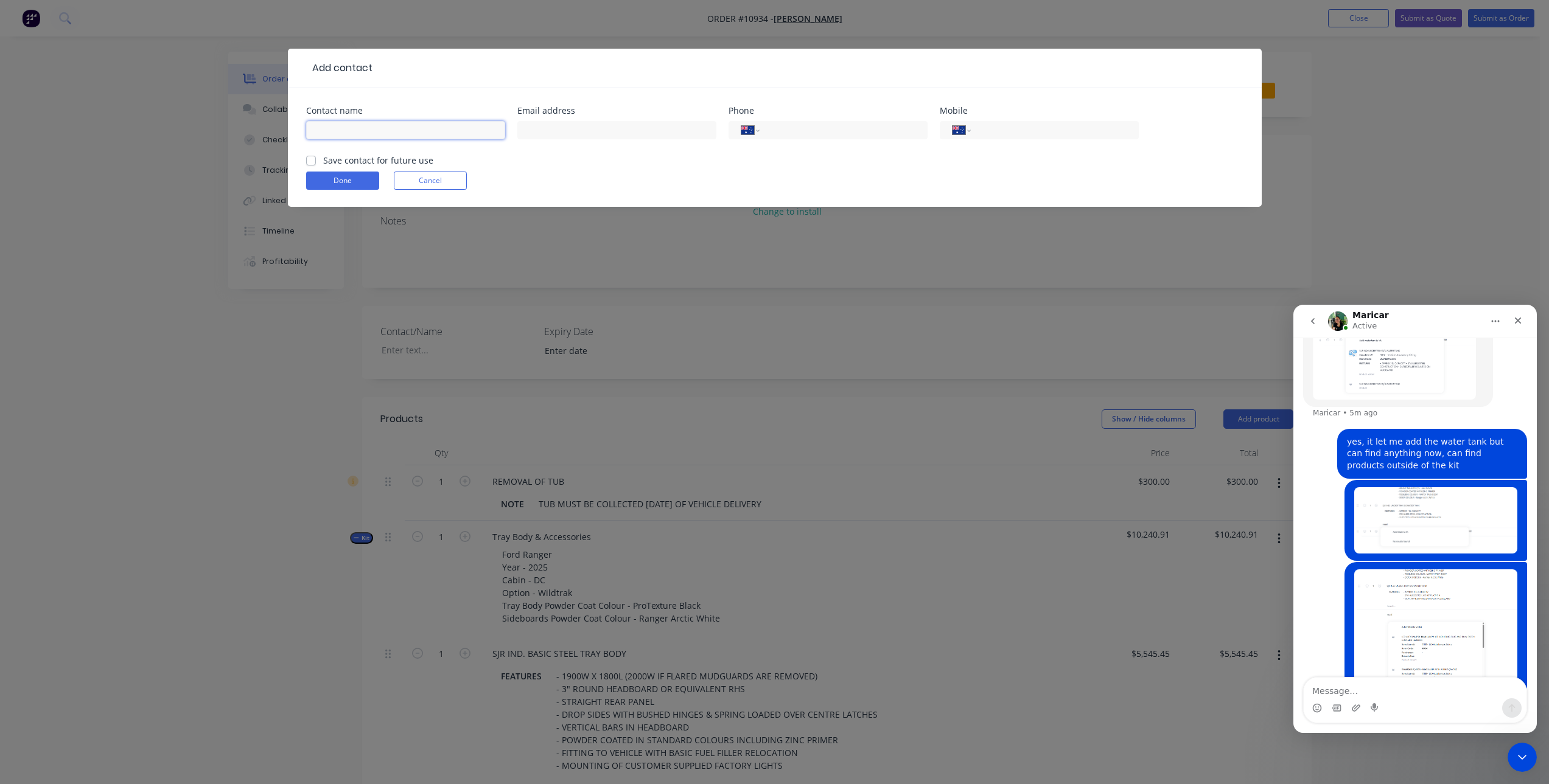
click at [365, 131] on input "text" at bounding box center [406, 130] width 199 height 18
type input "j"
type input "[PERSON_NAME]"
click at [642, 125] on input "text" at bounding box center [617, 130] width 199 height 18
paste input "[EMAIL_ADDRESS][DOMAIN_NAME]"
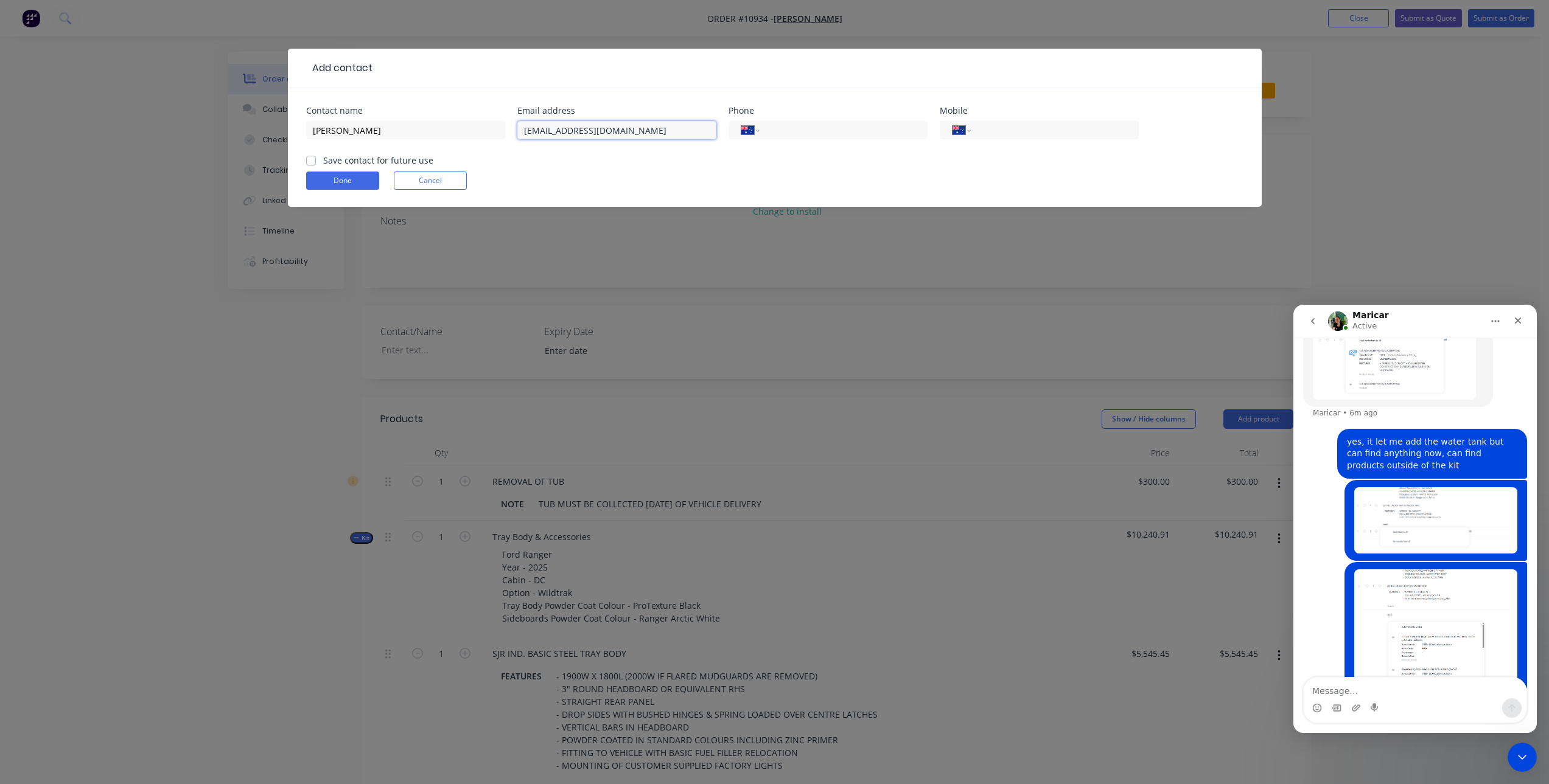
type input "[EMAIL_ADDRESS][DOMAIN_NAME]"
click at [1038, 124] on input "tel" at bounding box center [1052, 131] width 147 height 14
paste input "0429 625 064"
type input "0429 625 064"
click at [323, 160] on label "Save contact for future use" at bounding box center [378, 159] width 110 height 13
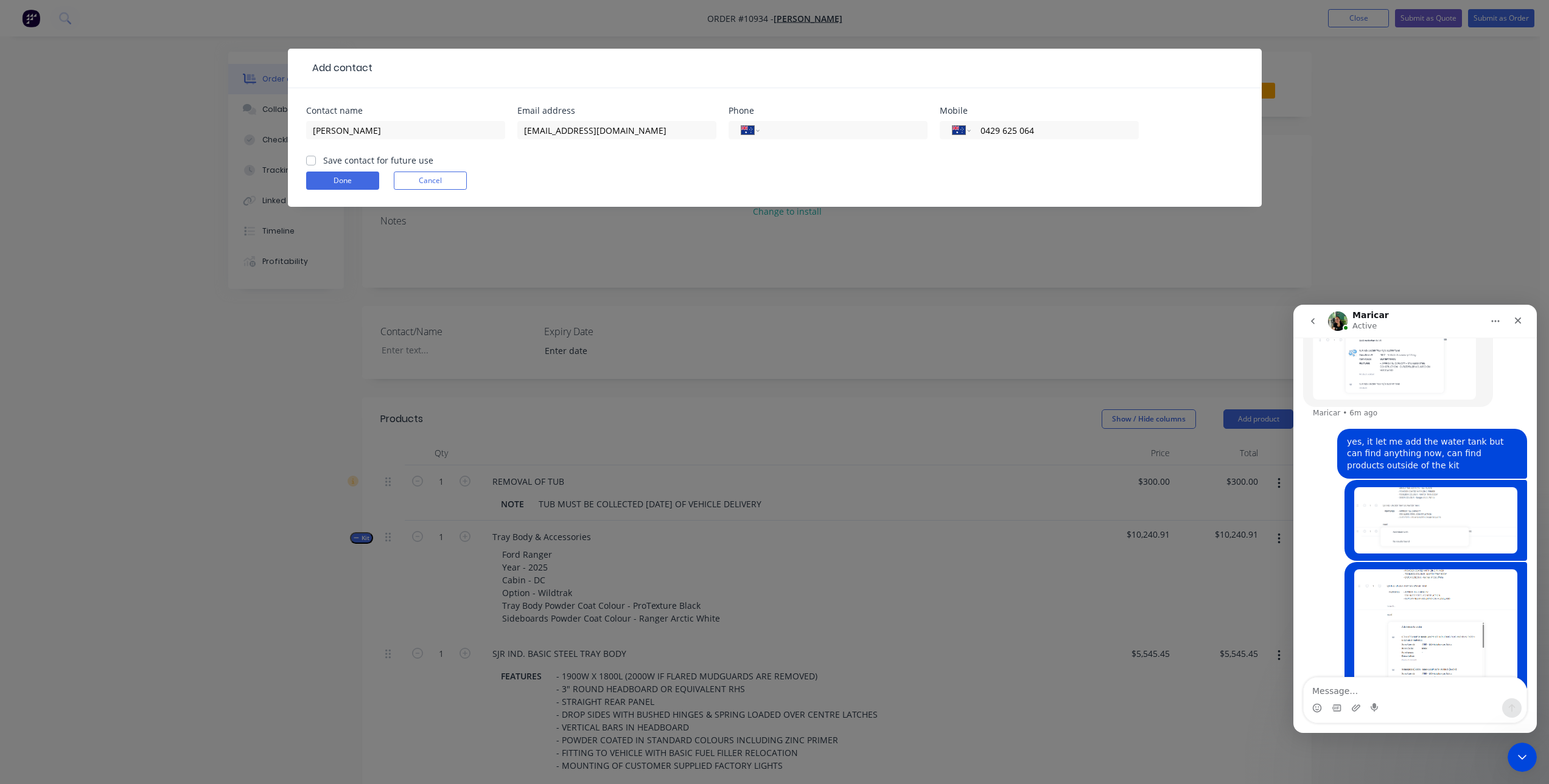
click at [306, 160] on input "Save contact for future use" at bounding box center [311, 159] width 10 height 12
checkbox input "true"
click at [332, 175] on button "Done" at bounding box center [342, 180] width 73 height 18
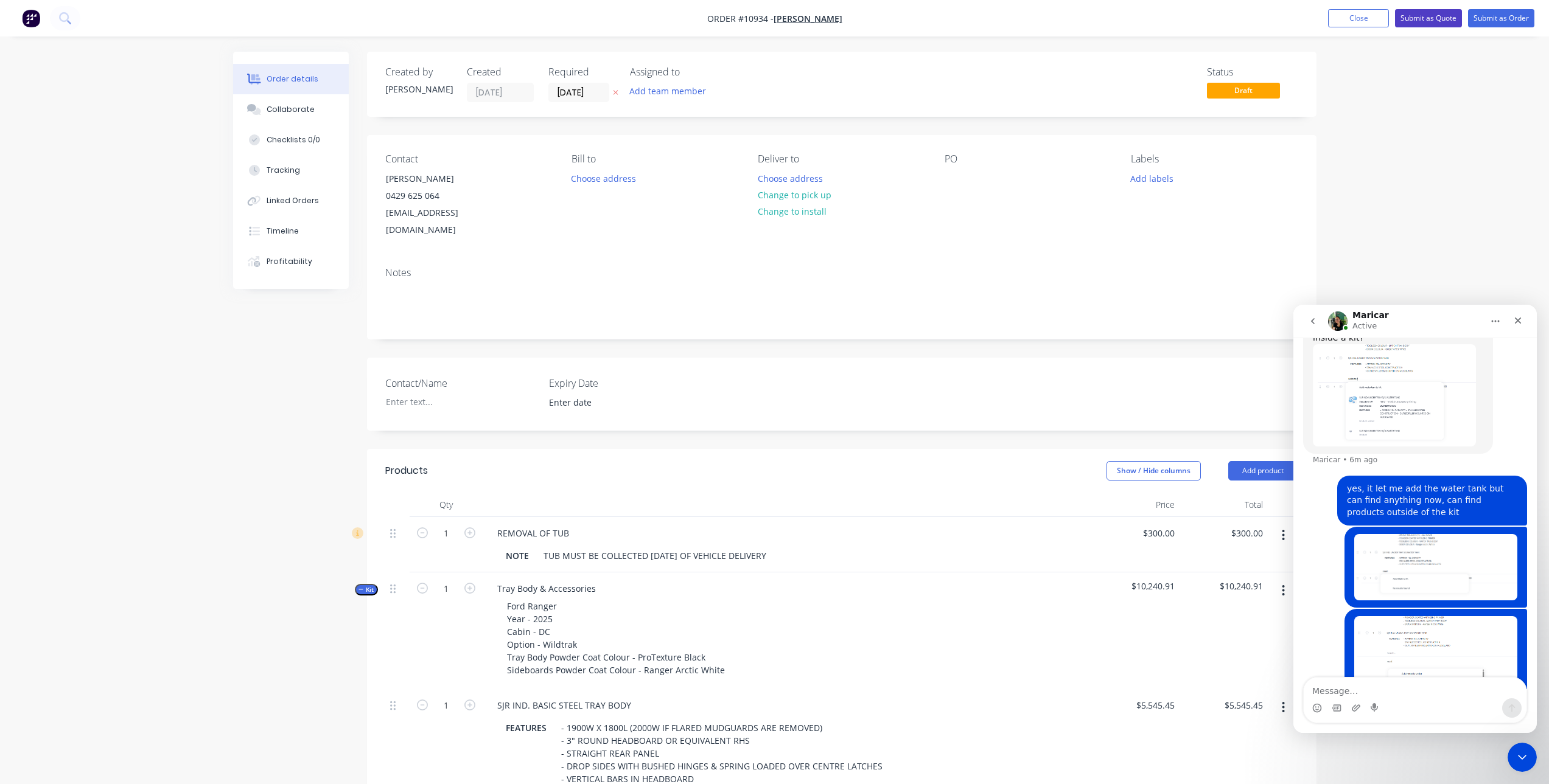
click at [1432, 16] on button "Submit as Quote" at bounding box center [1427, 18] width 67 height 18
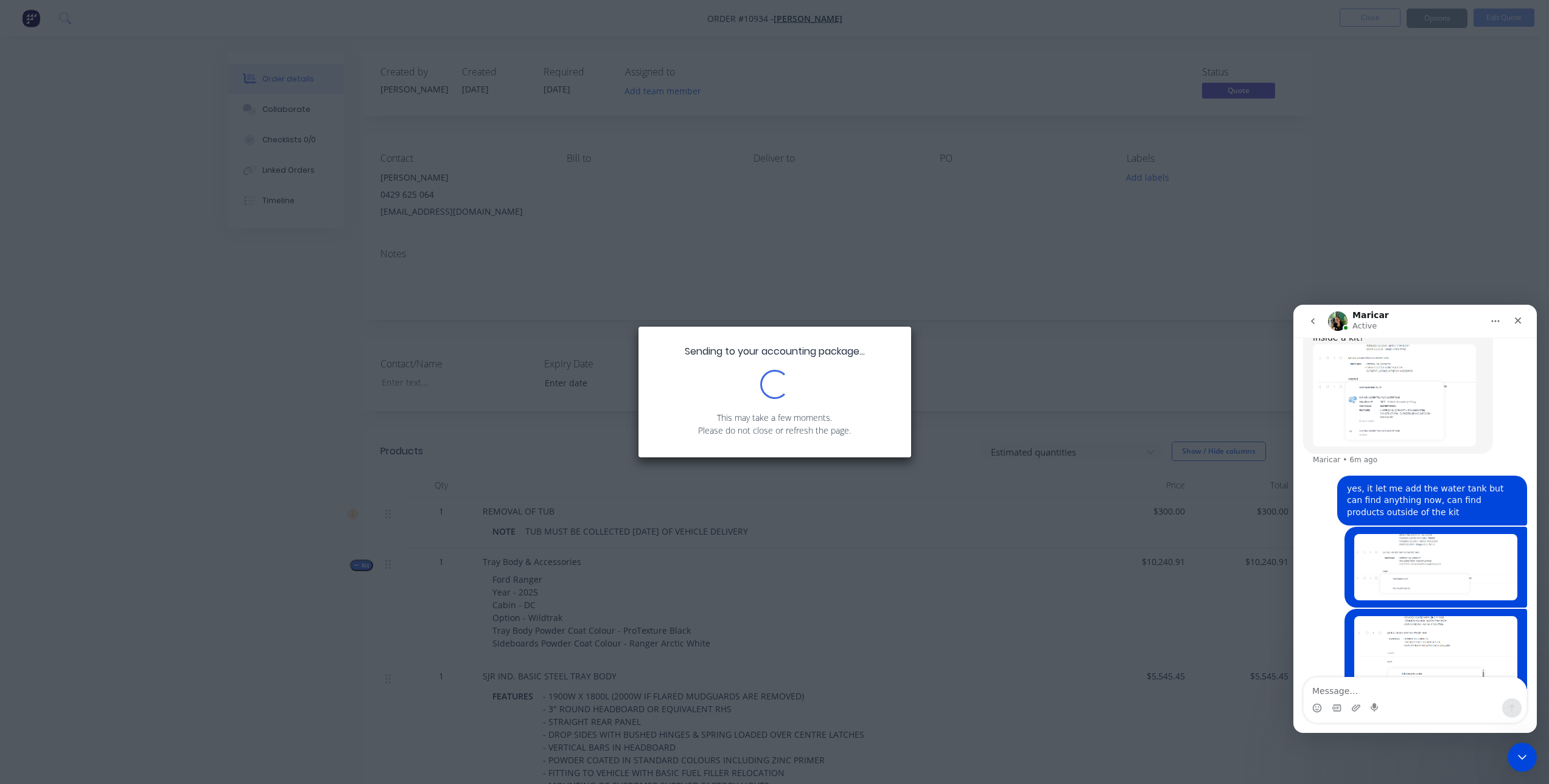
scroll to position [2029, 0]
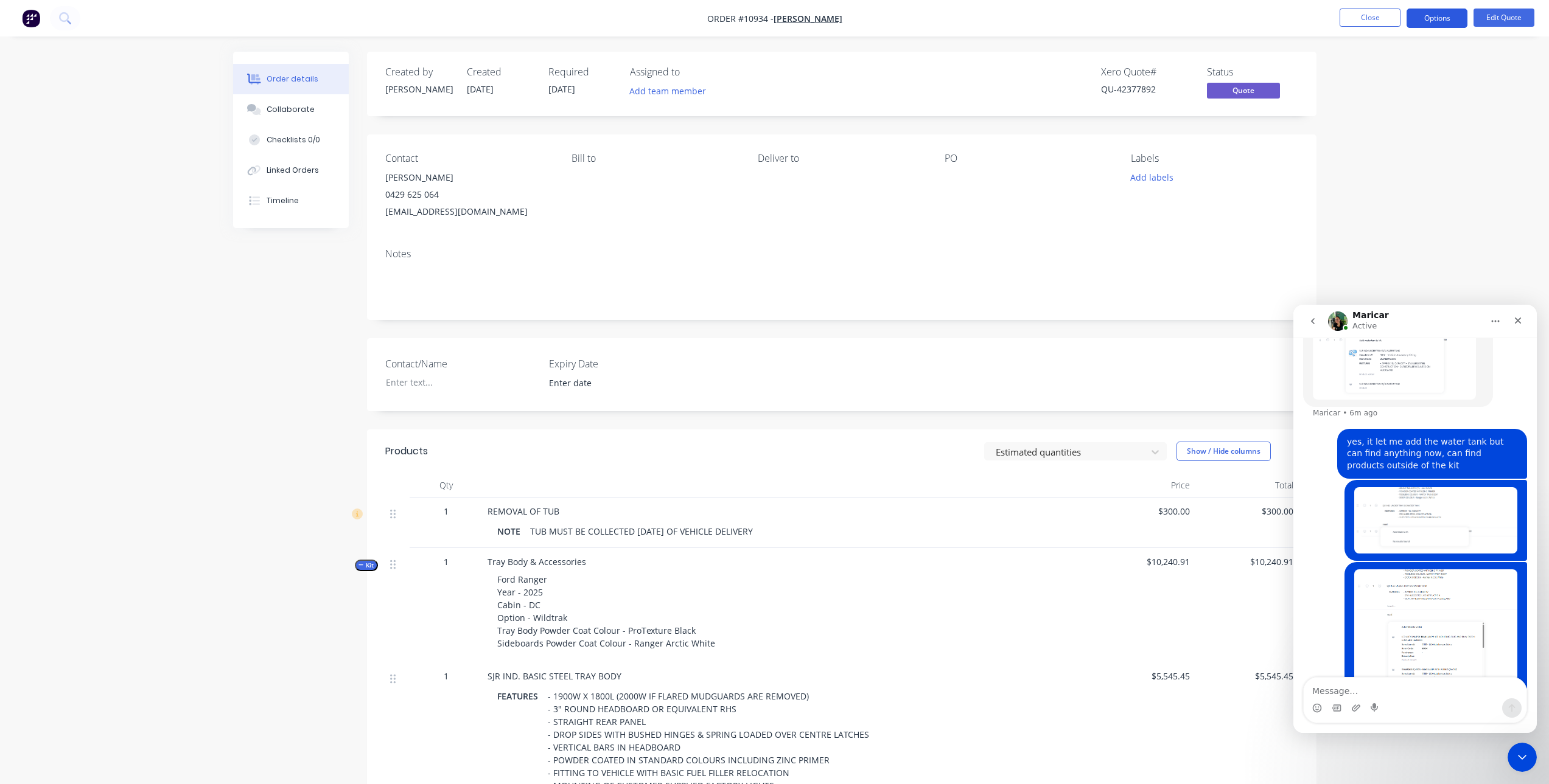
click at [1431, 15] on button "Options" at bounding box center [1436, 19] width 61 height 20
click at [1385, 76] on div "Quote" at bounding box center [1400, 74] width 112 height 18
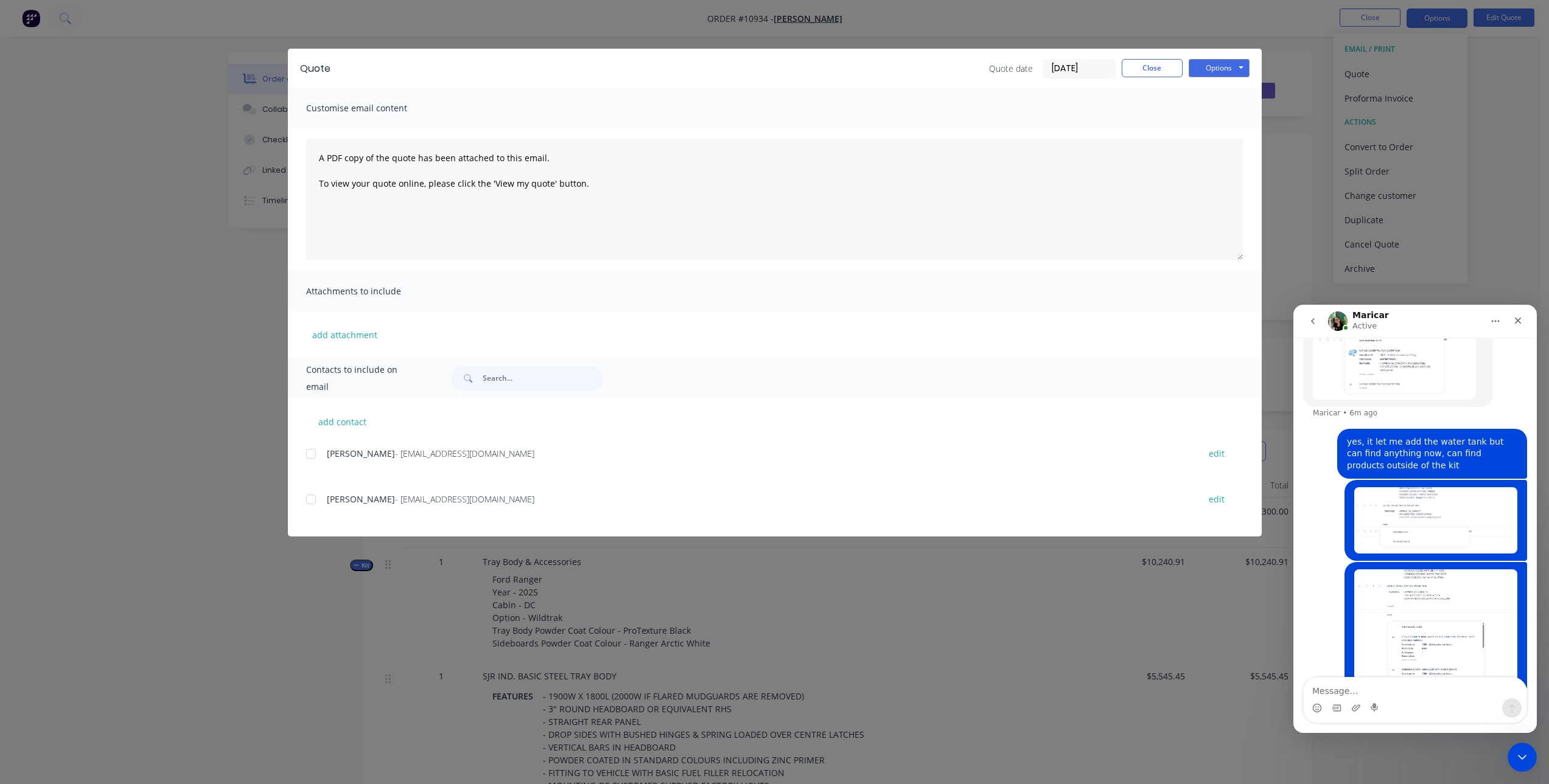
click at [312, 500] on div at bounding box center [311, 499] width 24 height 24
click at [1219, 68] on button "Options" at bounding box center [1218, 68] width 61 height 18
click at [1216, 131] on button "Email" at bounding box center [1227, 130] width 78 height 20
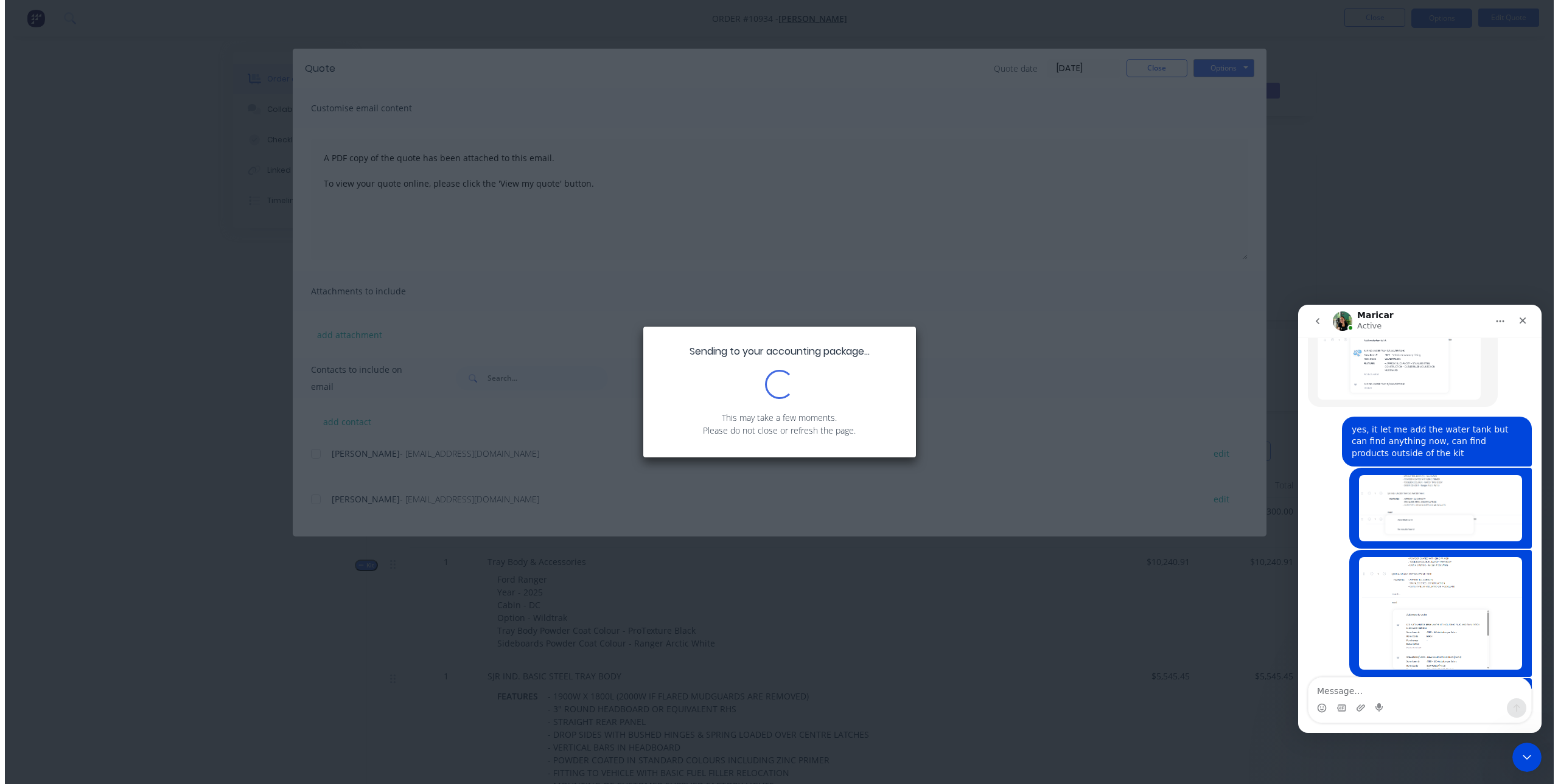
scroll to position [2066, 0]
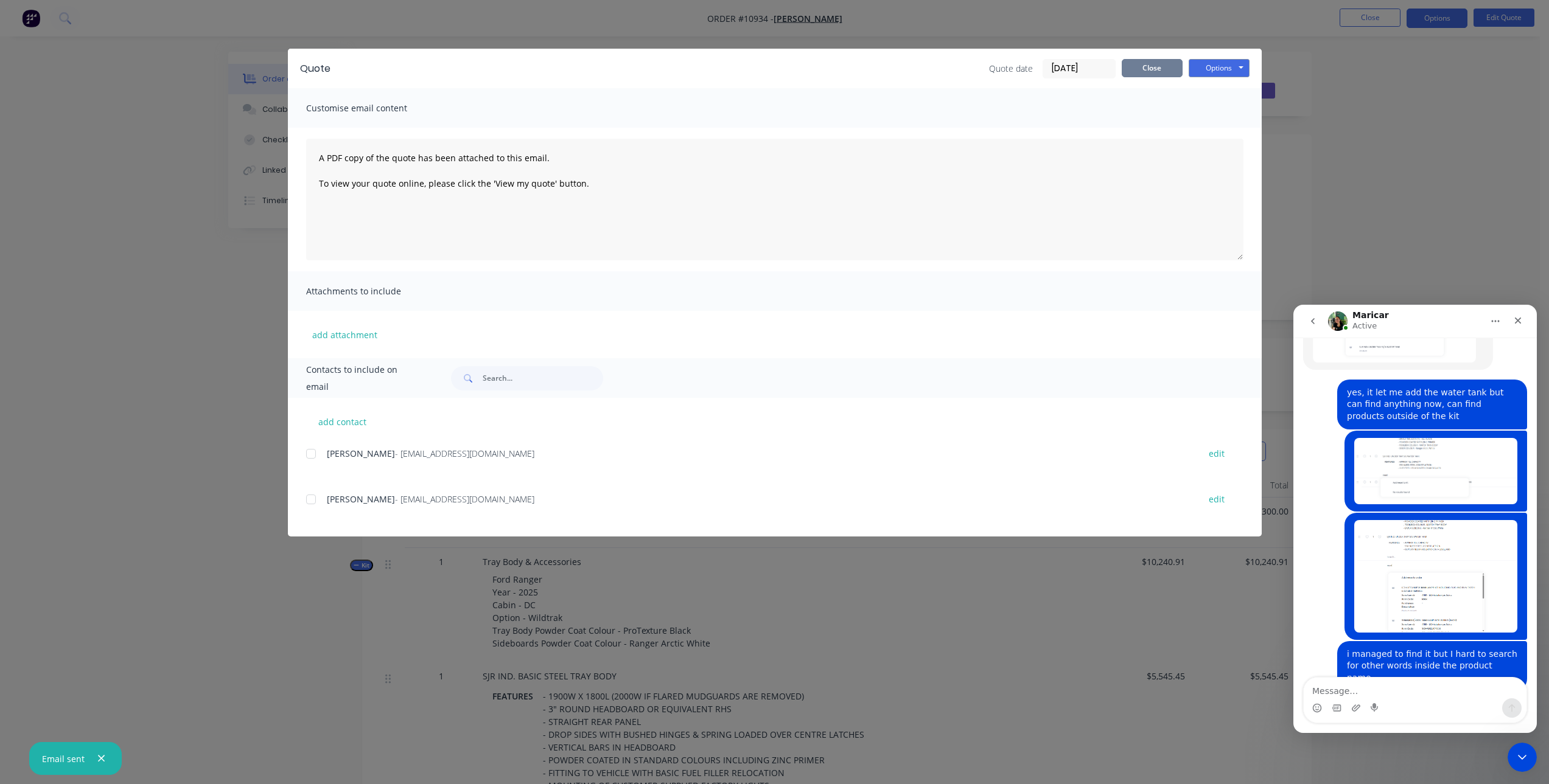
click at [1142, 62] on button "Close" at bounding box center [1151, 68] width 61 height 18
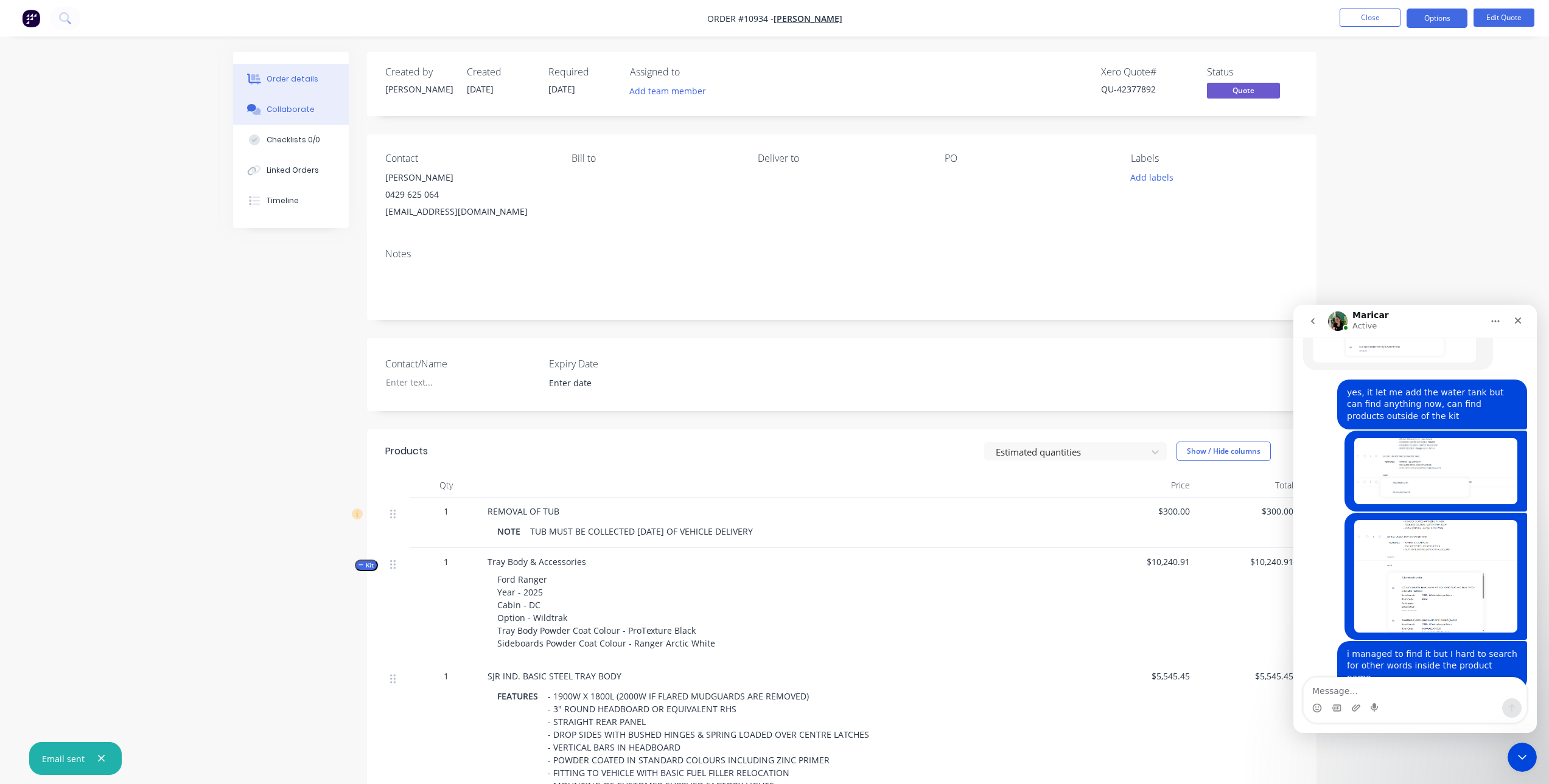
click at [279, 104] on div "Collaborate" at bounding box center [290, 109] width 48 height 11
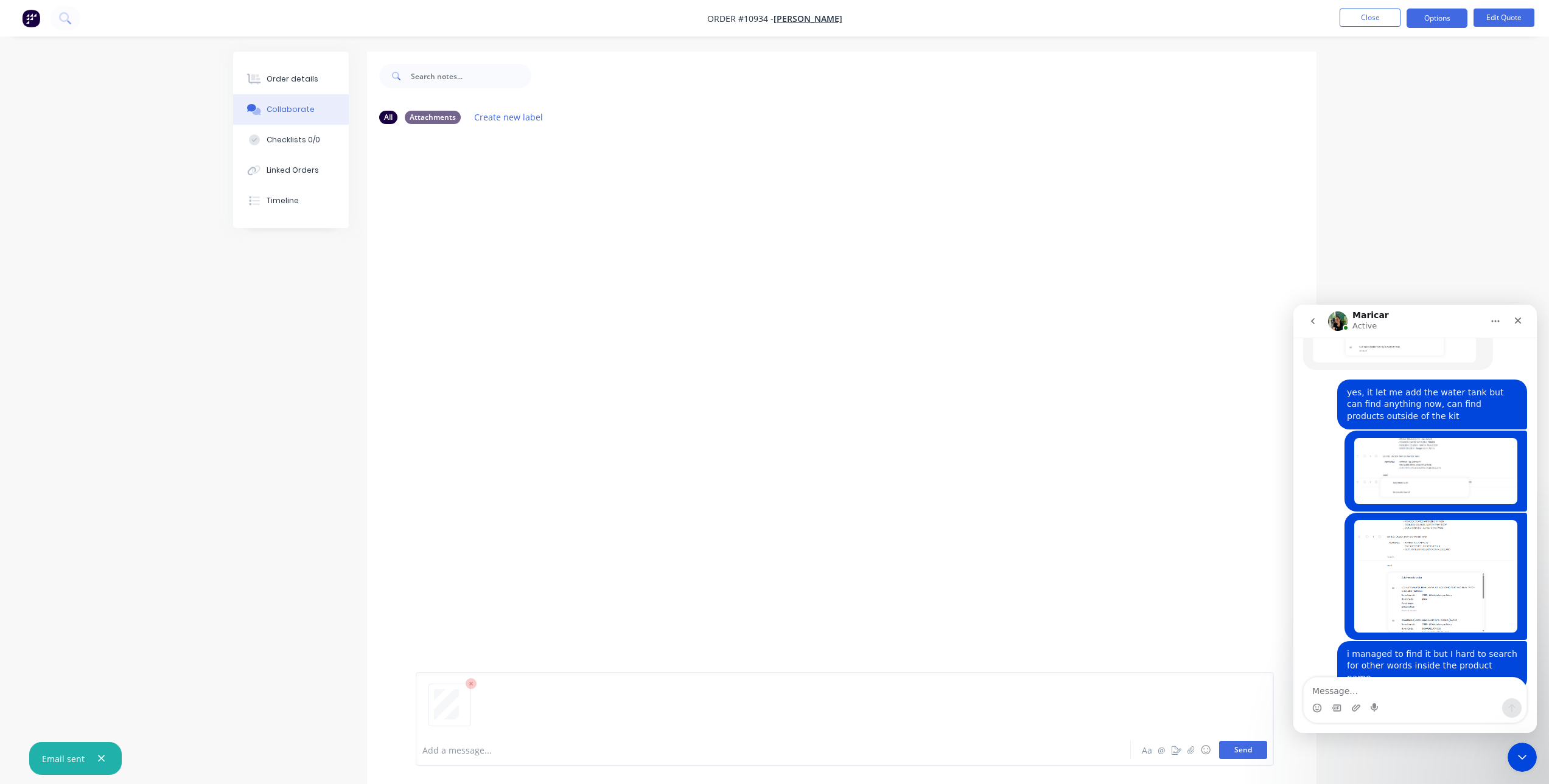
click at [1252, 748] on button "Send" at bounding box center [1243, 750] width 48 height 18
click at [1441, 200] on div "Order details Collaborate Checklists 0/0 Linked Orders Timeline Order details C…" at bounding box center [774, 400] width 1549 height 802
drag, startPoint x: 1519, startPoint y: 323, endPoint x: 2764, endPoint y: 519, distance: 1260.3
click at [1519, 323] on icon "Close" at bounding box center [1517, 321] width 7 height 7
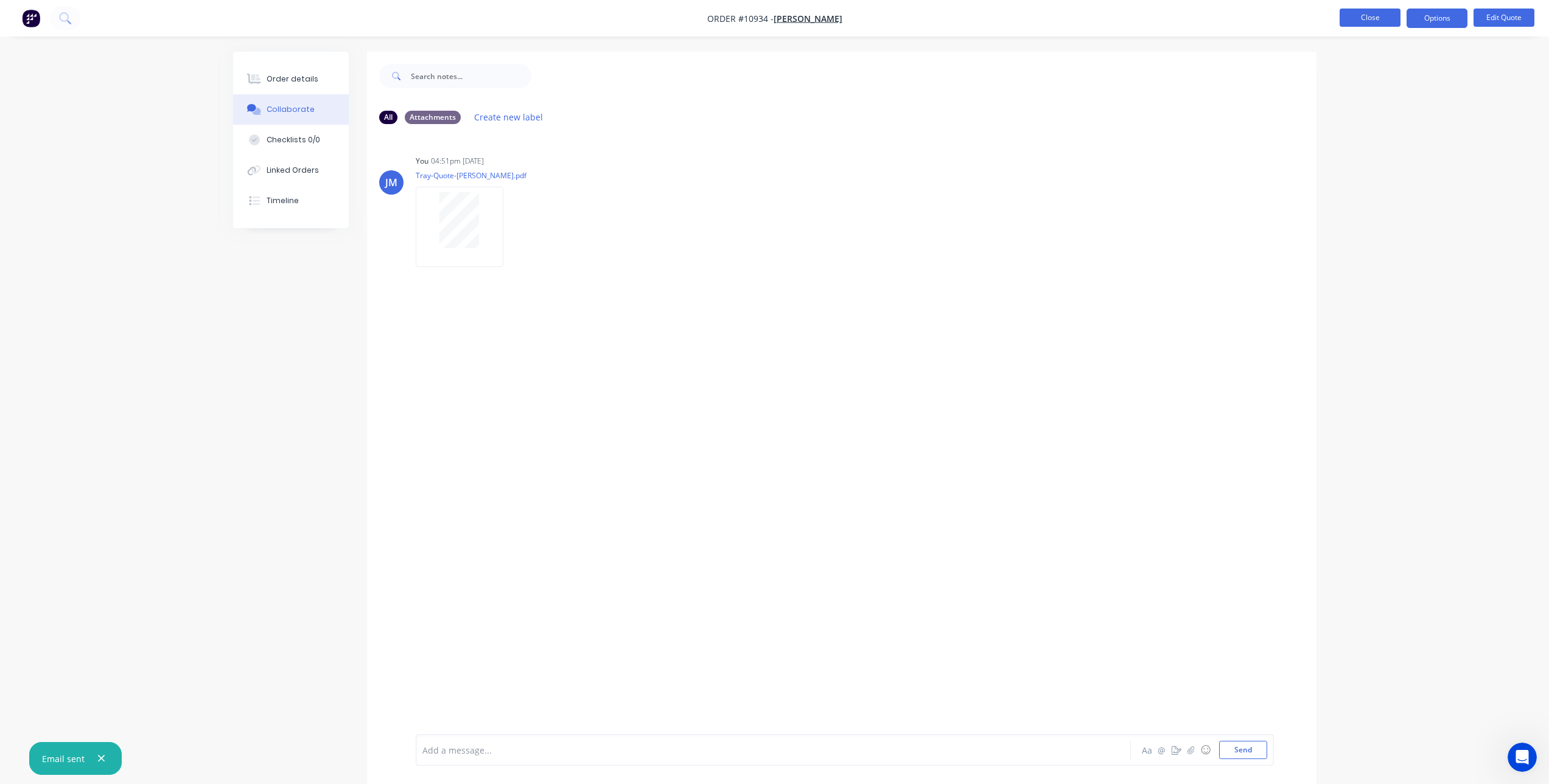
click at [1363, 16] on button "Close" at bounding box center [1370, 18] width 61 height 18
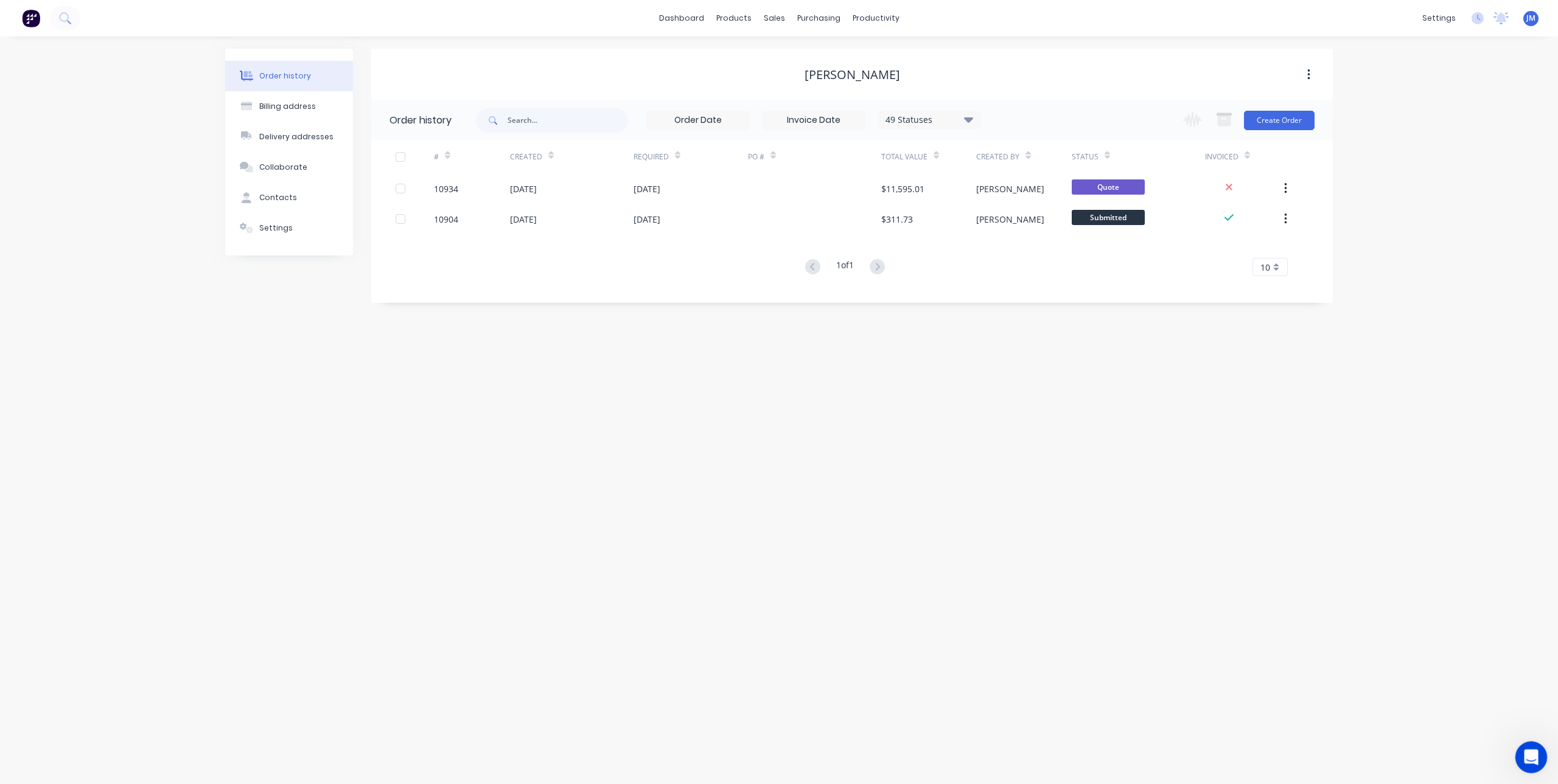
click at [1527, 765] on div "Open Intercom Messenger" at bounding box center [1529, 755] width 40 height 40
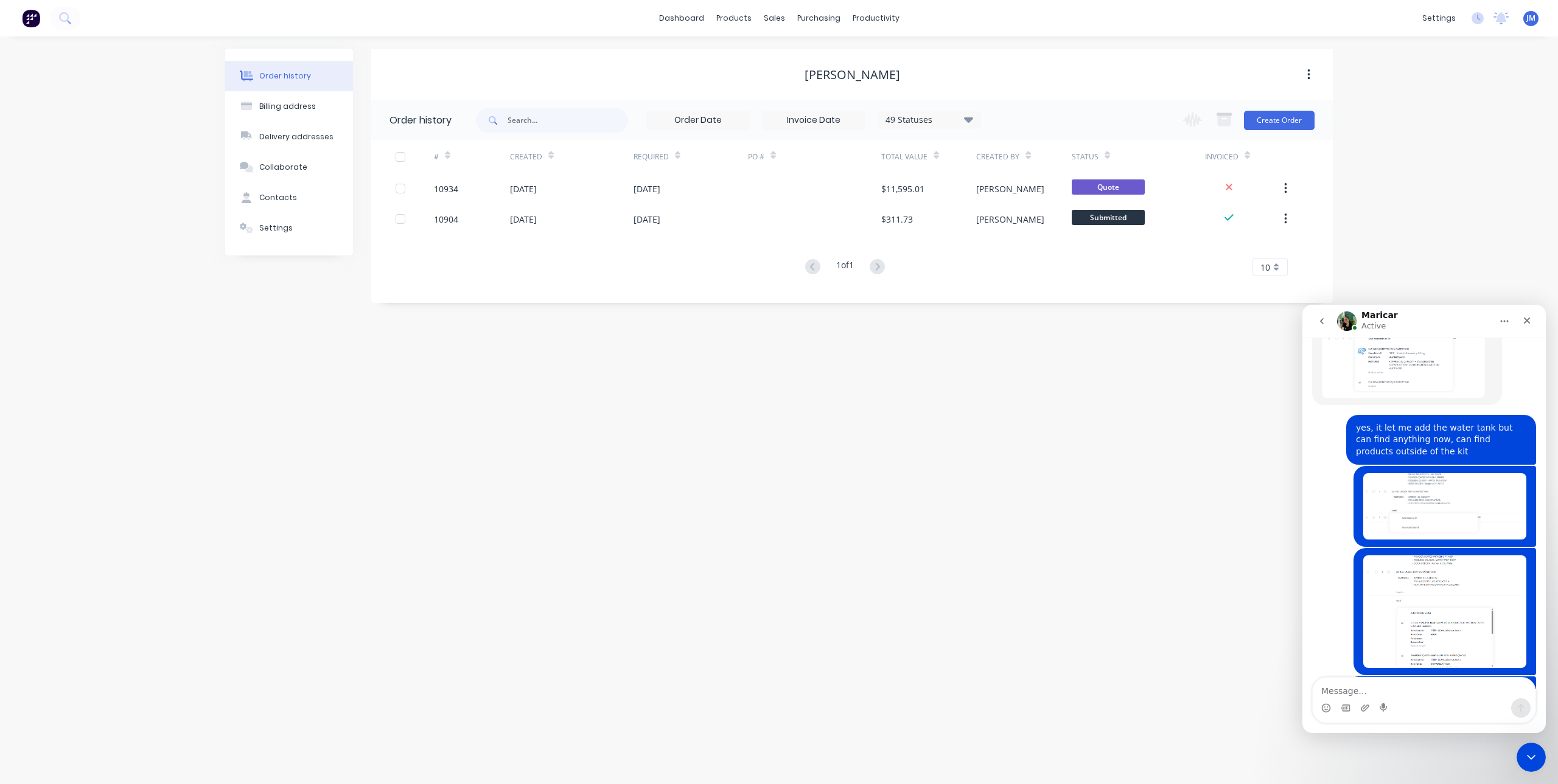
scroll to position [2066, 0]
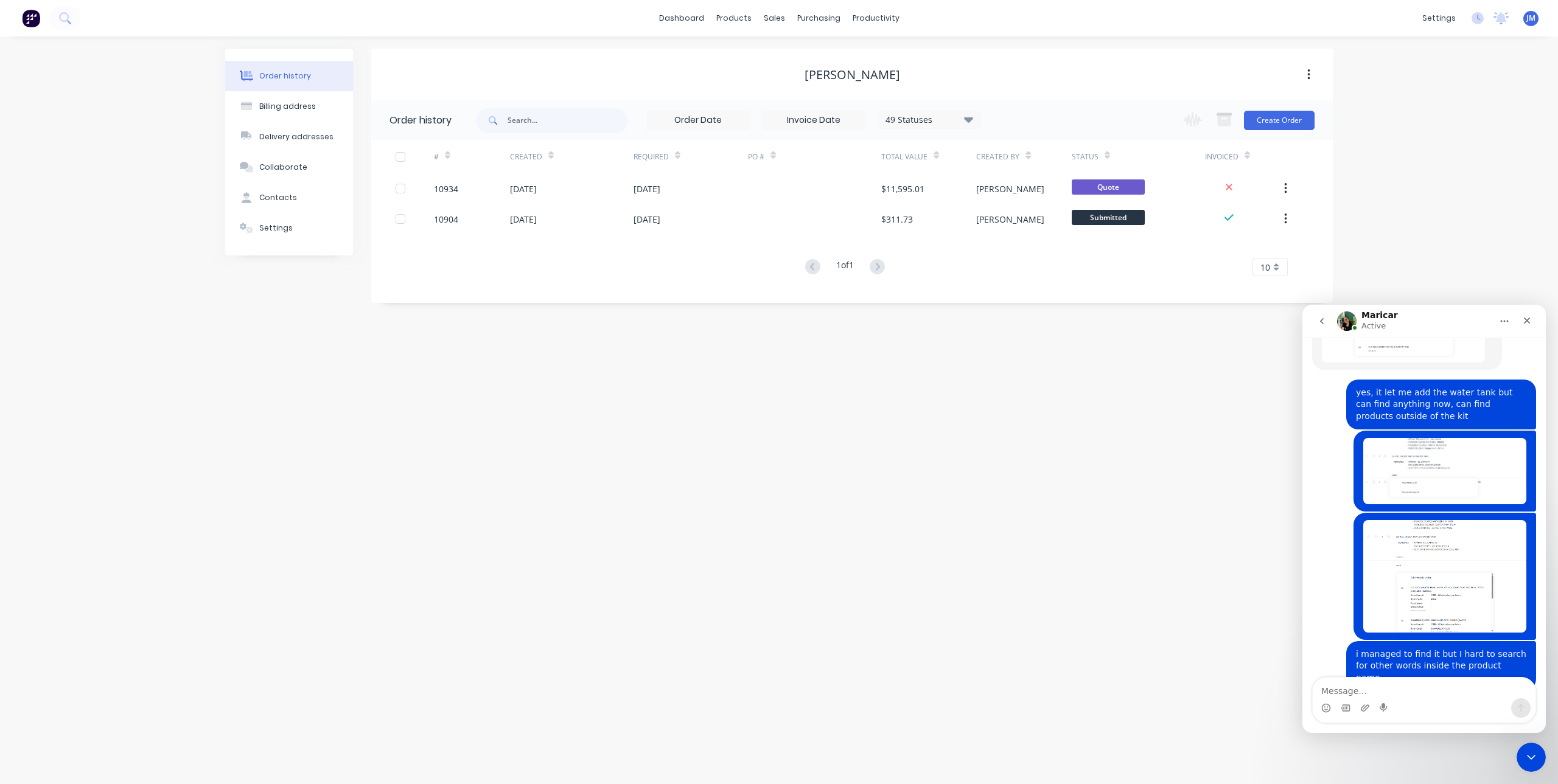
click at [1127, 505] on div "Order history Billing address Delivery addresses Collaborate Contacts Settings …" at bounding box center [779, 410] width 1558 height 747
